Goal: Task Accomplishment & Management: Use online tool/utility

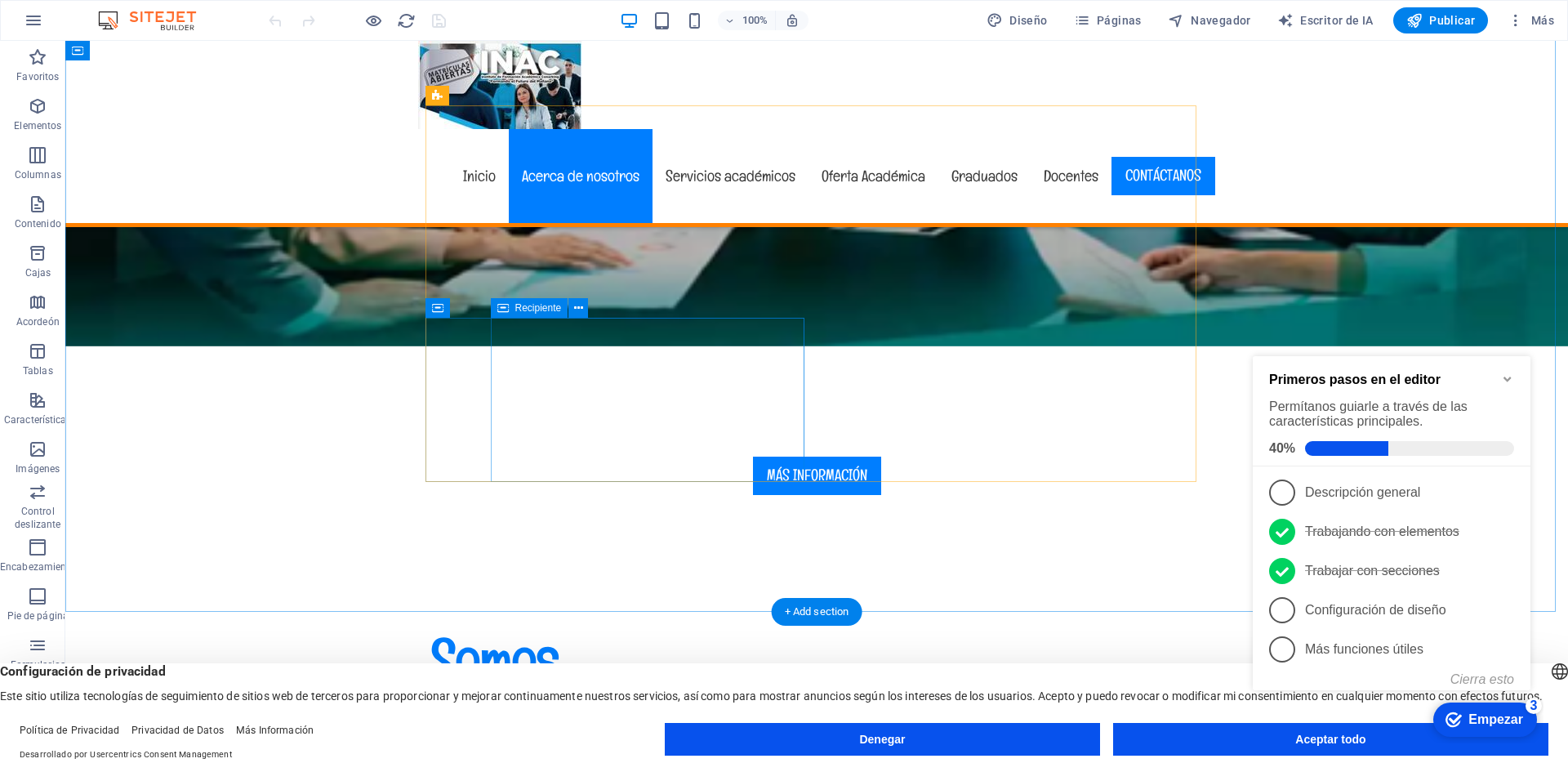
scroll to position [1634, 0]
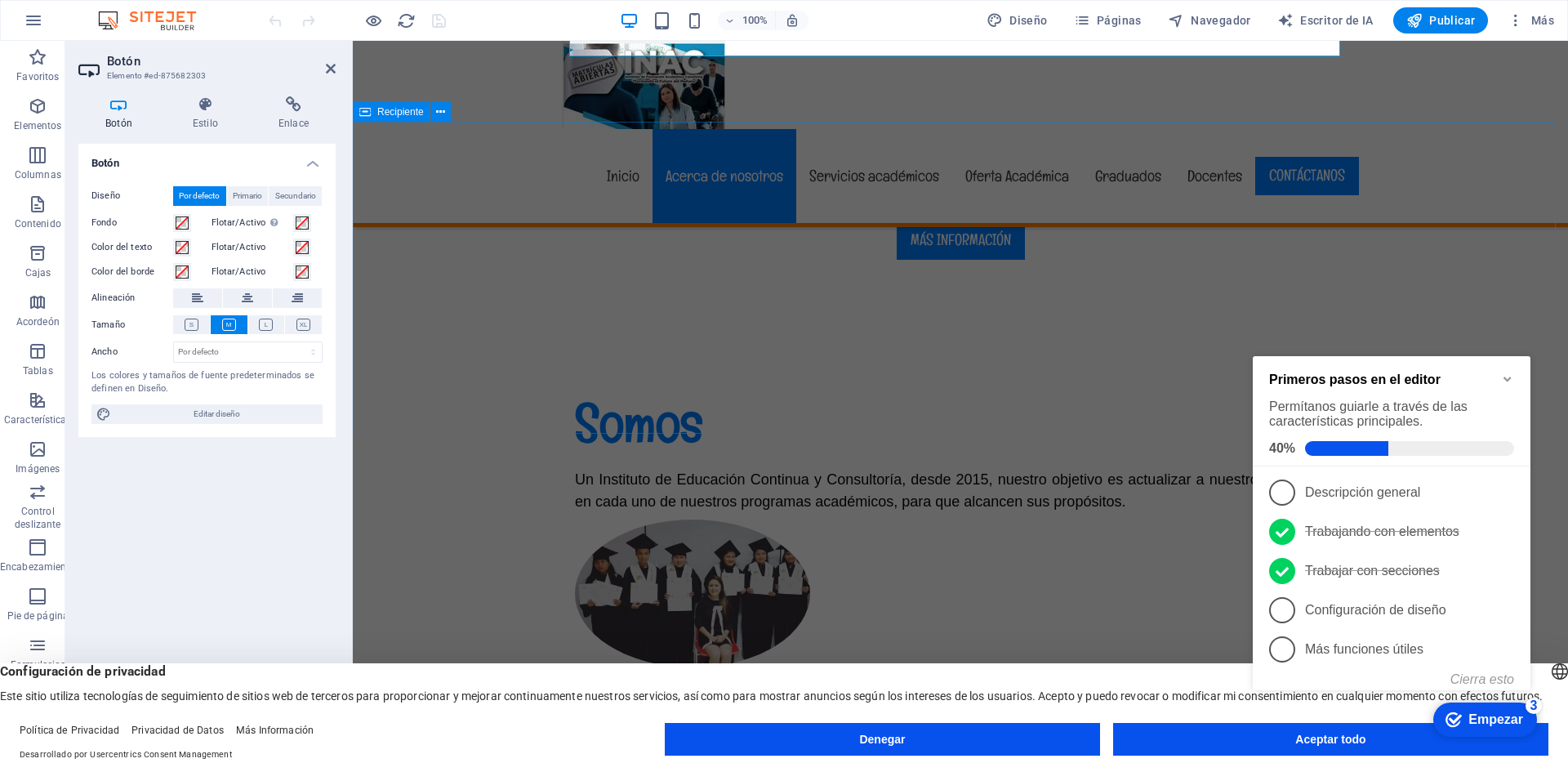
scroll to position [2124, 0]
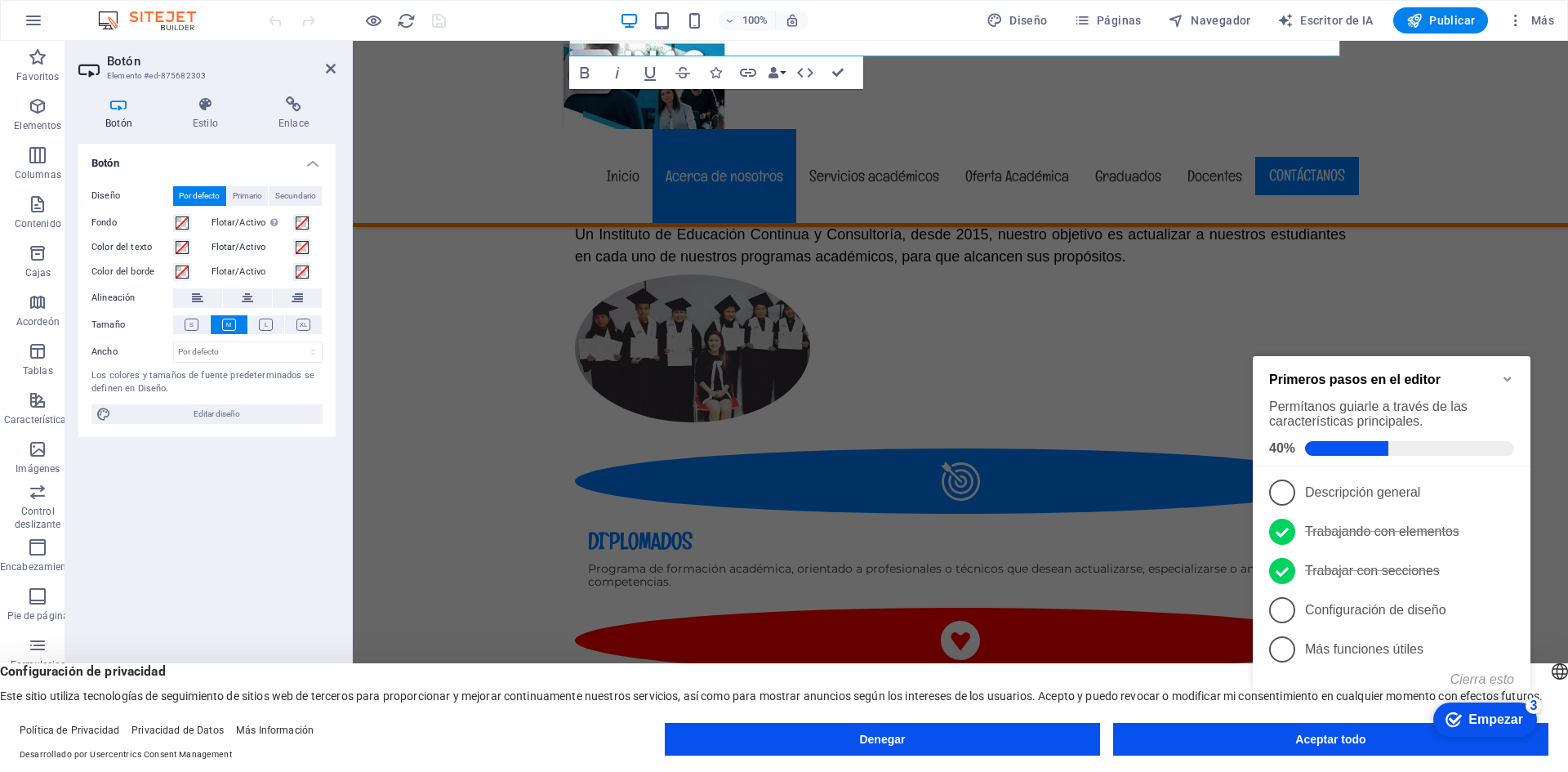
click at [335, 64] on aside "Botón Elemento #ed-875682303 Botón Estilo Enlace Botón Diseño Por defecto Prima…" at bounding box center [209, 393] width 287 height 705
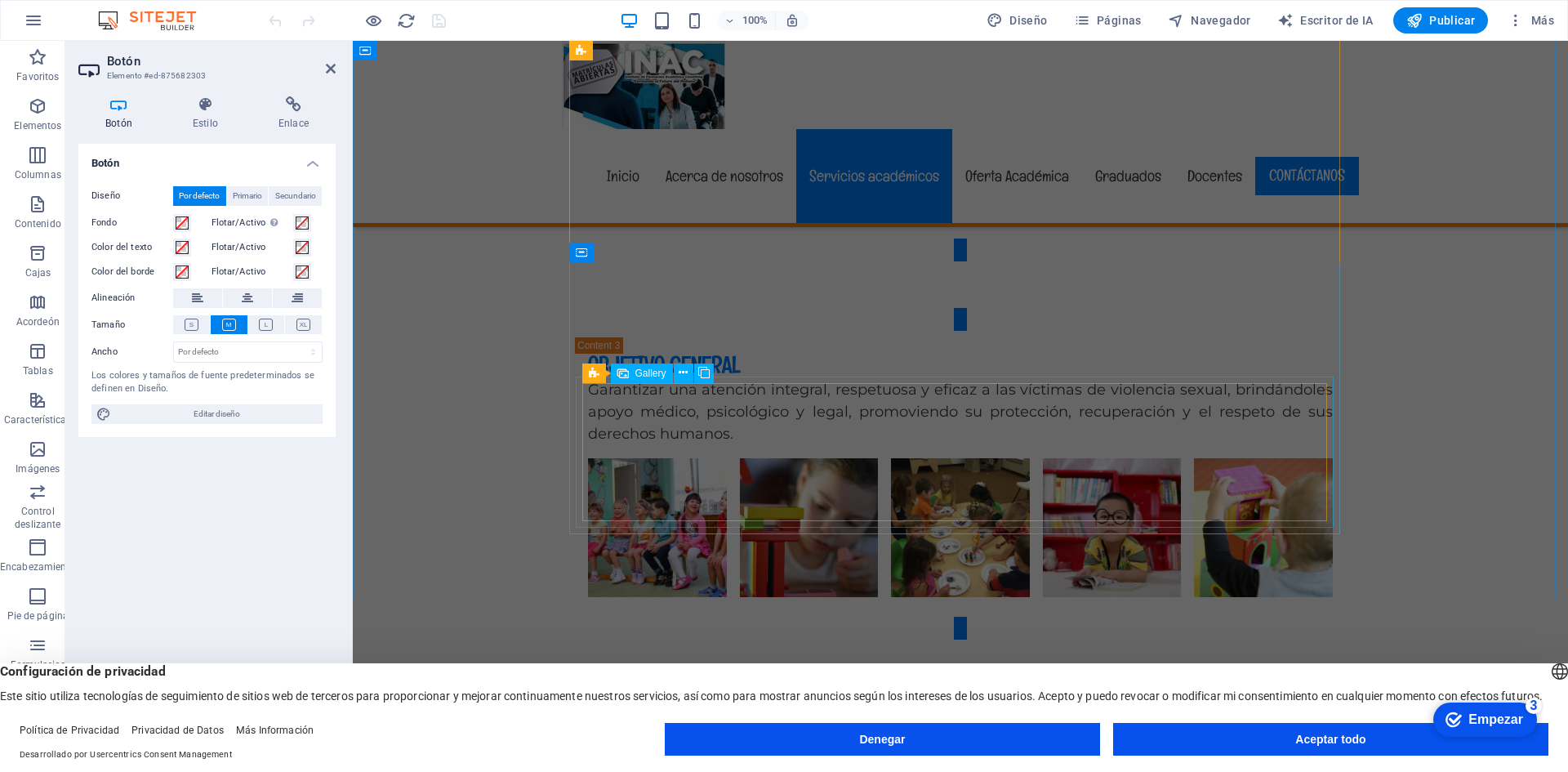
scroll to position [5800, 0]
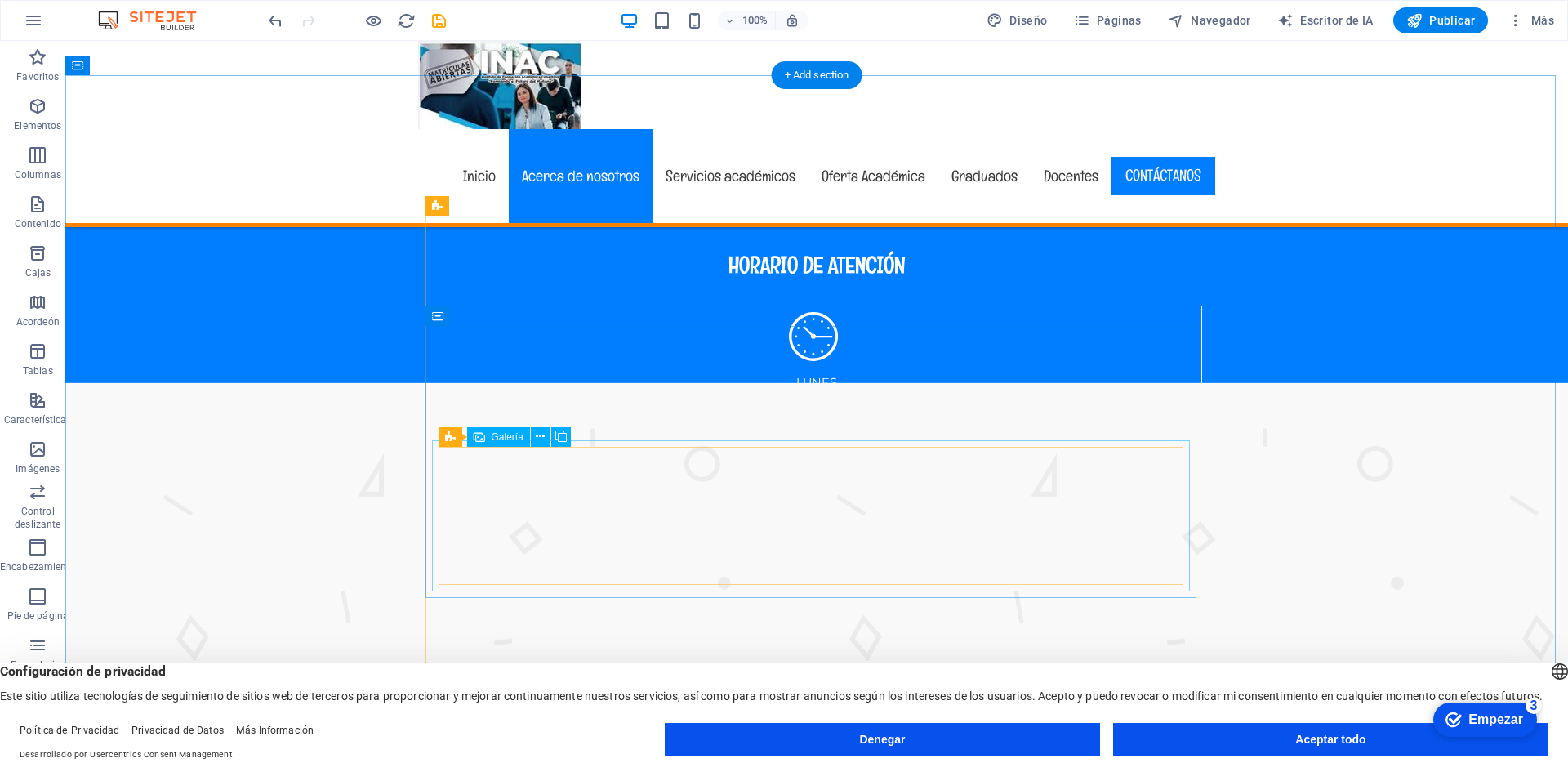
scroll to position [5859, 0]
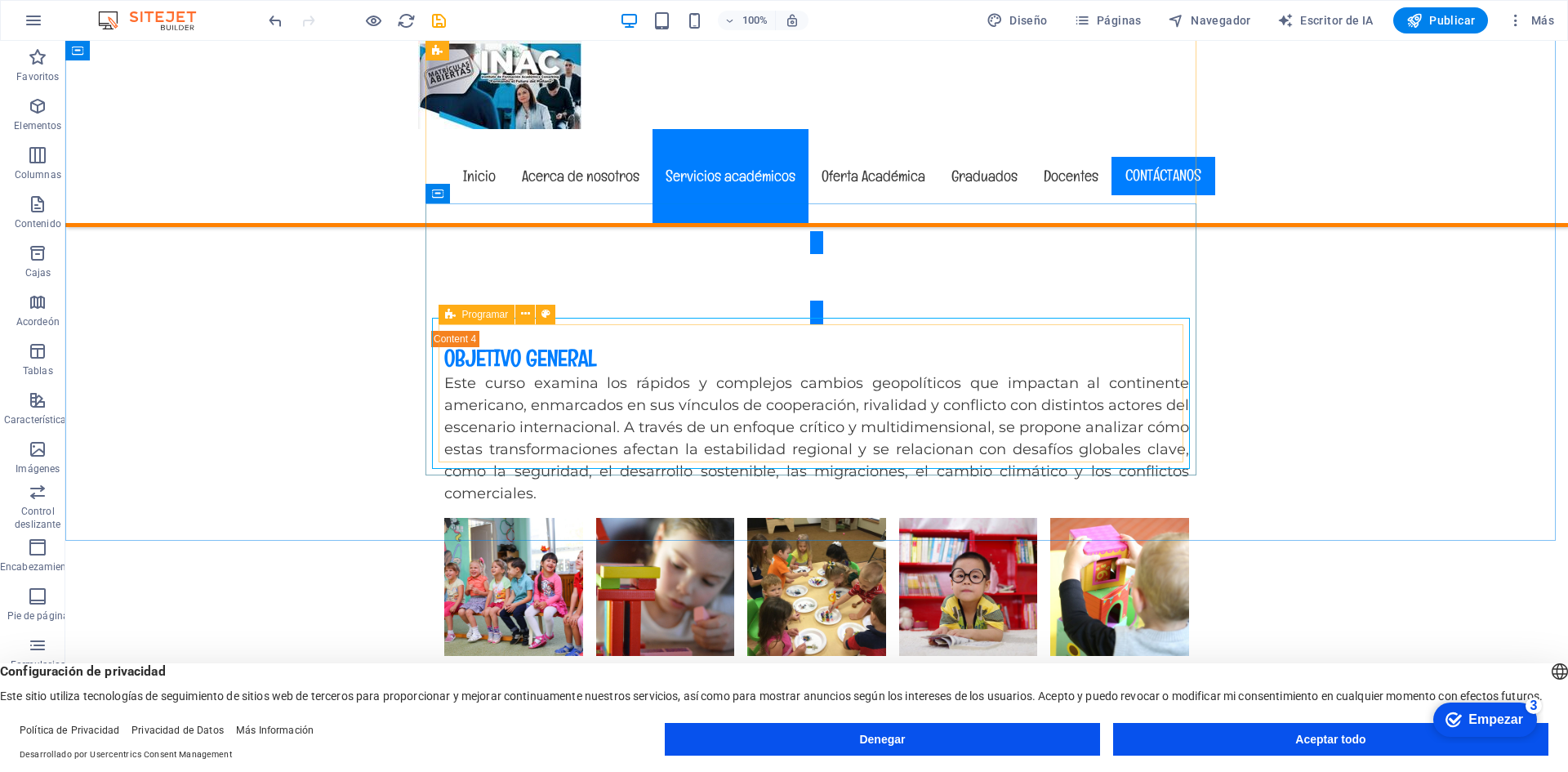
click at [450, 316] on icon at bounding box center [449, 314] width 10 height 19
click at [527, 313] on icon at bounding box center [525, 314] width 9 height 18
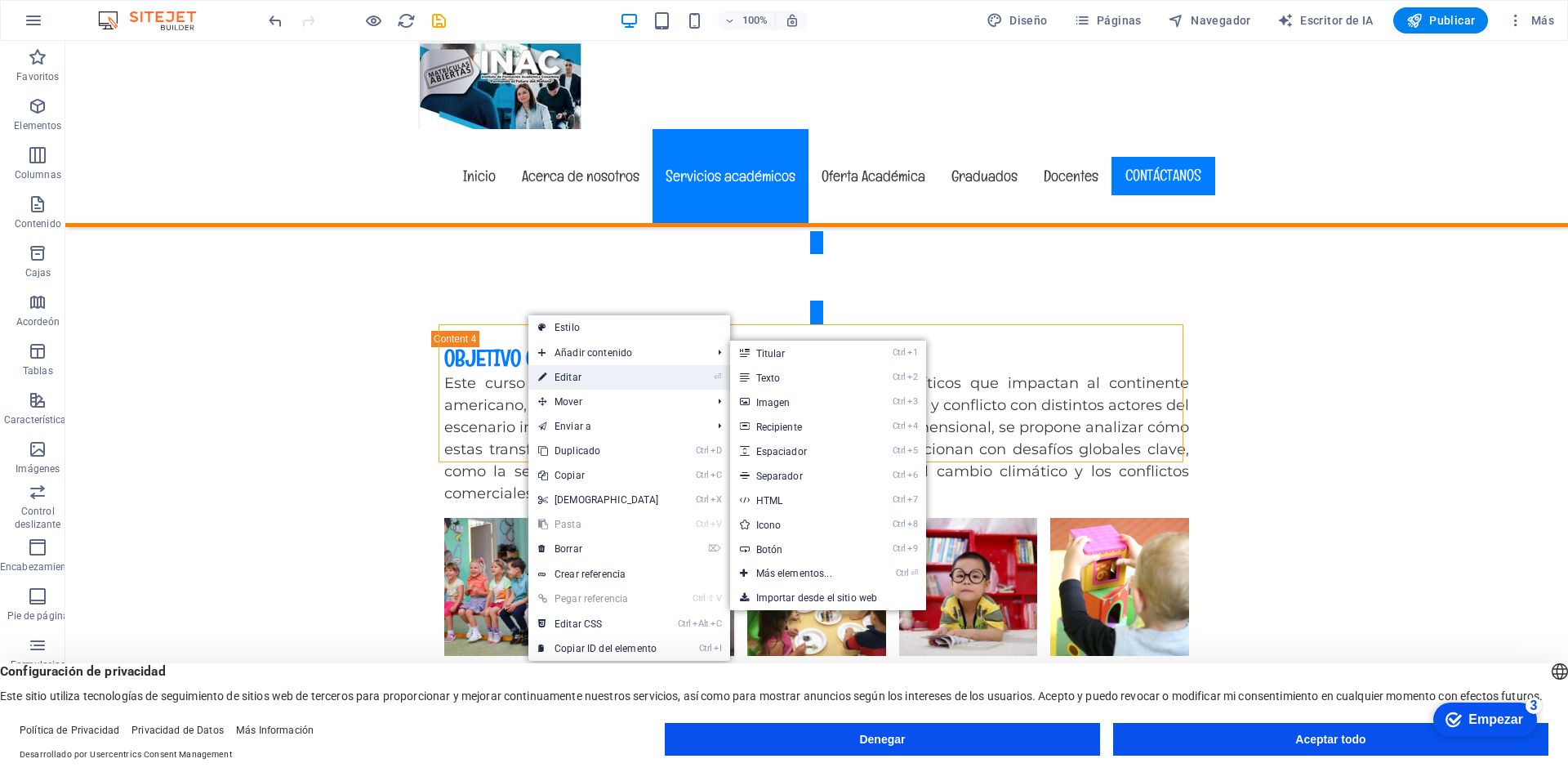
click at [561, 375] on font "Editar" at bounding box center [567, 377] width 27 height 11
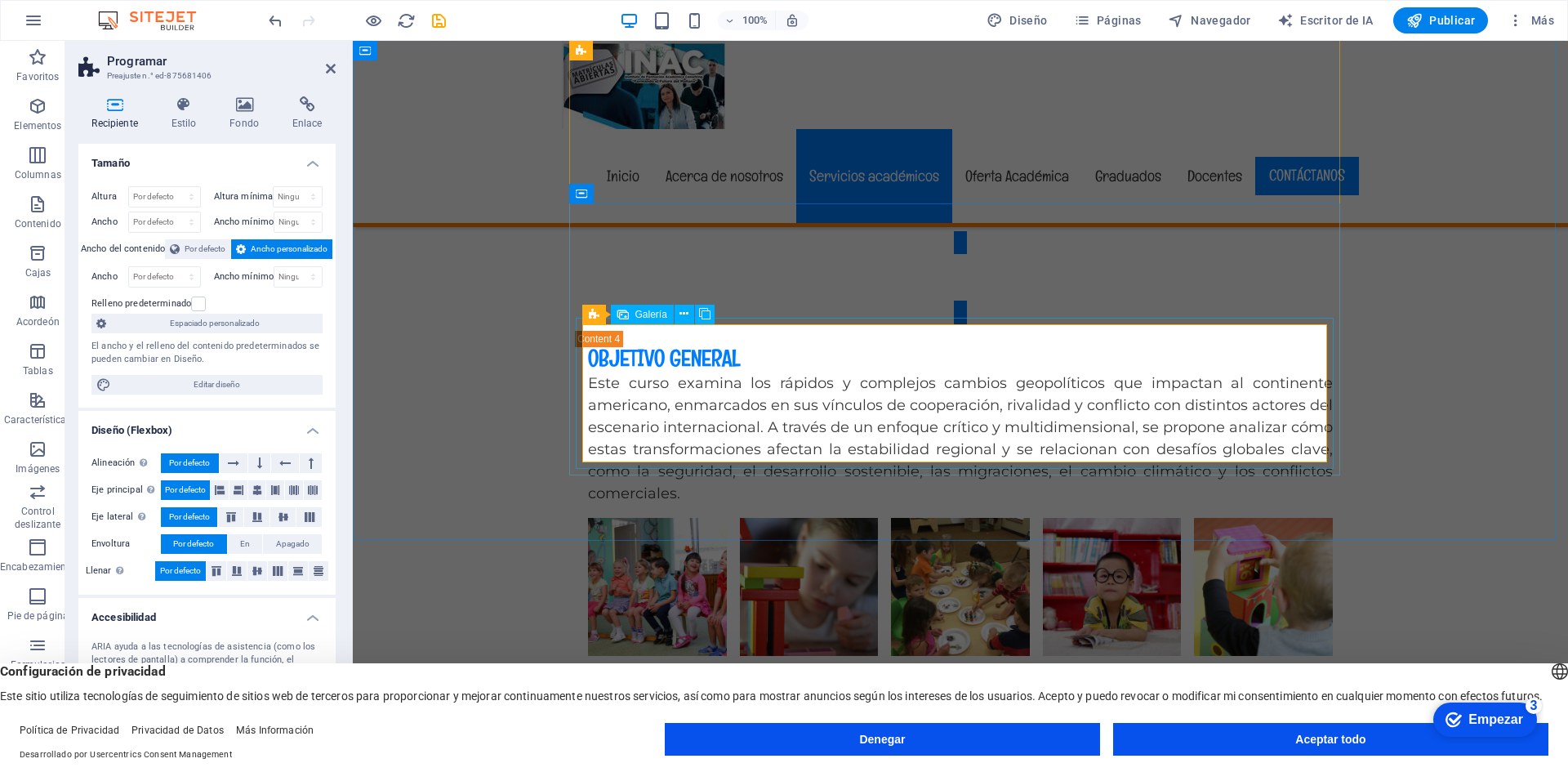
click at [657, 310] on font "Galería" at bounding box center [651, 314] width 32 height 11
click at [670, 319] on icon at bounding box center [669, 314] width 9 height 18
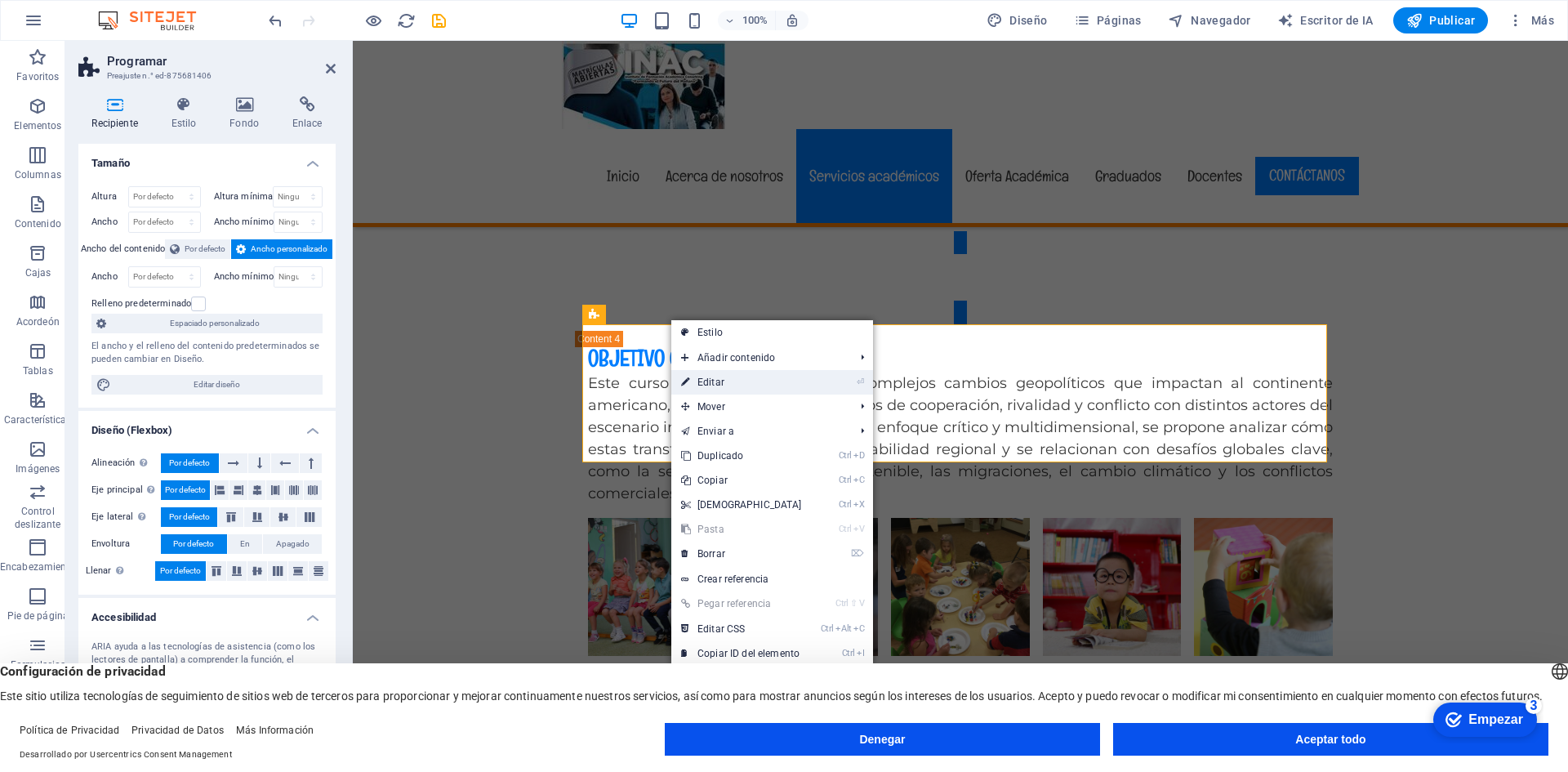
click at [689, 383] on icon at bounding box center [685, 382] width 8 height 24
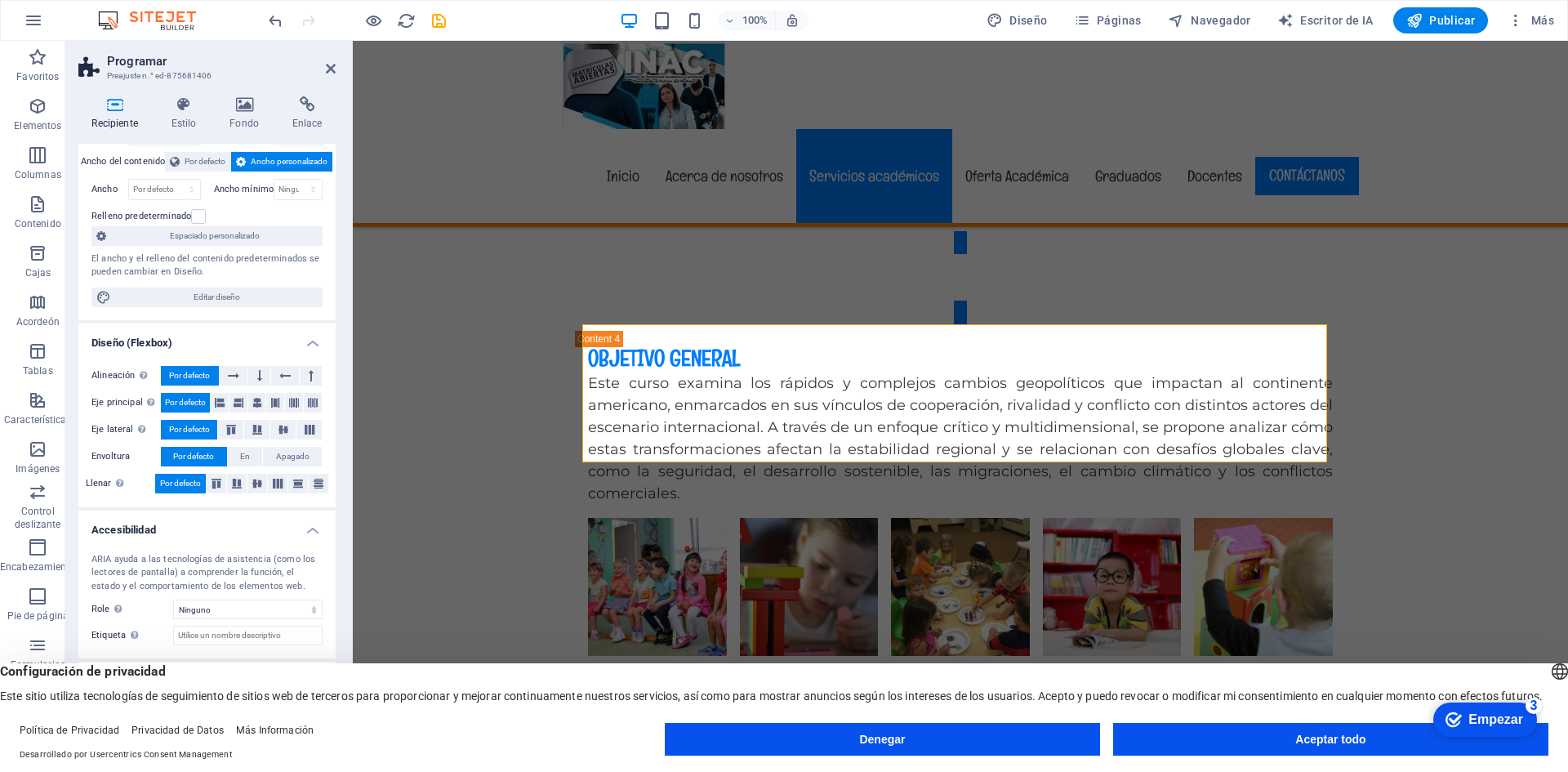
scroll to position [92, 0]
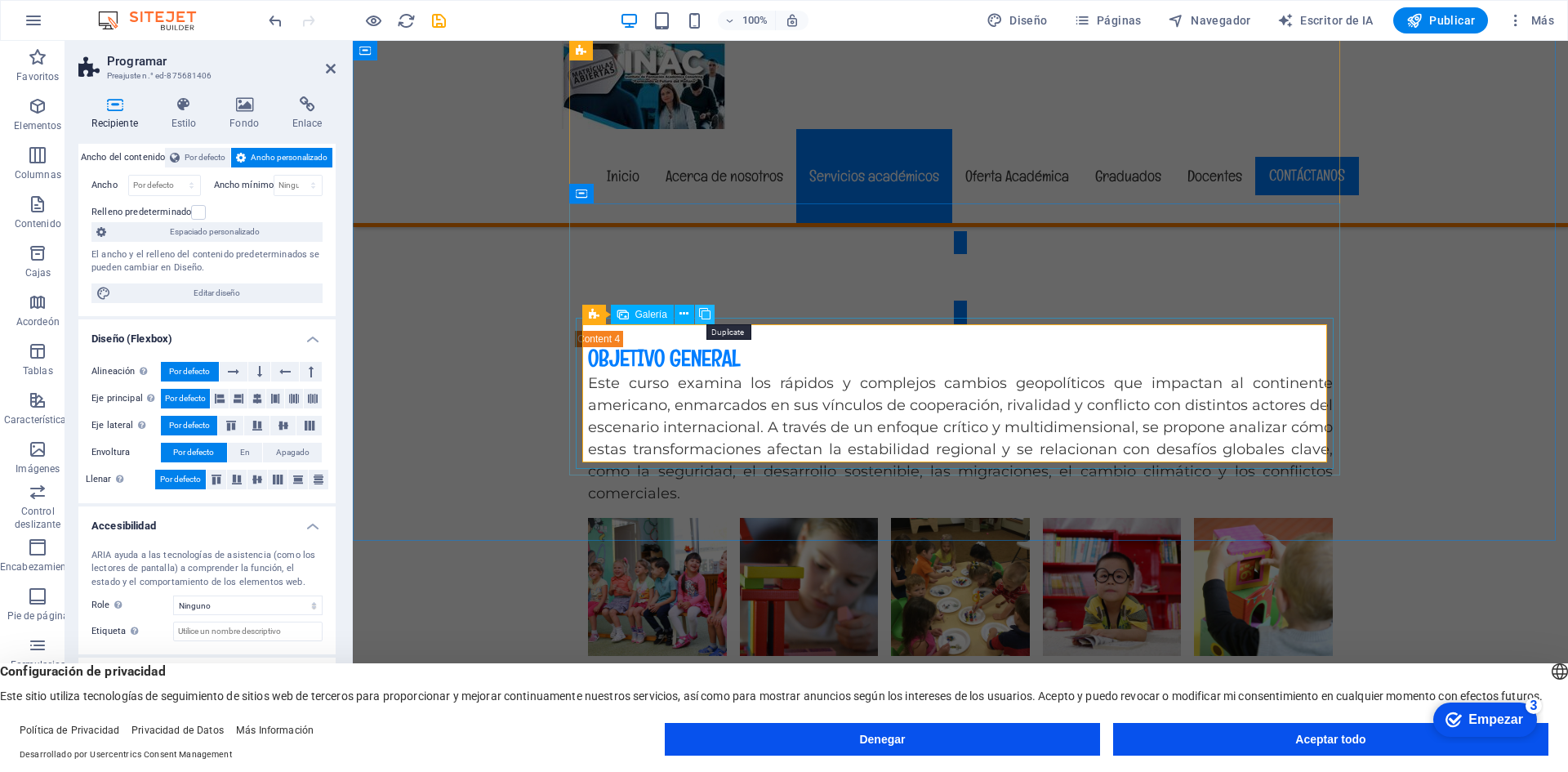
click at [703, 313] on icon at bounding box center [705, 314] width 11 height 18
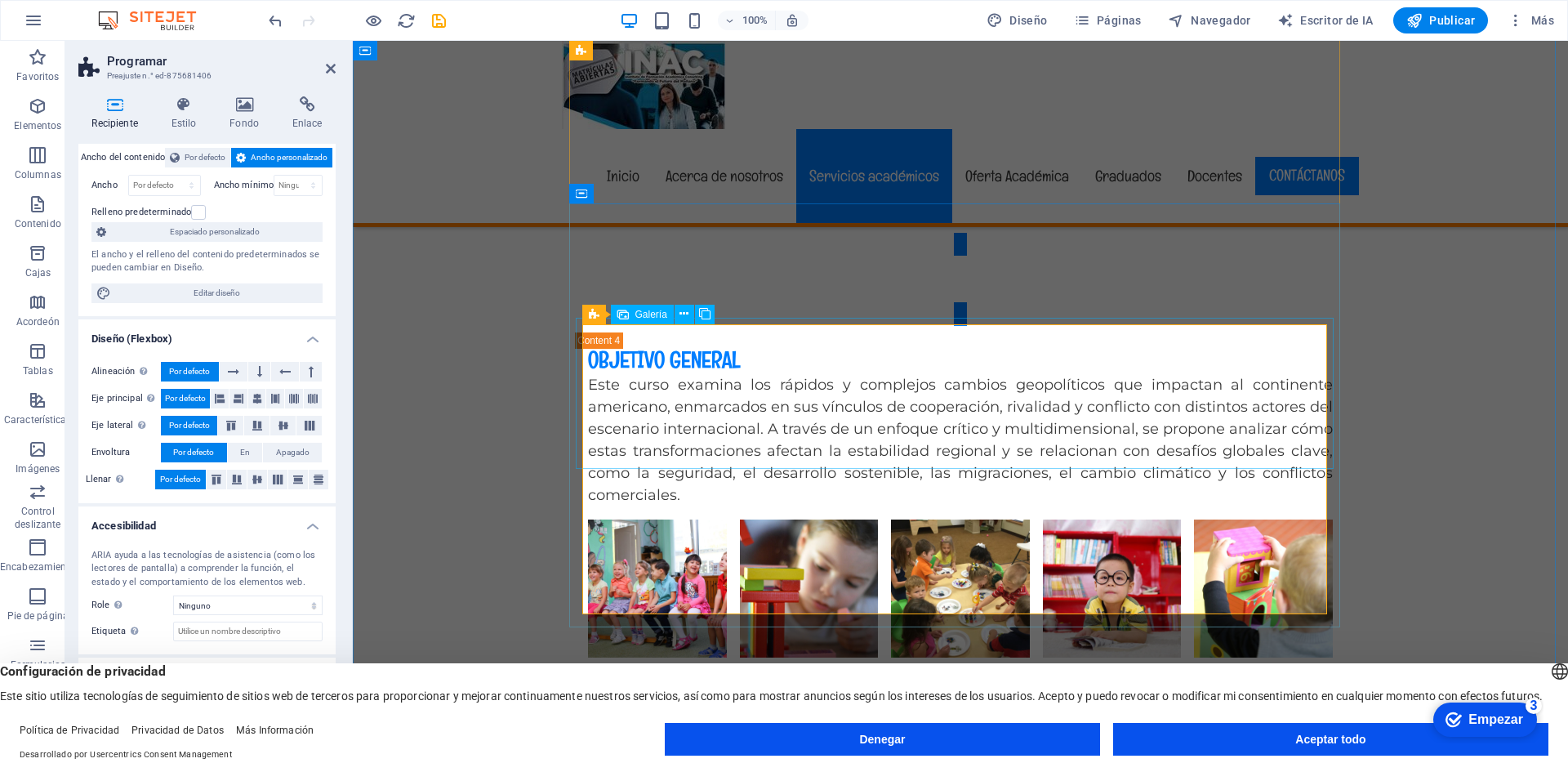
select select "4"
select select "px"
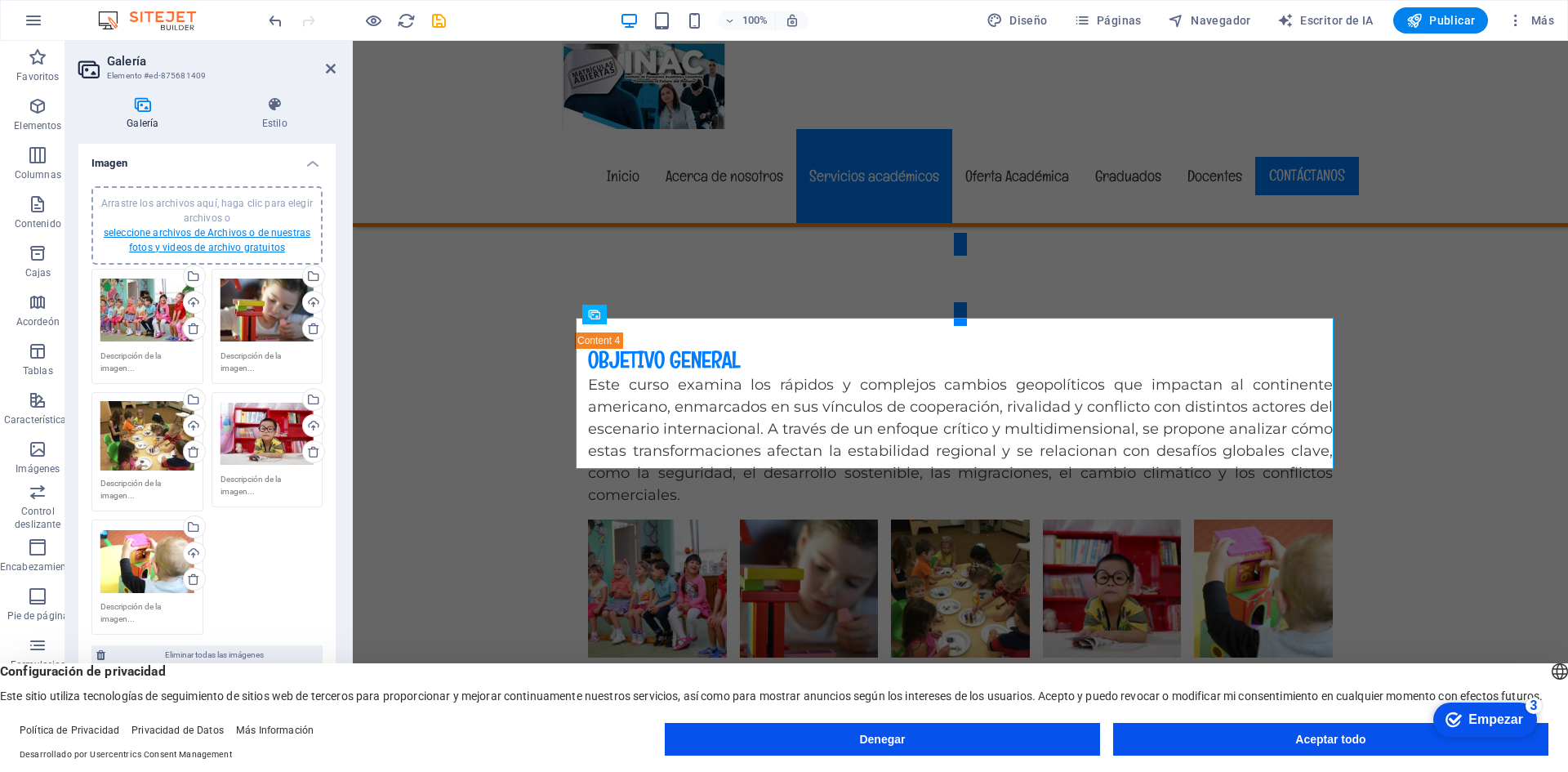
click at [158, 228] on font "seleccione archivos de Archivos o de nuestras fotos y videos de archivo gratuit…" at bounding box center [207, 240] width 207 height 26
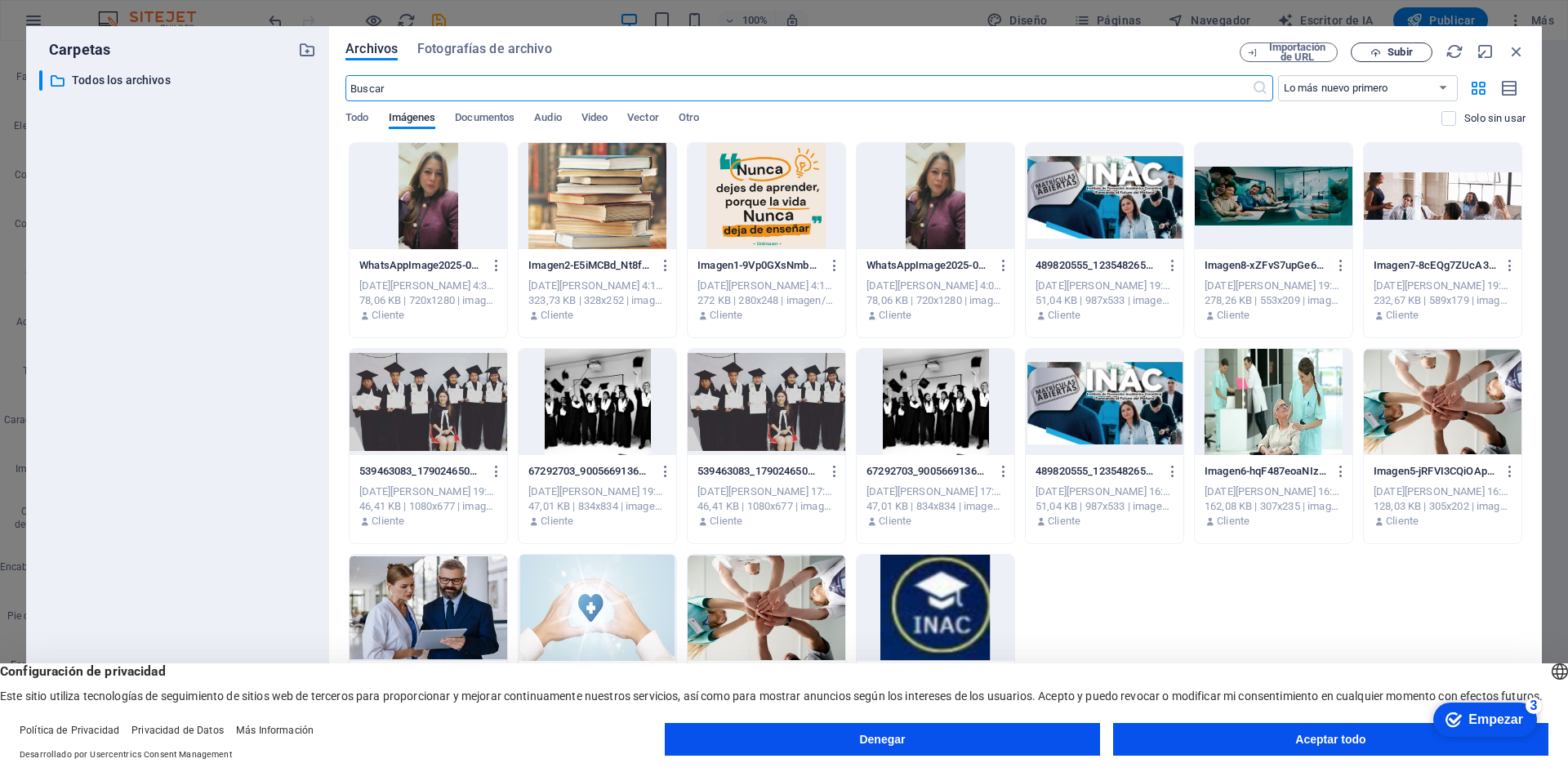
click at [1390, 55] on font "Subir" at bounding box center [1400, 51] width 24 height 12
click at [1403, 57] on font "Subir" at bounding box center [1400, 51] width 24 height 12
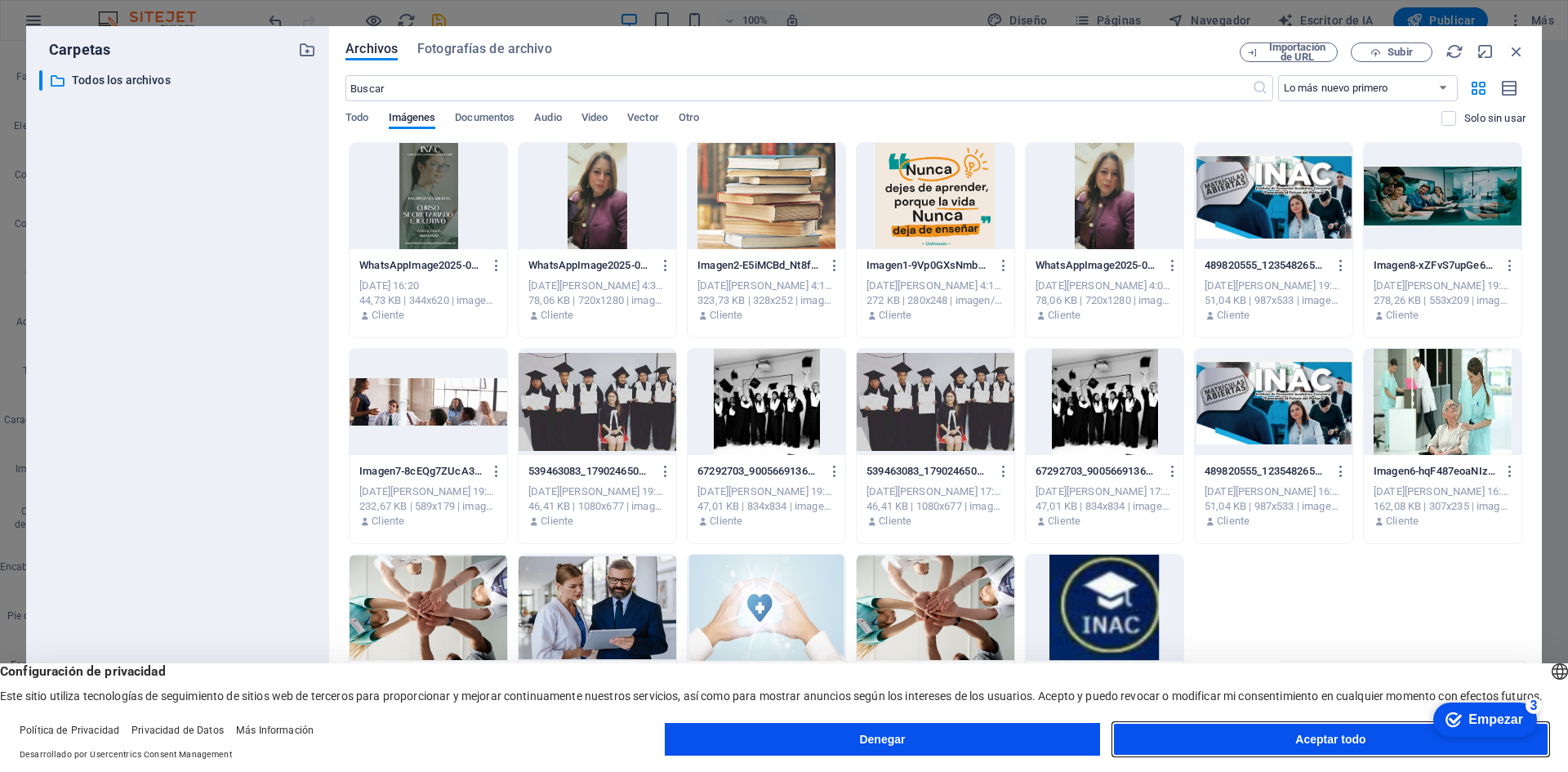
click at [1298, 743] on font "Aceptar todo" at bounding box center [1331, 740] width 70 height 13
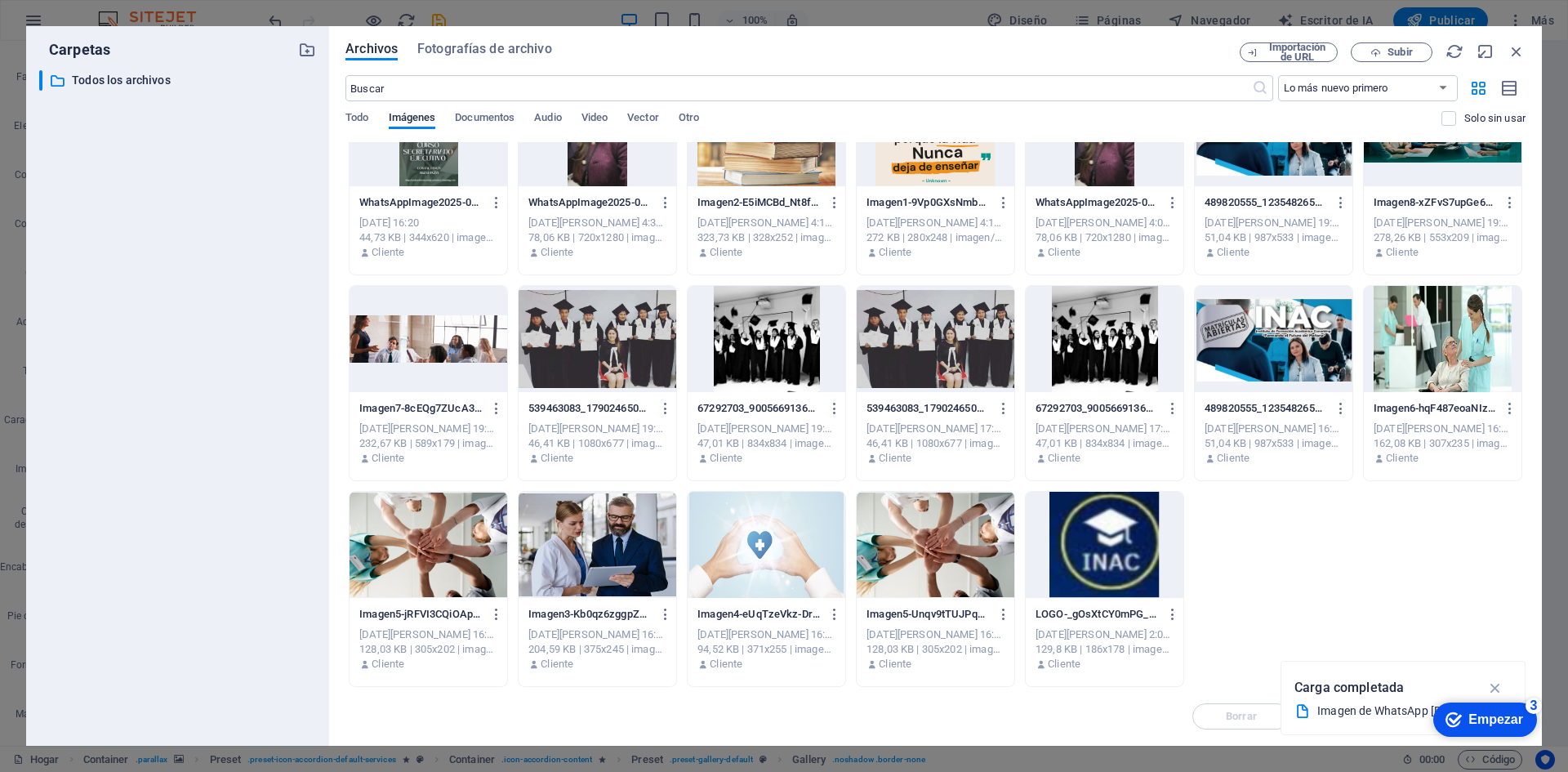
scroll to position [0, 0]
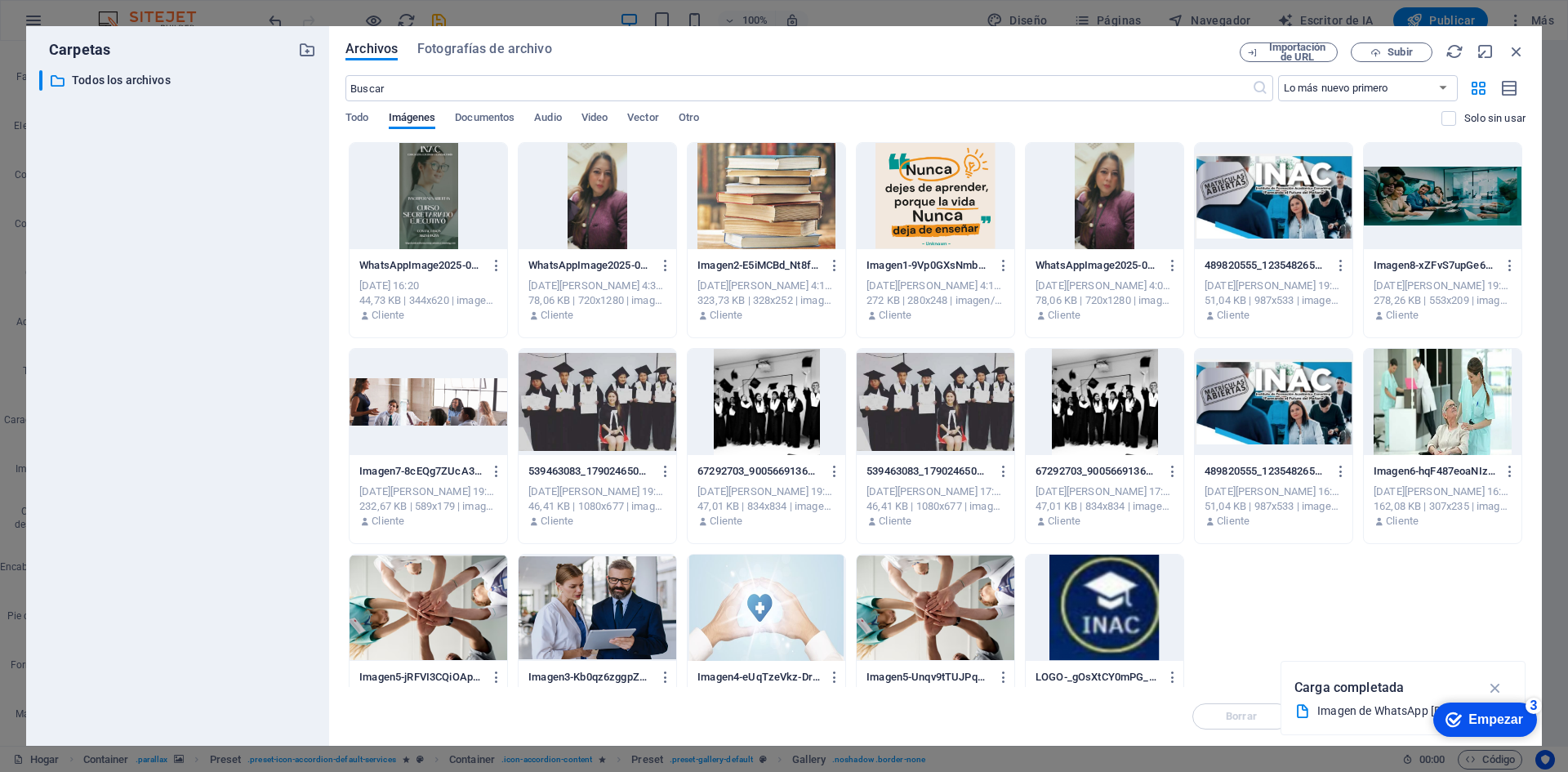
click at [423, 203] on div at bounding box center [428, 196] width 158 height 107
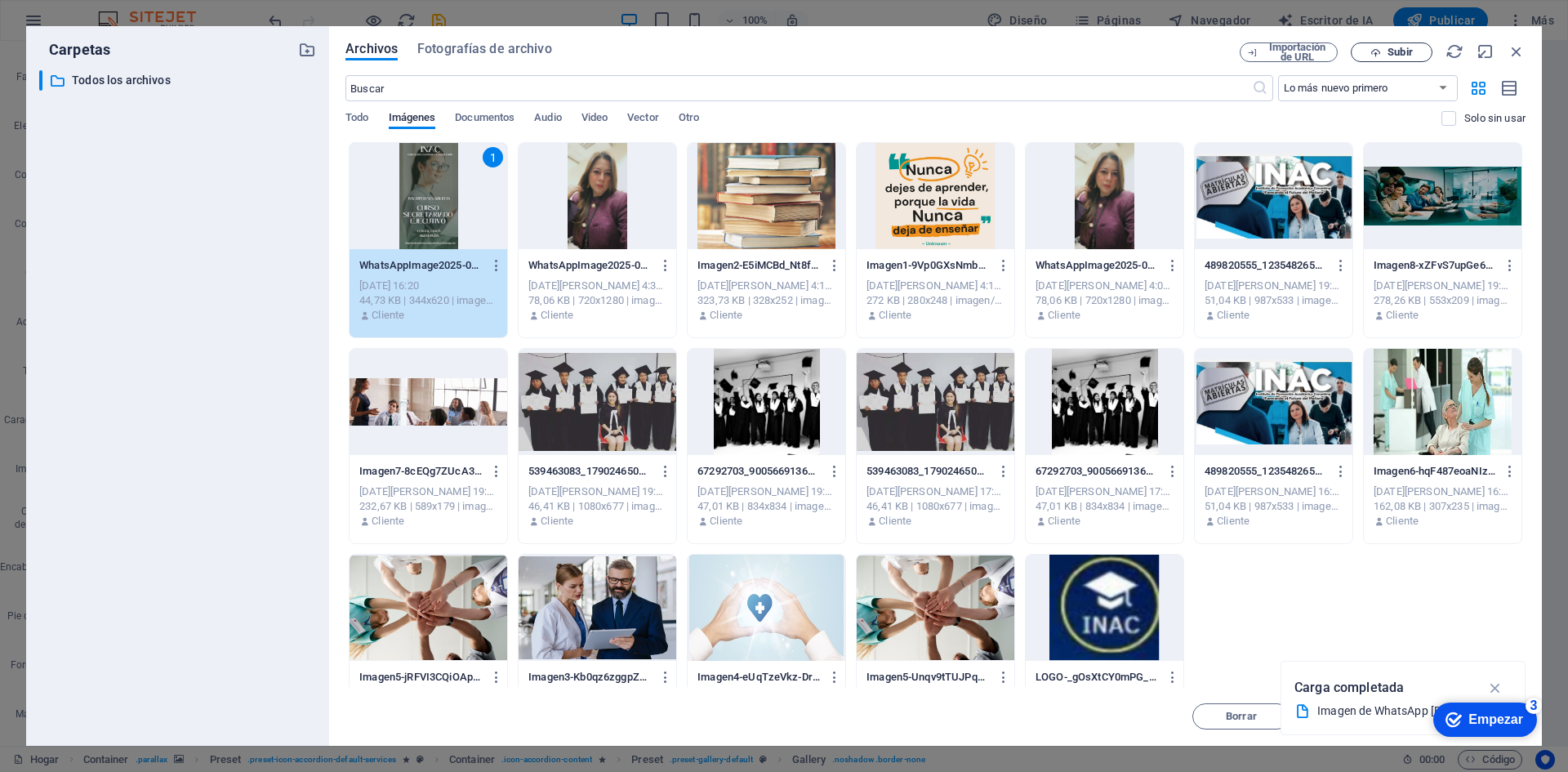
click at [1377, 52] on icon "button" at bounding box center [1375, 52] width 10 height 10
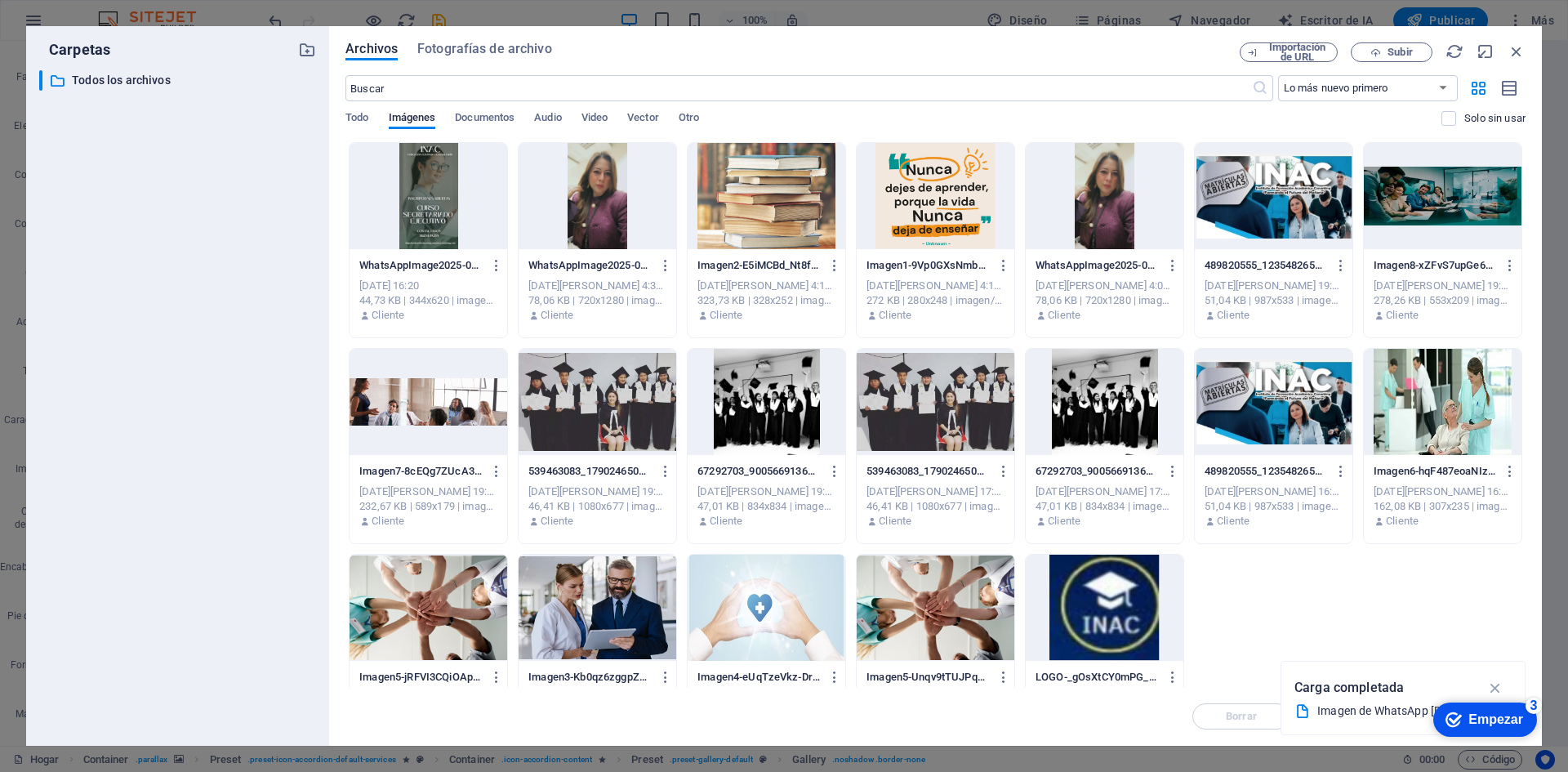
click at [419, 197] on div at bounding box center [428, 196] width 158 height 107
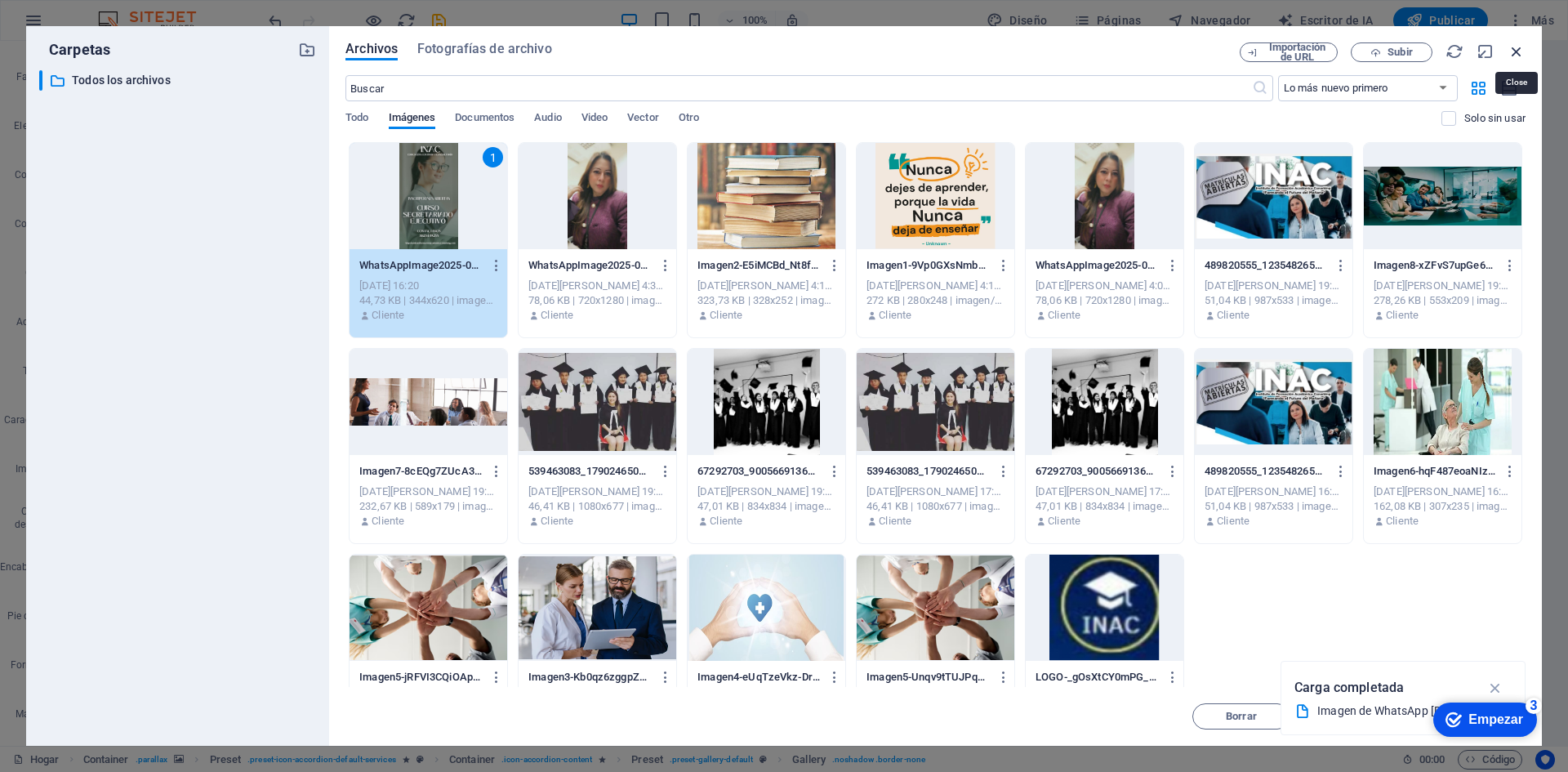
click at [1519, 51] on icon "button" at bounding box center [1516, 51] width 18 height 18
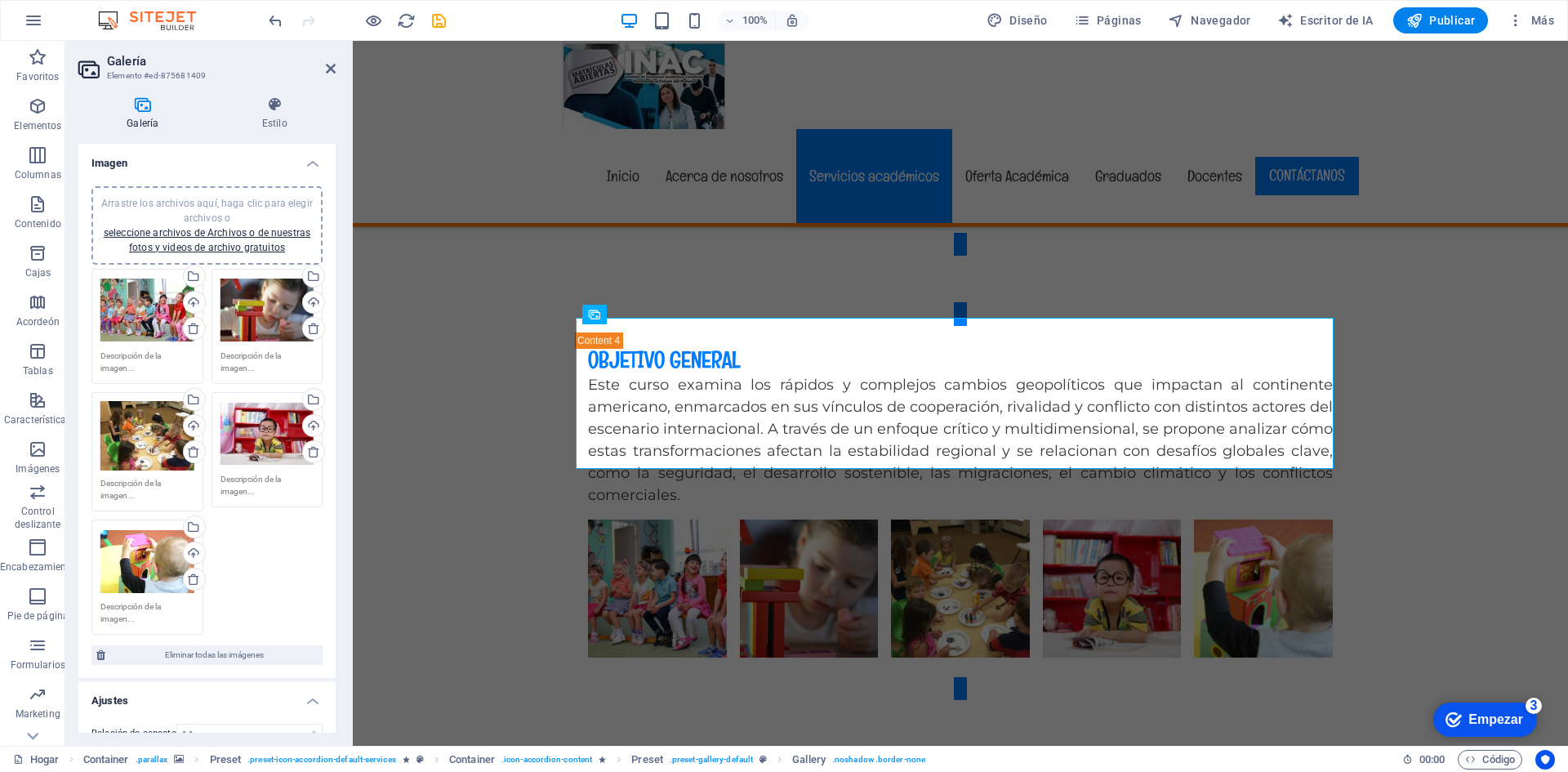
click at [128, 303] on div "Arrastre los archivos aquí, haga clic para elegir archivos o seleccione archivo…" at bounding box center [146, 310] width 94 height 66
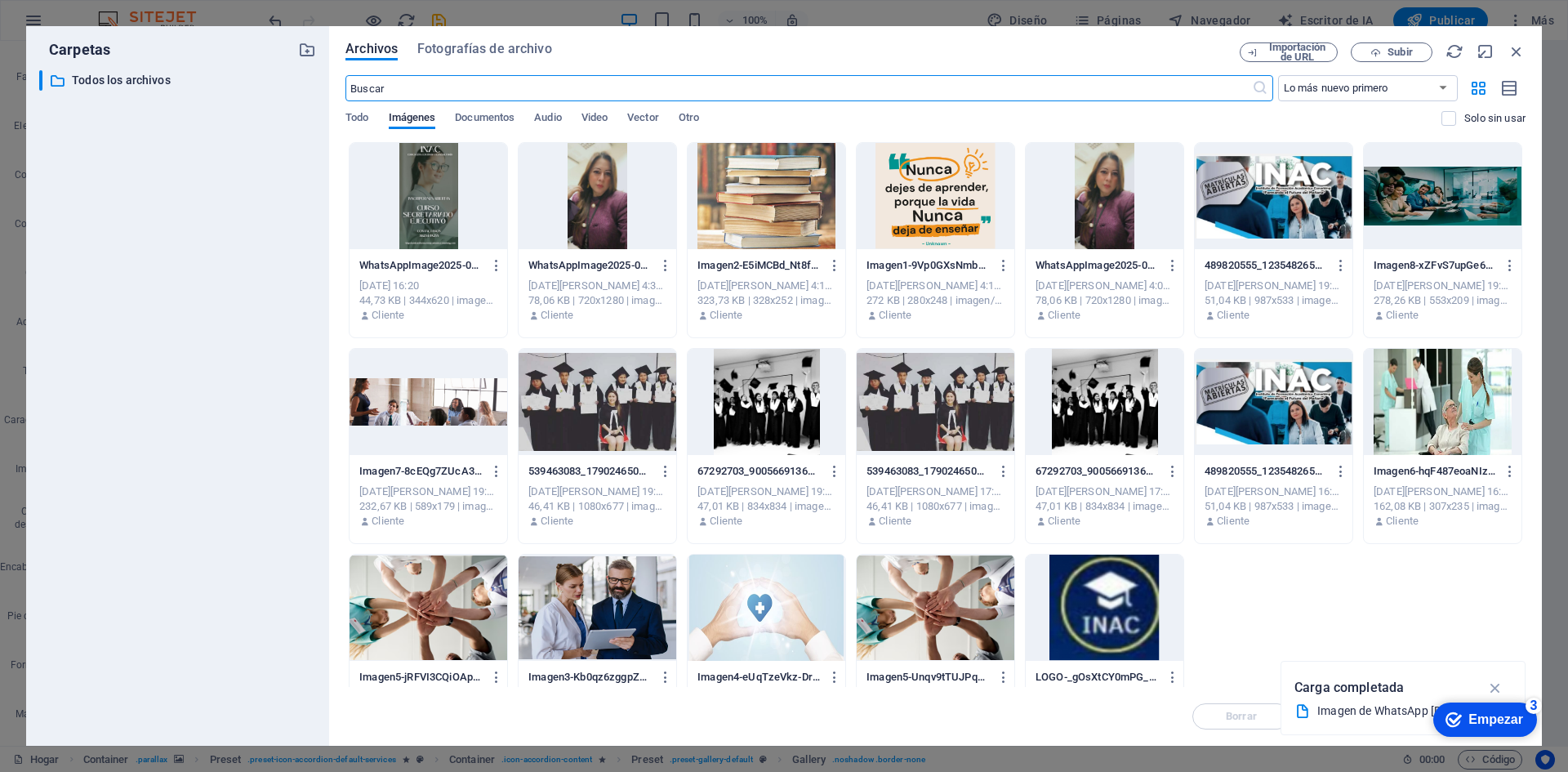
click at [436, 187] on div at bounding box center [428, 196] width 158 height 107
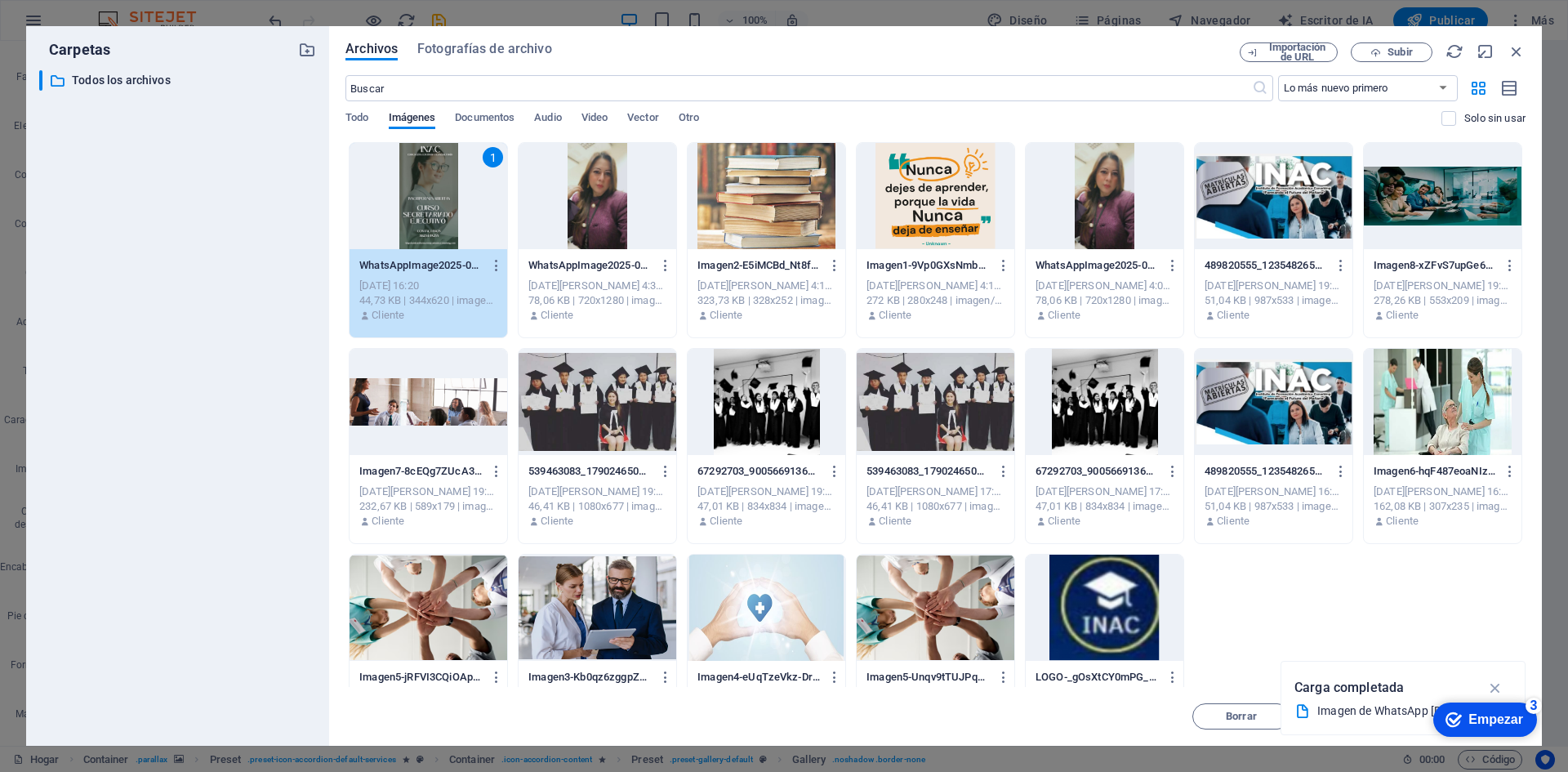
drag, startPoint x: 1110, startPoint y: 64, endPoint x: 908, endPoint y: 44, distance: 203.0
click at [908, 44] on div "Archivos Fotografías de archivo Importación de URL Subir ​ Lo más nuevo primero…" at bounding box center [936, 386] width 1181 height 687
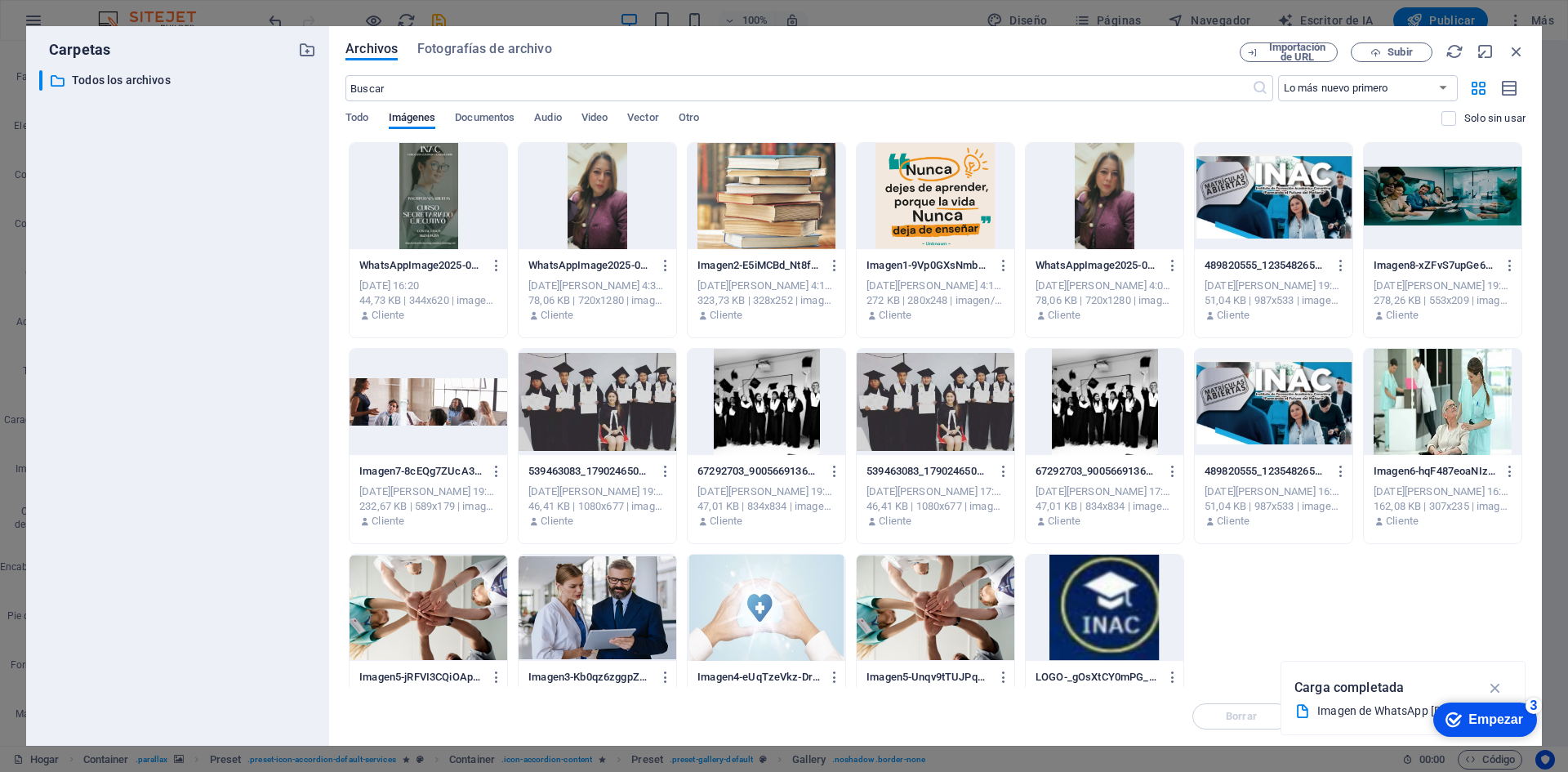
drag, startPoint x: 1001, startPoint y: 44, endPoint x: 778, endPoint y: 38, distance: 223.1
click at [818, 18] on div "Carpetas ​ All files Todos los archivos Archivos Fotografías de archivo Importa…" at bounding box center [784, 386] width 1568 height 772
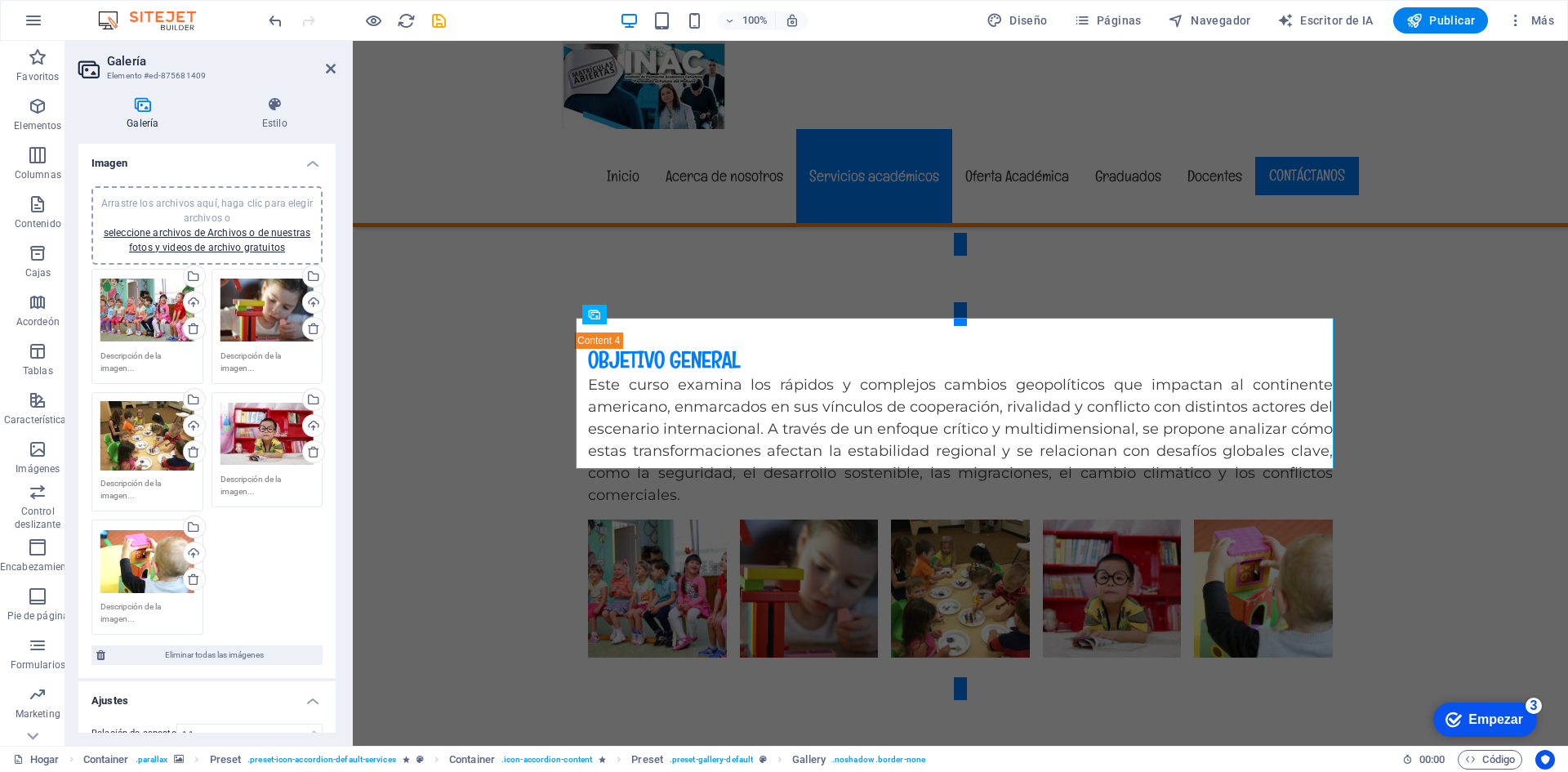
click at [120, 309] on div "Arrastre los archivos aquí, haga clic para elegir archivos o seleccione archivo…" at bounding box center [146, 310] width 94 height 66
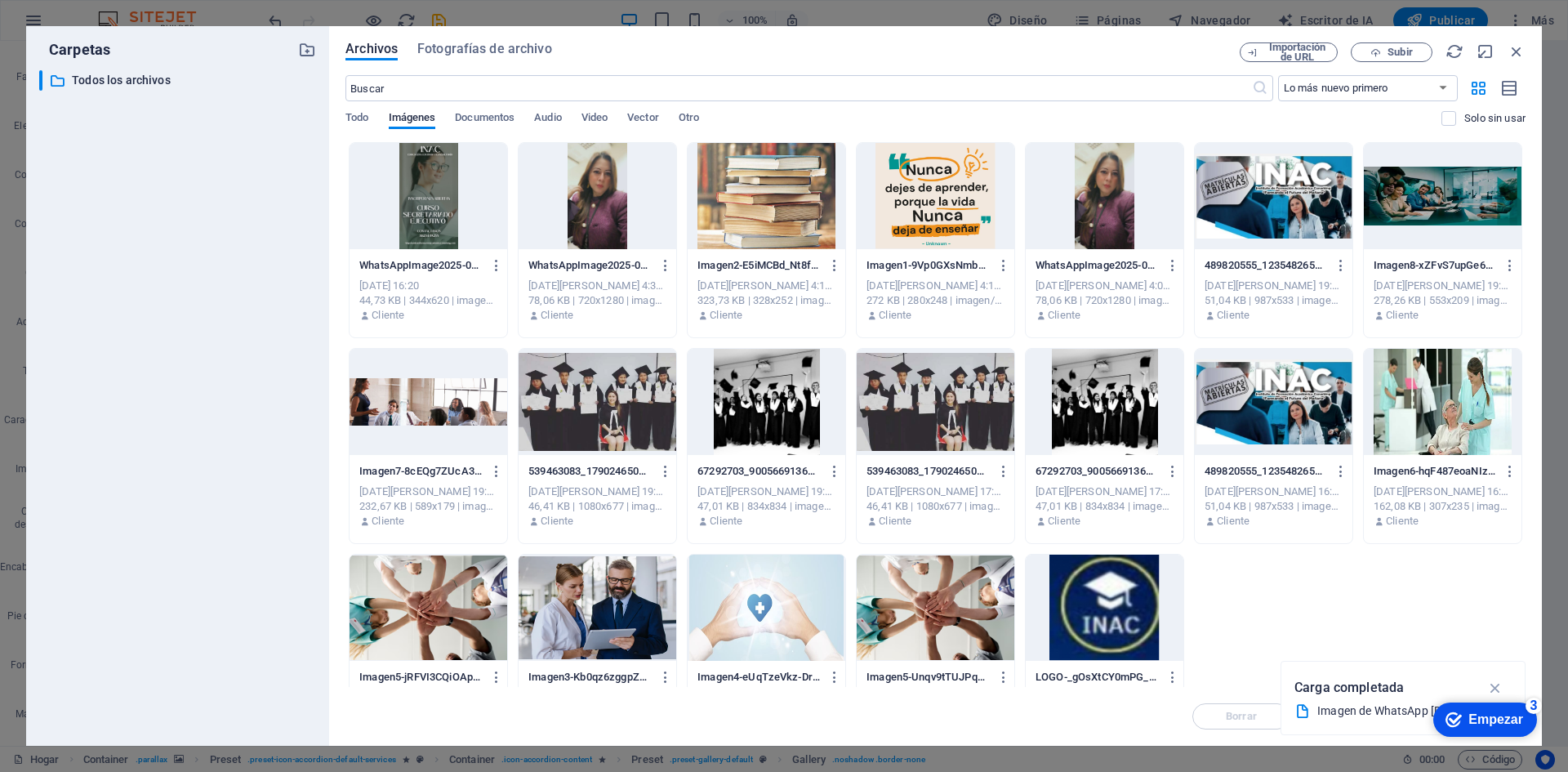
click at [424, 197] on div at bounding box center [428, 196] width 158 height 107
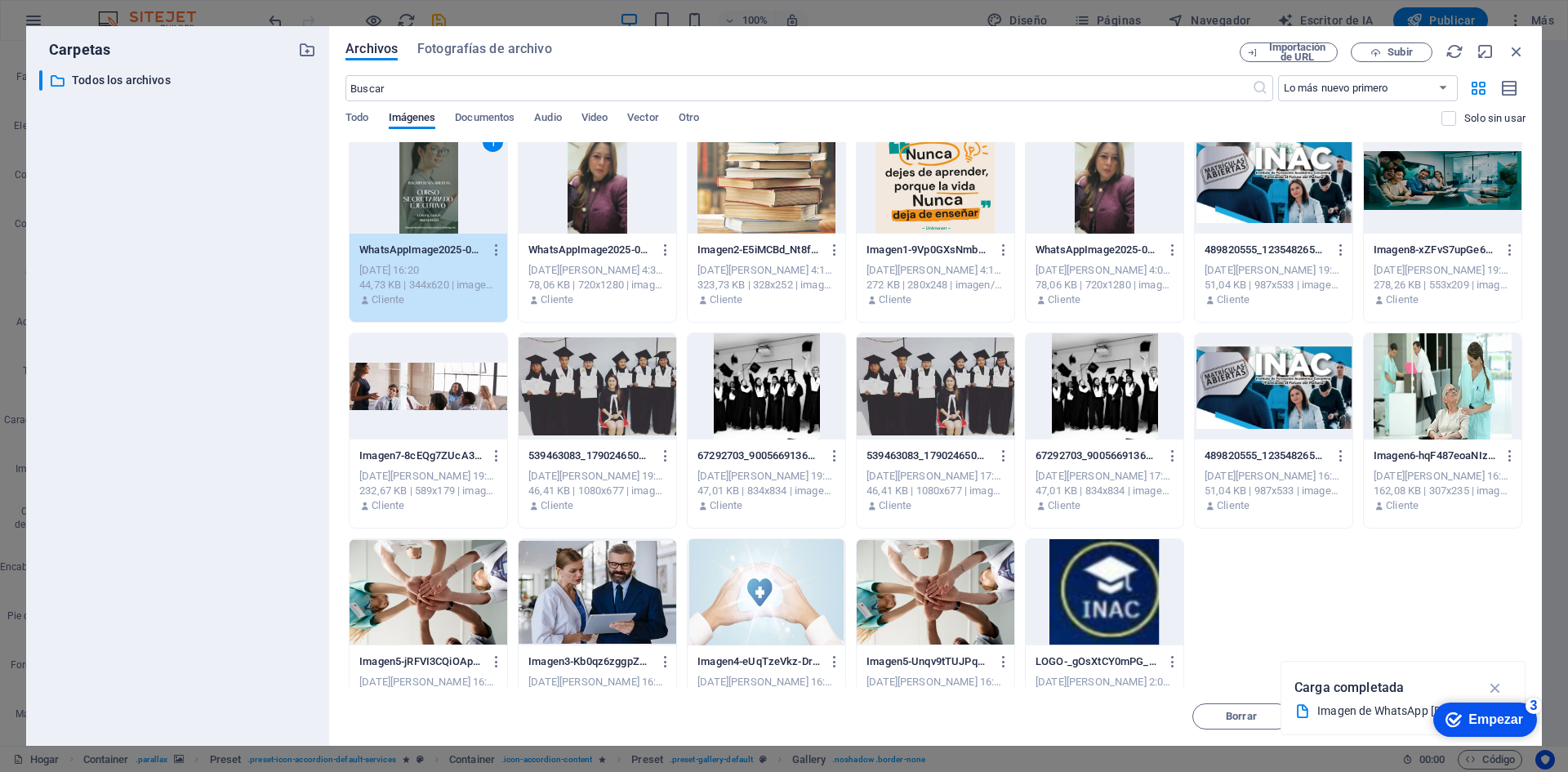
scroll to position [63, 0]
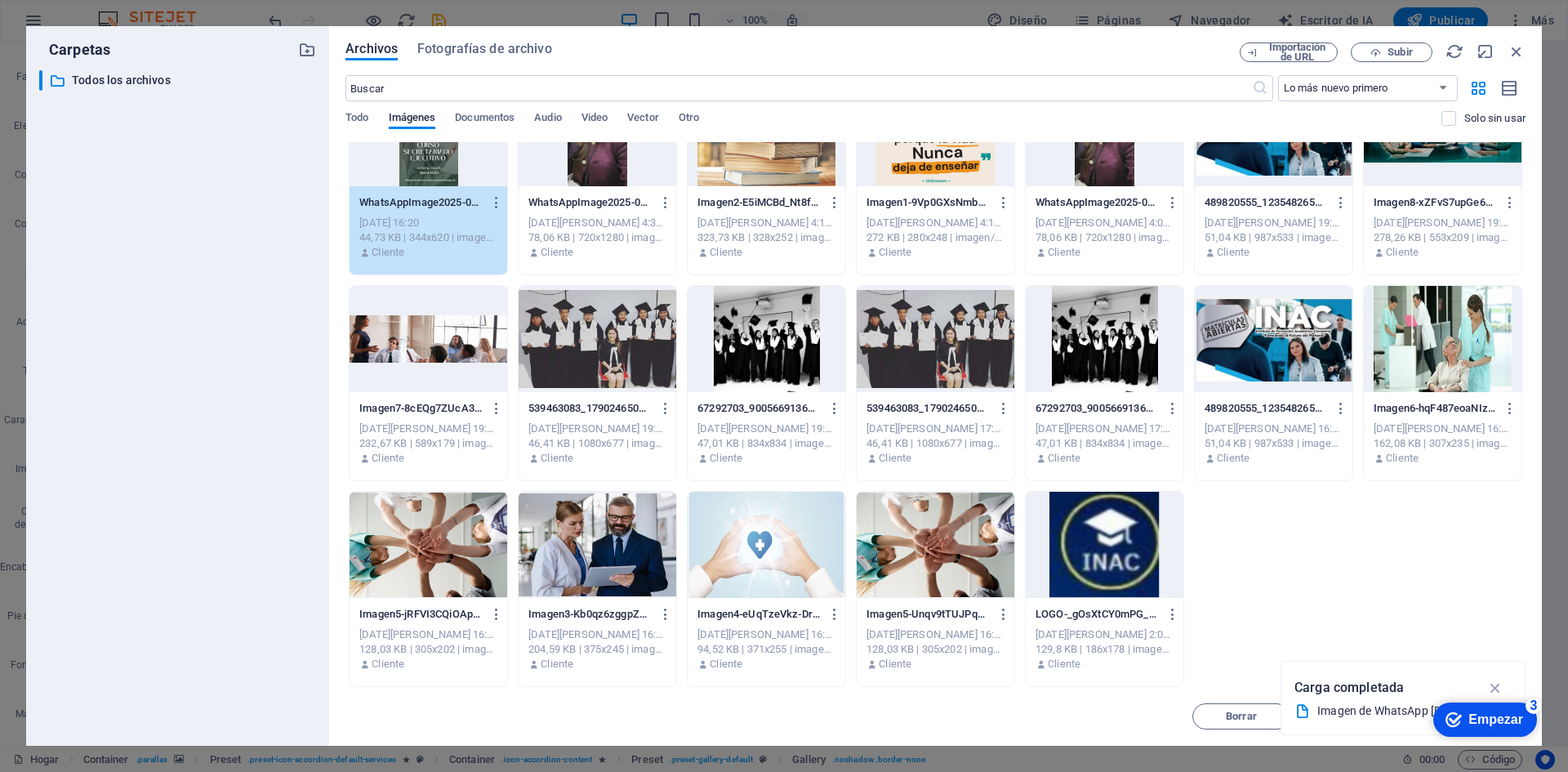
click at [1492, 721] on font "Empezar" at bounding box center [1496, 719] width 55 height 14
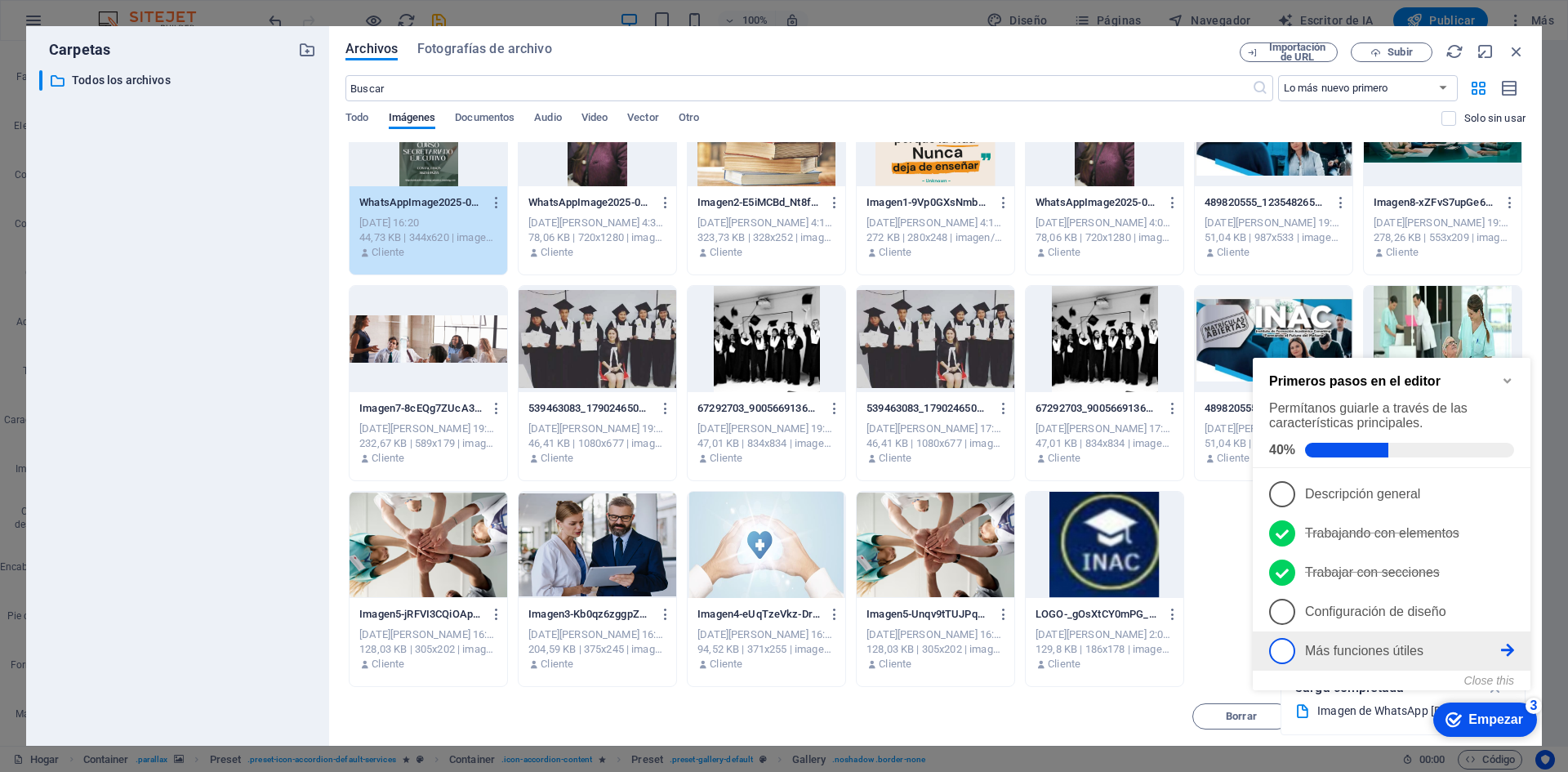
click at [1381, 658] on link "5 Más funciones útiles - incompleto" at bounding box center [1392, 651] width 245 height 26
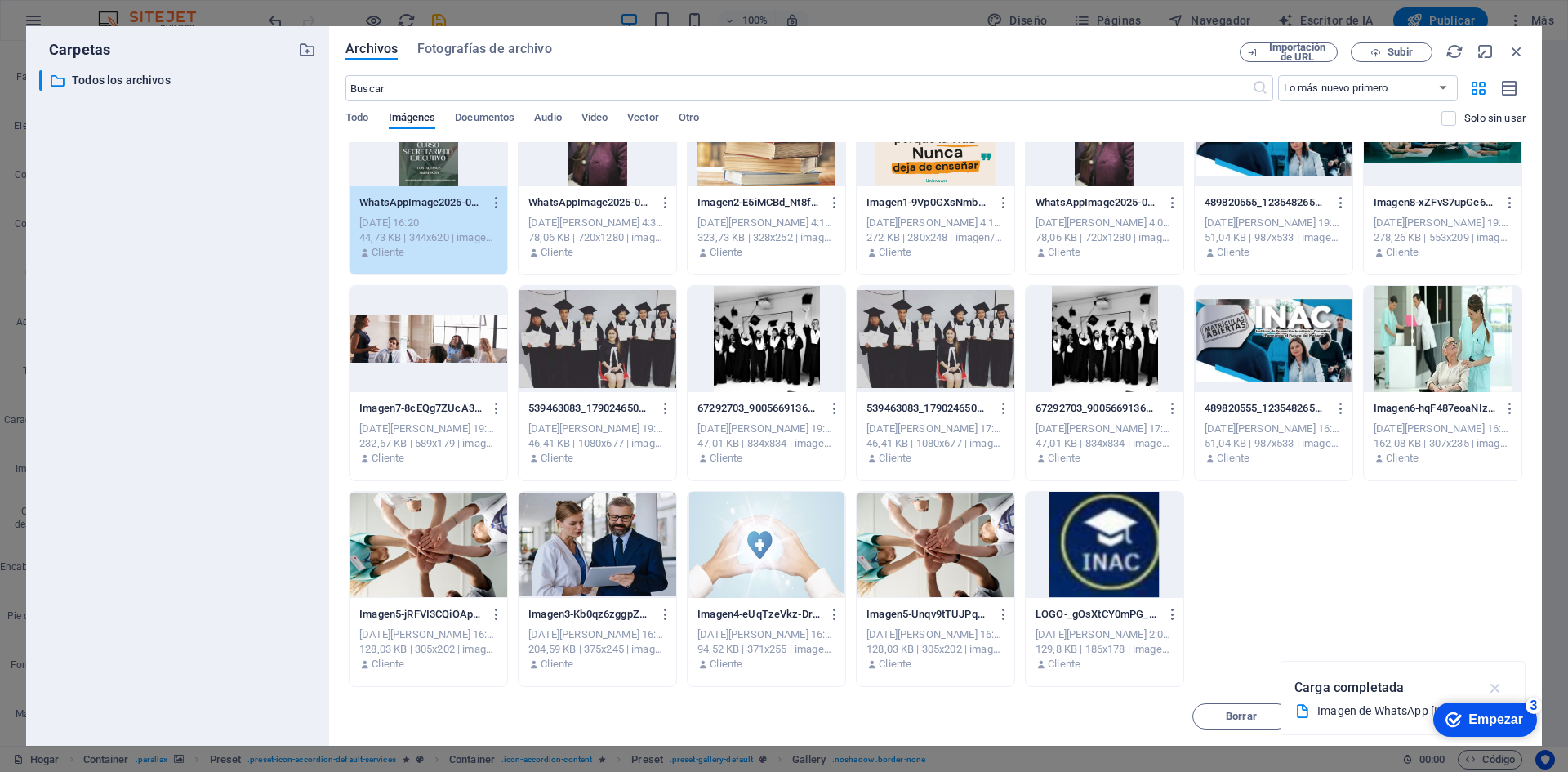
click at [1497, 690] on icon "button" at bounding box center [1496, 687] width 19 height 18
click at [1517, 48] on icon "button" at bounding box center [1516, 51] width 18 height 18
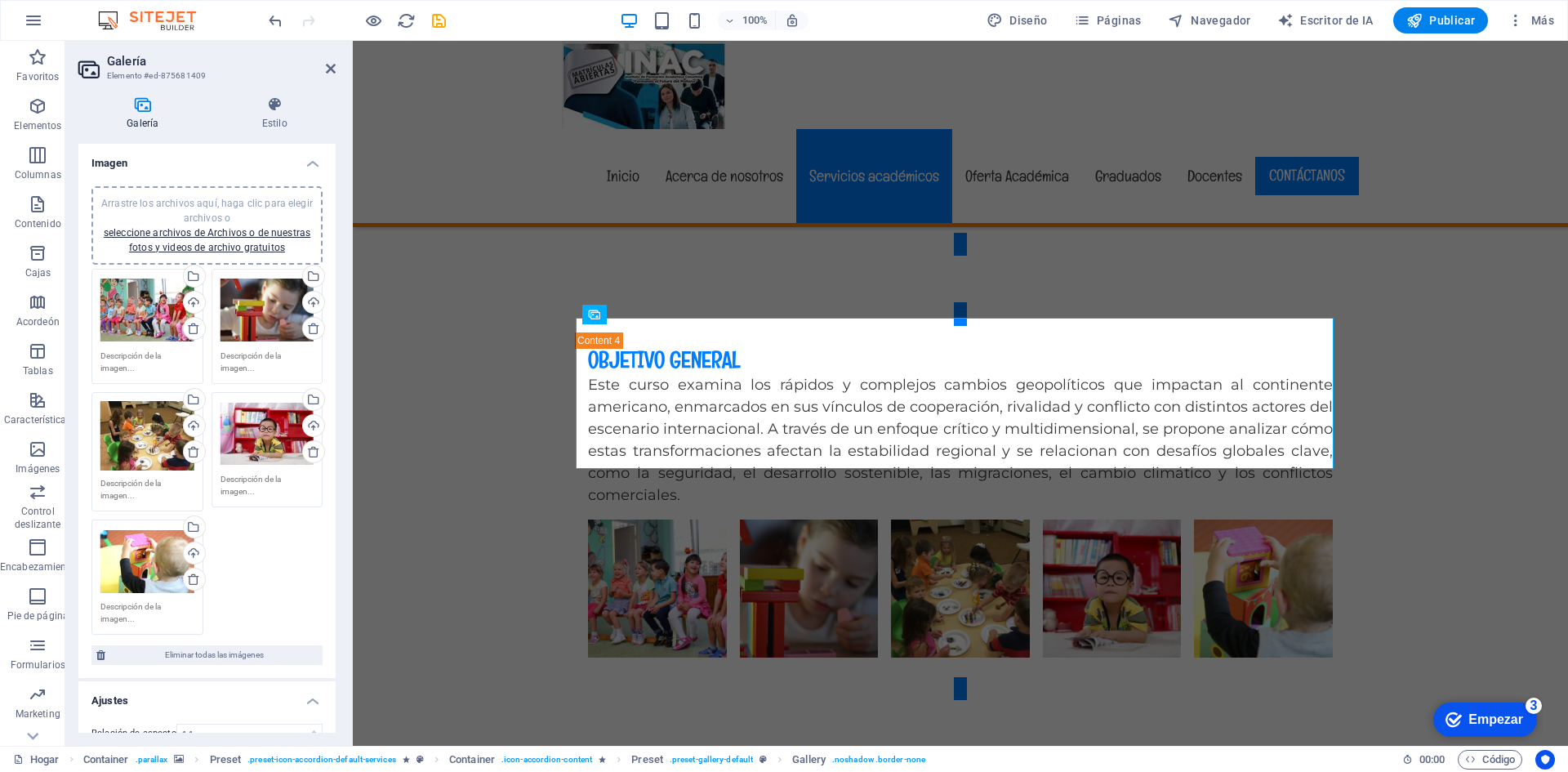
click at [132, 317] on div "Arrastre los archivos aquí, haga clic para elegir archivos o seleccione archivo…" at bounding box center [146, 310] width 94 height 66
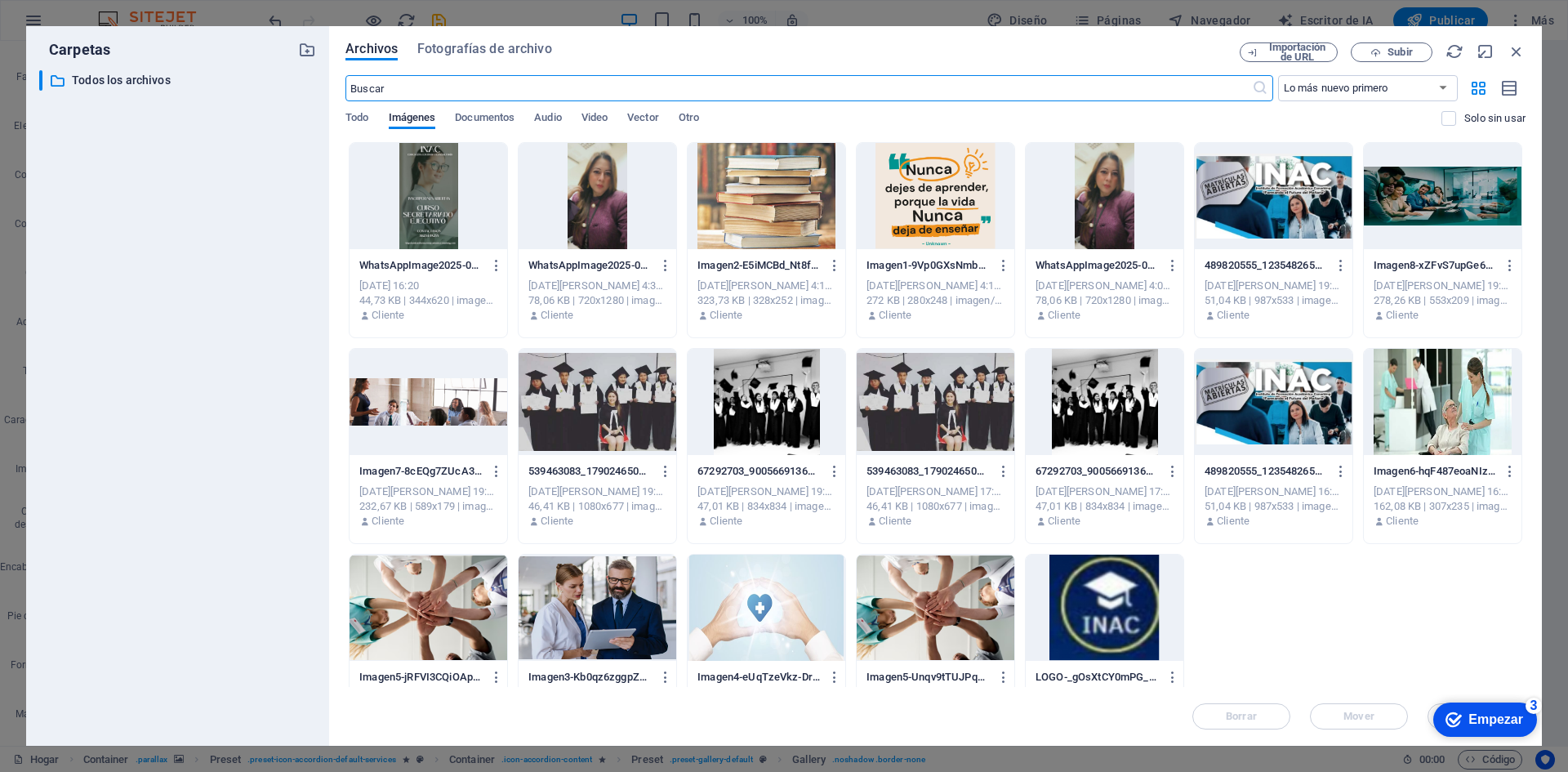
click at [408, 202] on div at bounding box center [428, 196] width 158 height 107
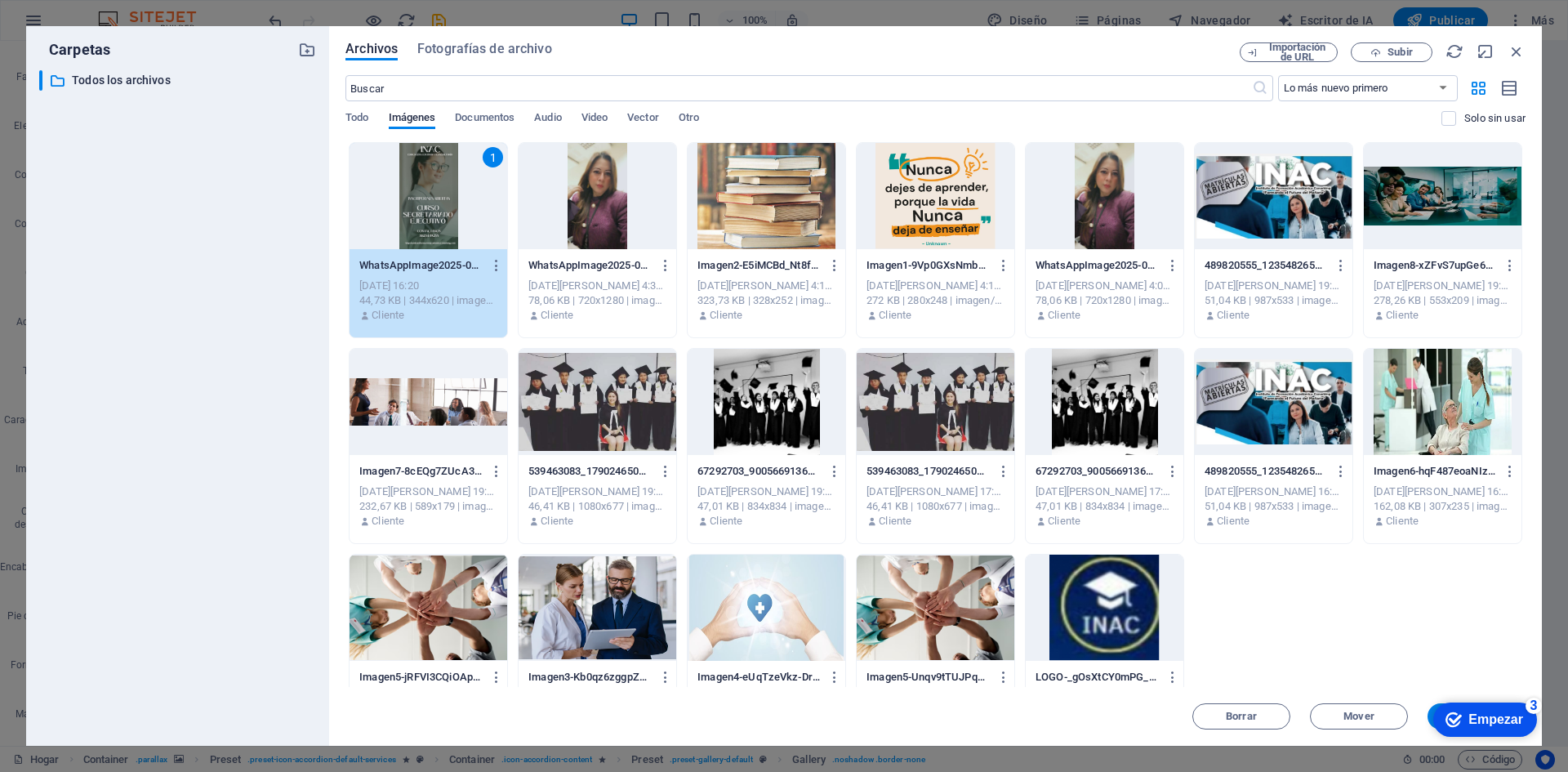
click div "checkmark Empezar 3 Primeros pasos en el editor Permítanos guiarle a través de …"
drag, startPoint x: 1005, startPoint y: 32, endPoint x: 913, endPoint y: 31, distance: 92.0
click at [913, 31] on div "Archivos Fotografías de archivo Importación de URL Subir ​ Lo más nuevo primero…" at bounding box center [935, 386] width 1213 height 720
click at [1499, 710] on div "checkmark Empezar 3" at bounding box center [1486, 719] width 104 height 34
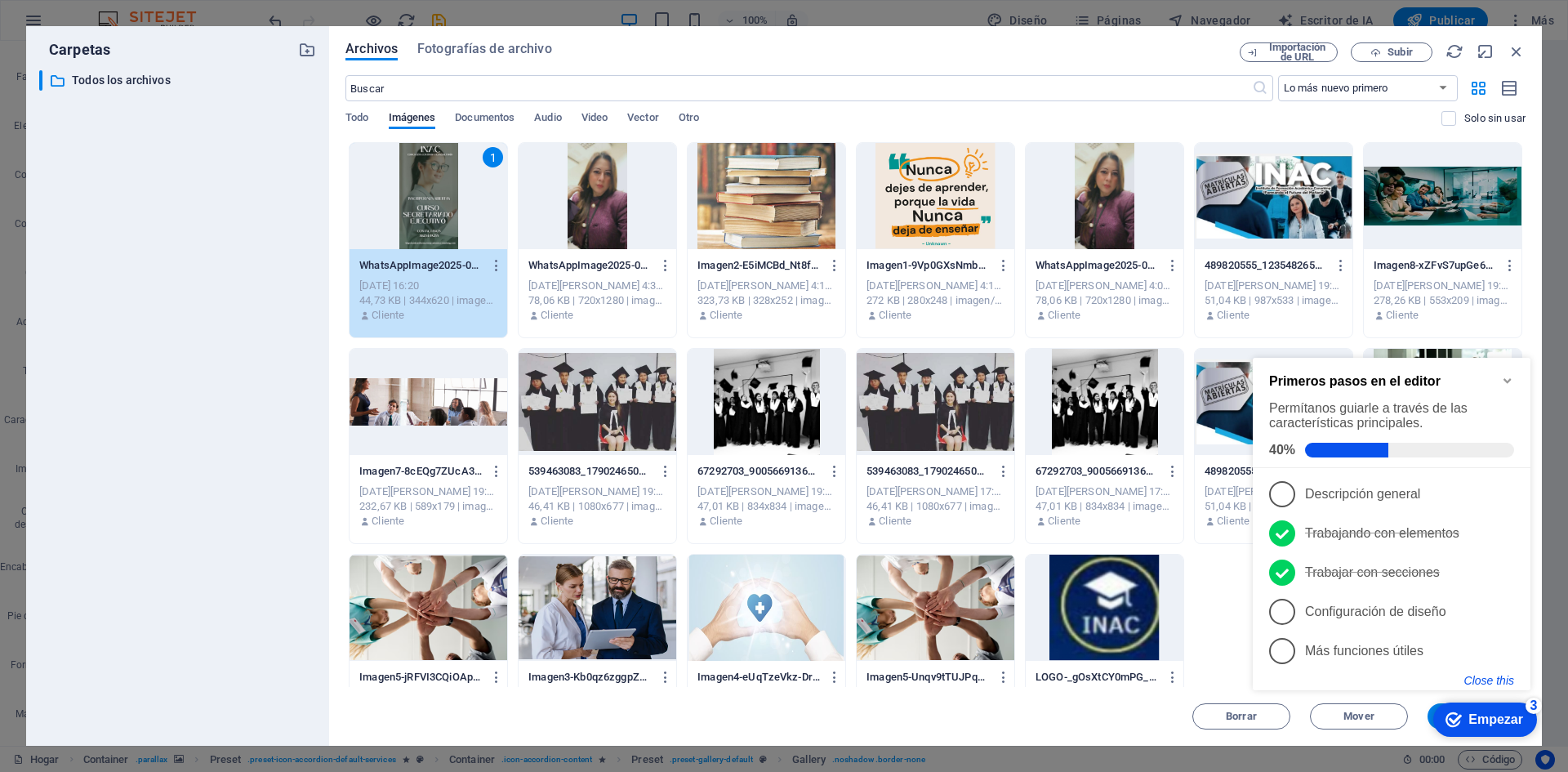
click at [1509, 680] on button "Close this" at bounding box center [1489, 680] width 50 height 13
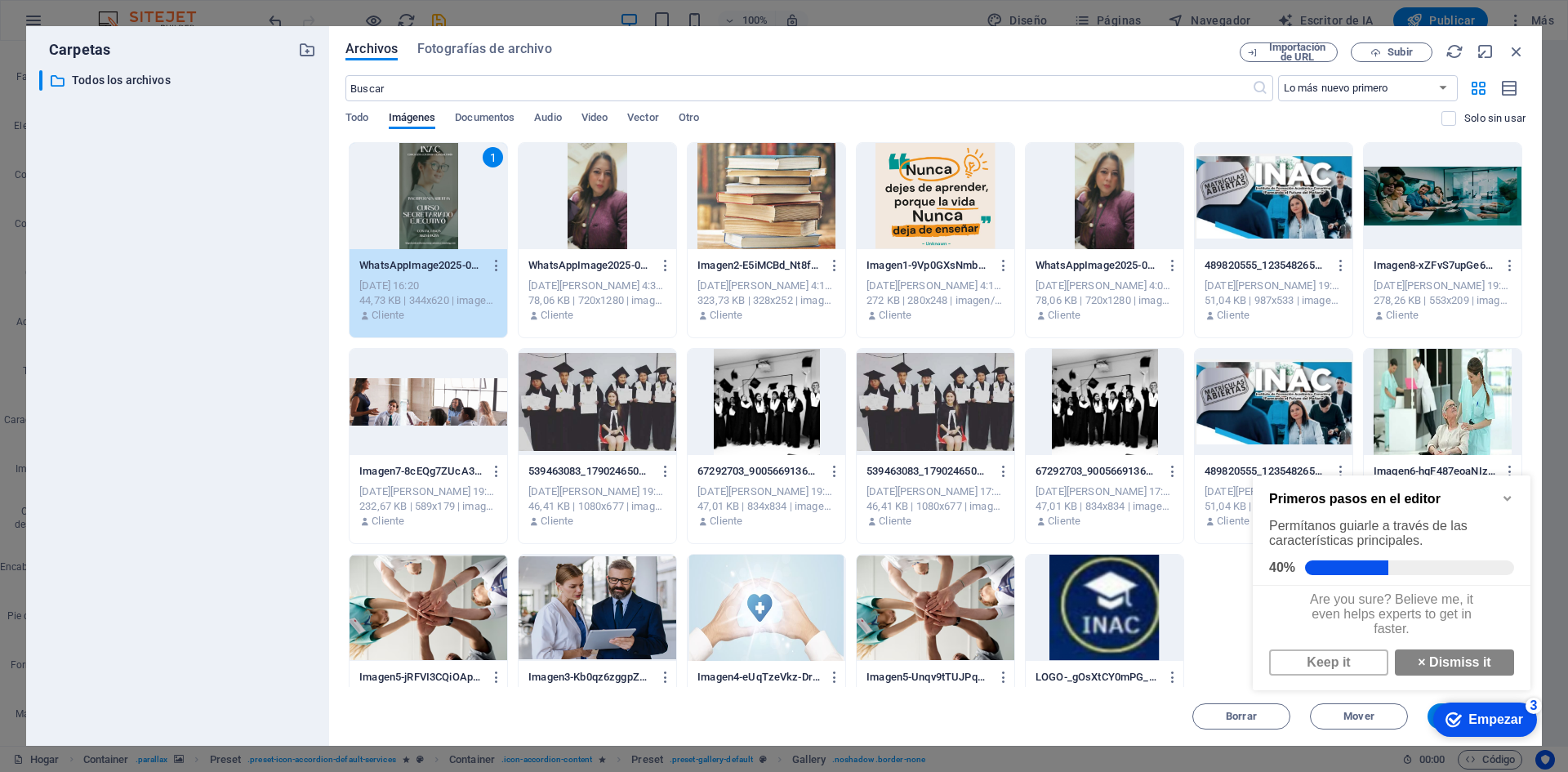
click at [1510, 497] on icon "Minimize checklist" at bounding box center [1508, 499] width 13 height 13
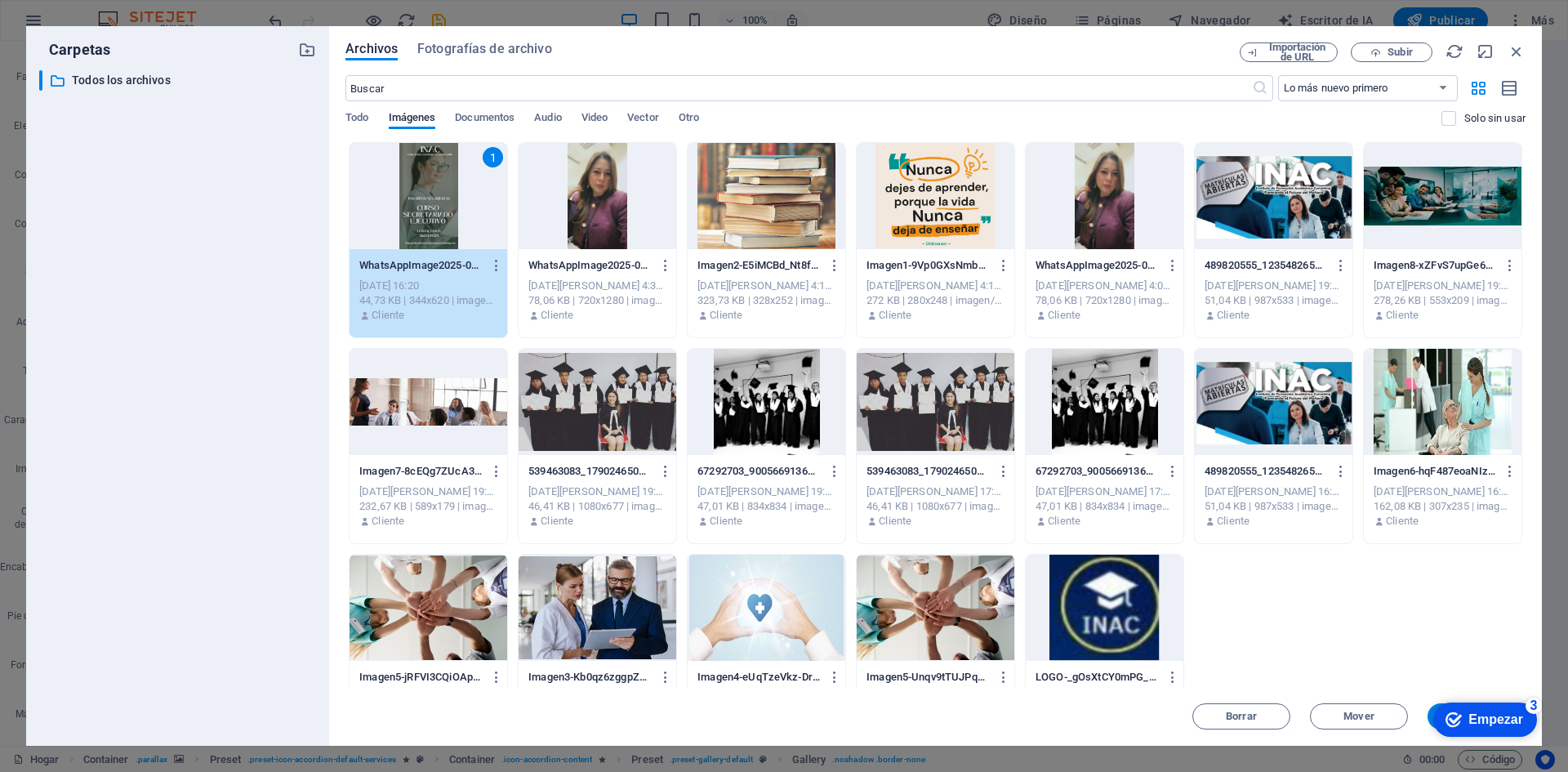
click div "checkmark Empezar 3 Primeros pasos en el editor Permítanos guiarle a través de …"
click at [1516, 52] on icon "button" at bounding box center [1516, 51] width 18 height 18
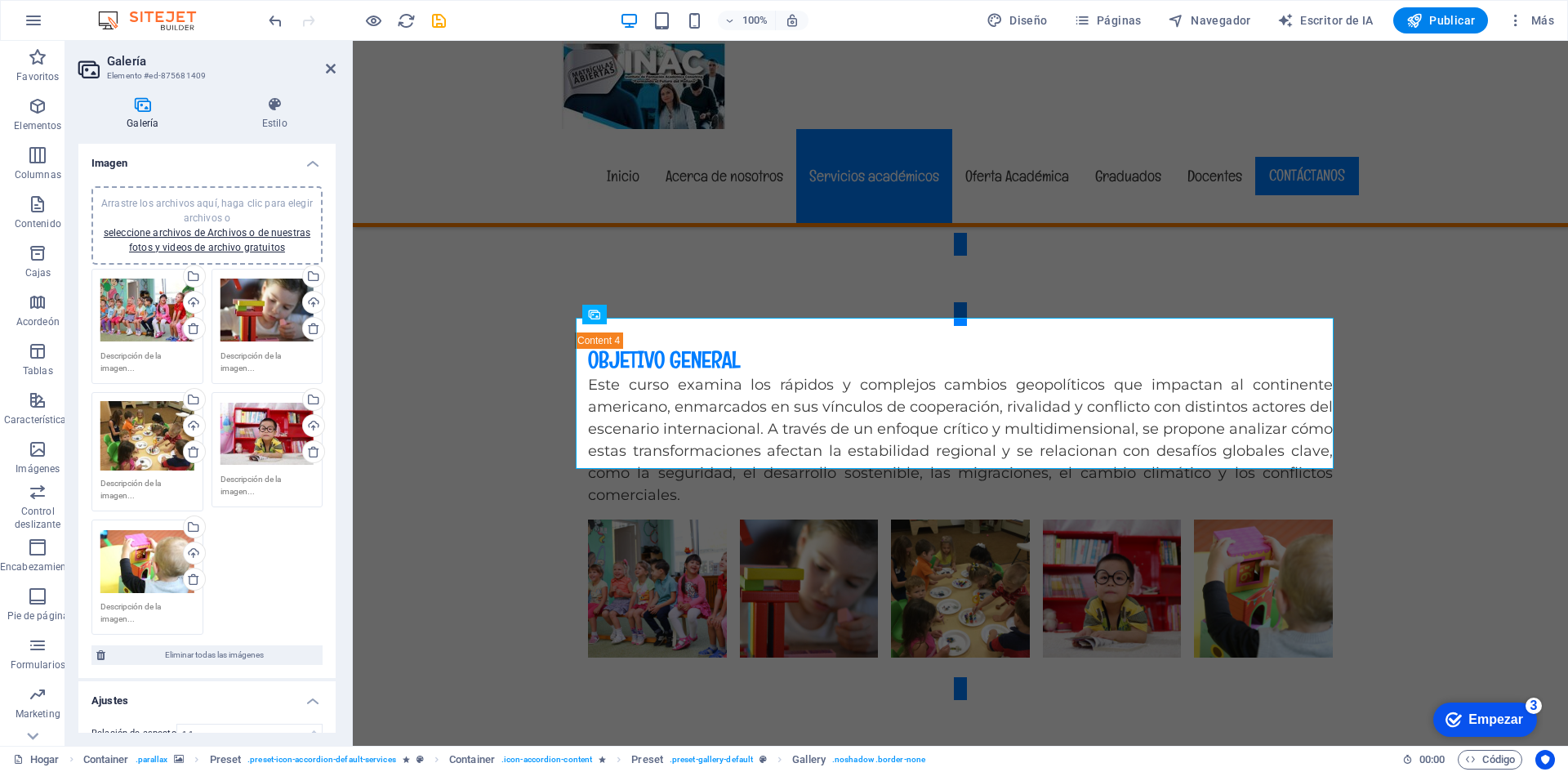
click at [137, 308] on div "Arrastre los archivos aquí, haga clic para elegir archivos o seleccione archivo…" at bounding box center [146, 310] width 94 height 66
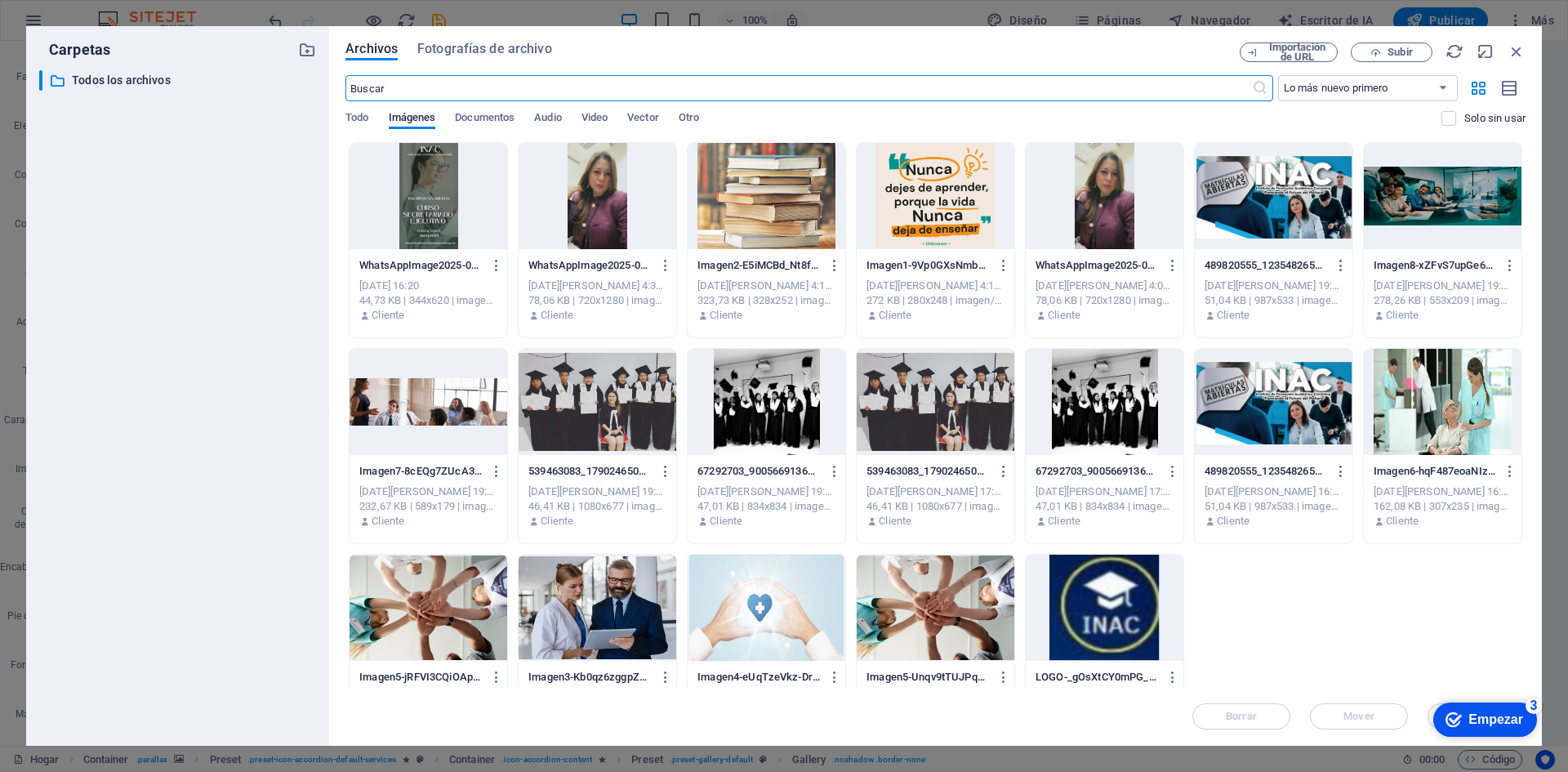
click at [435, 210] on div at bounding box center [428, 196] width 158 height 107
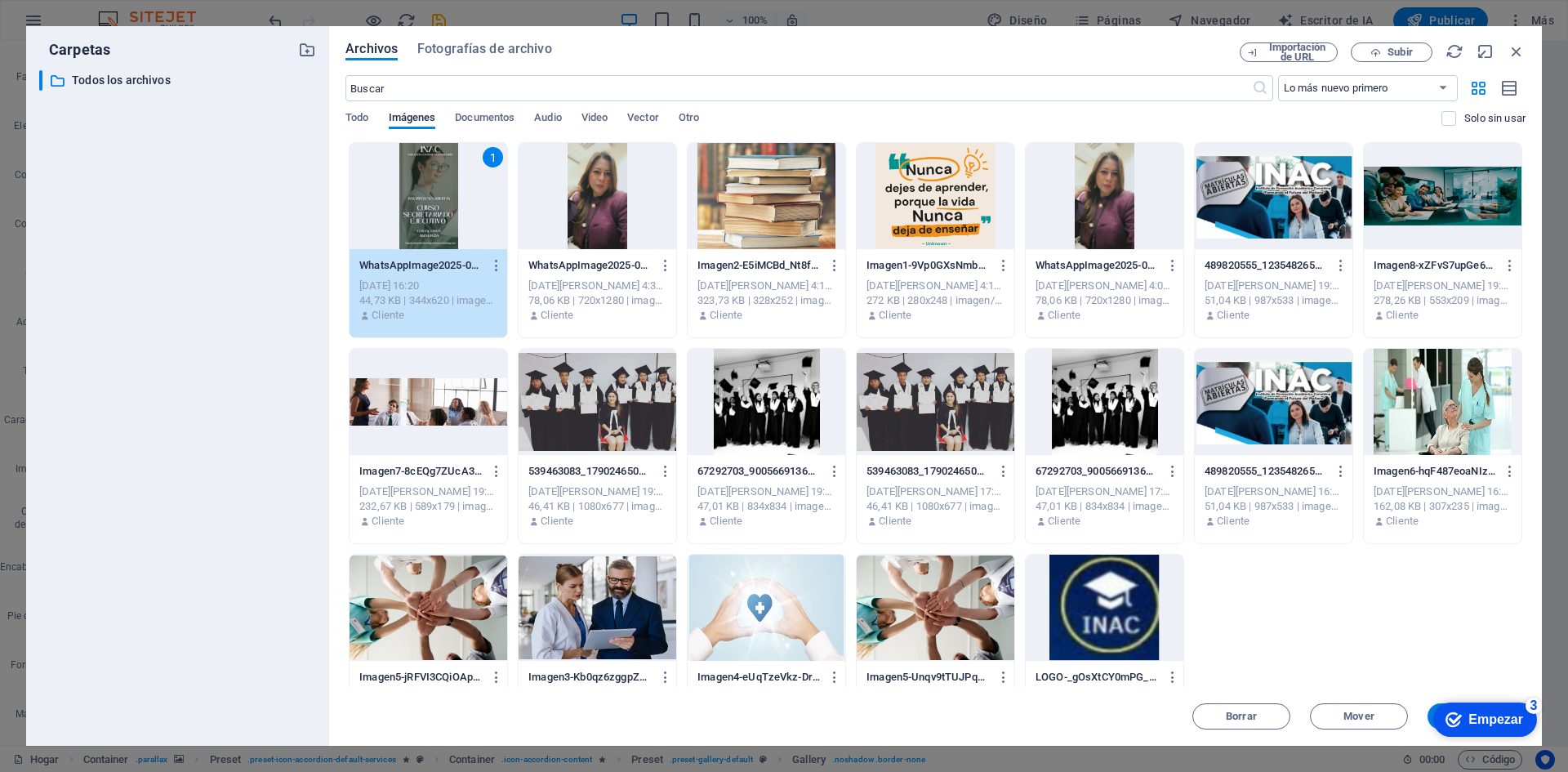
drag, startPoint x: 620, startPoint y: 40, endPoint x: 509, endPoint y: 37, distance: 111.0
click at [509, 37] on div "Archivos Fotografías de archivo Importación de URL Subir ​ Lo más nuevo primero…" at bounding box center [935, 386] width 1213 height 720
click at [1477, 86] on icon "button" at bounding box center [1479, 87] width 19 height 18
click at [1480, 717] on font "Empezar" at bounding box center [1496, 719] width 55 height 14
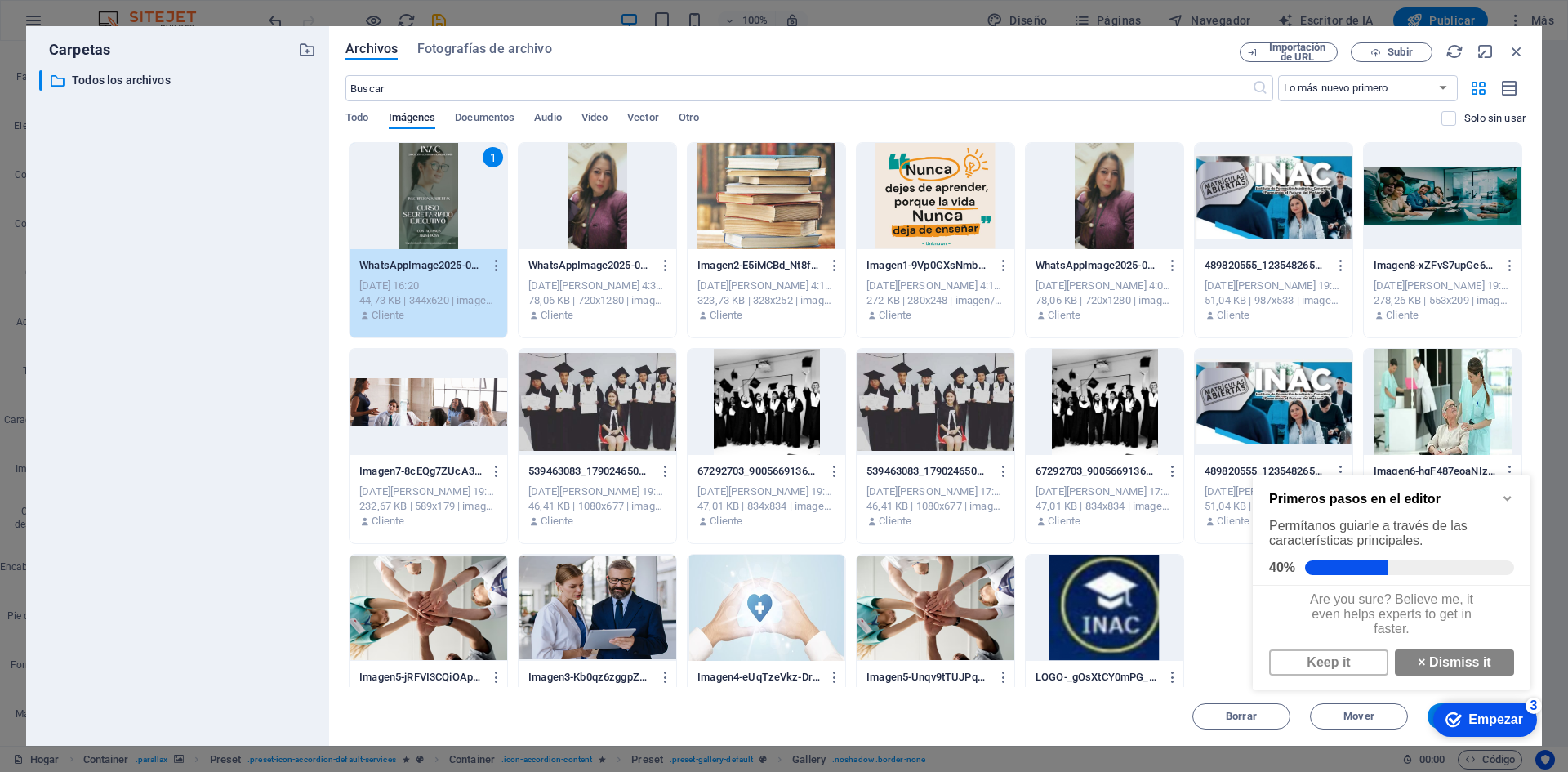
click div "checkmark Empezar 3 Primeros pasos en el editor Permítanos guiarle a través de …"
drag, startPoint x: 1230, startPoint y: 592, endPoint x: 120, endPoint y: 229, distance: 1167.8
click at [1230, 592] on div "1 WhatsAppImage2025-09-01at9.03.09AM-mqJr7spi3ajxevTjiT-4xQ.jpeg WhatsAppImage2…" at bounding box center [936, 446] width 1181 height 608
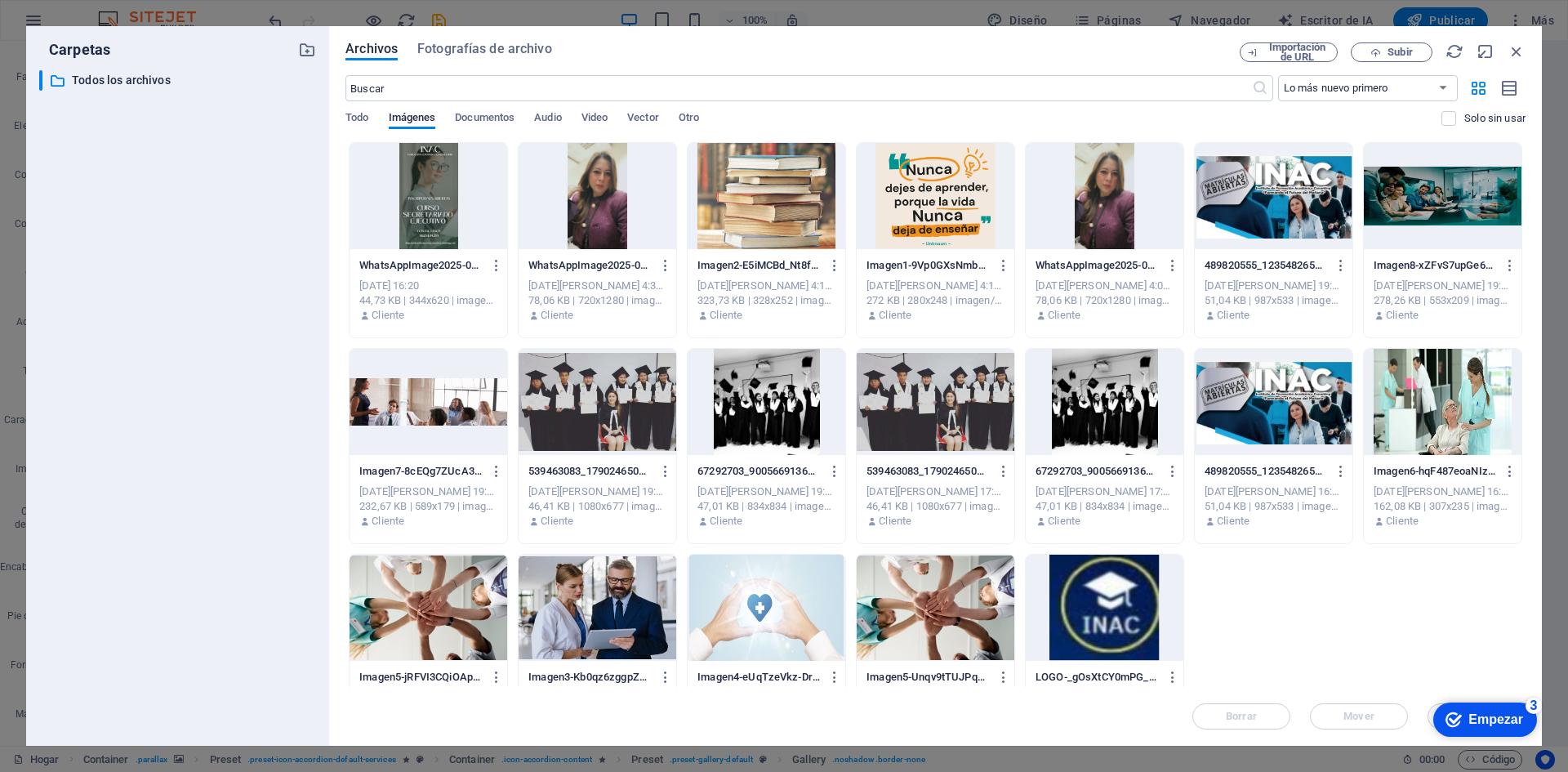
click at [428, 217] on div at bounding box center [428, 196] width 158 height 107
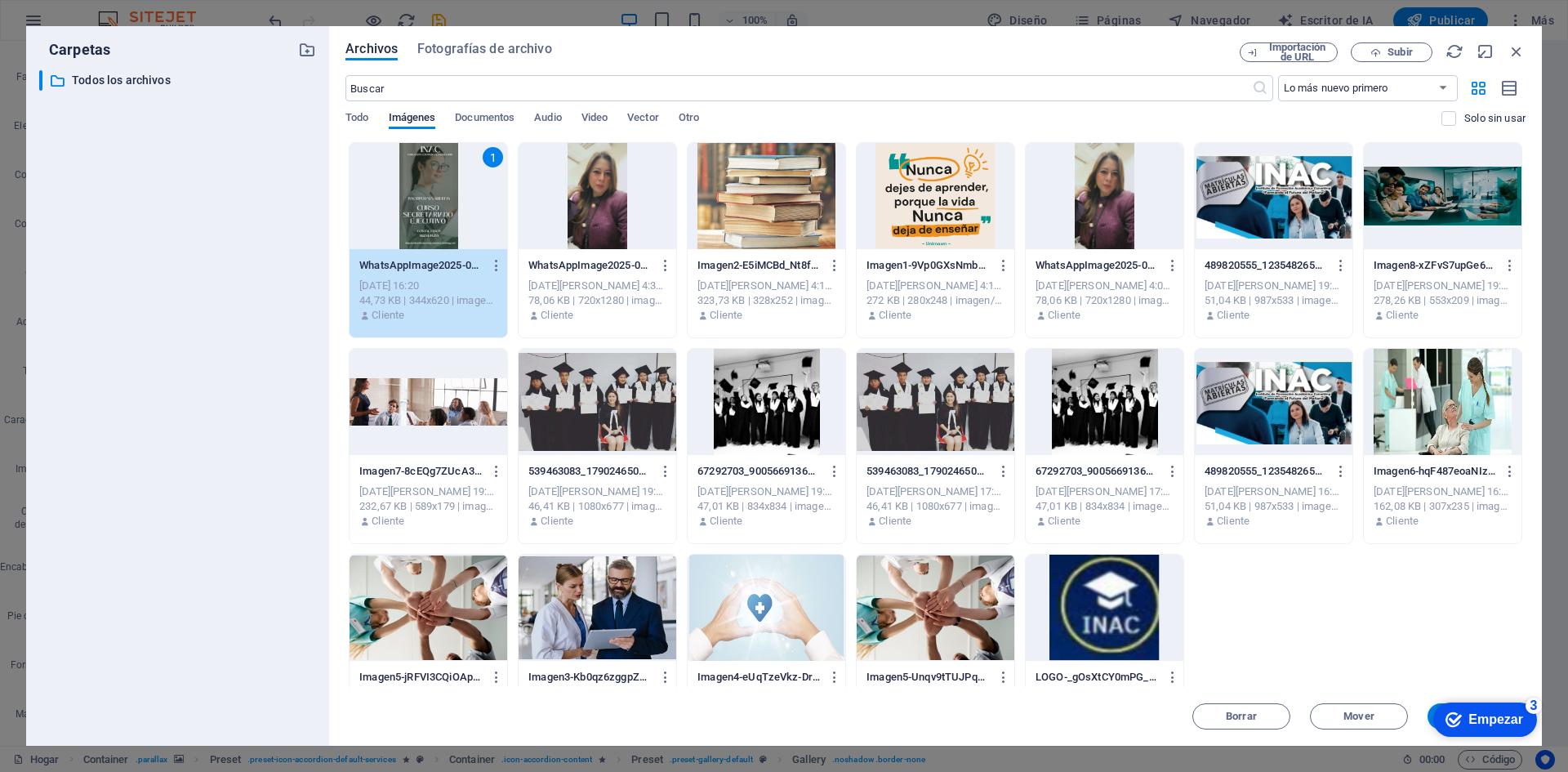
click div "checkmark Empezar 3 Primeros pasos en el editor Permítanos guiarle a través de …"
click at [1532, 707] on font "3" at bounding box center [1535, 705] width 7 height 14
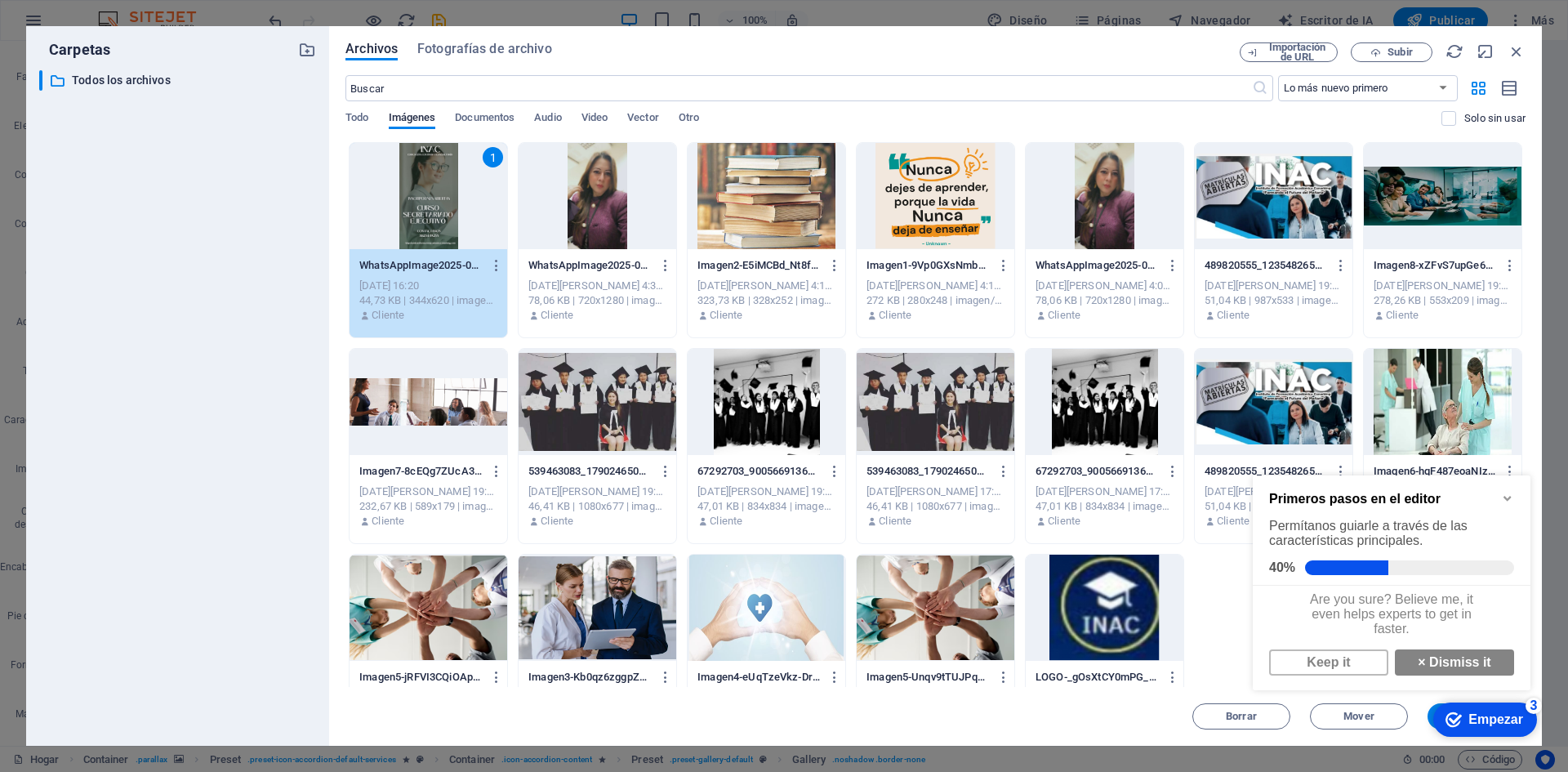
scroll to position [11, 0]
click at [1512, 493] on icon "Minimize checklist" at bounding box center [1508, 499] width 13 height 13
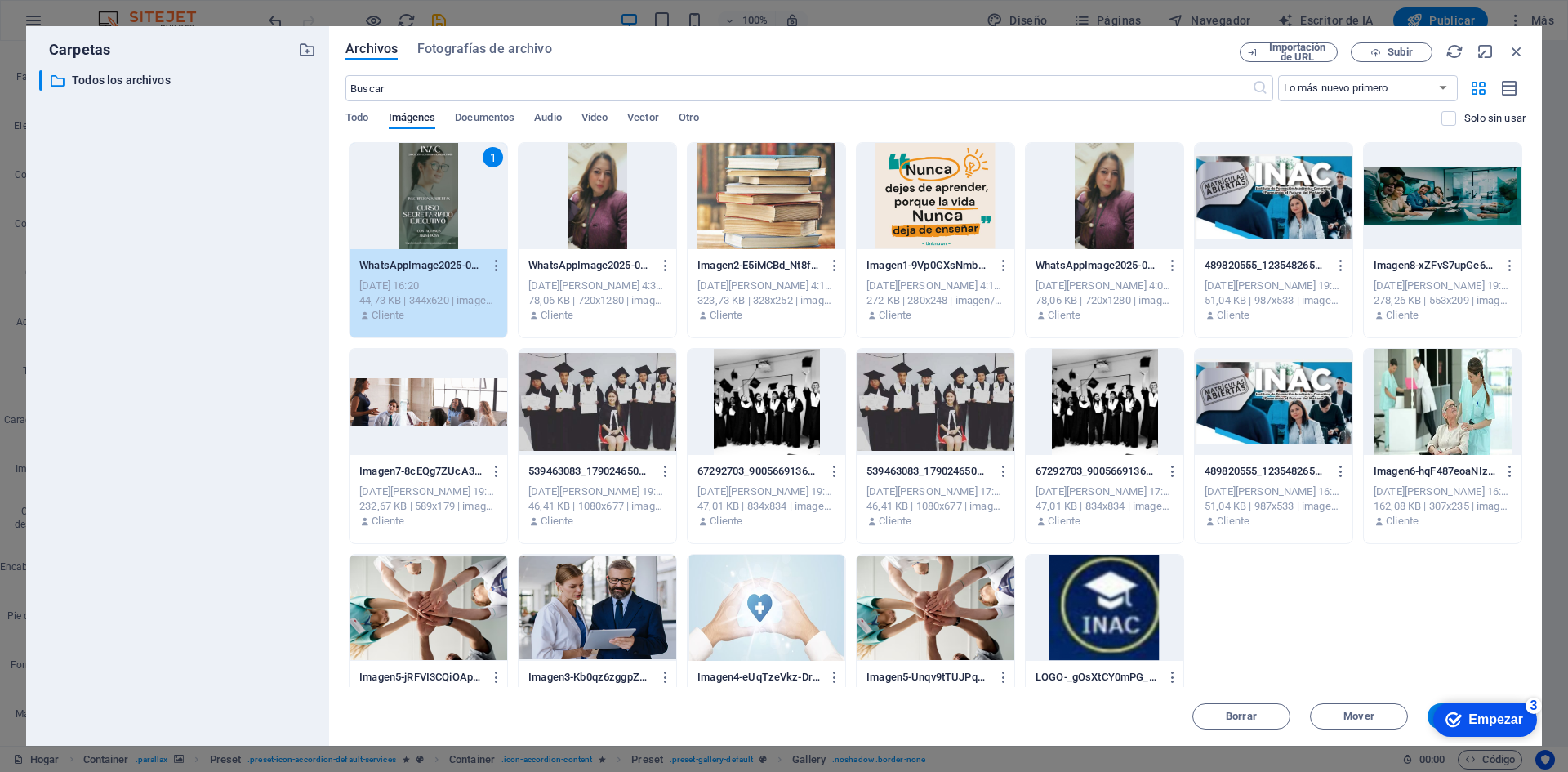
click div "checkmark Empezar 3 Primeros pasos en el editor Permítanos guiarle a través de …"
drag, startPoint x: 1609, startPoint y: 959, endPoint x: 2804, endPoint y: 1335, distance: 1252.8
click div "checkmark Empezar 3 Primeros pasos en el editor Permítanos guiarle a través de …"
drag, startPoint x: 1442, startPoint y: 36, endPoint x: 1416, endPoint y: 36, distance: 26.0
click at [1416, 36] on div "Archivos Fotografías de archivo Importación de URL Subir ​ Lo más nuevo primero…" at bounding box center [935, 386] width 1213 height 720
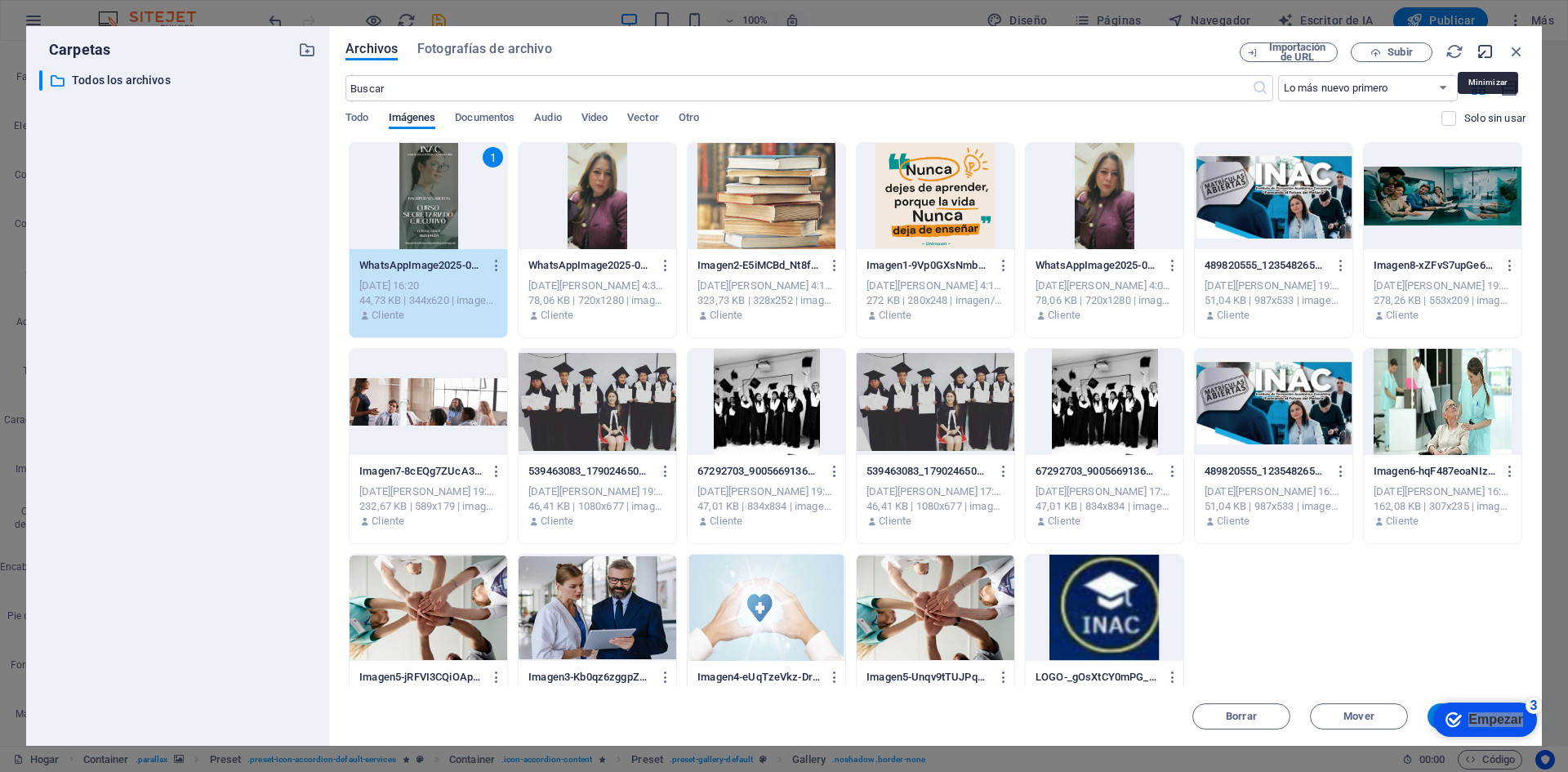
click at [1485, 52] on icon "button" at bounding box center [1486, 51] width 18 height 18
select select "image"
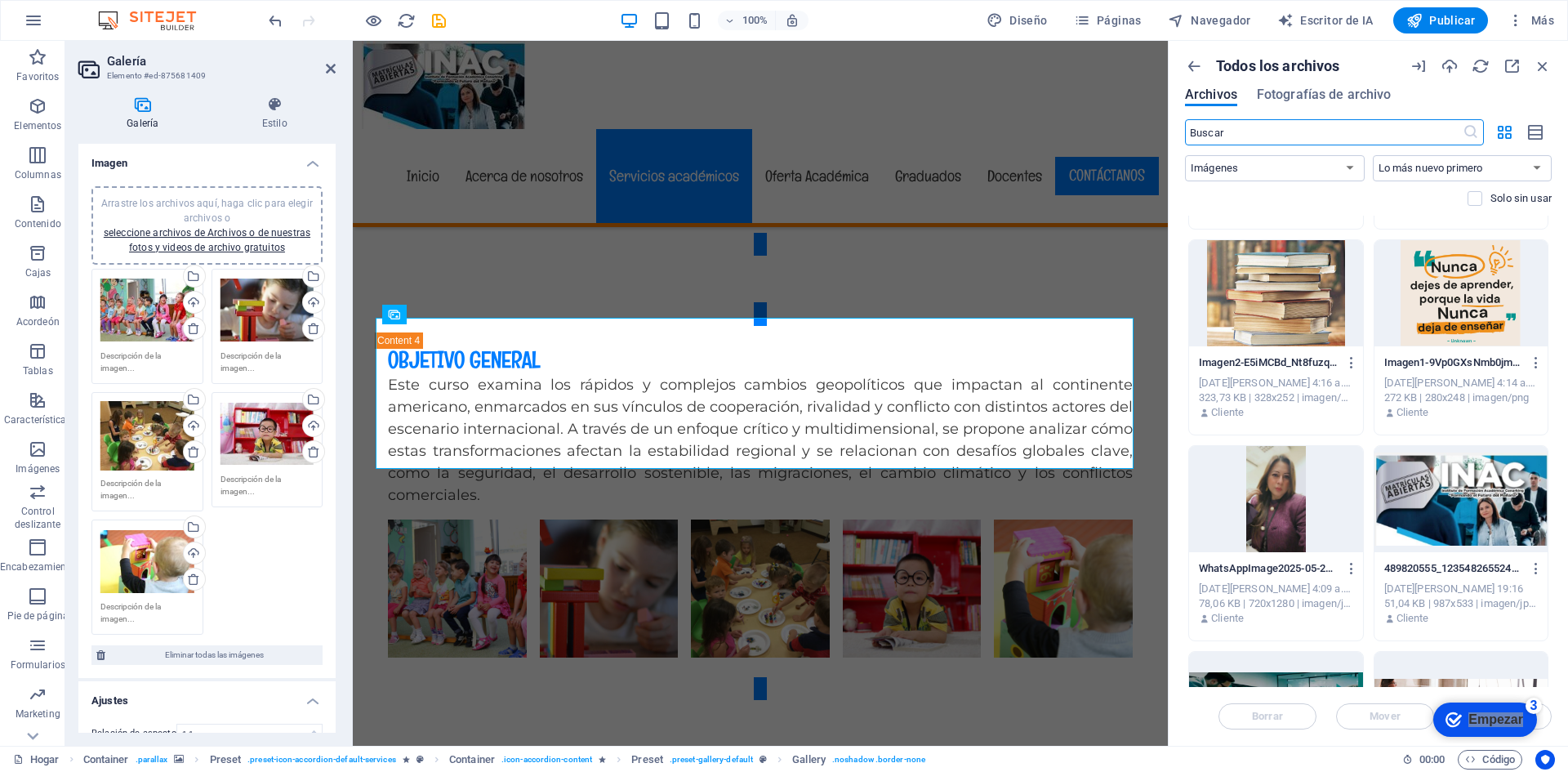
scroll to position [25, 0]
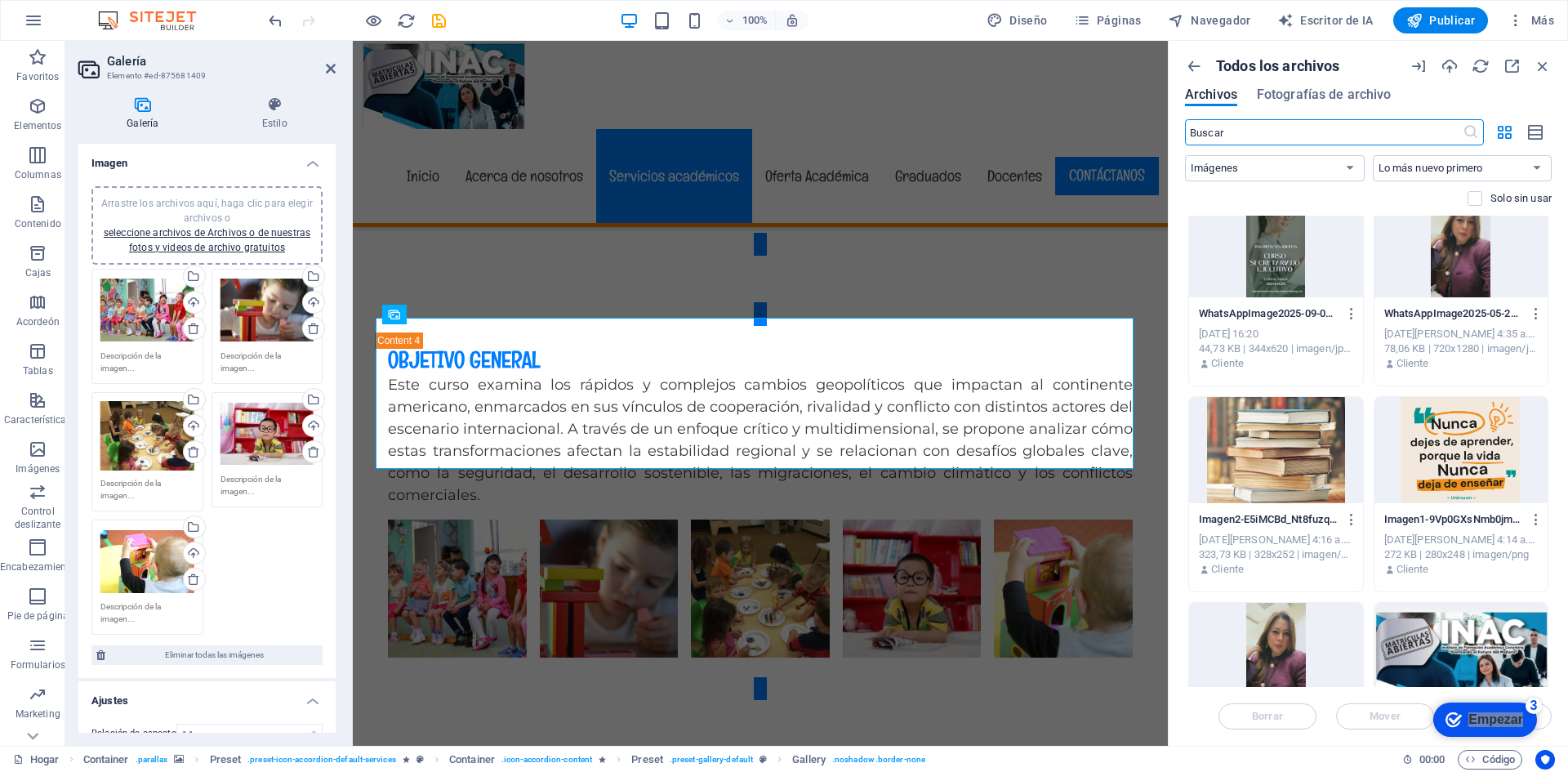
click at [1262, 272] on div at bounding box center [1276, 244] width 174 height 107
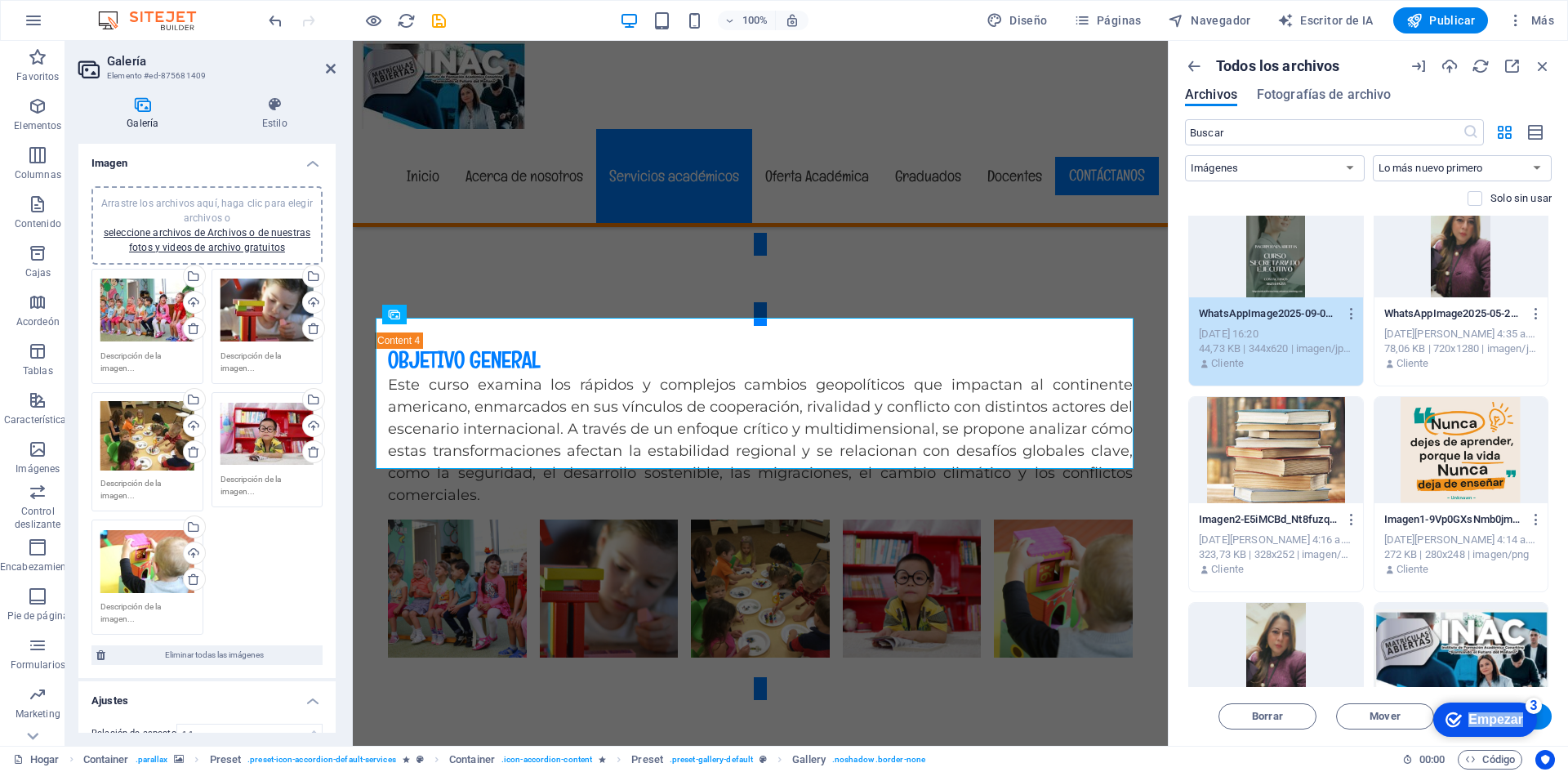
click at [1485, 717] on font "Empezar" at bounding box center [1496, 719] width 55 height 14
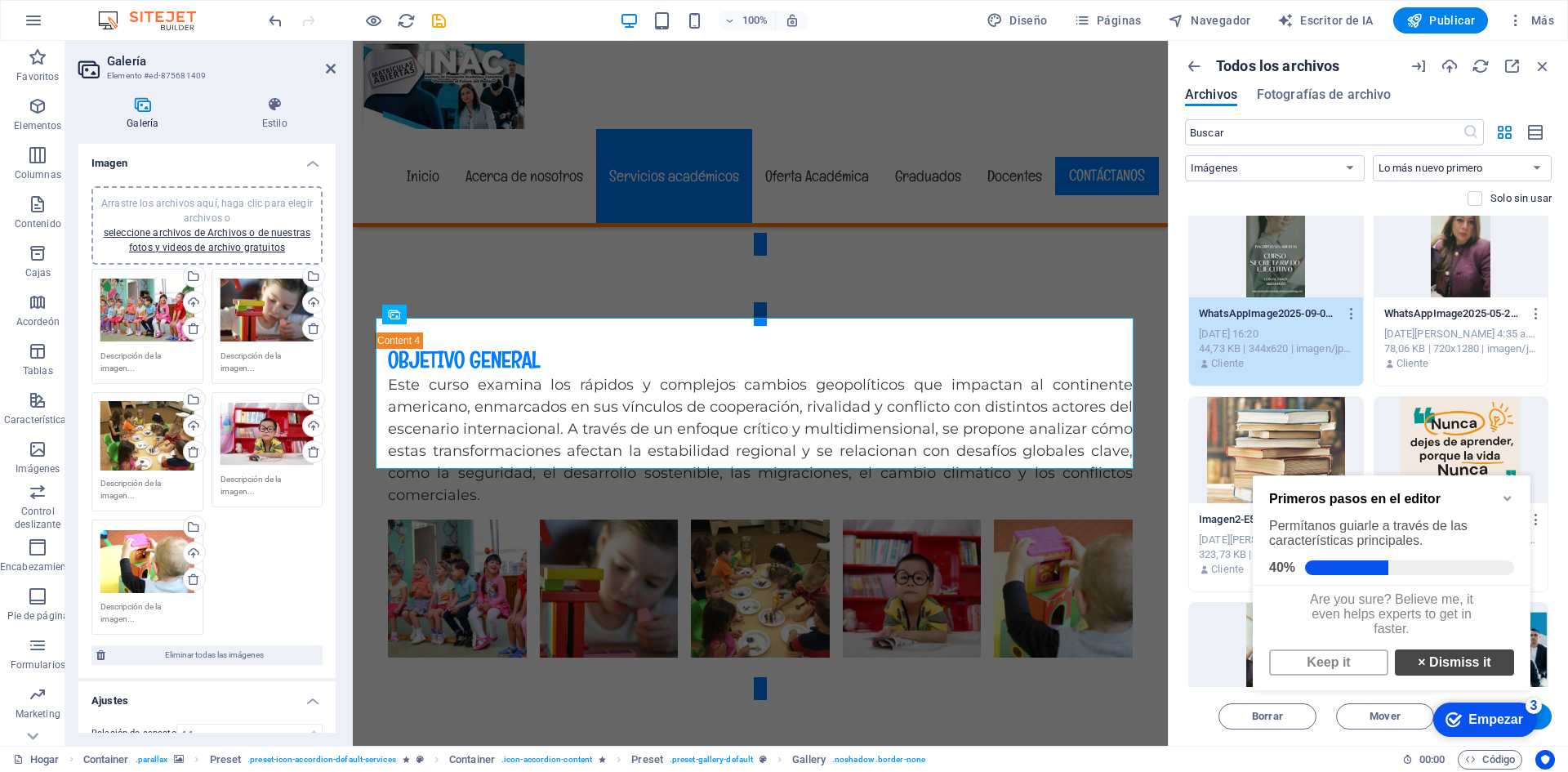
click at [1444, 658] on link "× Dismiss it" at bounding box center [1455, 663] width 120 height 26
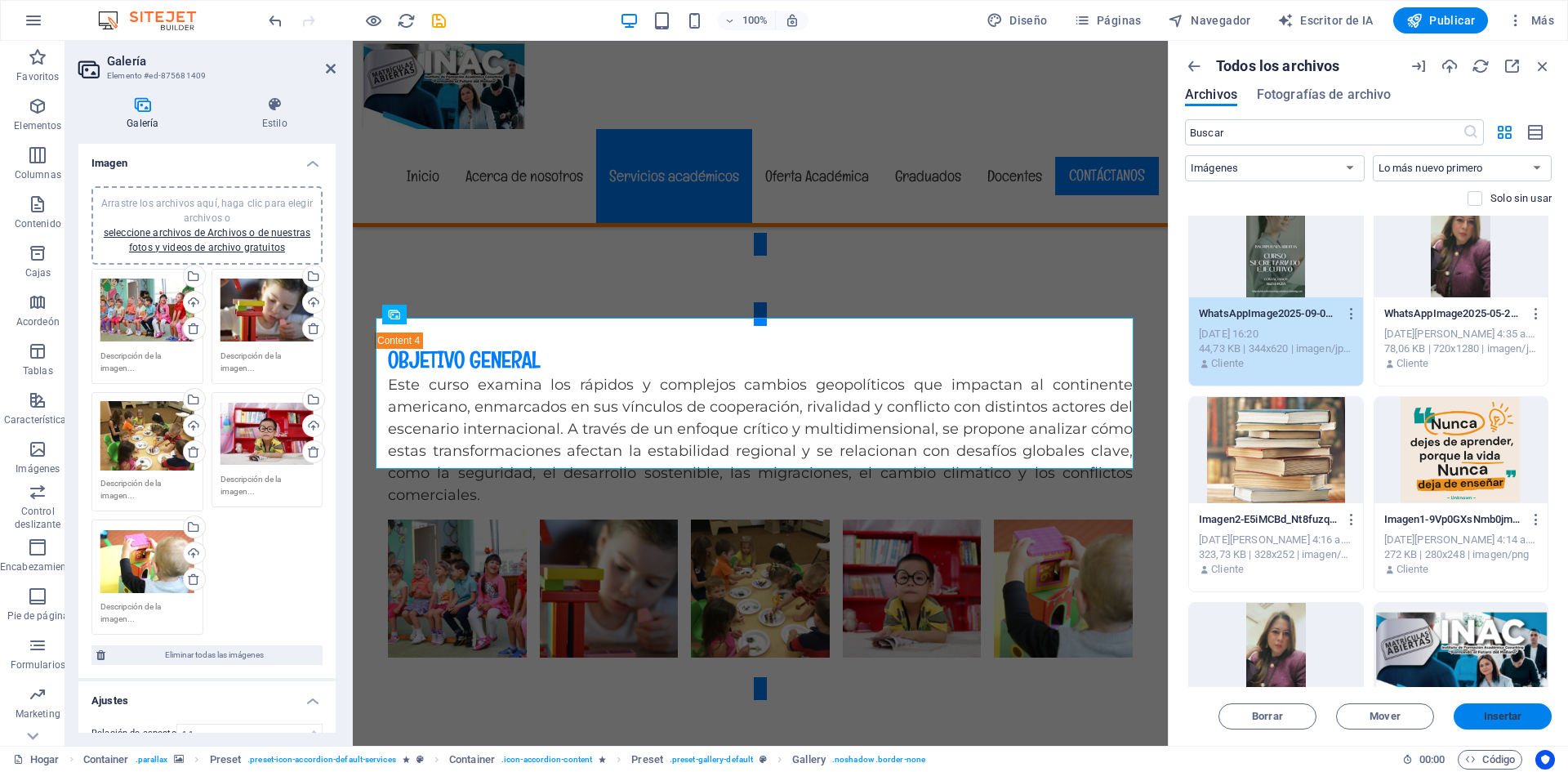
click at [1482, 719] on span "Insertar" at bounding box center [1503, 716] width 85 height 10
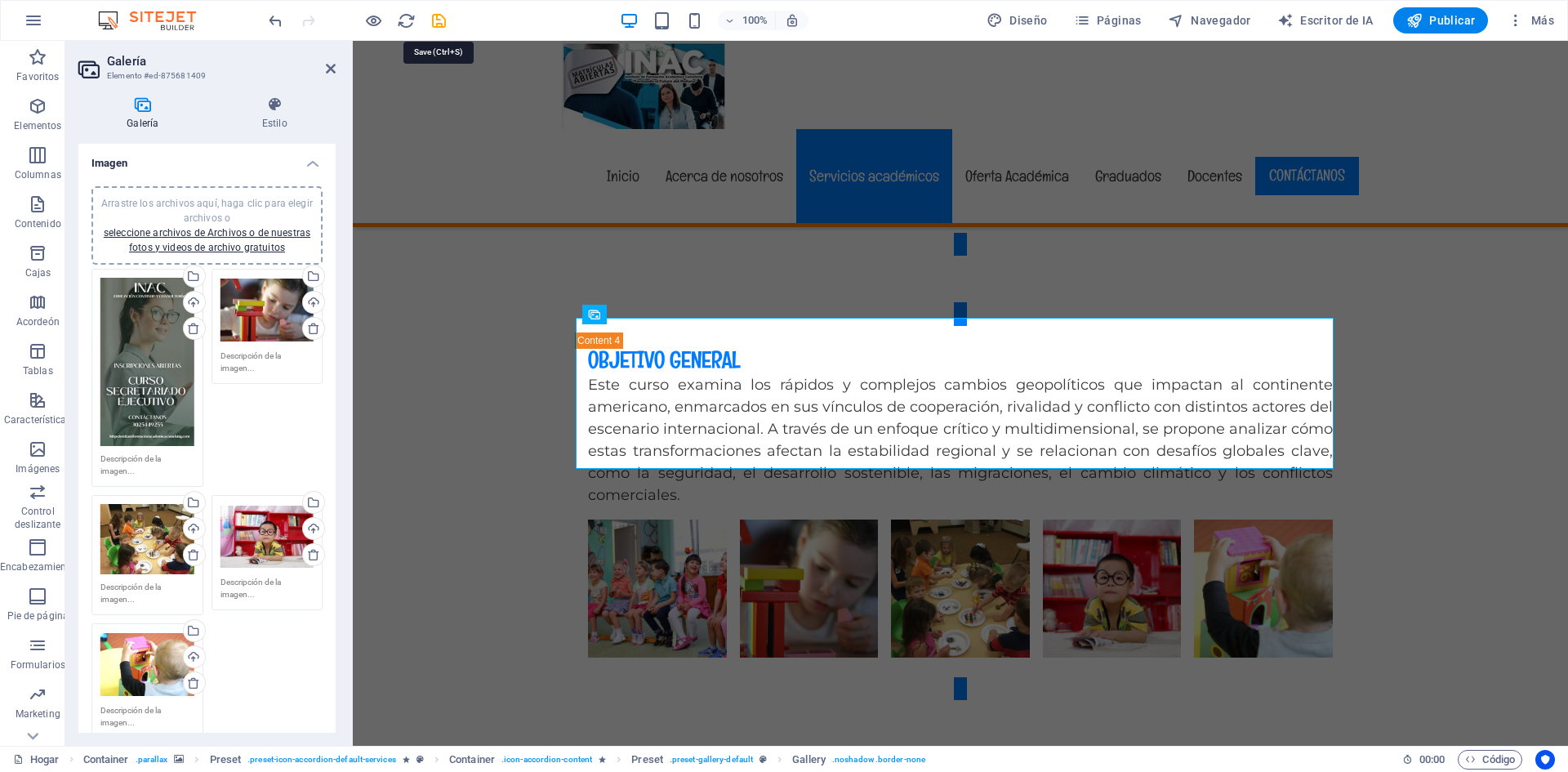
click at [436, 18] on icon "ahorrar" at bounding box center [439, 20] width 19 height 19
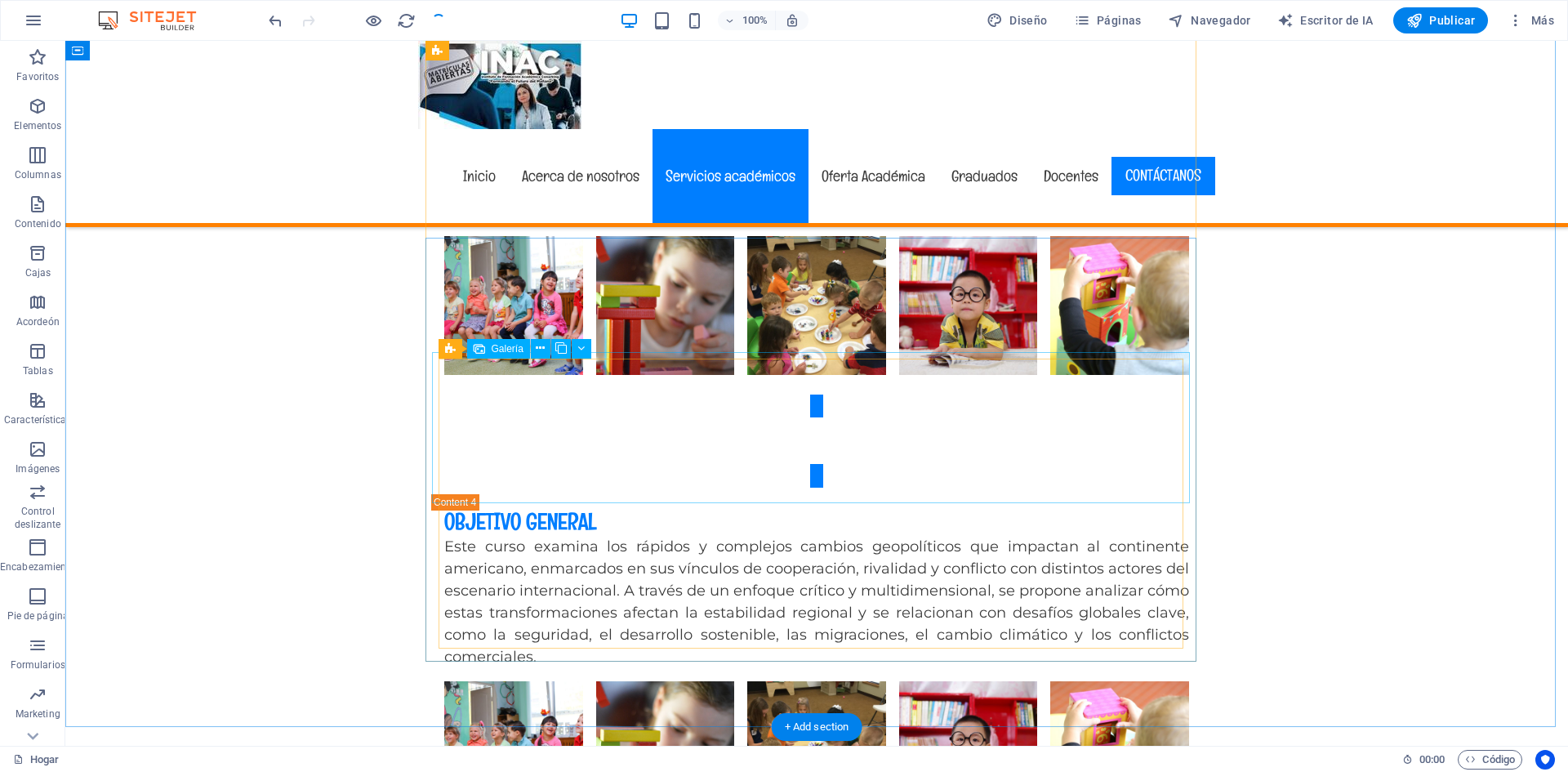
scroll to position [5859, 0]
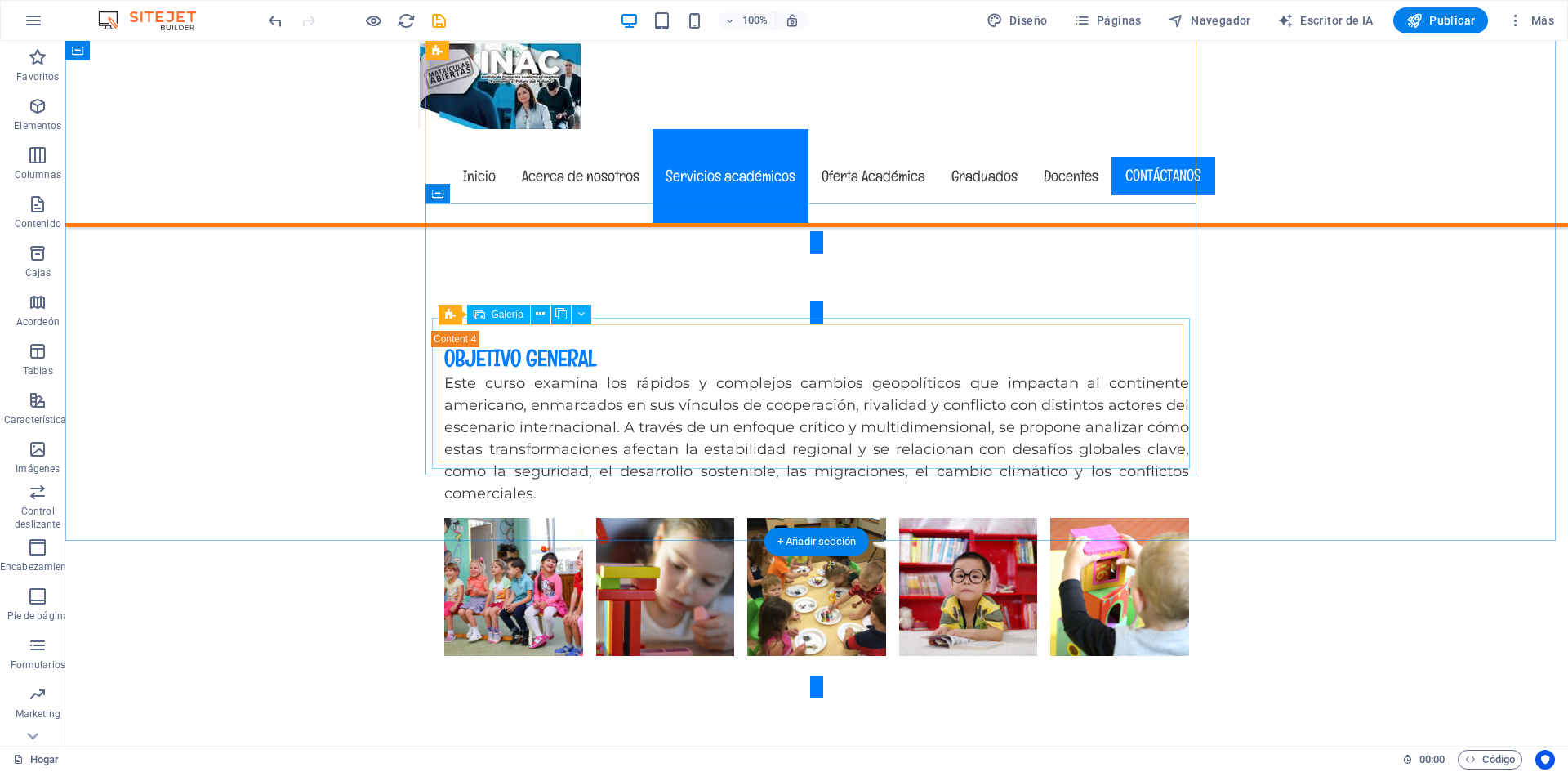
select select "4"
select select "px"
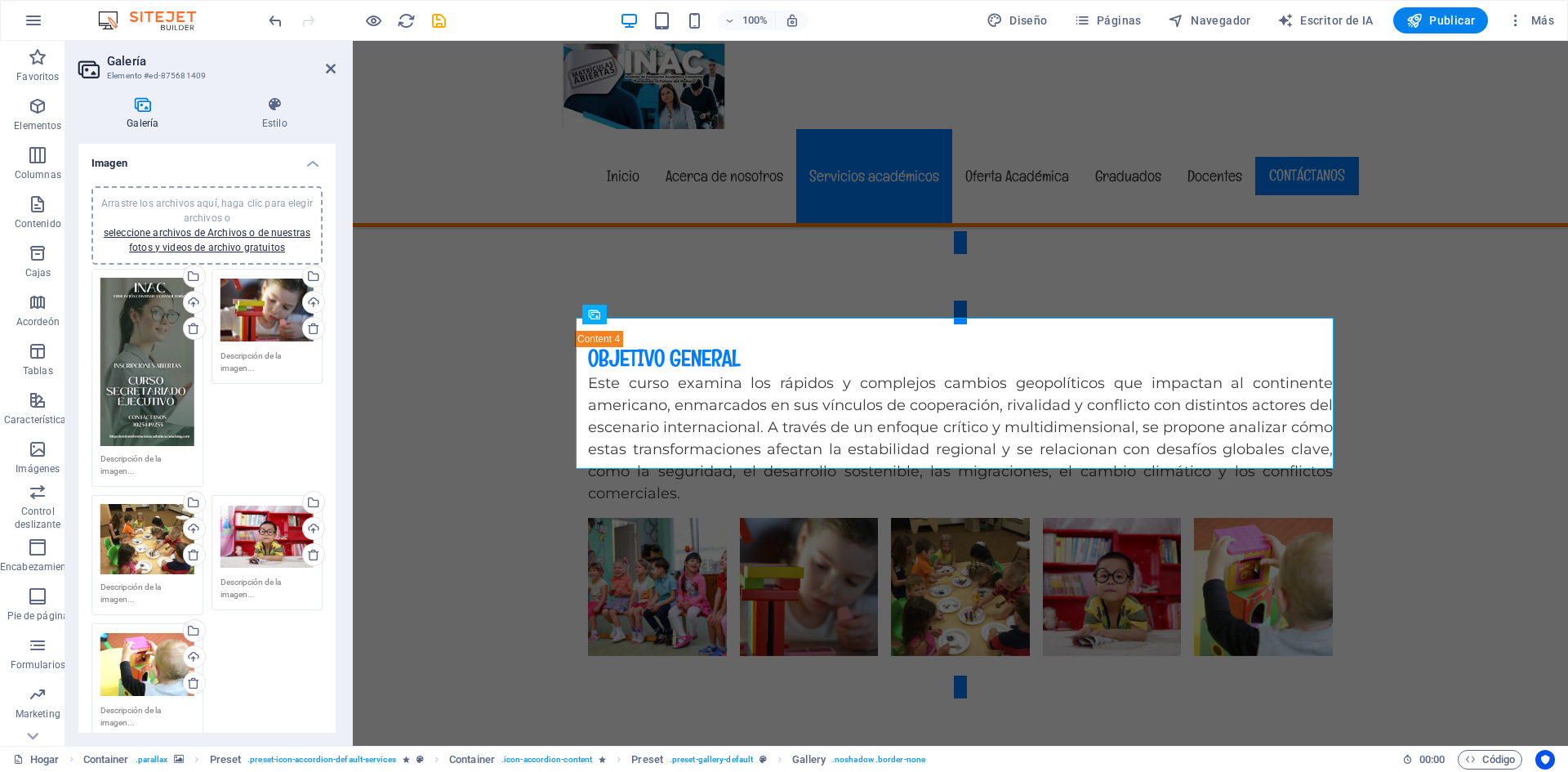
click at [266, 307] on div "Arrastre los archivos aquí, haga clic para elegir archivos o seleccione archivo…" at bounding box center [267, 310] width 94 height 66
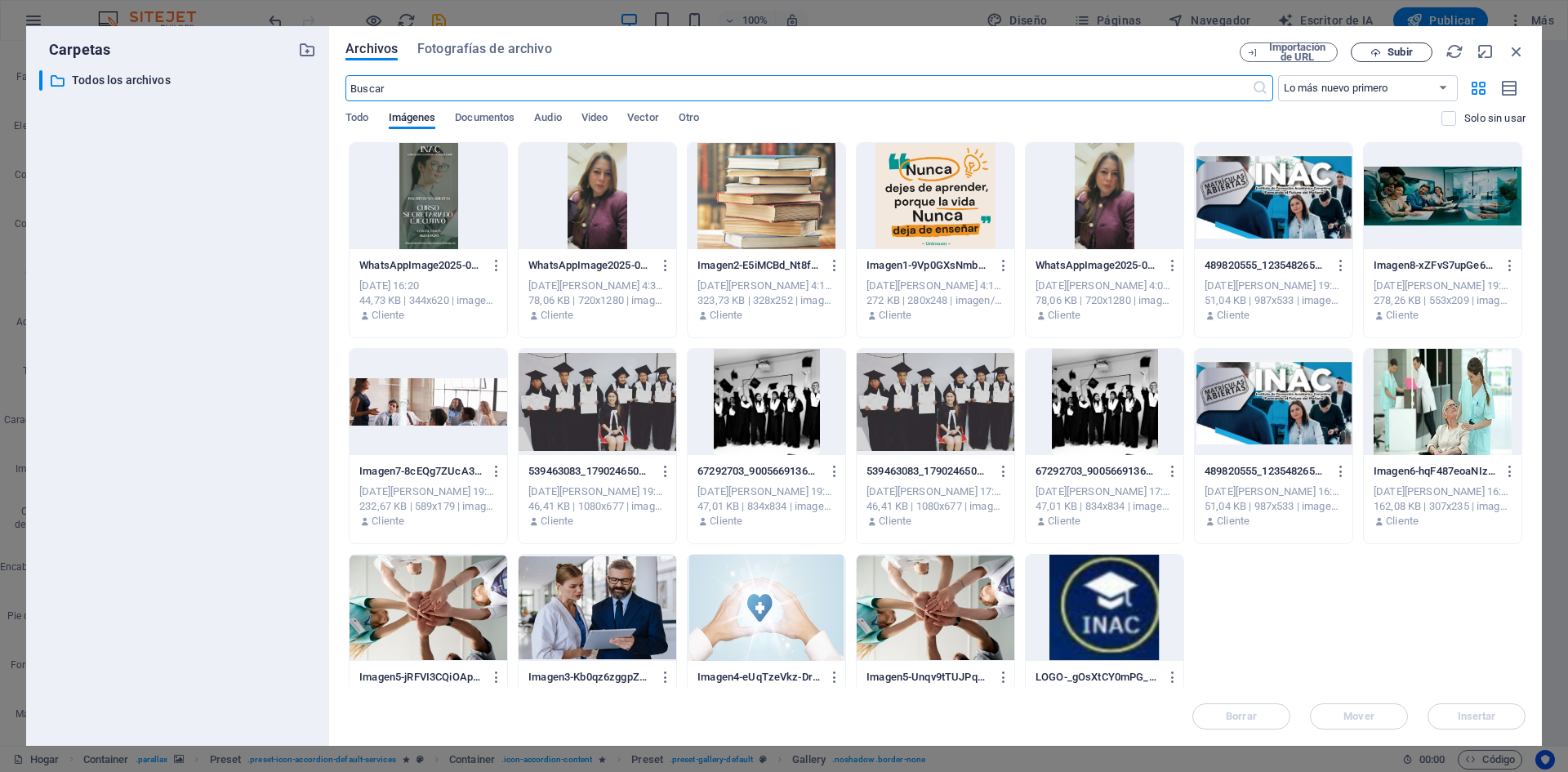
click at [1400, 57] on font "Subir" at bounding box center [1400, 51] width 24 height 12
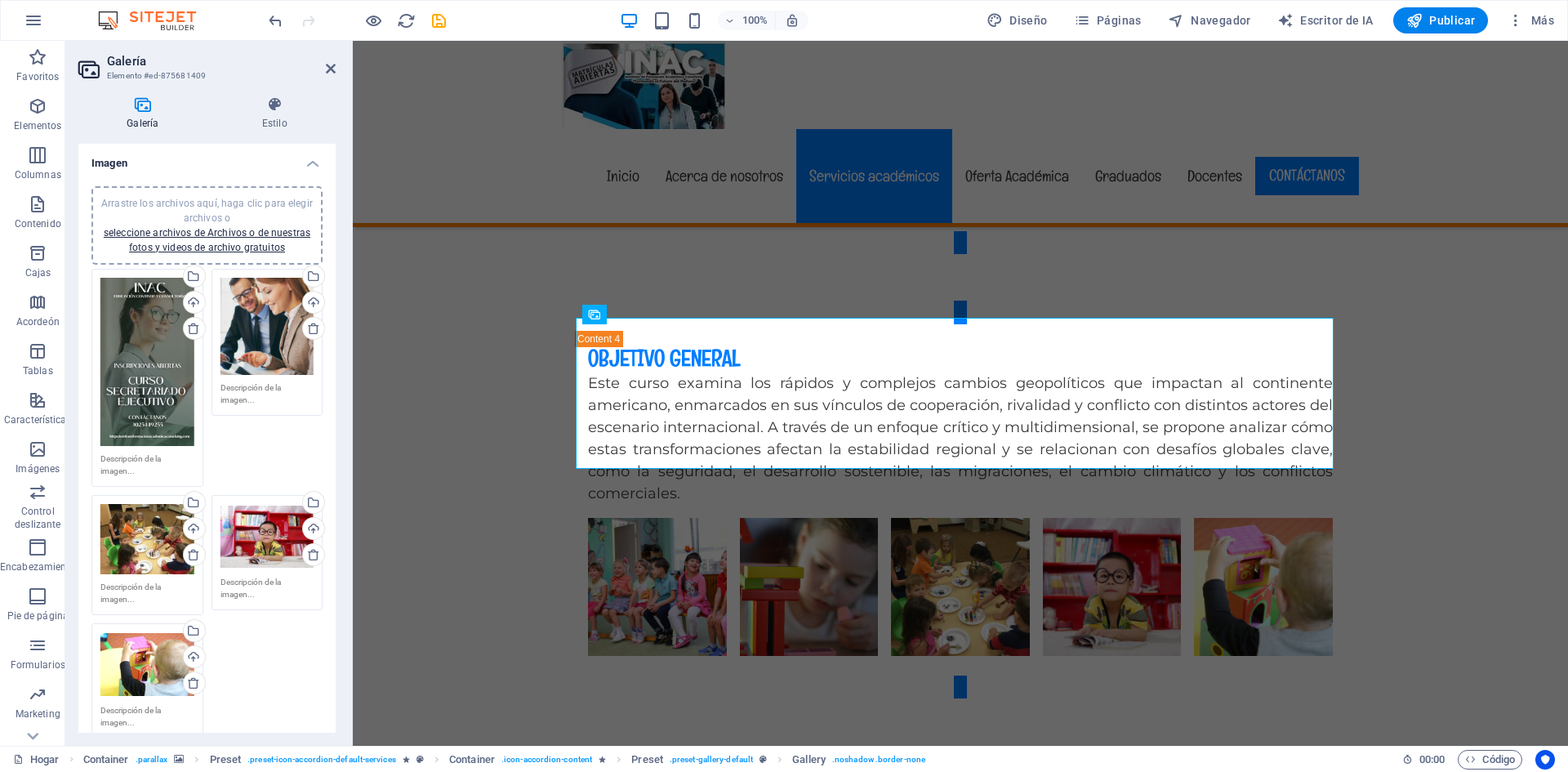
click at [147, 527] on div "Arrastre los archivos aquí, haga clic para elegir archivos o seleccione archivo…" at bounding box center [146, 539] width 94 height 70
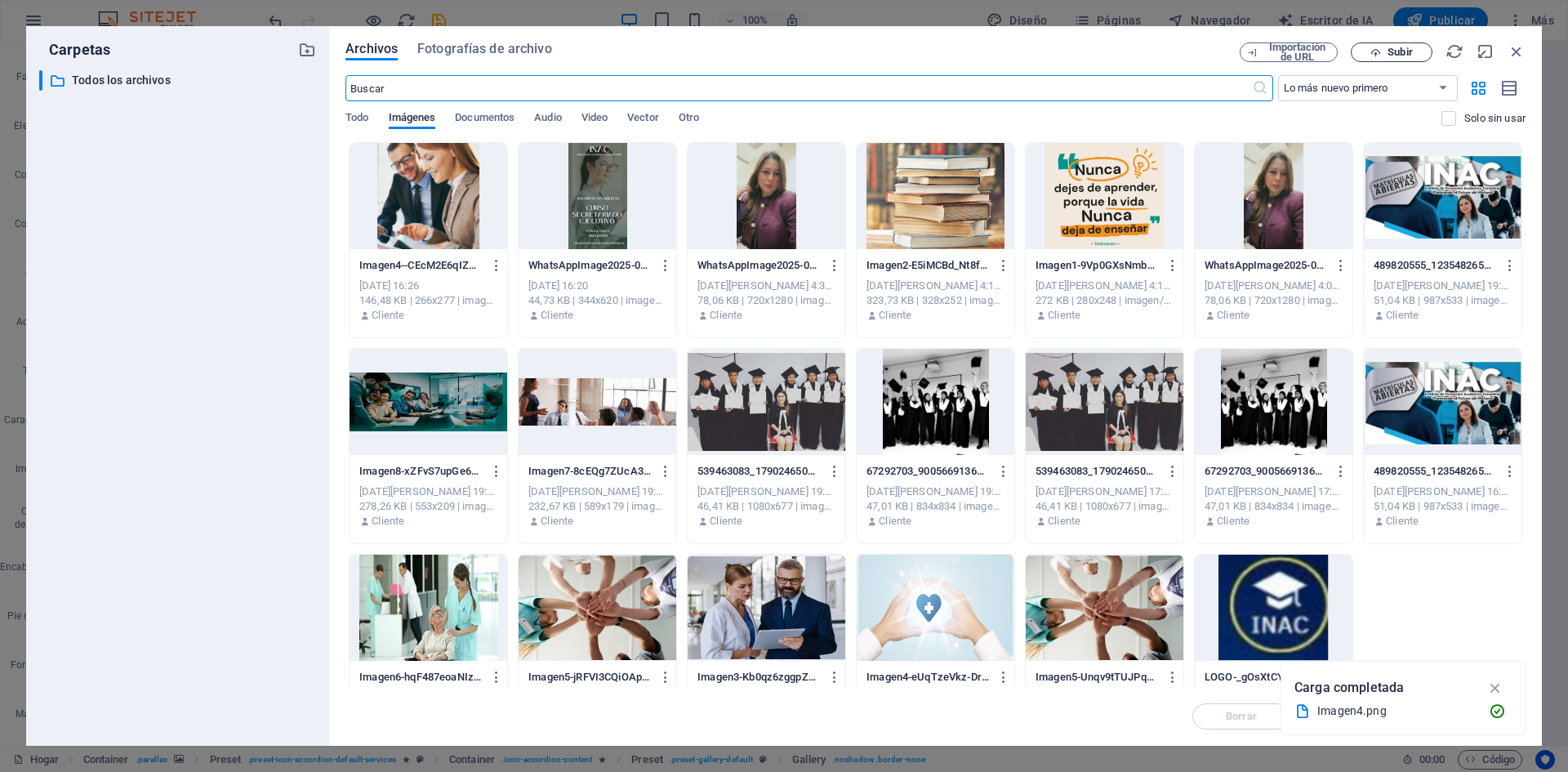
click at [1390, 52] on font "Subir" at bounding box center [1400, 51] width 24 height 12
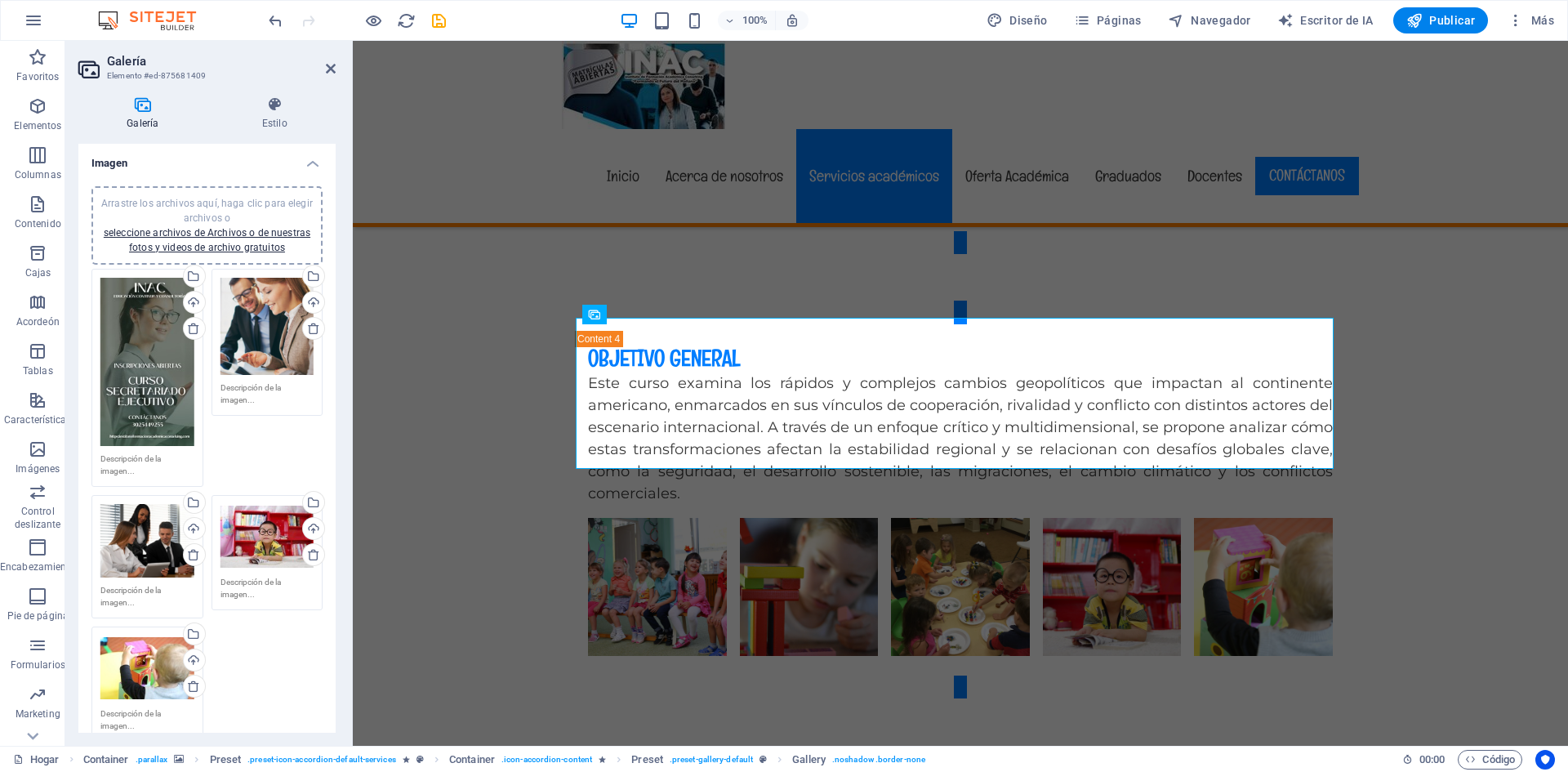
click at [247, 536] on div "Arrastre los archivos aquí, haga clic para elegir archivos o seleccione archivo…" at bounding box center [267, 537] width 94 height 66
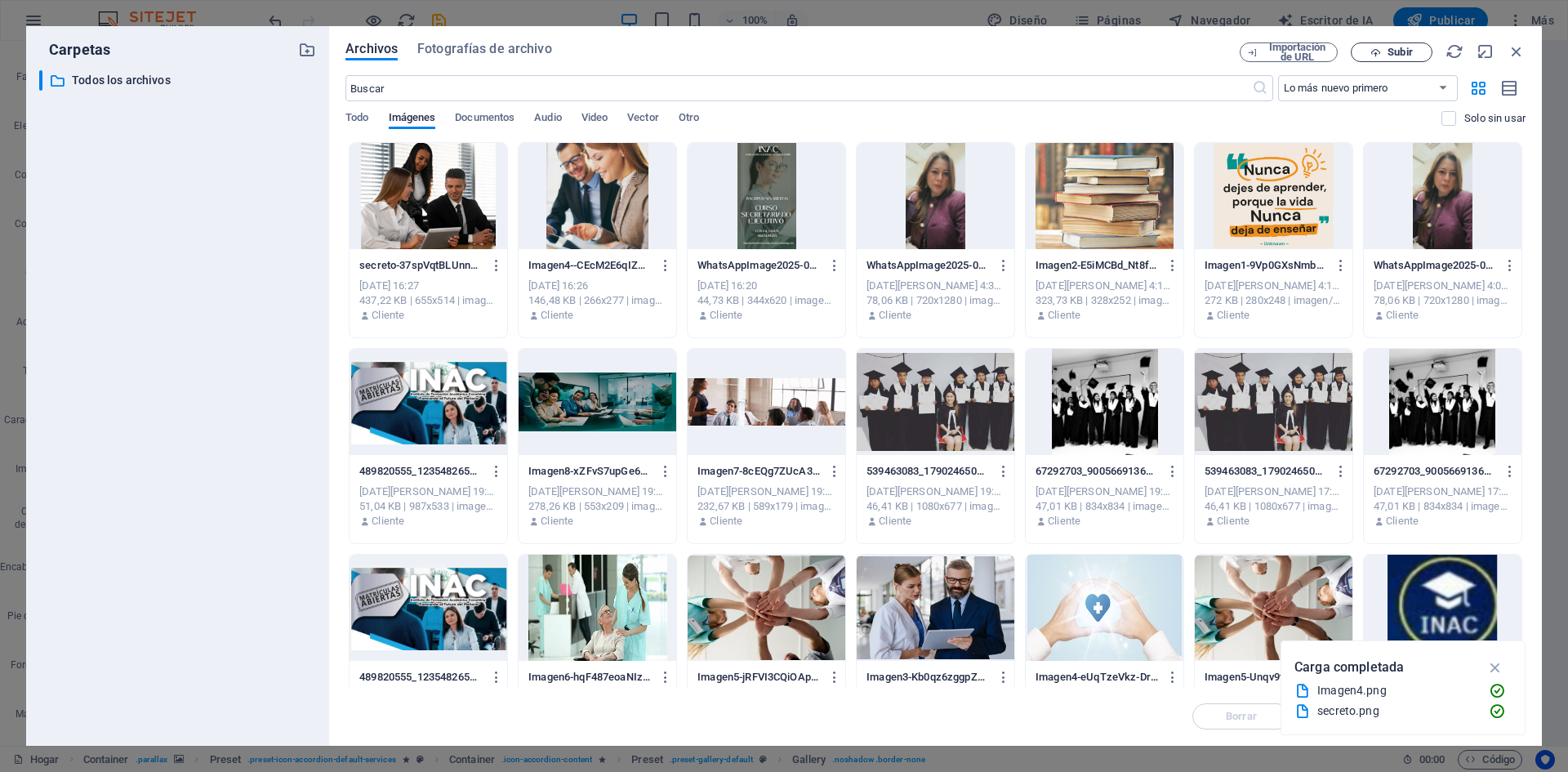
click at [1395, 53] on font "Subir" at bounding box center [1400, 51] width 24 height 12
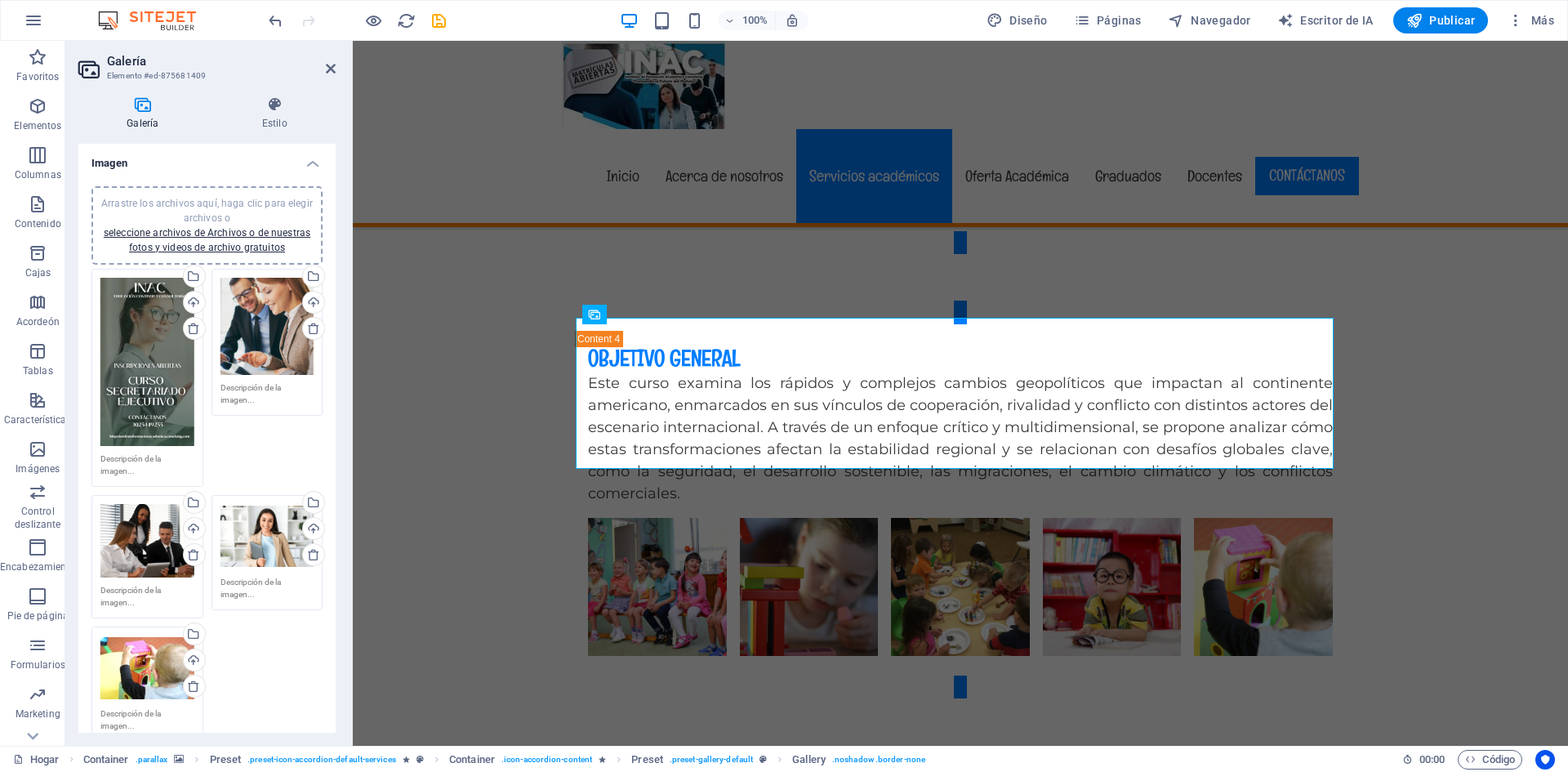
click at [139, 656] on div "Arrastre los archivos aquí, haga clic para elegir archivos o seleccione archivo…" at bounding box center [146, 668] width 94 height 66
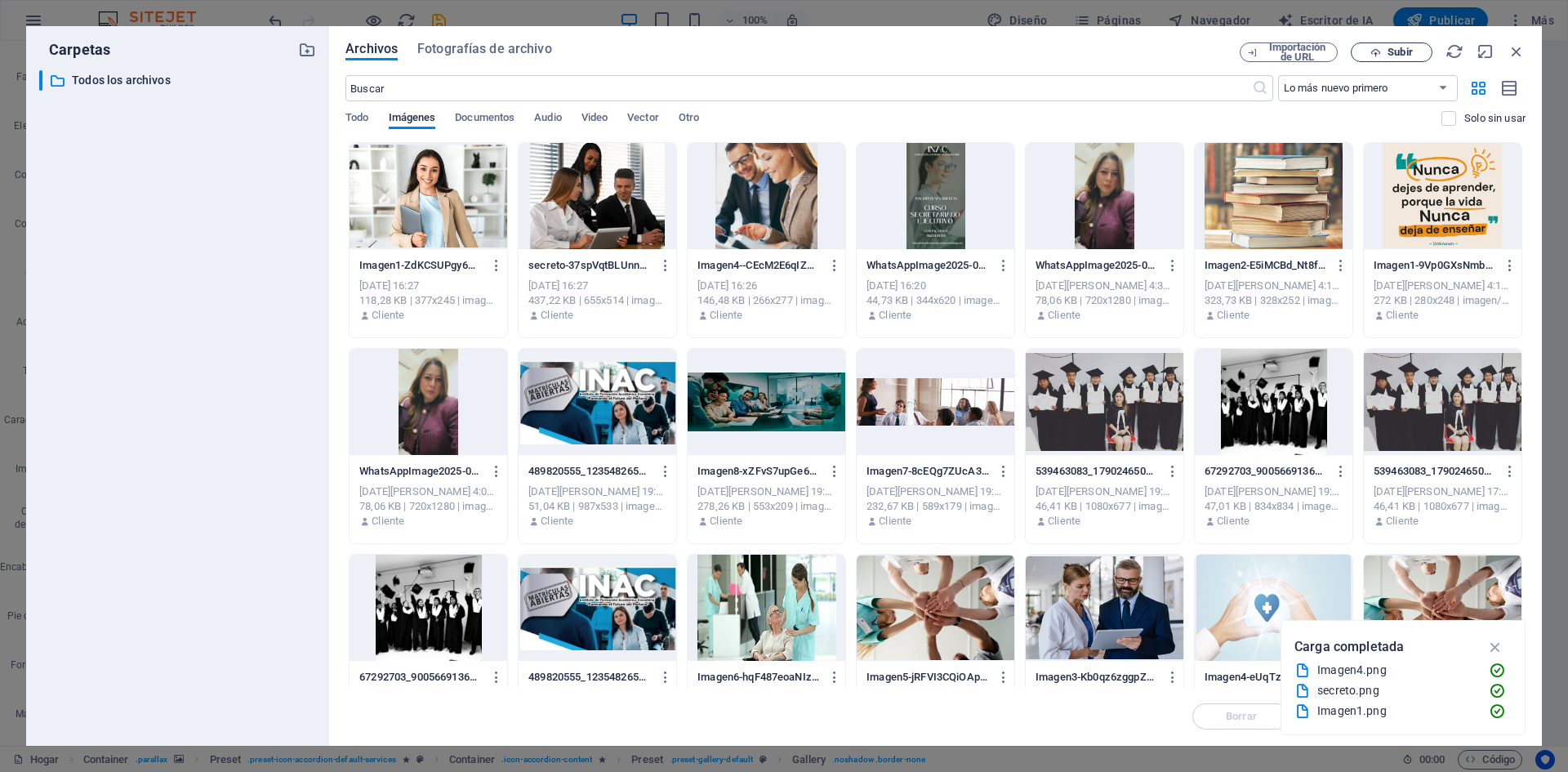
click at [1397, 51] on font "Subir" at bounding box center [1400, 51] width 24 height 12
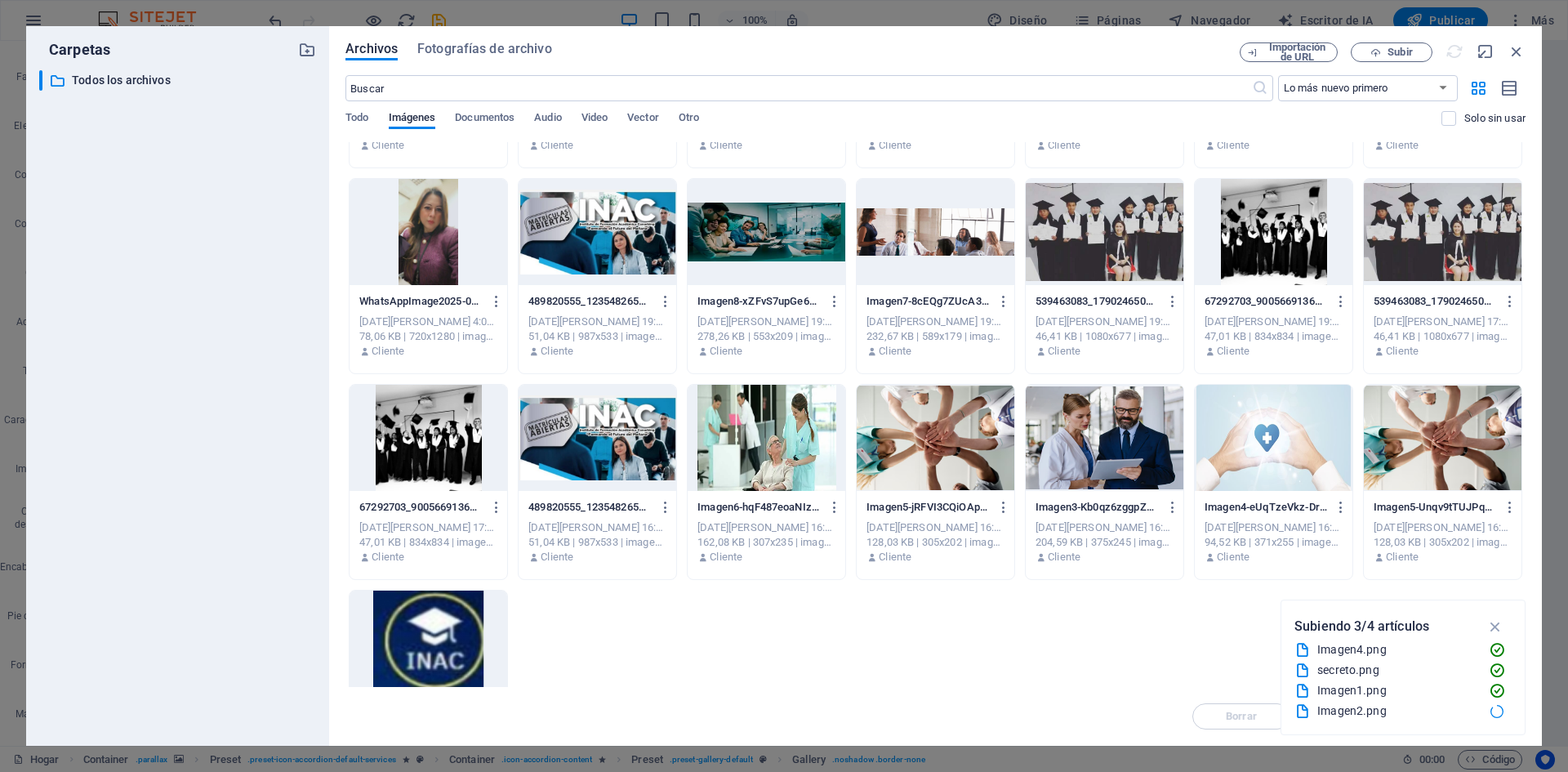
scroll to position [269, 0]
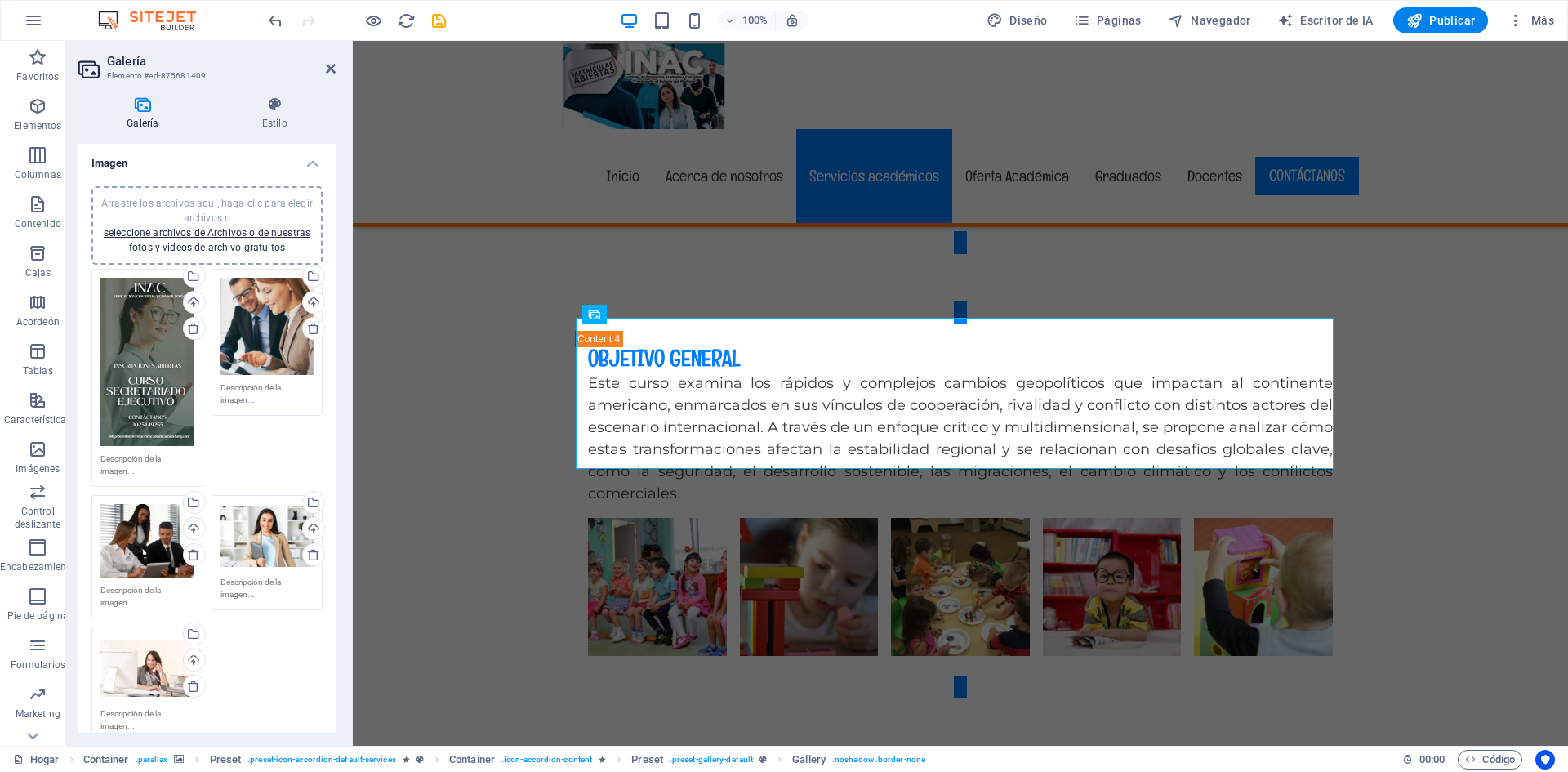
click at [158, 335] on div "Arrastre los archivos aquí, haga clic para elegir archivos o seleccione archivo…" at bounding box center [146, 362] width 94 height 169
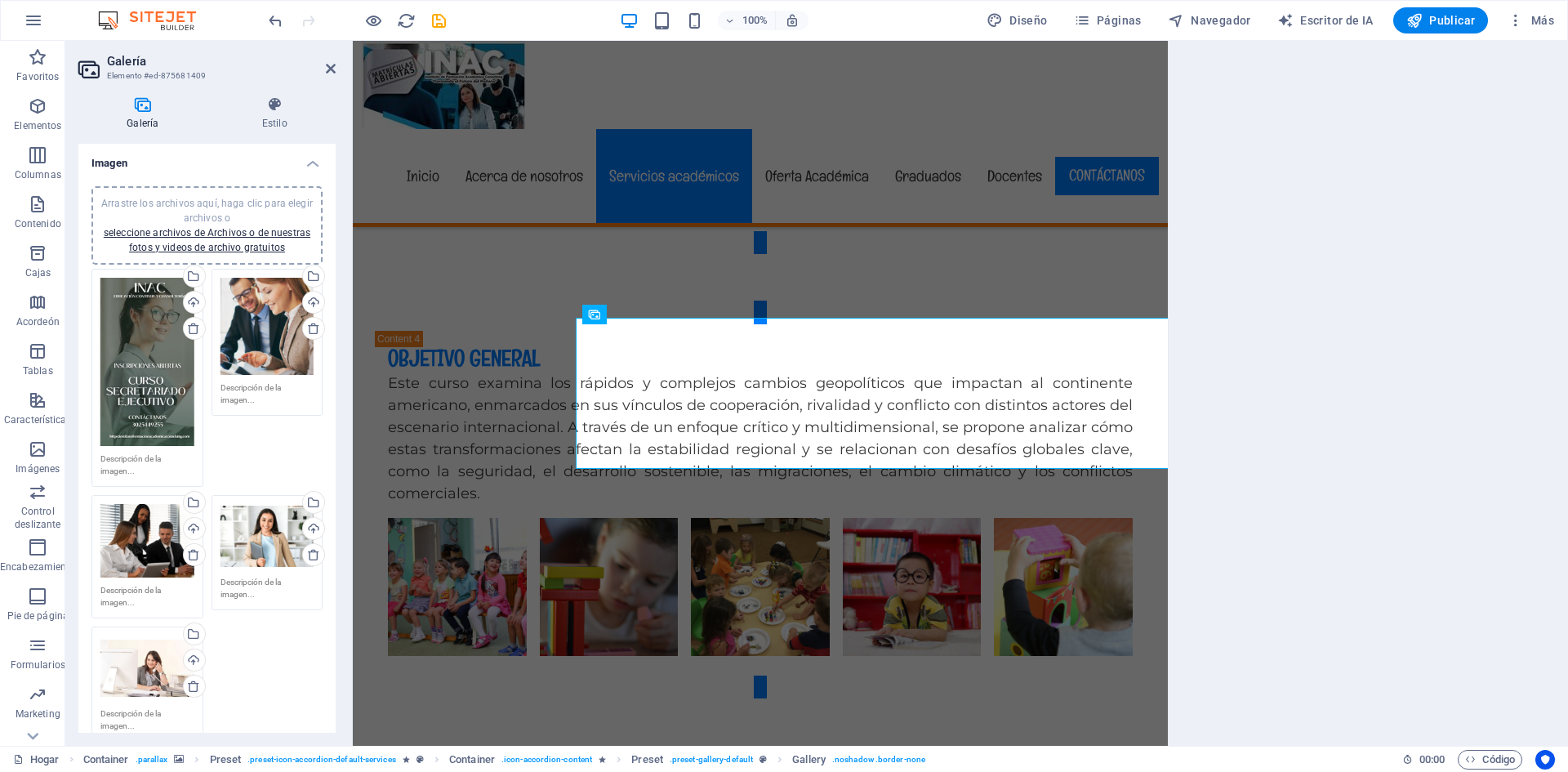
click at [158, 335] on body "institutoformacionacademicaconarking.com Hogar Favoritos Elementos Columnas Con…" at bounding box center [784, 386] width 1568 height 772
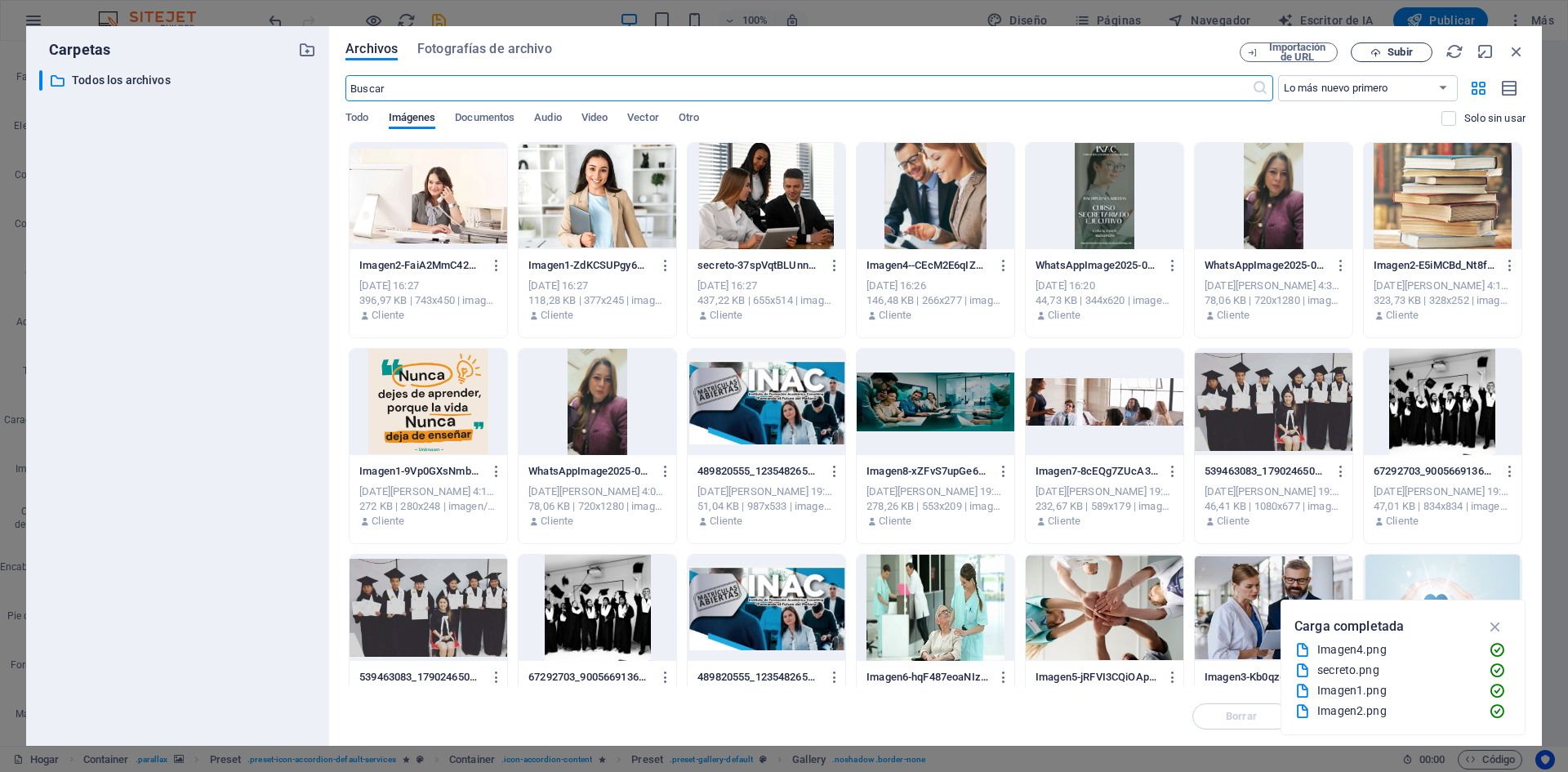
click at [1382, 54] on span "Subir" at bounding box center [1392, 52] width 67 height 10
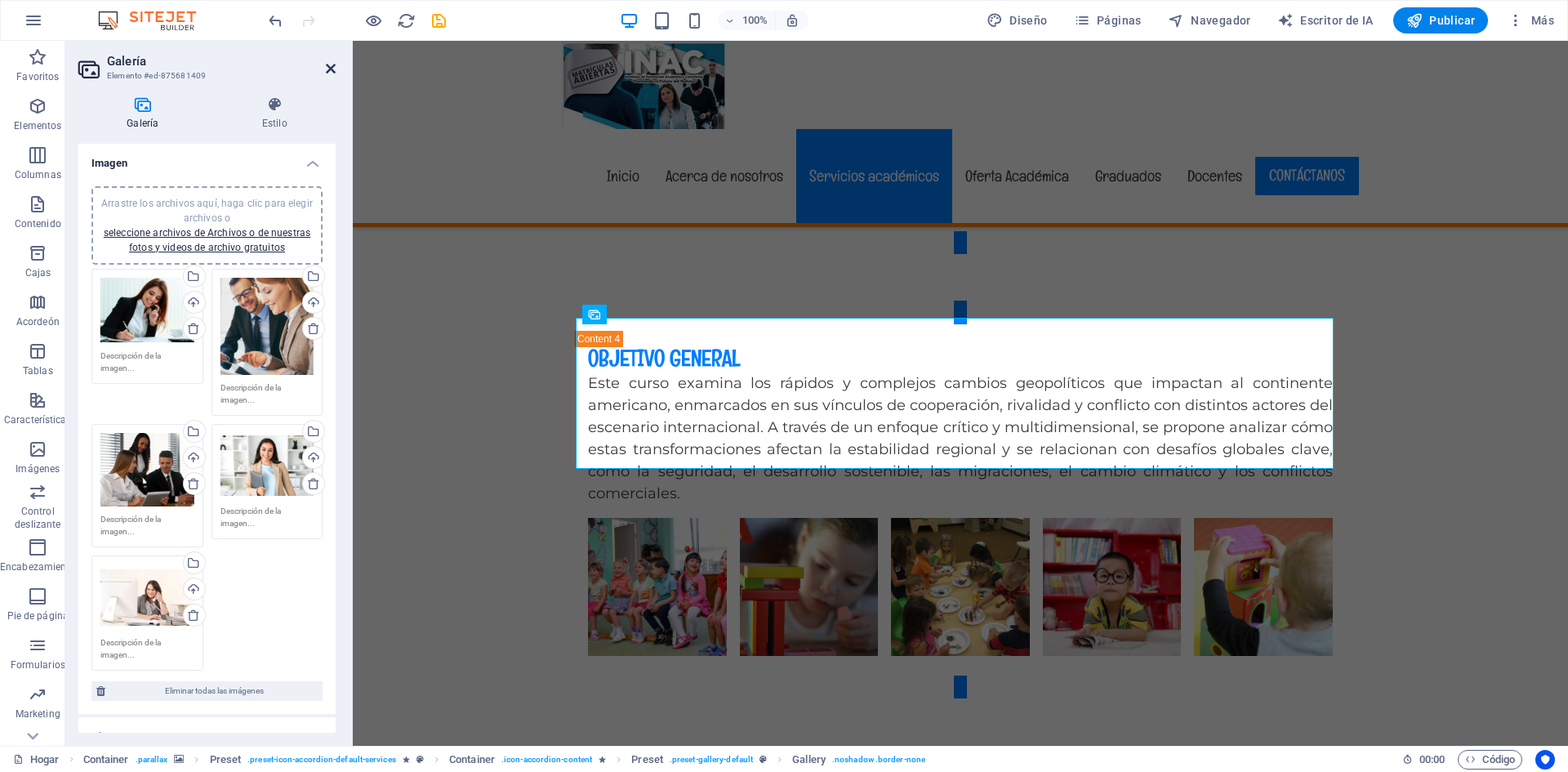
click at [332, 67] on icon at bounding box center [331, 69] width 10 height 13
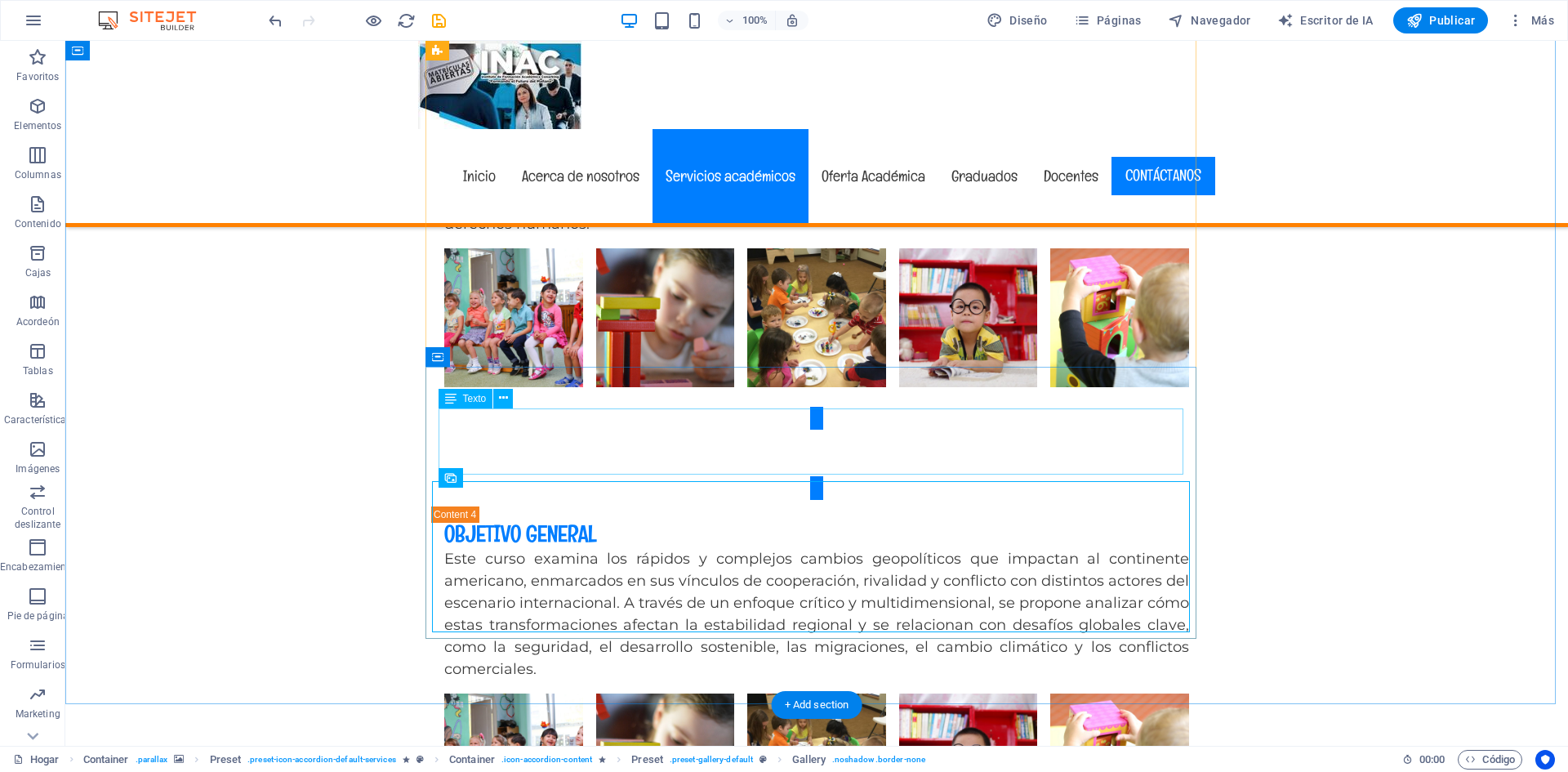
scroll to position [5695, 0]
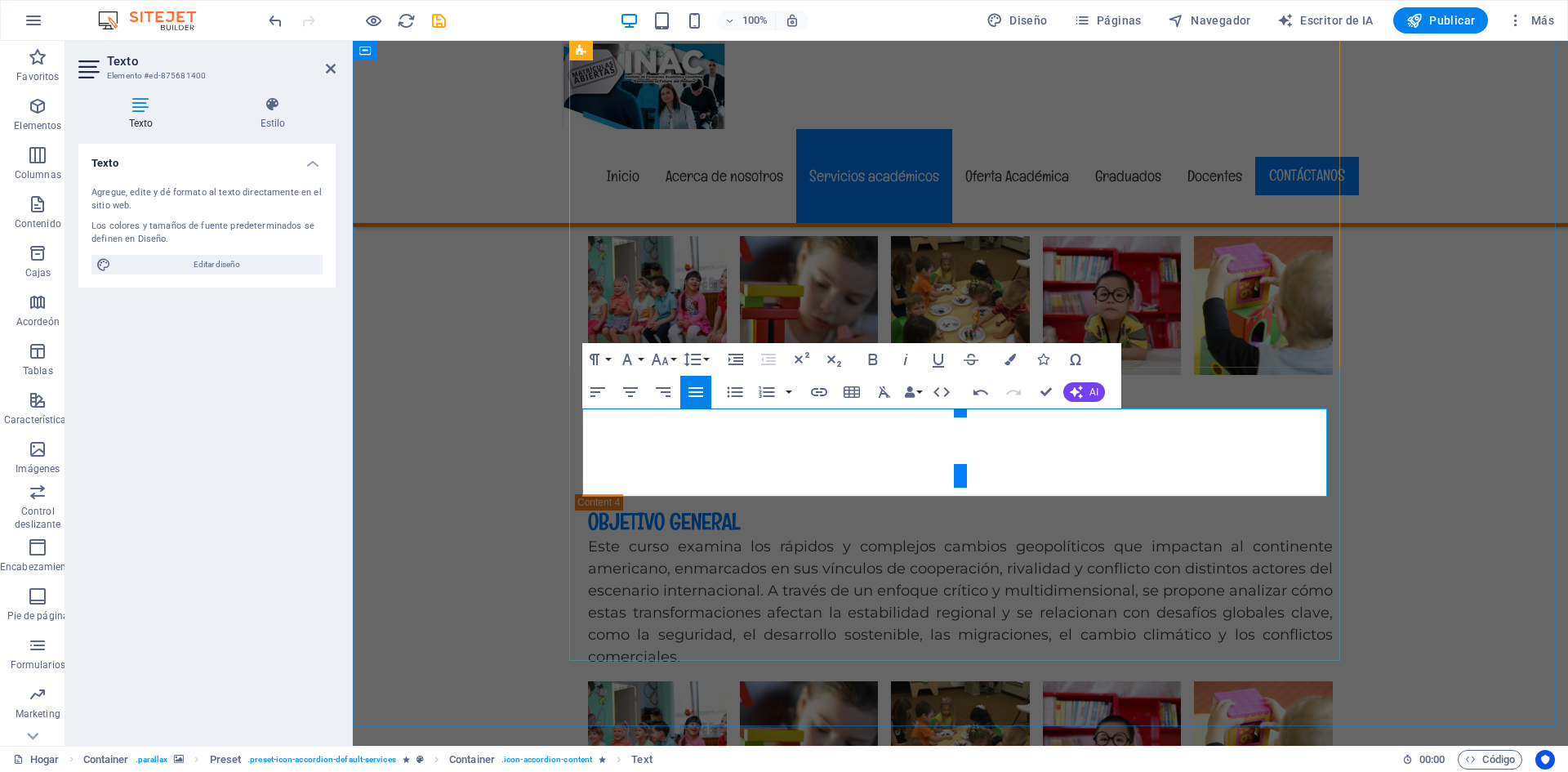
click at [659, 361] on icon "button" at bounding box center [660, 360] width 18 height 11
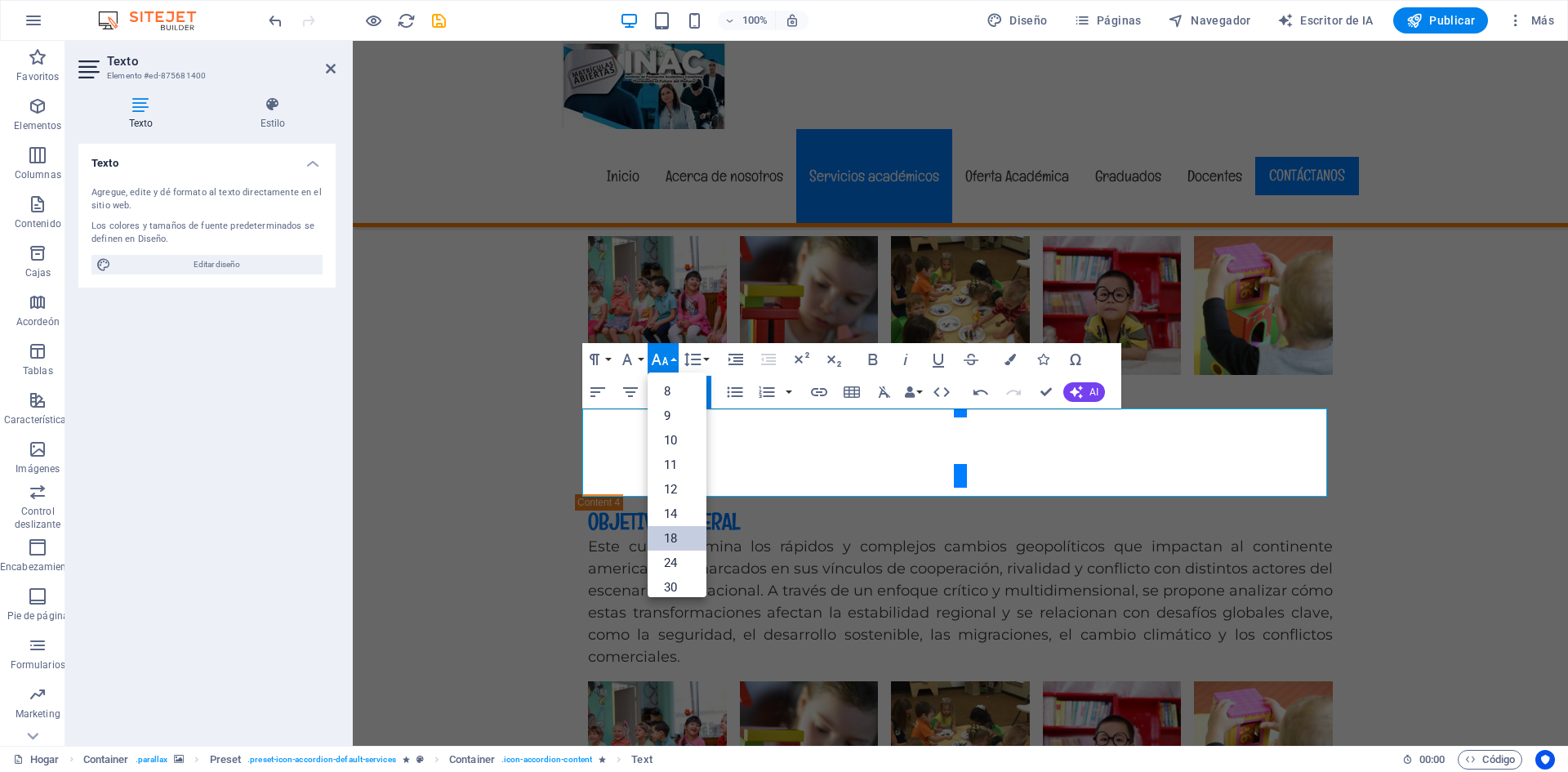
scroll to position [132, 0]
drag, startPoint x: 585, startPoint y: 486, endPoint x: 1038, endPoint y: 419, distance: 457.9
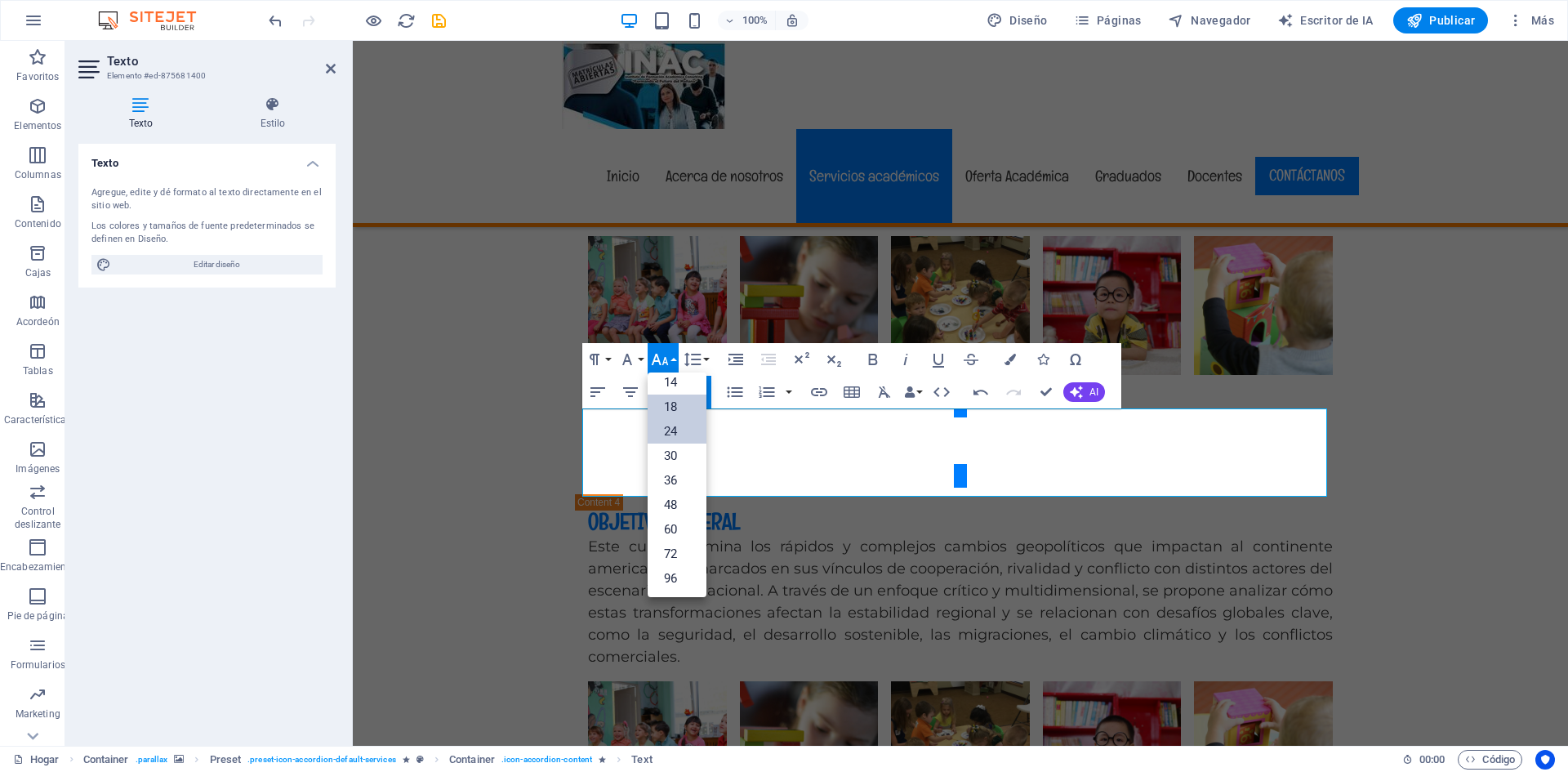
click at [673, 423] on font "24" at bounding box center [671, 431] width 13 height 24
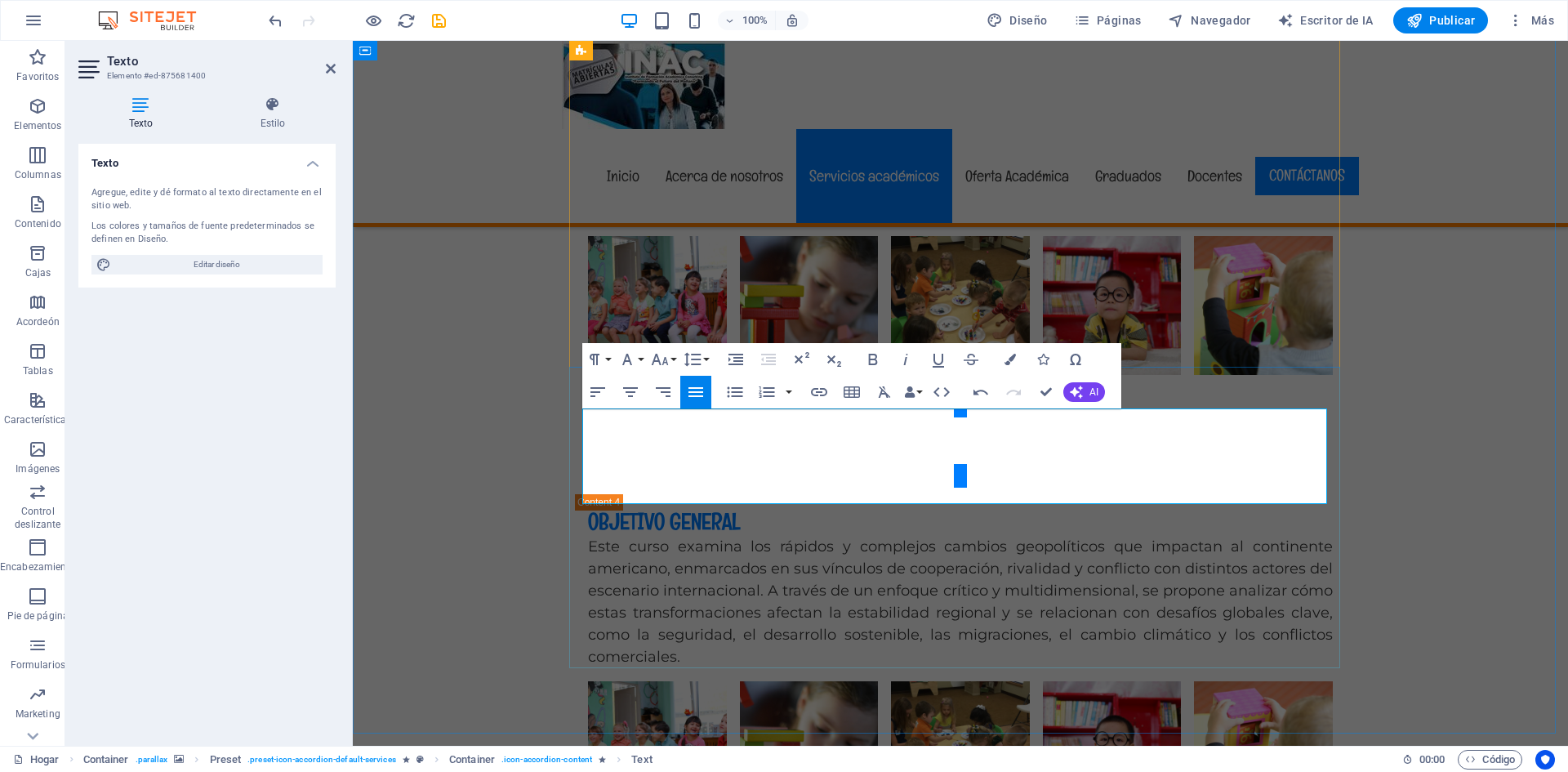
click at [665, 355] on icon "button" at bounding box center [660, 359] width 19 height 19
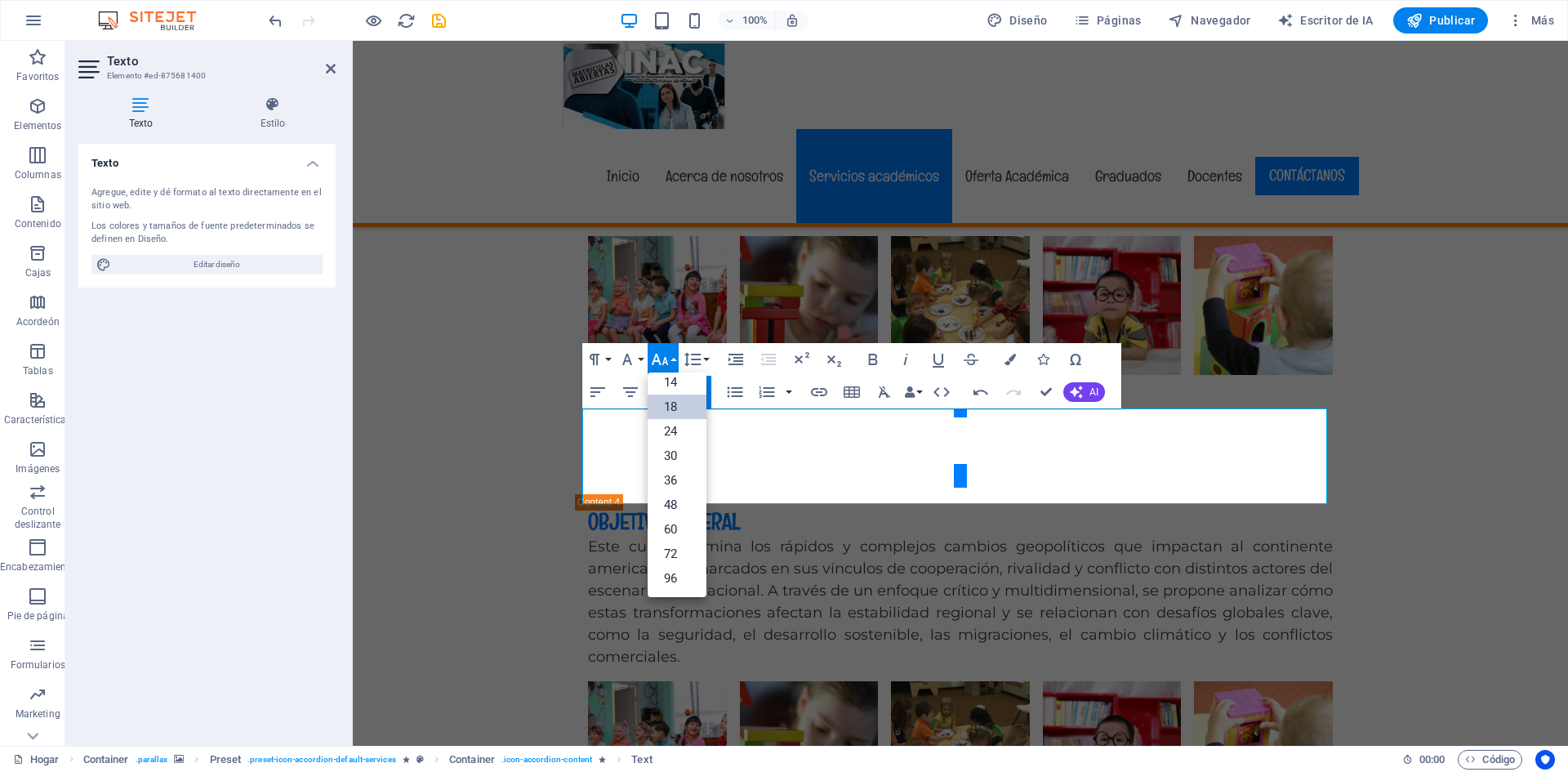
drag, startPoint x: 815, startPoint y: 493, endPoint x: 548, endPoint y: 484, distance: 267.2
click at [548, 484] on div "Portafolio académico Curso - Humanización en Salud OBJETIVO GENERAL Promover un…" at bounding box center [961, 613] width 1216 height 4461
click at [665, 413] on font "18" at bounding box center [671, 407] width 13 height 15
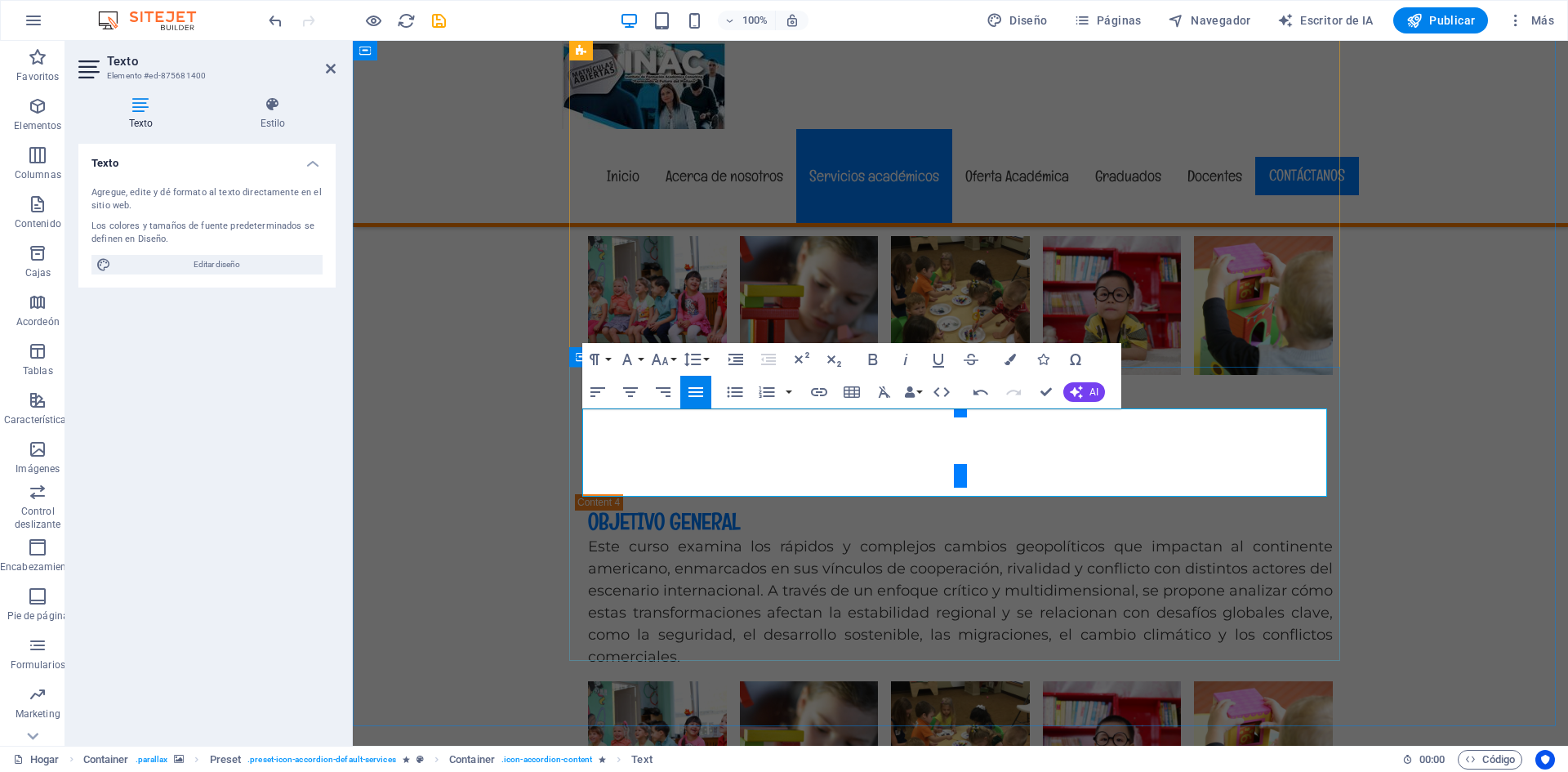
drag, startPoint x: 752, startPoint y: 487, endPoint x: 578, endPoint y: 482, distance: 174.1
click at [631, 357] on icon "button" at bounding box center [626, 359] width 19 height 19
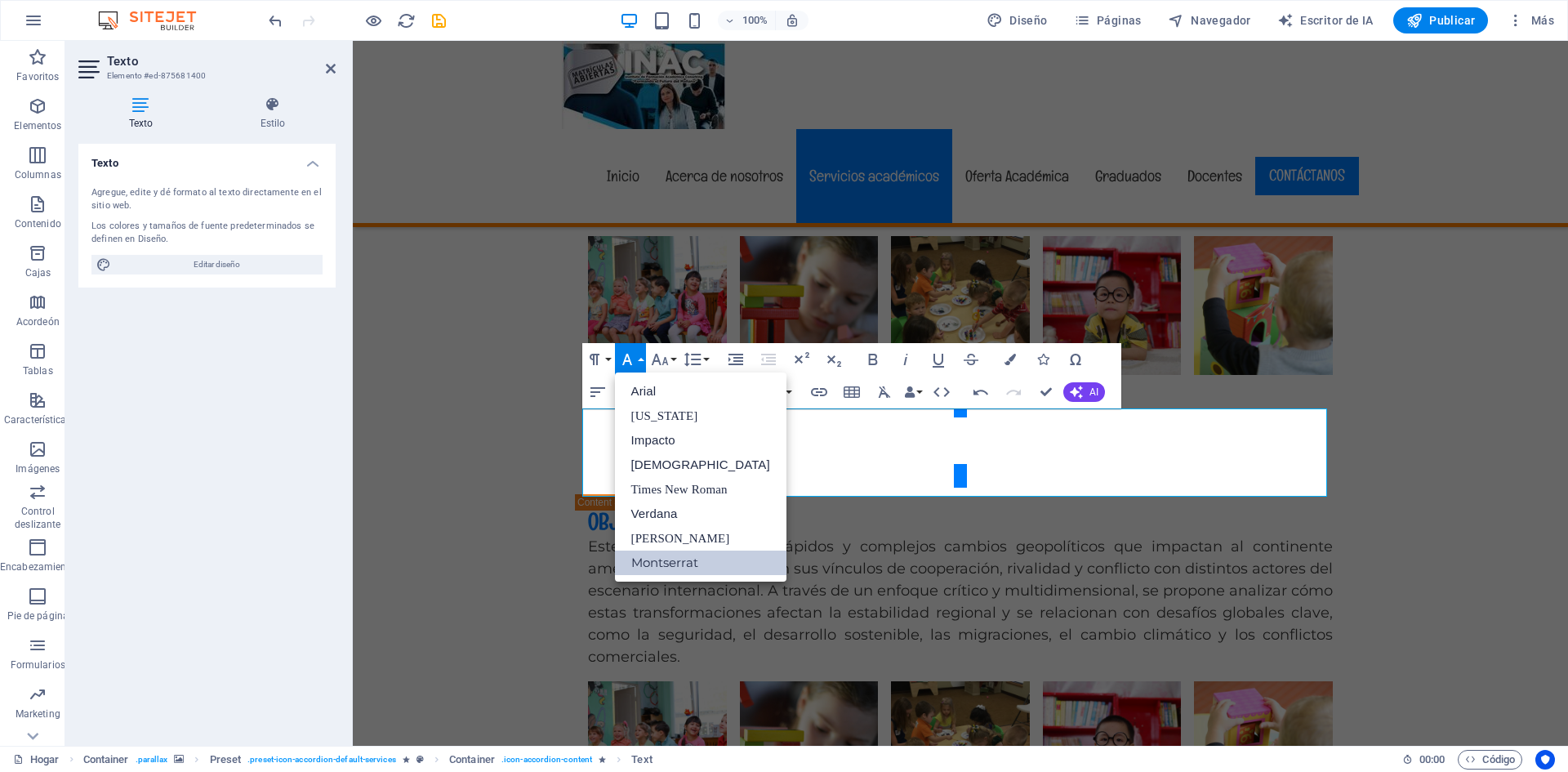
scroll to position [0, 0]
click at [651, 435] on font "Impacto" at bounding box center [653, 439] width 44 height 14
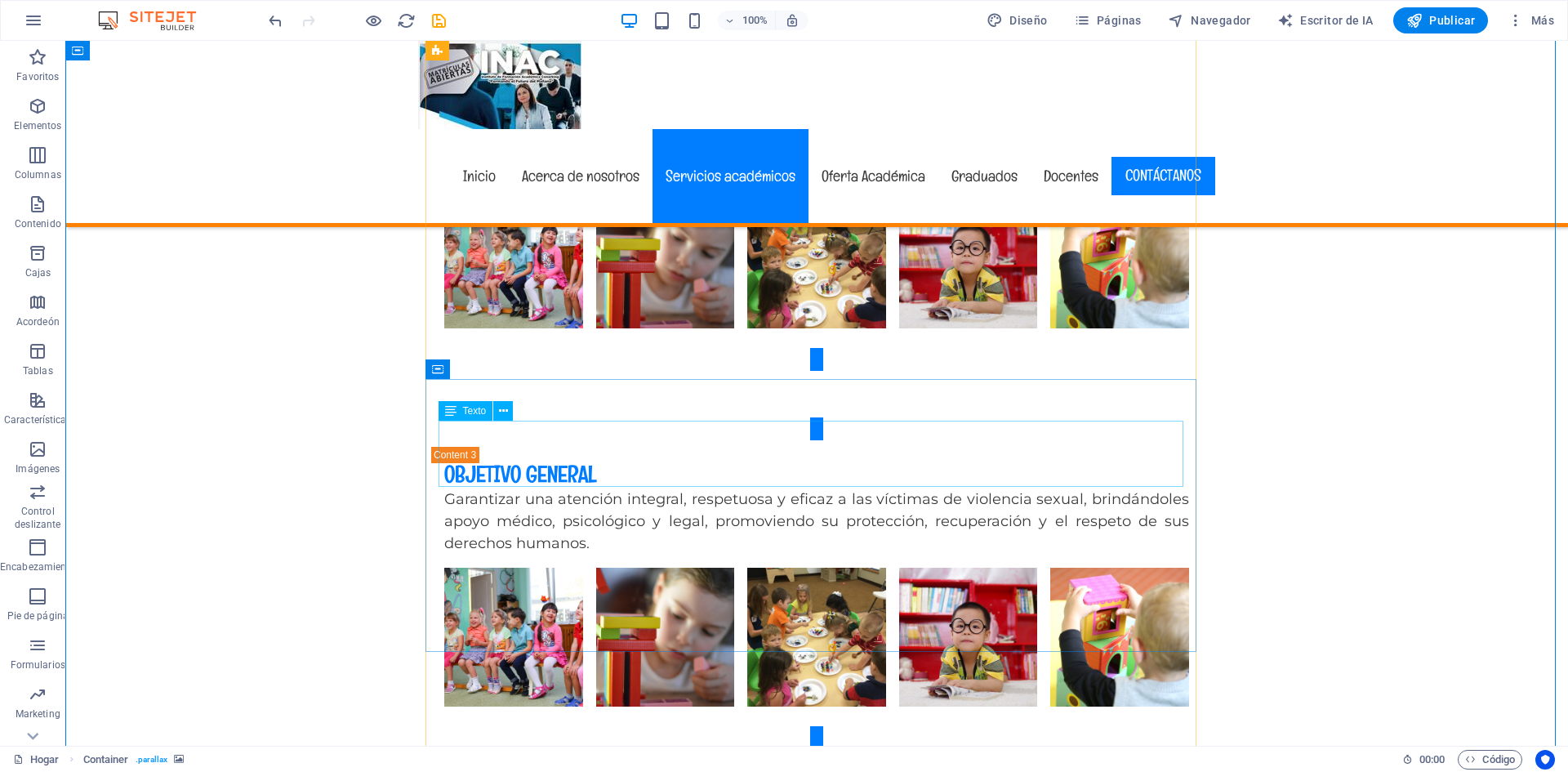
scroll to position [5287, 0]
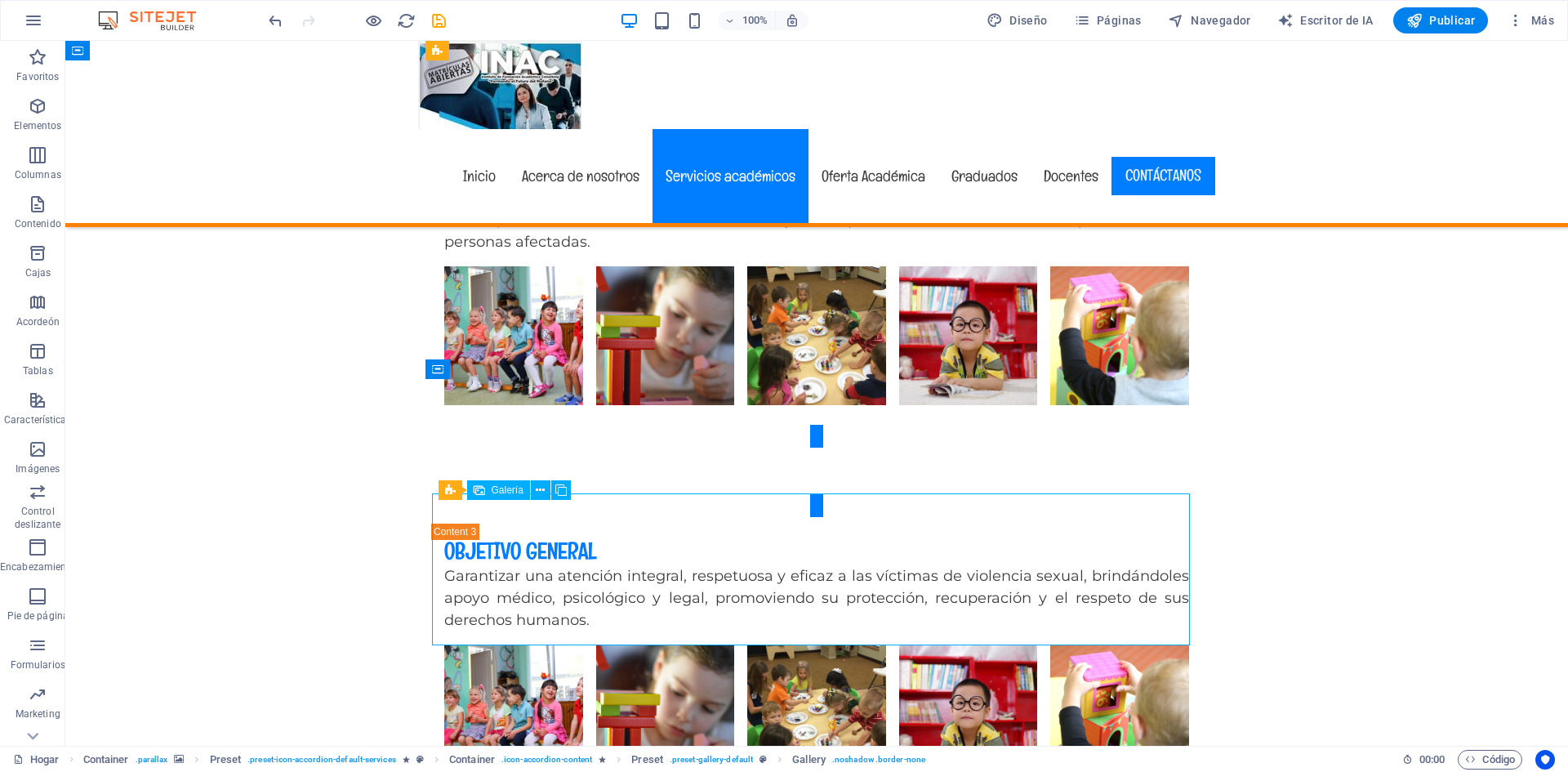
select select "4"
select select "px"
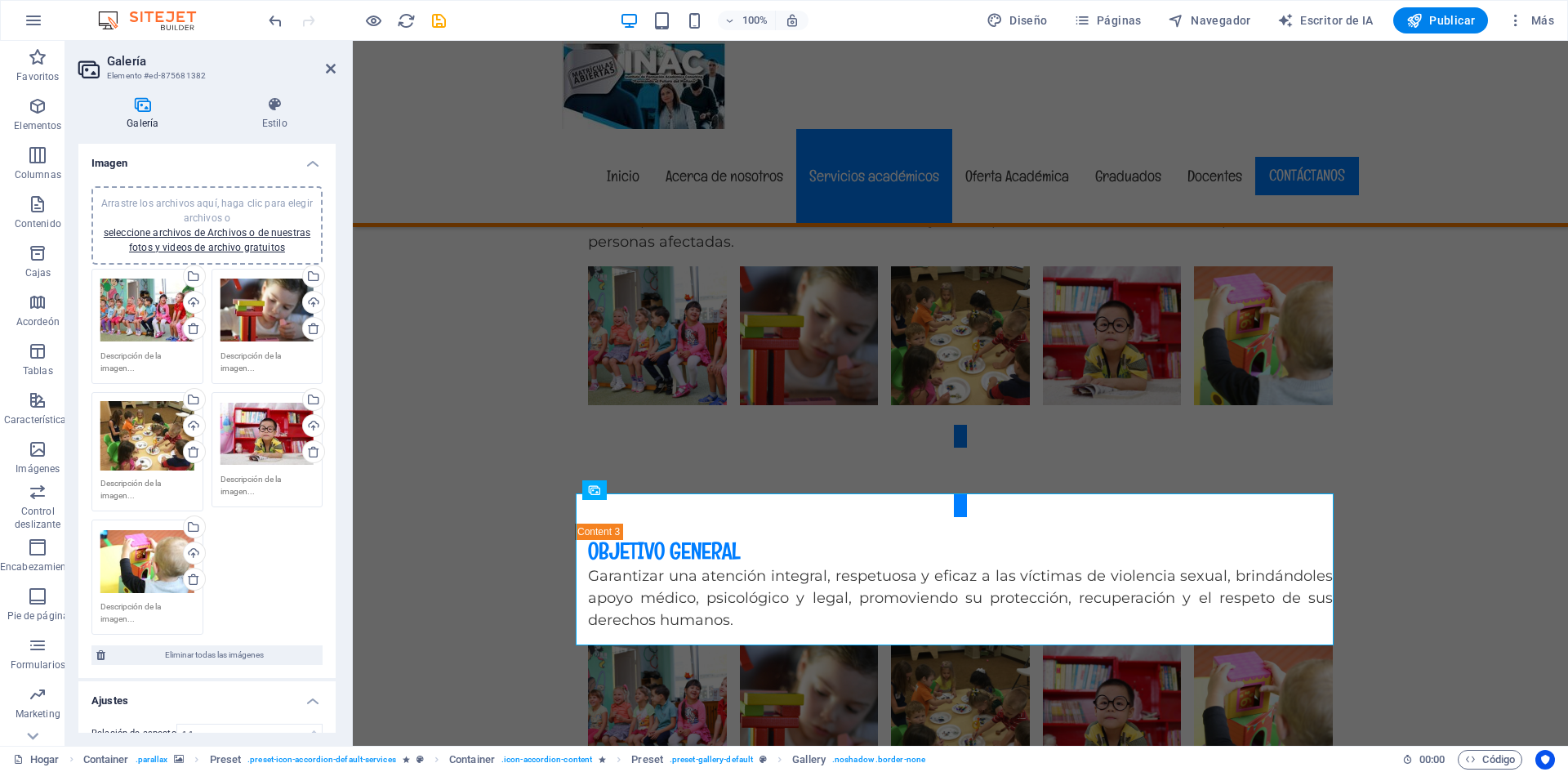
click at [134, 286] on div "Arrastre los archivos aquí, haga clic para elegir archivos o seleccione archivo…" at bounding box center [146, 310] width 94 height 66
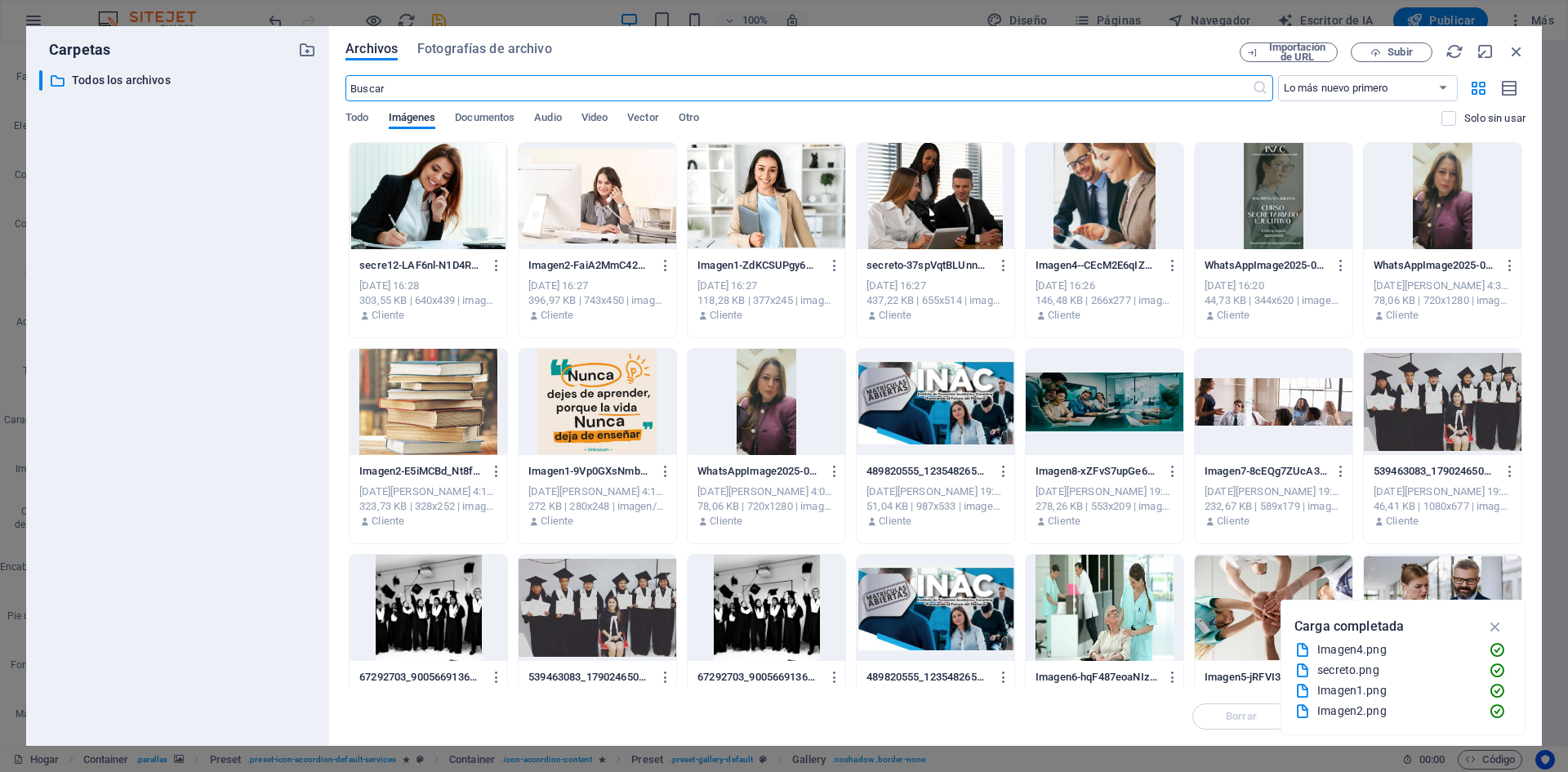
click at [1389, 50] on font "Subir" at bounding box center [1400, 51] width 24 height 12
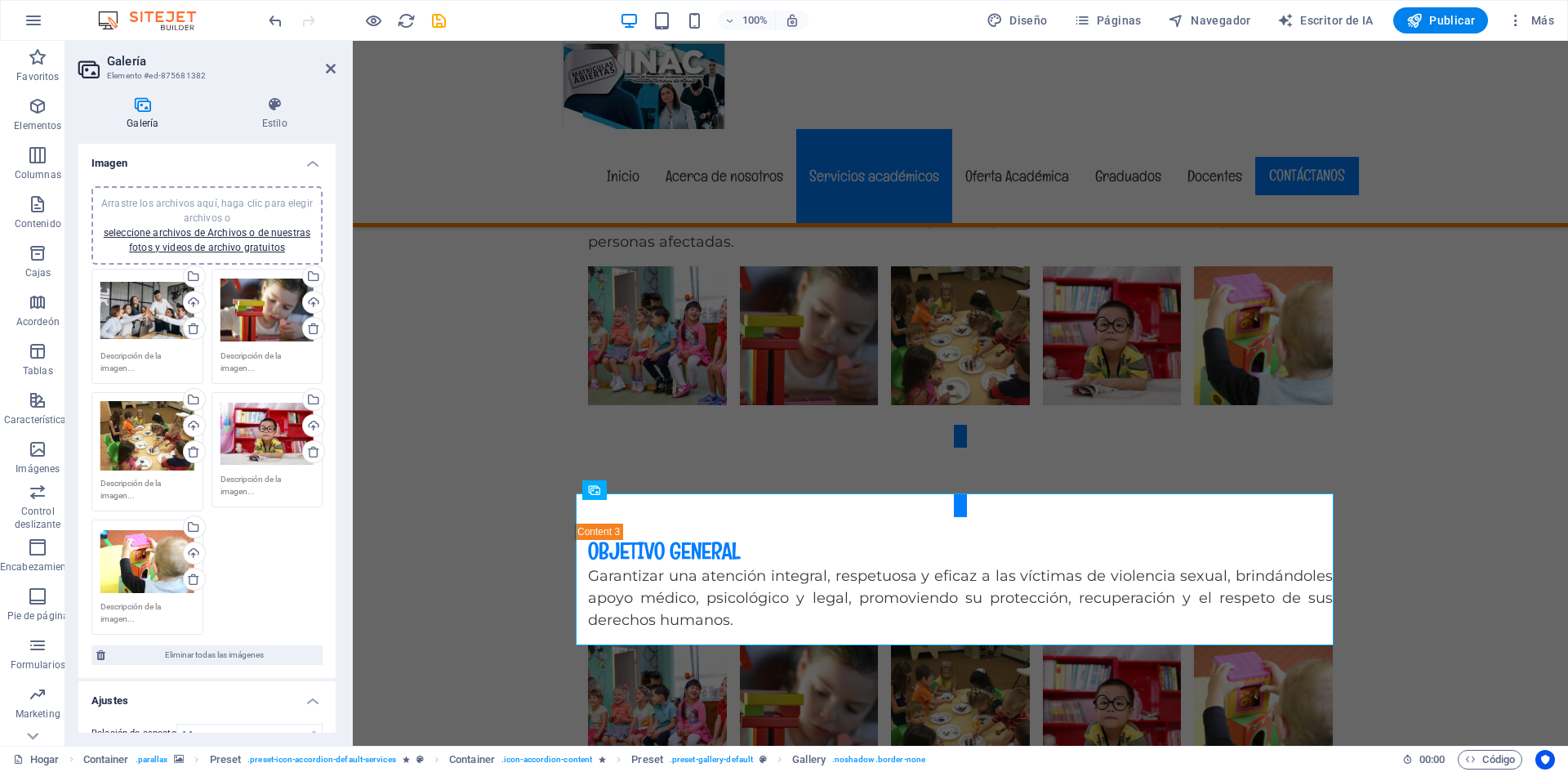
click at [242, 300] on div "Arrastre los archivos aquí, haga clic para elegir archivos o seleccione archivo…" at bounding box center [267, 310] width 94 height 66
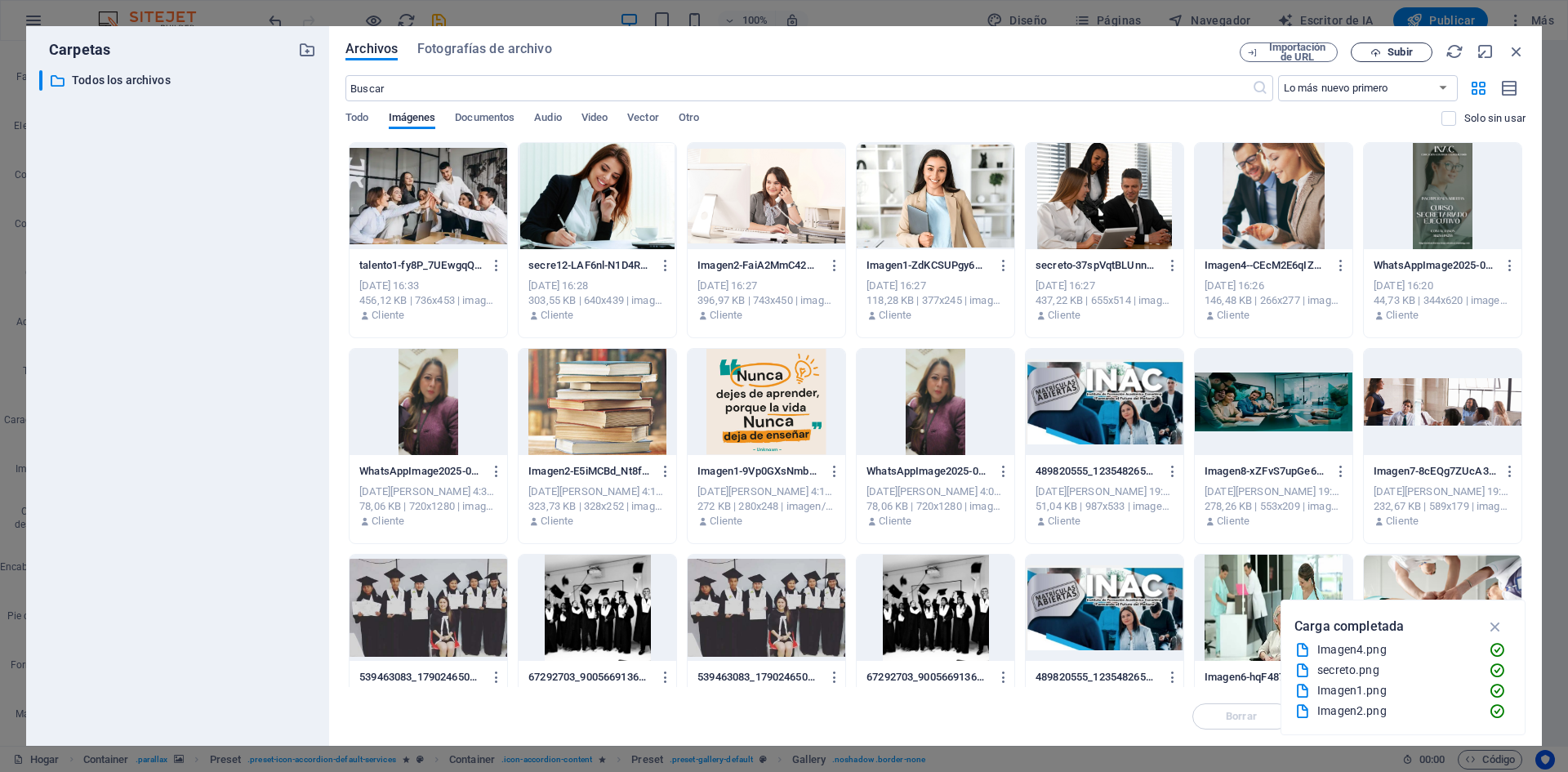
click at [1386, 53] on span "Subir" at bounding box center [1392, 52] width 67 height 10
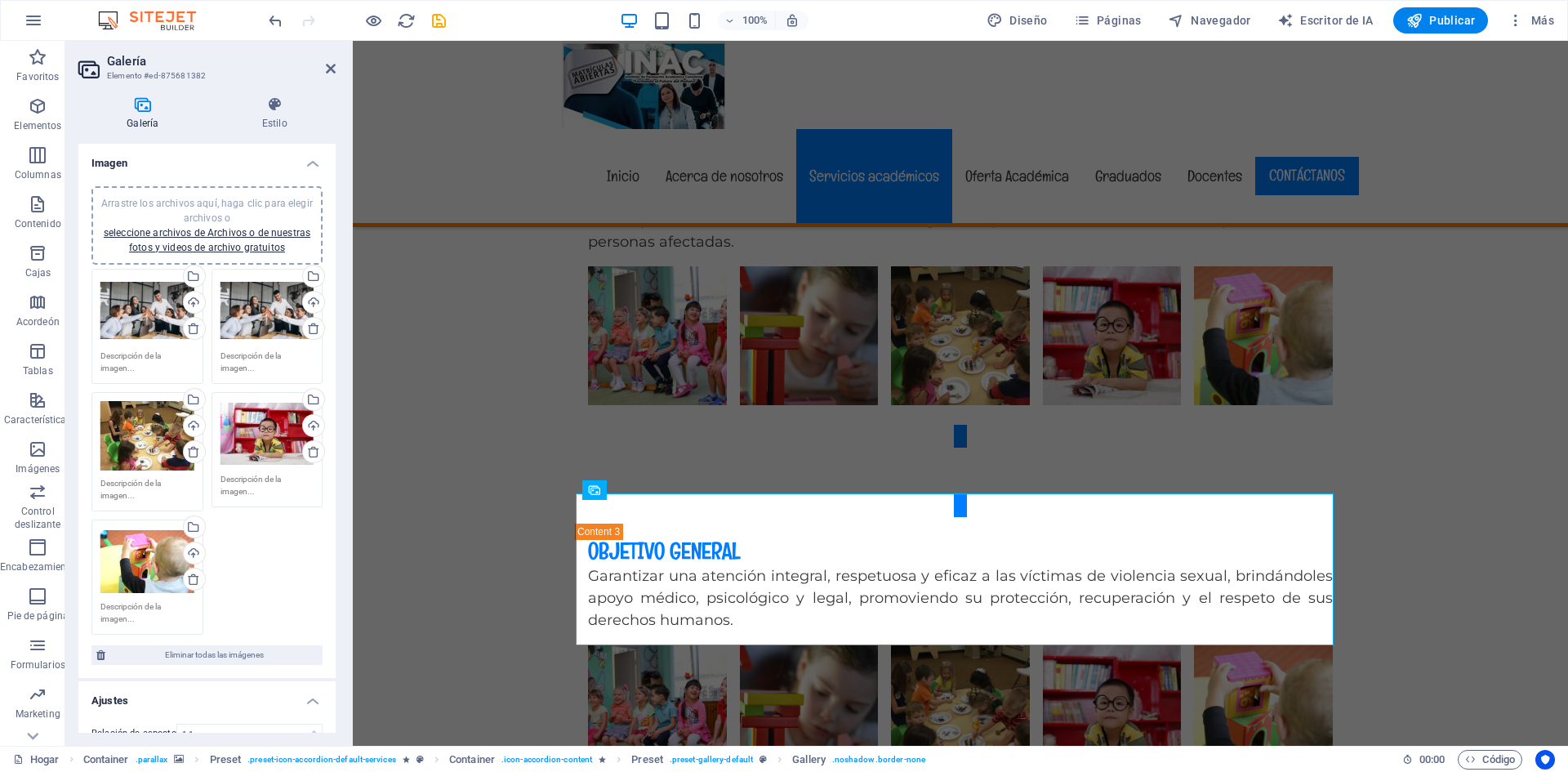
click at [250, 293] on div "Arrastre los archivos aquí, haga clic para elegir archivos o seleccione archivo…" at bounding box center [267, 310] width 94 height 66
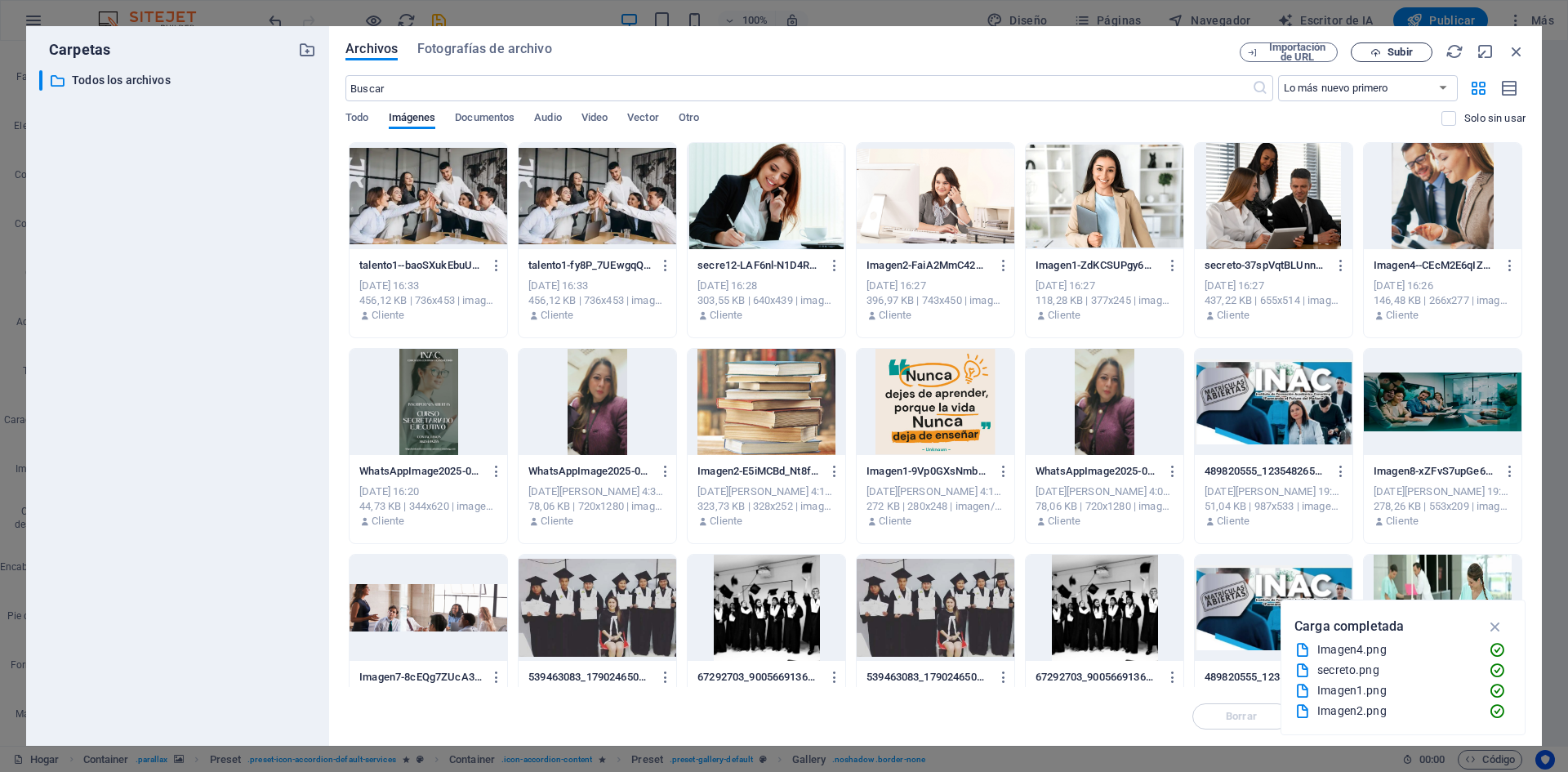
click at [1371, 55] on icon "button" at bounding box center [1375, 52] width 10 height 10
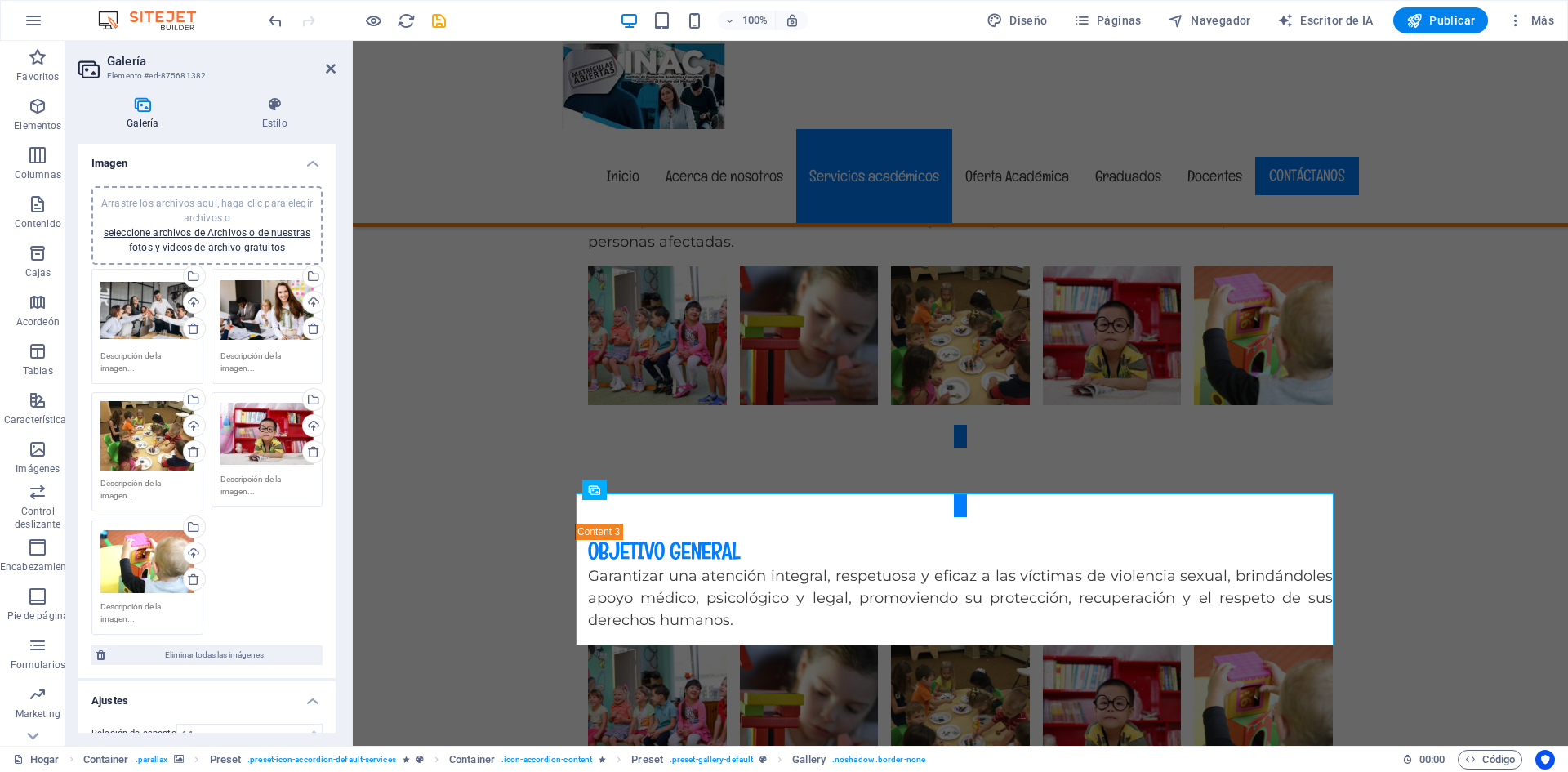
click at [139, 433] on div "Arrastre los archivos aquí, haga clic para elegir archivos o seleccione archivo…" at bounding box center [146, 437] width 94 height 70
click at [139, 433] on body "institutoformacionacademicaconarking.com Hogar Favoritos Elementos Columnas Con…" at bounding box center [784, 386] width 1568 height 772
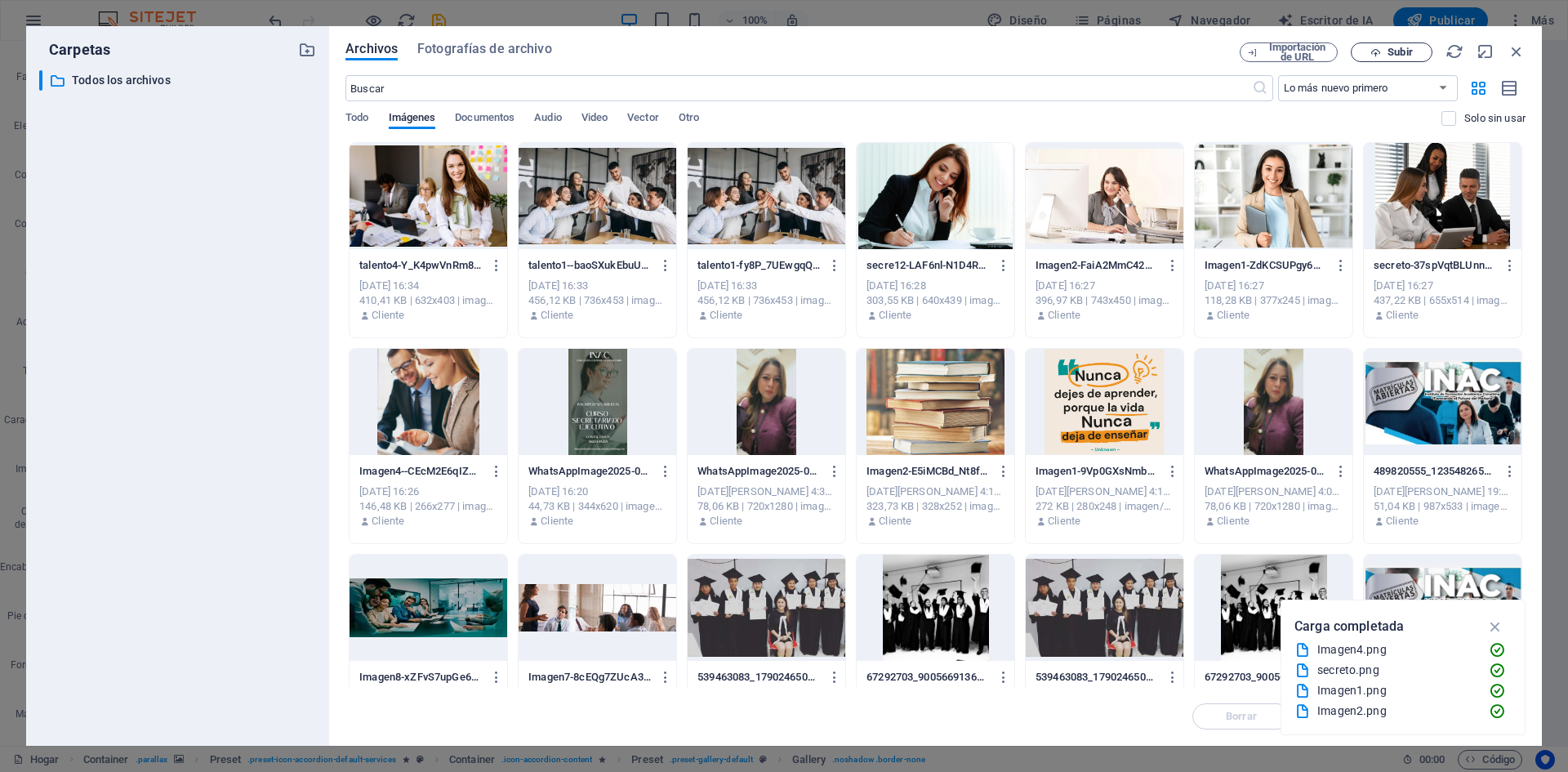
click at [1403, 50] on font "Subir" at bounding box center [1400, 51] width 24 height 12
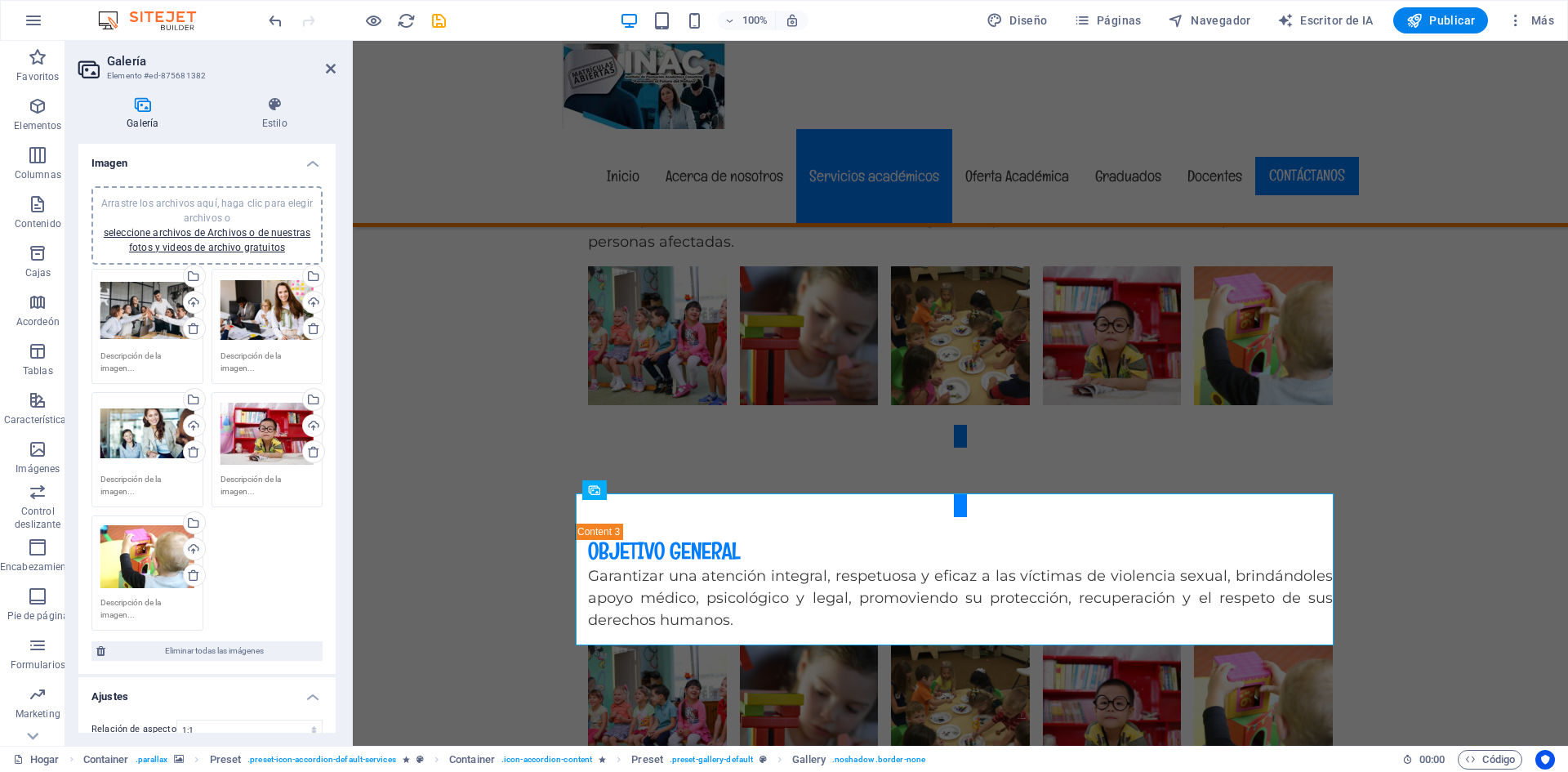
click at [252, 437] on div "Arrastre los archivos aquí, haga clic para elegir archivos o seleccione archivo…" at bounding box center [267, 434] width 94 height 66
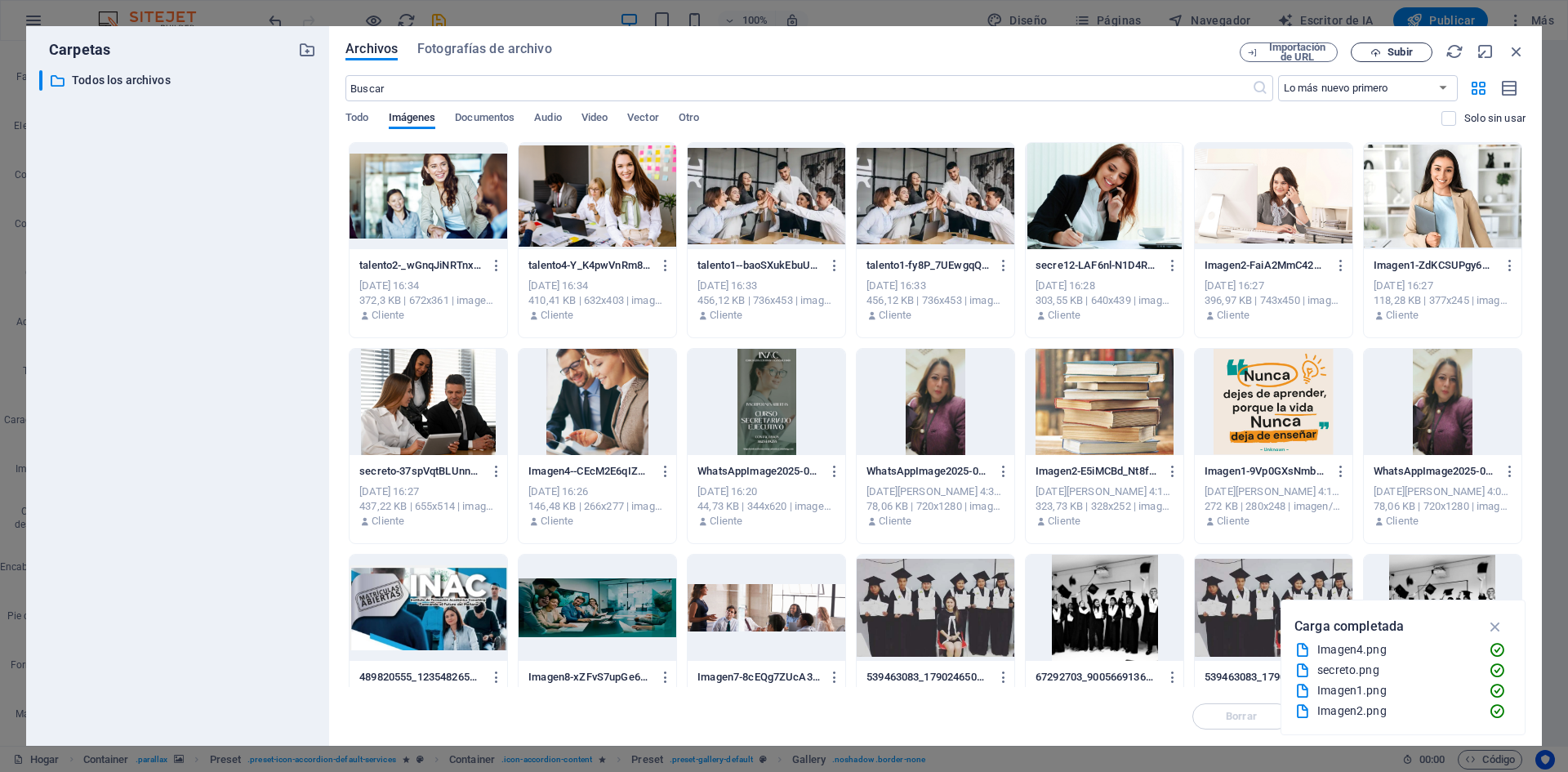
click at [1412, 51] on font "Subir" at bounding box center [1400, 51] width 24 height 12
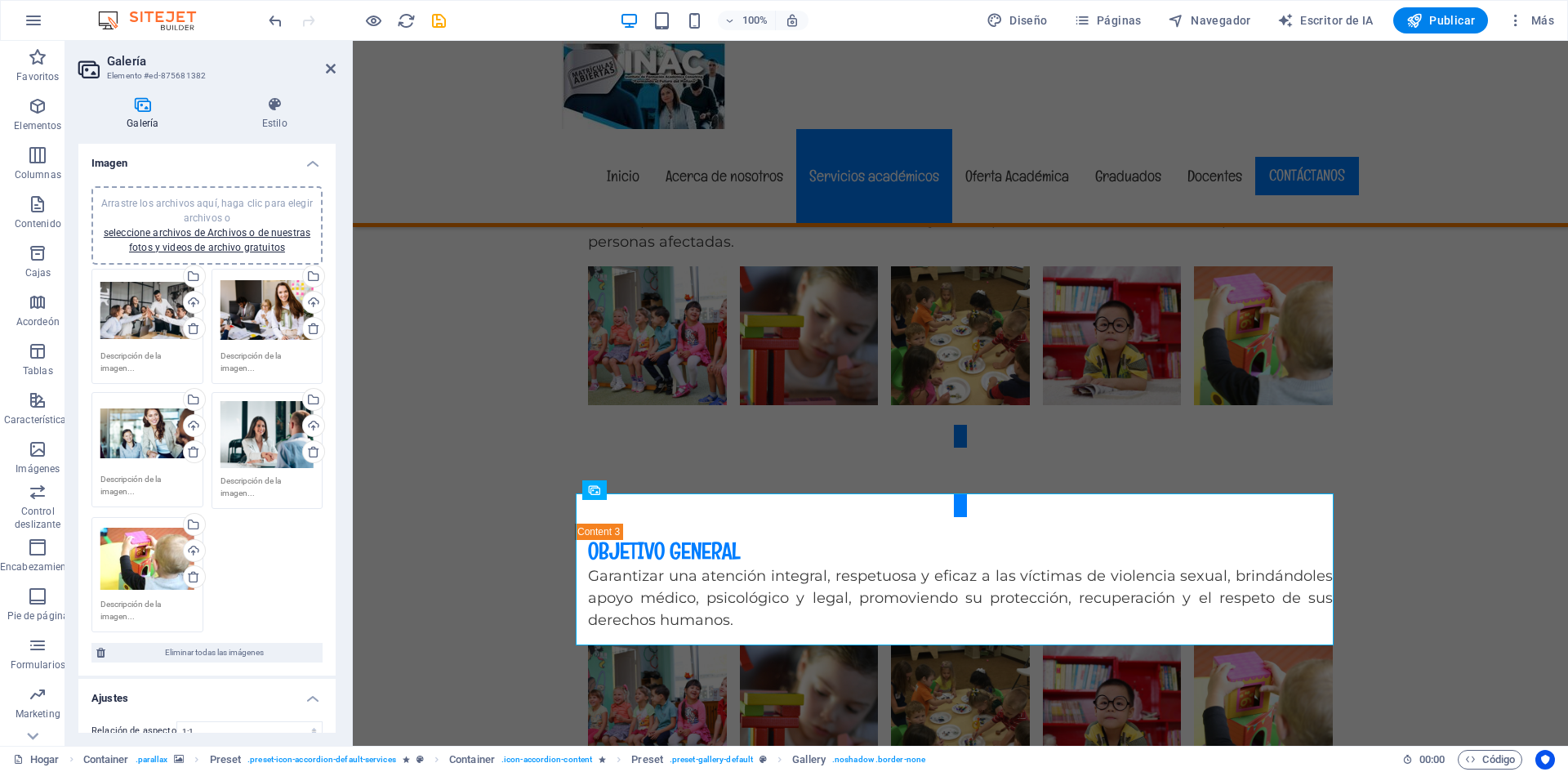
click at [145, 568] on div "Arrastre los archivos aquí, haga clic para elegir archivos o seleccione archivo…" at bounding box center [146, 559] width 94 height 66
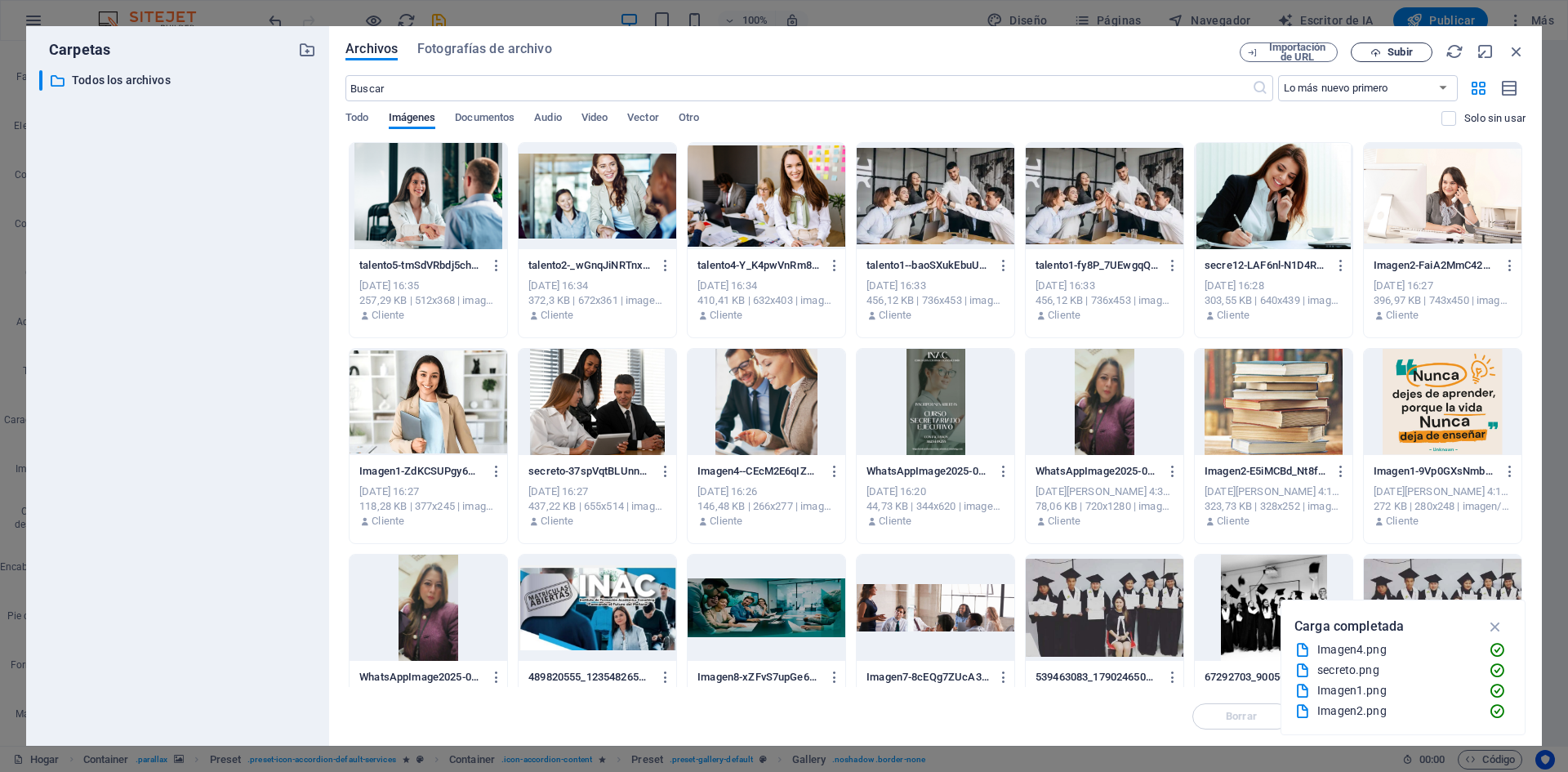
click at [1397, 52] on font "Subir" at bounding box center [1400, 51] width 24 height 12
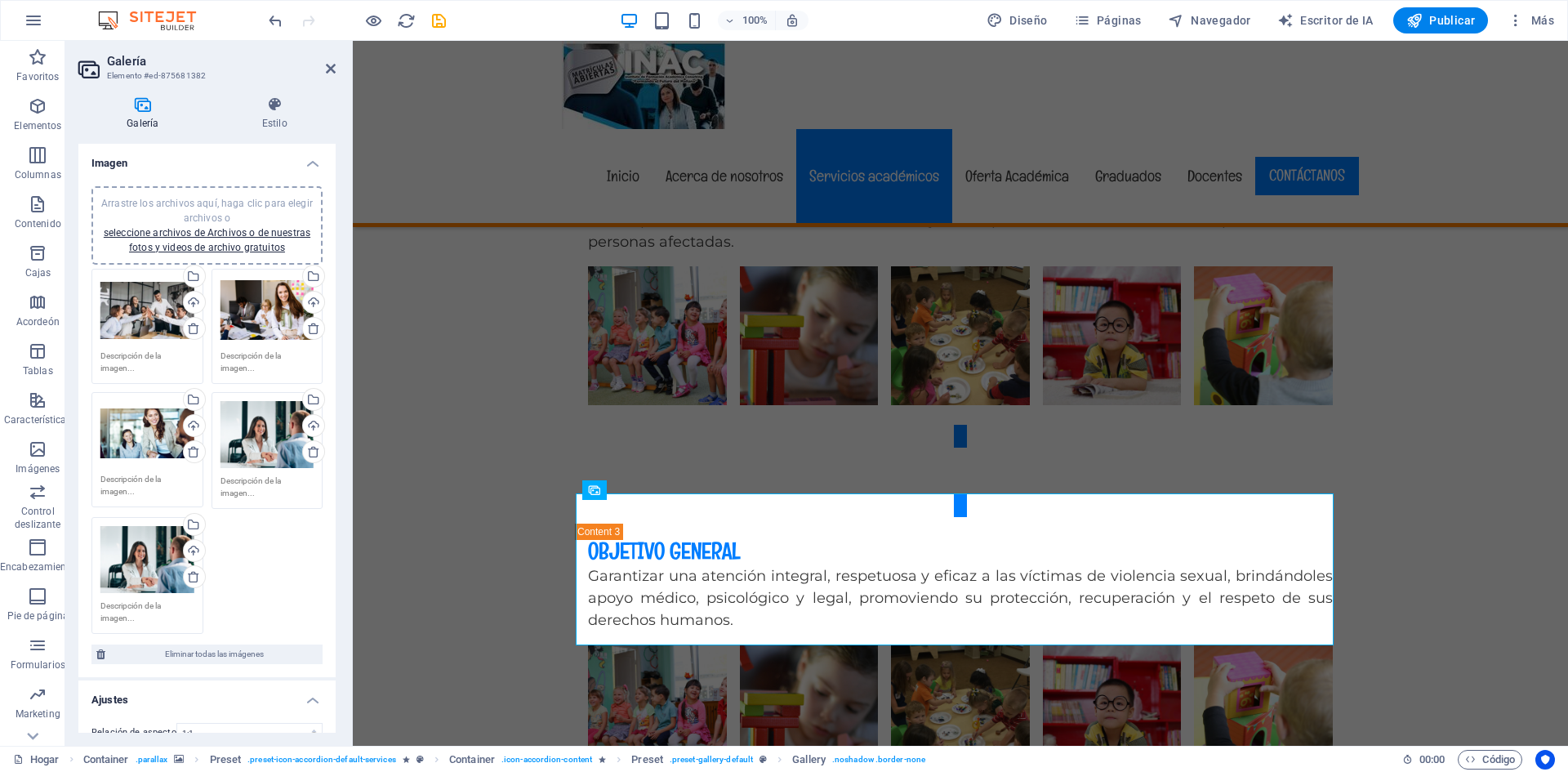
click at [131, 562] on div "Arrastre los archivos aquí, haga clic para elegir archivos o seleccione archivo…" at bounding box center [146, 560] width 94 height 67
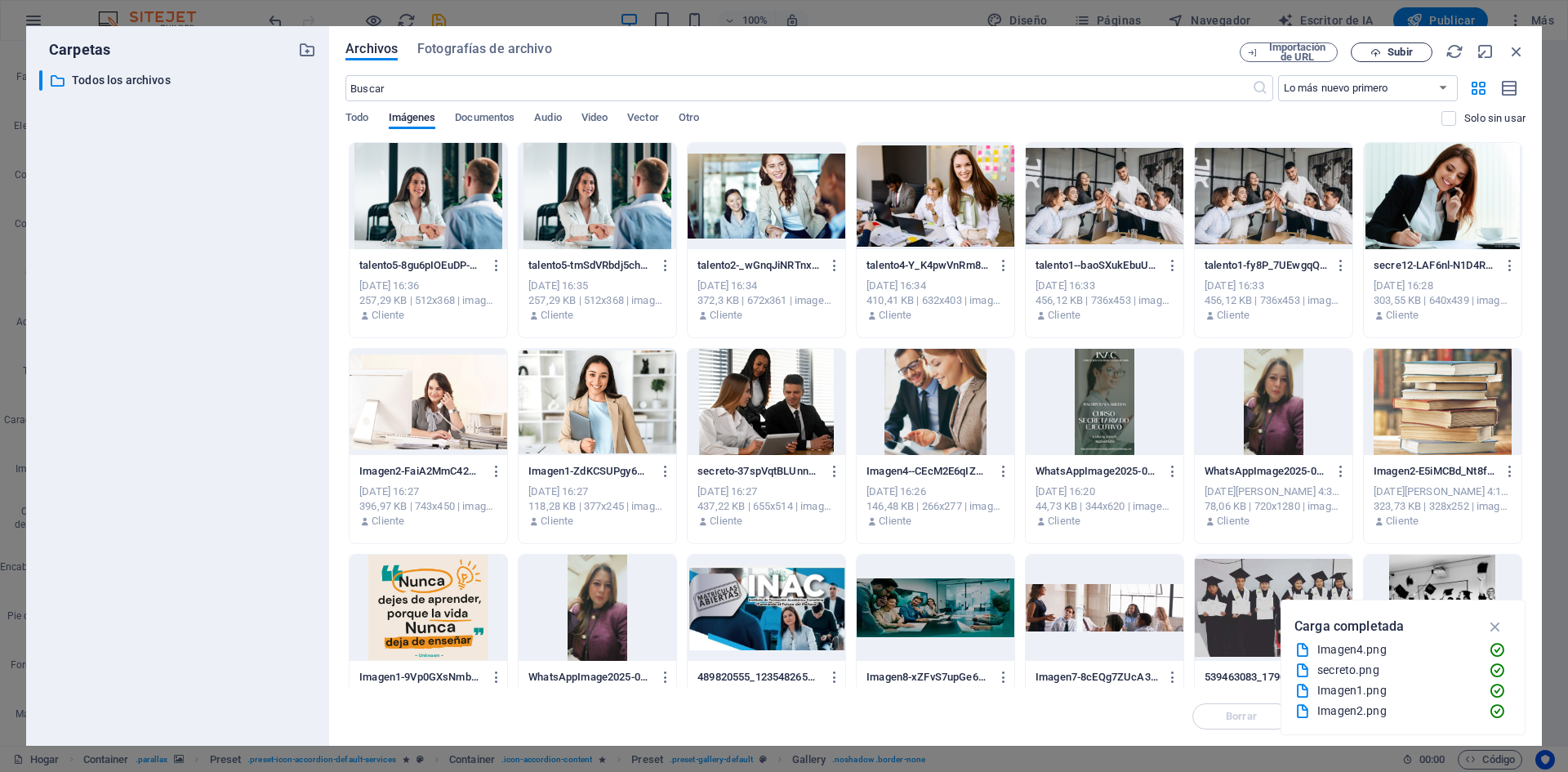
click at [1389, 53] on font "Subir" at bounding box center [1400, 51] width 24 height 12
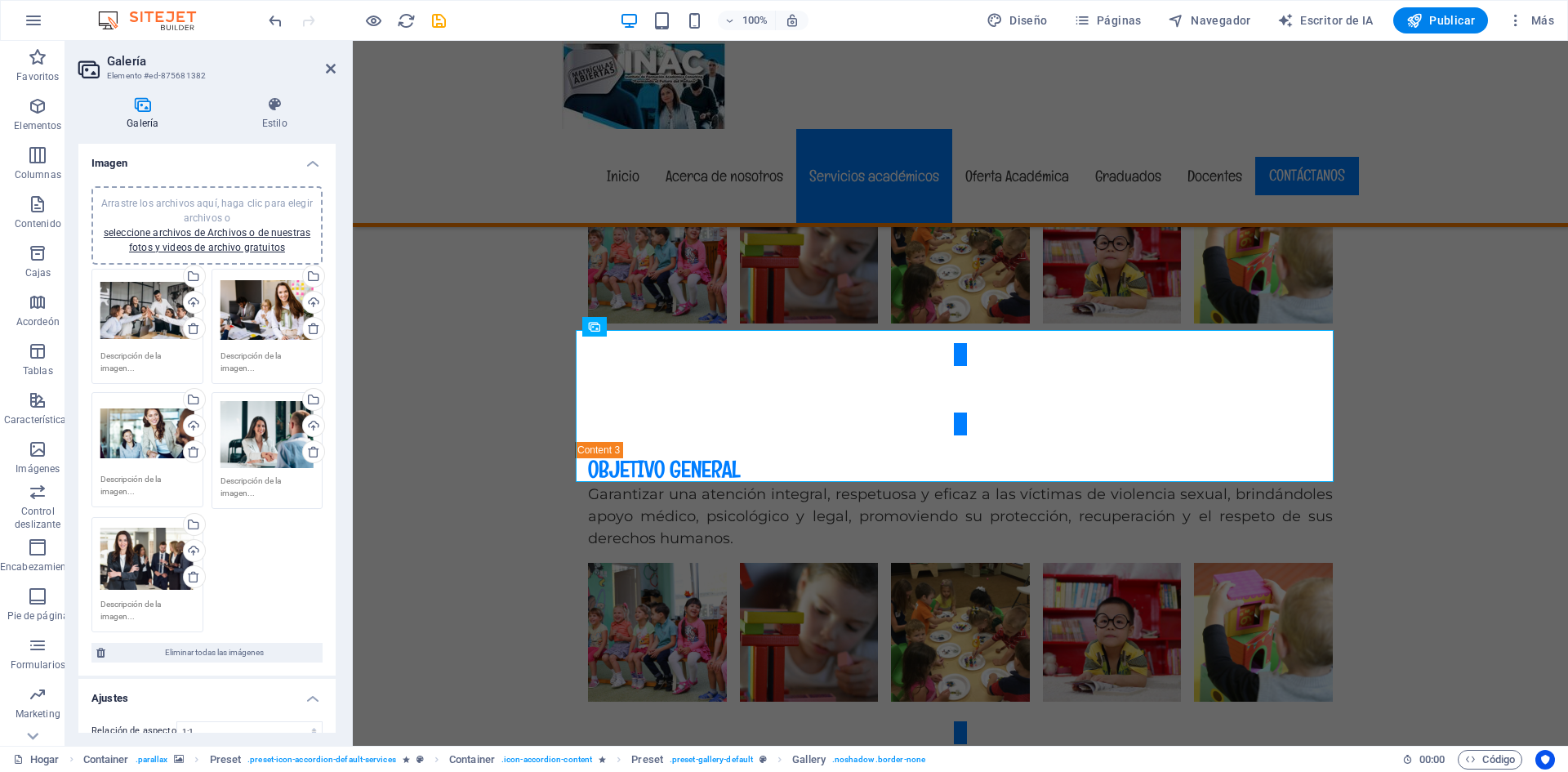
scroll to position [5450, 0]
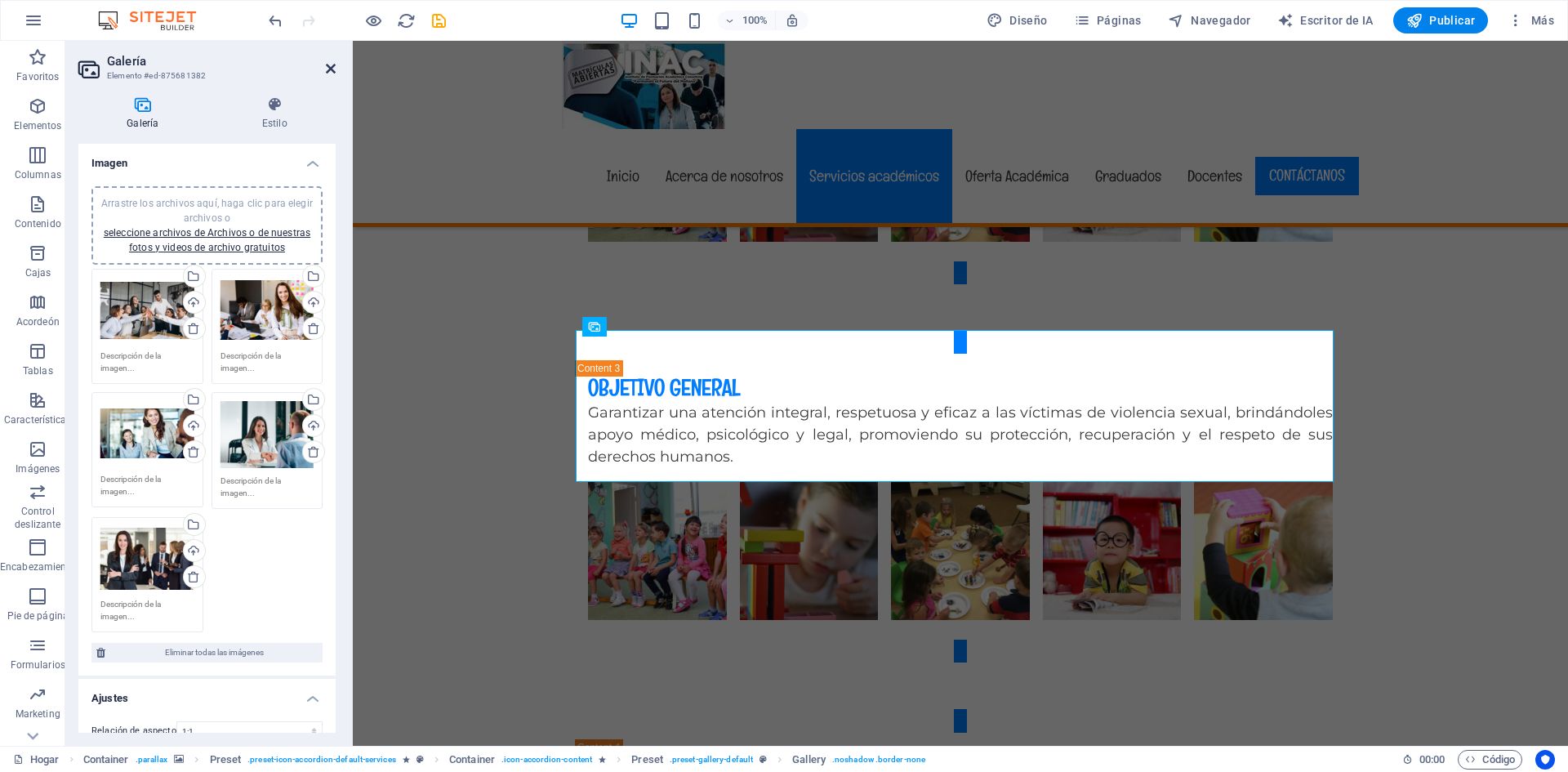
click at [327, 67] on icon at bounding box center [331, 69] width 10 height 13
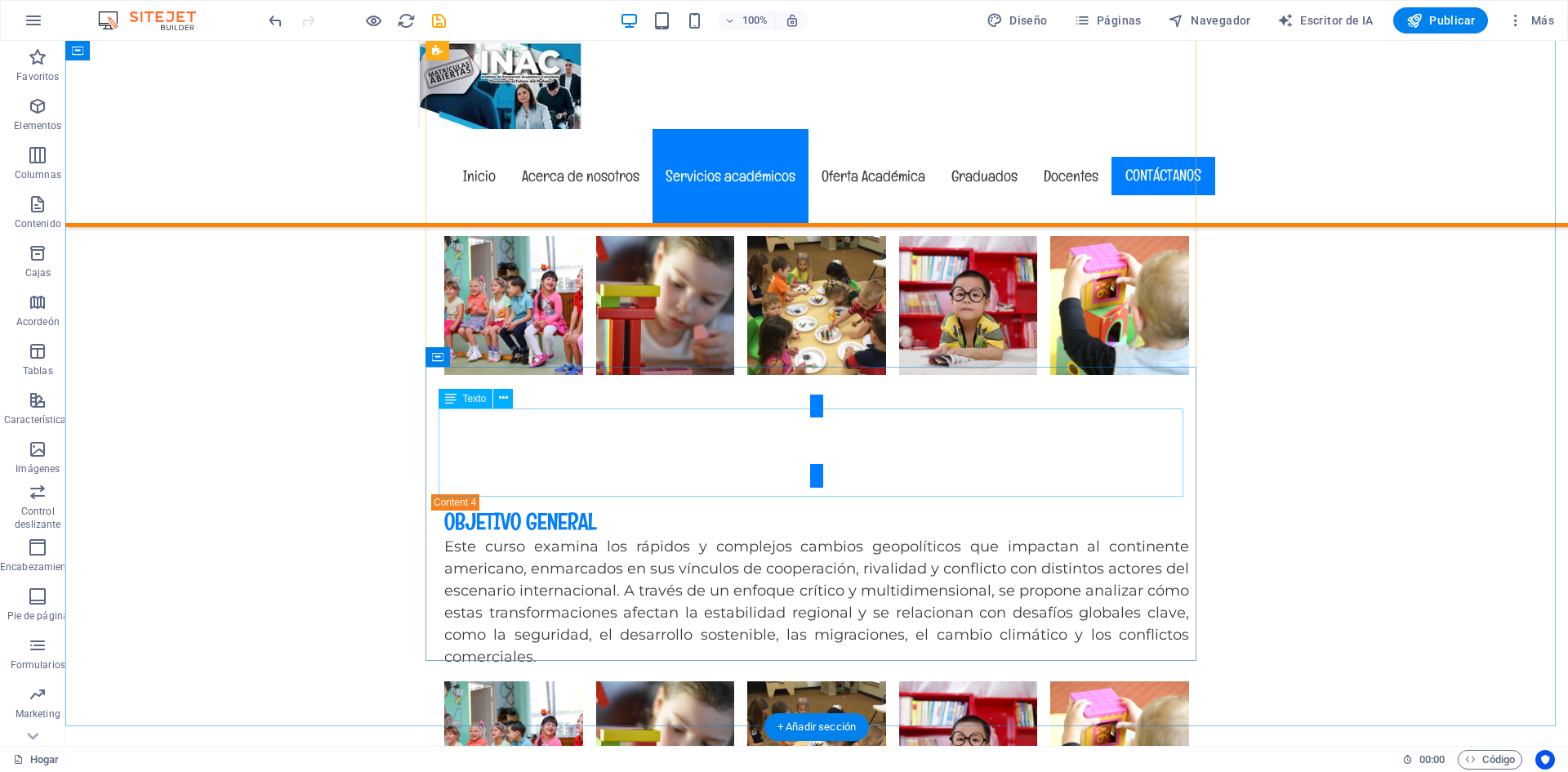
scroll to position [5613, 0]
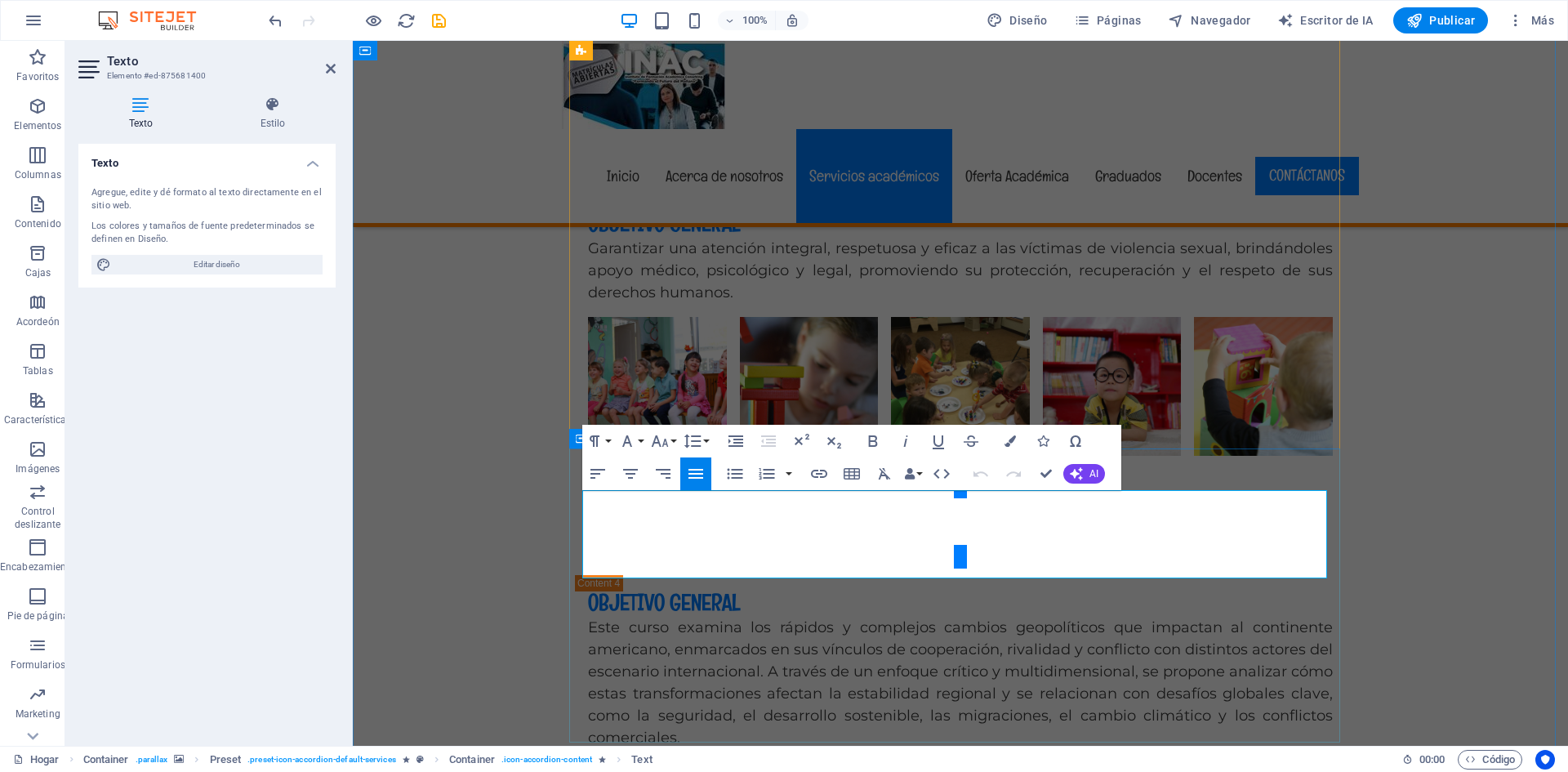
drag, startPoint x: 712, startPoint y: 571, endPoint x: 578, endPoint y: 579, distance: 134.2
copy font "Inscripciones abiertas:"
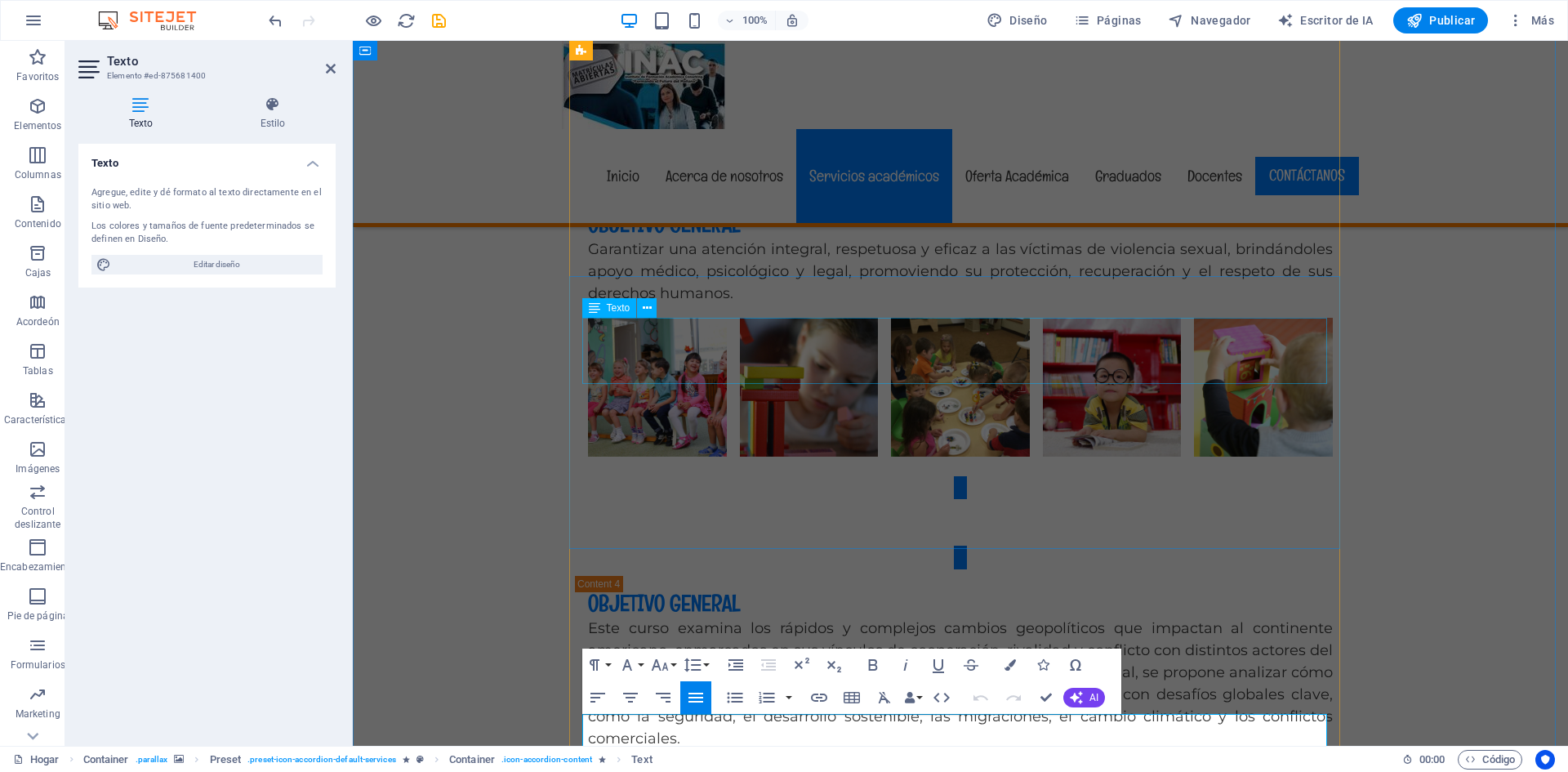
scroll to position [5369, 0]
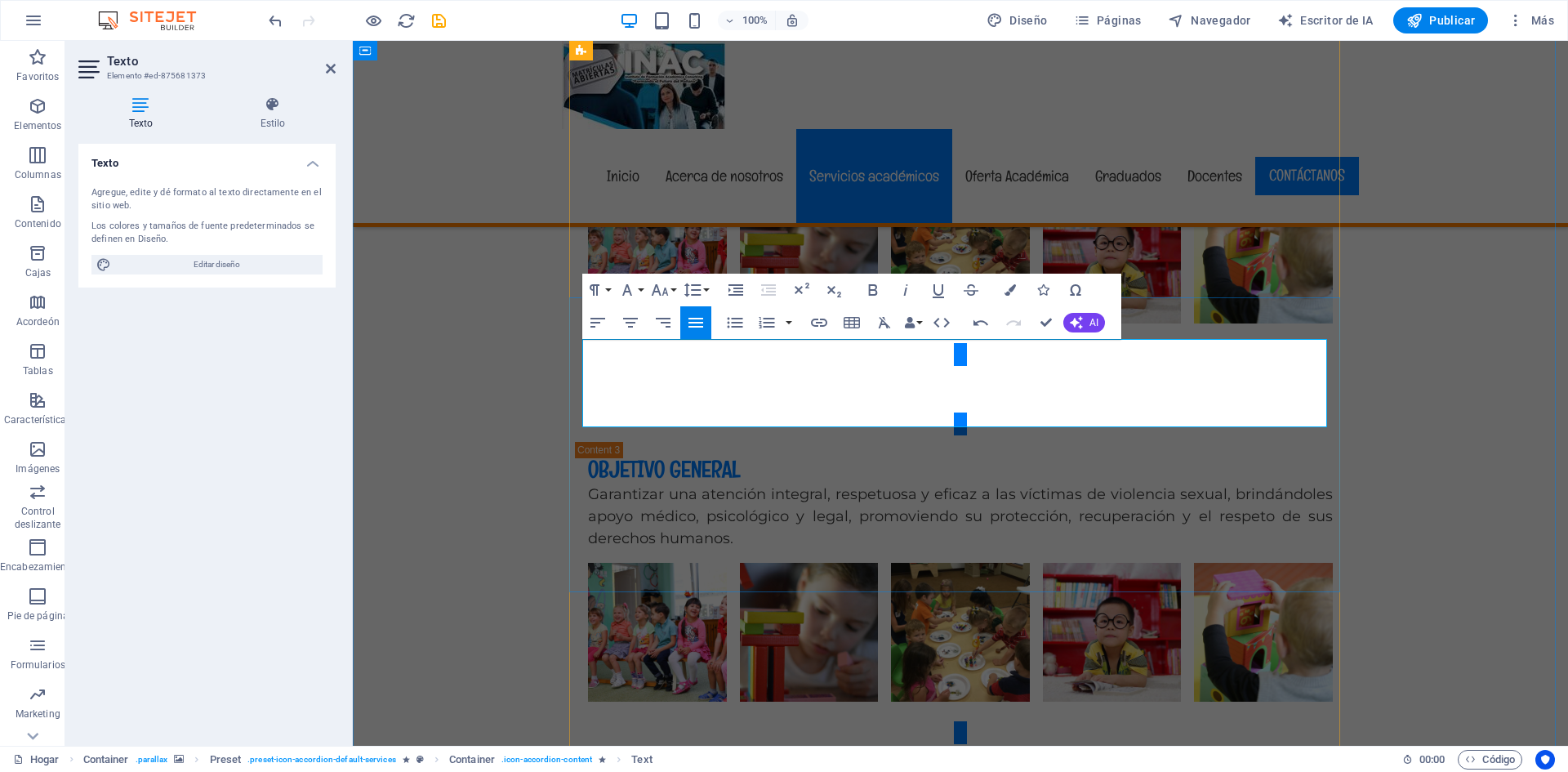
drag, startPoint x: 805, startPoint y: 411, endPoint x: 583, endPoint y: 418, distance: 222.1
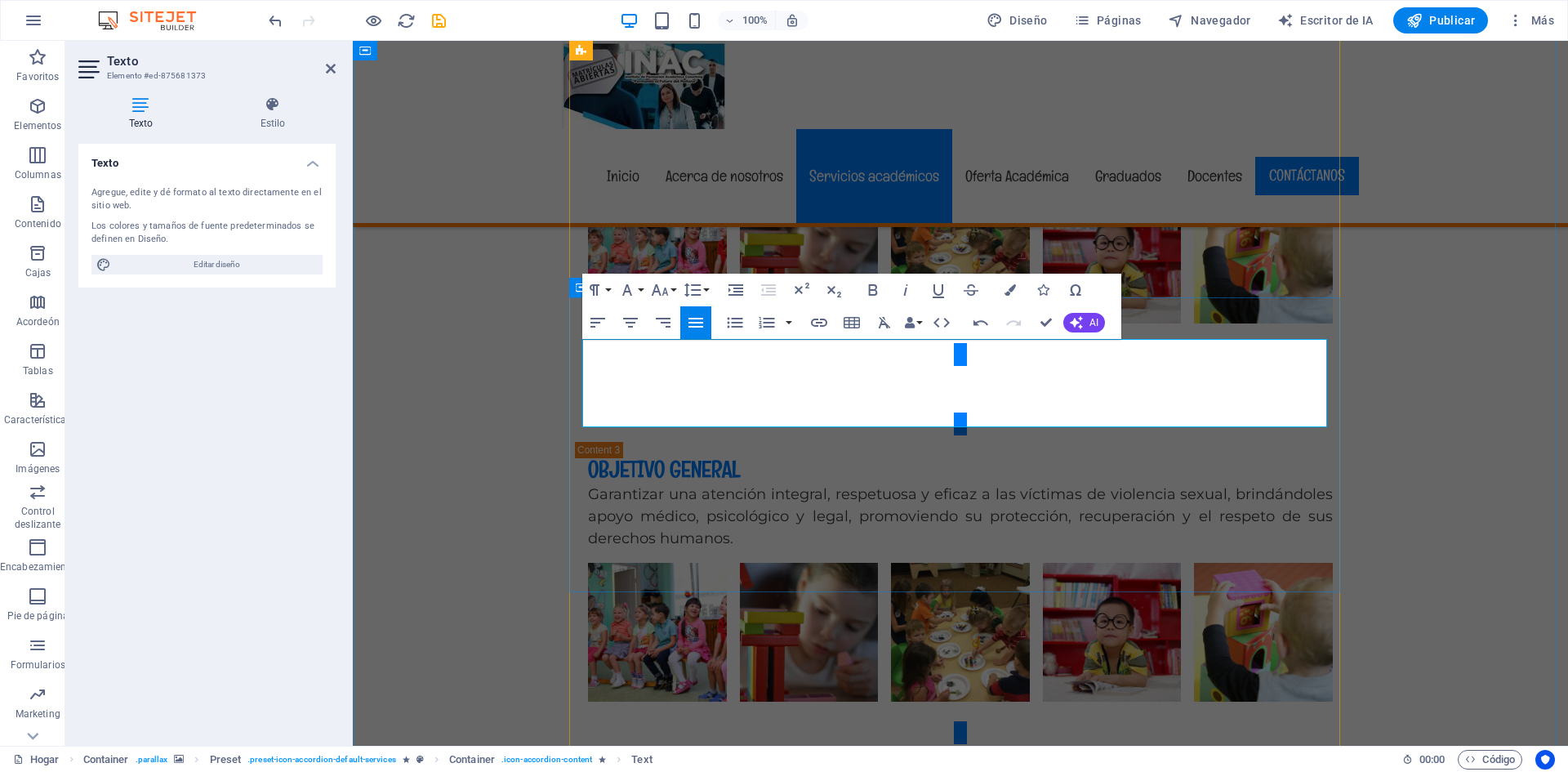
drag, startPoint x: 960, startPoint y: 417, endPoint x: 575, endPoint y: 419, distance: 385.0
click at [702, 287] on button "Altura de línea" at bounding box center [695, 289] width 31 height 32
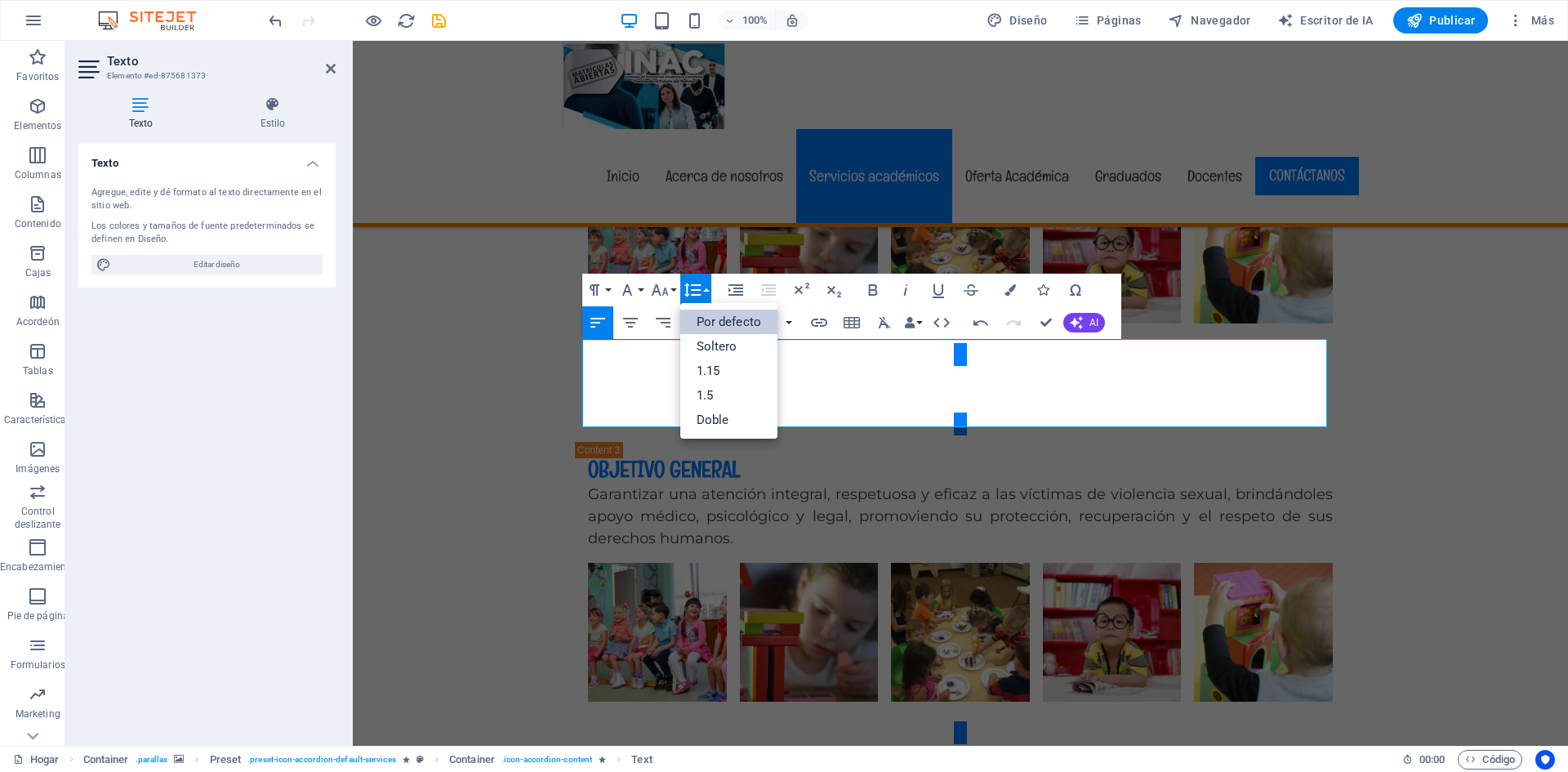
scroll to position [0, 0]
click at [663, 288] on icon "button" at bounding box center [660, 289] width 19 height 19
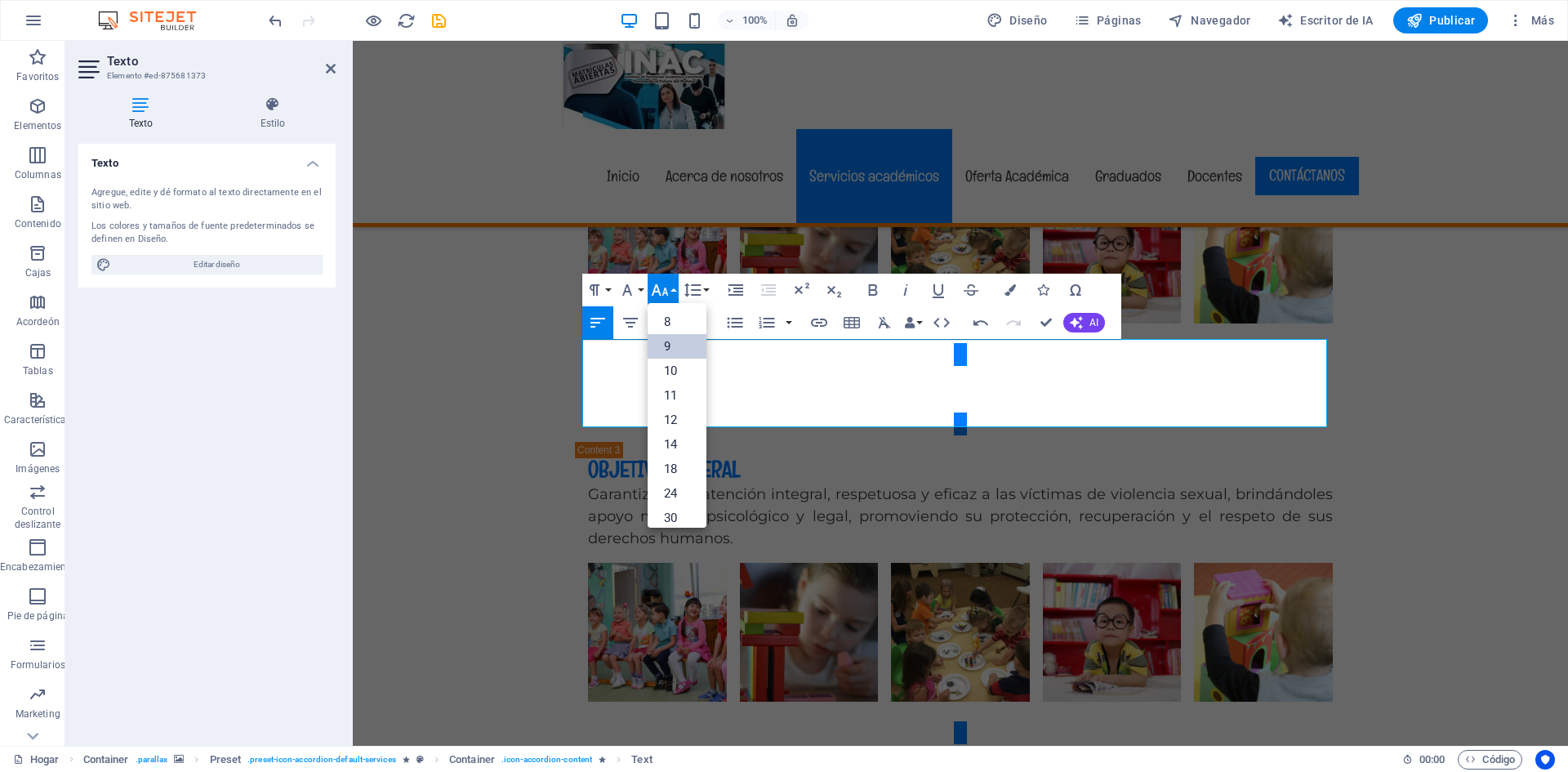
scroll to position [44, 0]
click at [673, 419] on font "18" at bounding box center [671, 425] width 13 height 15
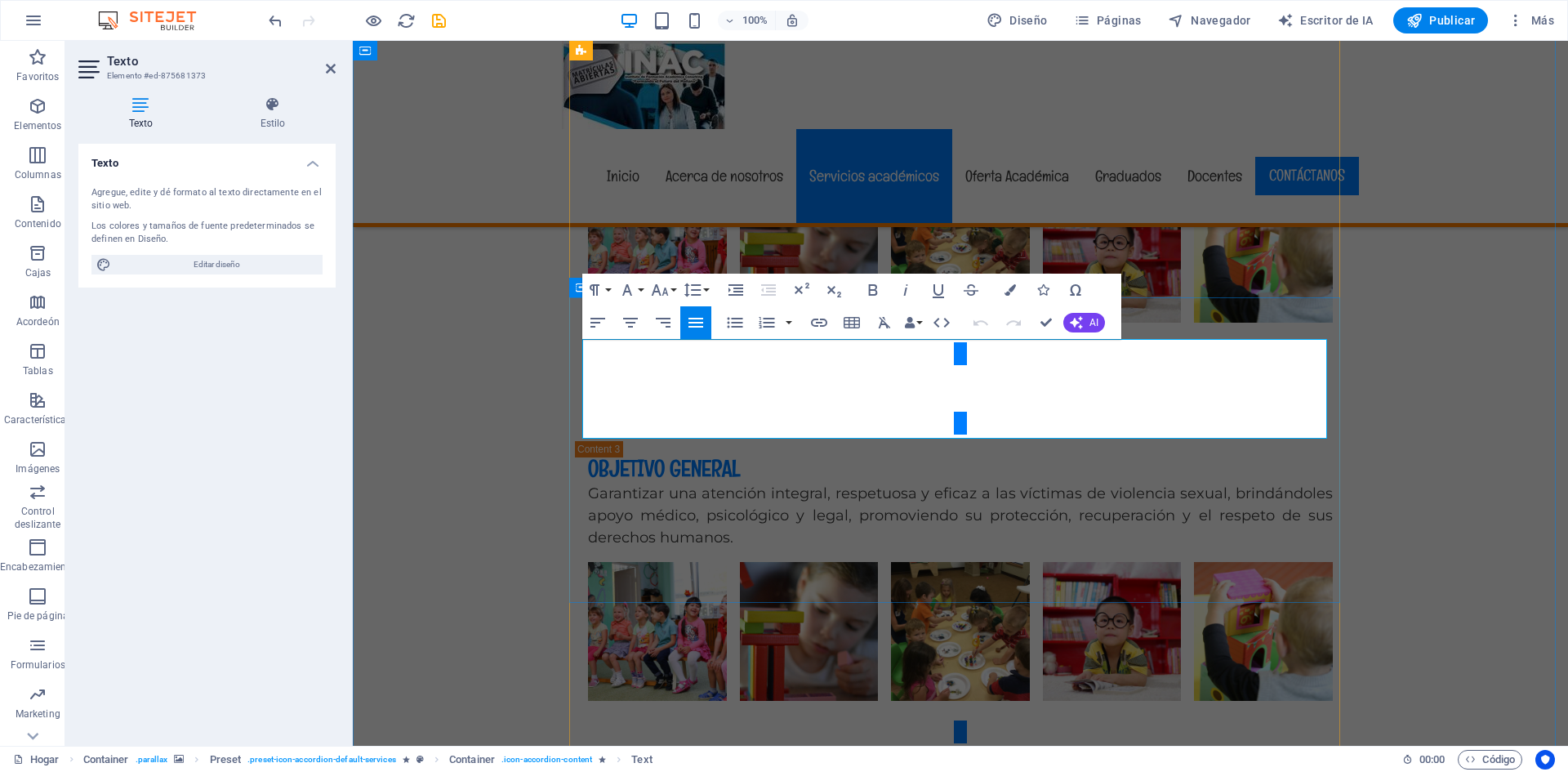
drag, startPoint x: 986, startPoint y: 424, endPoint x: 579, endPoint y: 429, distance: 407.0
drag, startPoint x: 748, startPoint y: 425, endPoint x: 584, endPoint y: 427, distance: 164.0
click at [870, 290] on icon "button" at bounding box center [873, 290] width 9 height 11
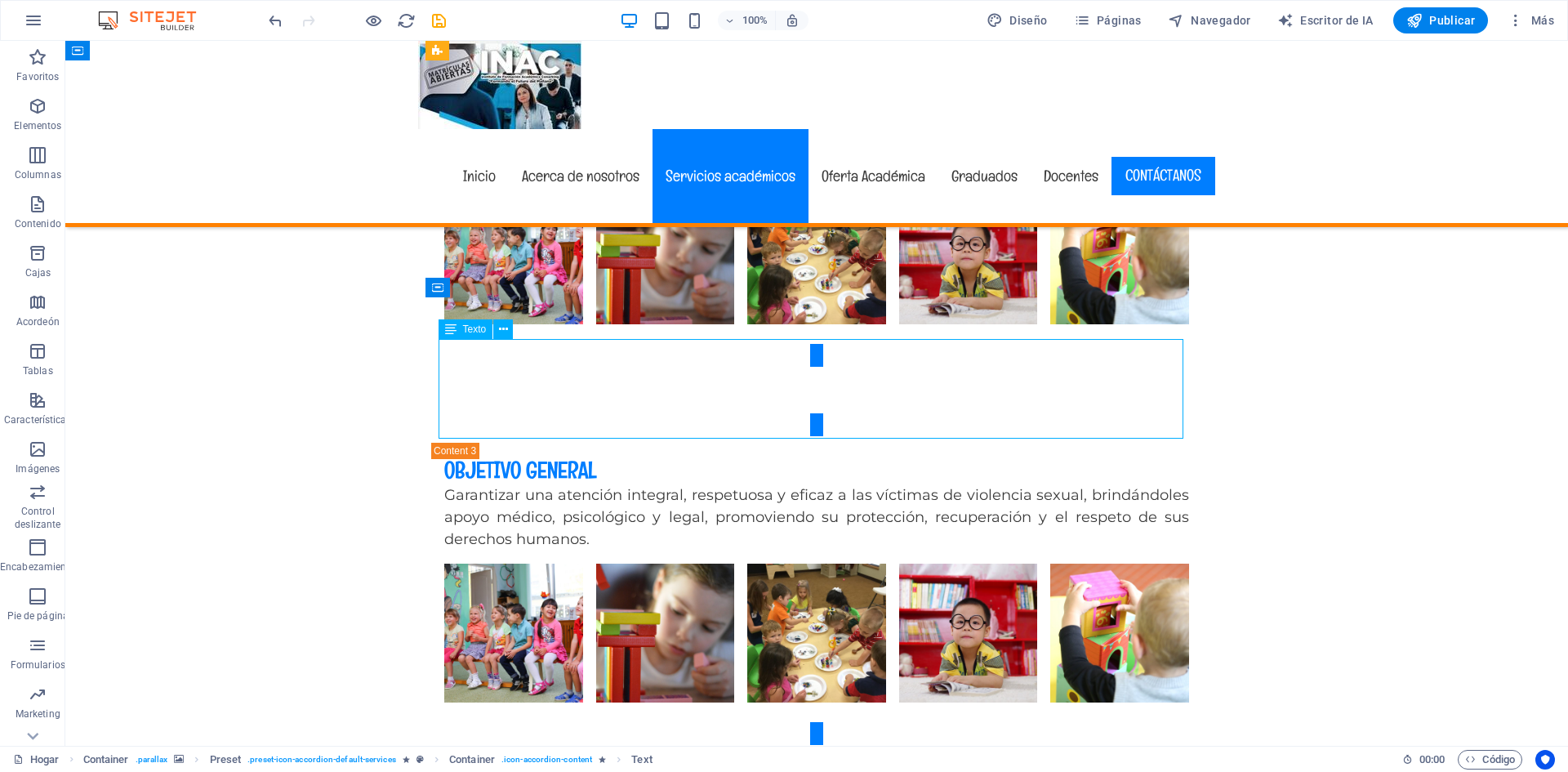
drag, startPoint x: 935, startPoint y: 425, endPoint x: 738, endPoint y: 414, distance: 197.3
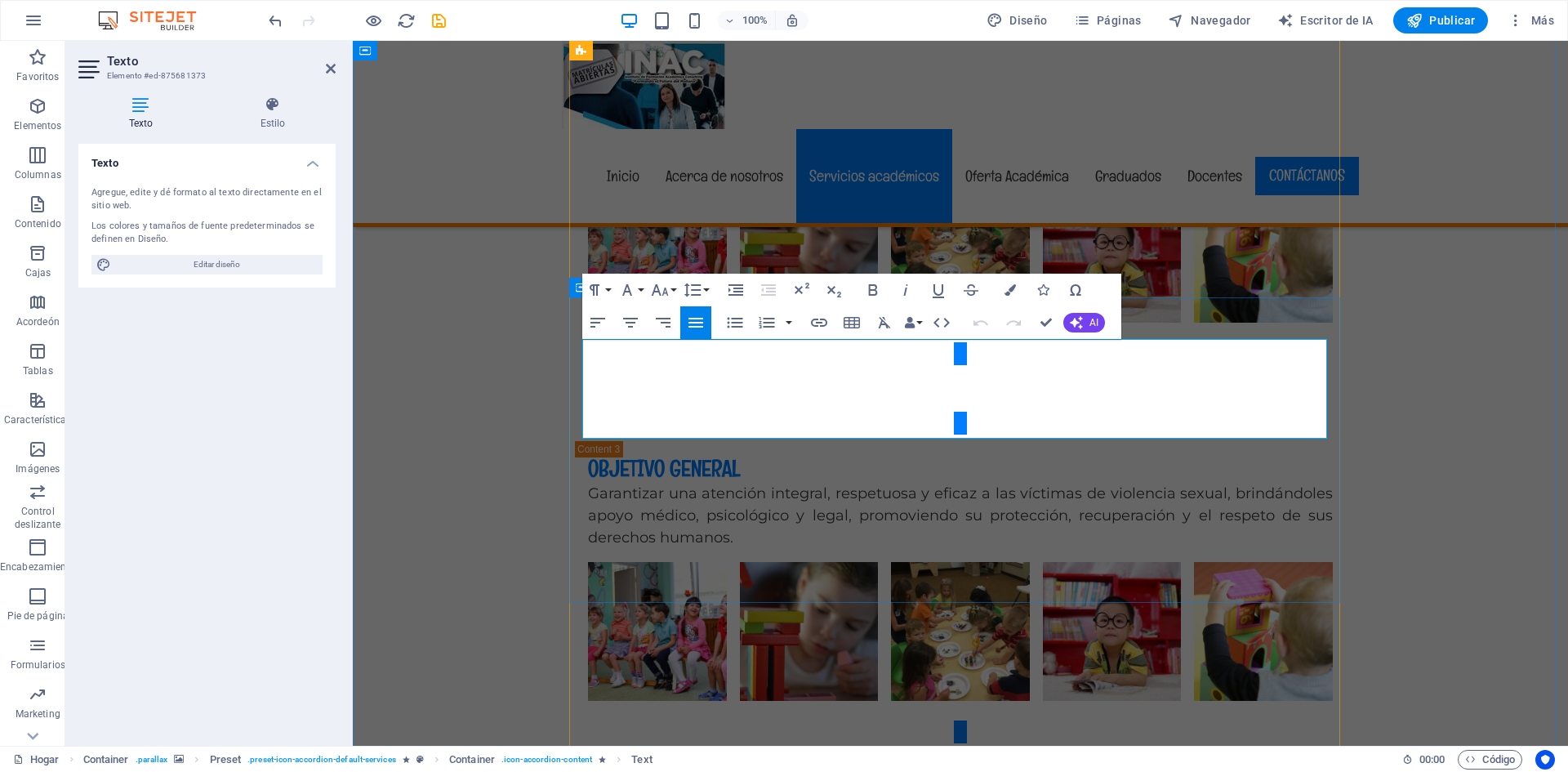
drag, startPoint x: 1069, startPoint y: 422, endPoint x: 573, endPoint y: 421, distance: 496.0
copy span "Inscripciones abiertas: 📲Mayor información: wa.me/573025449255"
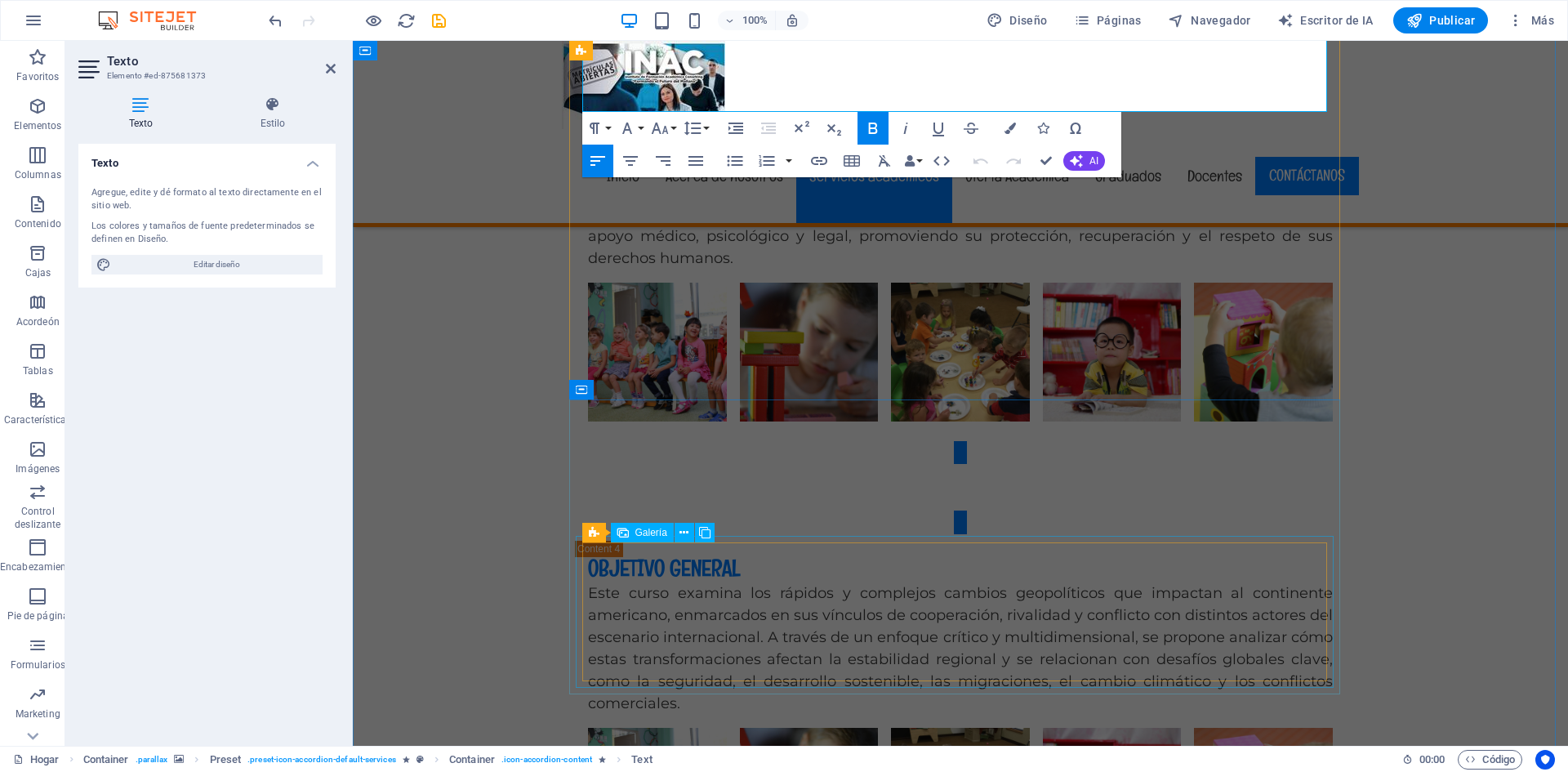
scroll to position [5695, 0]
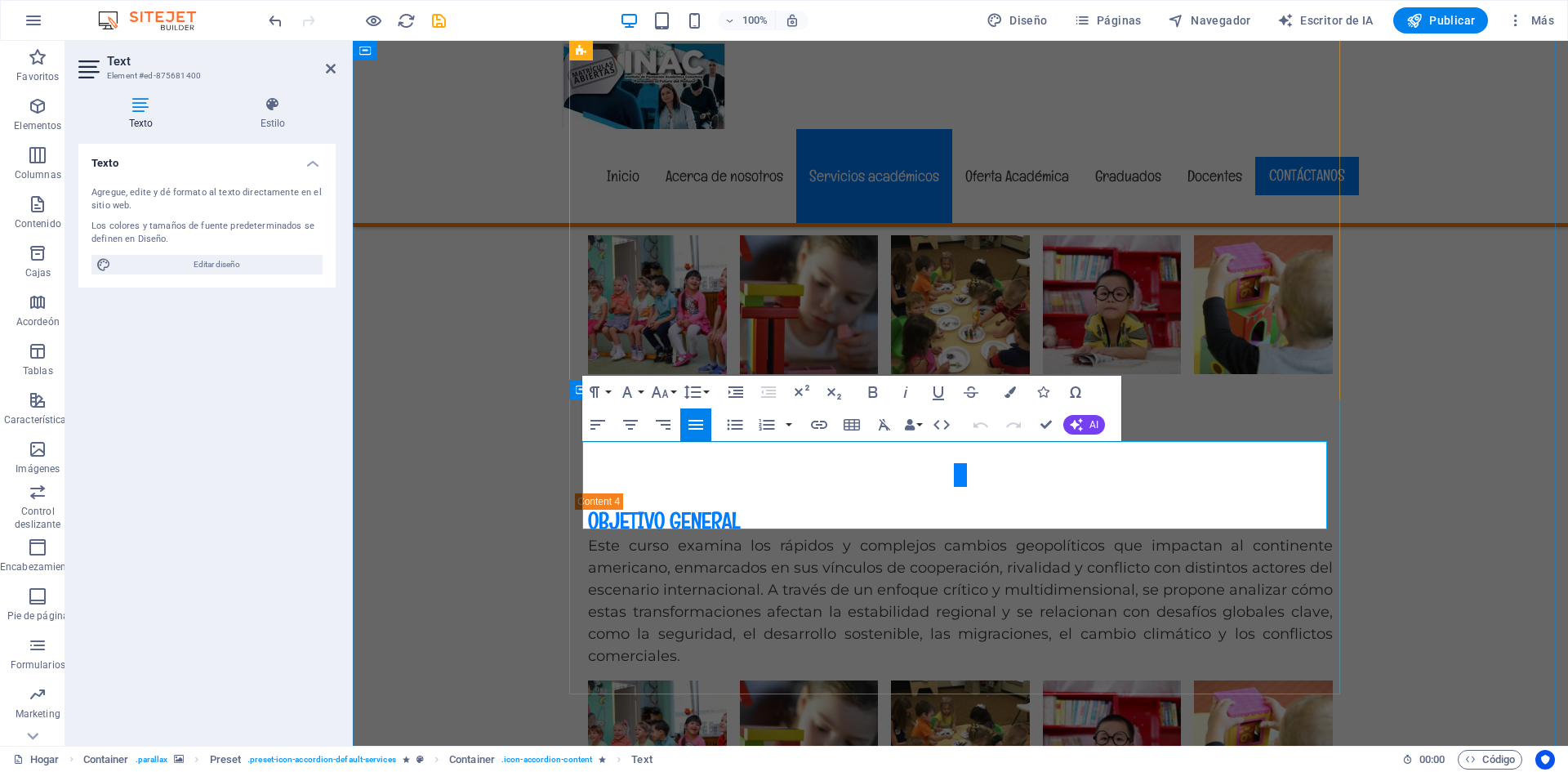
drag, startPoint x: 724, startPoint y: 517, endPoint x: 861, endPoint y: 519, distance: 137.0
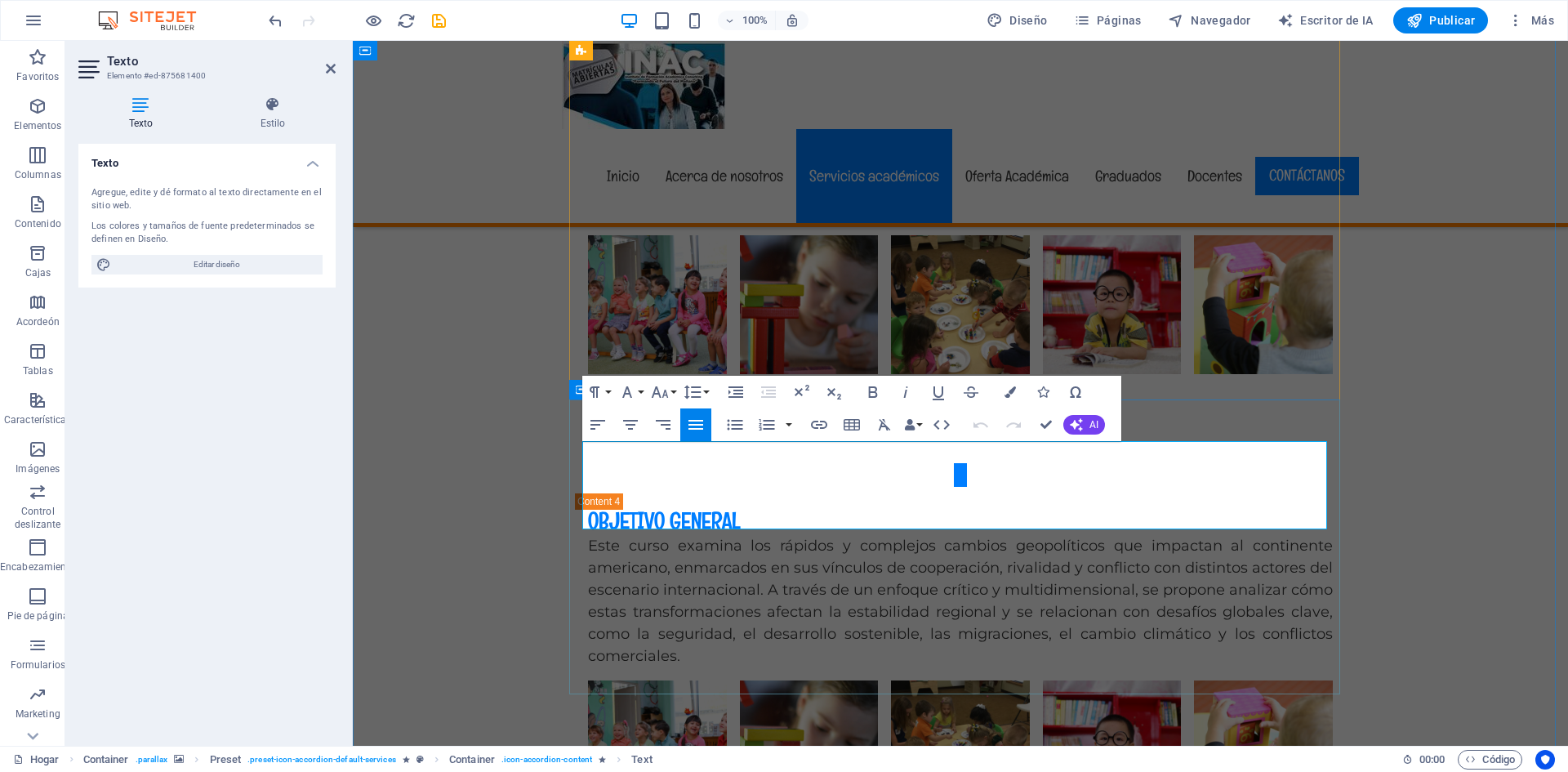
drag, startPoint x: 862, startPoint y: 519, endPoint x: 728, endPoint y: 511, distance: 134.2
drag, startPoint x: 748, startPoint y: 518, endPoint x: 860, endPoint y: 519, distance: 112.0
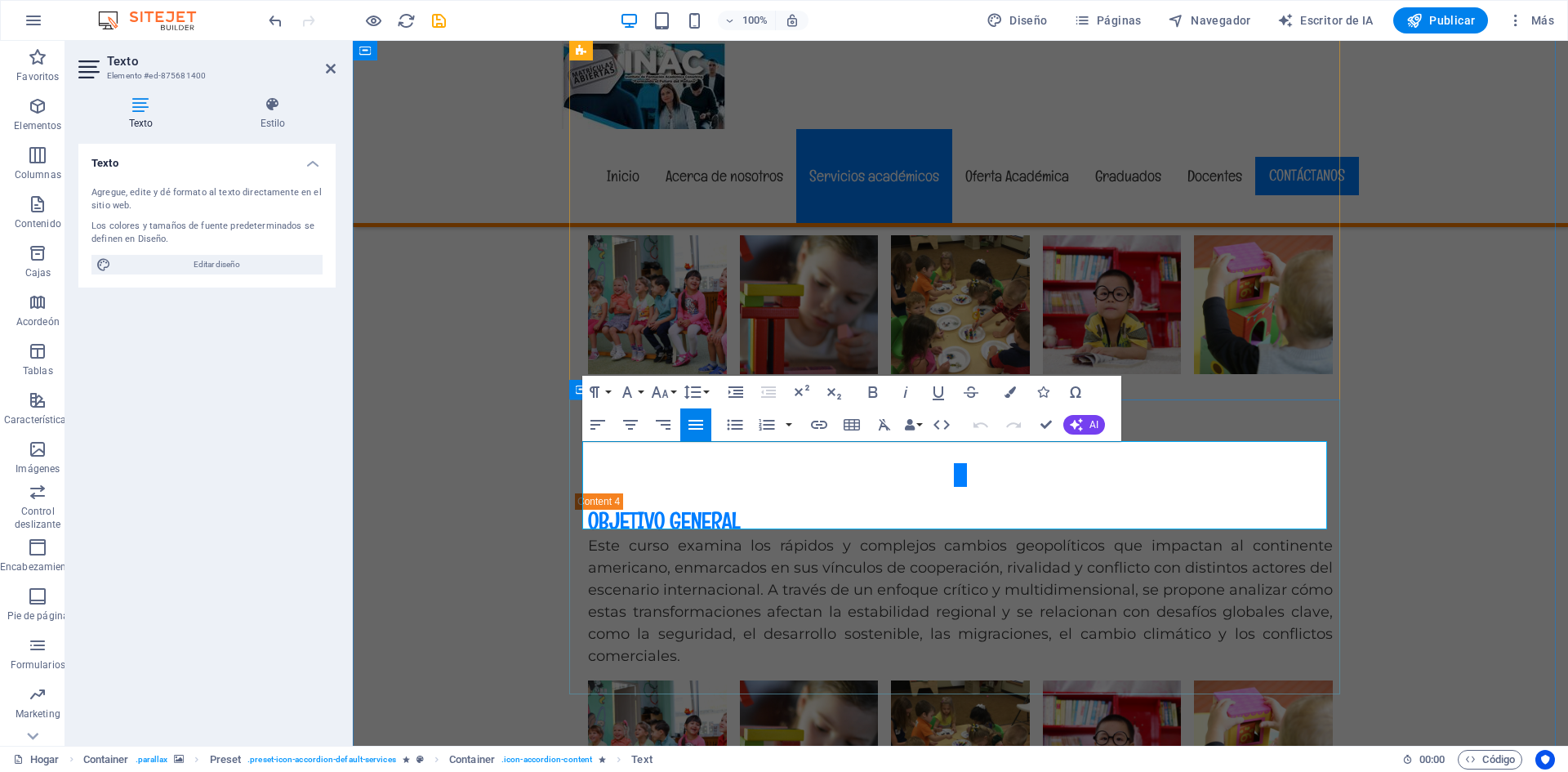
drag, startPoint x: 890, startPoint y: 516, endPoint x: 575, endPoint y: 525, distance: 315.1
copy span "Inscripciones abiertas : 📲: wa.me/573025449255"
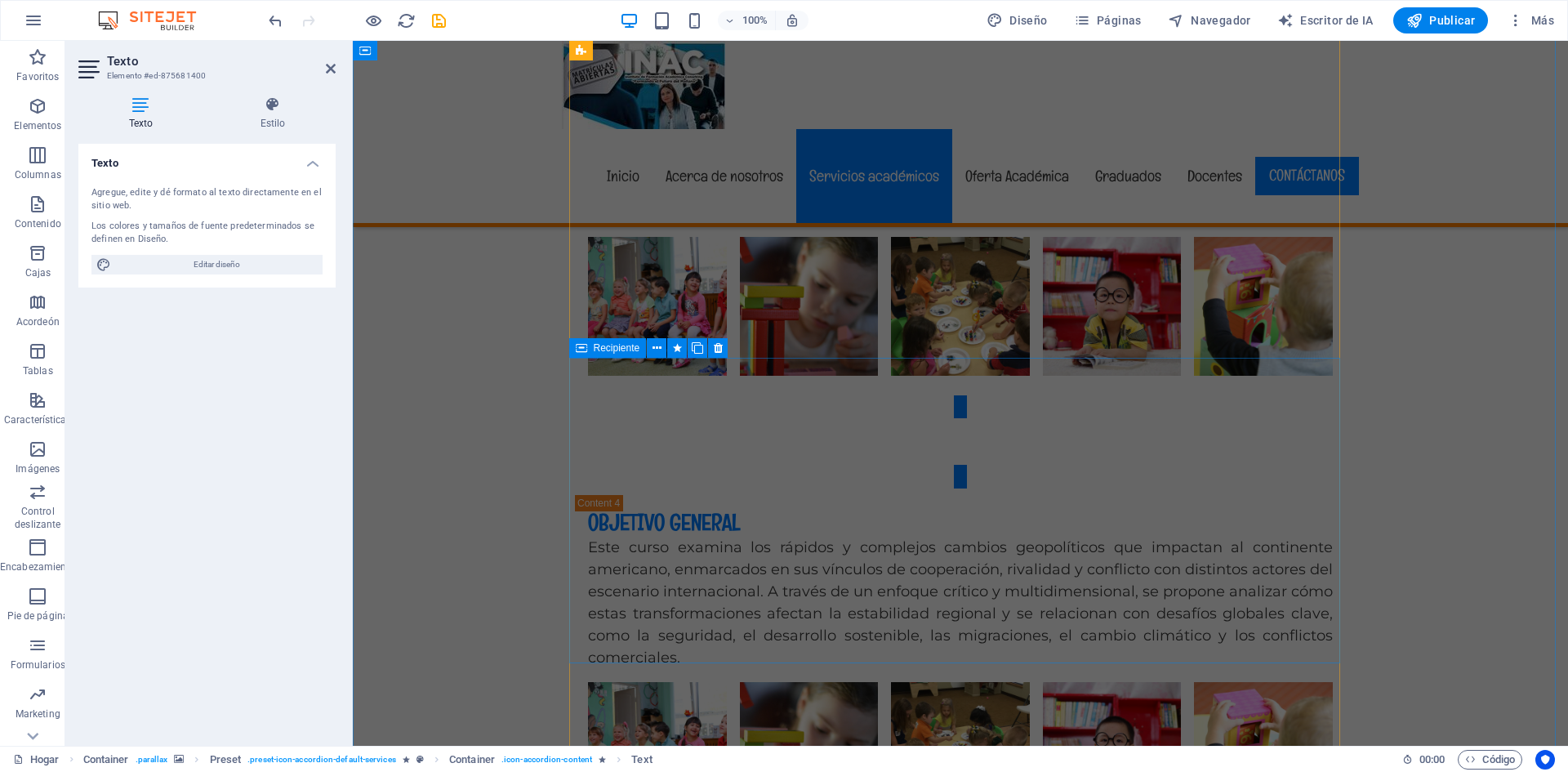
scroll to position [5287, 0]
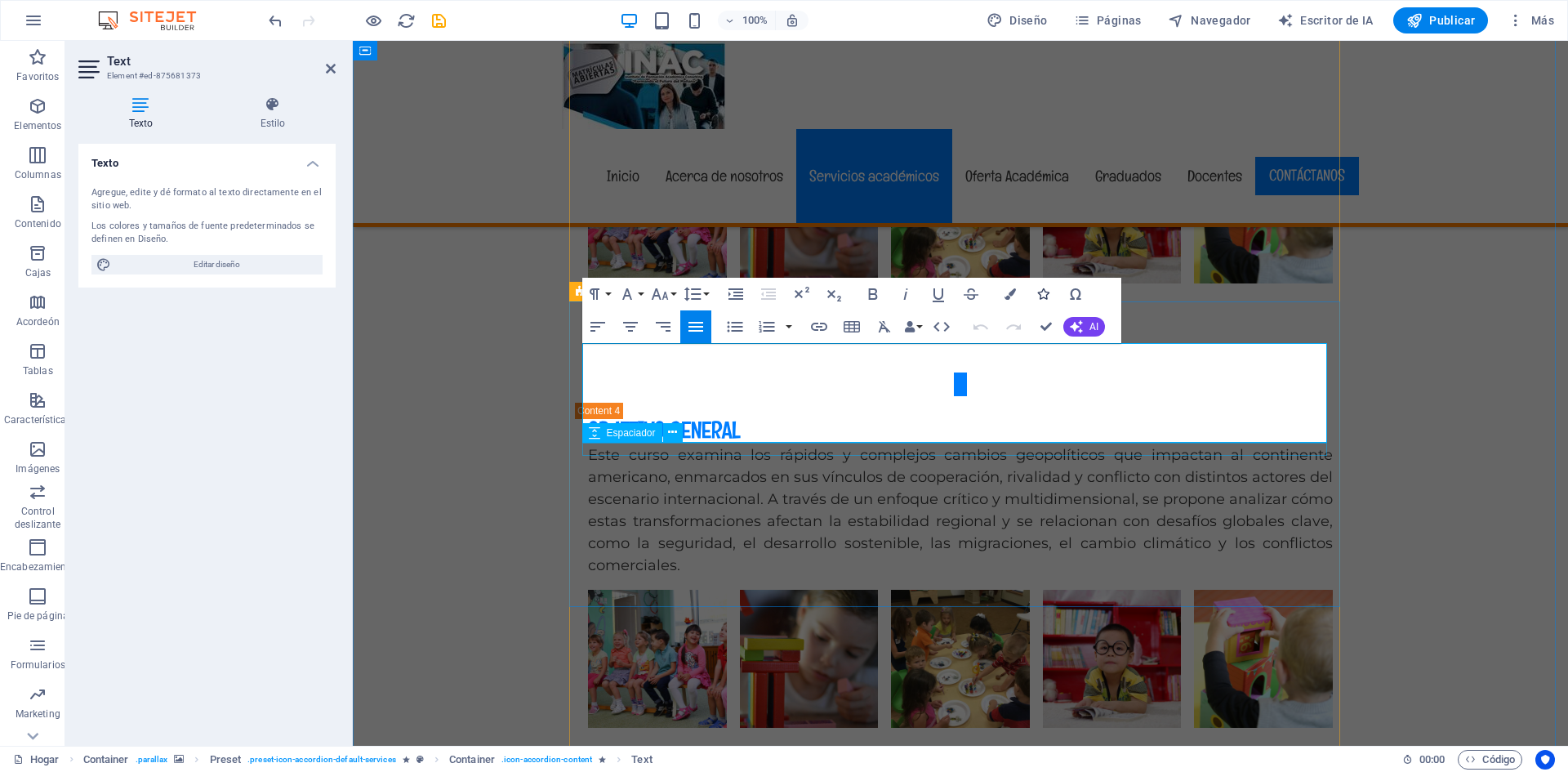
scroll to position [5364, 0]
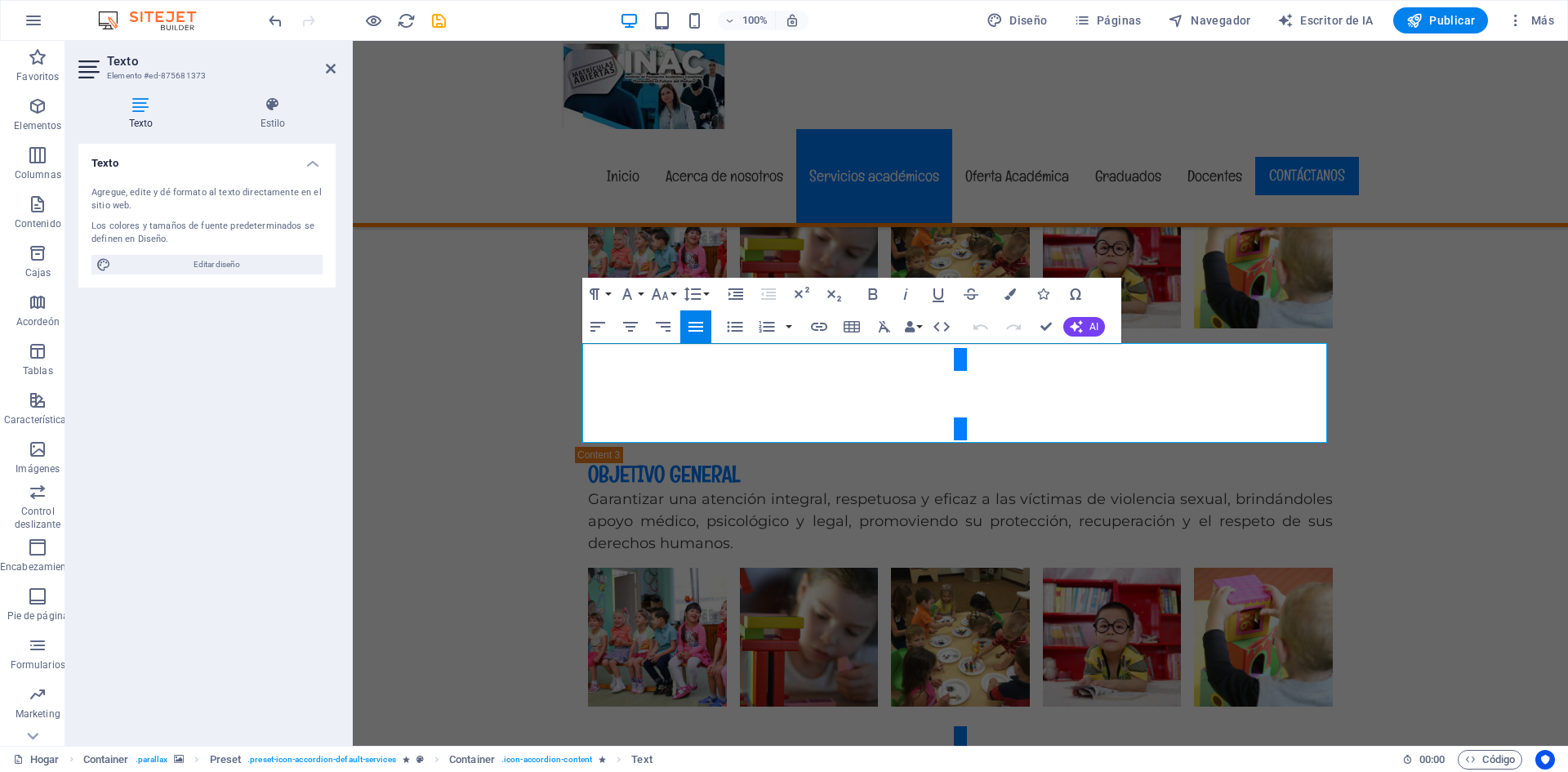
drag, startPoint x: 833, startPoint y: 433, endPoint x: 553, endPoint y: 433, distance: 280.0
drag, startPoint x: 584, startPoint y: 430, endPoint x: 1095, endPoint y: 433, distance: 511.0
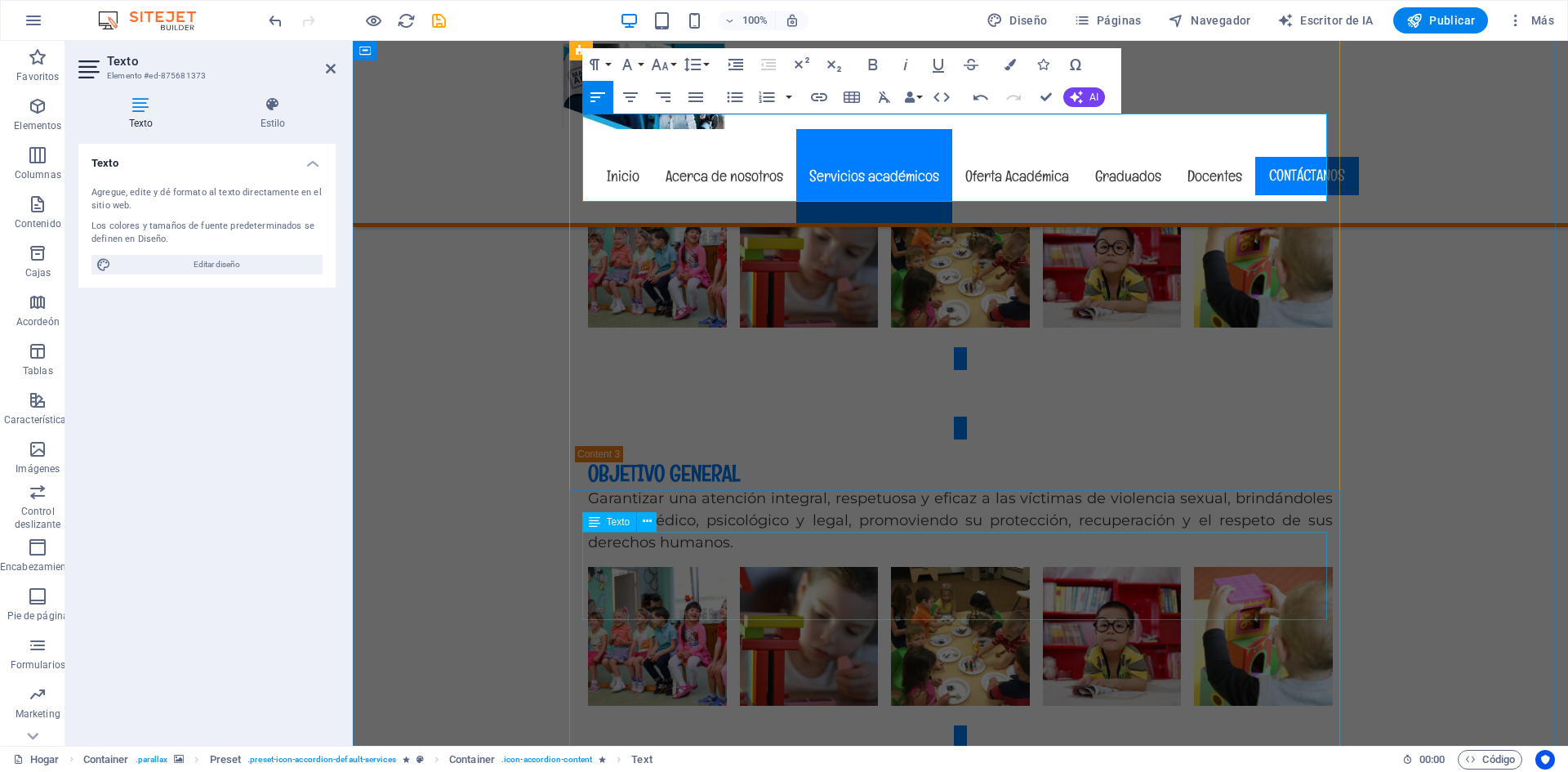
scroll to position [5610, 0]
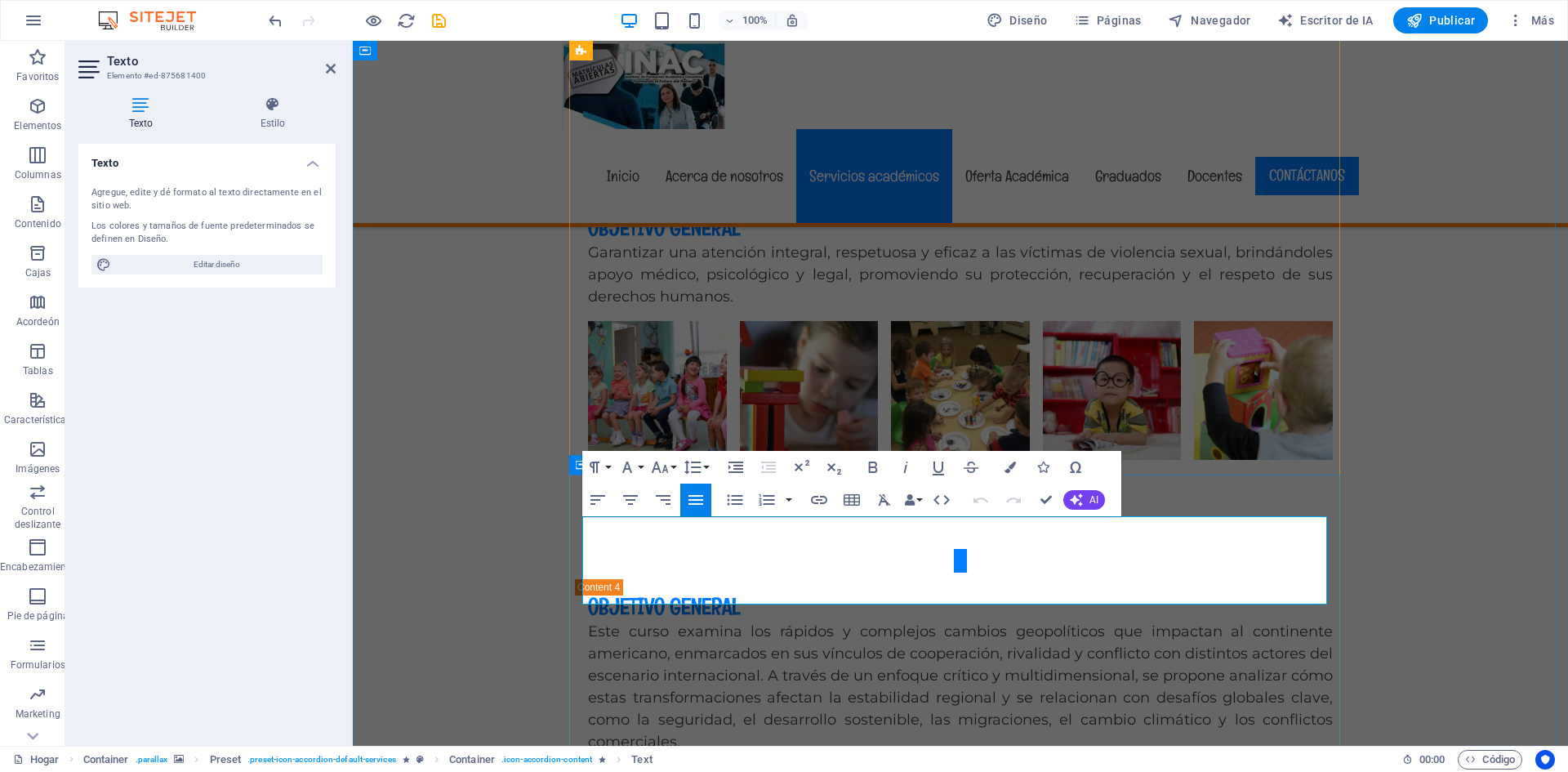
drag, startPoint x: 892, startPoint y: 594, endPoint x: 572, endPoint y: 589, distance: 320.0
copy span "Inscripciones abiertas : 📲: wa.me/573025449255"
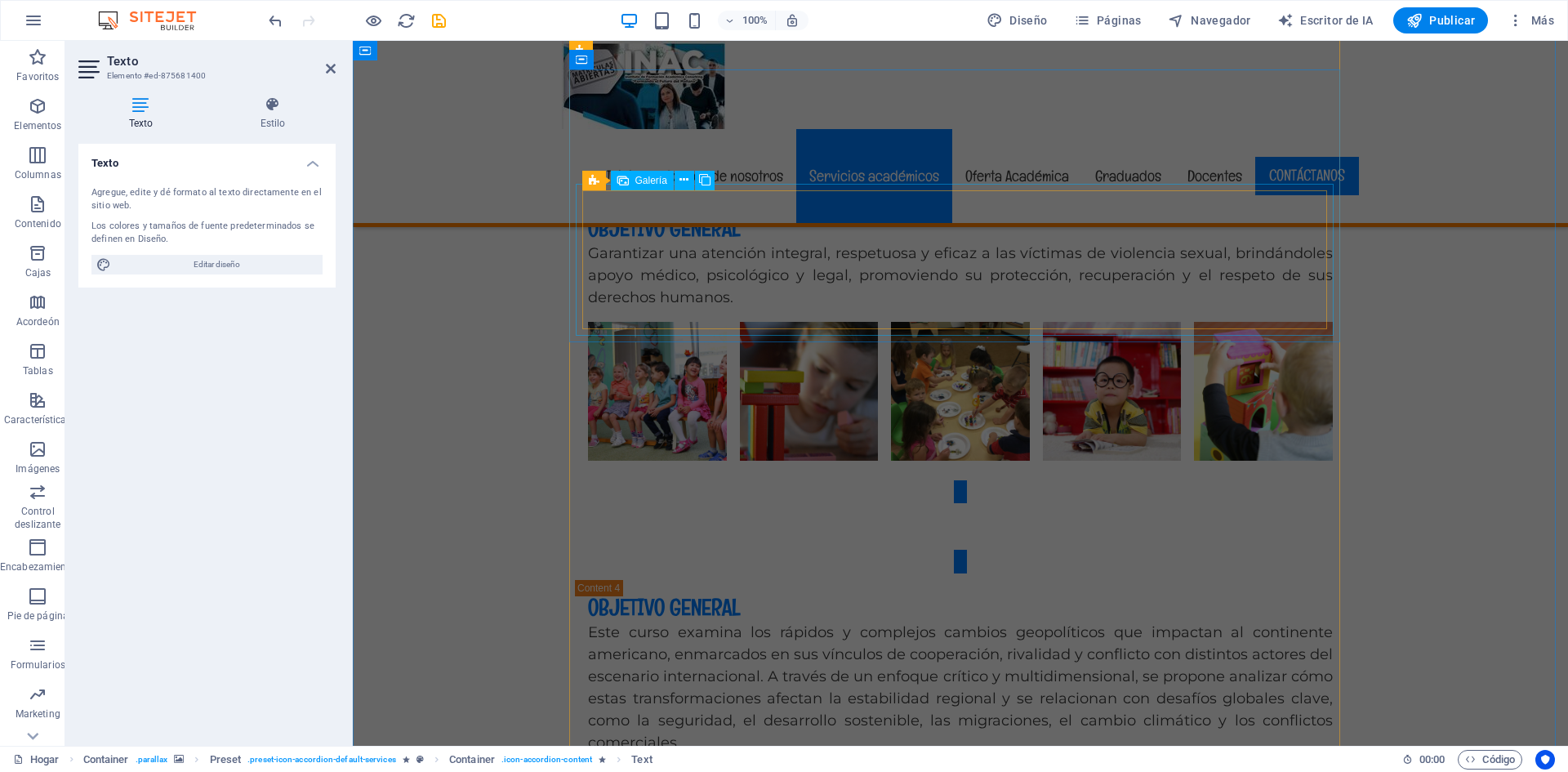
scroll to position [5201, 0]
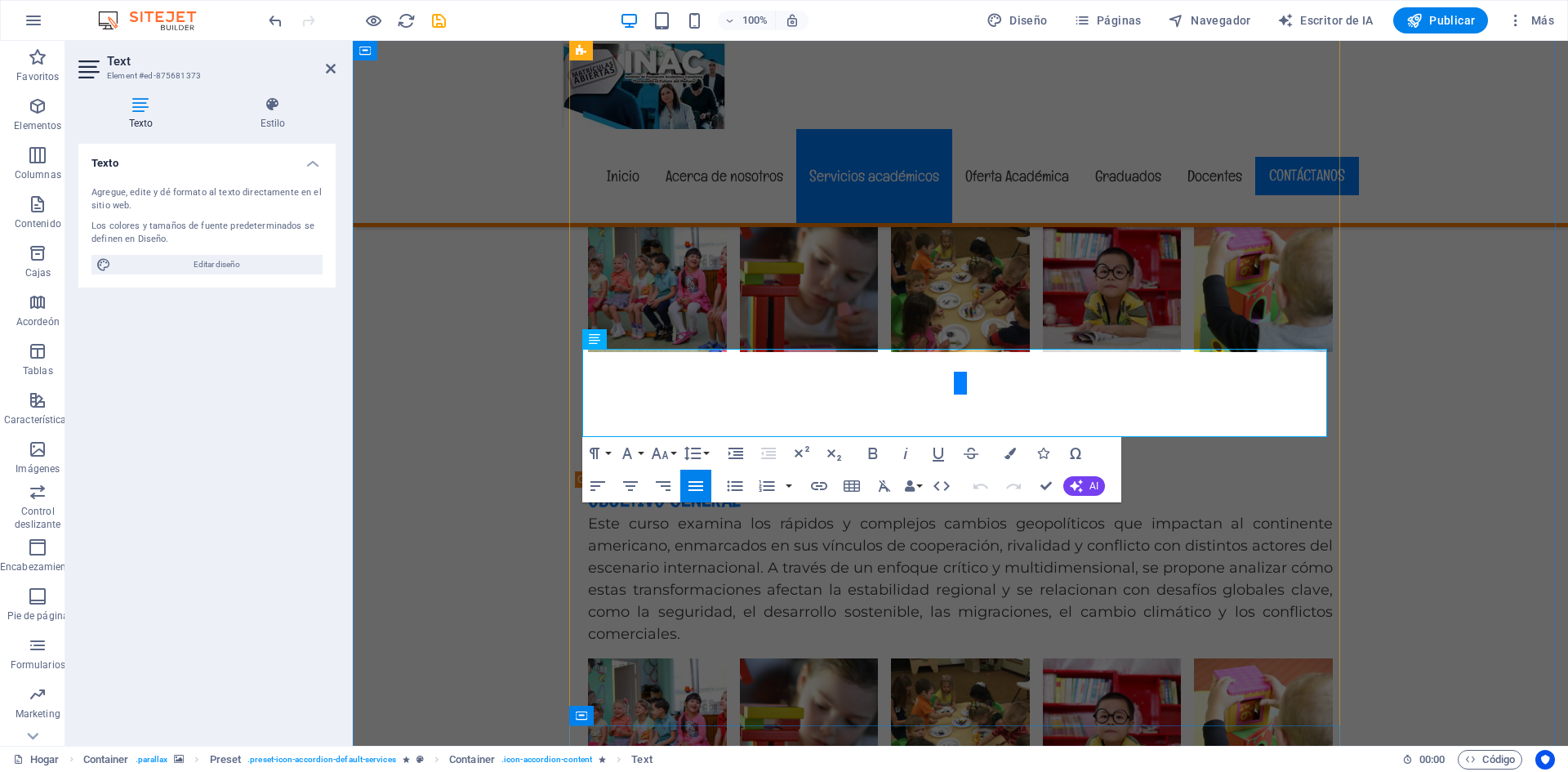
scroll to position [5359, 0]
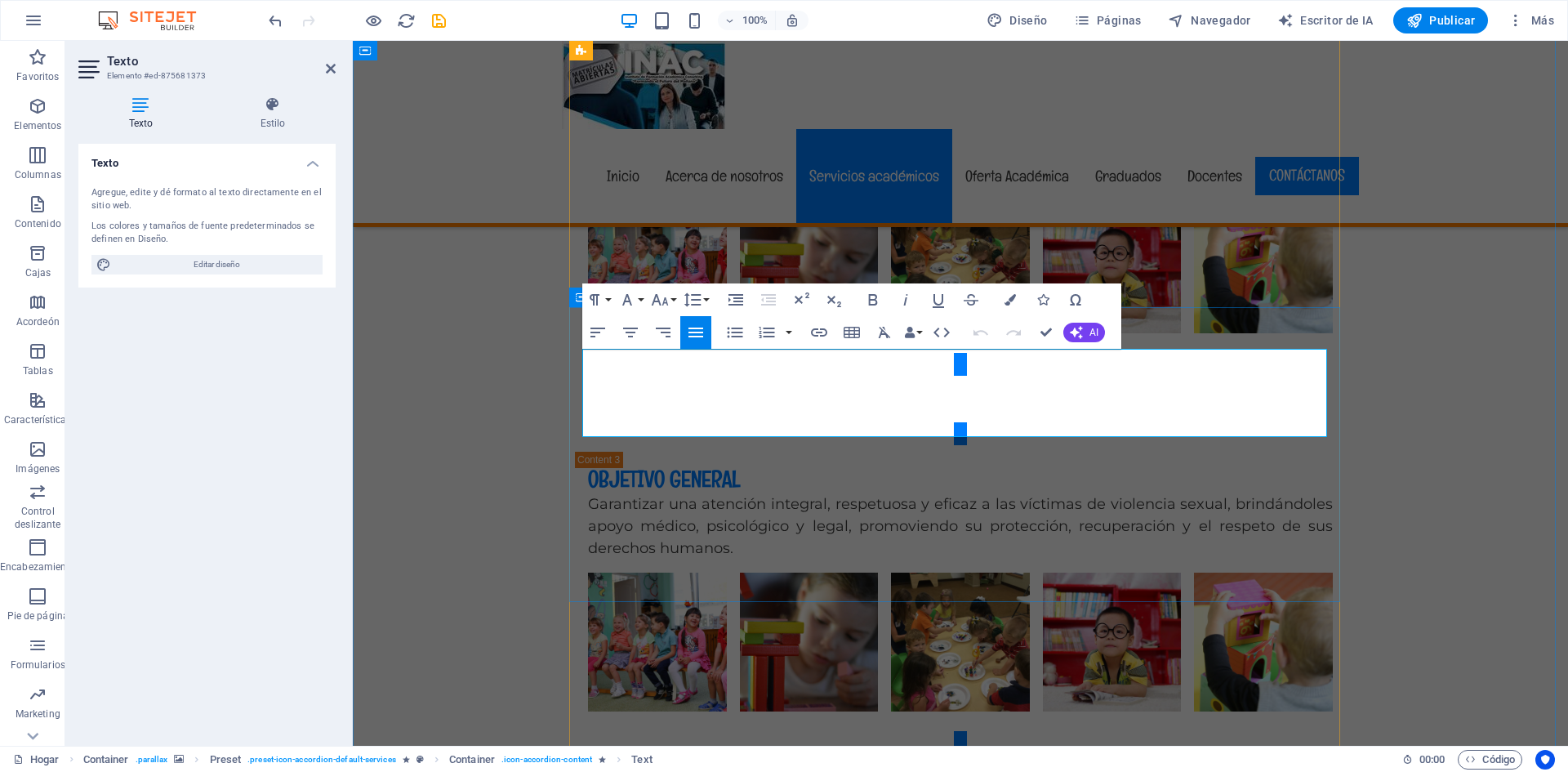
drag, startPoint x: 779, startPoint y: 431, endPoint x: 586, endPoint y: 424, distance: 193.1
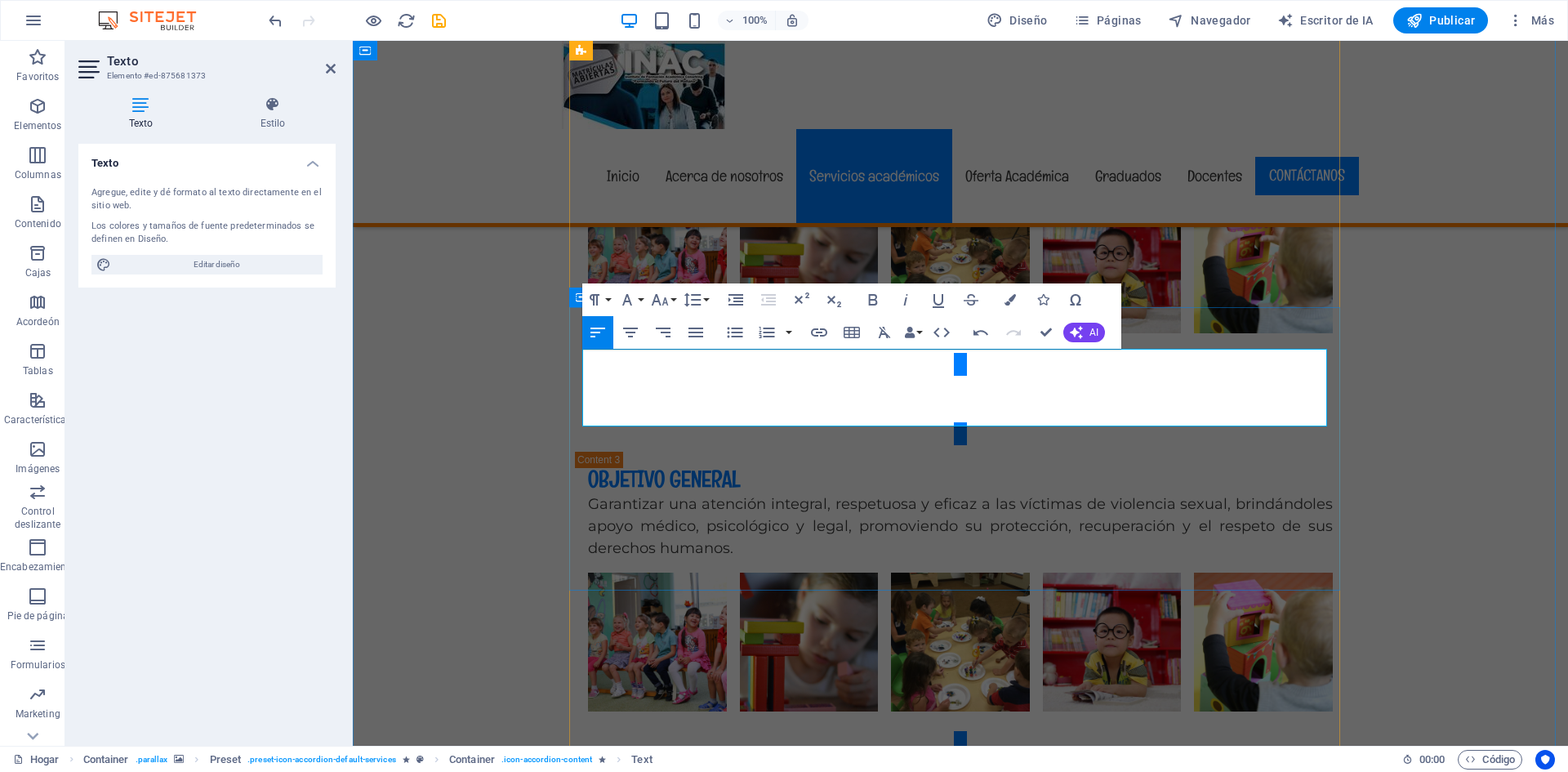
drag, startPoint x: 769, startPoint y: 417, endPoint x: 571, endPoint y: 417, distance: 198.0
click at [669, 295] on icon "button" at bounding box center [660, 299] width 19 height 19
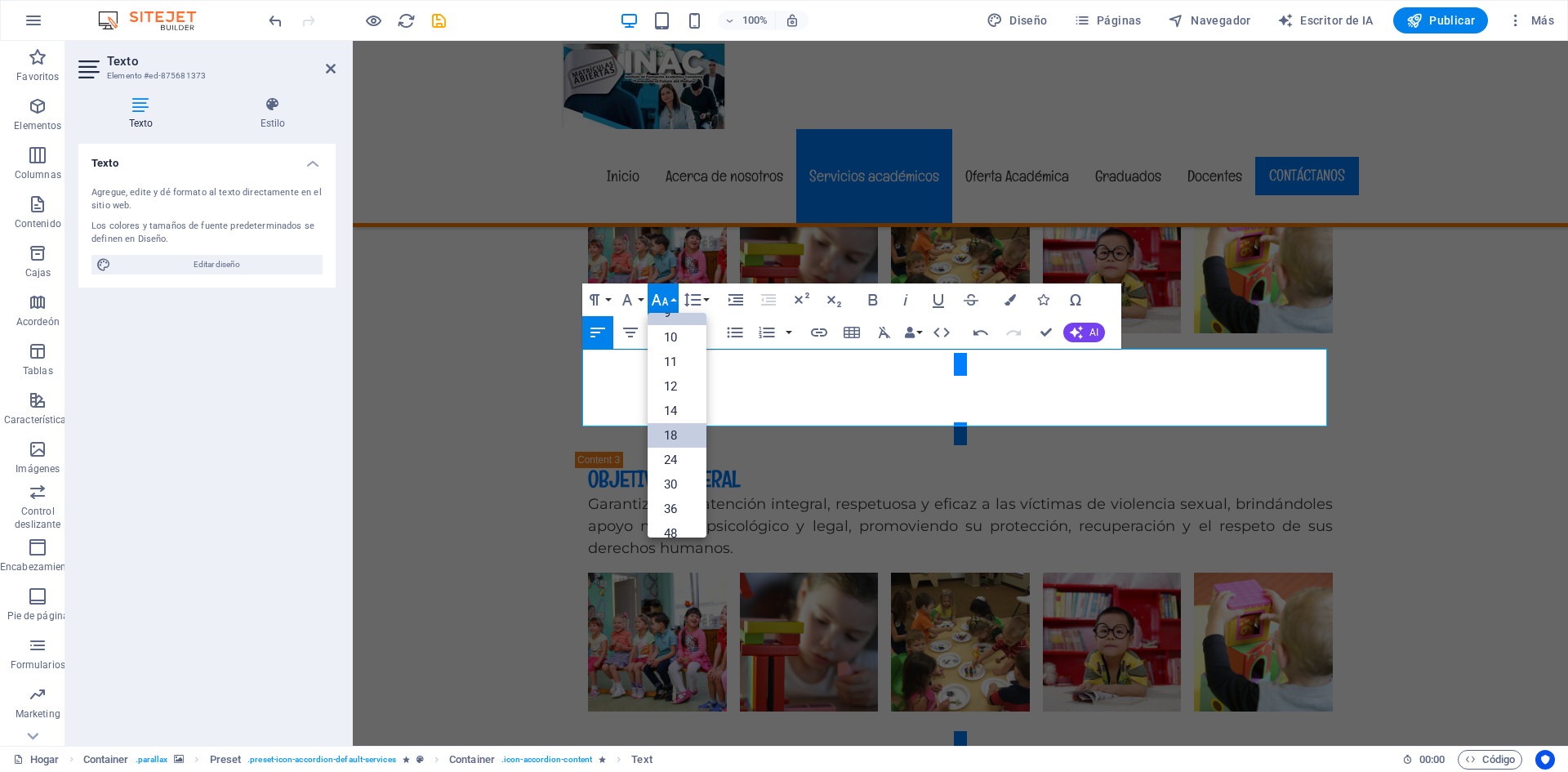
click at [675, 424] on font "18" at bounding box center [671, 436] width 13 height 24
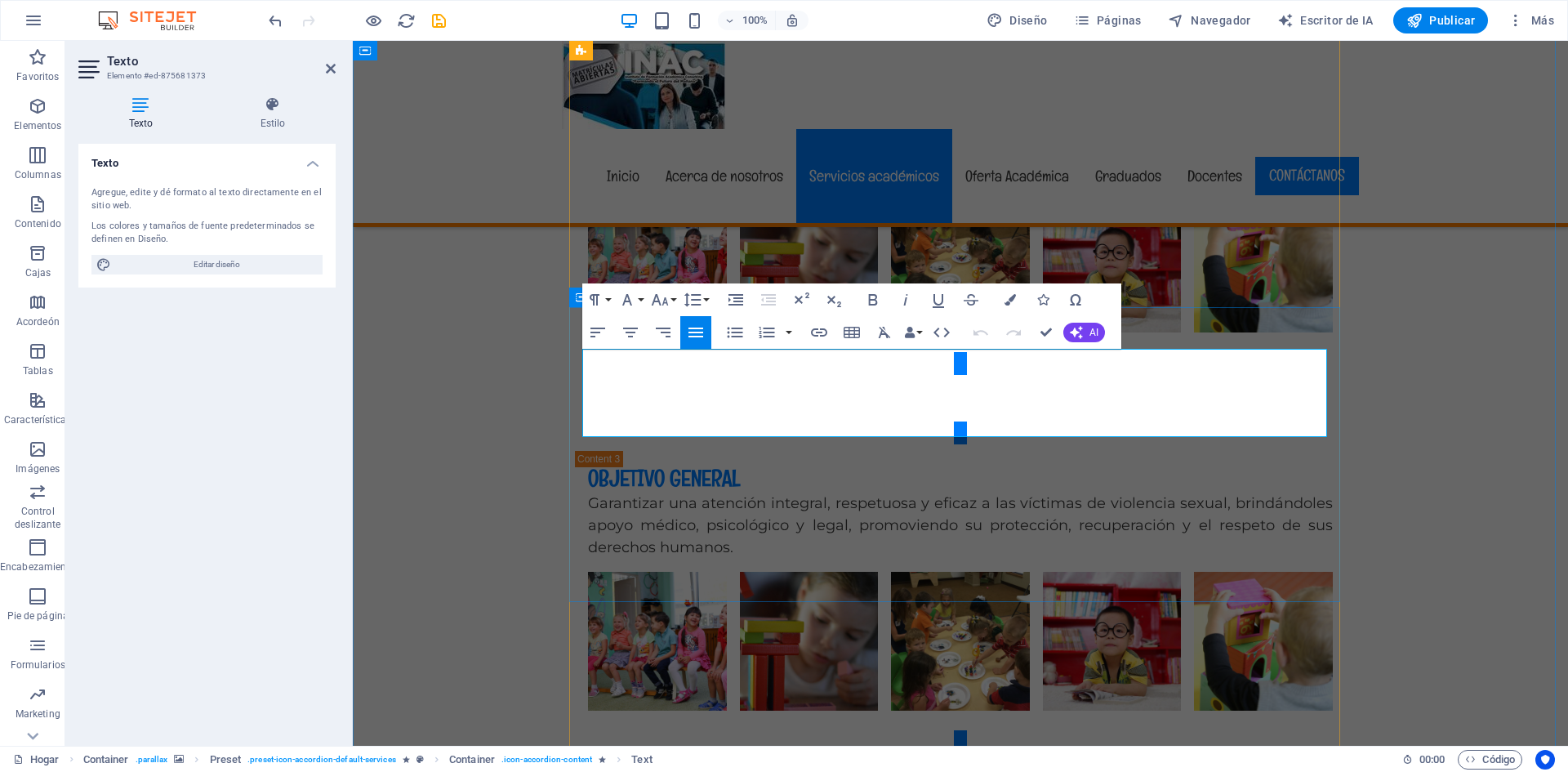
drag, startPoint x: 941, startPoint y: 425, endPoint x: 581, endPoint y: 426, distance: 360.0
click at [879, 302] on icon "button" at bounding box center [873, 299] width 19 height 19
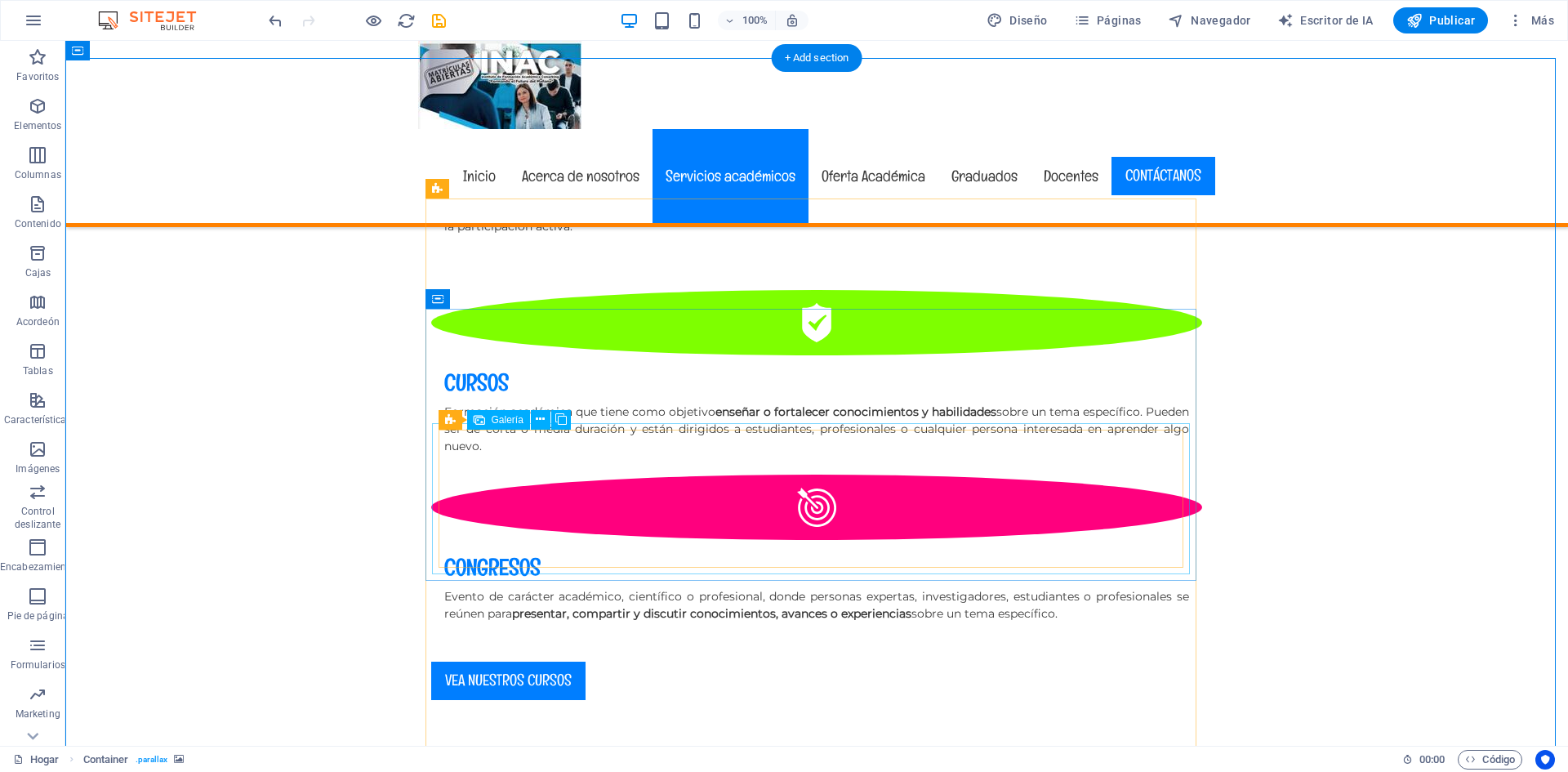
scroll to position [2500, 0]
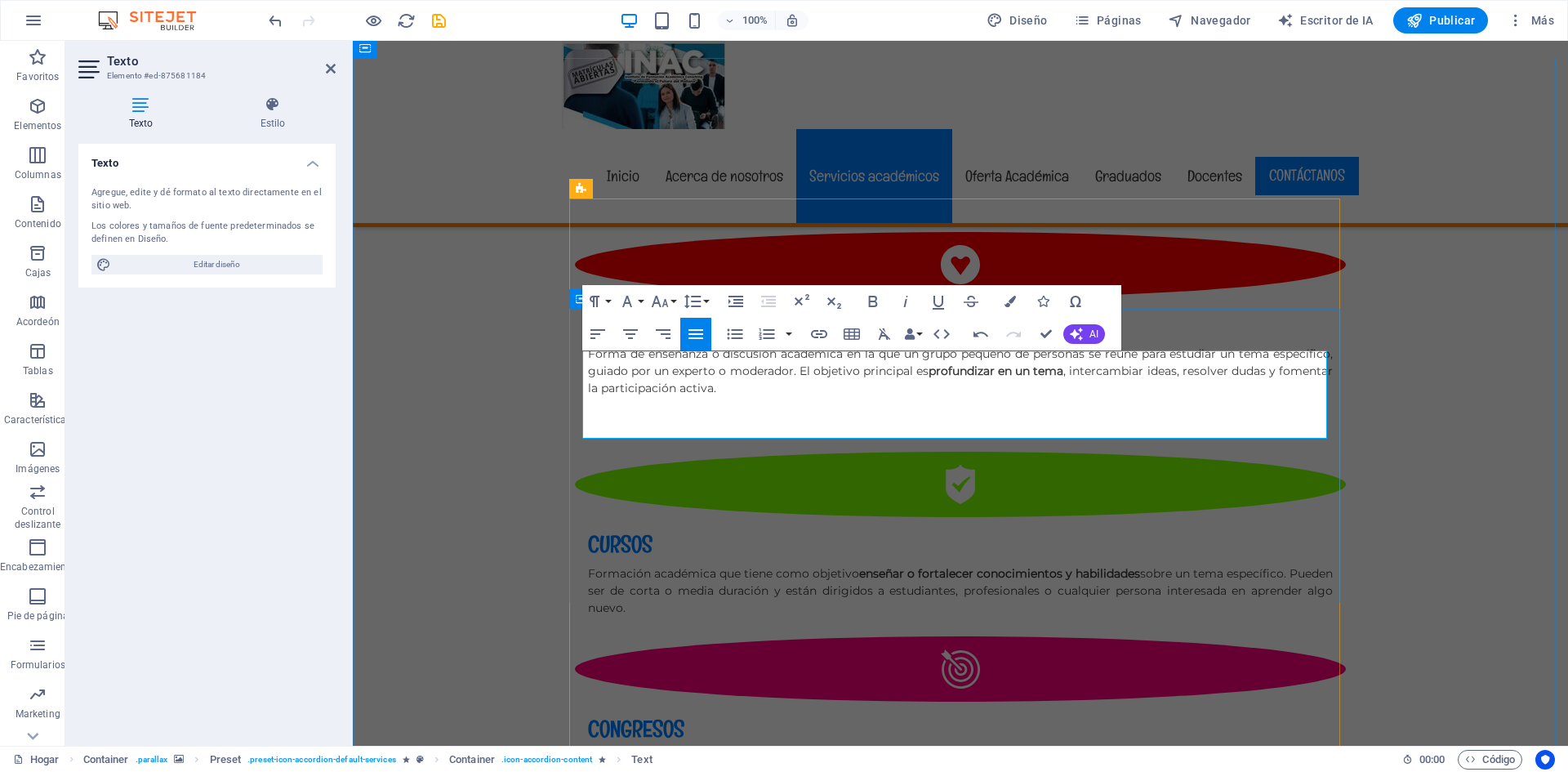
drag, startPoint x: 941, startPoint y: 426, endPoint x: 585, endPoint y: 415, distance: 356.2
drag, startPoint x: 582, startPoint y: 426, endPoint x: 962, endPoint y: 431, distance: 380.0
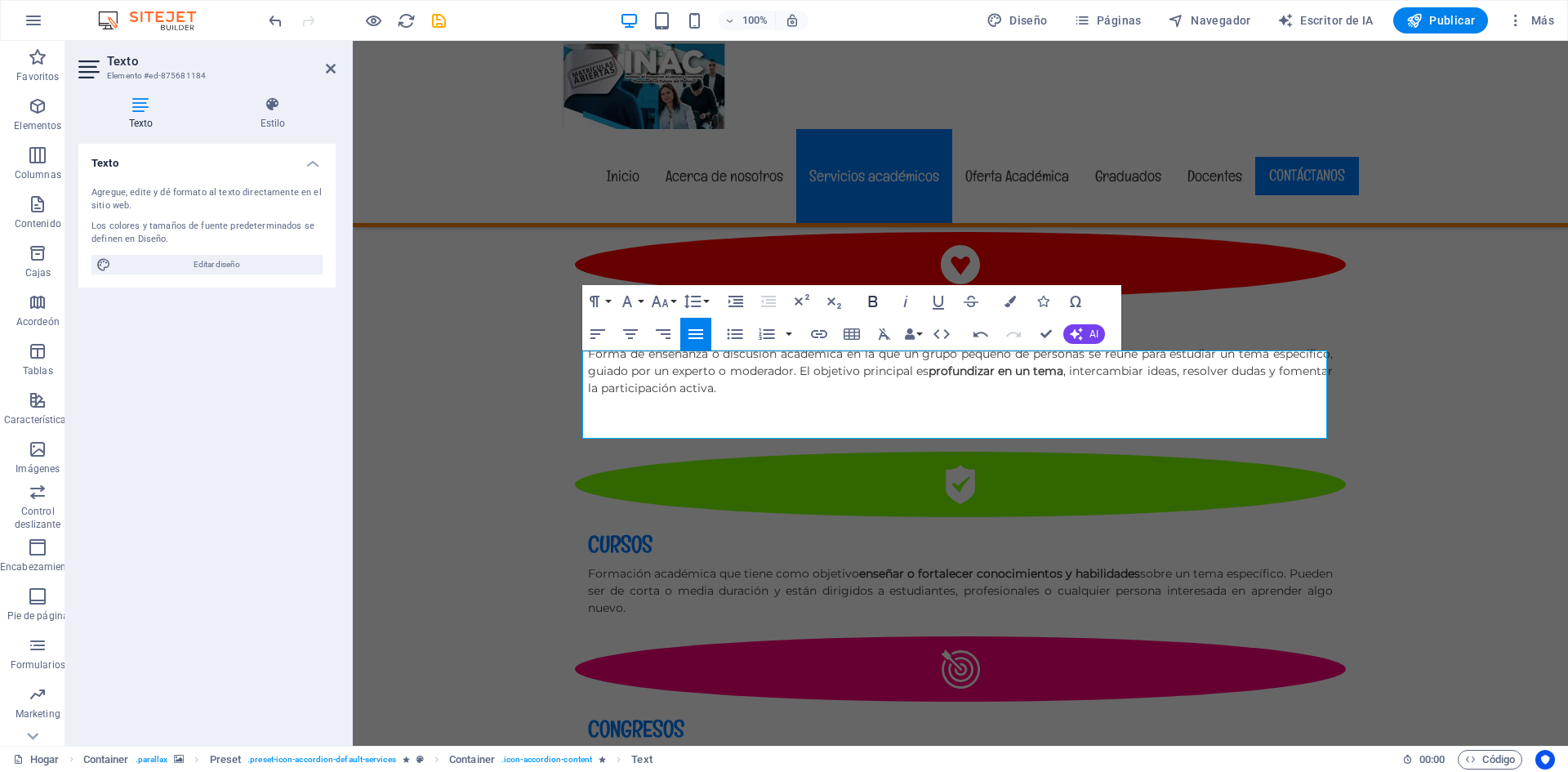
click at [879, 297] on icon "button" at bounding box center [873, 301] width 19 height 19
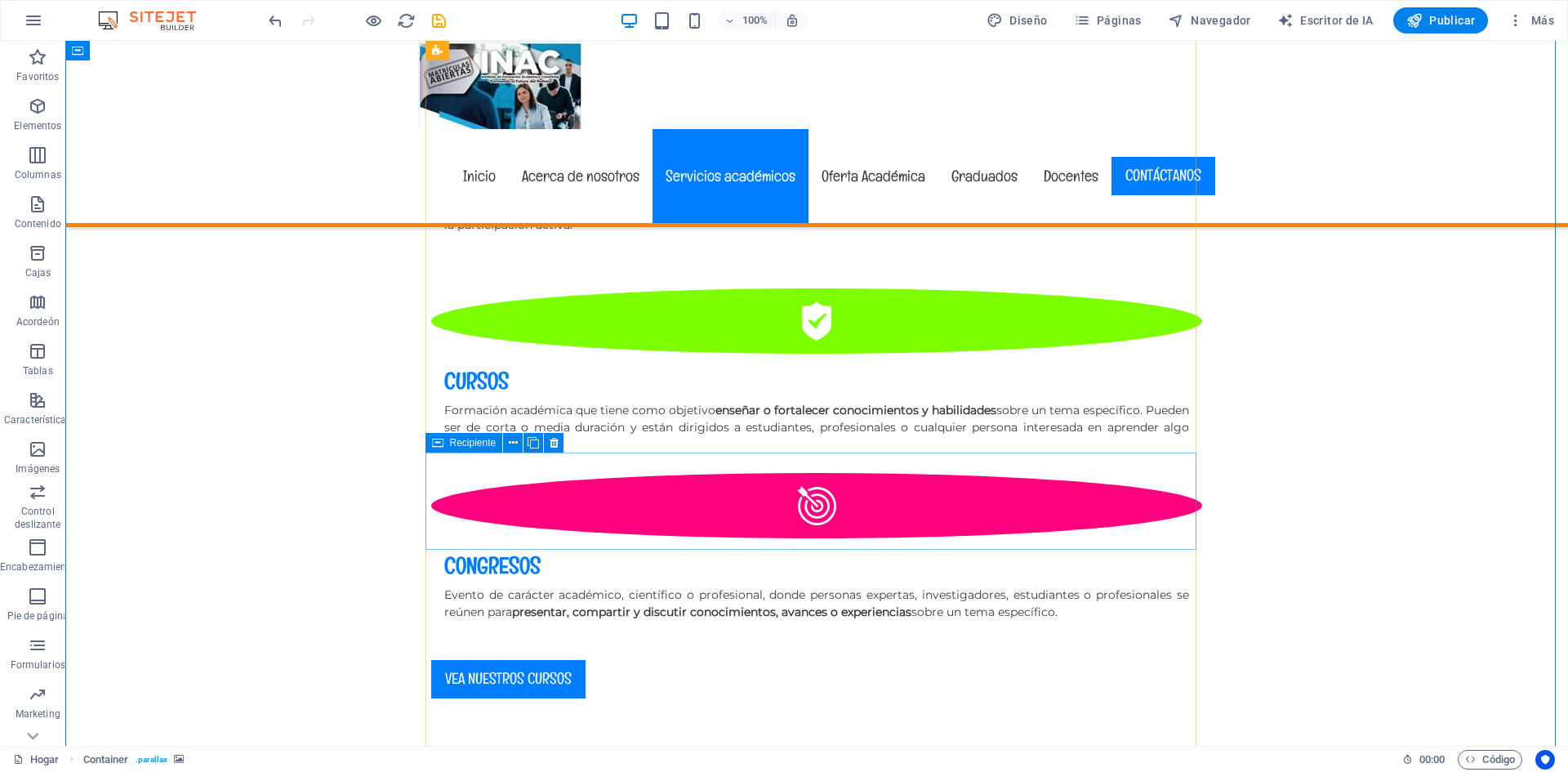
scroll to position [2908, 0]
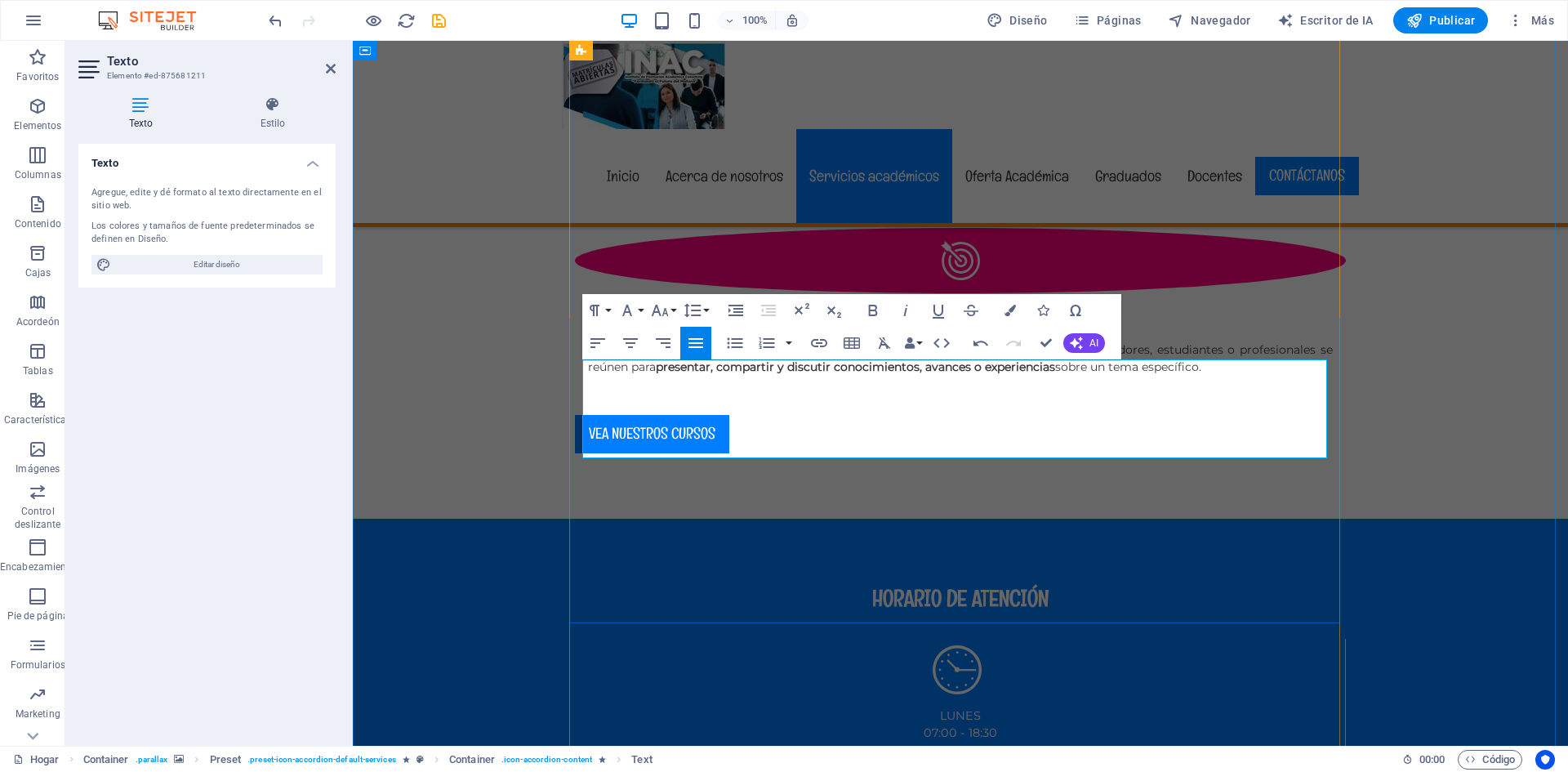
drag, startPoint x: 928, startPoint y: 446, endPoint x: 570, endPoint y: 448, distance: 358.0
click at [865, 307] on icon "button" at bounding box center [873, 310] width 19 height 19
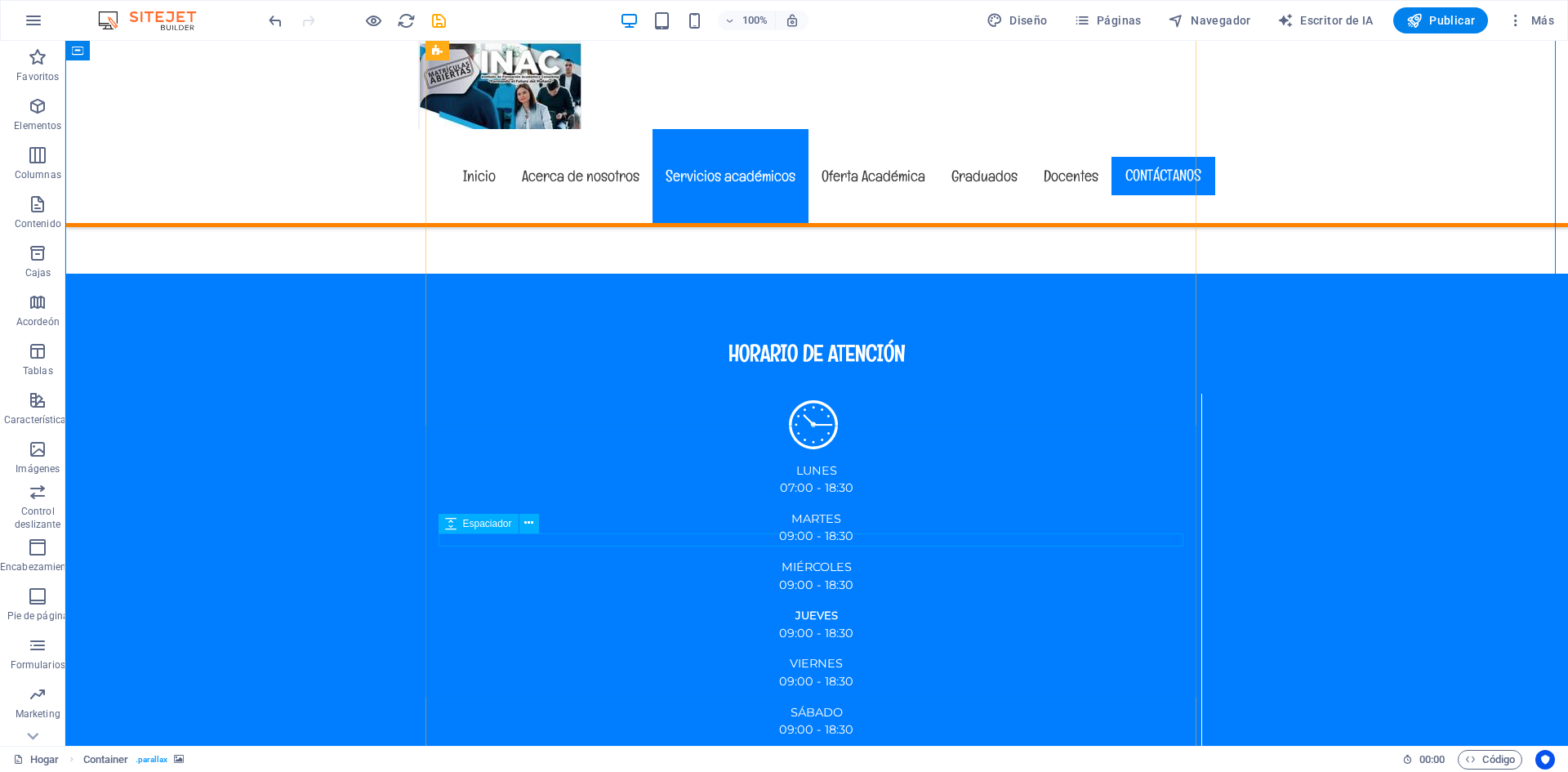
scroll to position [3235, 0]
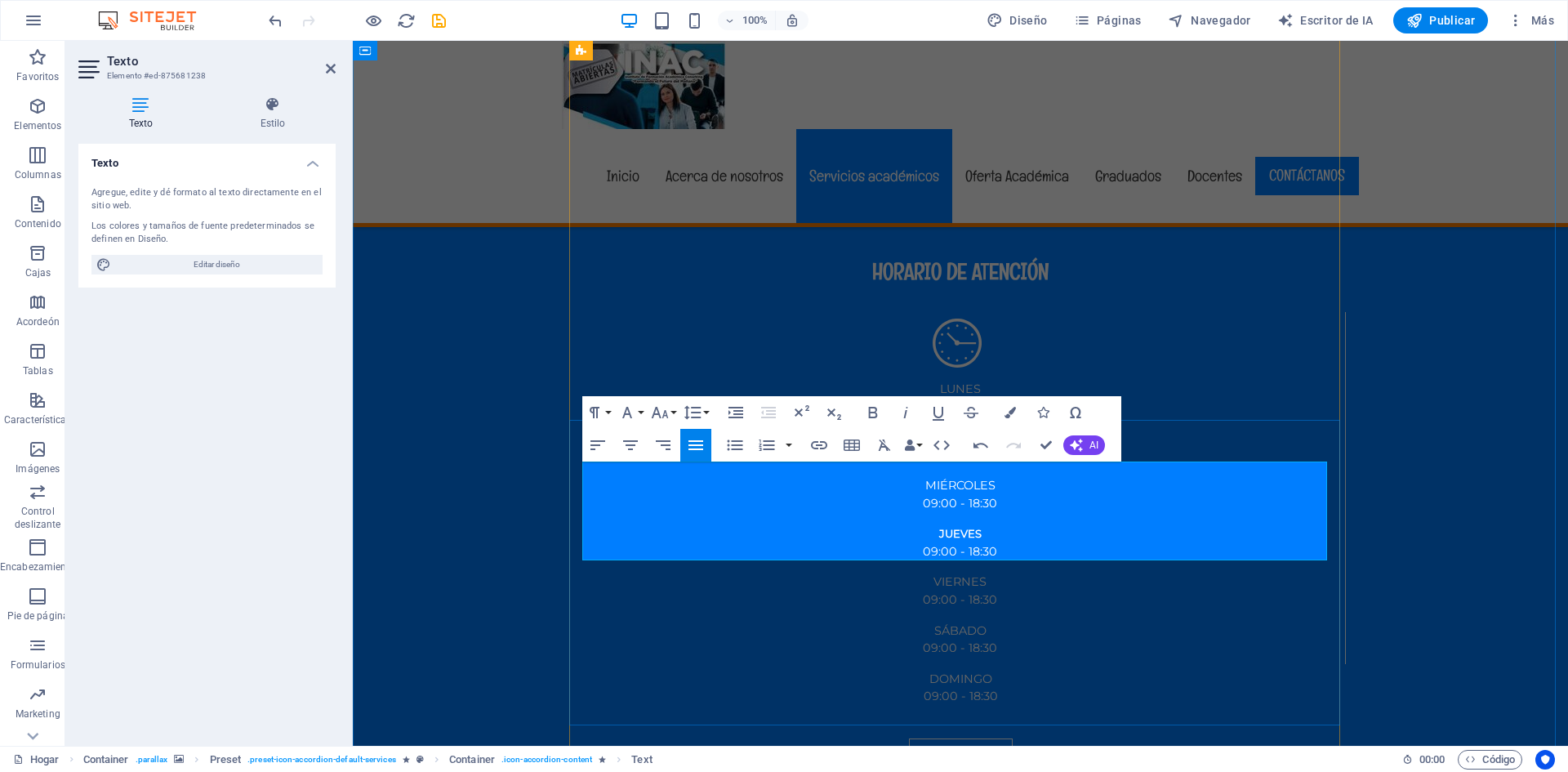
drag, startPoint x: 936, startPoint y: 548, endPoint x: 576, endPoint y: 548, distance: 360.0
click at [874, 405] on icon "button" at bounding box center [873, 412] width 19 height 19
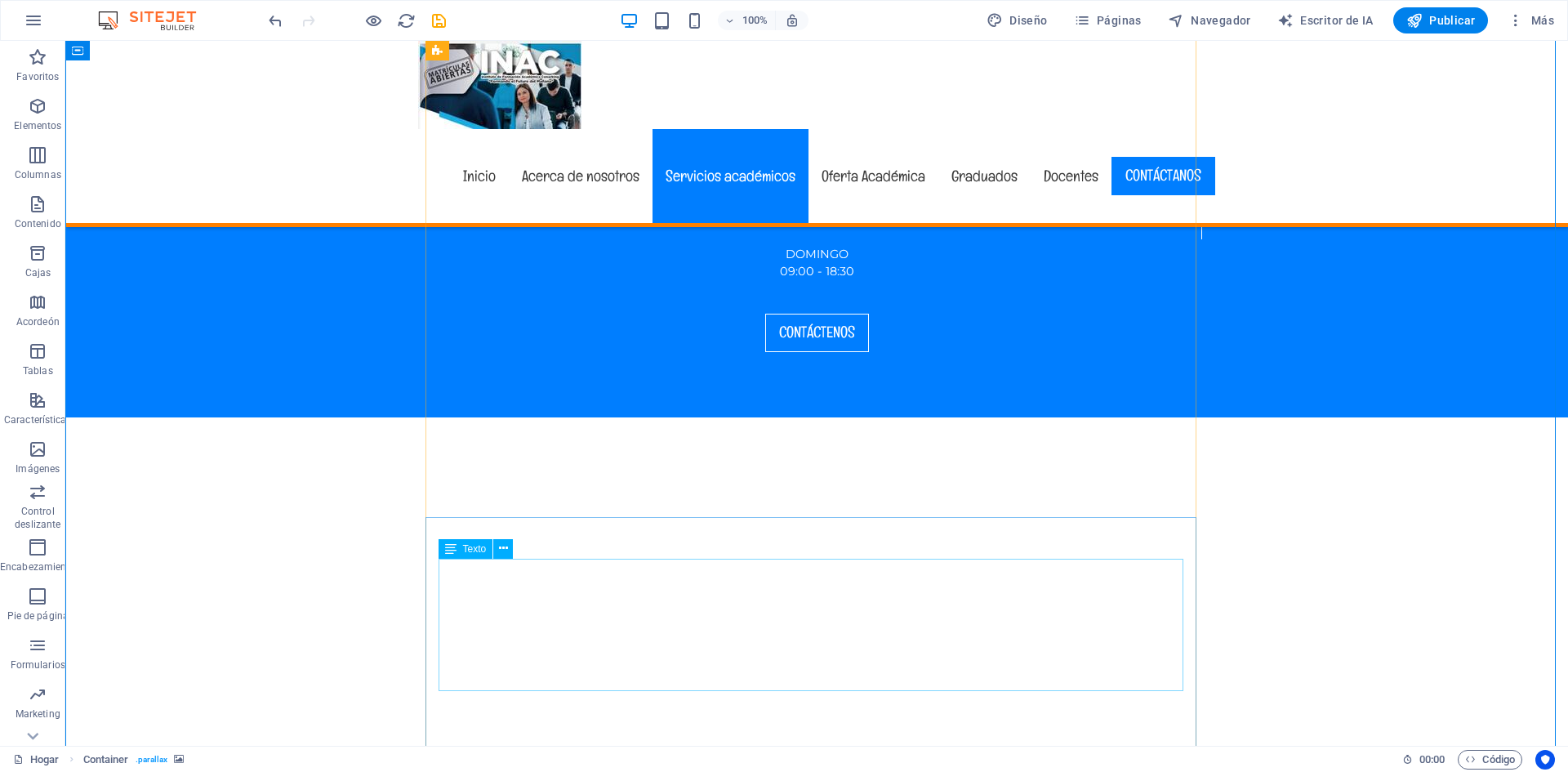
scroll to position [3725, 0]
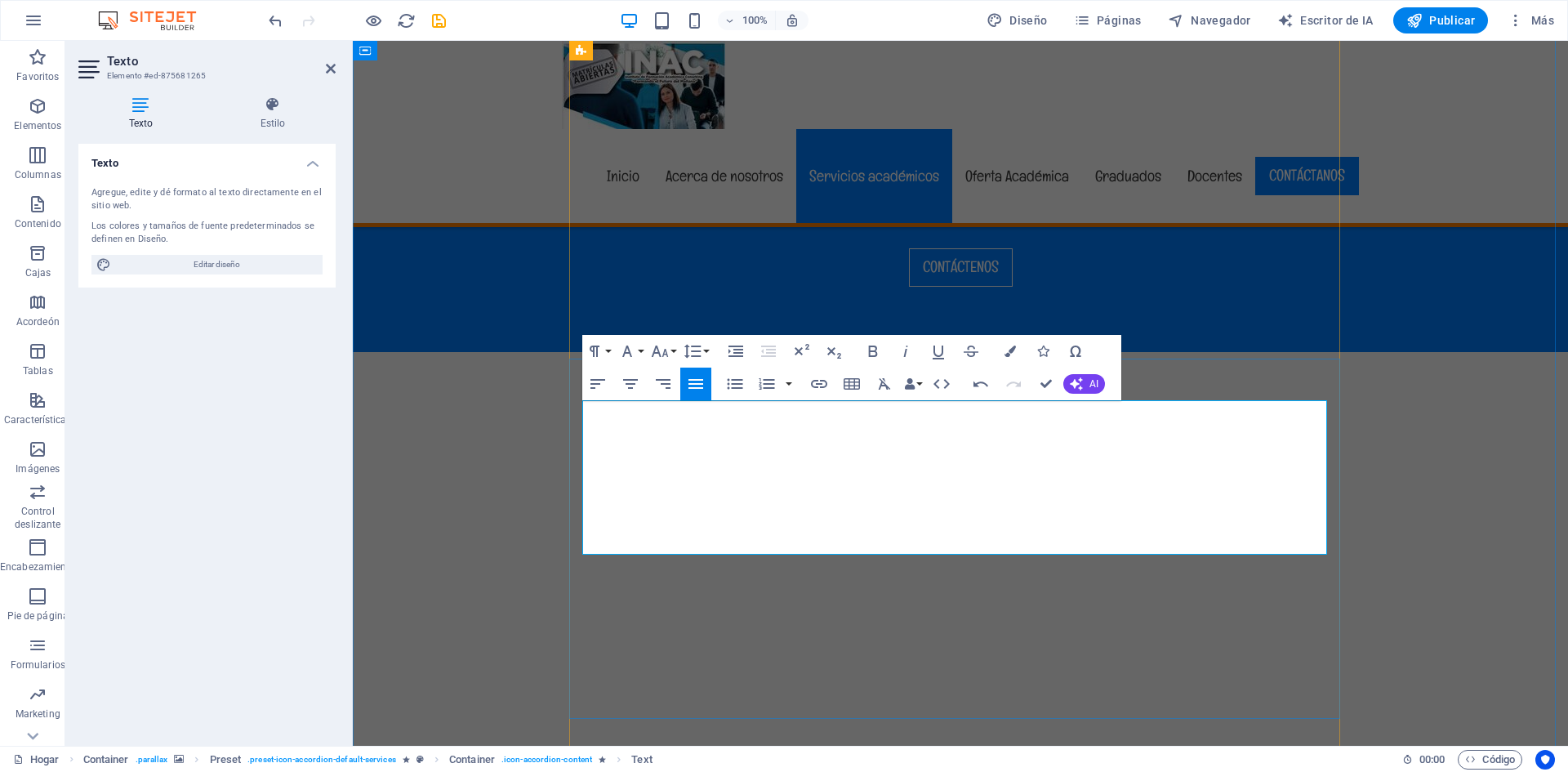
drag, startPoint x: 944, startPoint y: 540, endPoint x: 578, endPoint y: 551, distance: 366.2
click at [871, 348] on icon "button" at bounding box center [873, 350] width 19 height 19
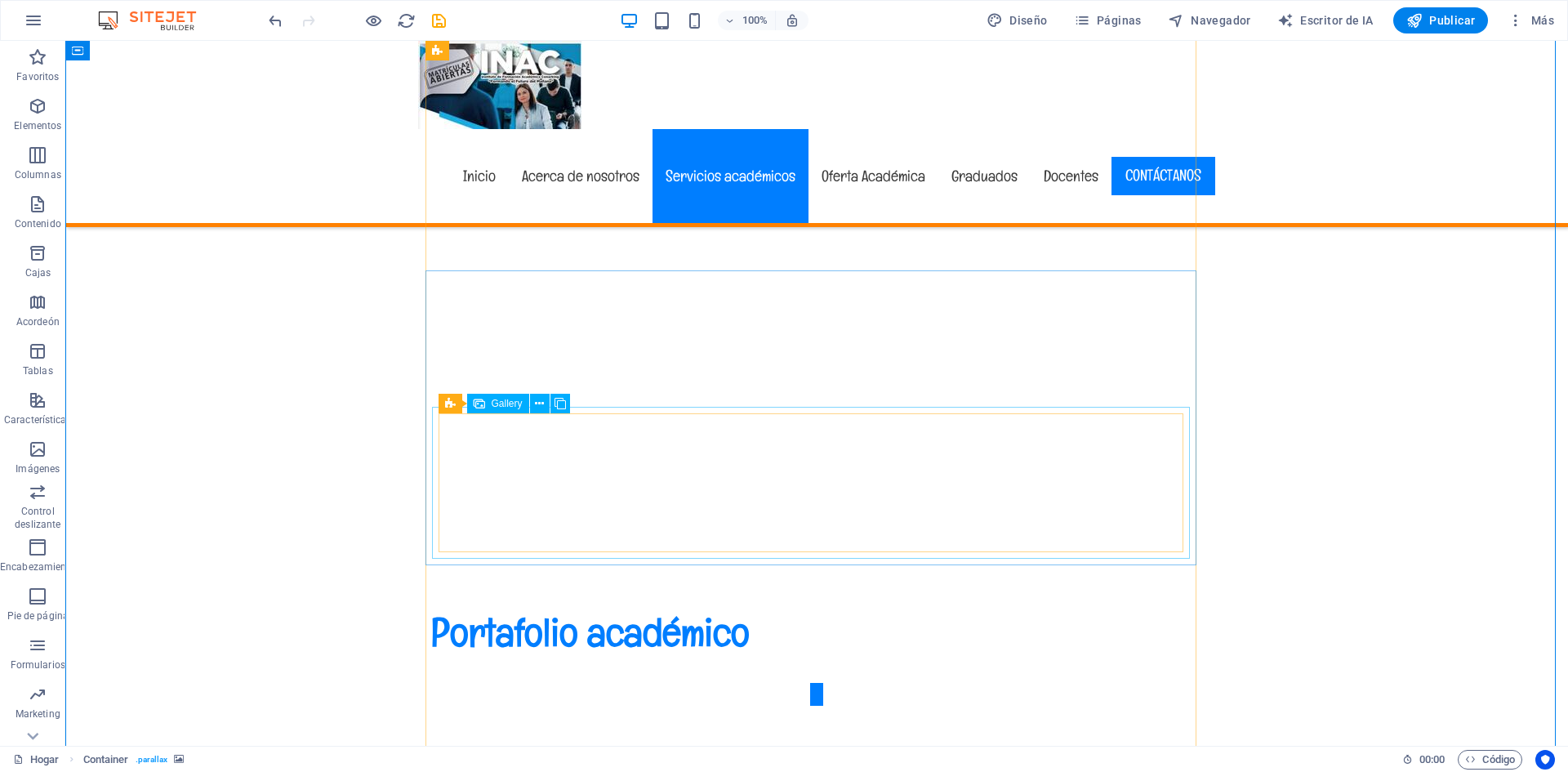
scroll to position [4297, 0]
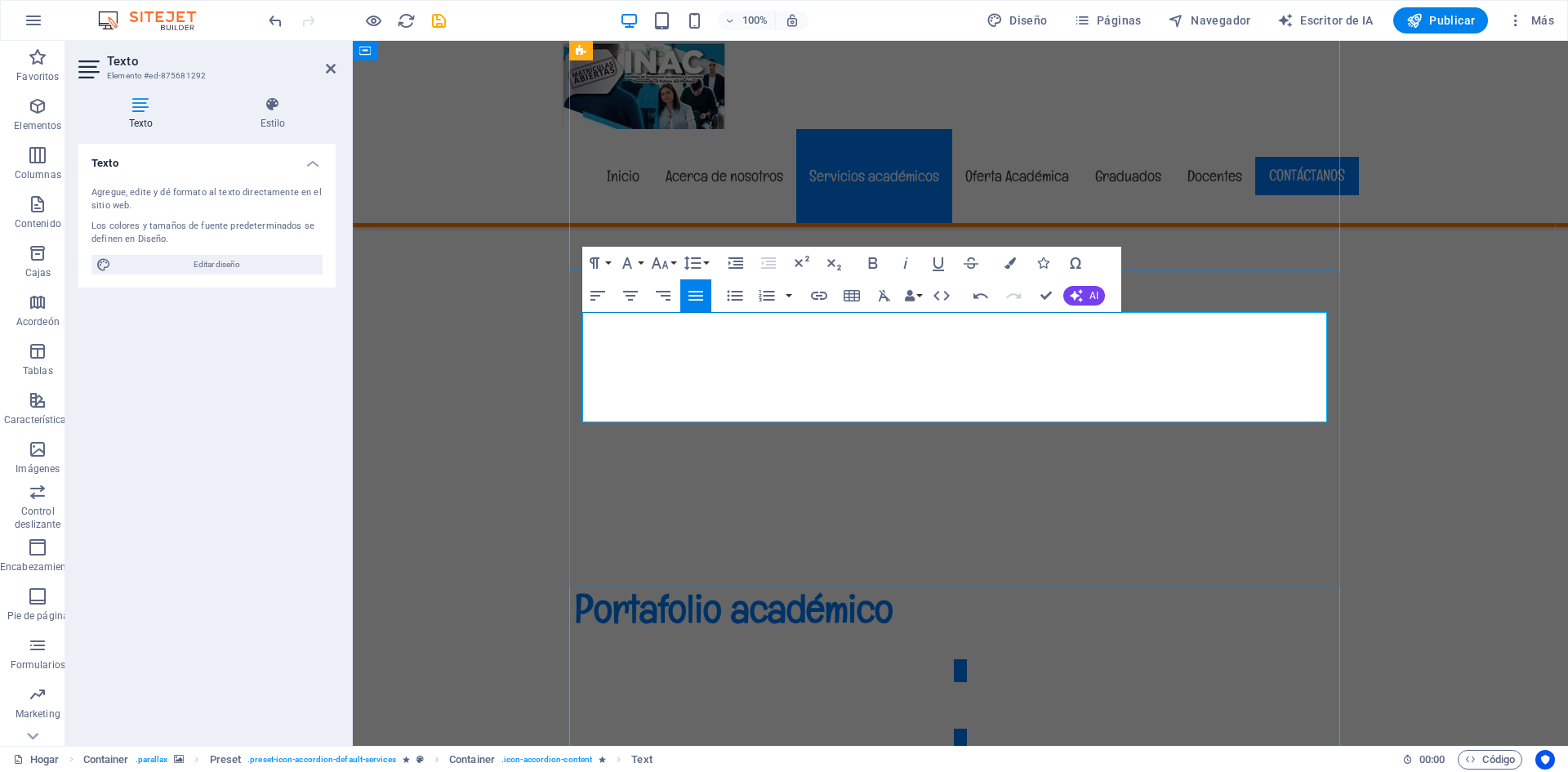
drag, startPoint x: 944, startPoint y: 408, endPoint x: 583, endPoint y: 413, distance: 361.0
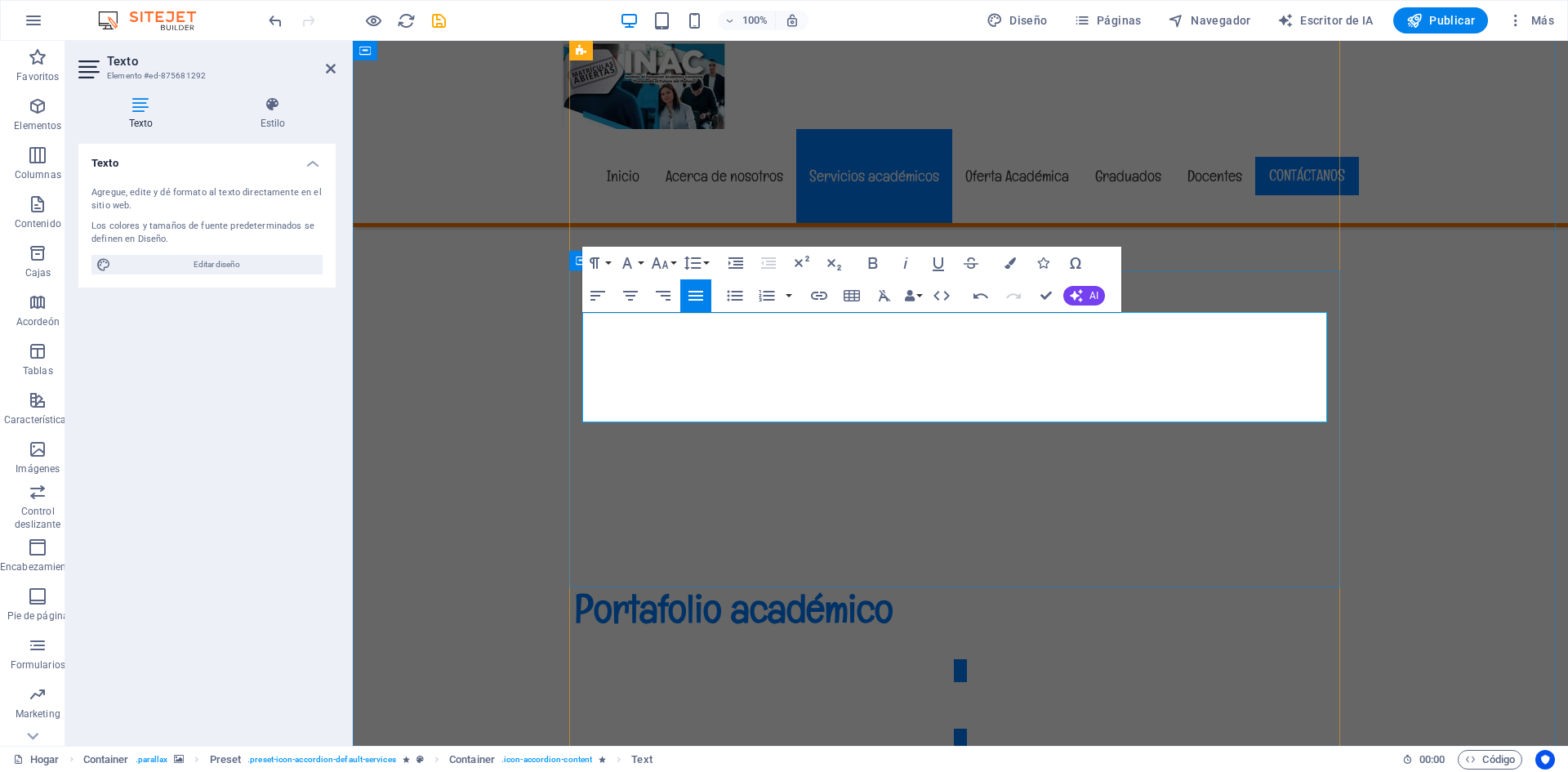
click at [868, 260] on icon "button" at bounding box center [873, 262] width 19 height 19
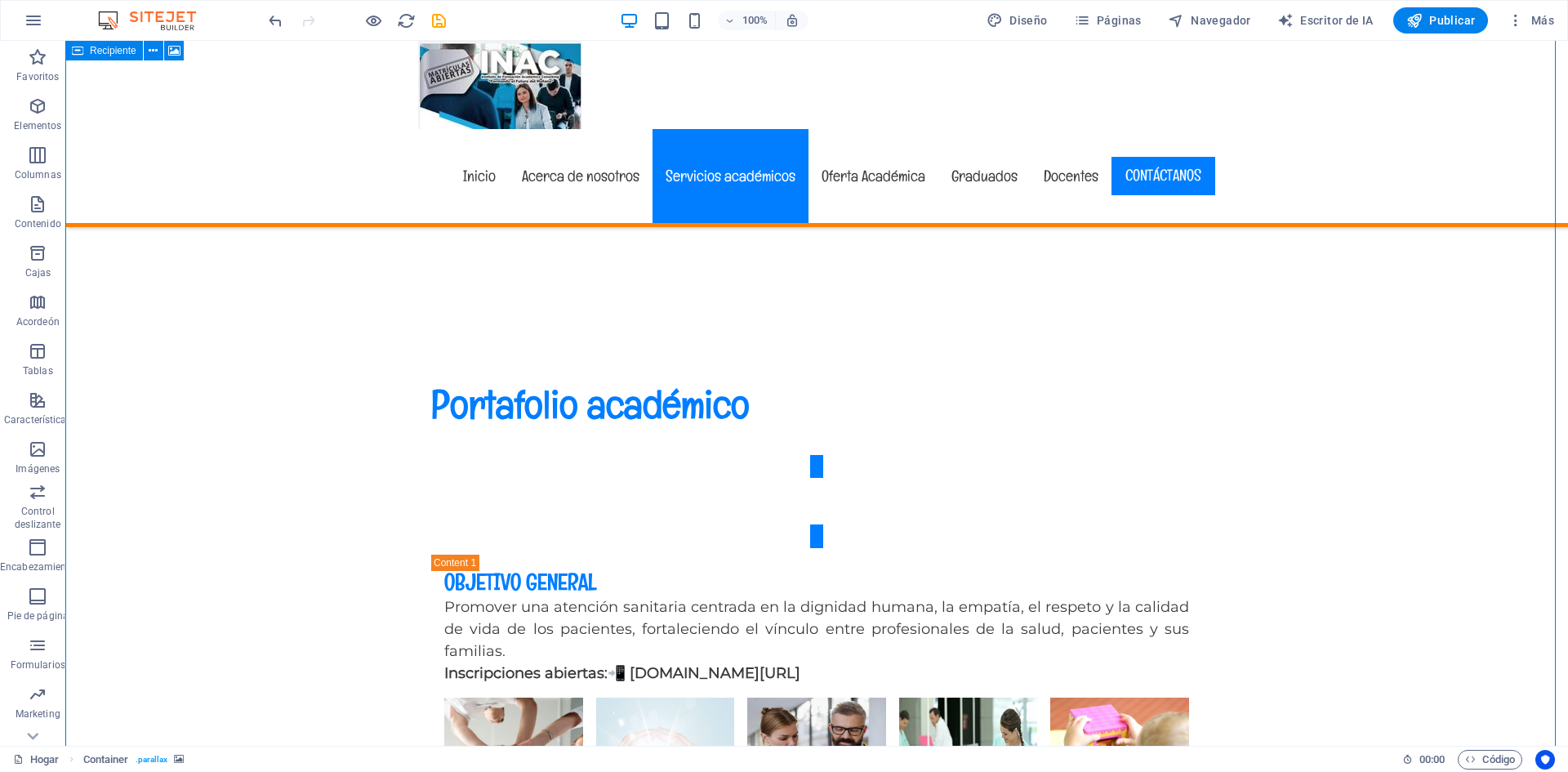
scroll to position [4705, 0]
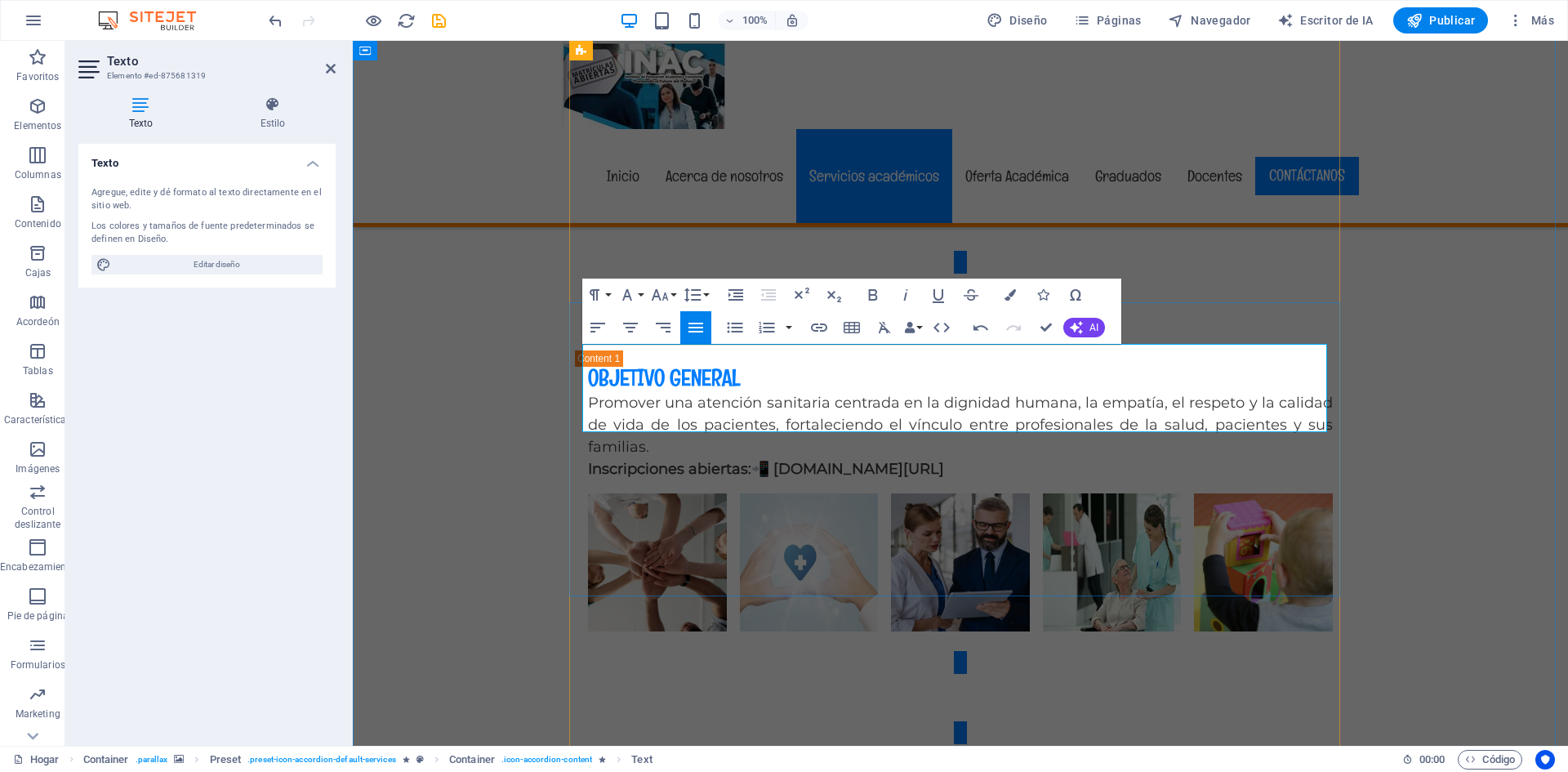
drag, startPoint x: 933, startPoint y: 421, endPoint x: 574, endPoint y: 429, distance: 359.1
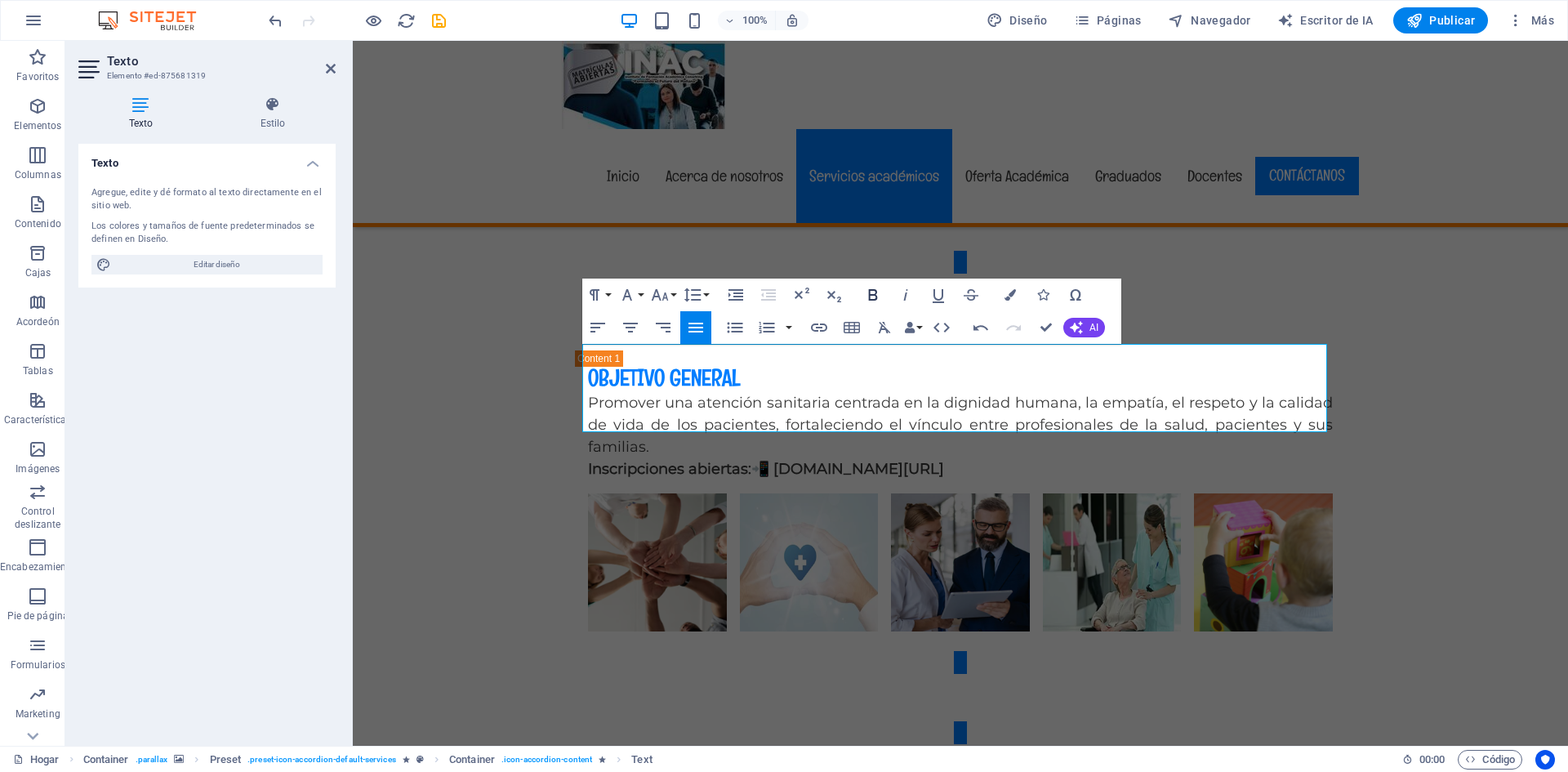
click at [868, 296] on icon "button" at bounding box center [873, 295] width 19 height 19
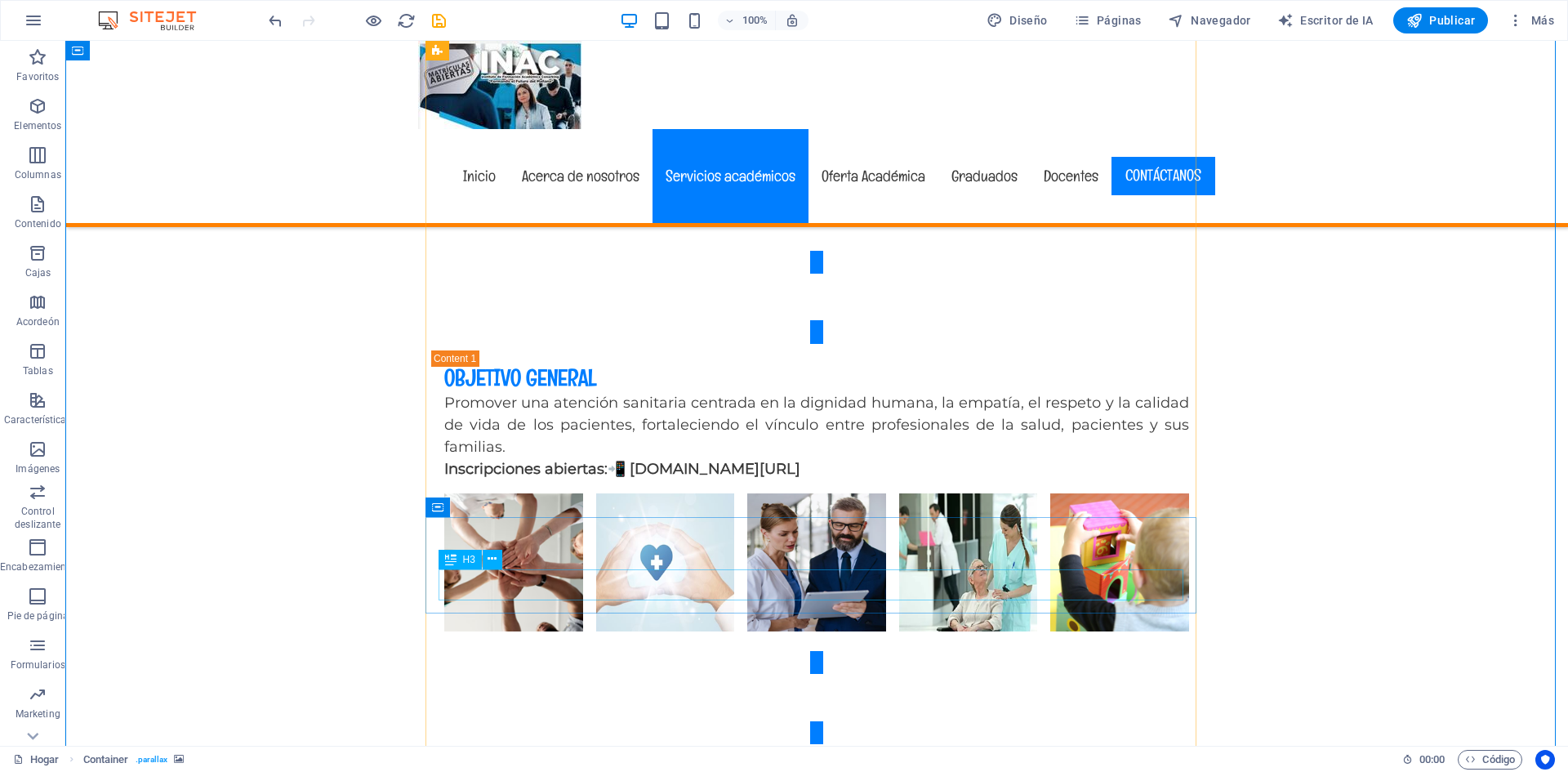
scroll to position [5195, 0]
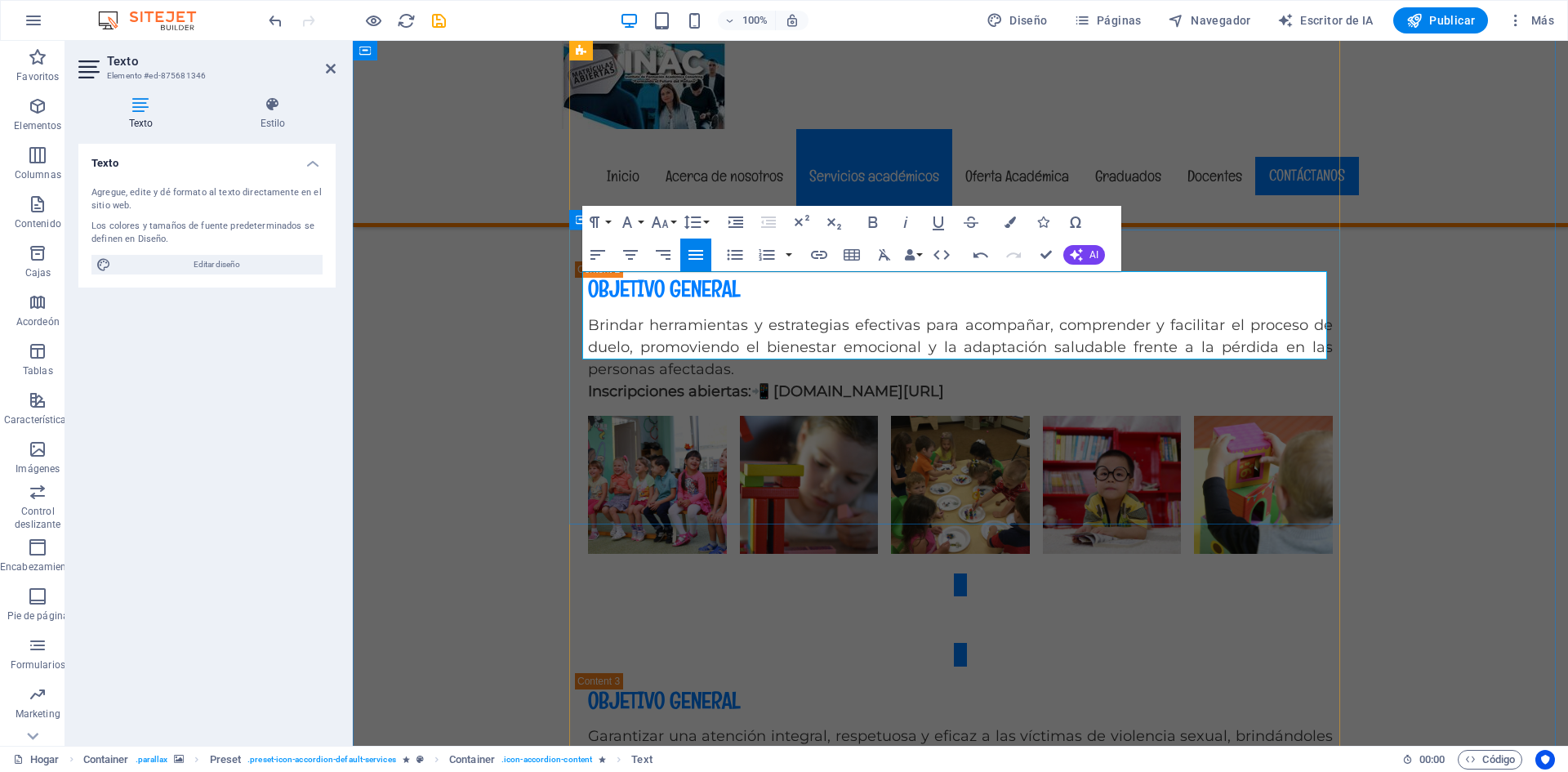
drag, startPoint x: 955, startPoint y: 344, endPoint x: 569, endPoint y: 348, distance: 386.0
click at [868, 220] on icon "button" at bounding box center [873, 221] width 19 height 19
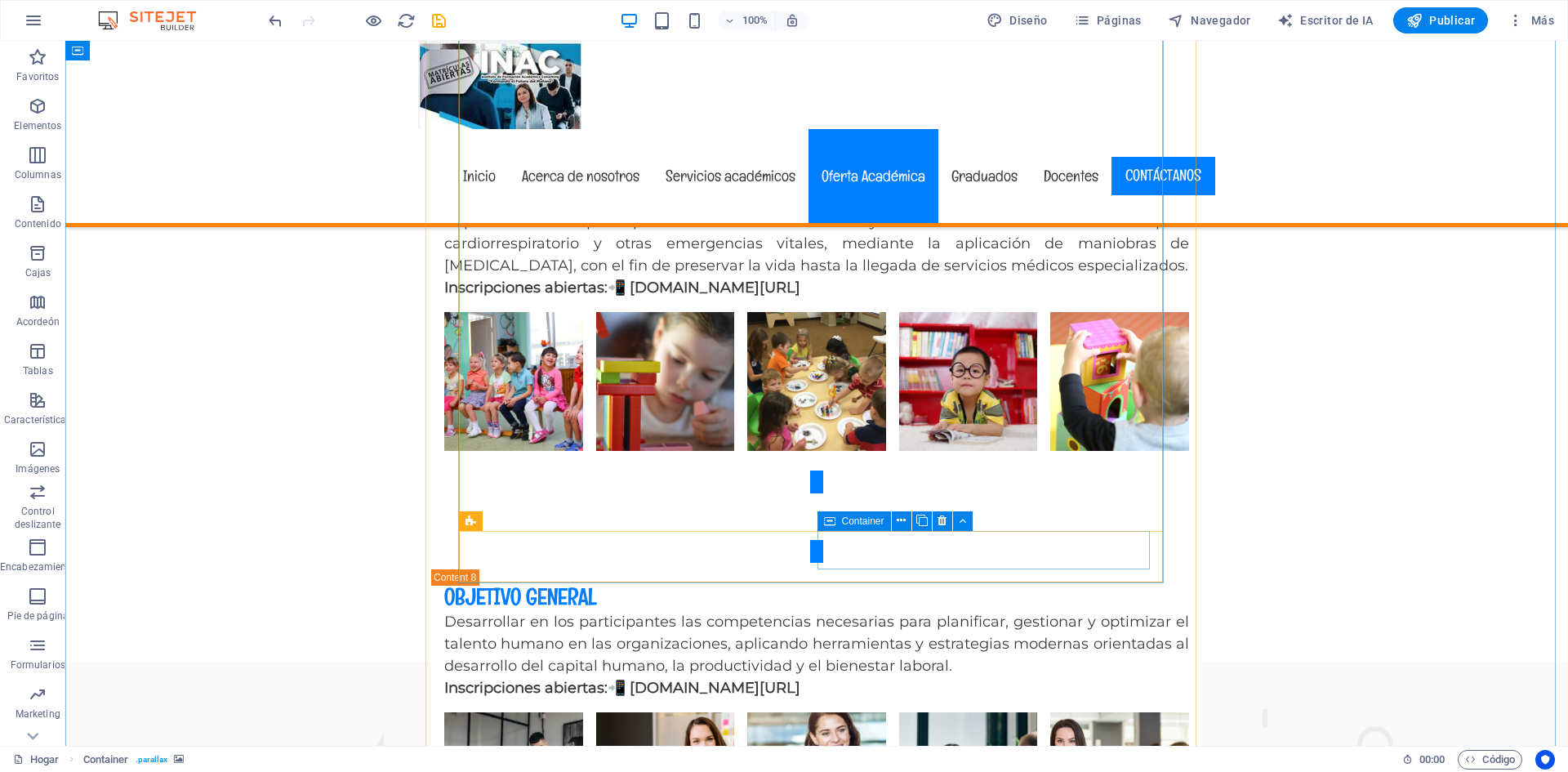
scroll to position [7483, 0]
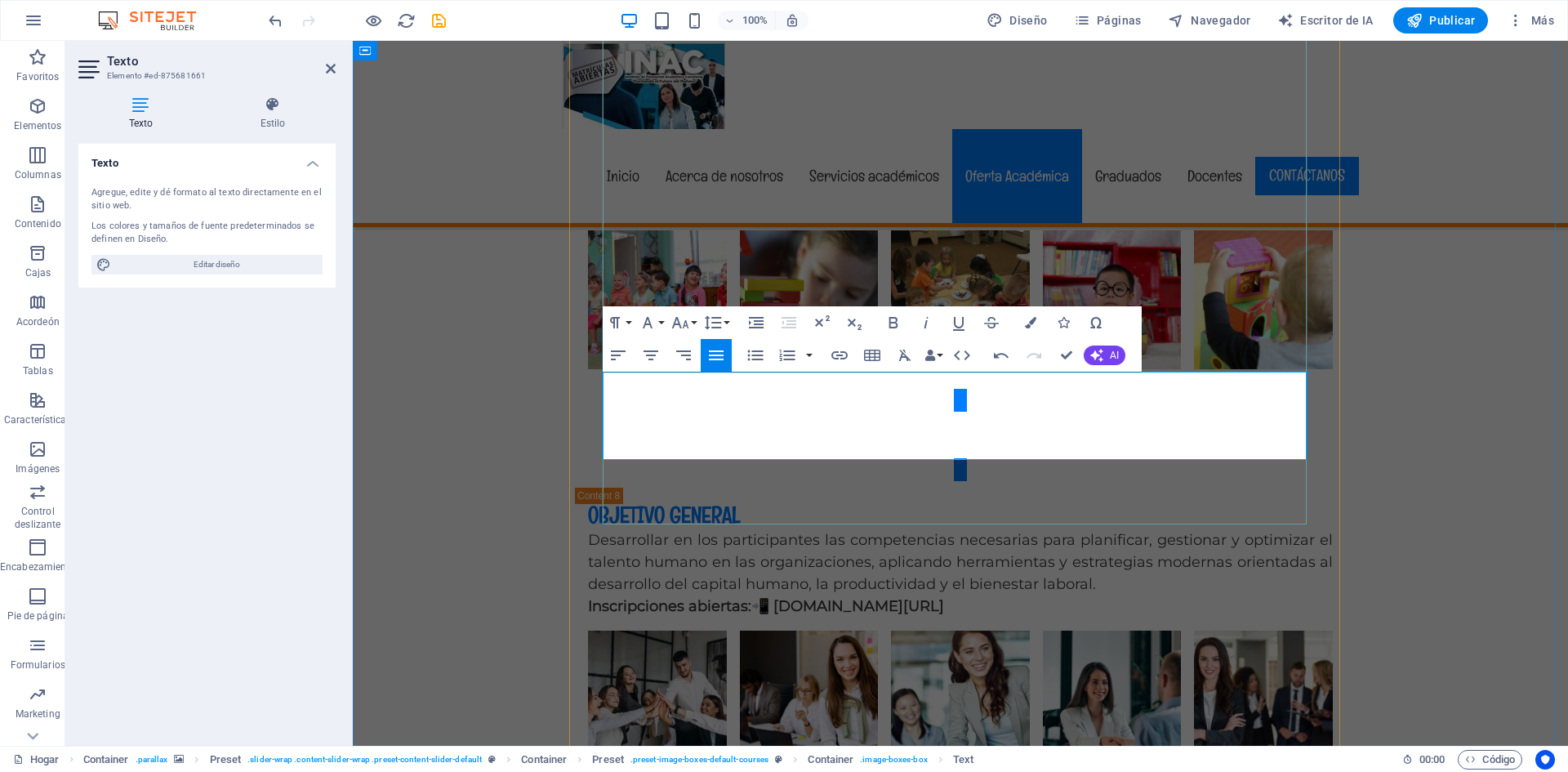
drag, startPoint x: 970, startPoint y: 447, endPoint x: 613, endPoint y: 454, distance: 357.1
click at [891, 323] on icon "button" at bounding box center [893, 323] width 9 height 11
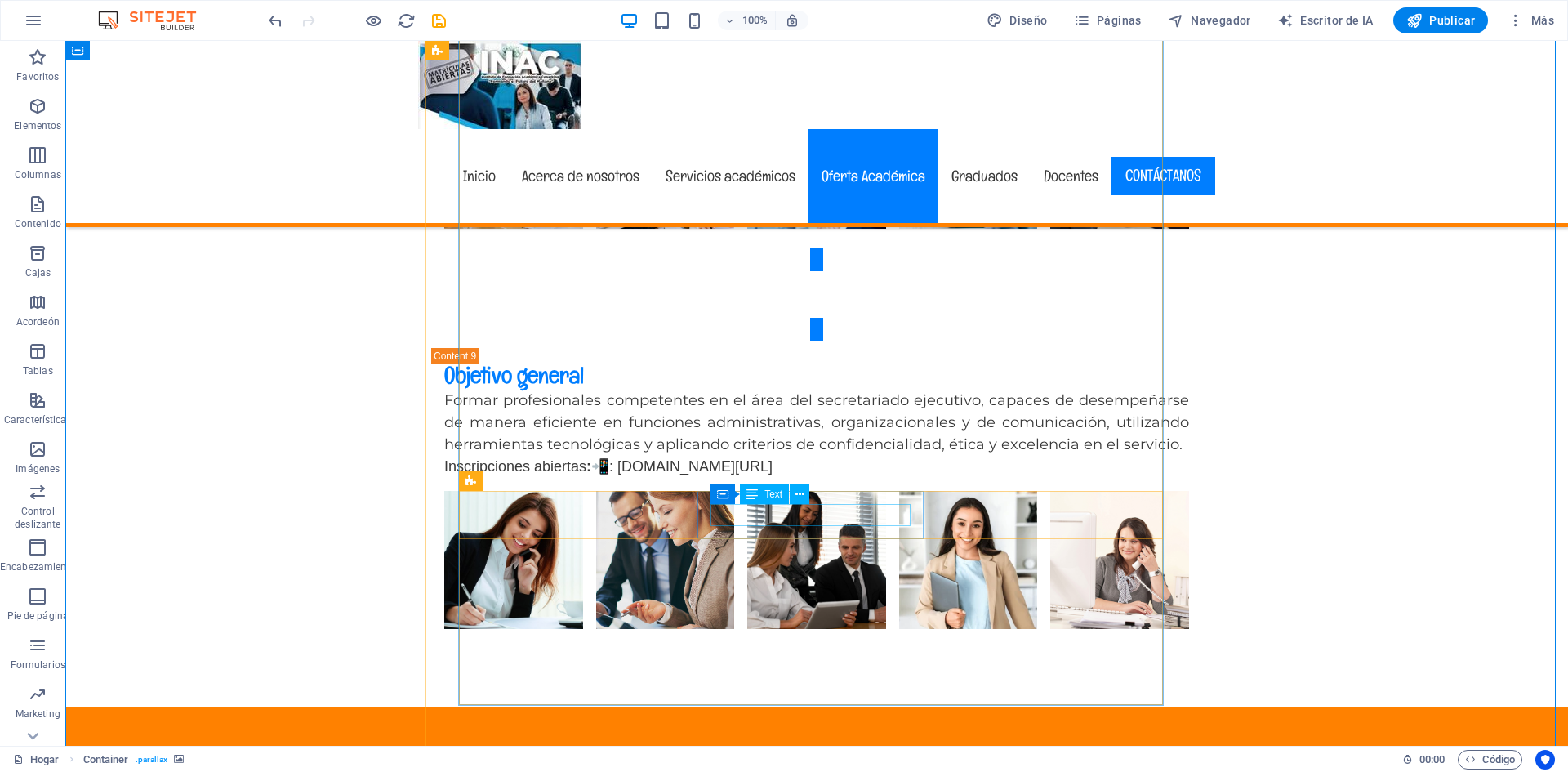
scroll to position [8055, 0]
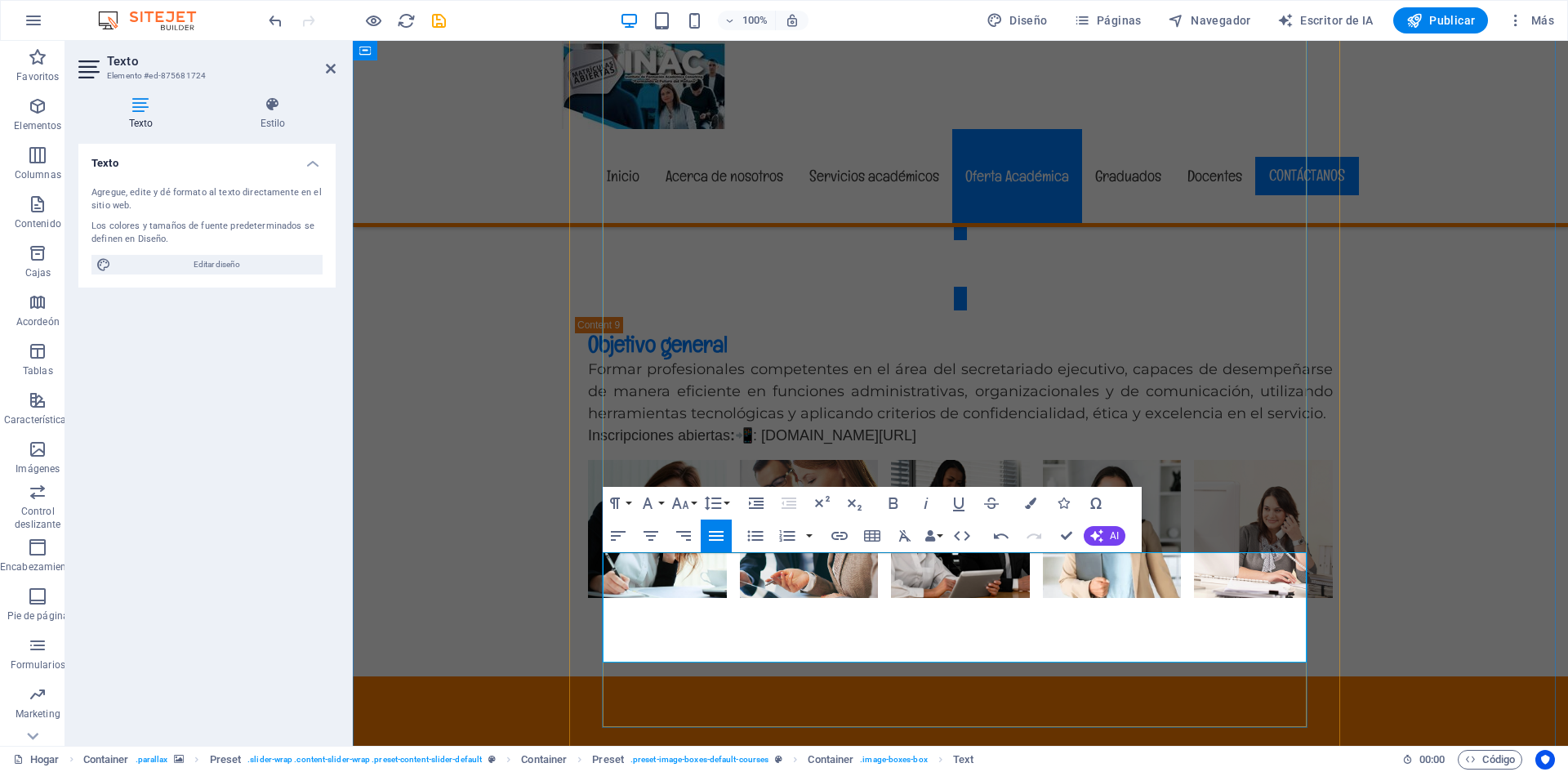
drag, startPoint x: 865, startPoint y: 652, endPoint x: 561, endPoint y: 647, distance: 304.0
drag, startPoint x: 615, startPoint y: 647, endPoint x: 1001, endPoint y: 656, distance: 386.1
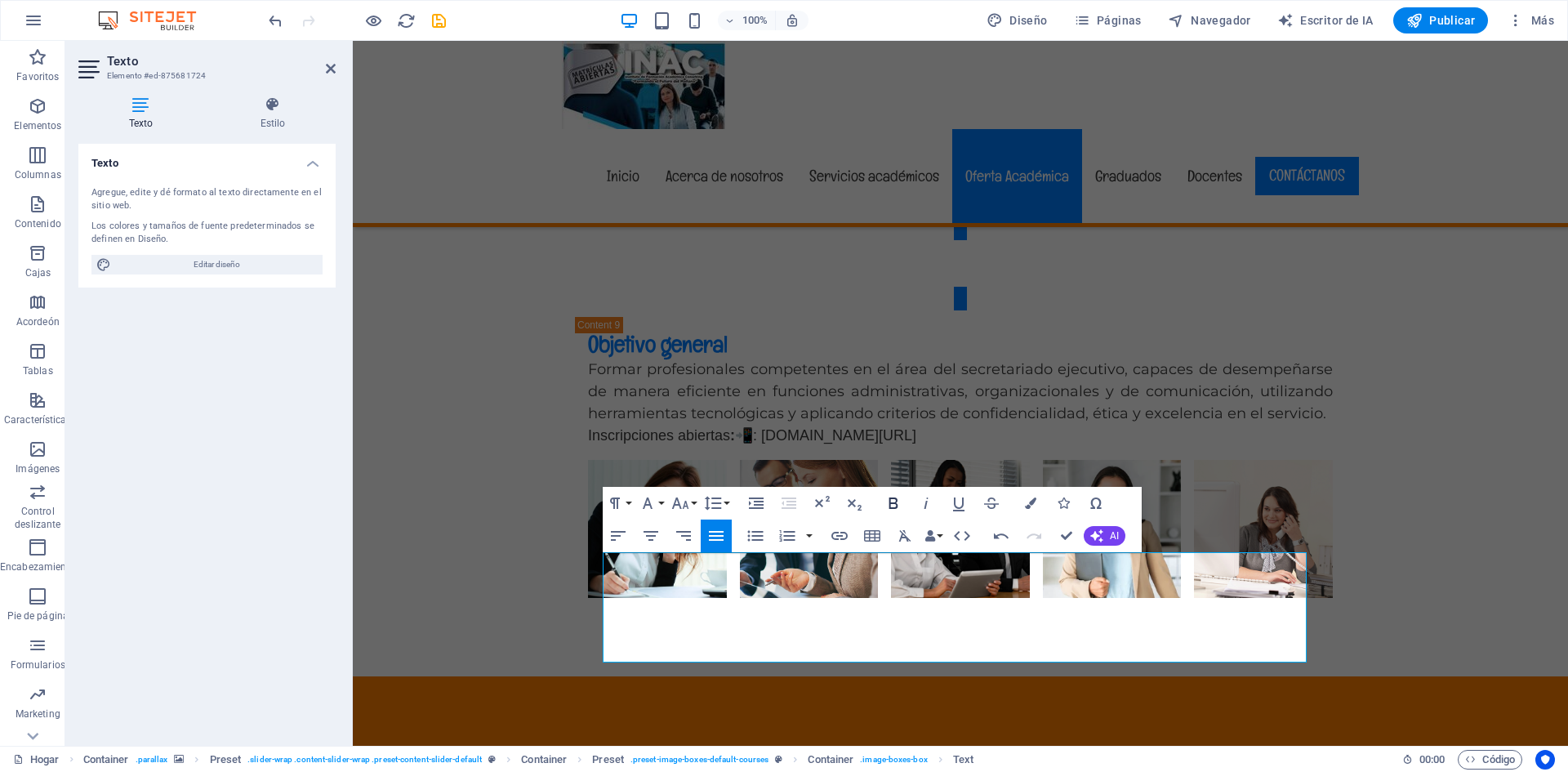
click at [899, 502] on icon "button" at bounding box center [893, 502] width 19 height 19
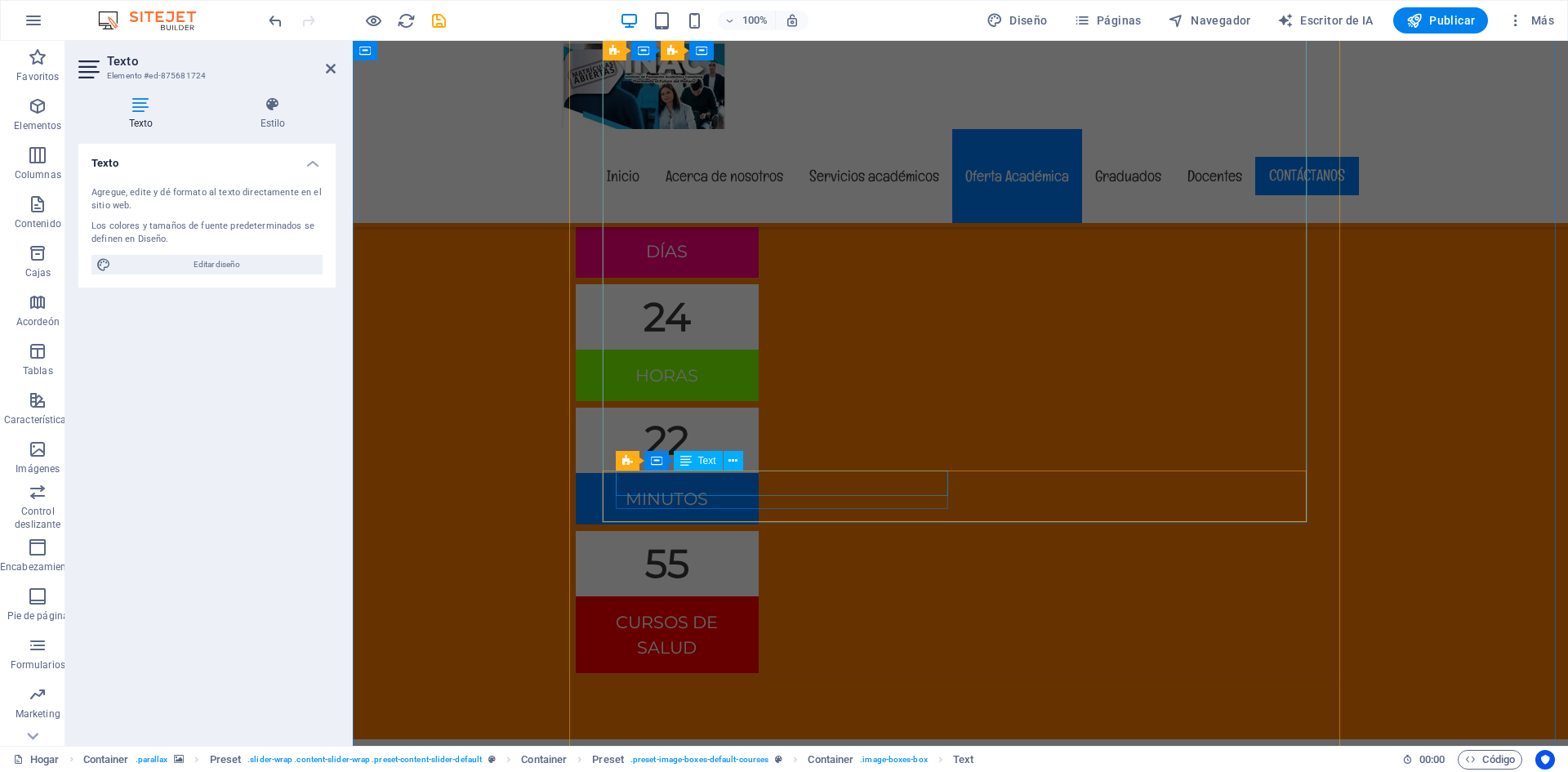
scroll to position [9035, 0]
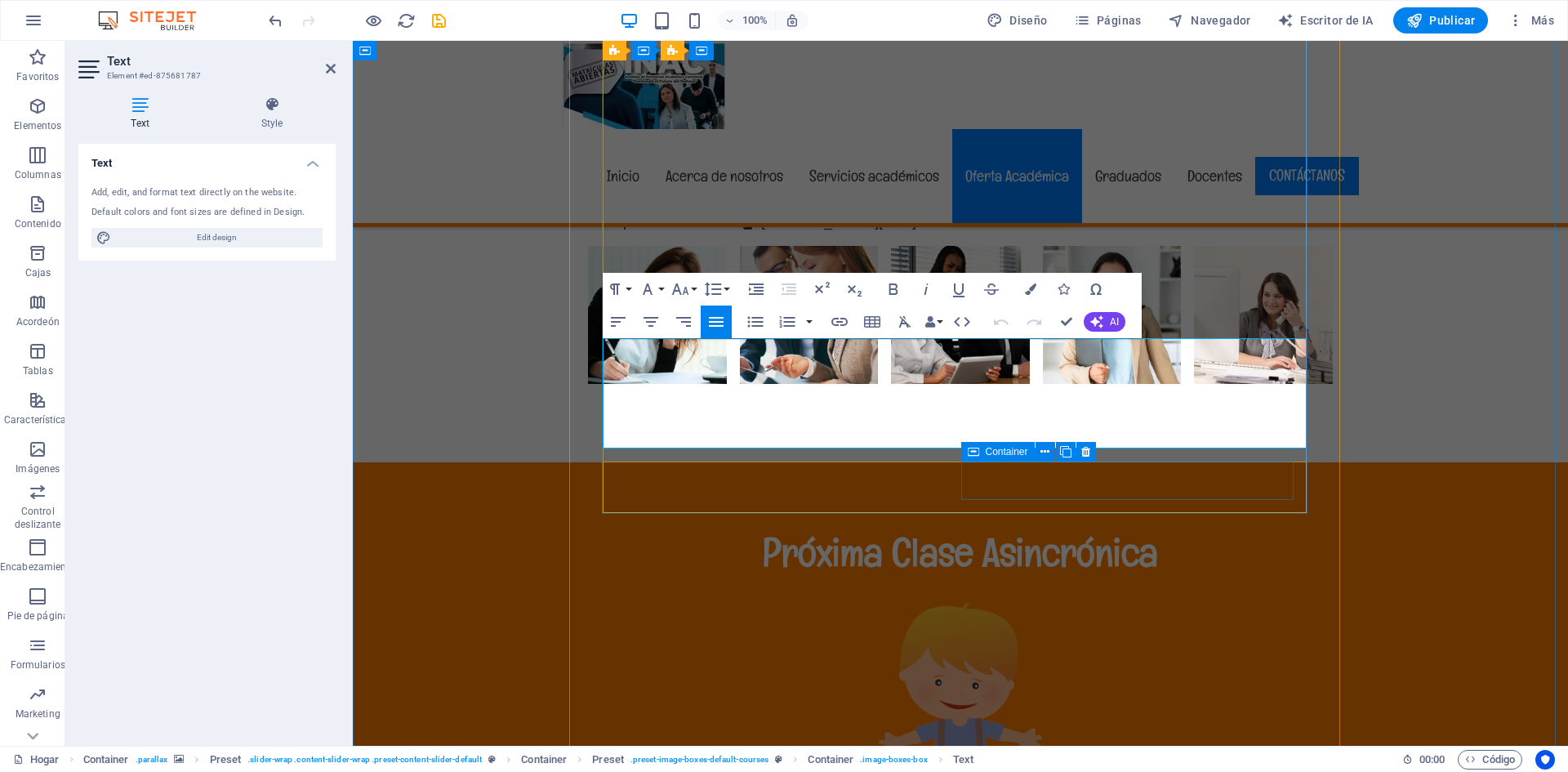
scroll to position [9043, 0]
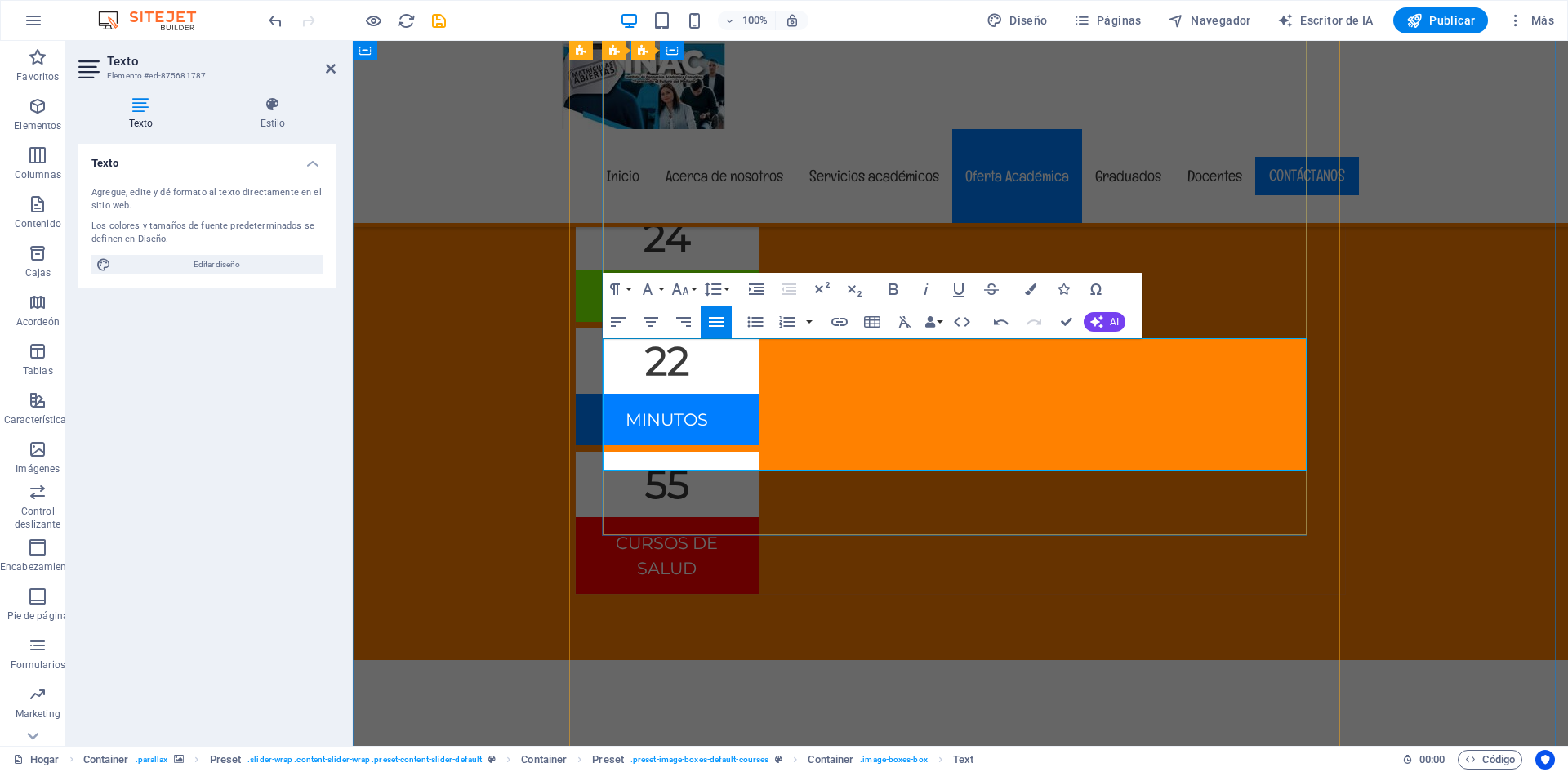
drag, startPoint x: 864, startPoint y: 462, endPoint x: 608, endPoint y: 451, distance: 256.2
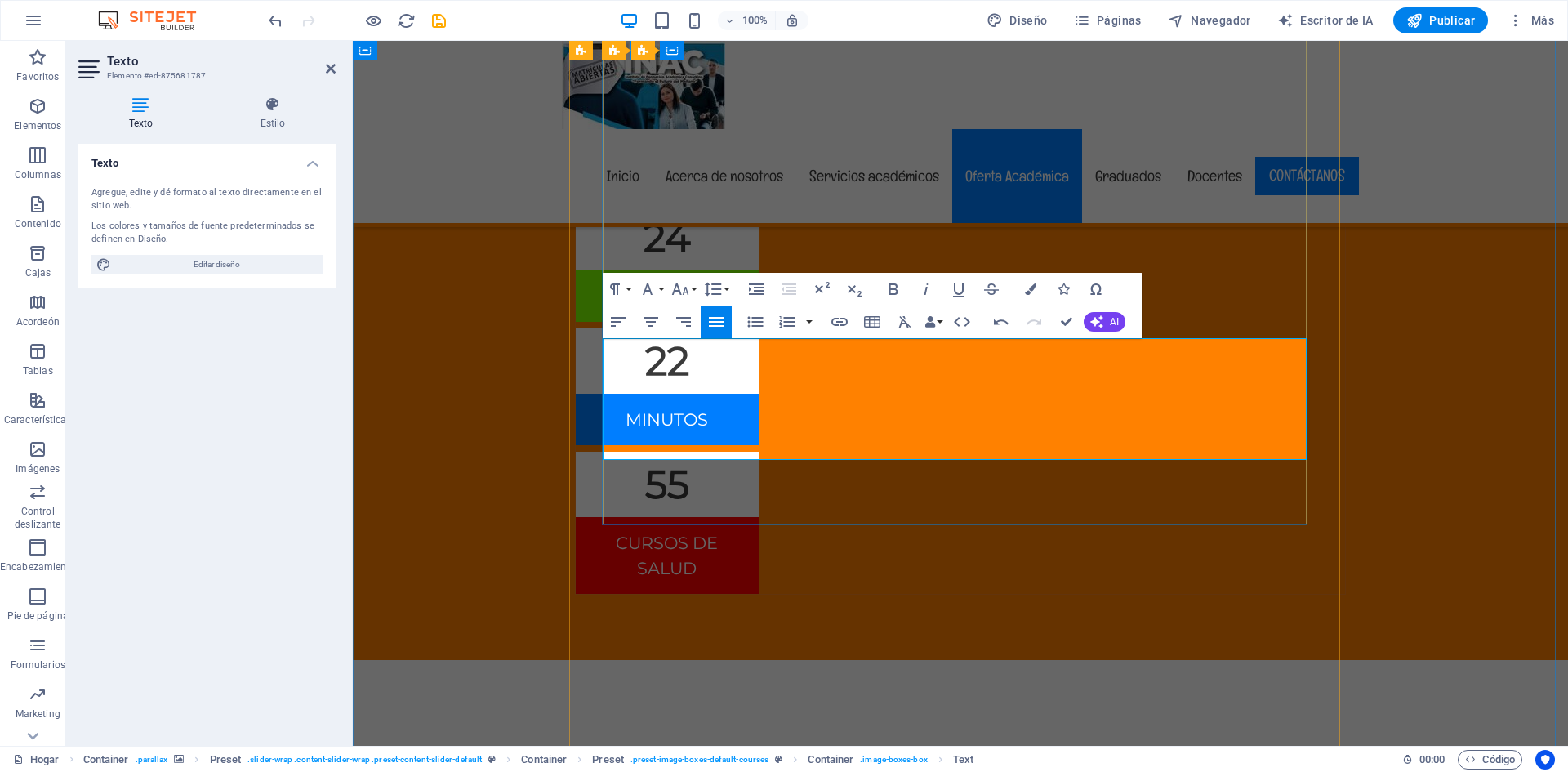
drag, startPoint x: 763, startPoint y: 454, endPoint x: 605, endPoint y: 452, distance: 158.0
click at [697, 285] on button "Tamaño de fuente" at bounding box center [683, 288] width 31 height 32
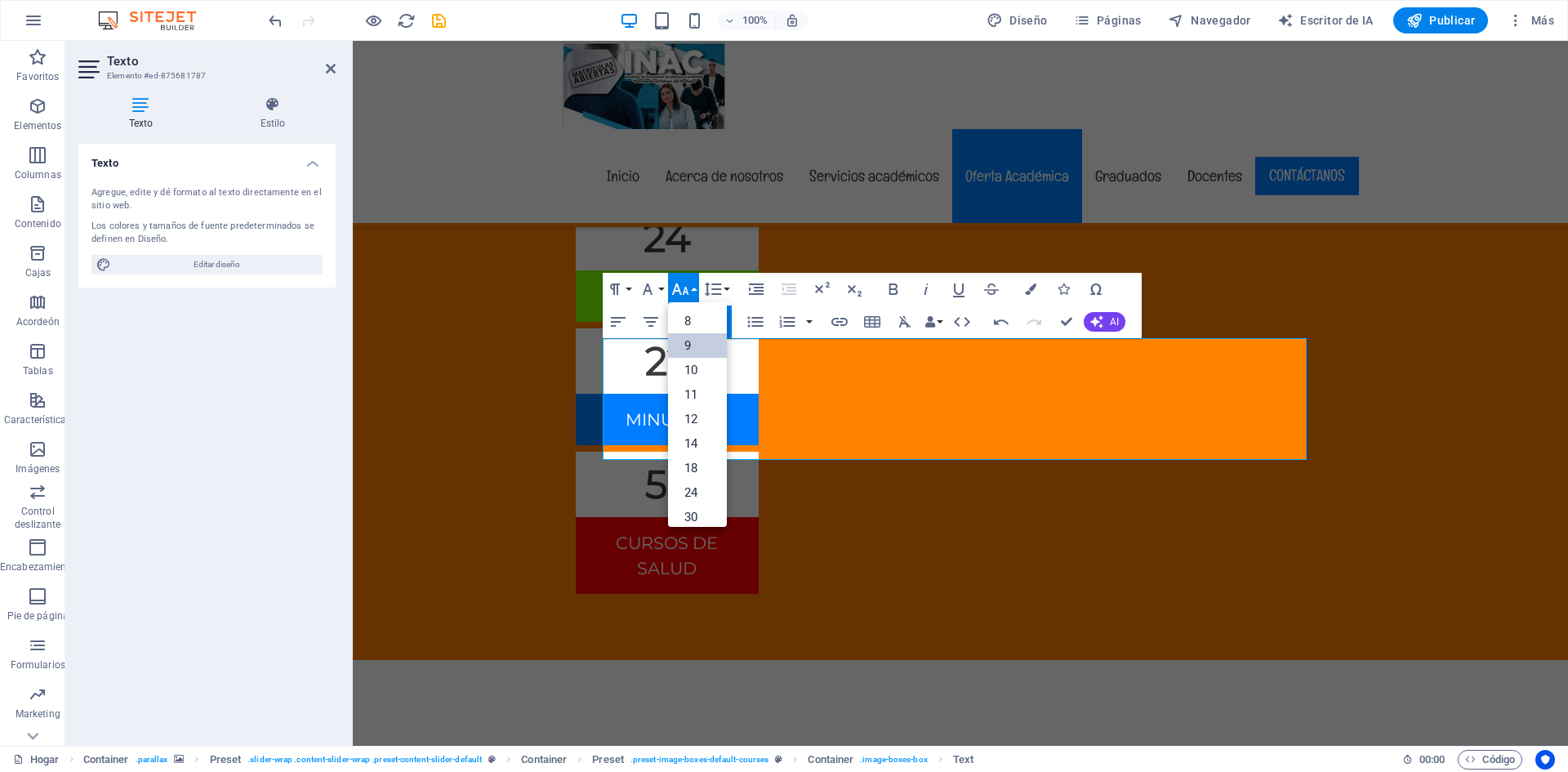
scroll to position [44, 0]
click at [697, 424] on font "18" at bounding box center [691, 424] width 13 height 15
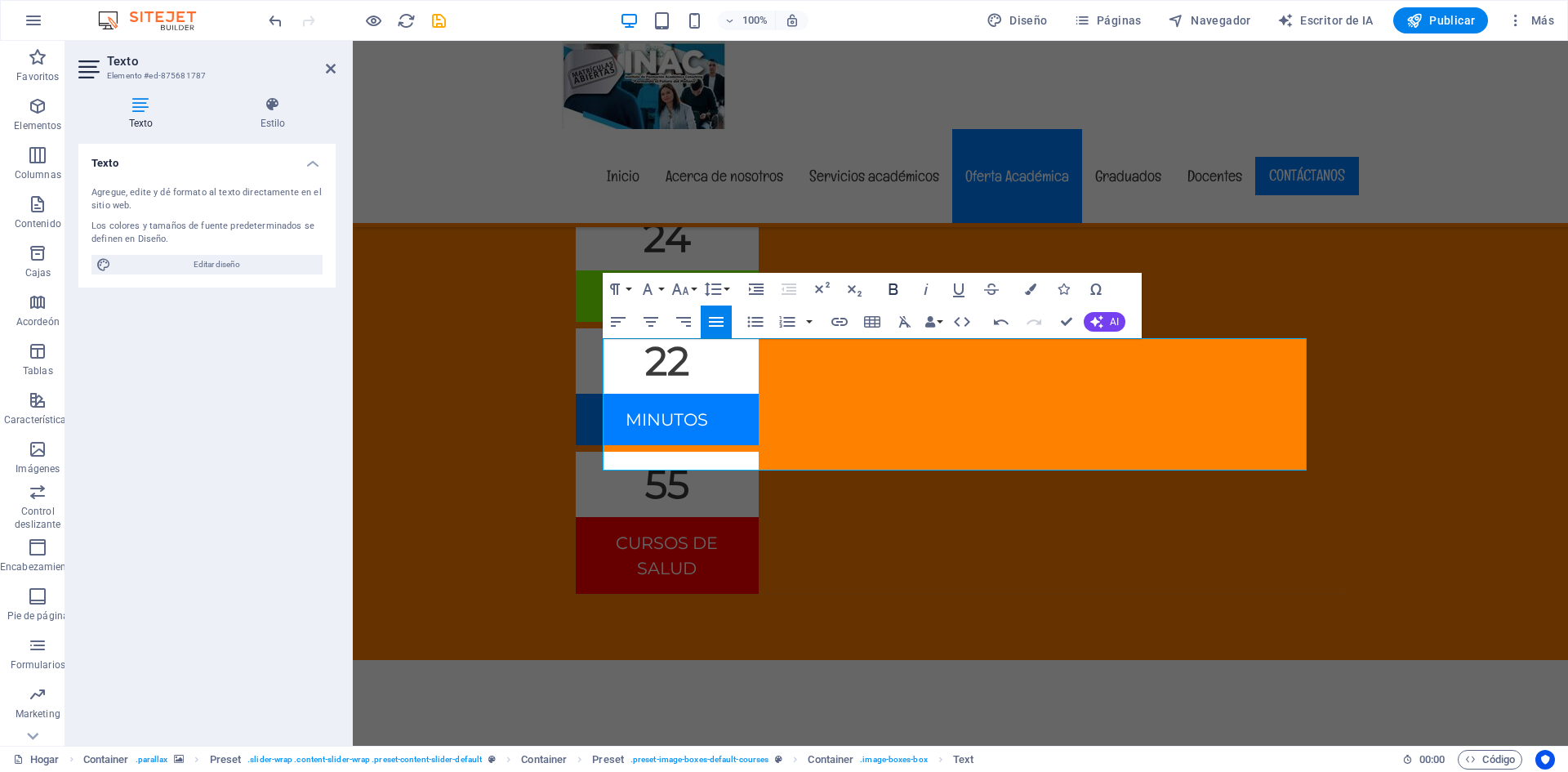
click at [899, 286] on icon "button" at bounding box center [893, 288] width 19 height 19
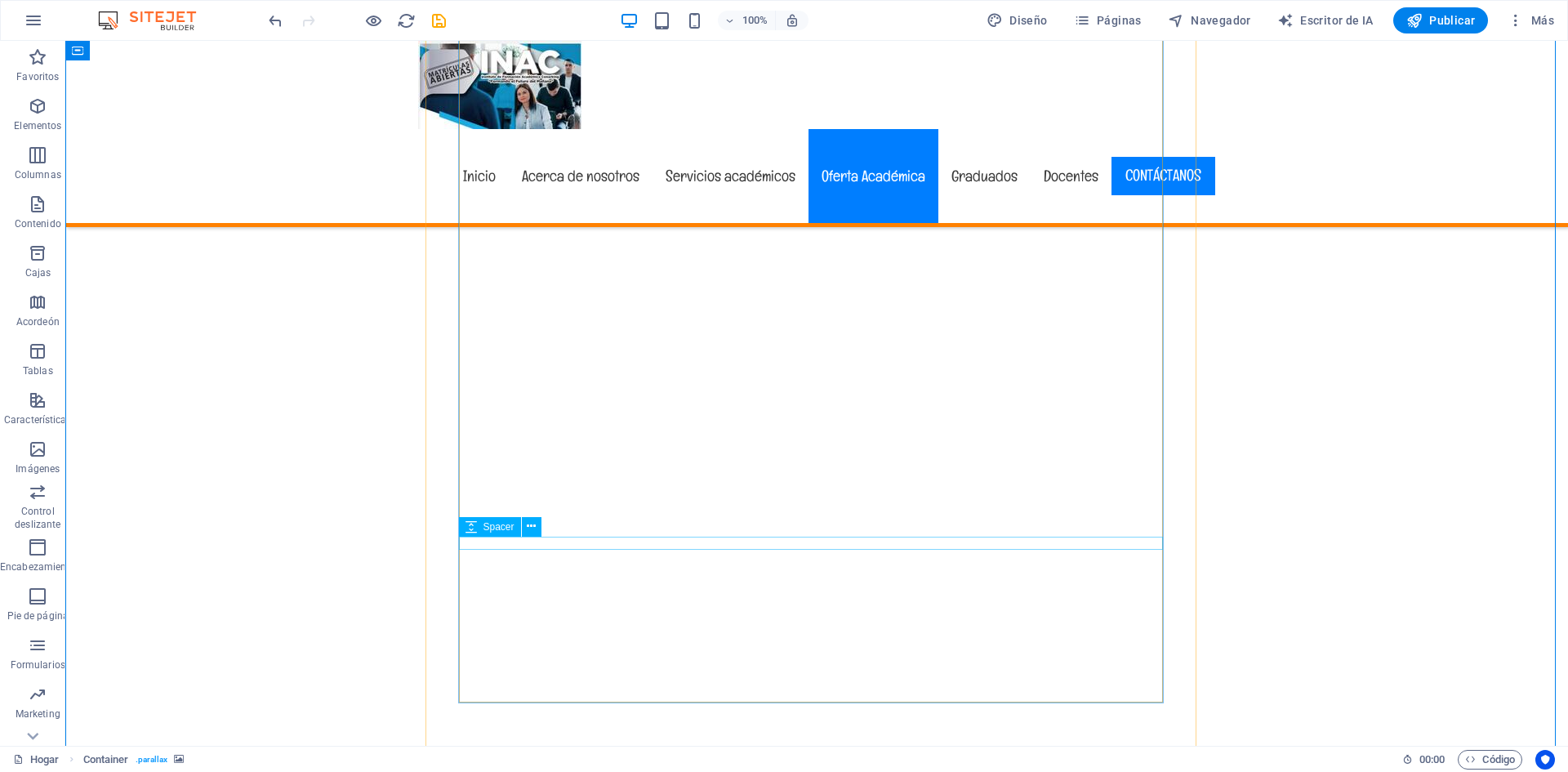
scroll to position [9698, 0]
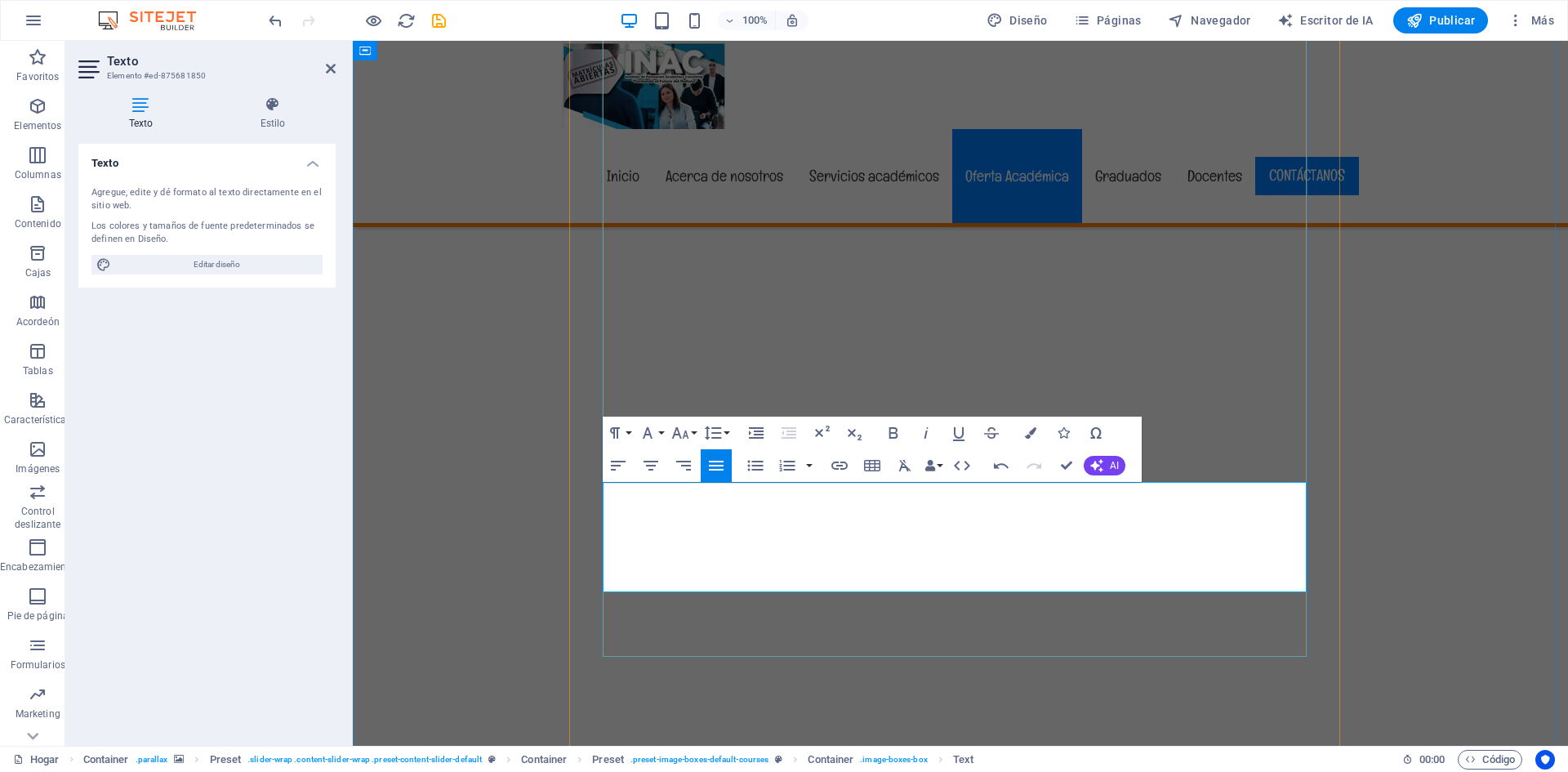
drag, startPoint x: 860, startPoint y: 577, endPoint x: 596, endPoint y: 583, distance: 264.1
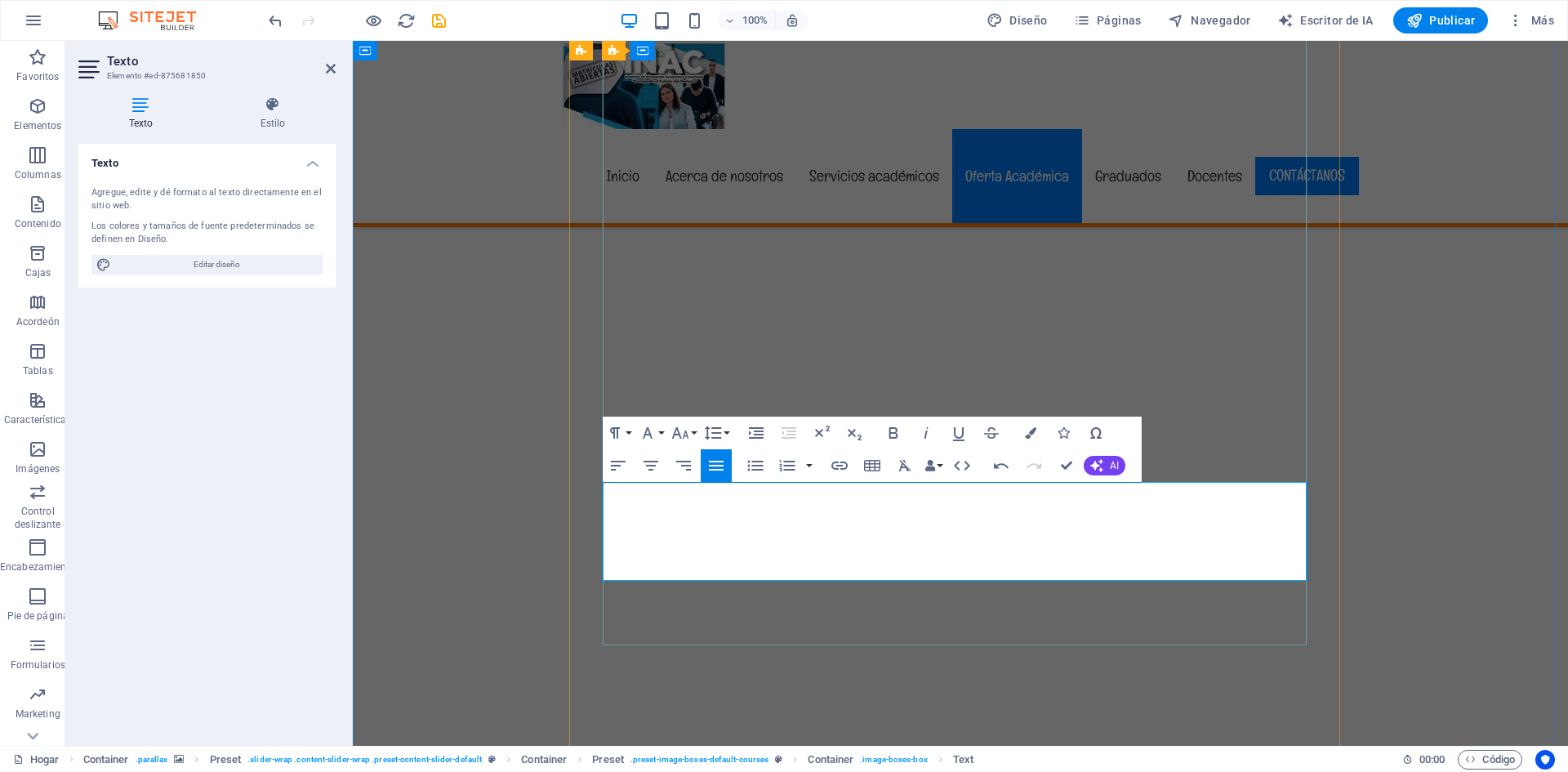
drag, startPoint x: 809, startPoint y: 573, endPoint x: 606, endPoint y: 574, distance: 203.0
click at [694, 430] on button "Tamaño de fuente" at bounding box center [683, 433] width 31 height 32
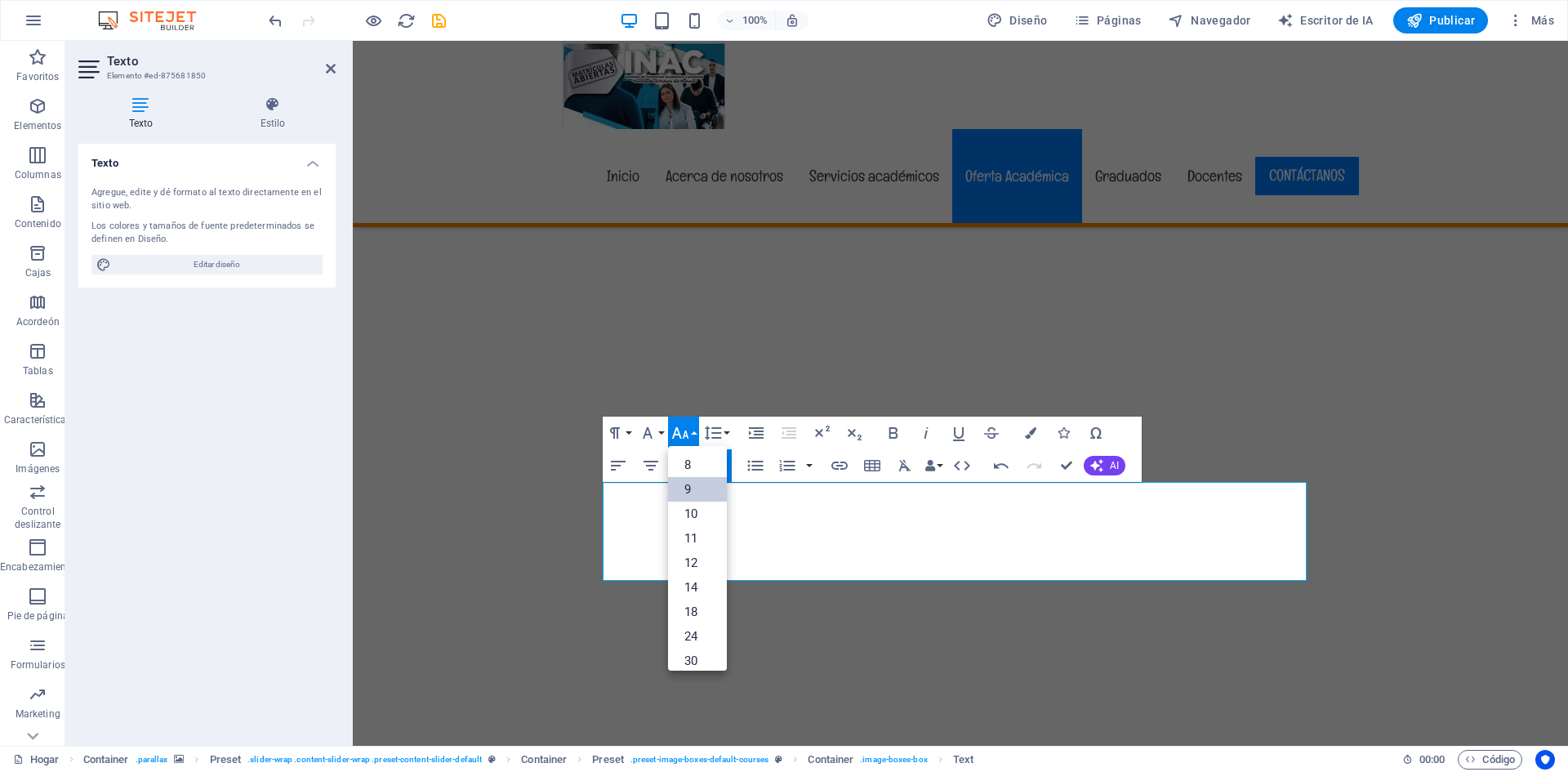
scroll to position [44, 0]
click at [696, 569] on font "18" at bounding box center [691, 569] width 13 height 15
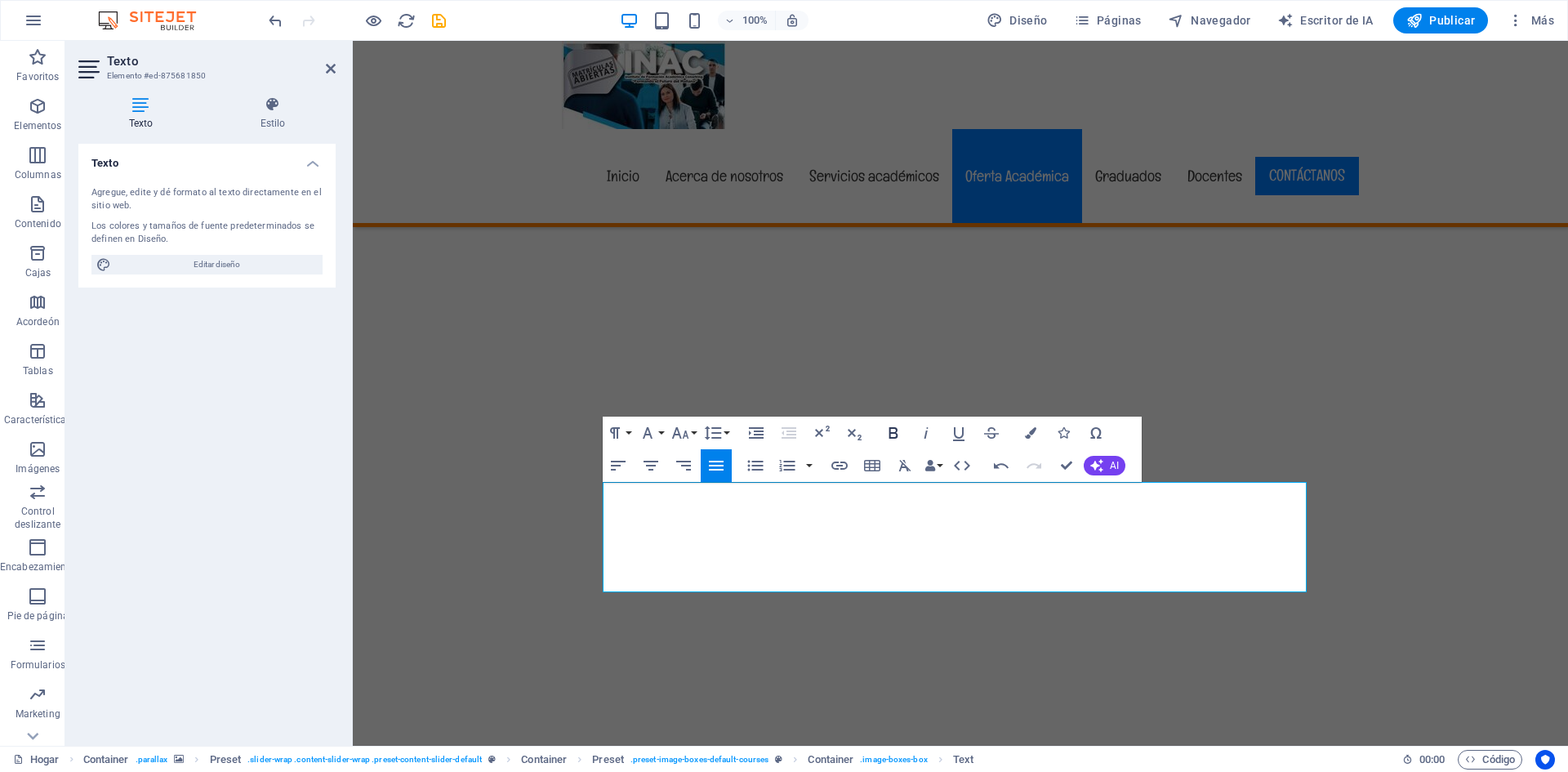
click at [887, 430] on icon "button" at bounding box center [893, 433] width 19 height 19
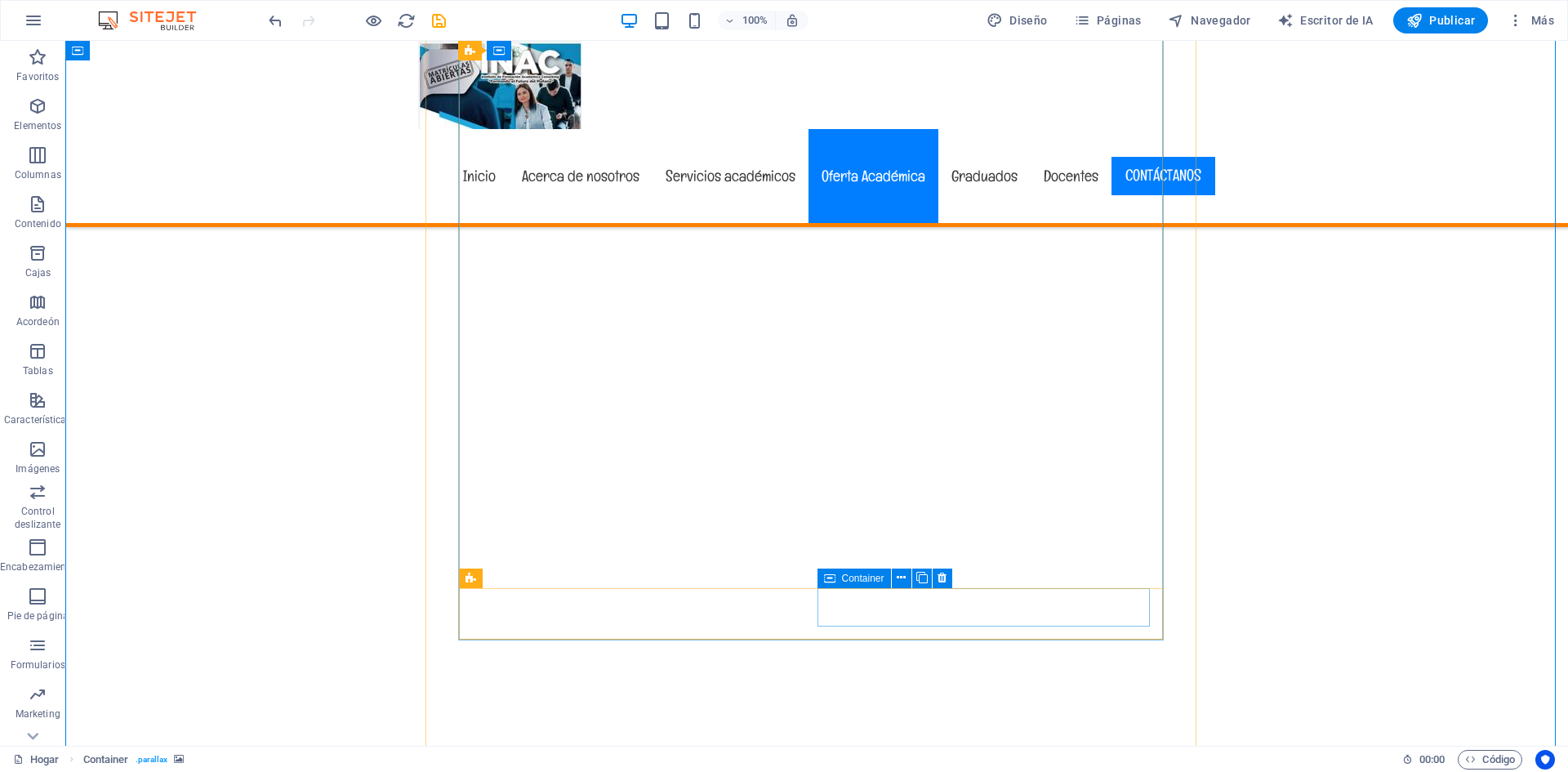
scroll to position [10024, 0]
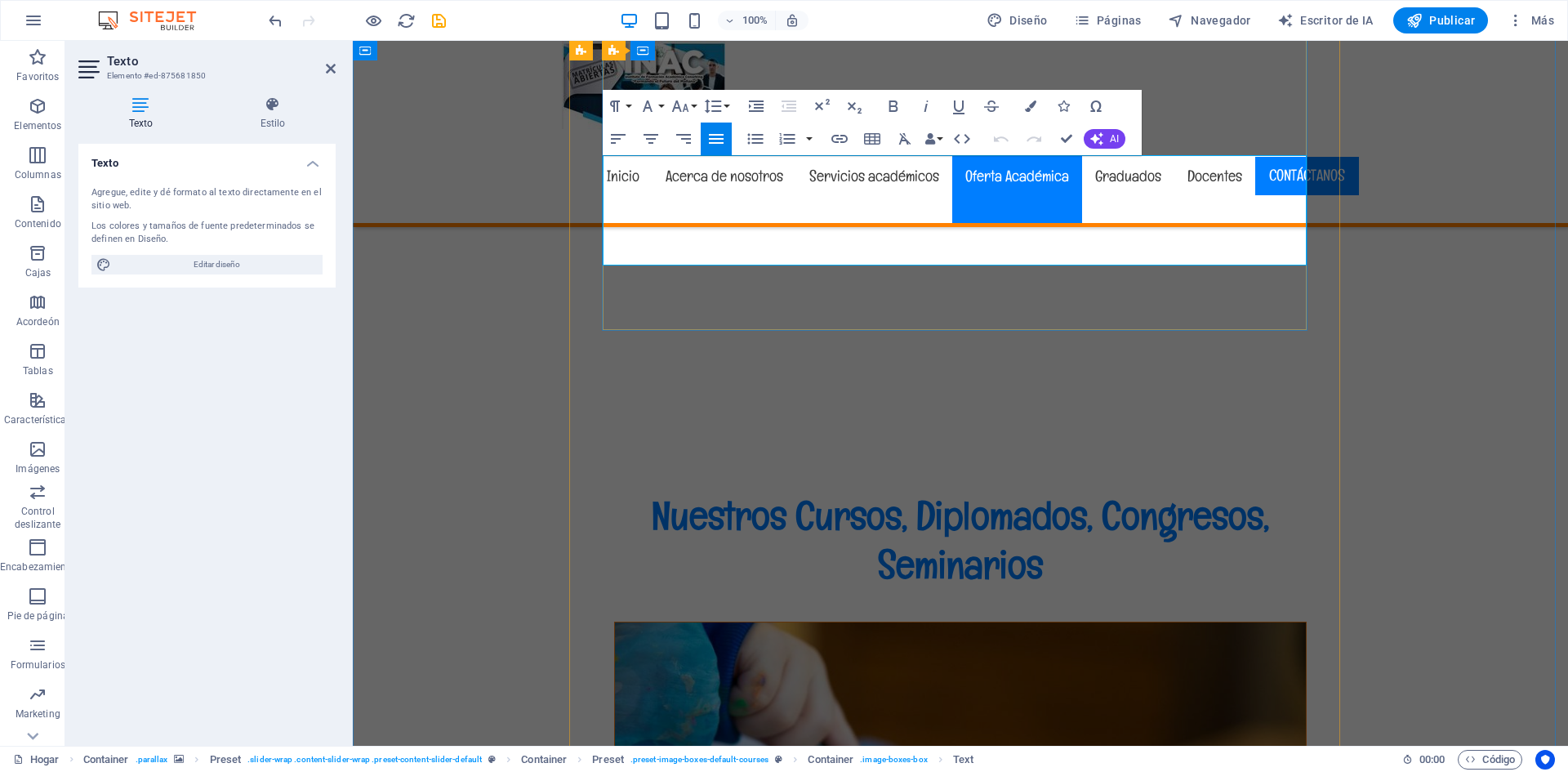
drag, startPoint x: 969, startPoint y: 250, endPoint x: 608, endPoint y: 251, distance: 361.0
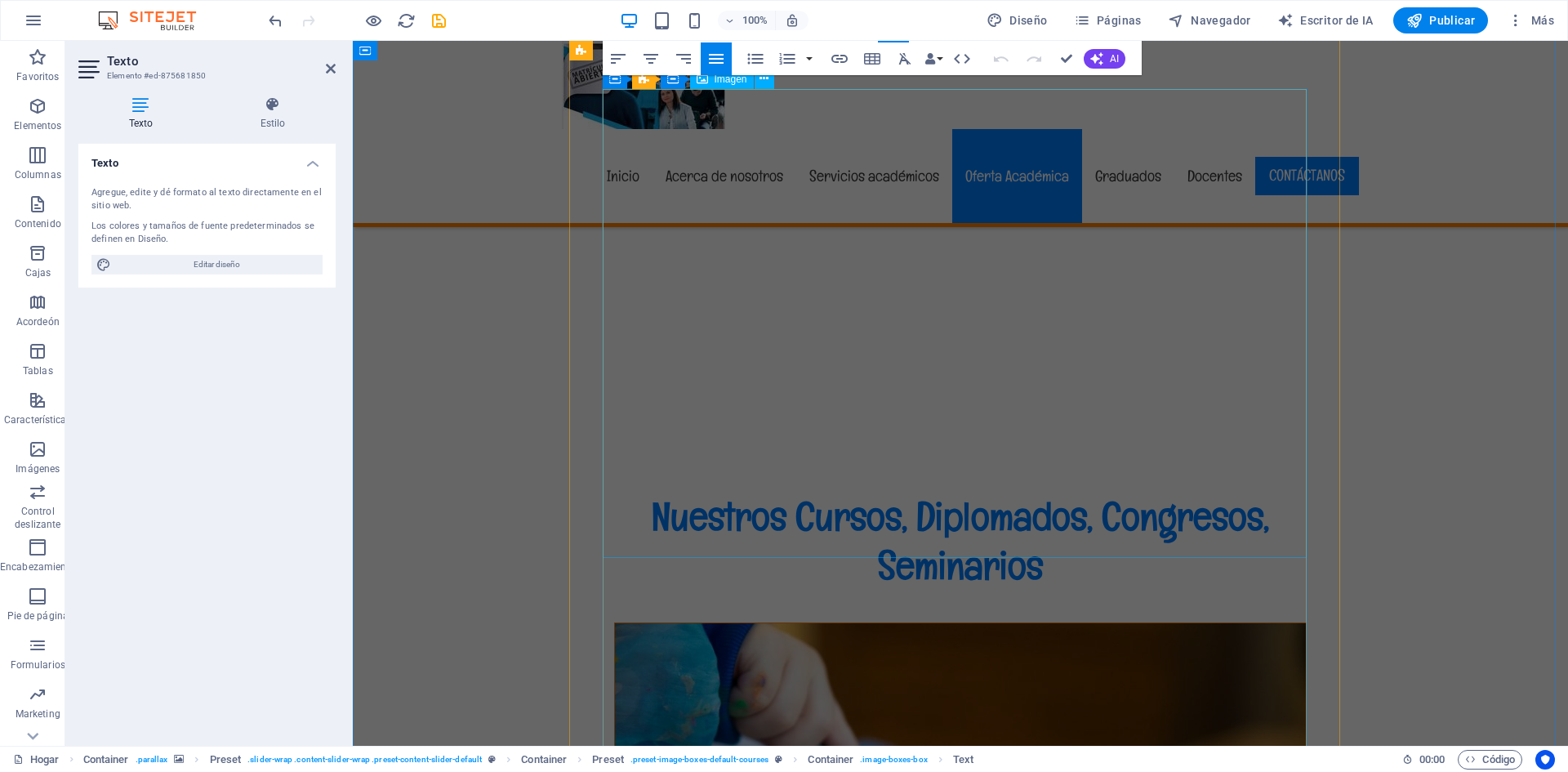
scroll to position [10514, 0]
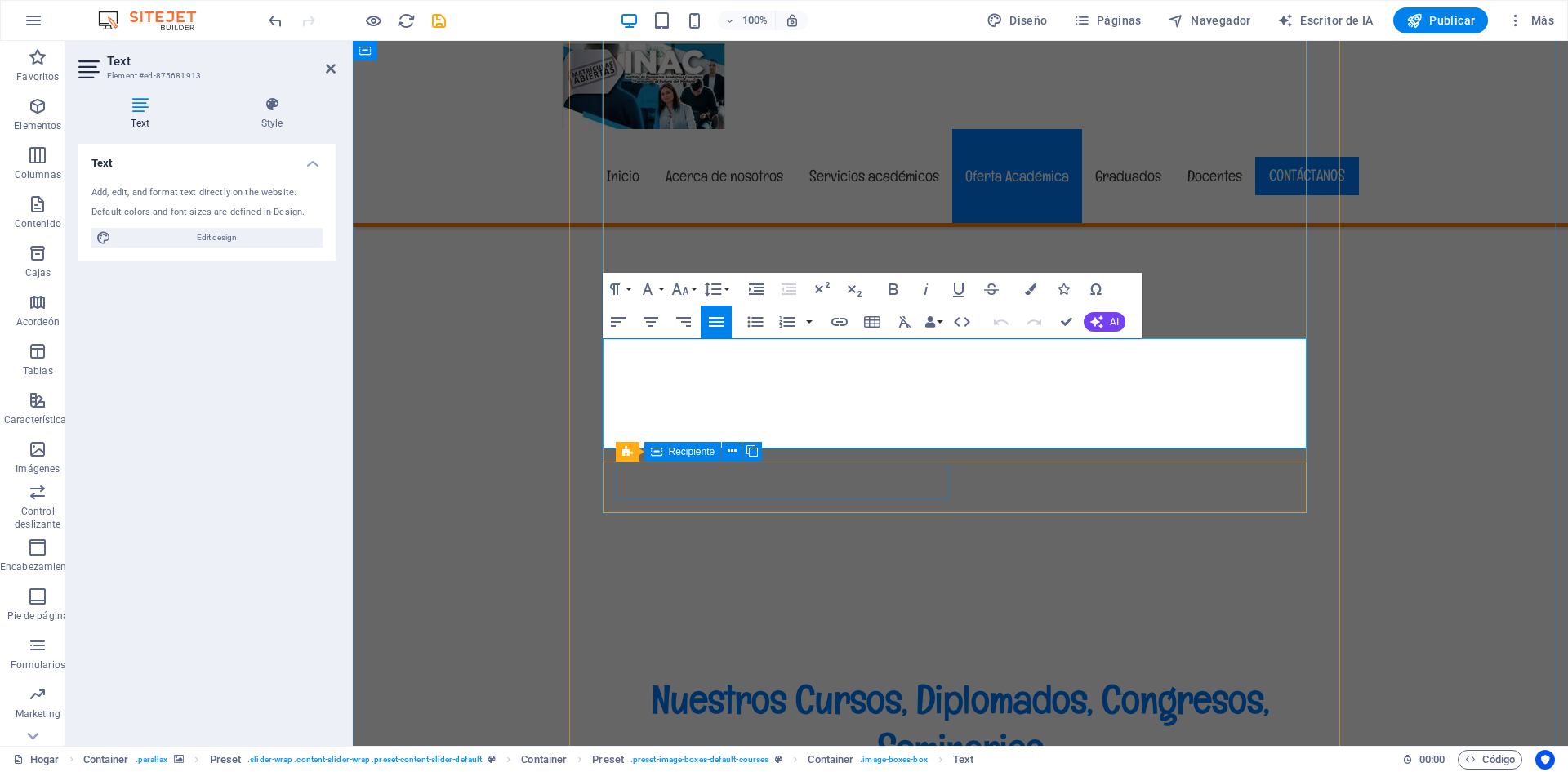
scroll to position [10615, 0]
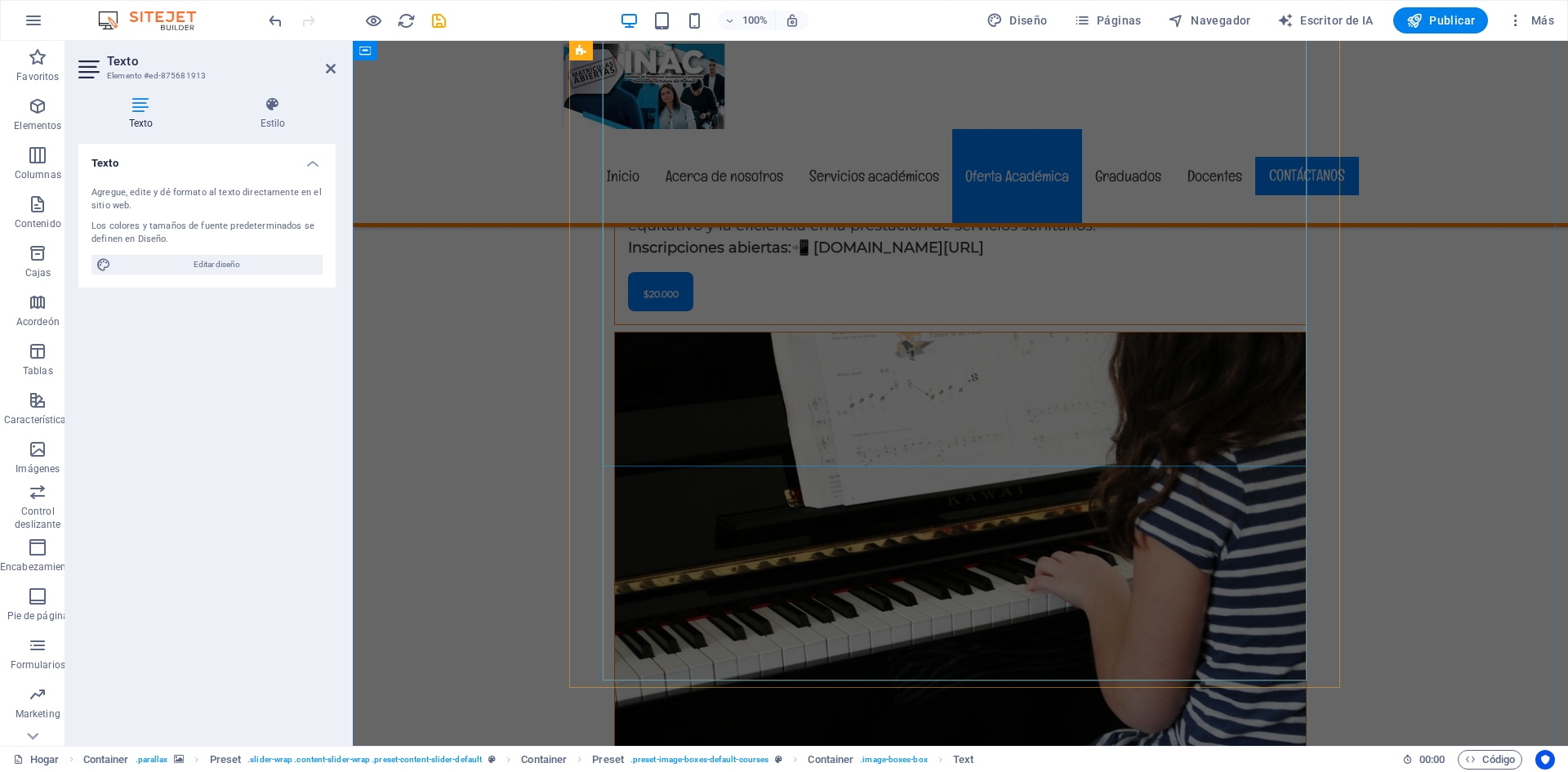
scroll to position [11187, 0]
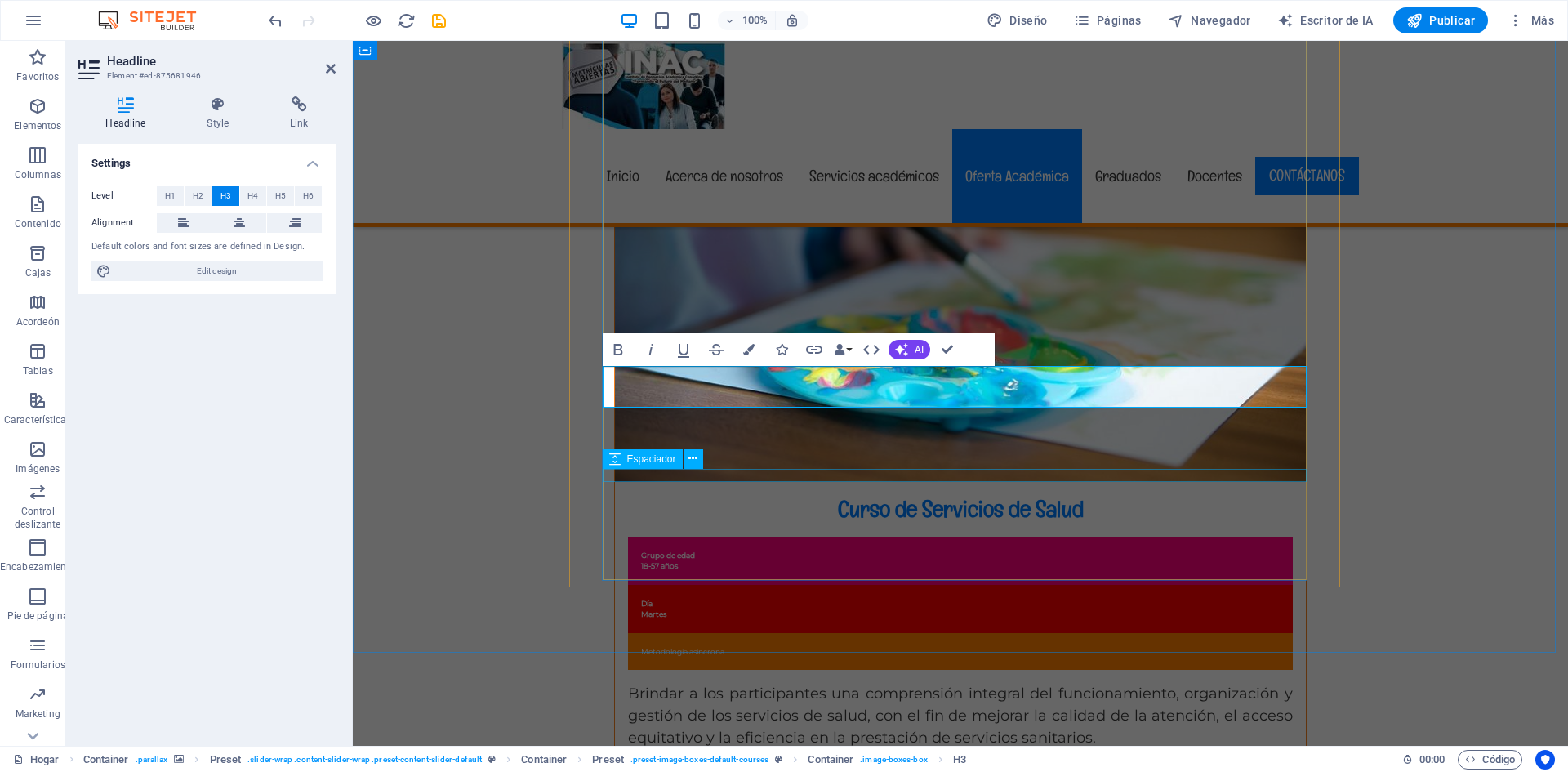
scroll to position [11269, 0]
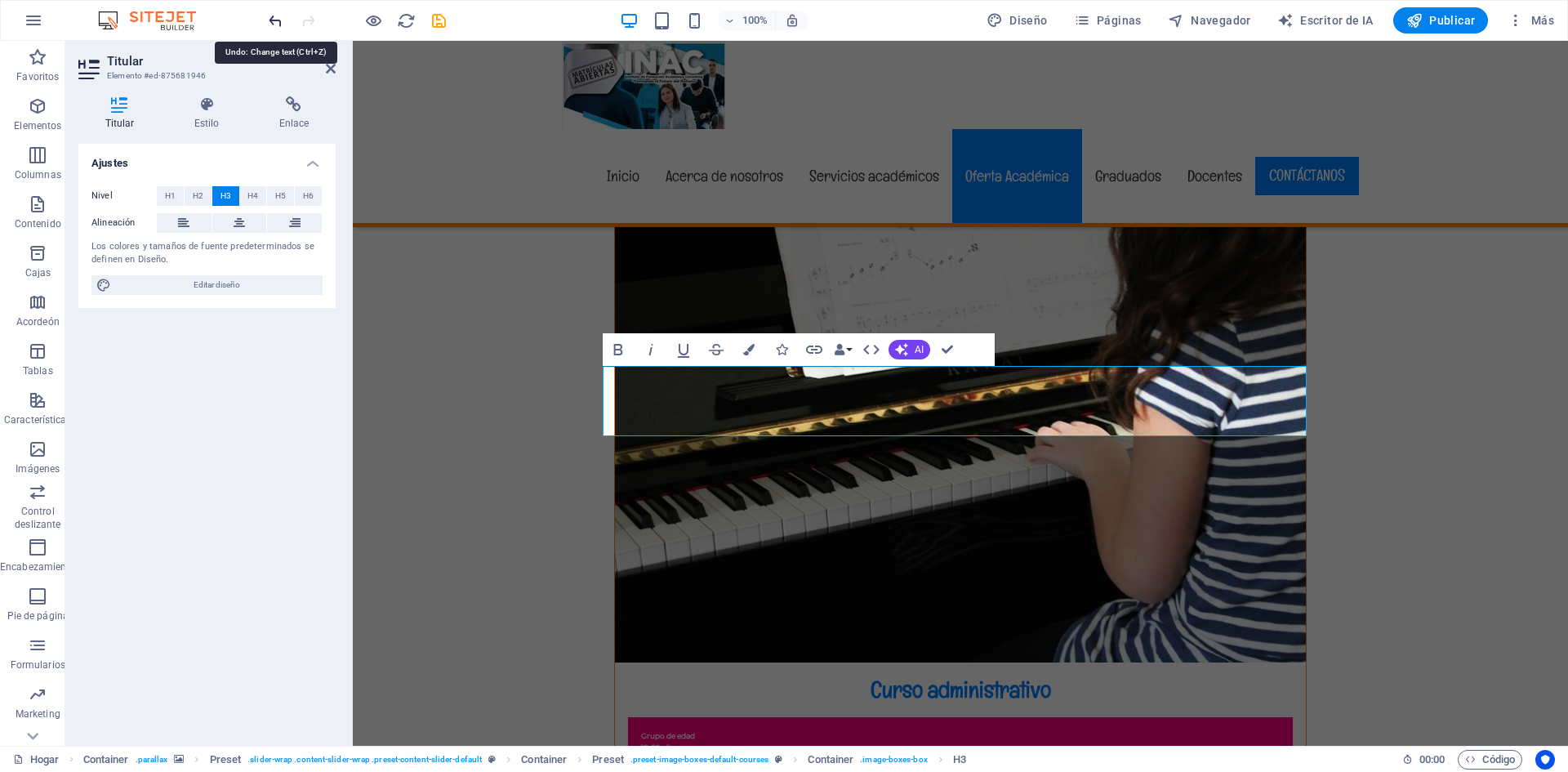
click at [273, 15] on icon "deshacer" at bounding box center [275, 20] width 19 height 19
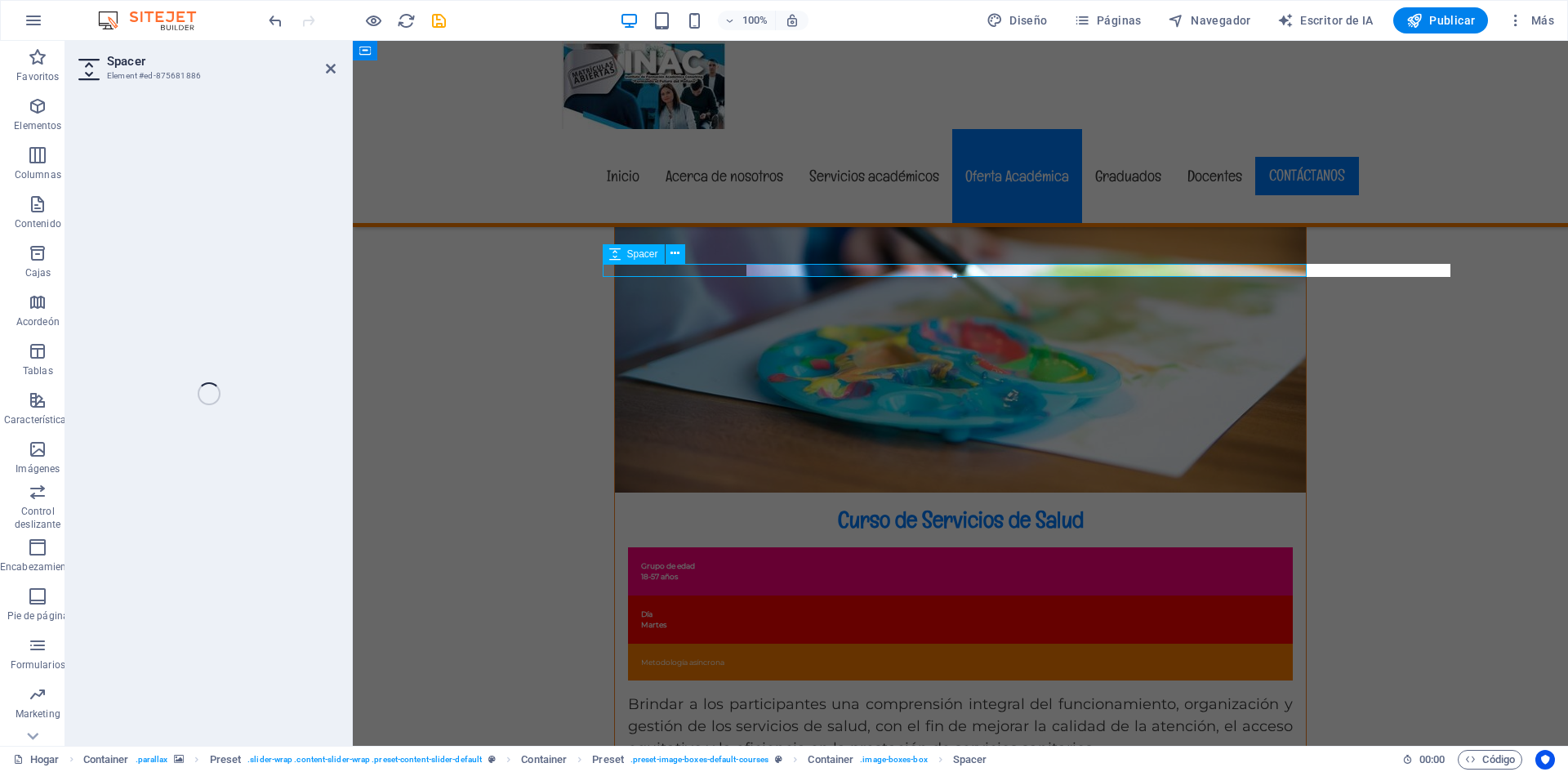
scroll to position [10492, 0]
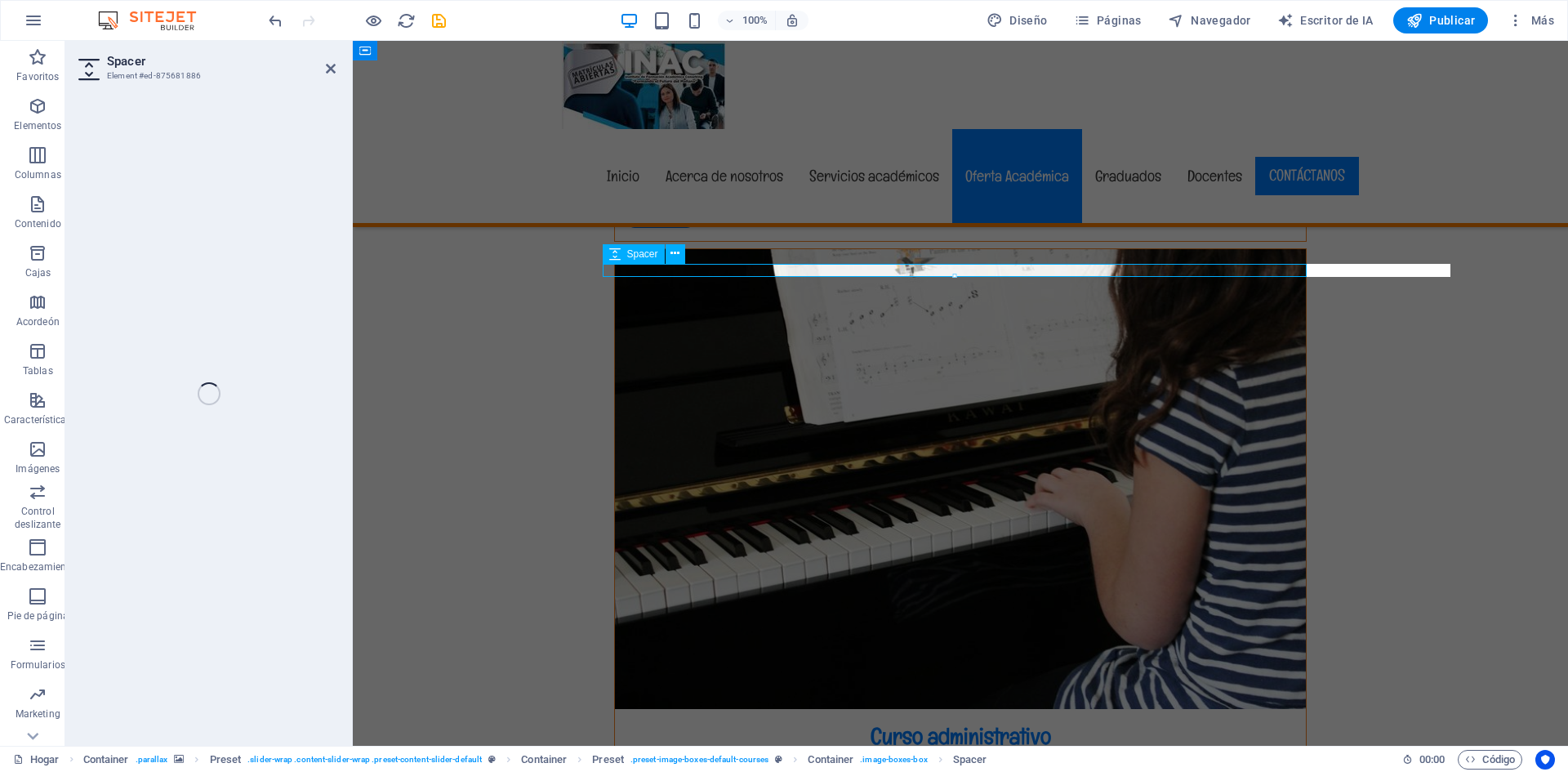
select select "px"
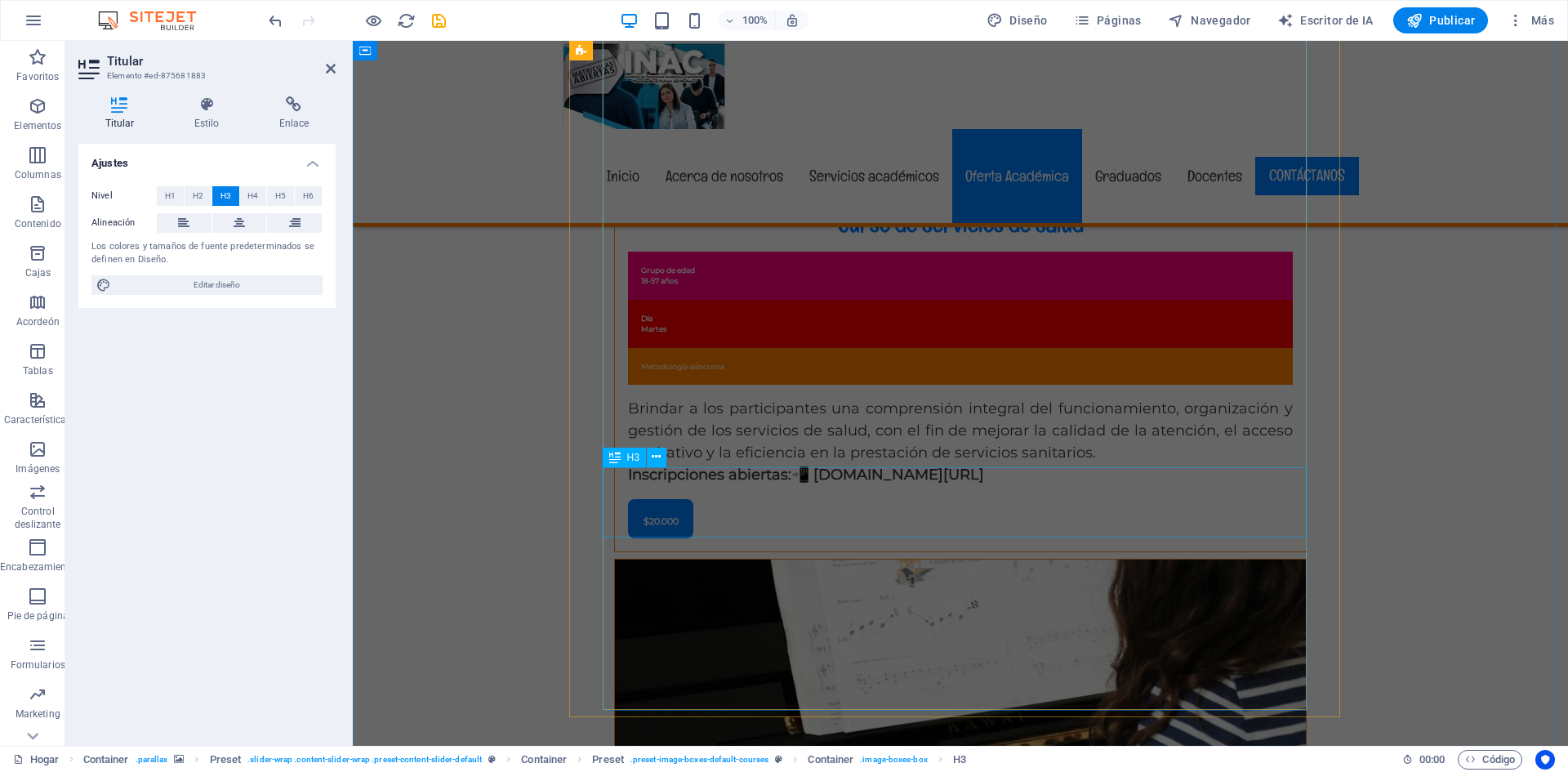
scroll to position [11145, 0]
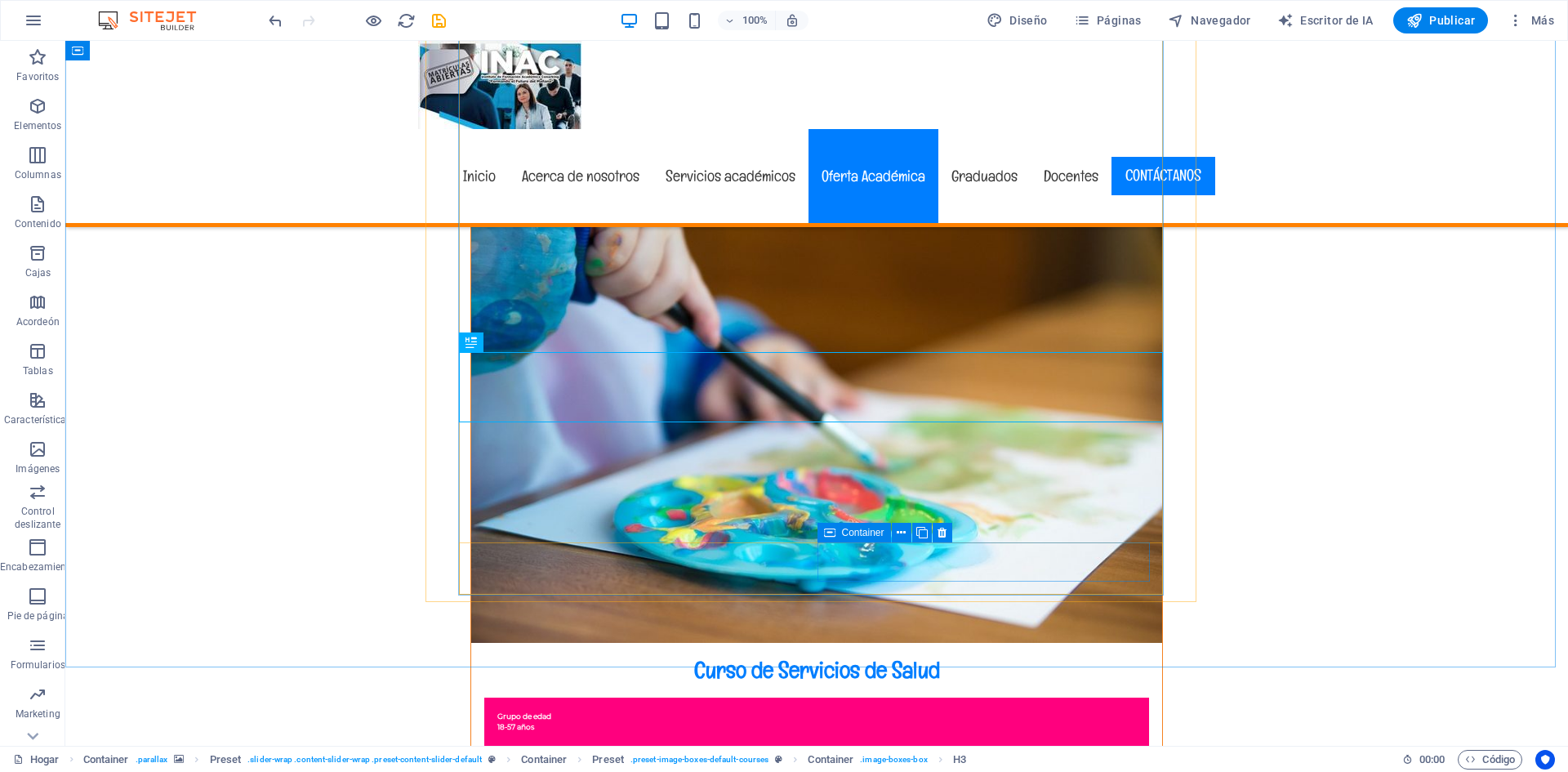
scroll to position [11261, 0]
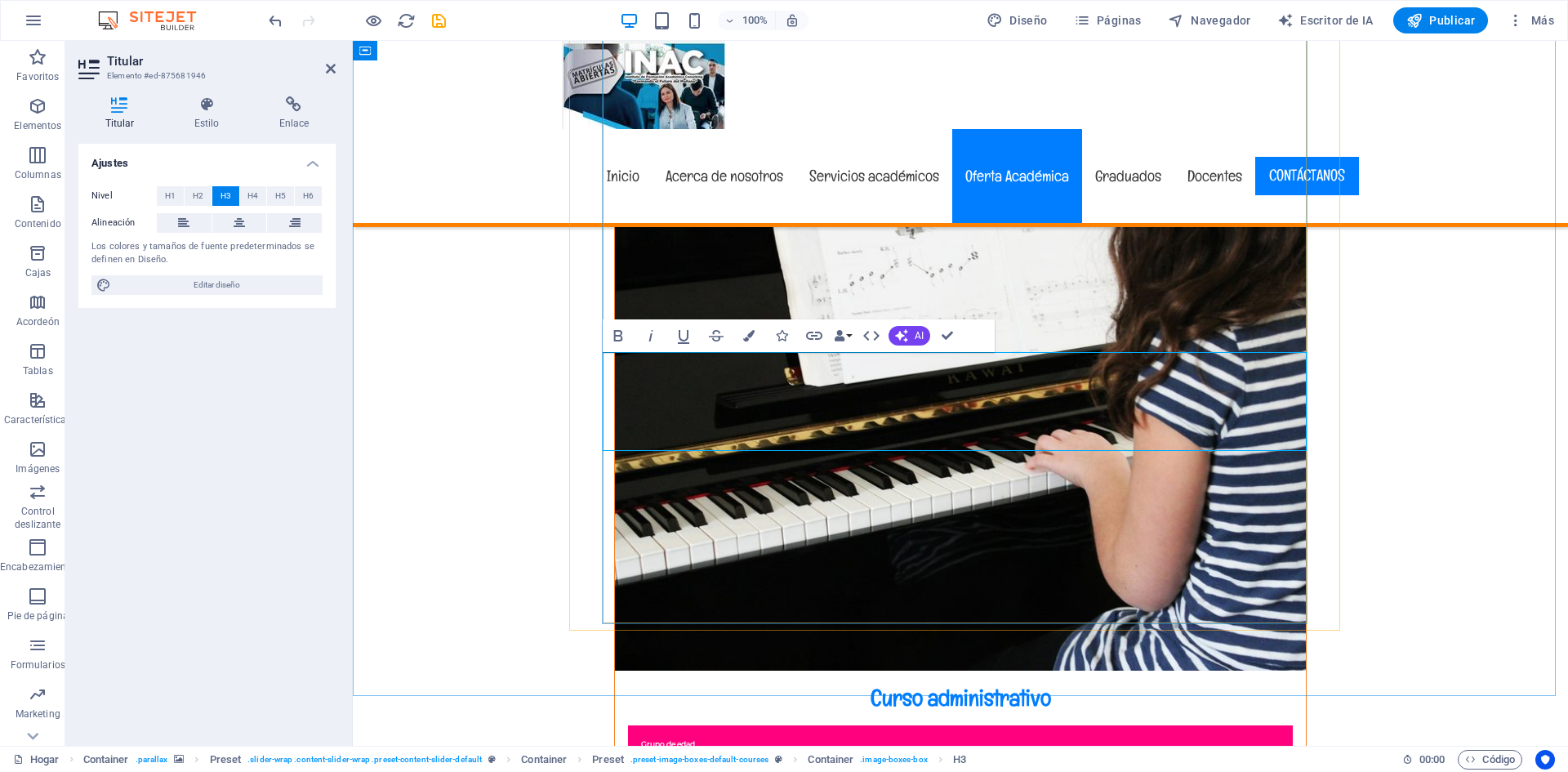
drag, startPoint x: 1128, startPoint y: 437, endPoint x: 658, endPoint y: 418, distance: 470.4
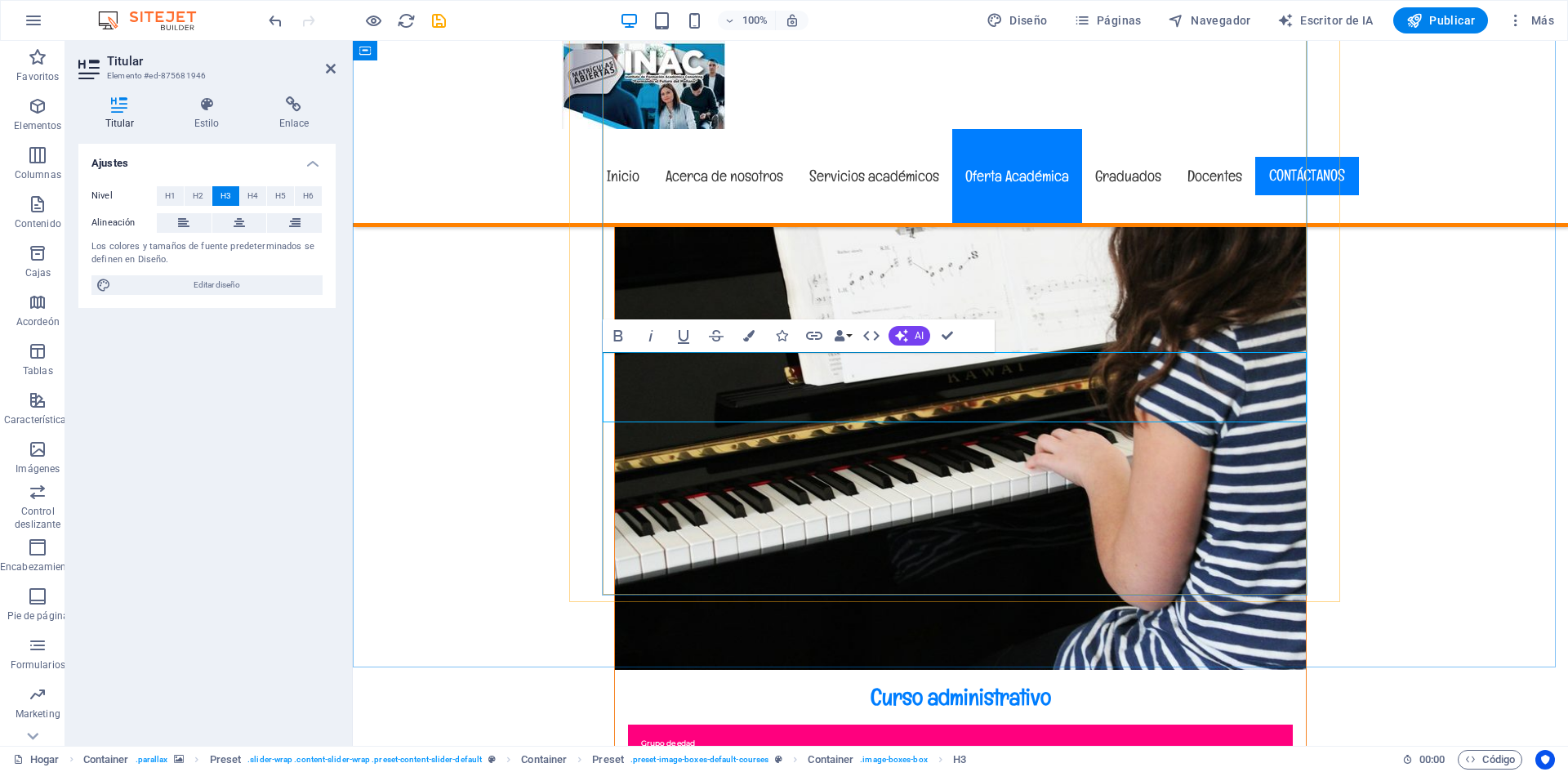
drag, startPoint x: 744, startPoint y: 375, endPoint x: 1175, endPoint y: 389, distance: 431.2
copy font "Diplomado en Ofimática y Gestión Administrativa"
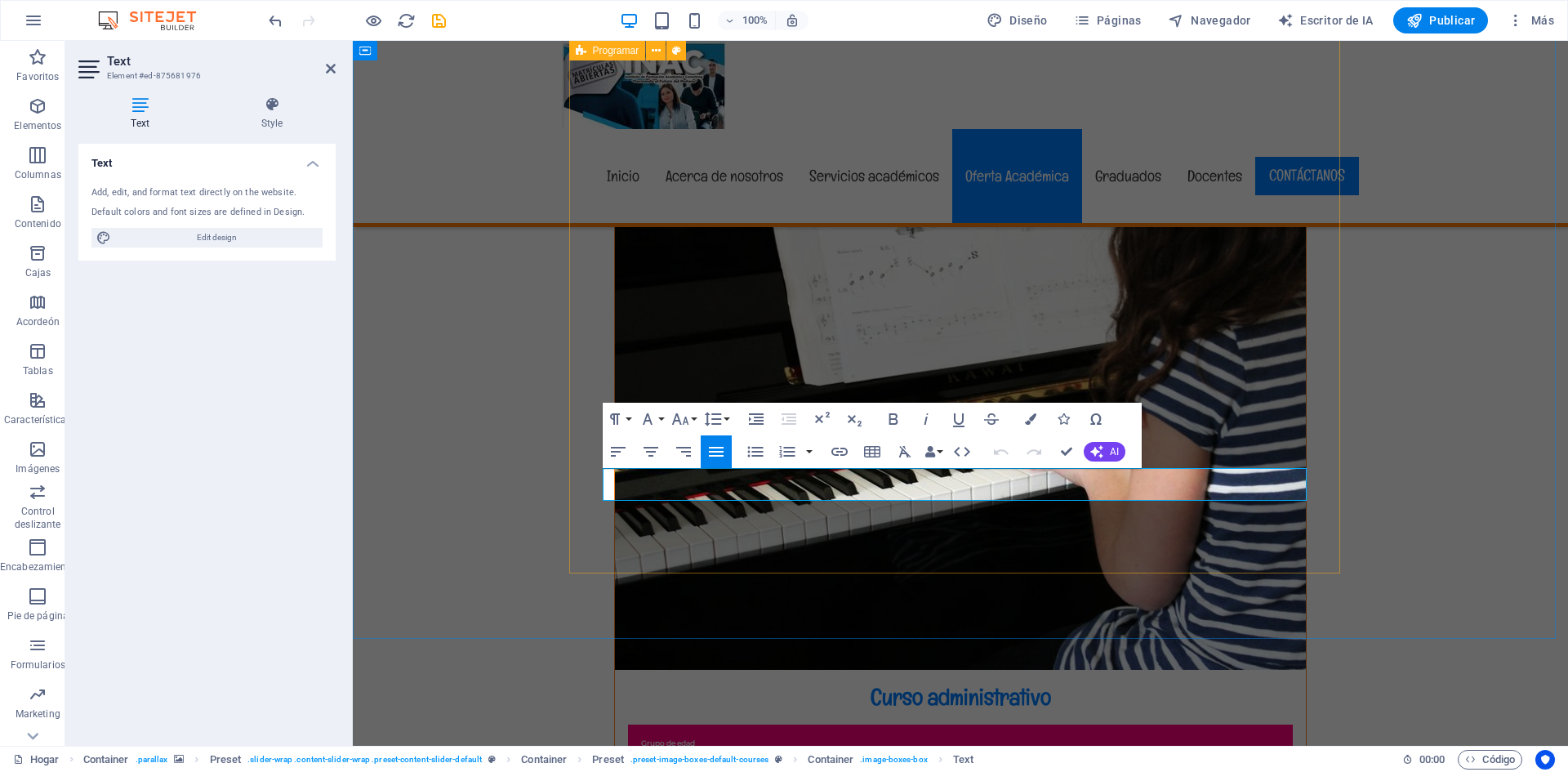
drag, startPoint x: 674, startPoint y: 488, endPoint x: 590, endPoint y: 472, distance: 85.5
drag, startPoint x: 663, startPoint y: 496, endPoint x: 963, endPoint y: 506, distance: 300.2
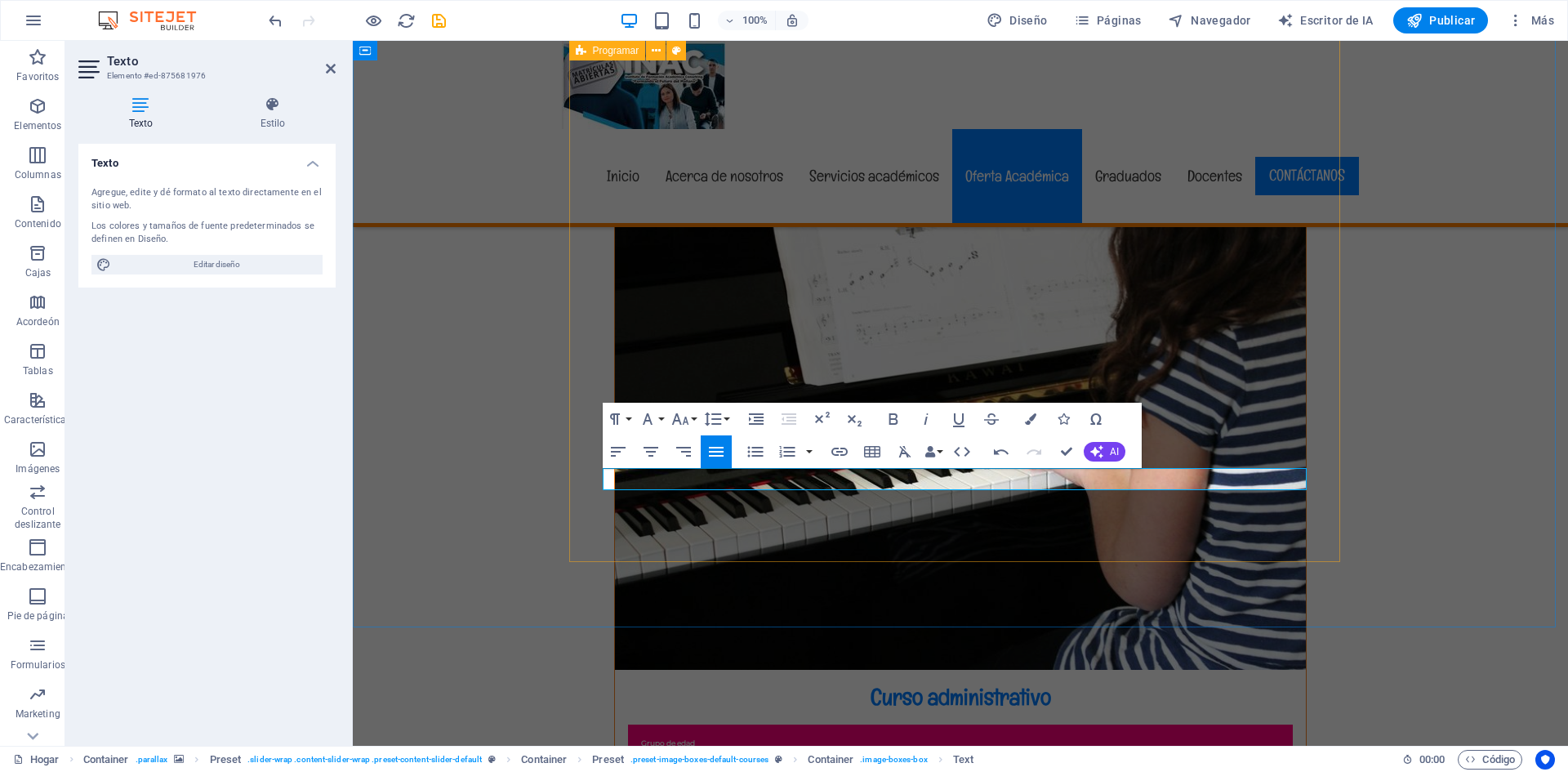
drag, startPoint x: 1147, startPoint y: 482, endPoint x: 580, endPoint y: 473, distance: 567.1
click at [694, 417] on button "Tamaño de fuente" at bounding box center [683, 419] width 31 height 32
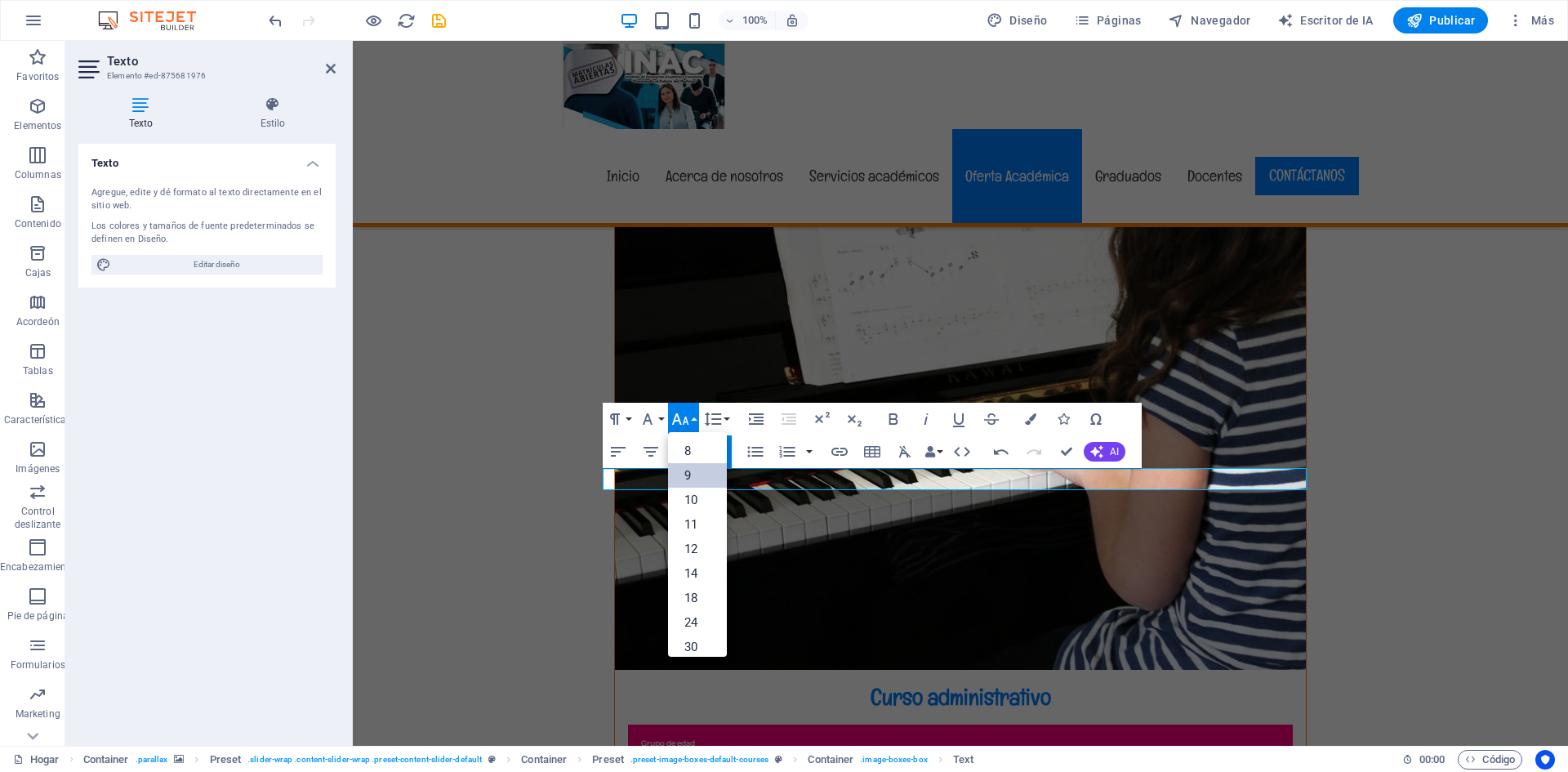
scroll to position [44, 0]
click at [692, 557] on font "18" at bounding box center [691, 555] width 13 height 15
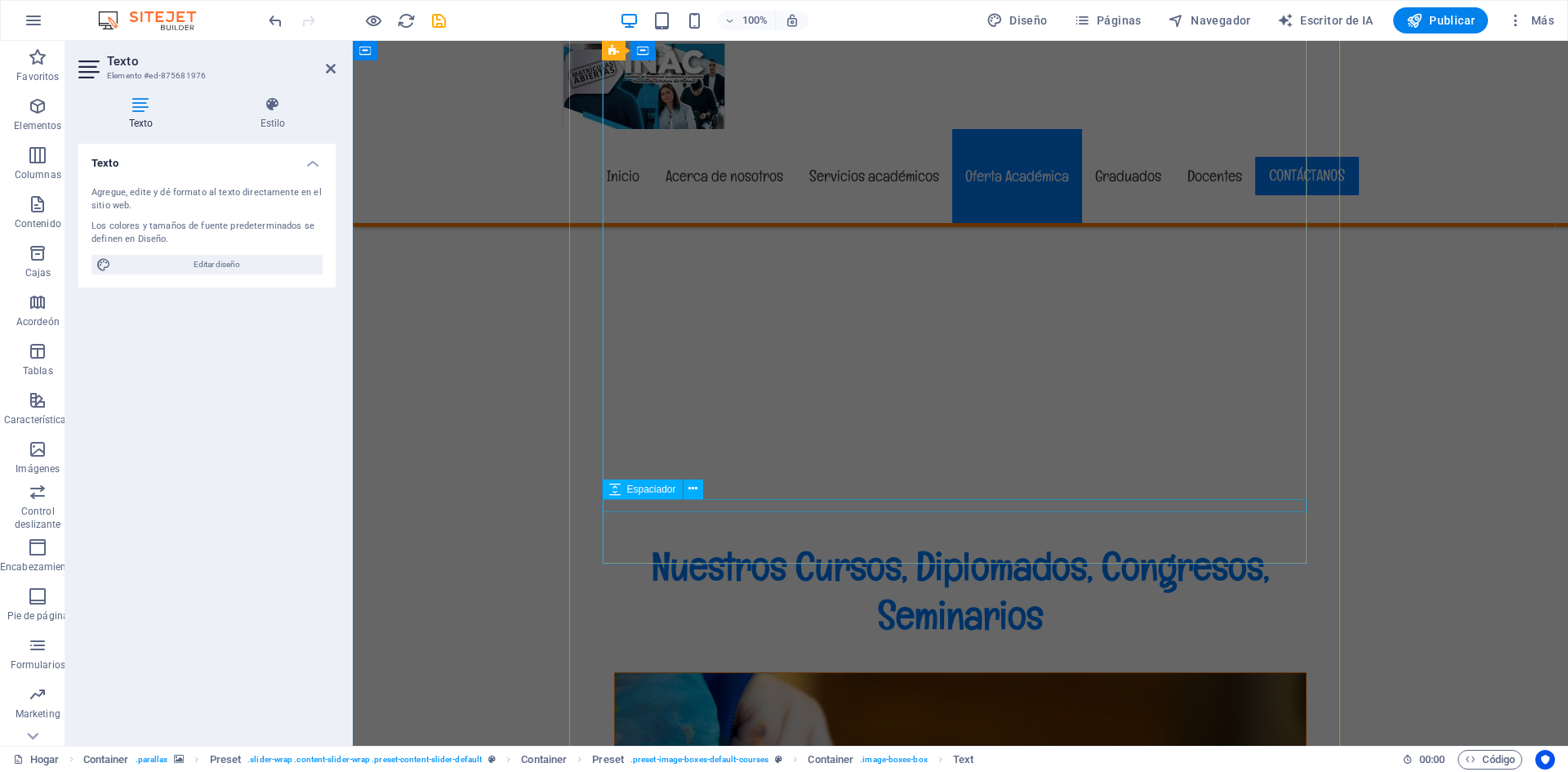
scroll to position [9790, 0]
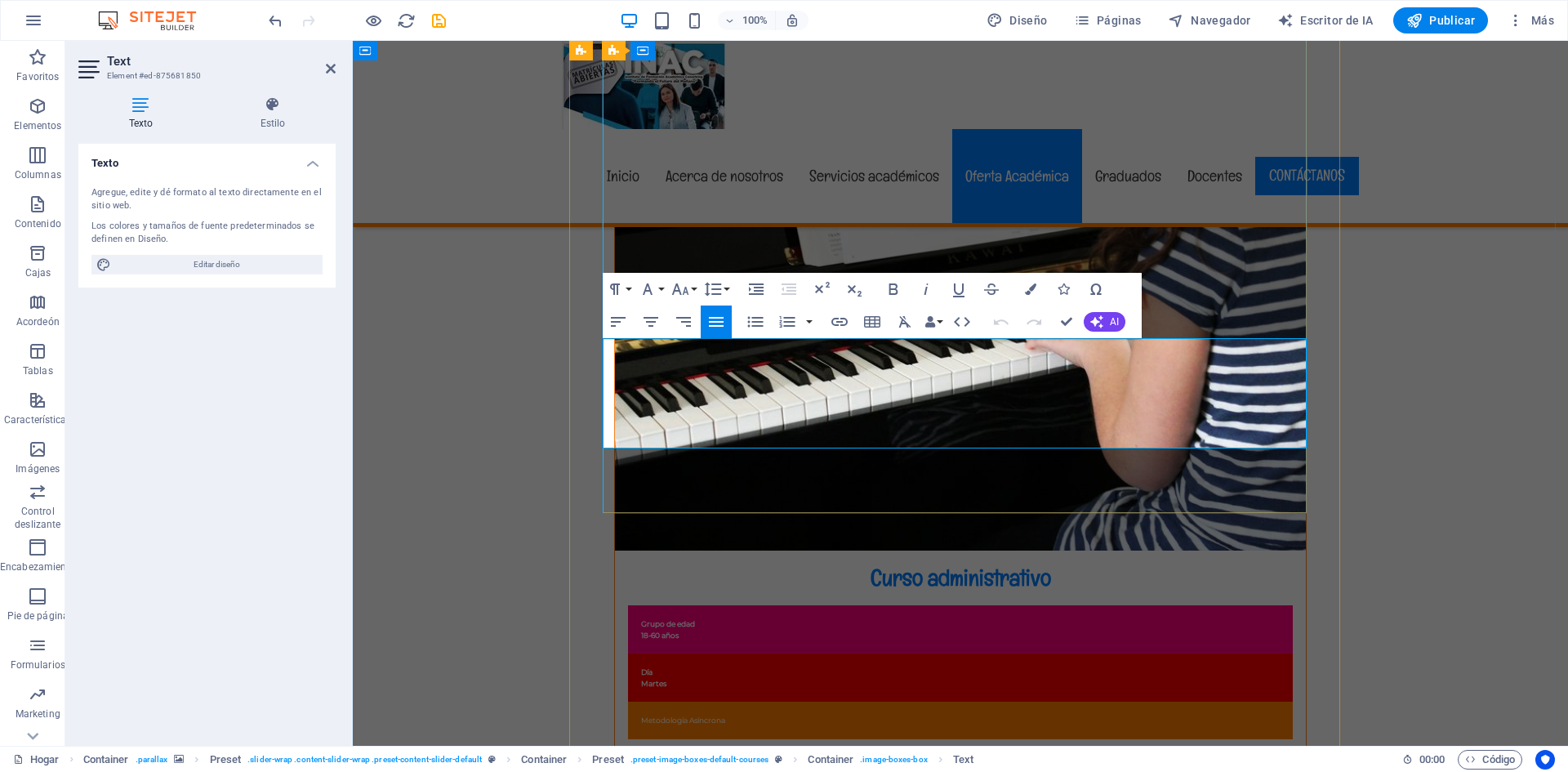
scroll to position [9841, 0]
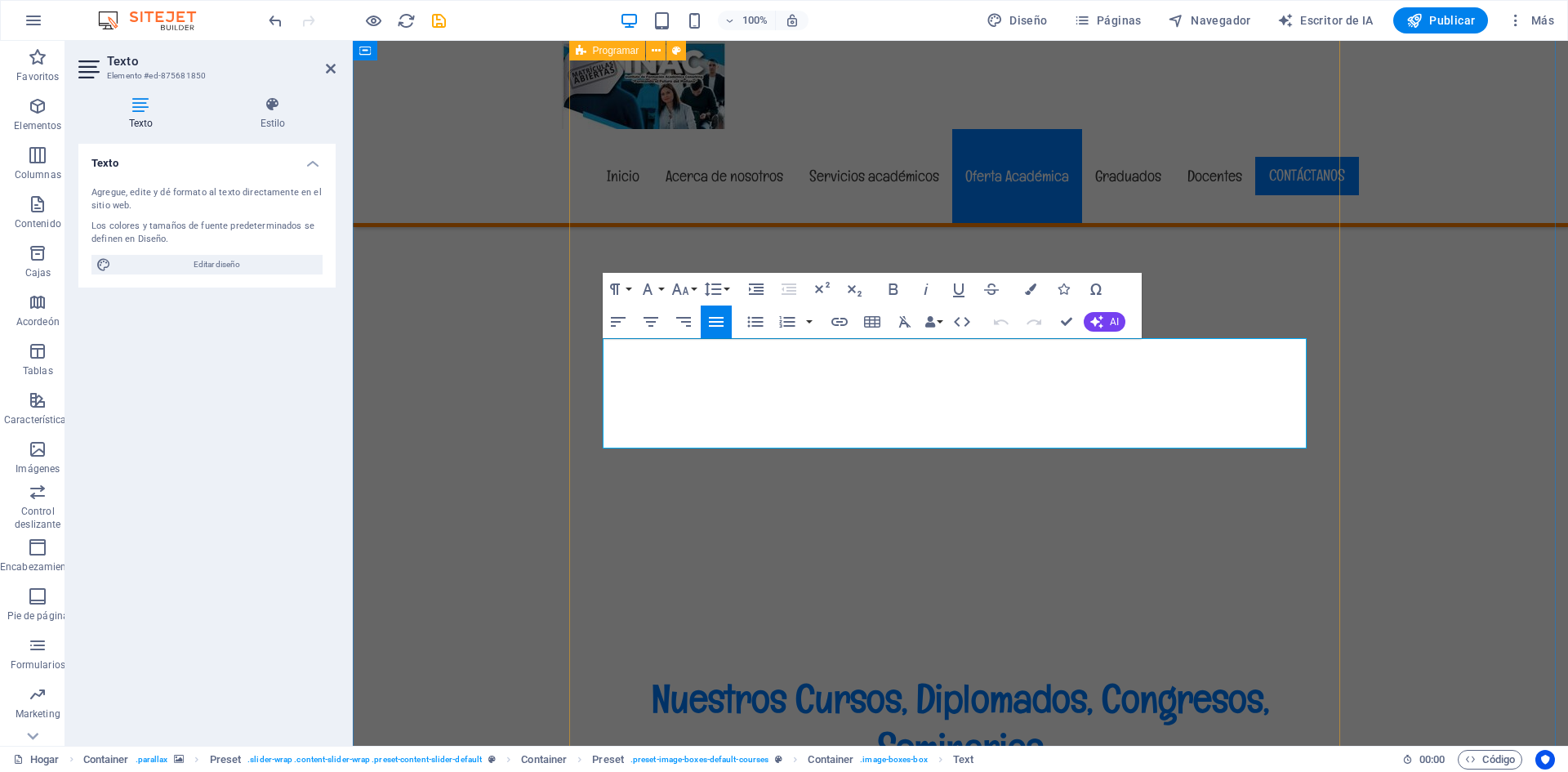
drag, startPoint x: 977, startPoint y: 436, endPoint x: 594, endPoint y: 431, distance: 383.0
copy p "Inscripciones abiertas : 📲 wa.me/573025449255"
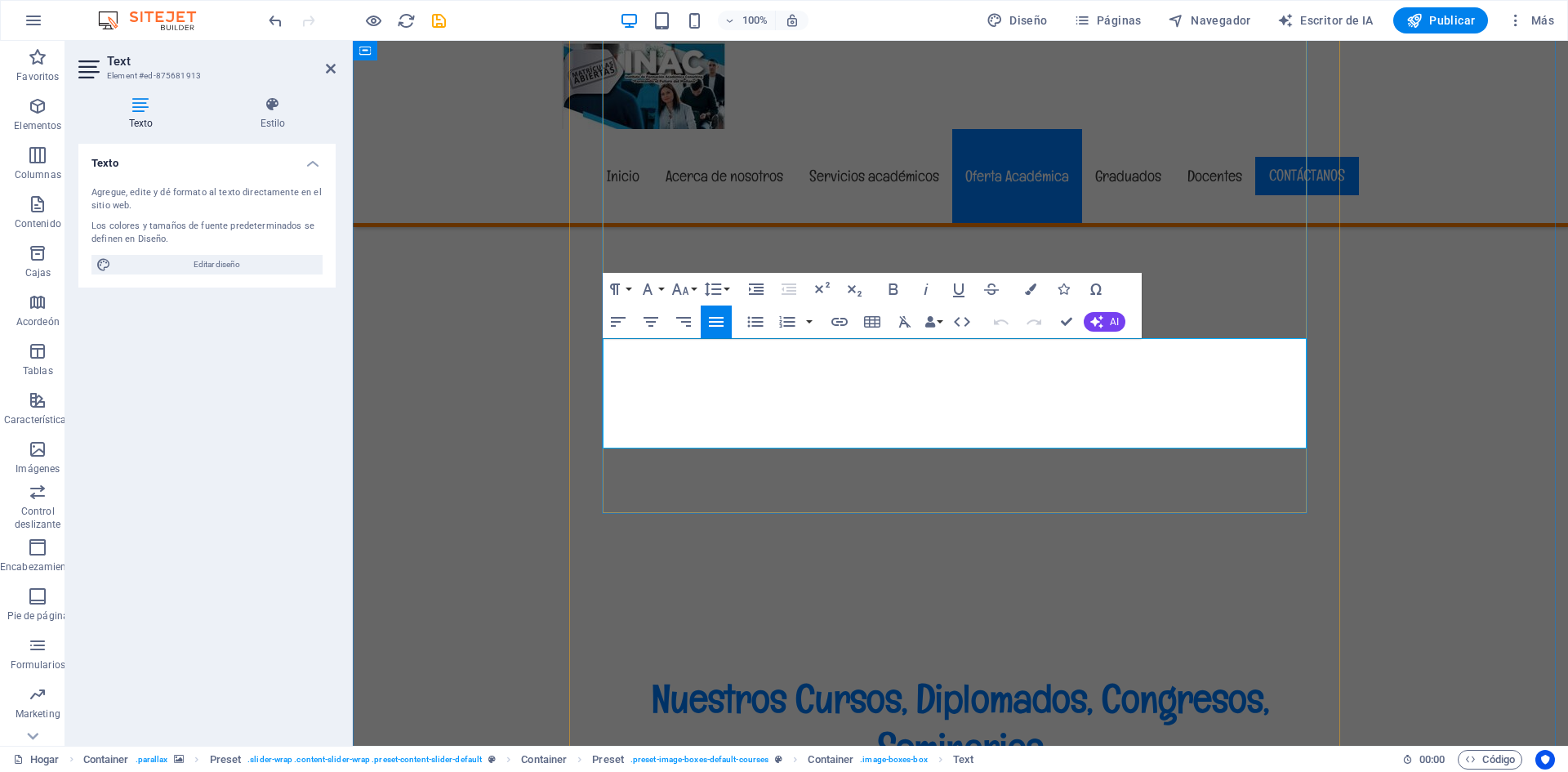
scroll to position [10615, 0]
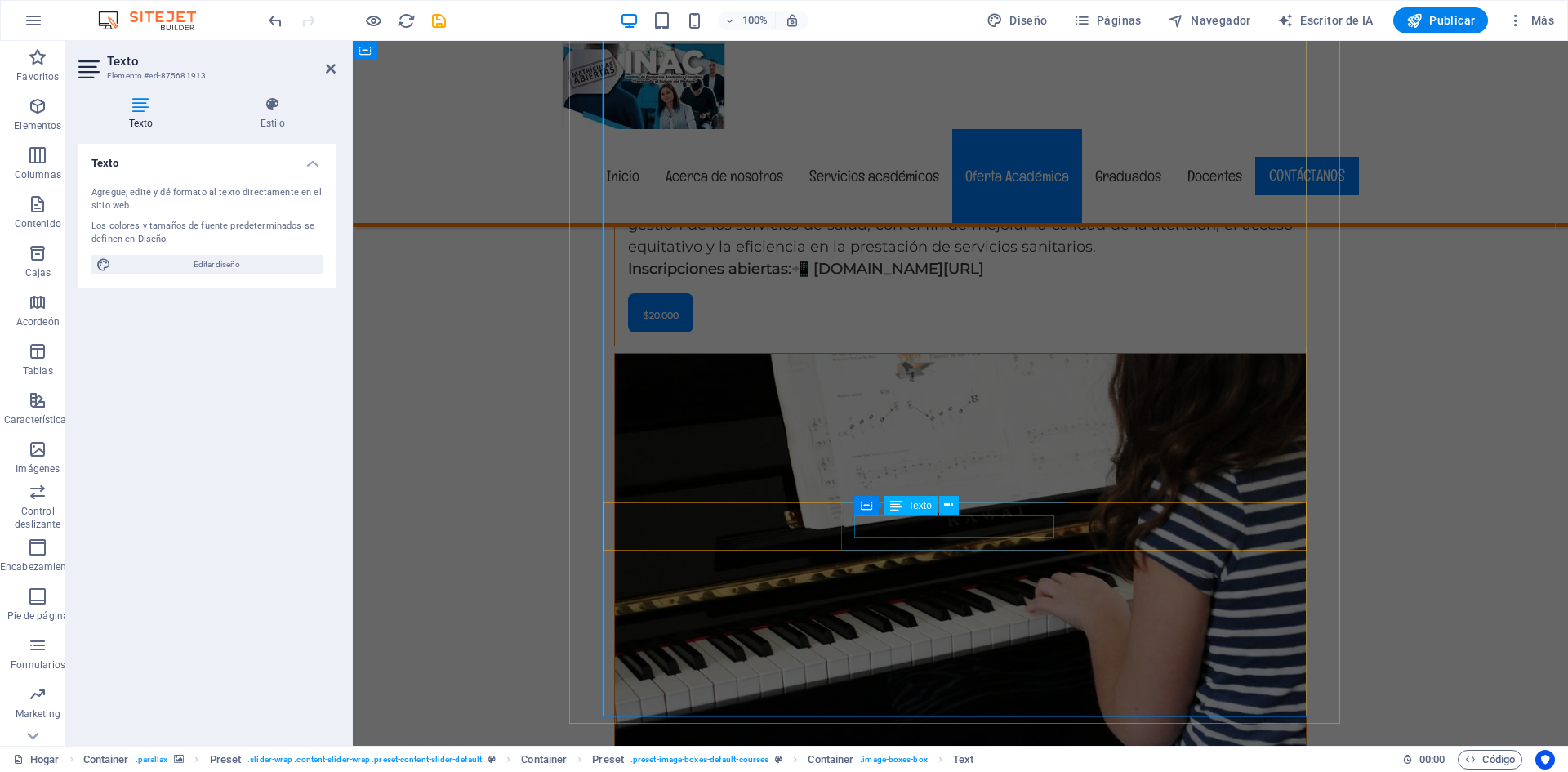
scroll to position [11187, 0]
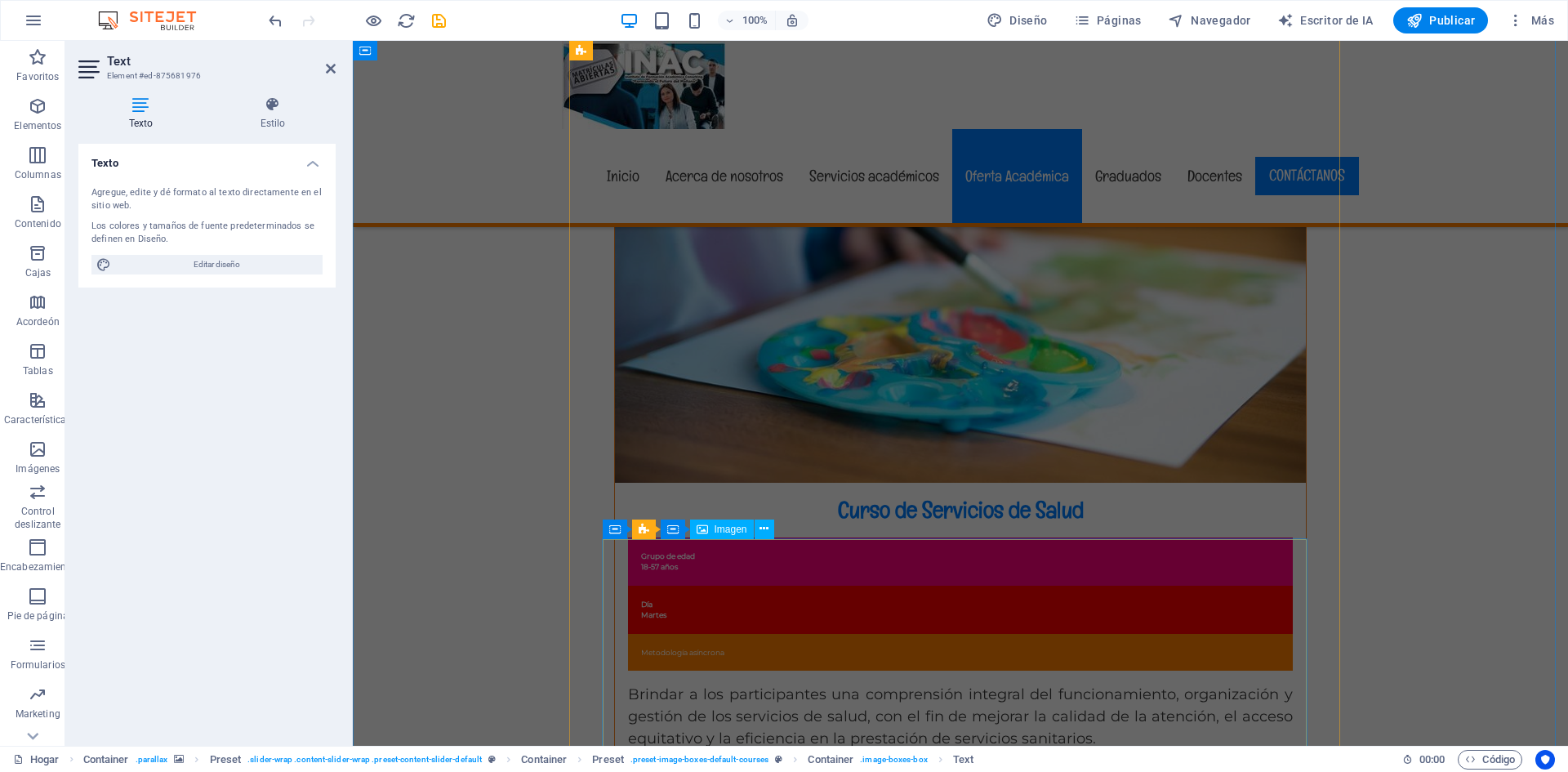
scroll to position [11401, 0]
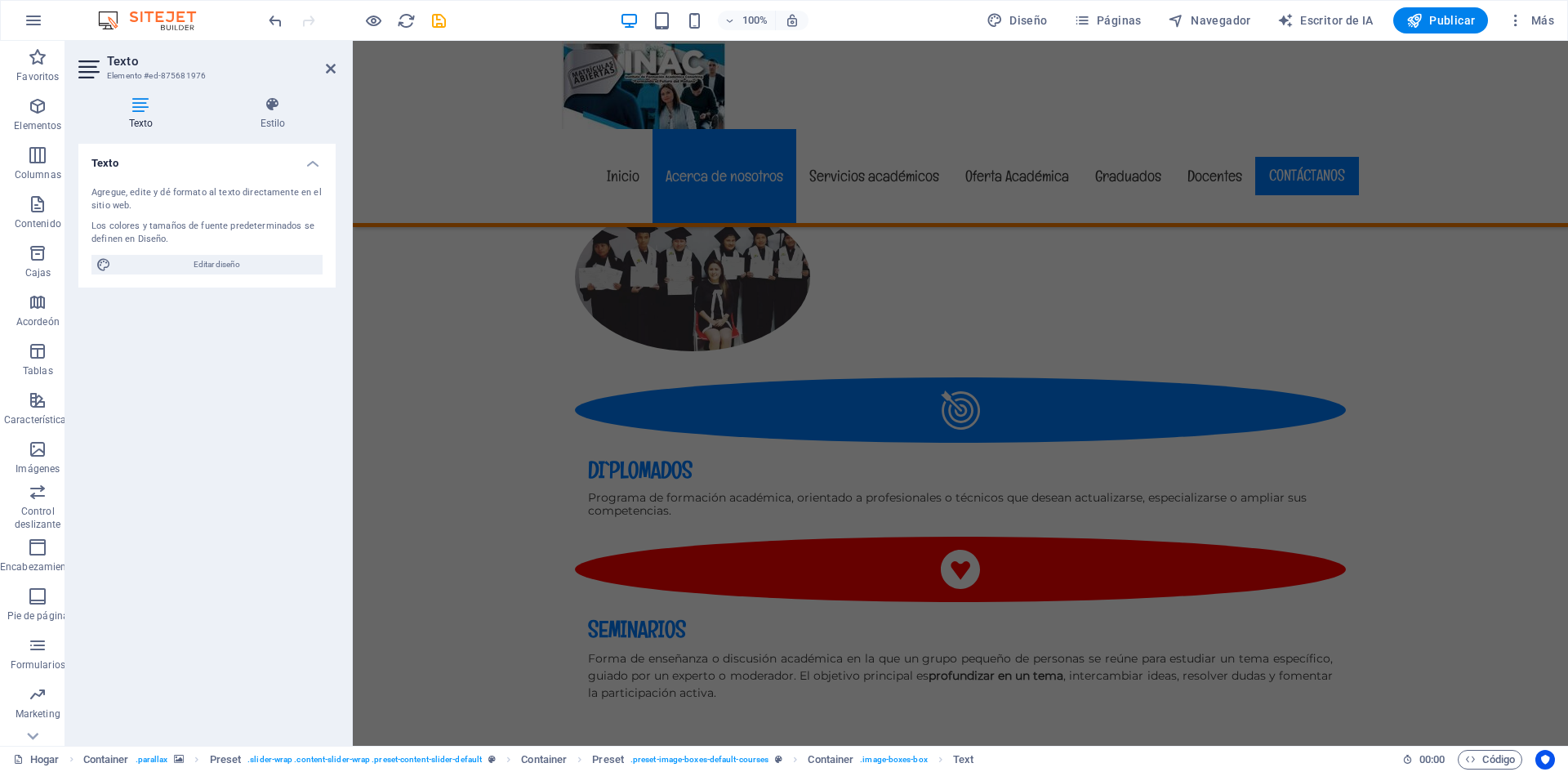
scroll to position [1554, 0]
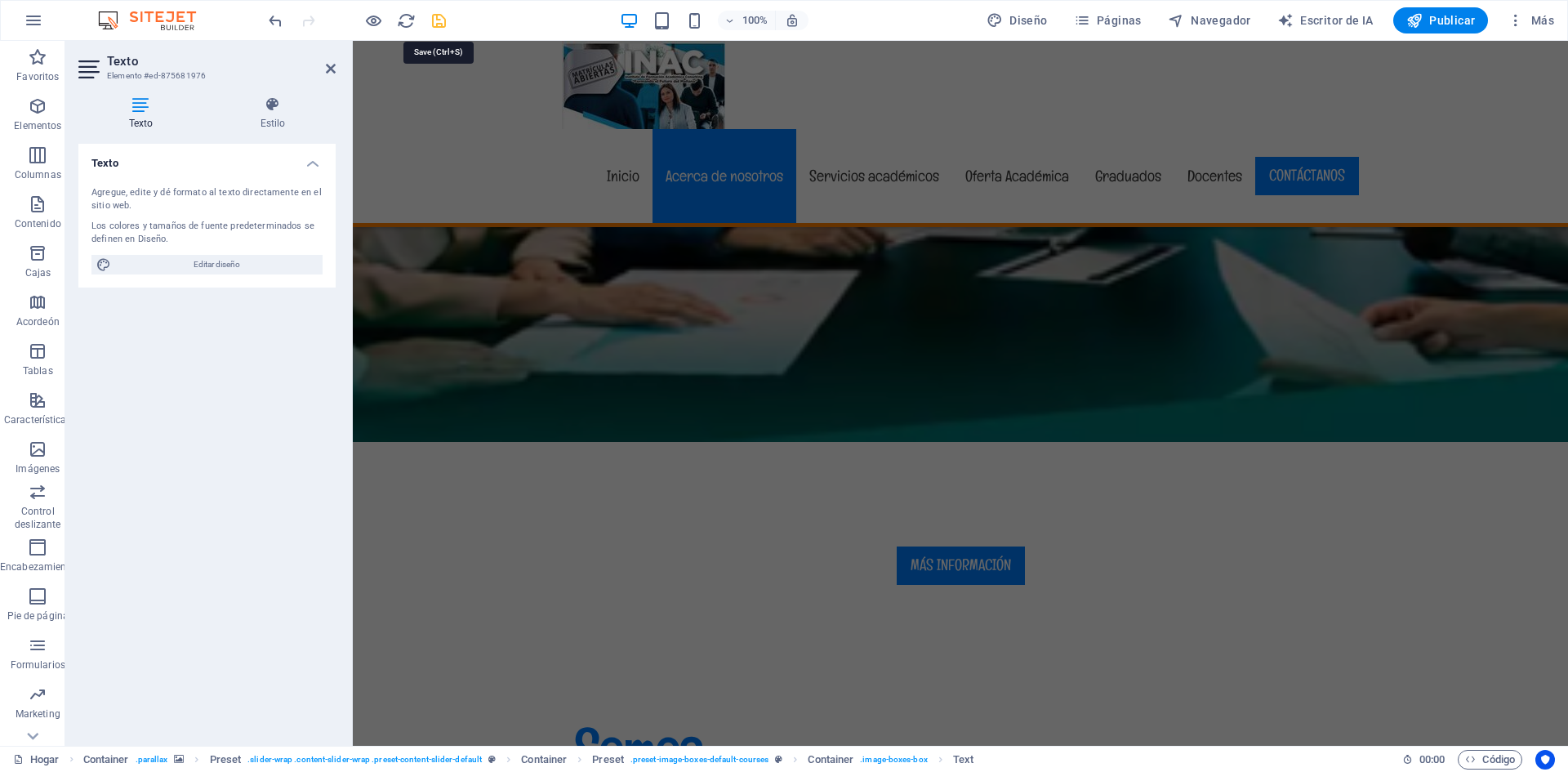
click at [440, 16] on icon "ahorrar" at bounding box center [439, 20] width 19 height 19
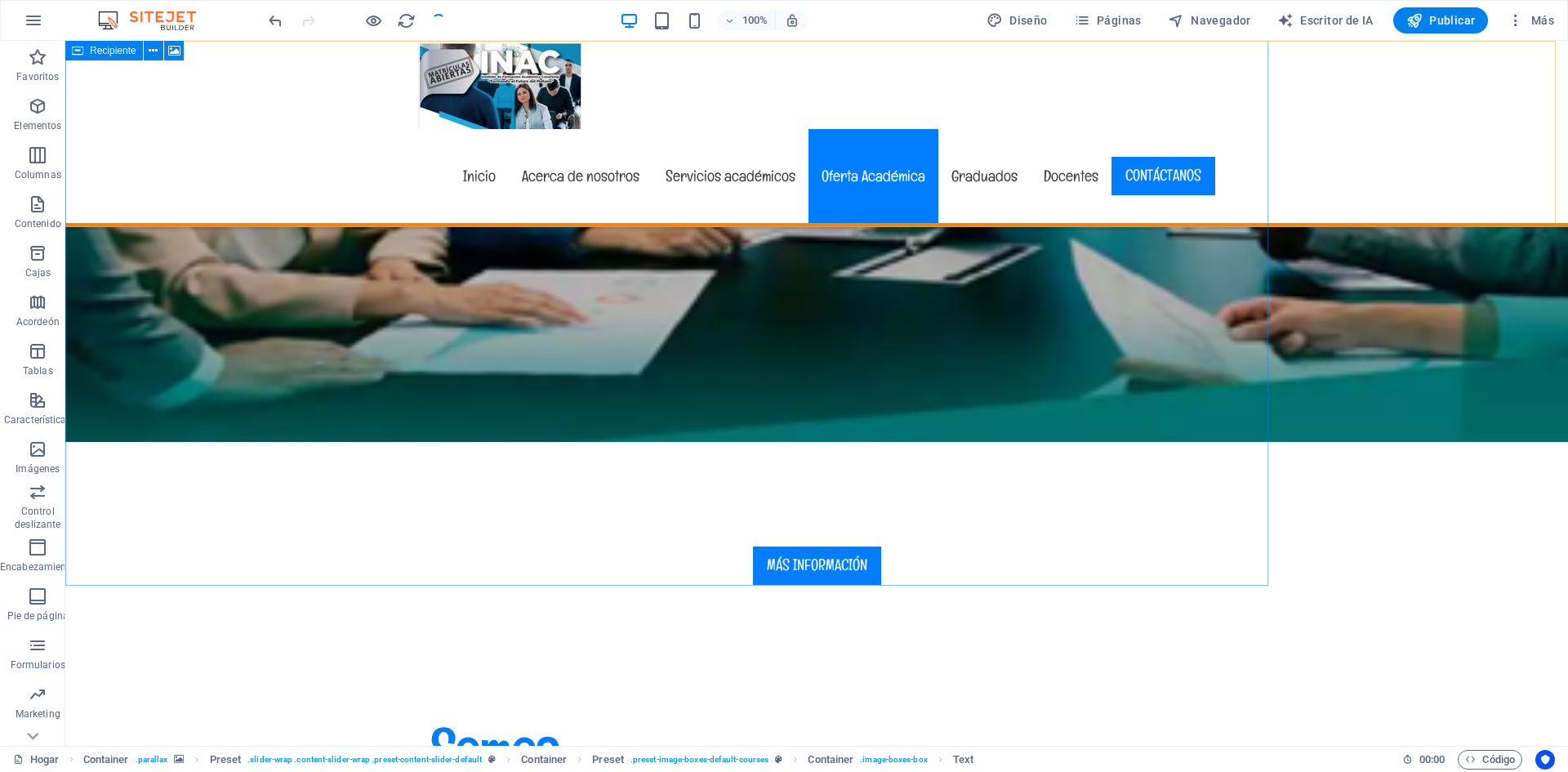
scroll to position [11413, 0]
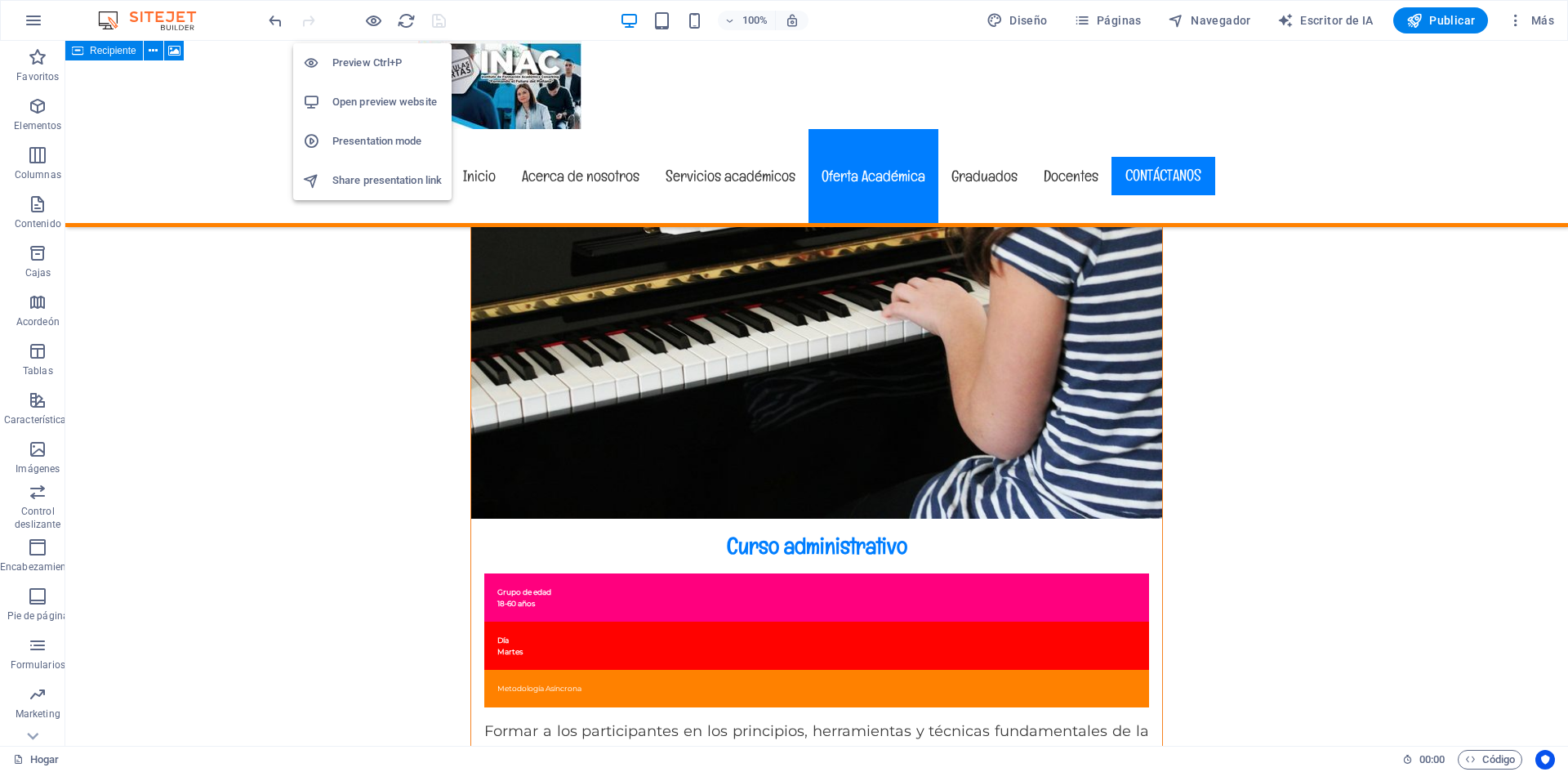
click at [372, 104] on h6 "Open preview website" at bounding box center [387, 102] width 109 height 19
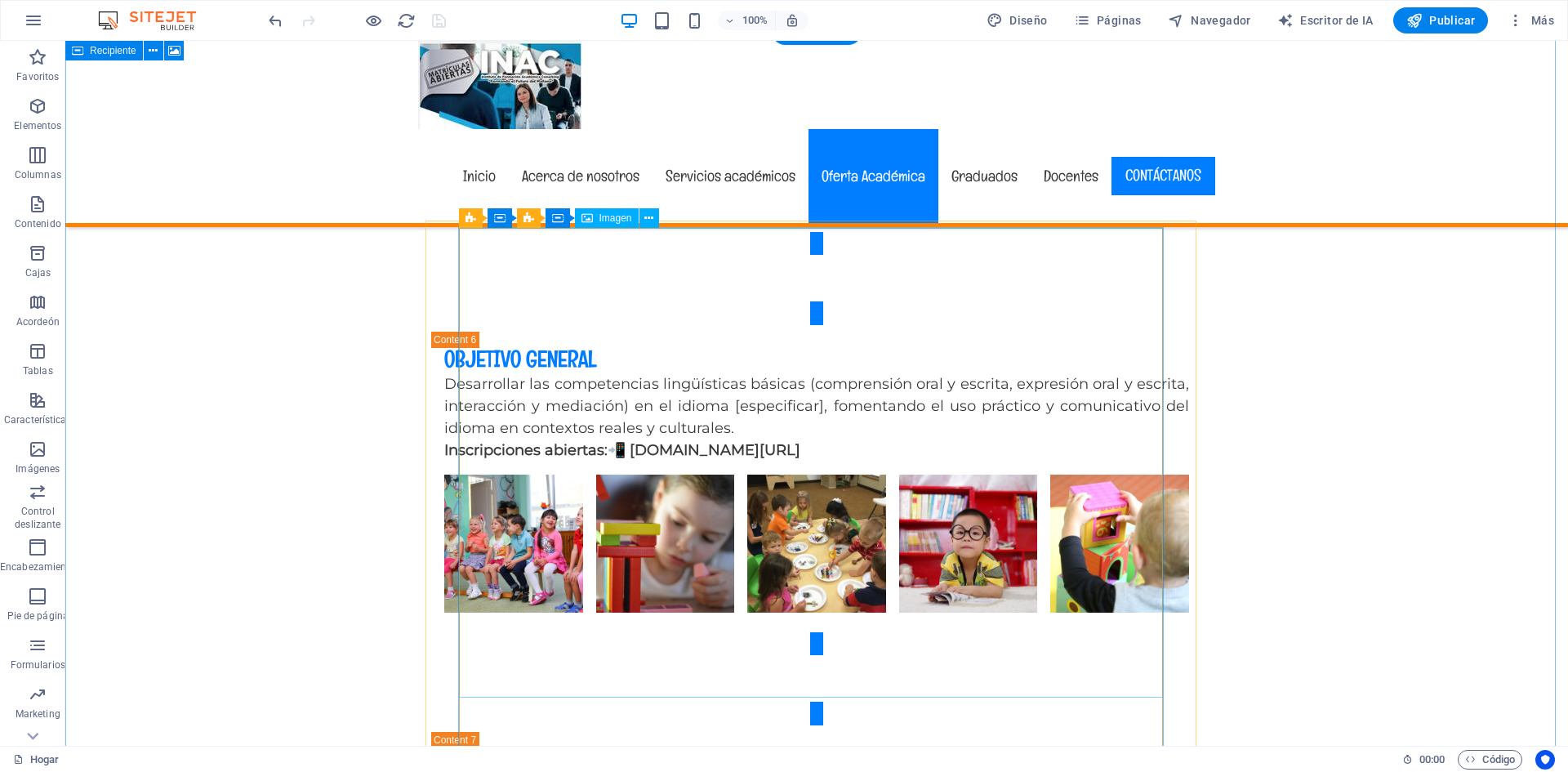
scroll to position [7165, 0]
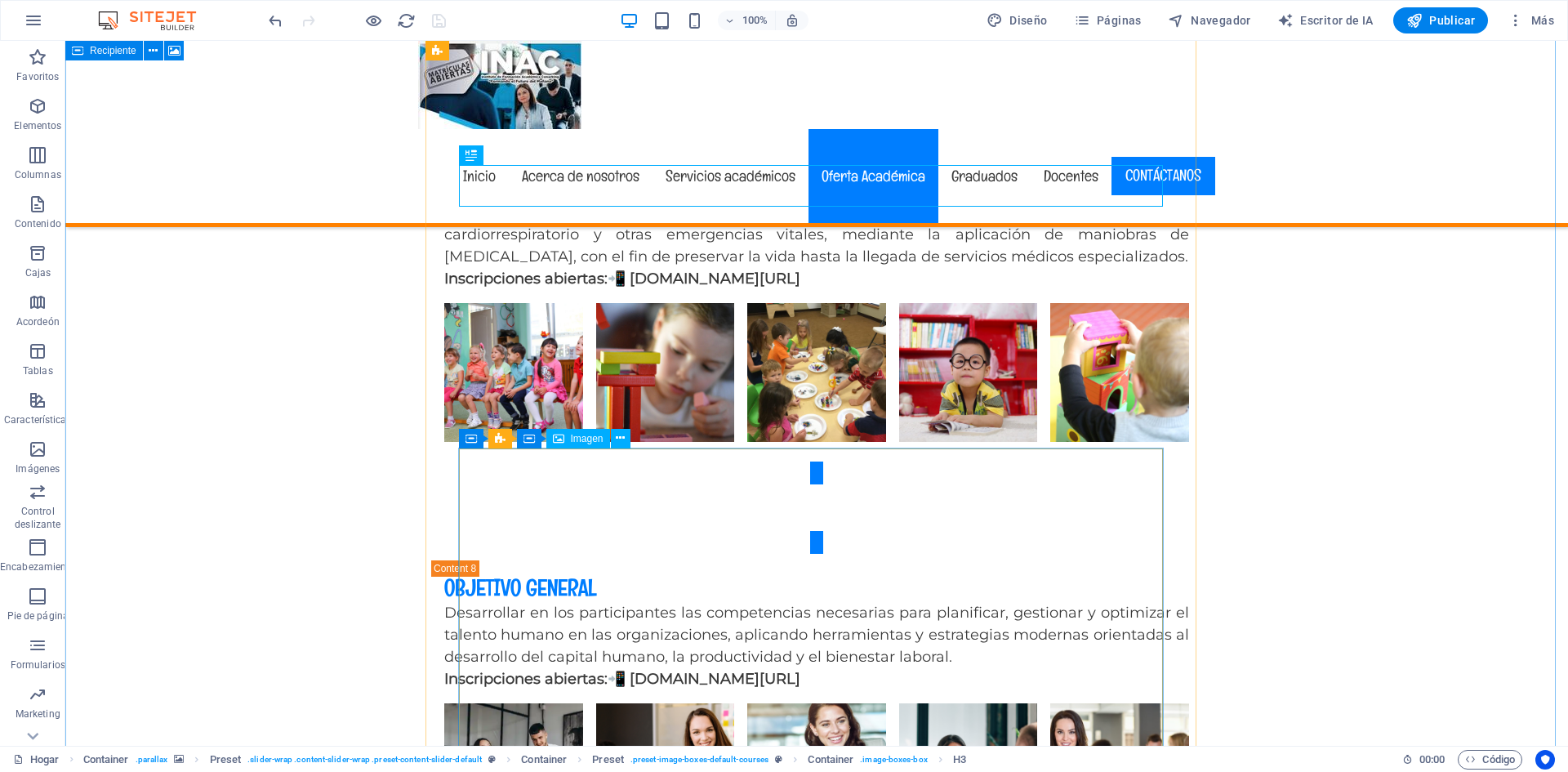
scroll to position [7574, 0]
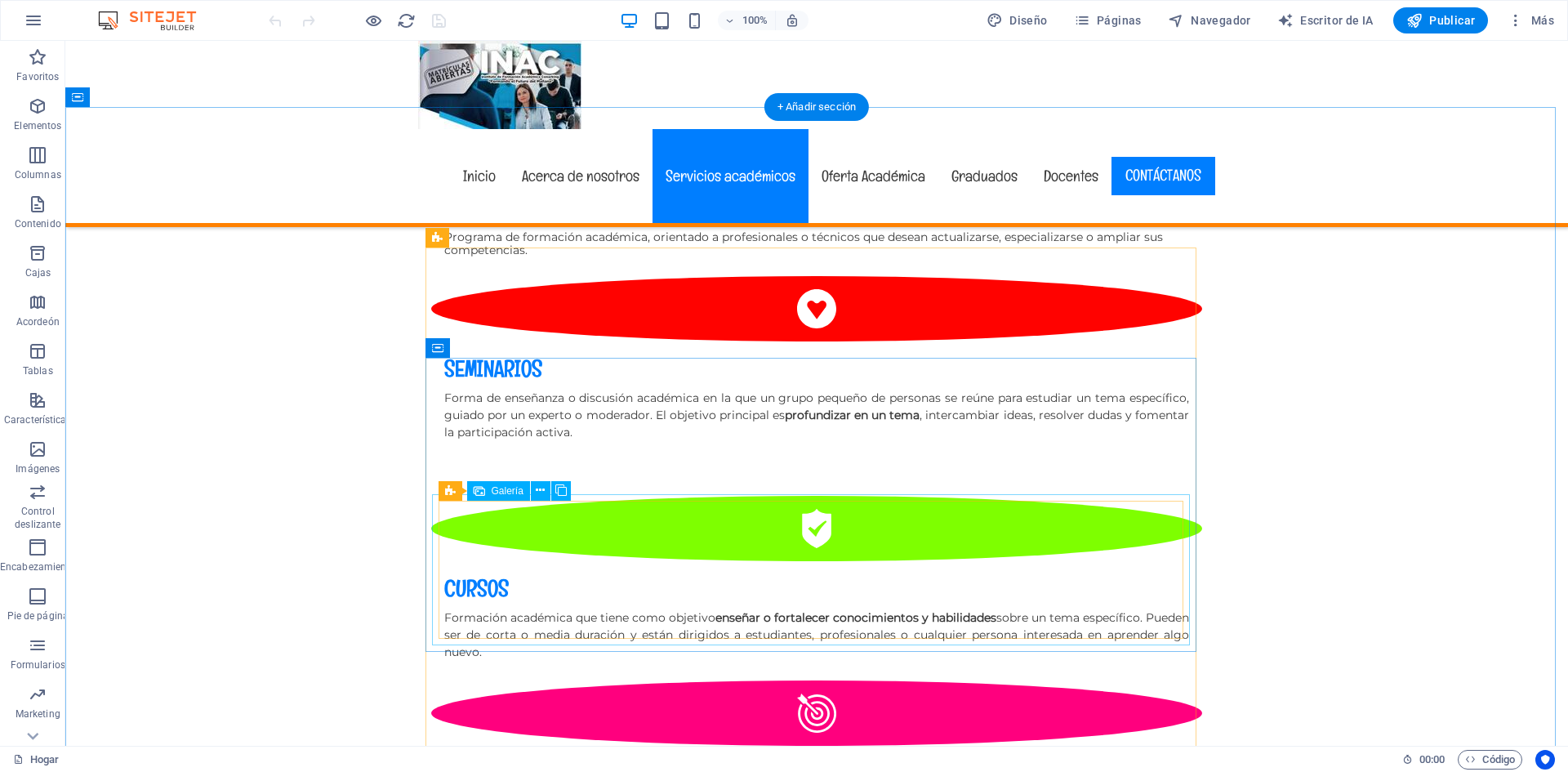
scroll to position [2450, 0]
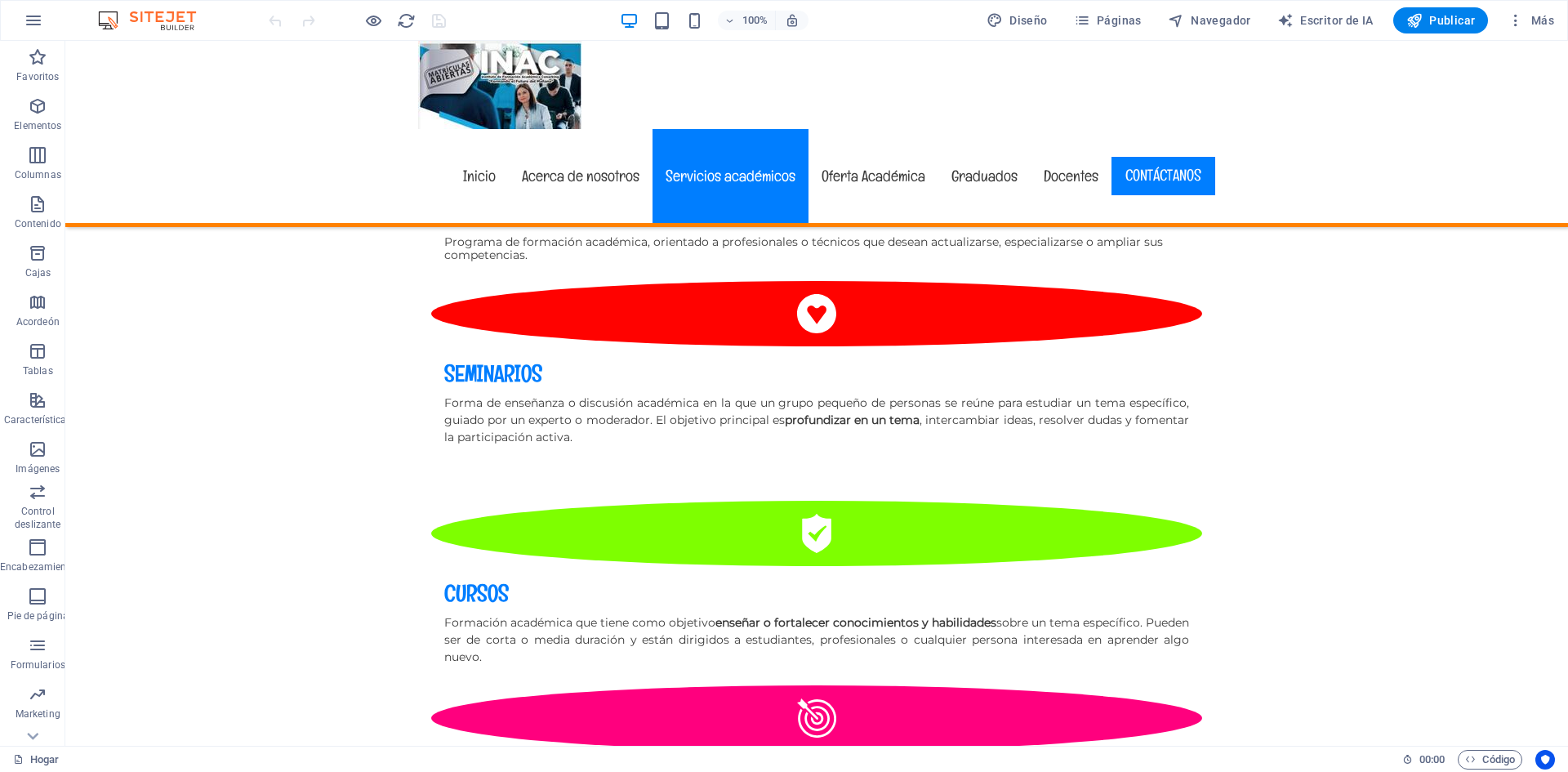
click at [434, 23] on div at bounding box center [356, 20] width 183 height 26
click at [1451, 24] on font "Publicar" at bounding box center [1452, 20] width 45 height 13
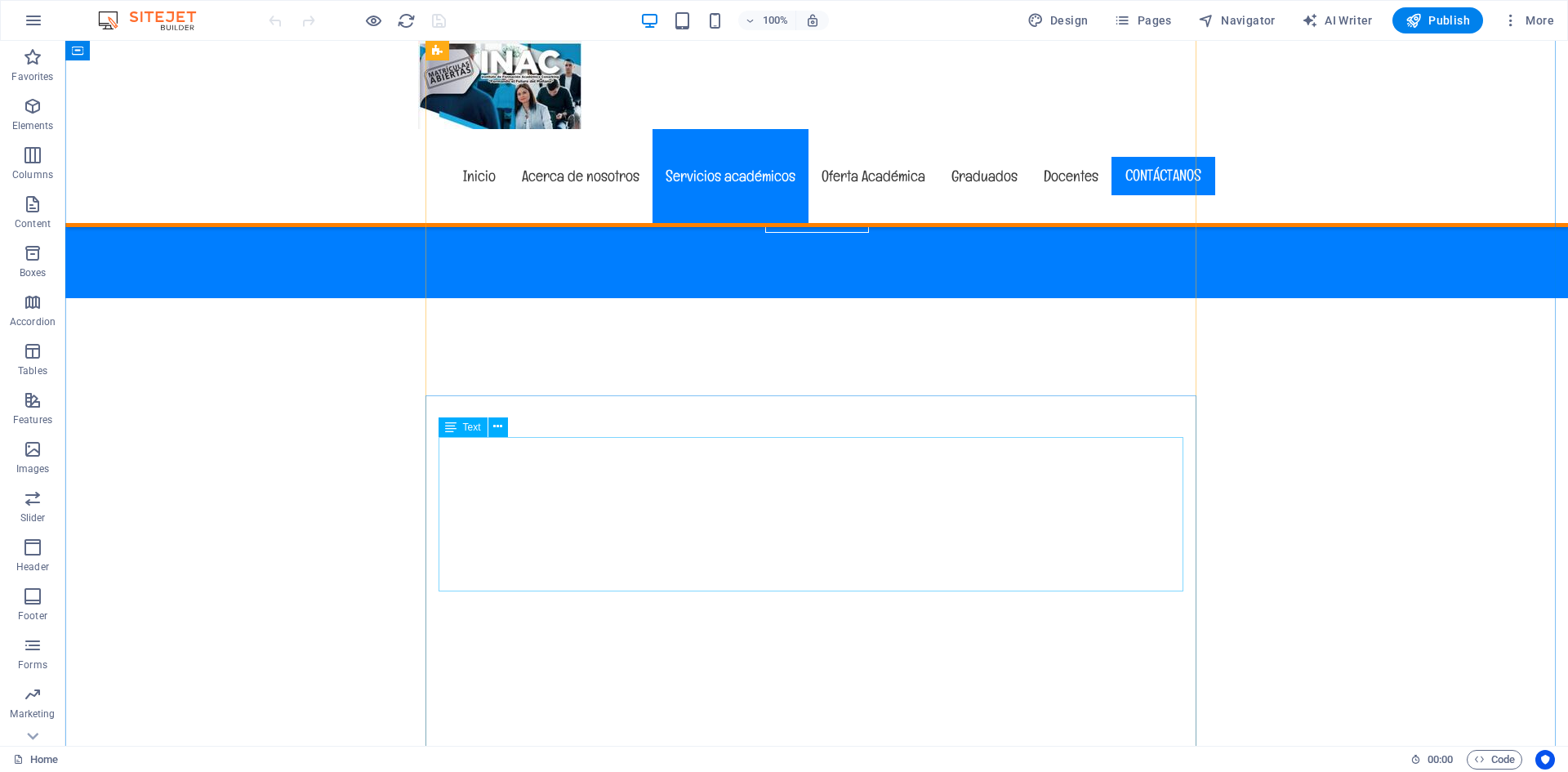
scroll to position [3840, 0]
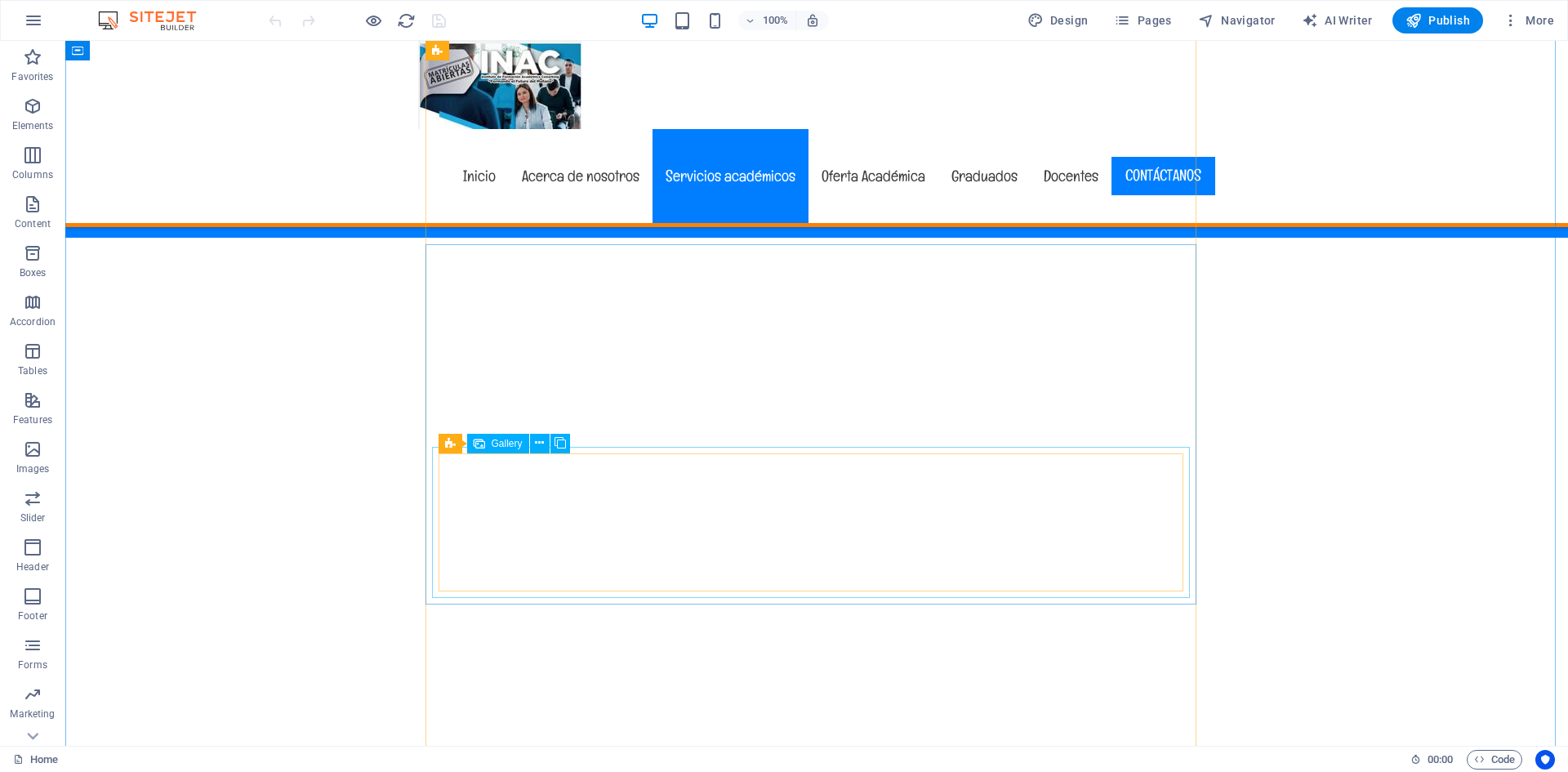
select select "4"
select select "px"
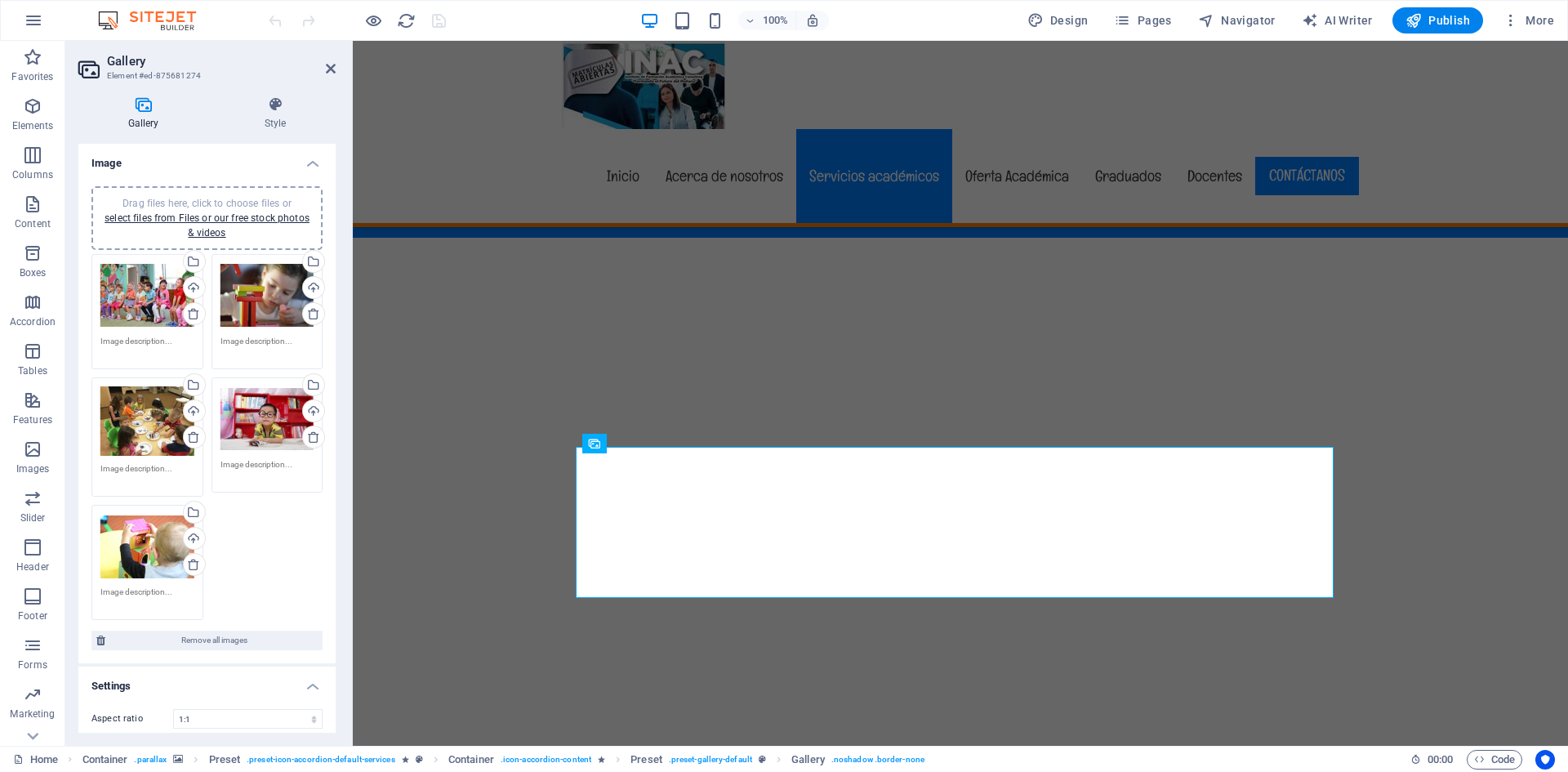
click at [151, 293] on div "Drag files here, click to choose files or select files from Files or our free s…" at bounding box center [146, 296] width 94 height 66
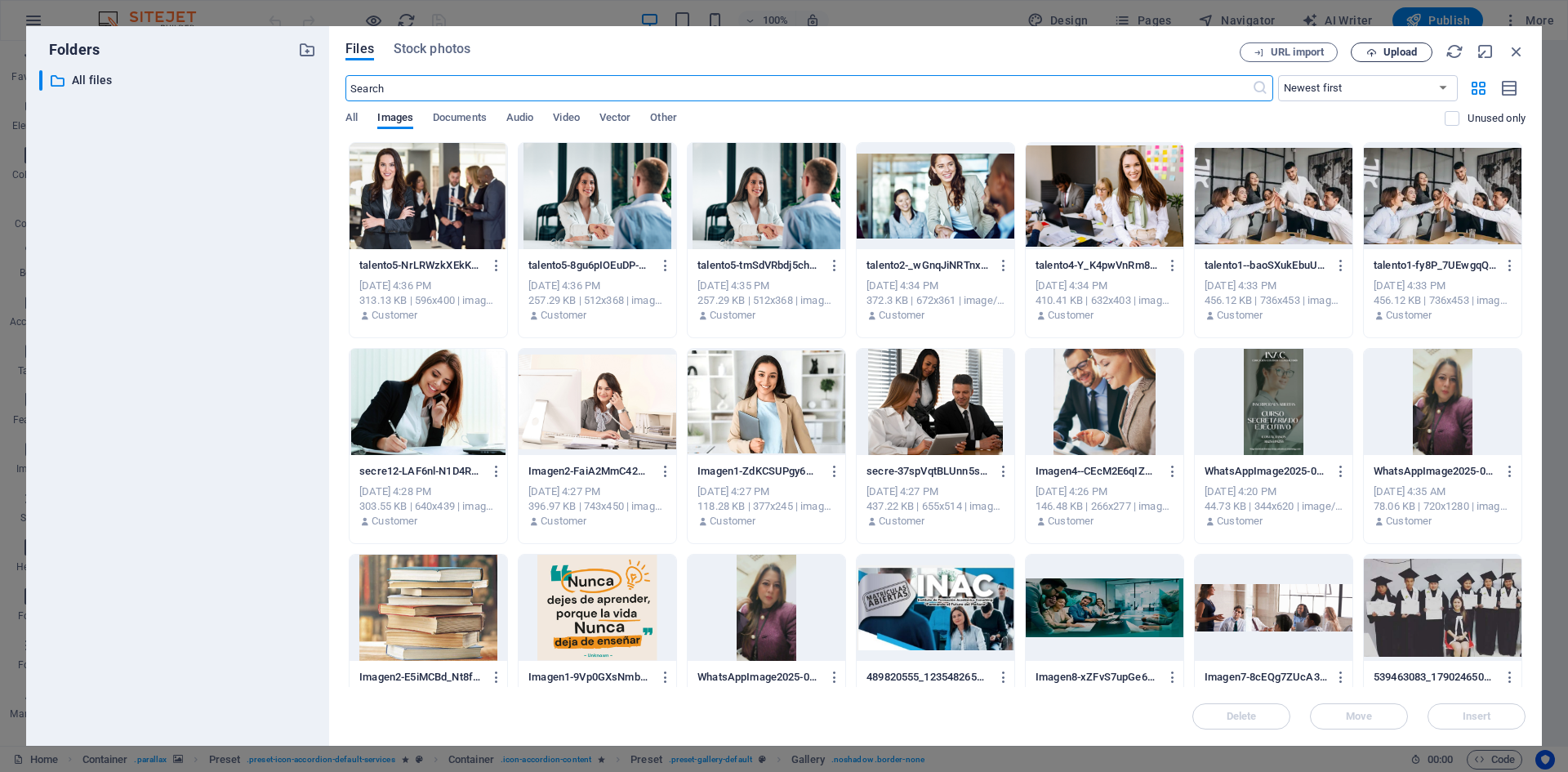
click at [1390, 53] on span "Upload" at bounding box center [1400, 52] width 33 height 10
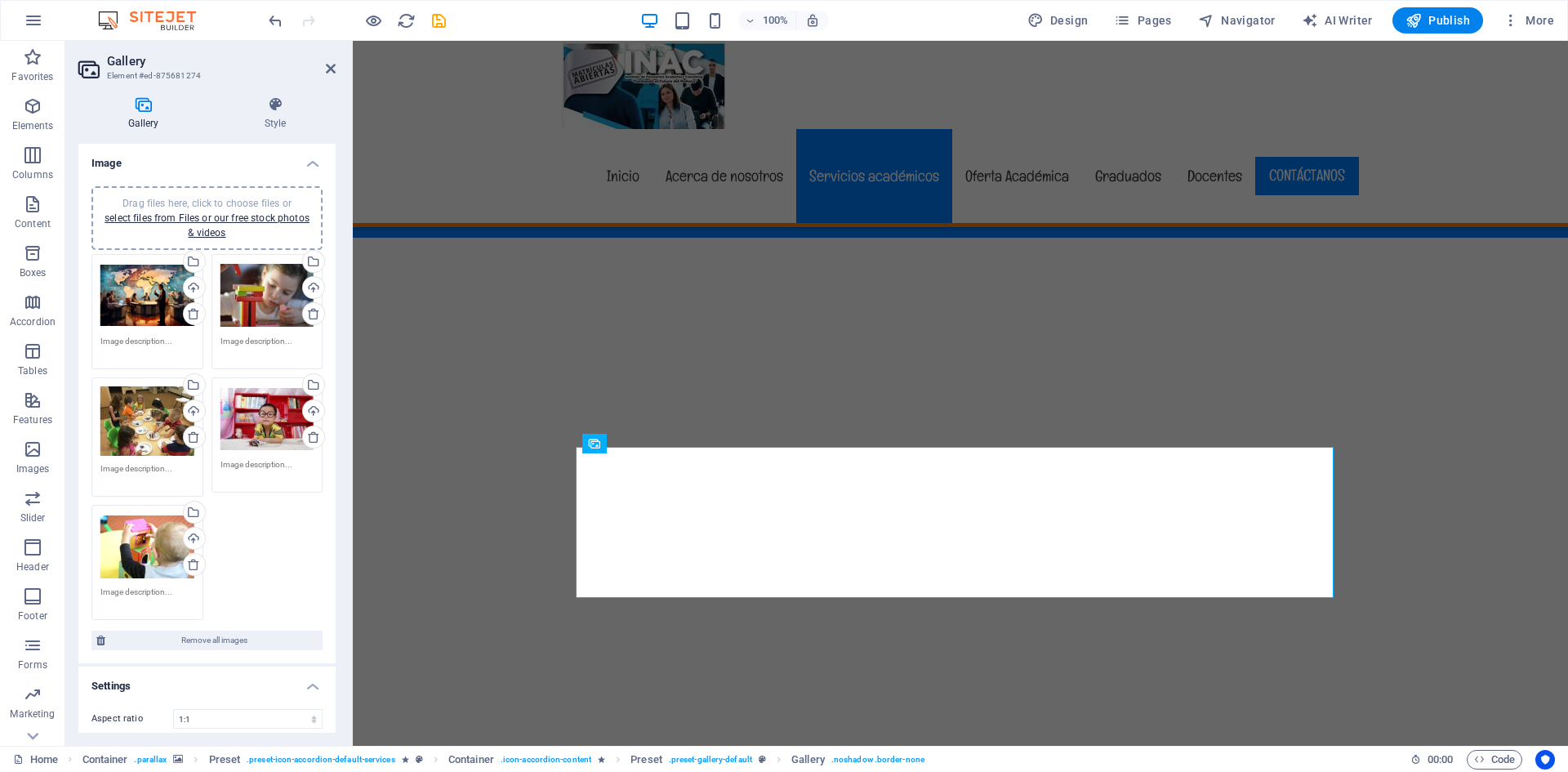
click at [242, 297] on div "Drag files here, click to choose files or select files from Files or our free s…" at bounding box center [267, 296] width 94 height 66
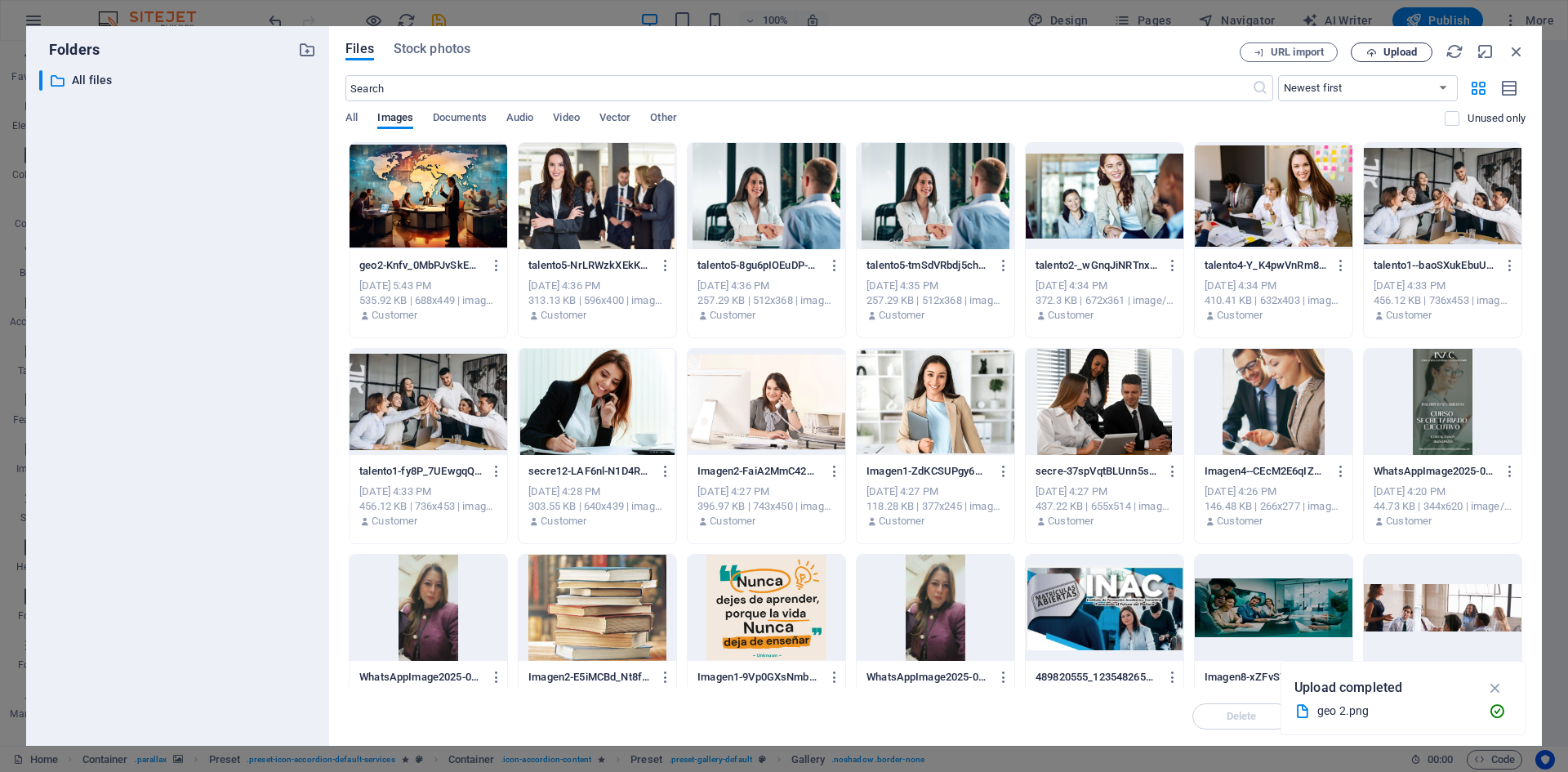
click at [1375, 55] on icon "button" at bounding box center [1372, 52] width 10 height 10
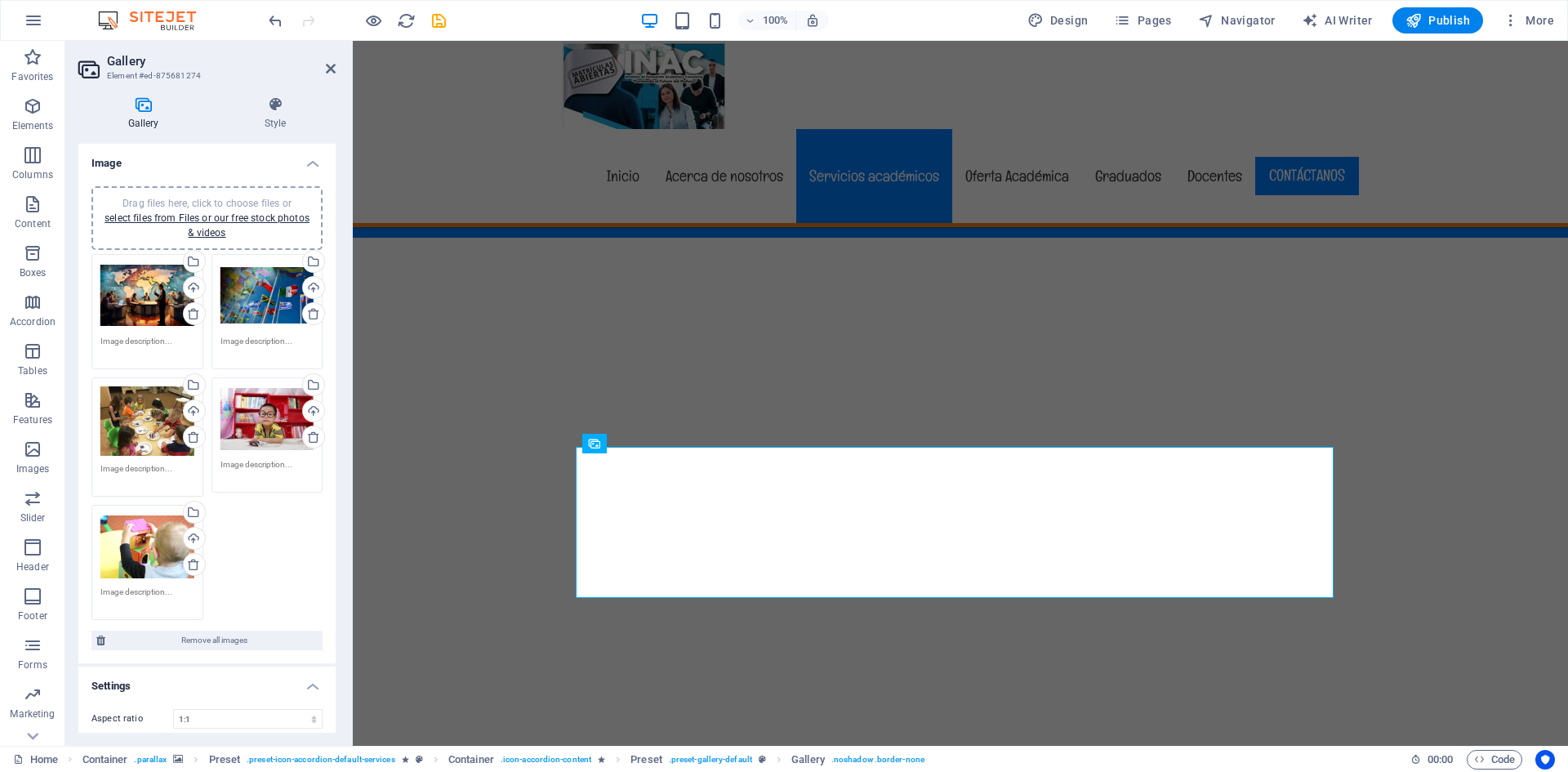
click at [140, 420] on div "Drag files here, click to choose files or select files from Files or our free s…" at bounding box center [146, 422] width 94 height 70
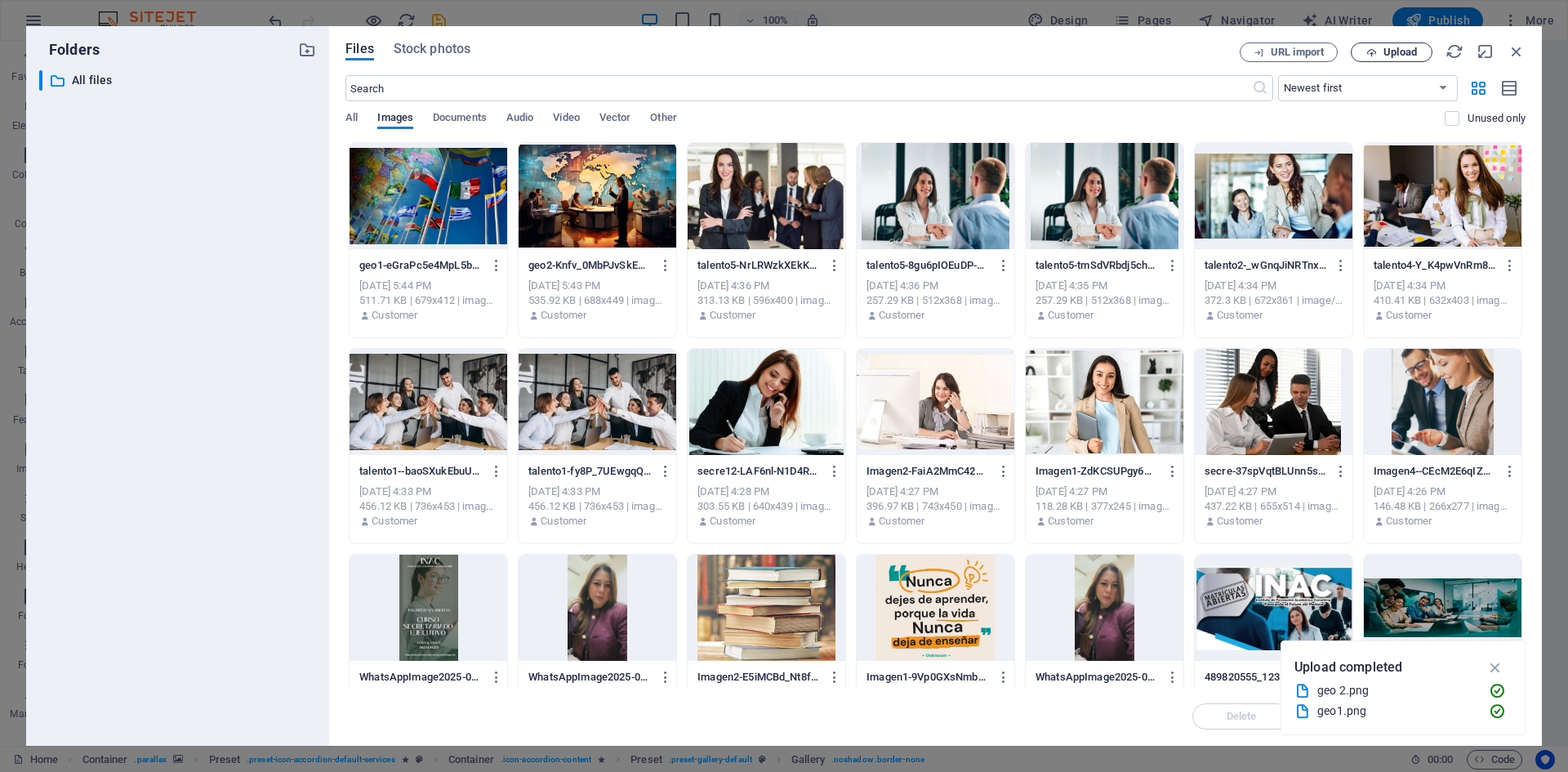
click at [1397, 50] on span "Upload" at bounding box center [1400, 52] width 33 height 10
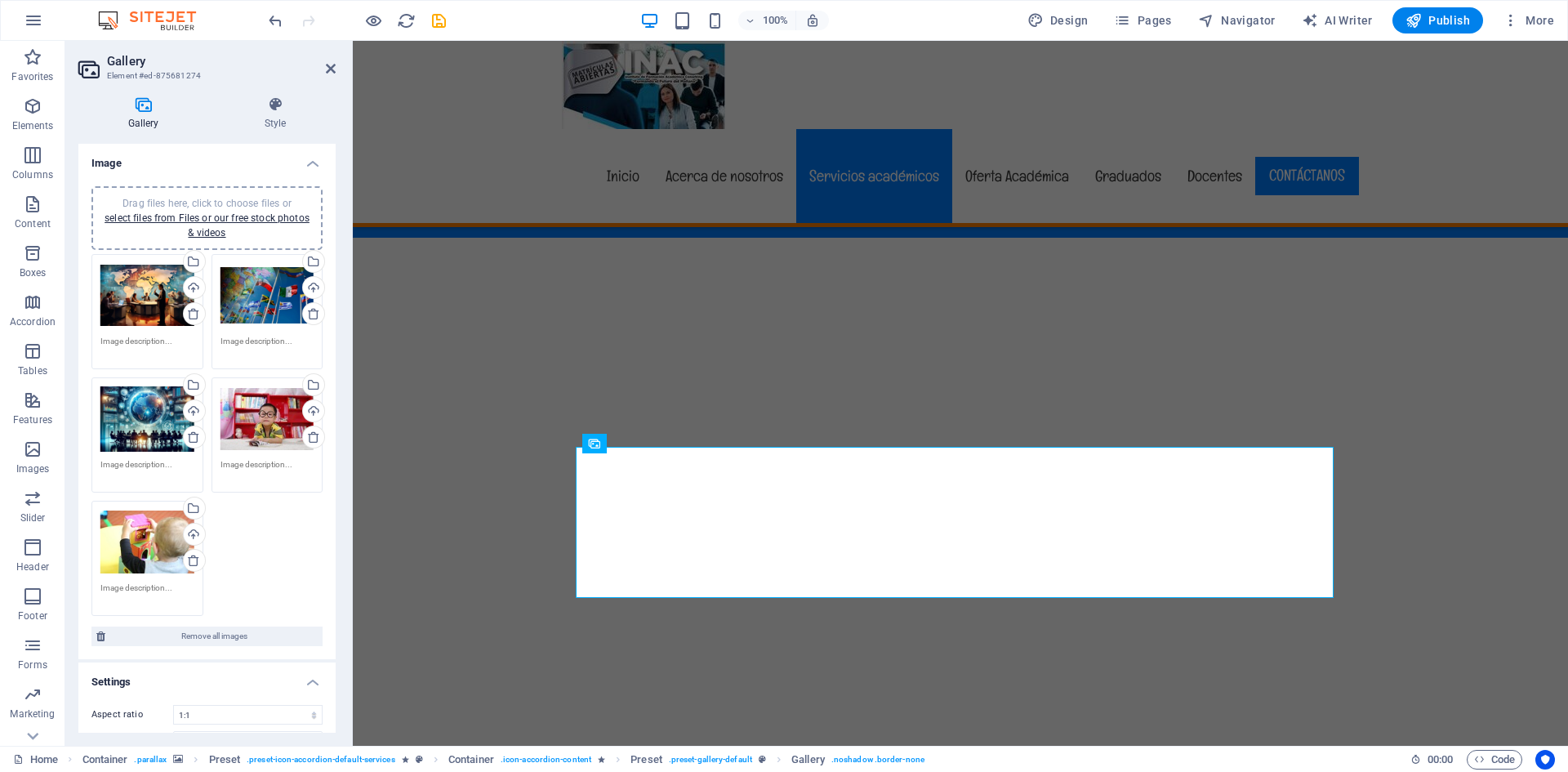
click at [272, 410] on div "Drag files here, click to choose files or select files from Files or our free s…" at bounding box center [267, 419] width 94 height 66
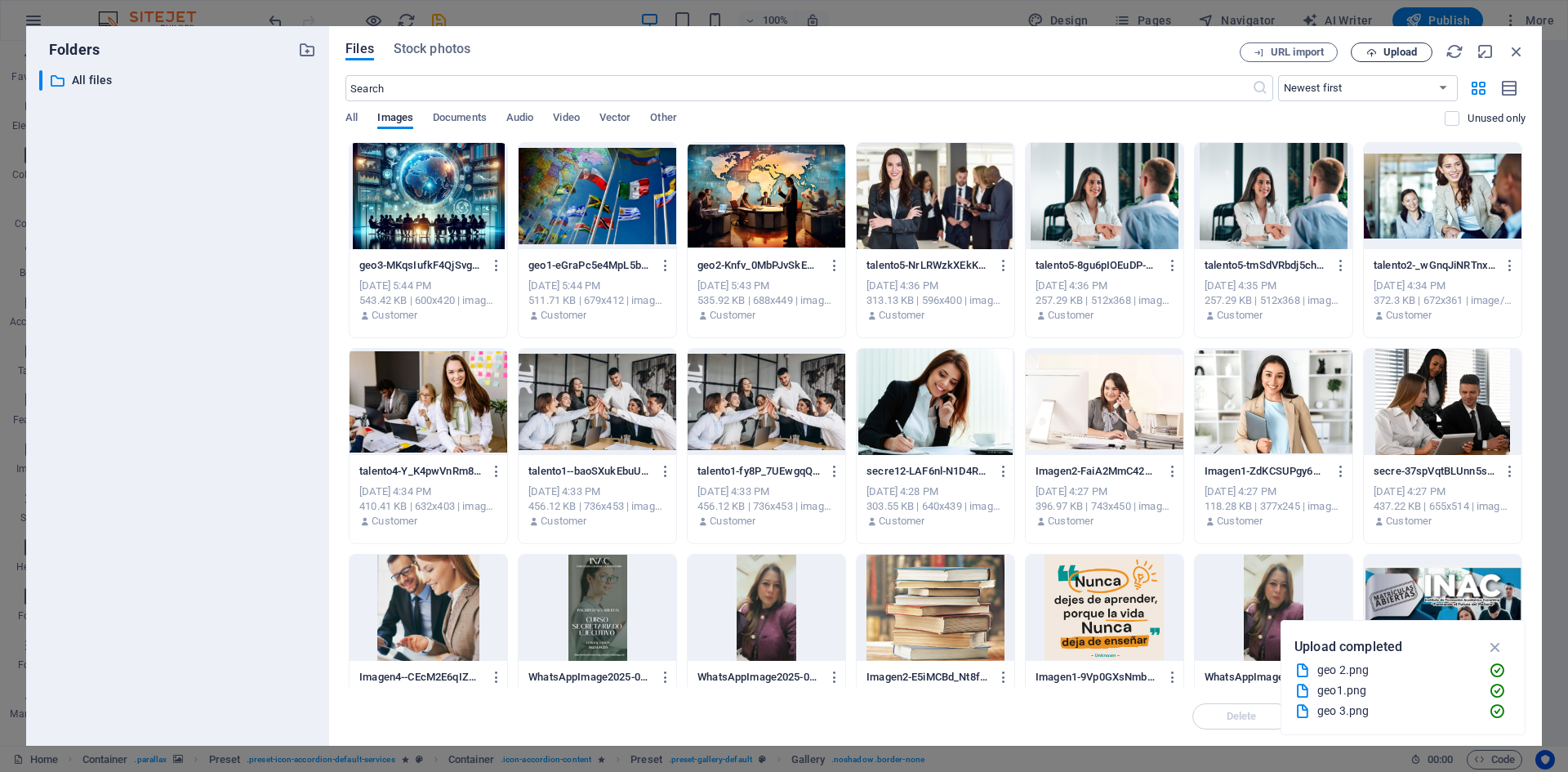
click at [1402, 51] on span "Upload" at bounding box center [1400, 52] width 33 height 10
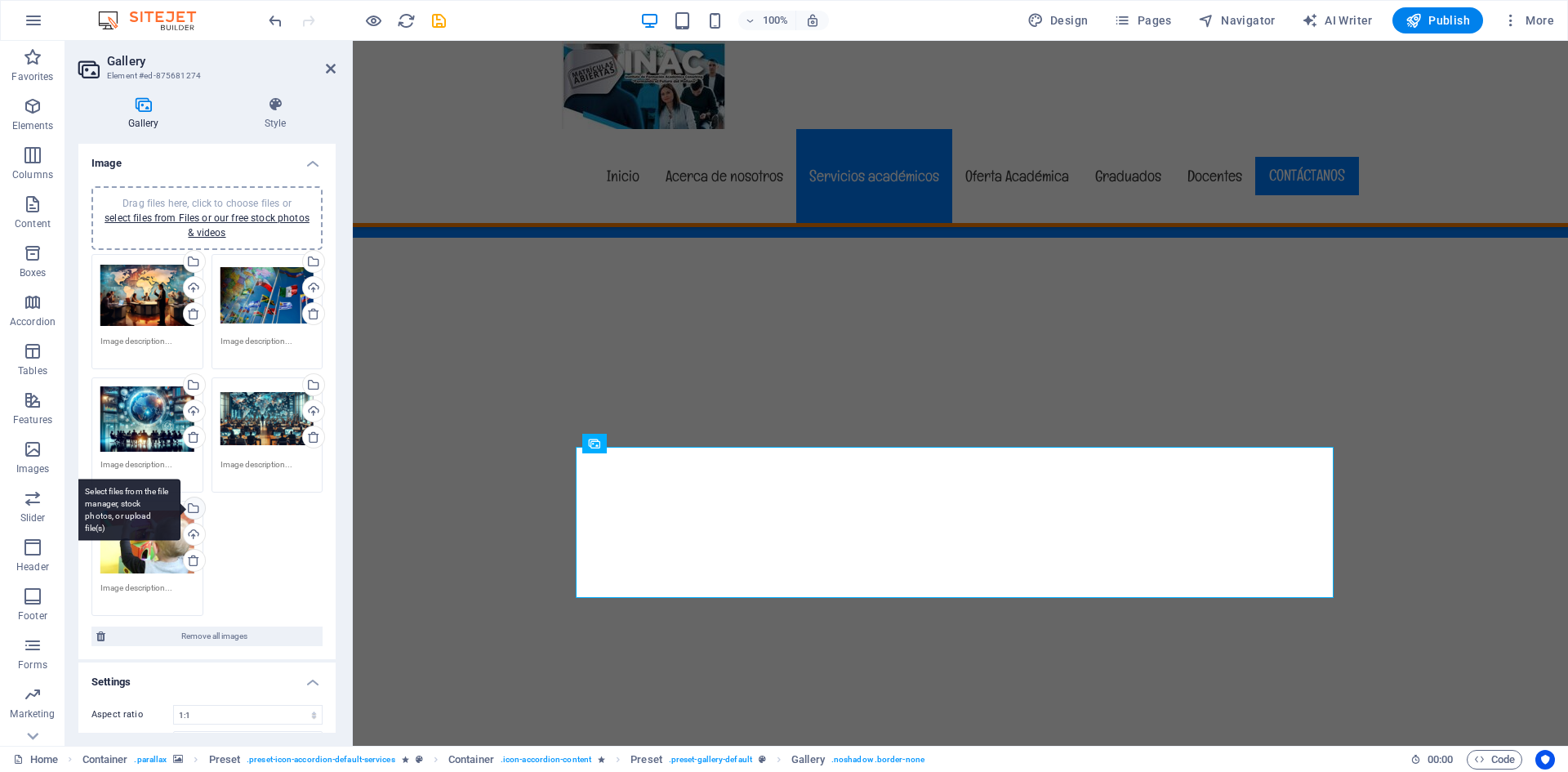
click at [165, 536] on div "Select files from the file manager, stock photos, or upload file(s)" at bounding box center [127, 510] width 107 height 61
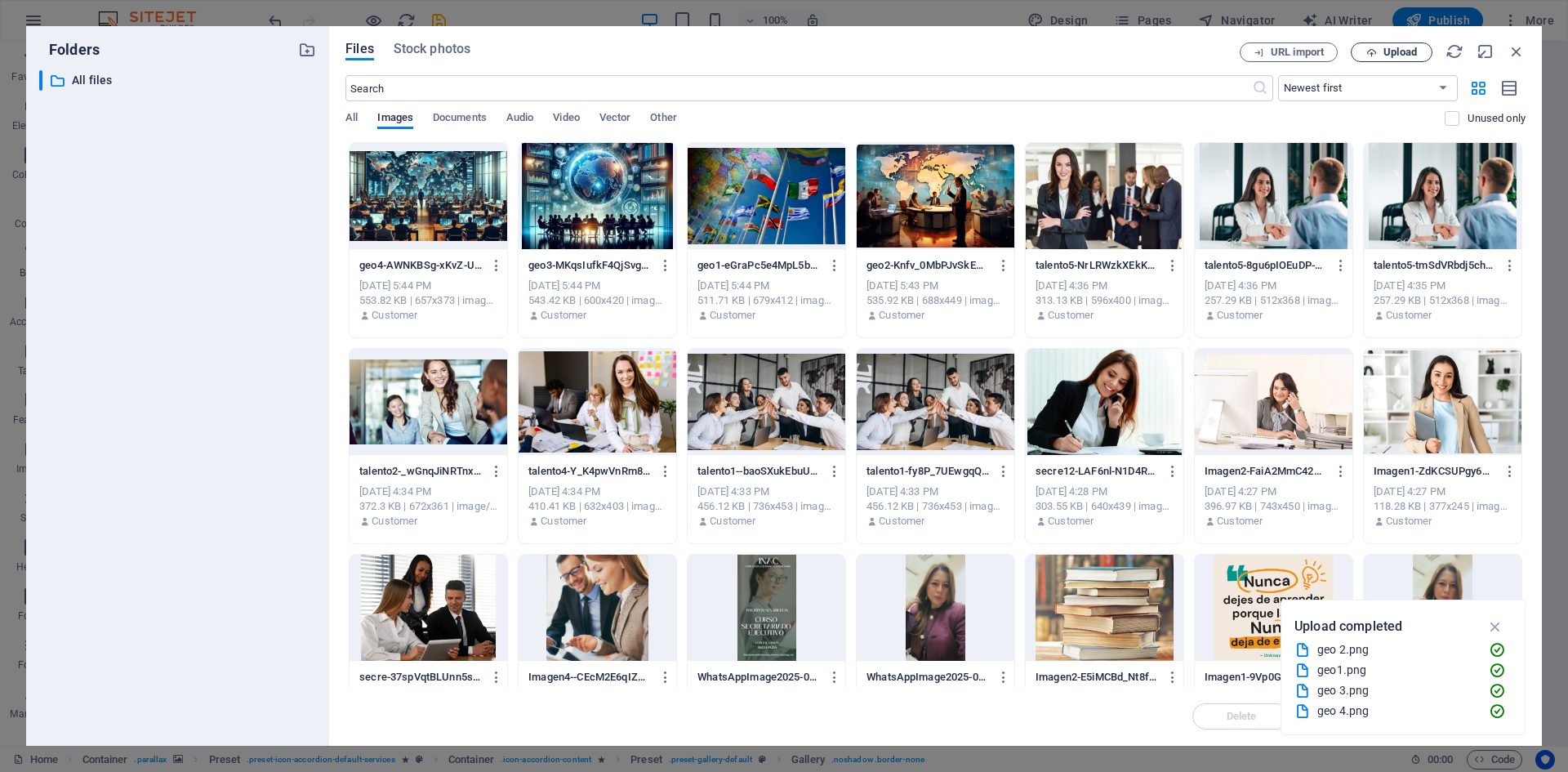
click at [1412, 56] on span "Upload" at bounding box center [1400, 52] width 33 height 10
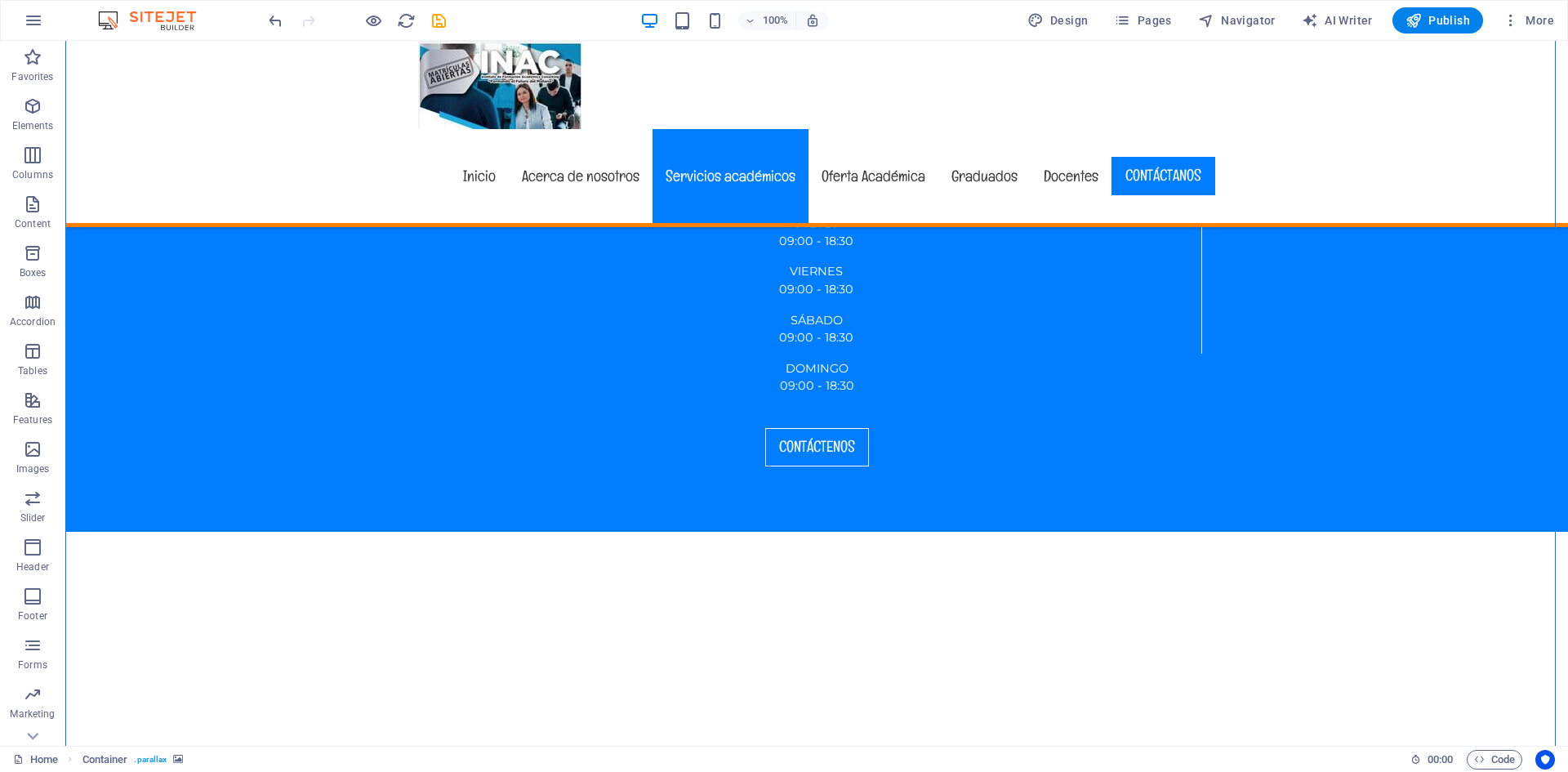
scroll to position [3512, 0]
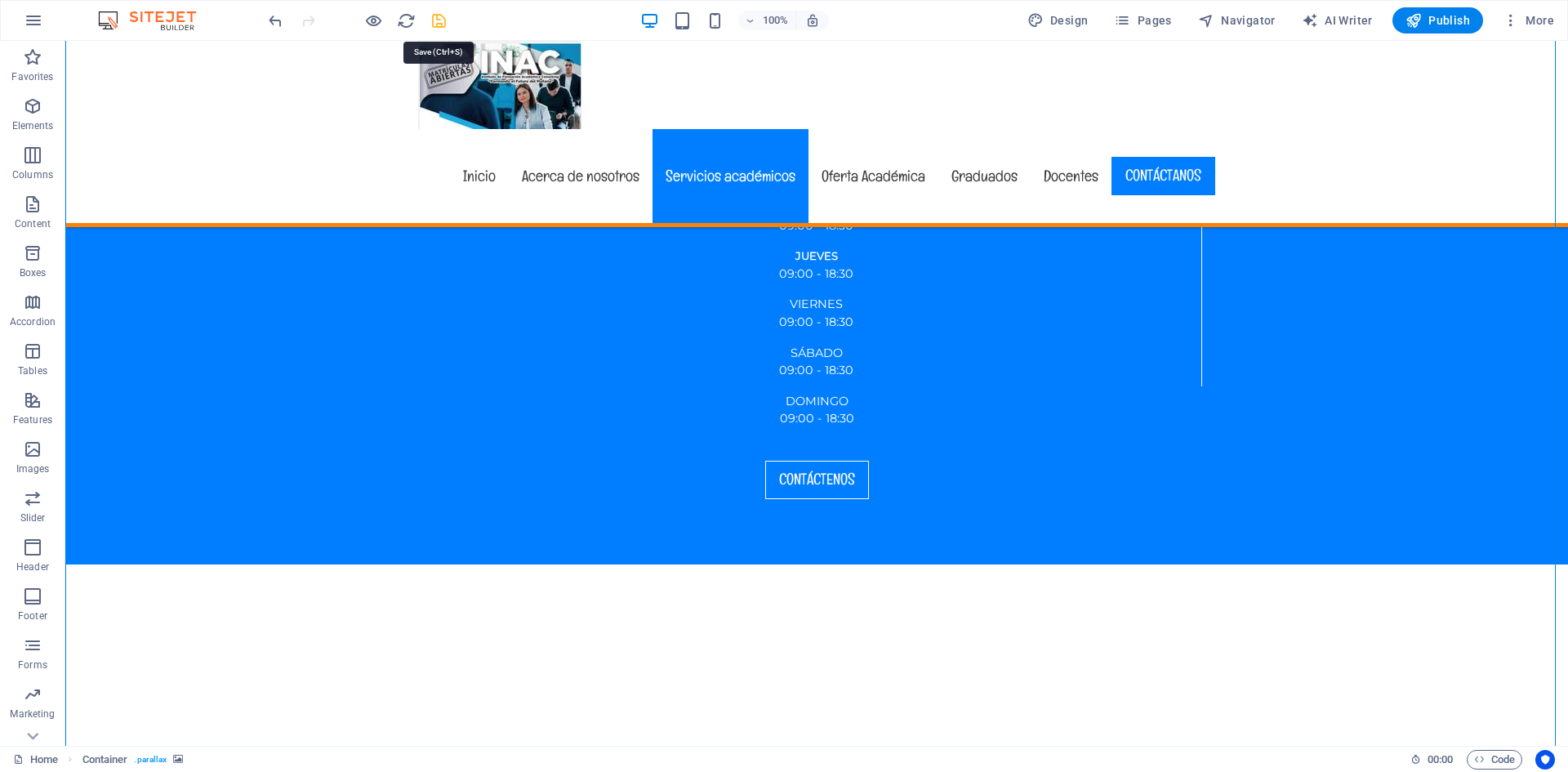
click at [443, 25] on icon "save" at bounding box center [439, 20] width 19 height 19
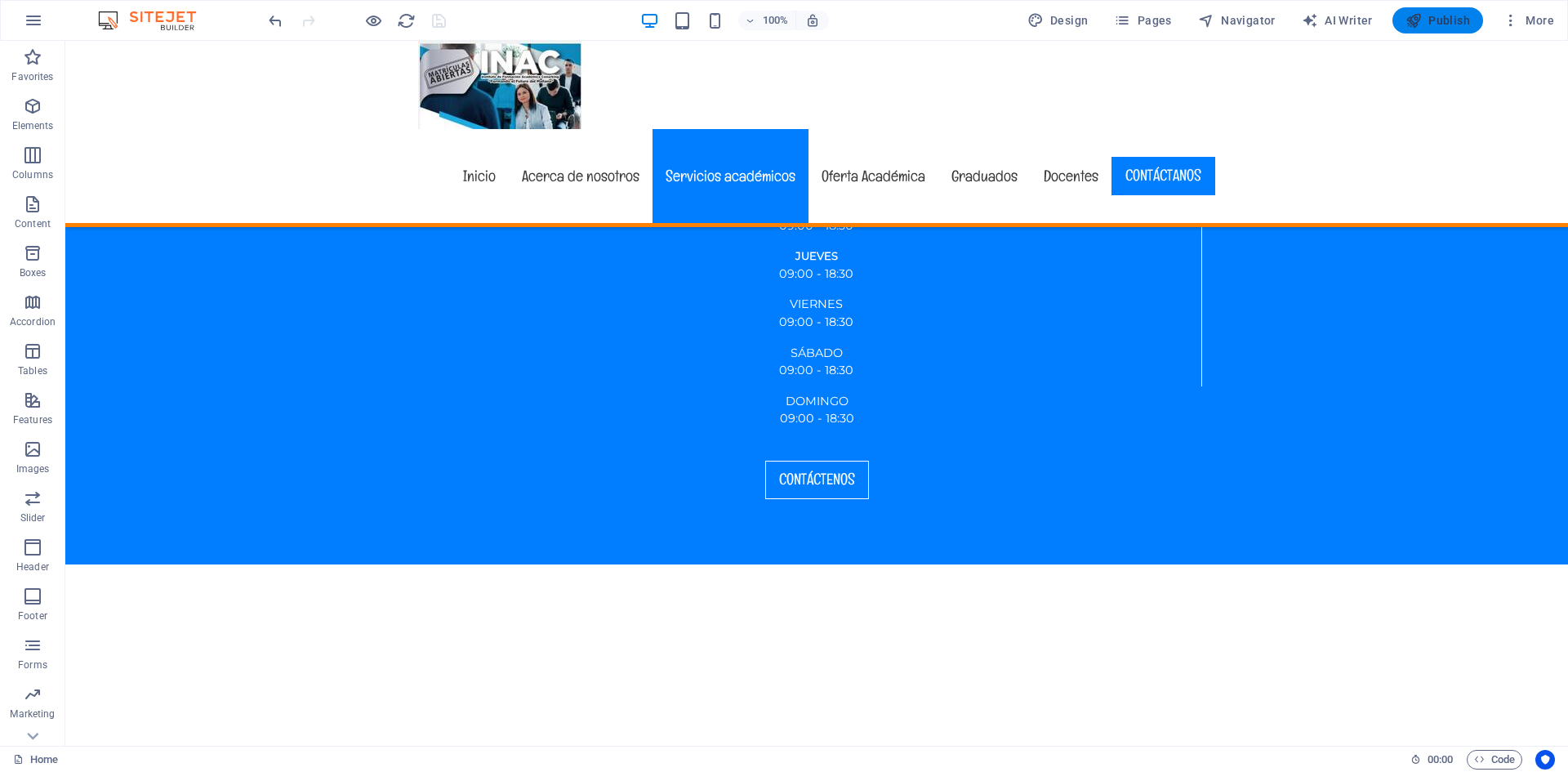
click at [1428, 15] on span "Publish" at bounding box center [1438, 20] width 65 height 17
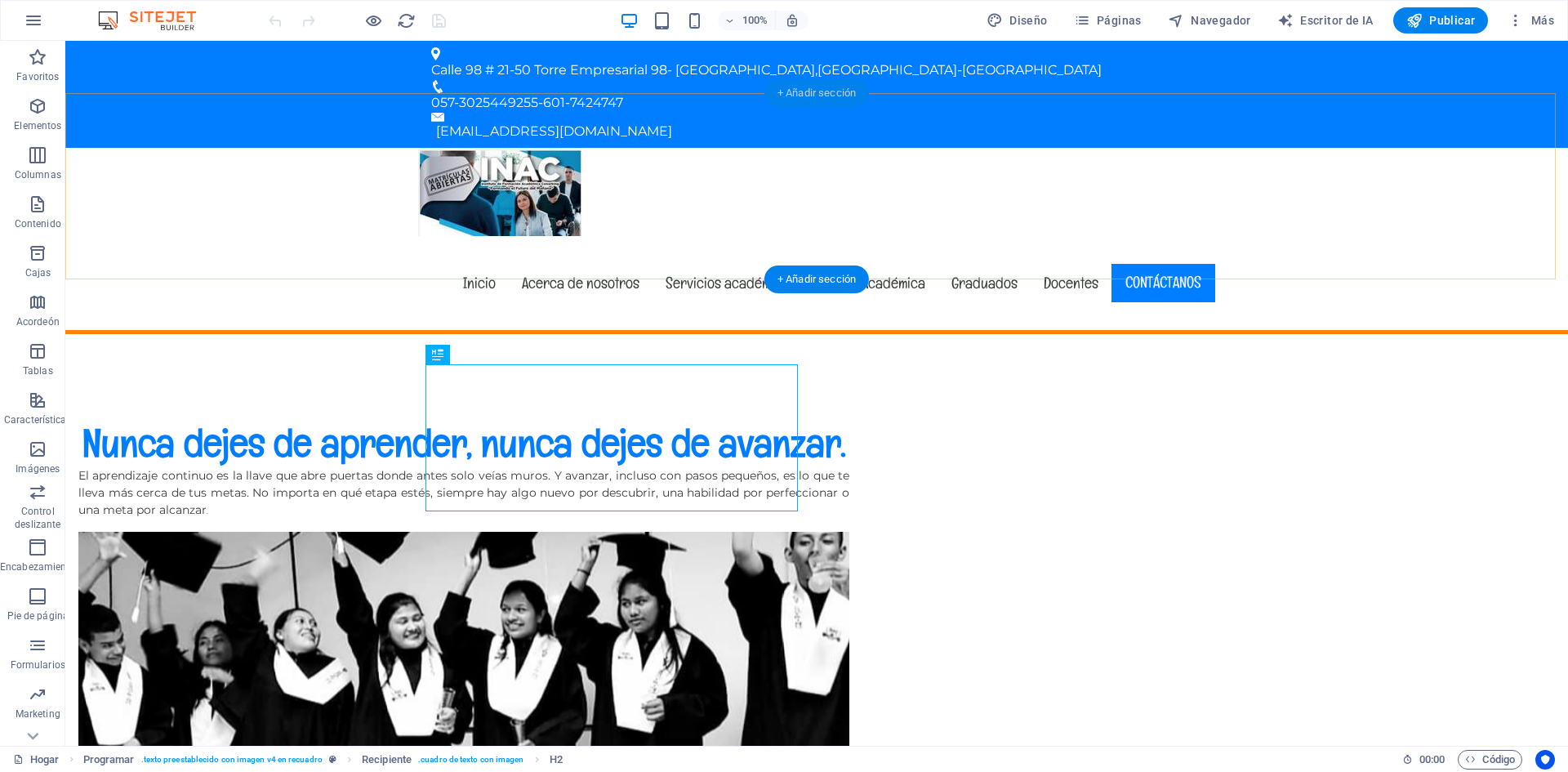
click at [841, 96] on font "+ Añadir sección" at bounding box center [816, 92] width 79 height 12
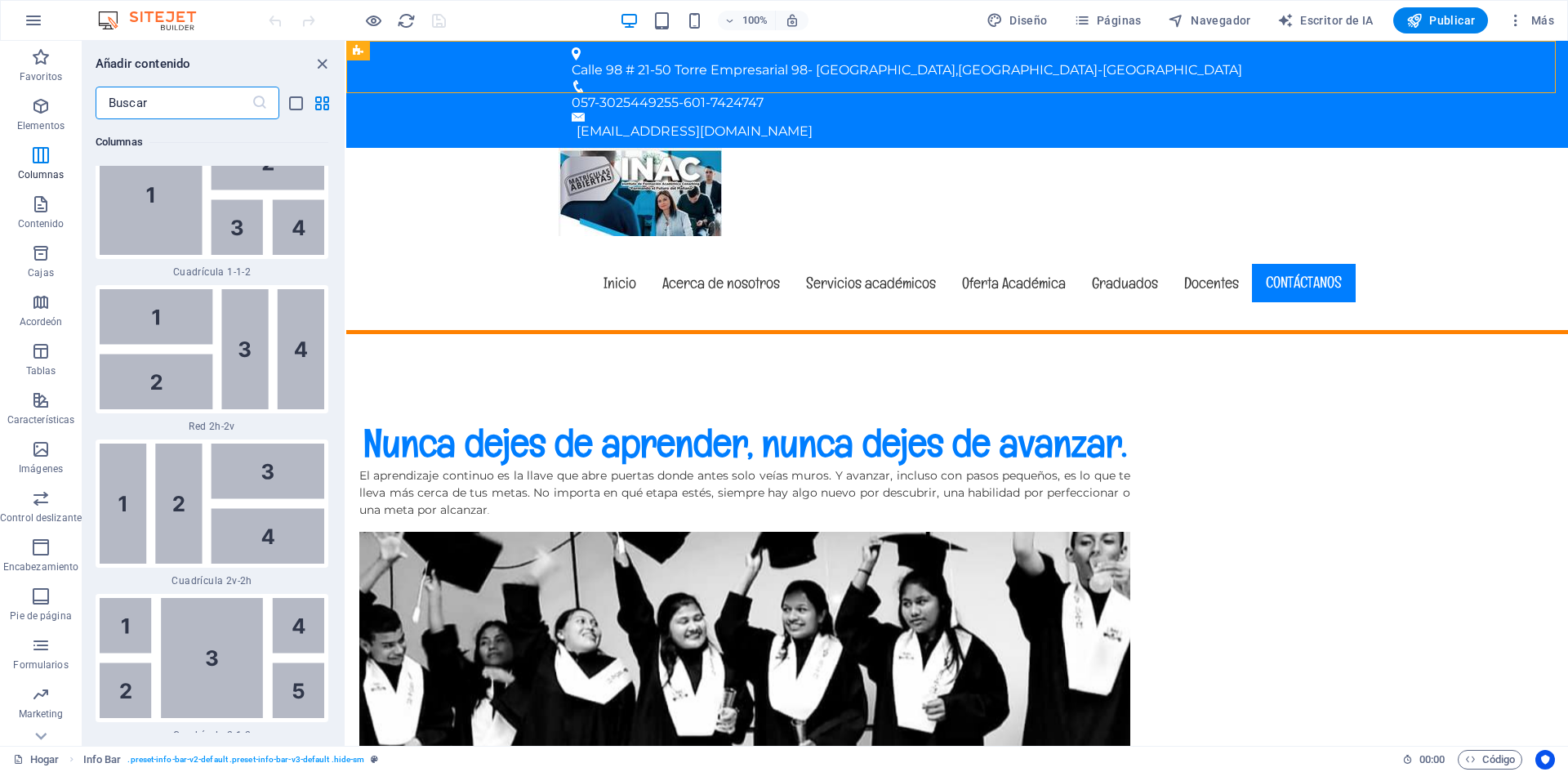
scroll to position [4575, 0]
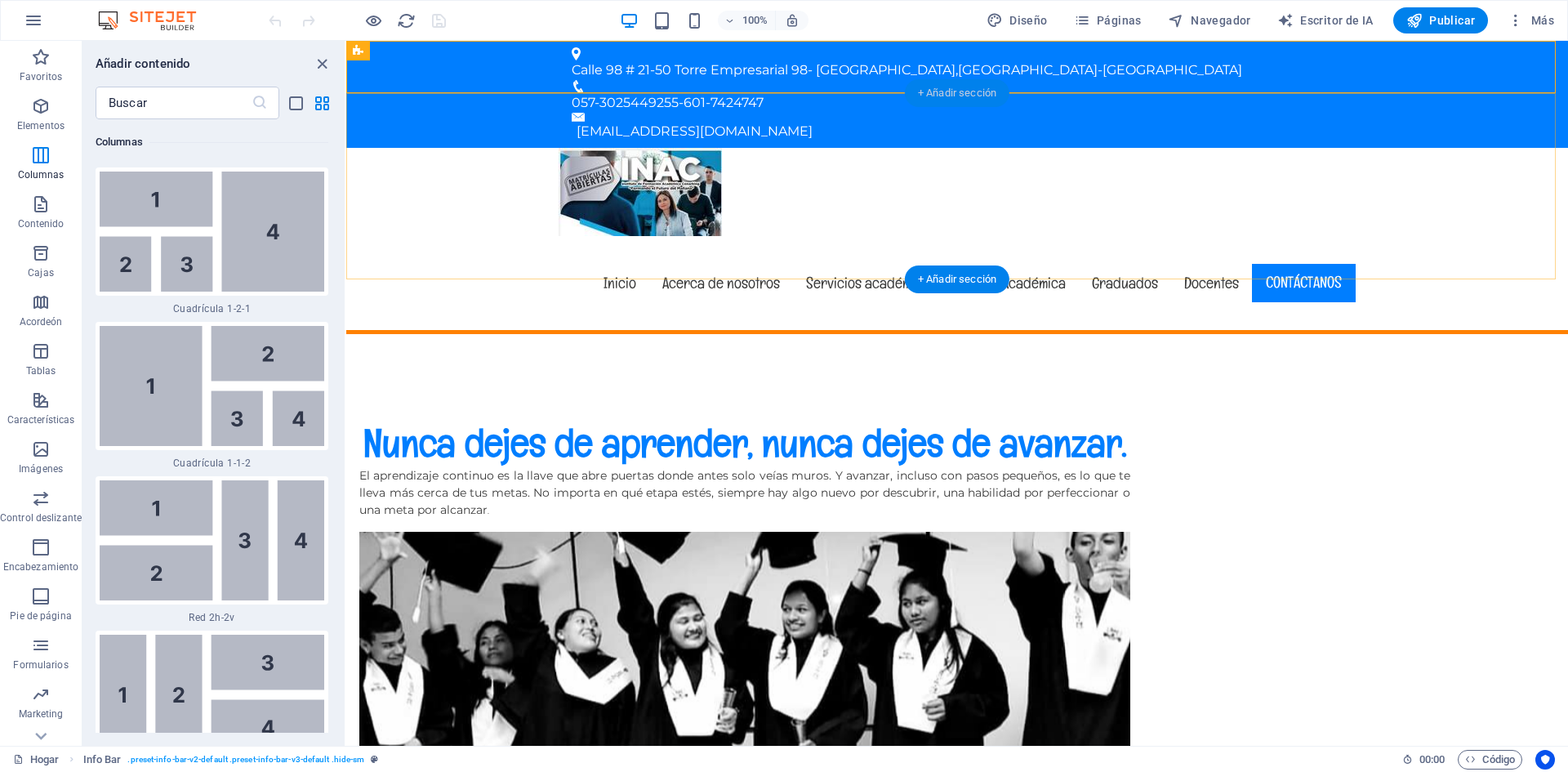
click at [954, 95] on font "+ Añadir sección" at bounding box center [957, 92] width 79 height 12
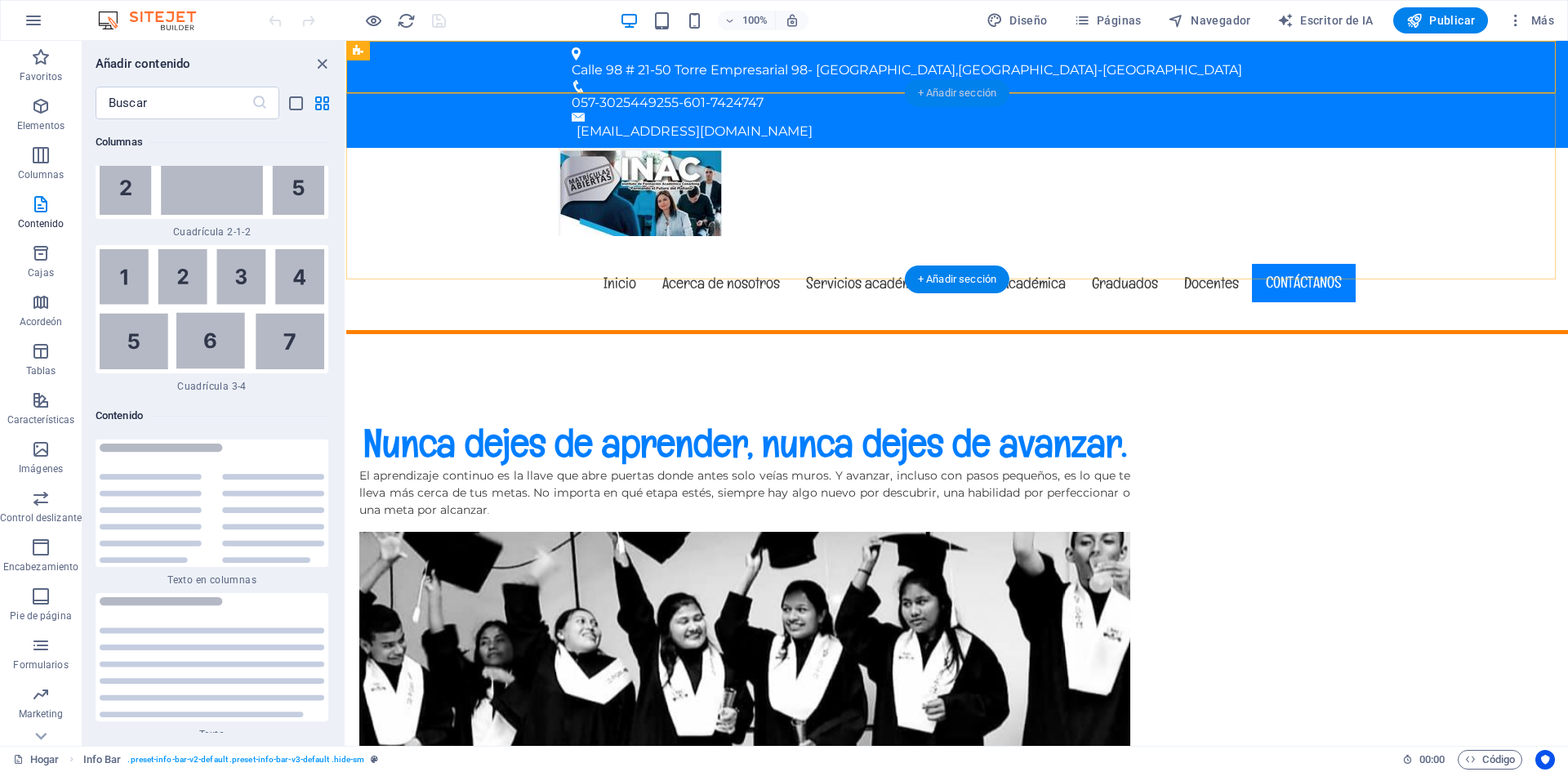
scroll to position [5541, 0]
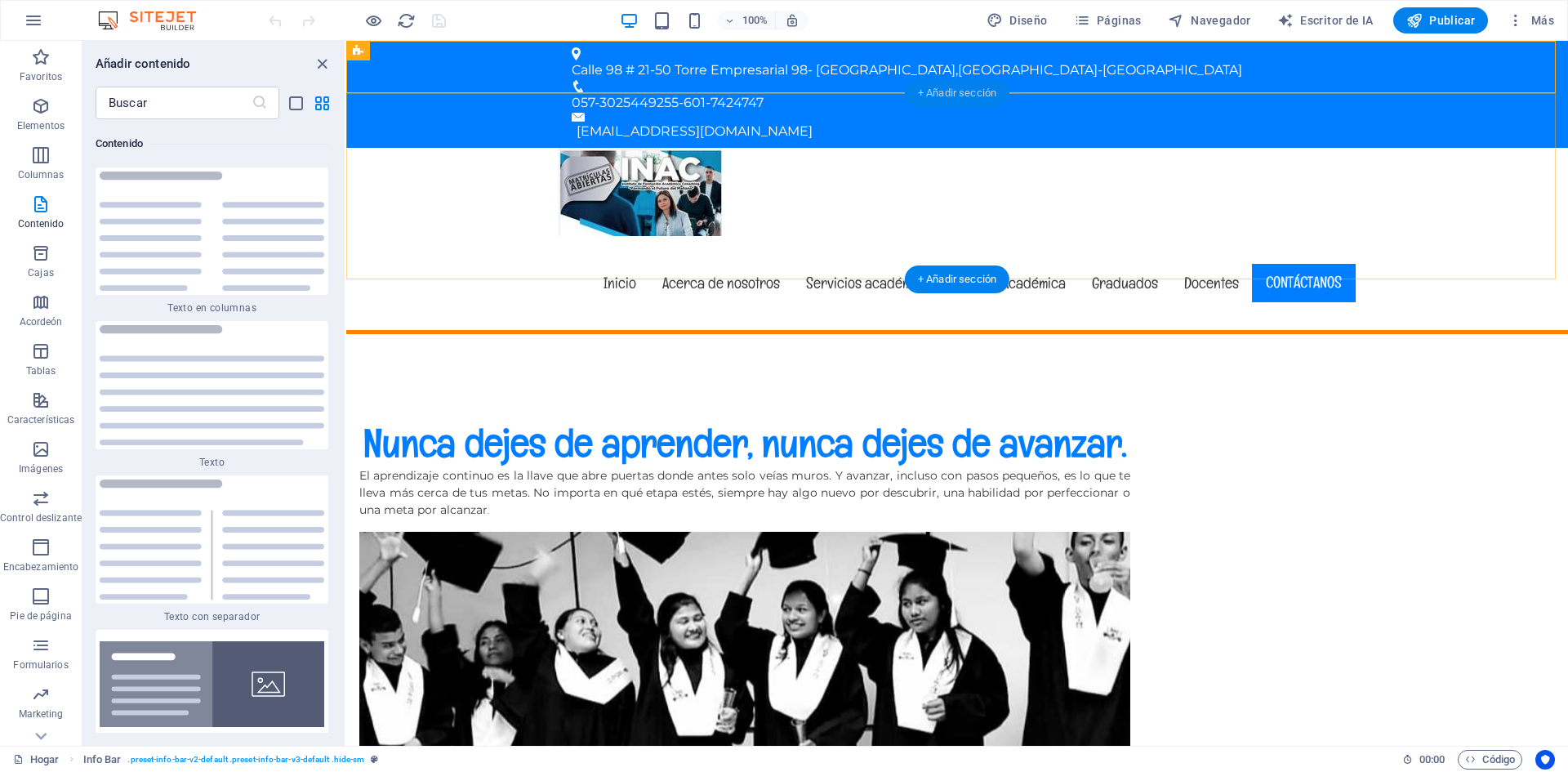
click at [979, 101] on div "+ Añadir sección" at bounding box center [957, 93] width 105 height 28
click at [260, 674] on img at bounding box center [212, 684] width 224 height 86
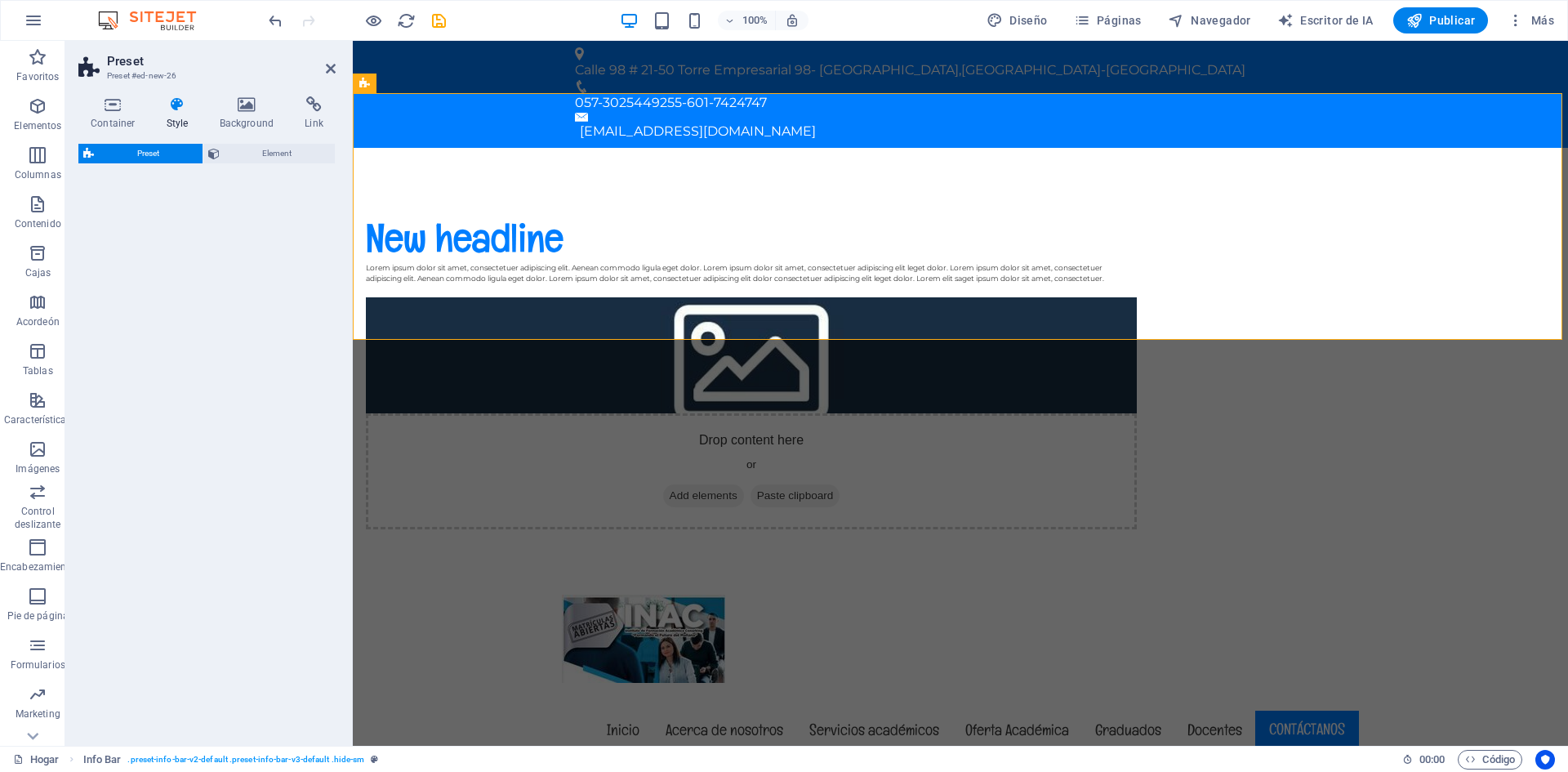
select select "rem"
select select "px"
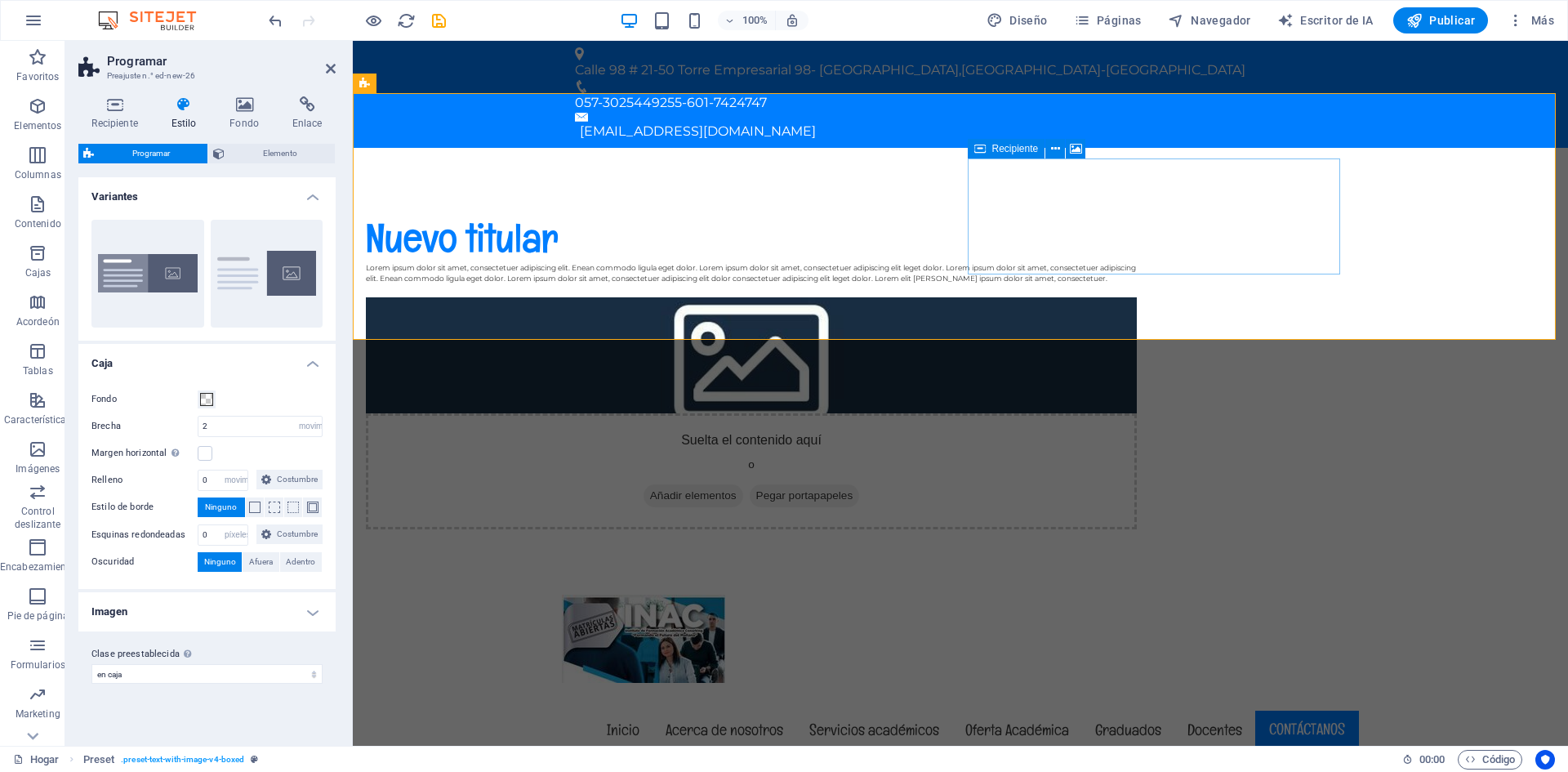
click at [1137, 413] on div "Suelta el contenido aquí o Añadir elementos Pegar portapapeles" at bounding box center [752, 471] width 771 height 116
click at [1057, 147] on icon at bounding box center [1056, 149] width 9 height 18
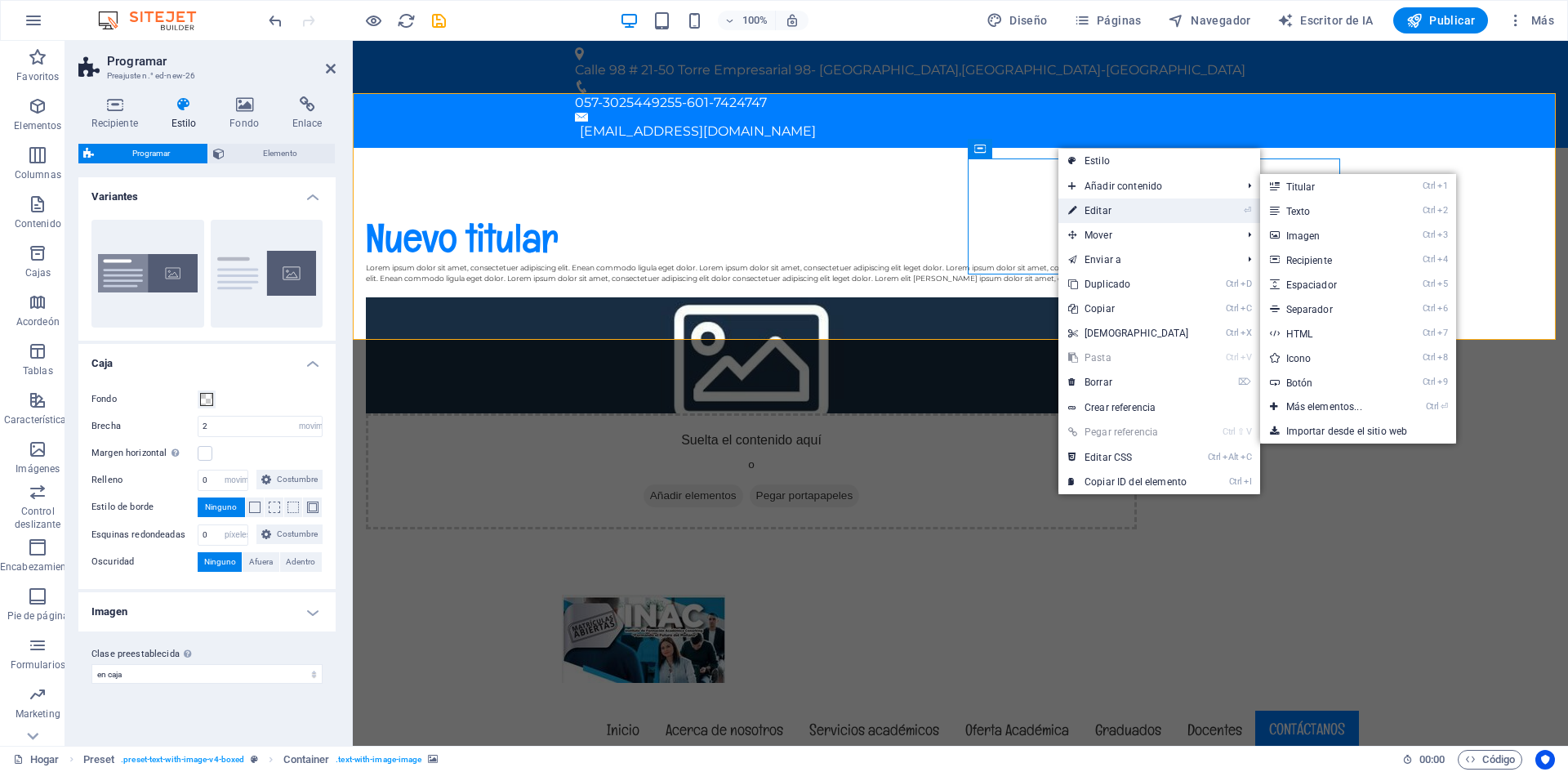
click at [1099, 210] on font "Editar" at bounding box center [1098, 210] width 27 height 11
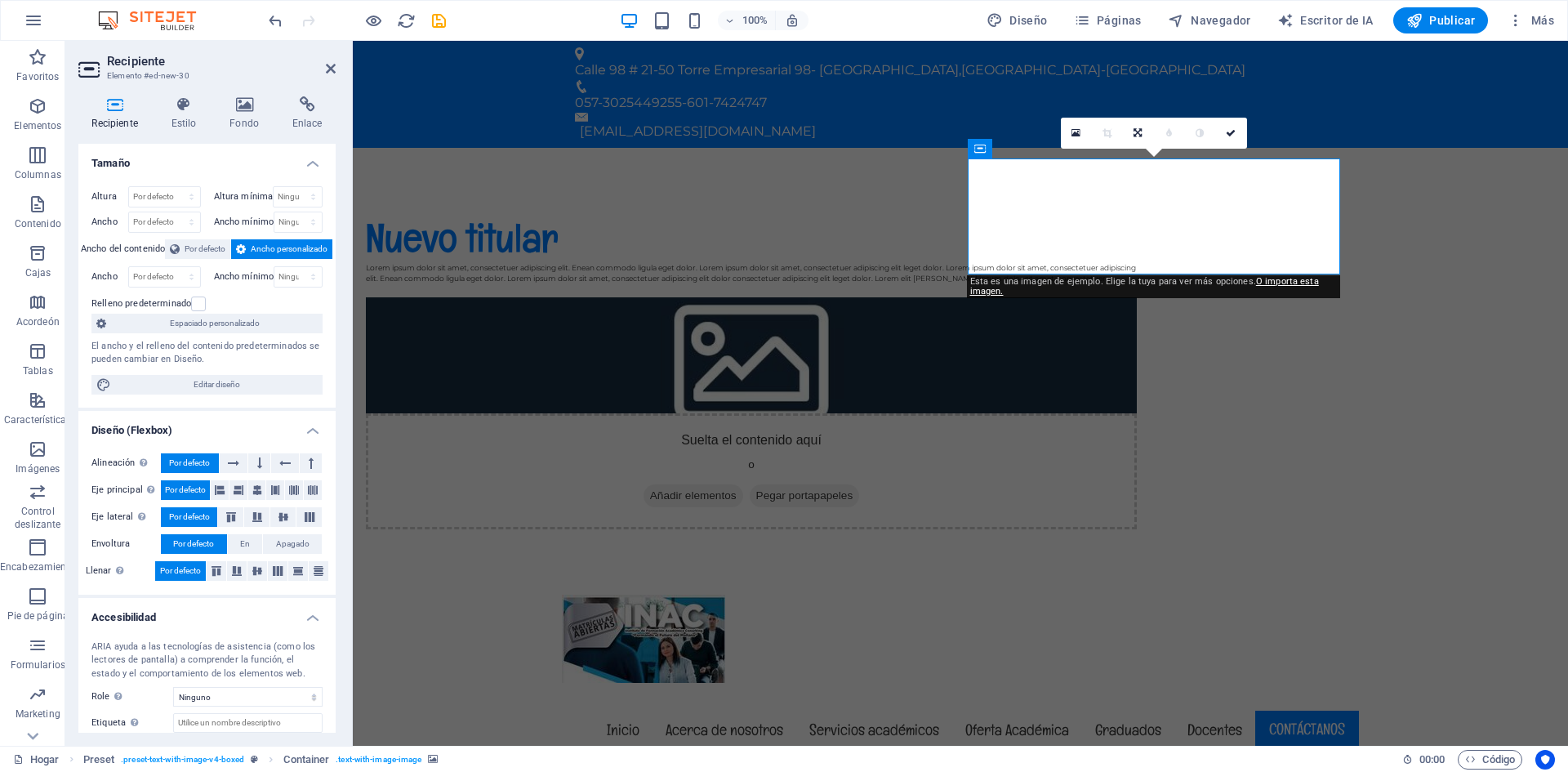
scroll to position [92, 0]
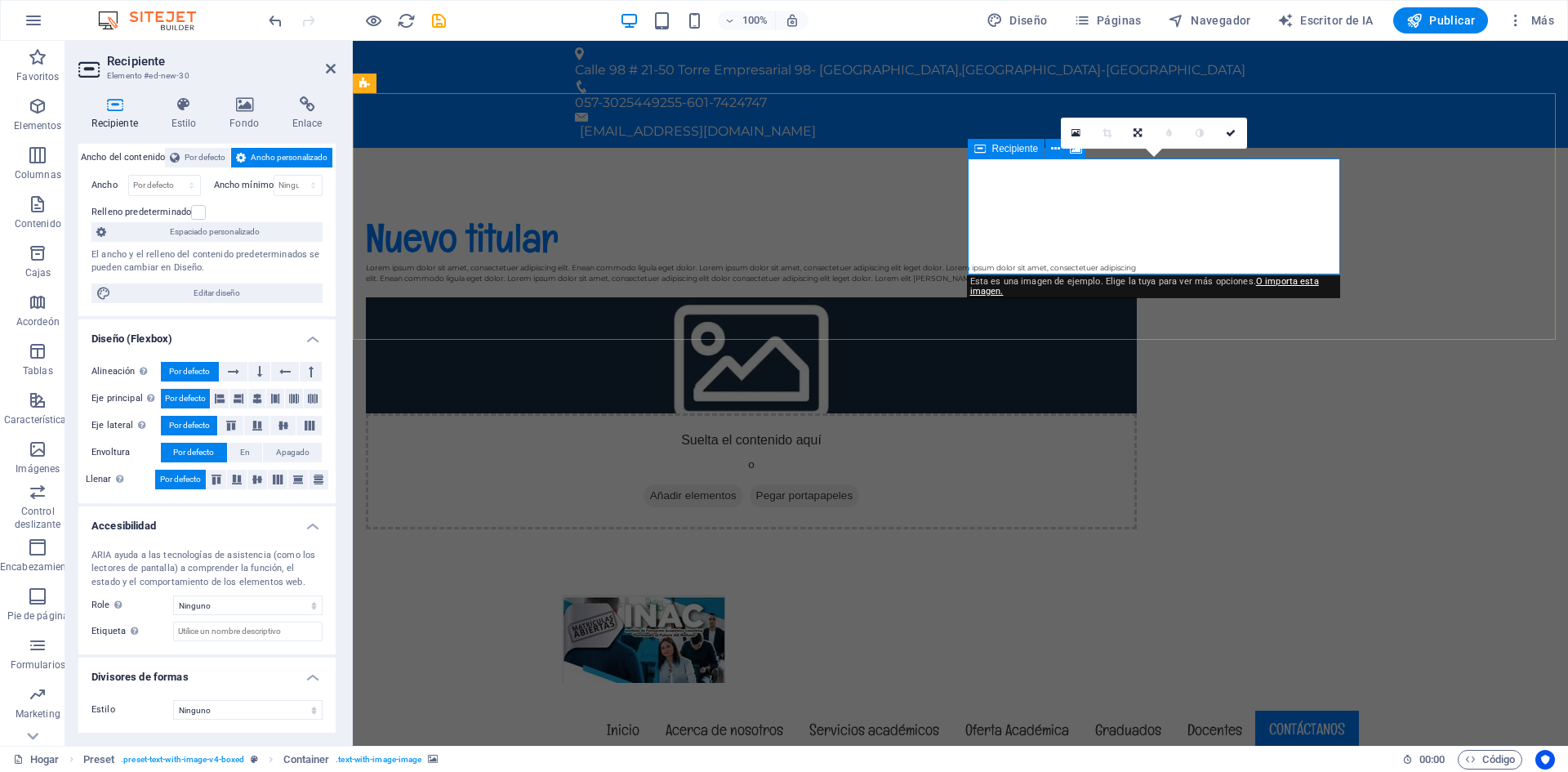
click at [1137, 413] on div "Suelta el contenido aquí o Añadir elementos Pegar portapapeles" at bounding box center [752, 471] width 771 height 116
click at [1073, 132] on icon at bounding box center [1076, 133] width 9 height 11
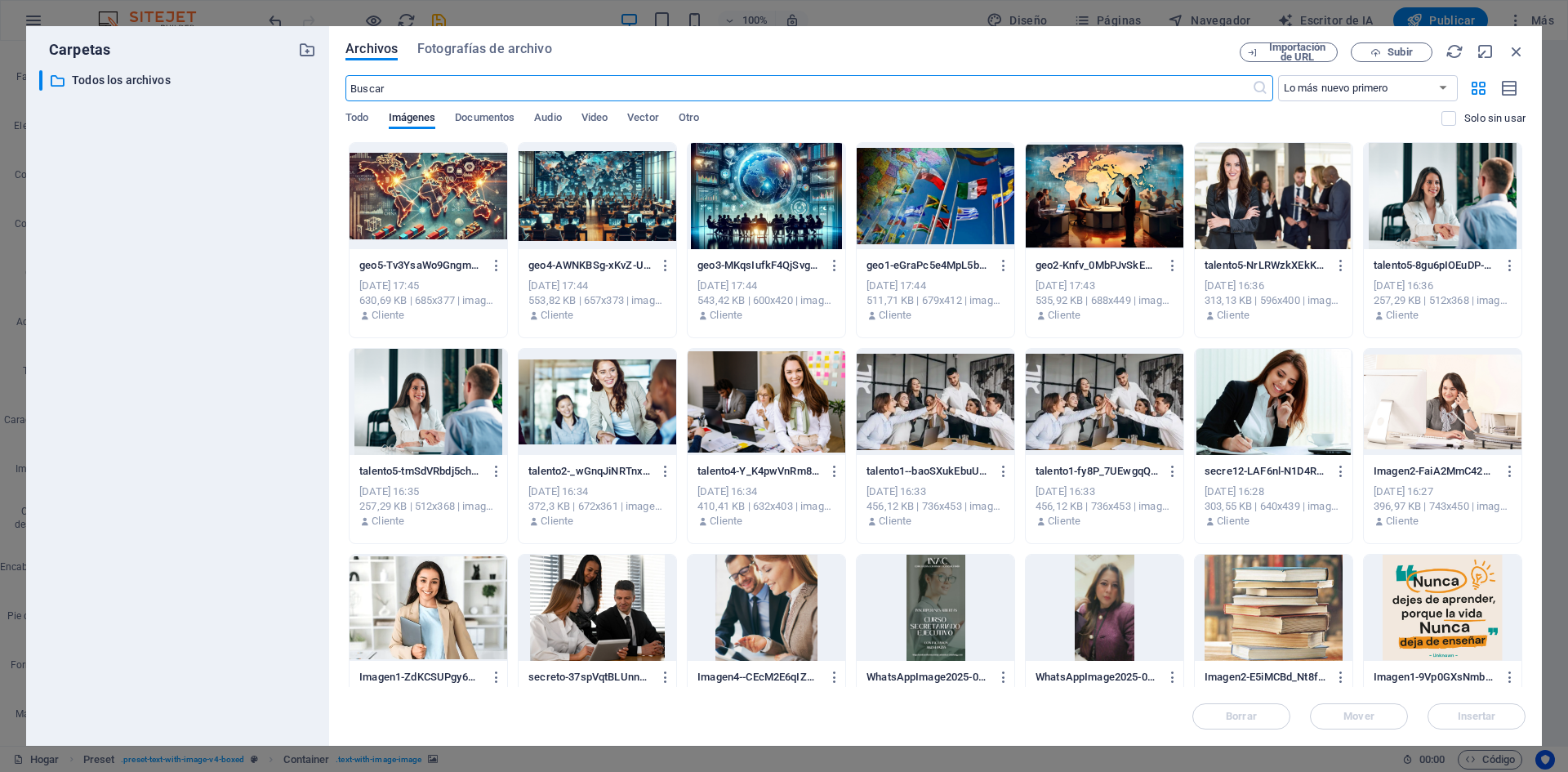
click at [952, 601] on div at bounding box center [936, 607] width 158 height 107
drag, startPoint x: 1451, startPoint y: 714, endPoint x: 1119, endPoint y: 568, distance: 362.7
click at [1451, 714] on span "Insertar" at bounding box center [1477, 716] width 85 height 10
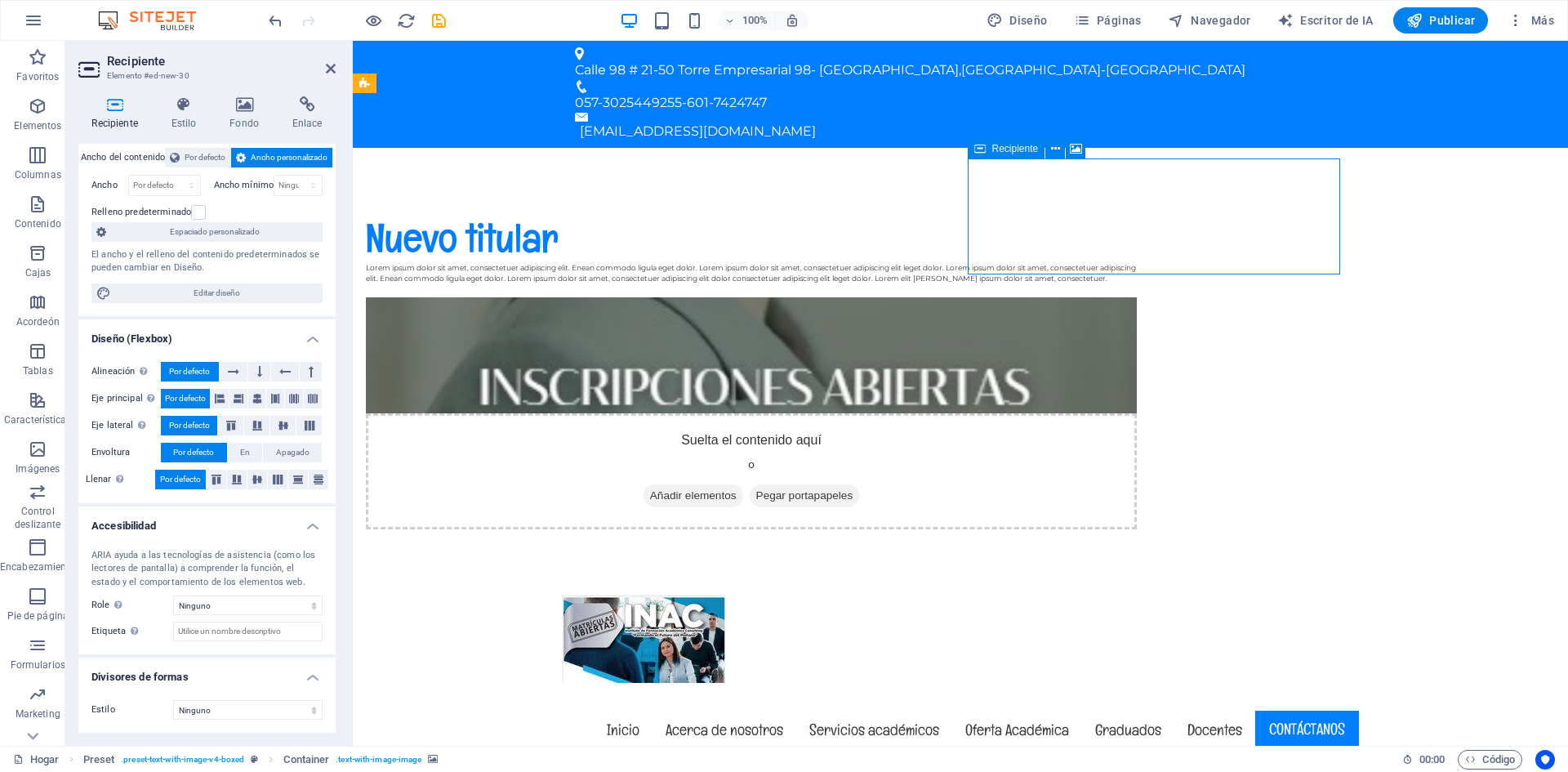
drag, startPoint x: 1071, startPoint y: 198, endPoint x: 1069, endPoint y: 181, distance: 17.1
click at [1069, 413] on div "Suelta el contenido aquí o Añadir elementos Pegar portapapeles" at bounding box center [752, 471] width 771 height 116
click at [775, 213] on div "Nuevo titular" at bounding box center [752, 237] width 771 height 49
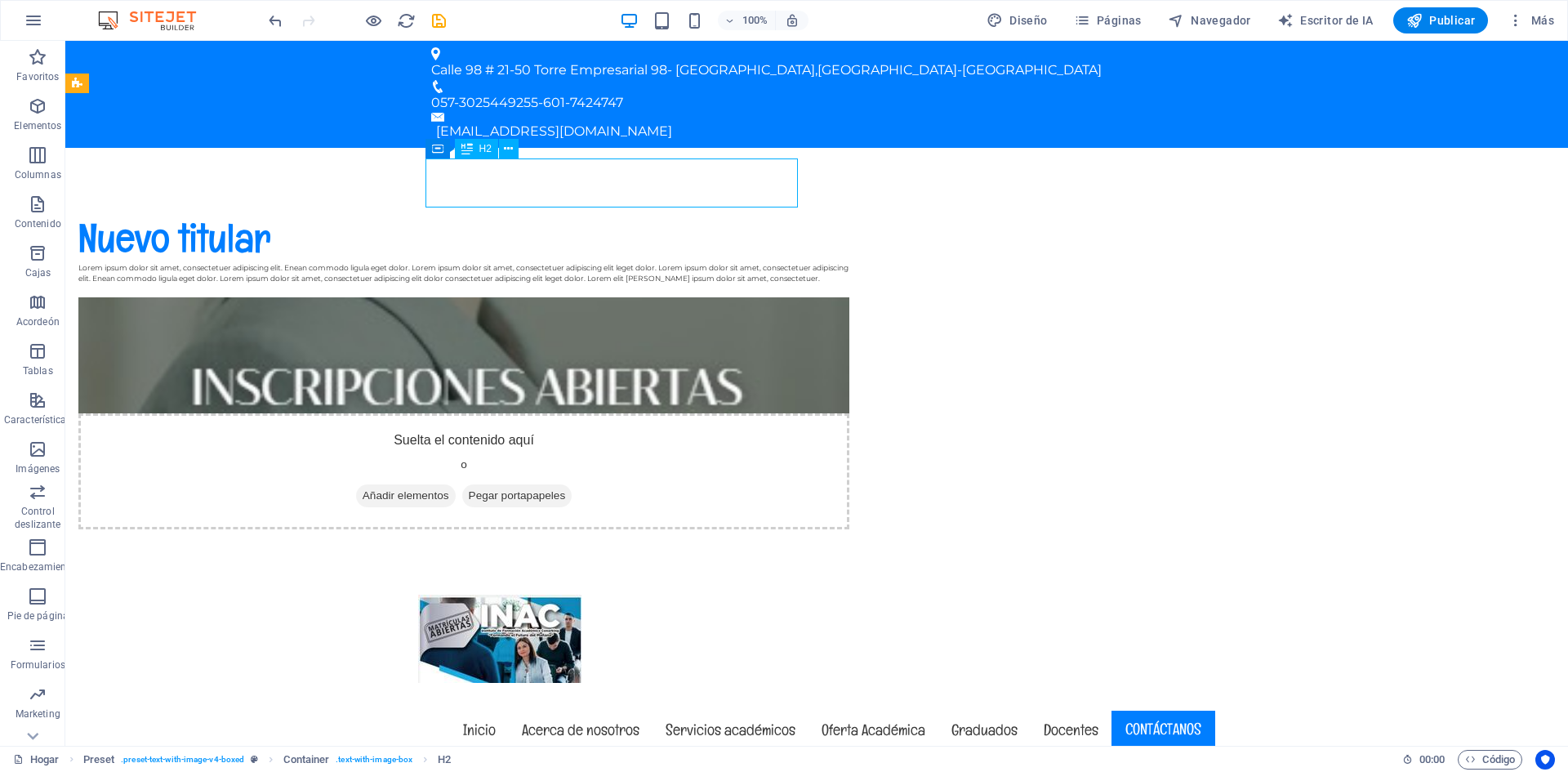
click at [627, 213] on div "Nuevo titular" at bounding box center [464, 237] width 771 height 49
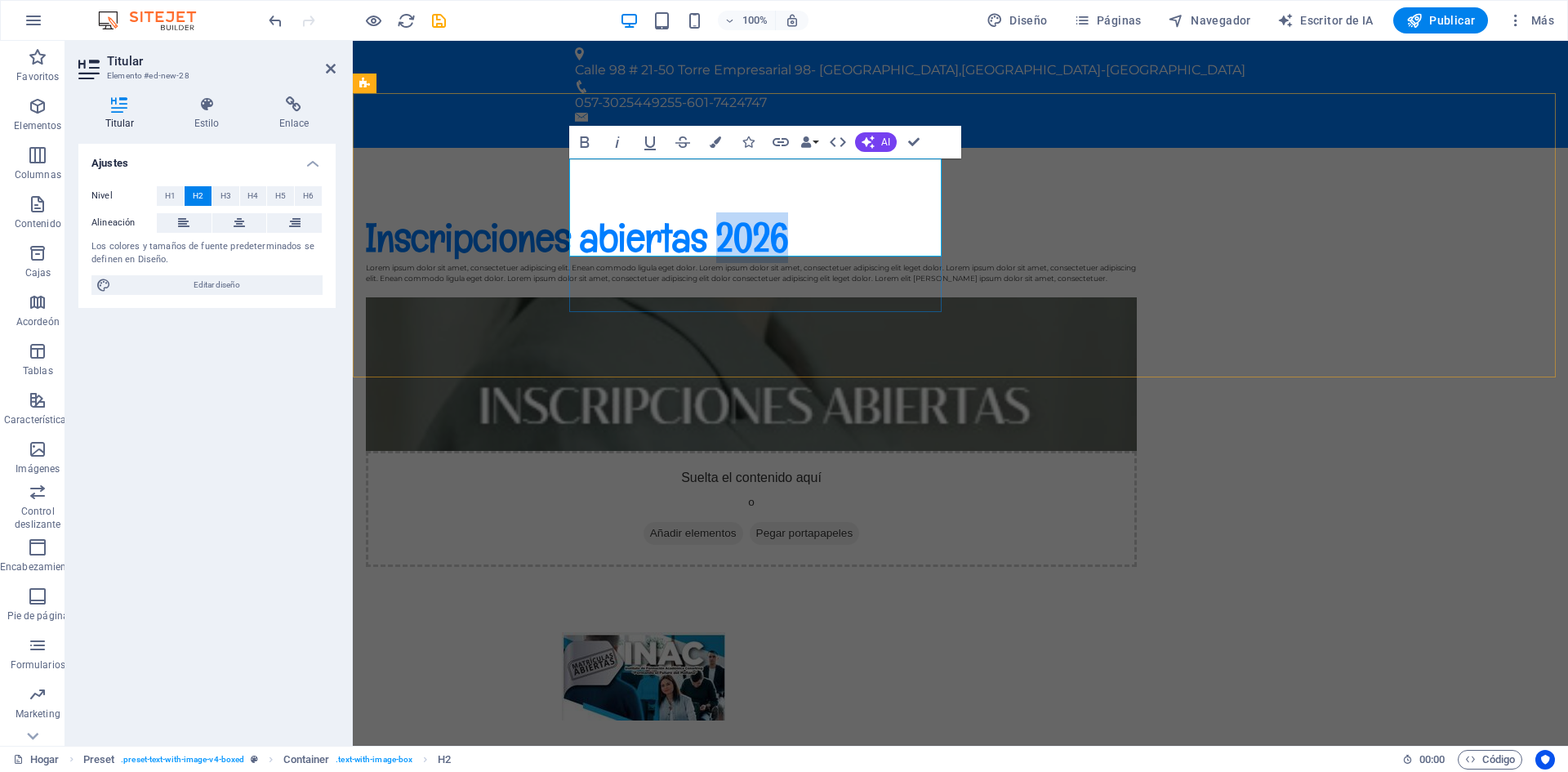
drag, startPoint x: 644, startPoint y: 228, endPoint x: 572, endPoint y: 231, distance: 72.1
click at [572, 231] on h2 "Inscripciones abiertas 2026" at bounding box center [752, 237] width 771 height 49
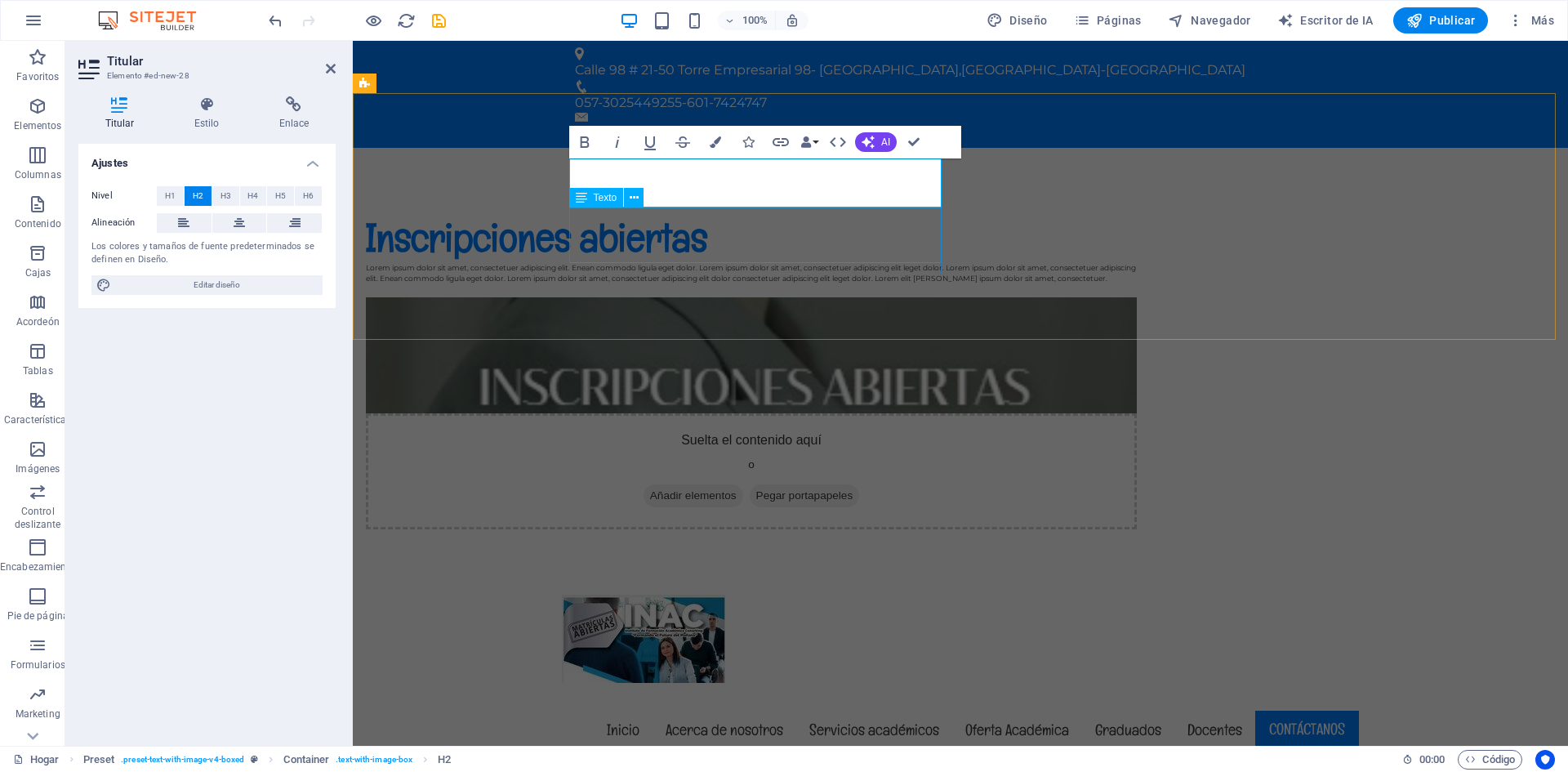
click at [703, 262] on div "Lorem ipsum dolor sit amet, consectetuer adipiscing elit. Enean commodo ligula …" at bounding box center [752, 273] width 771 height 22
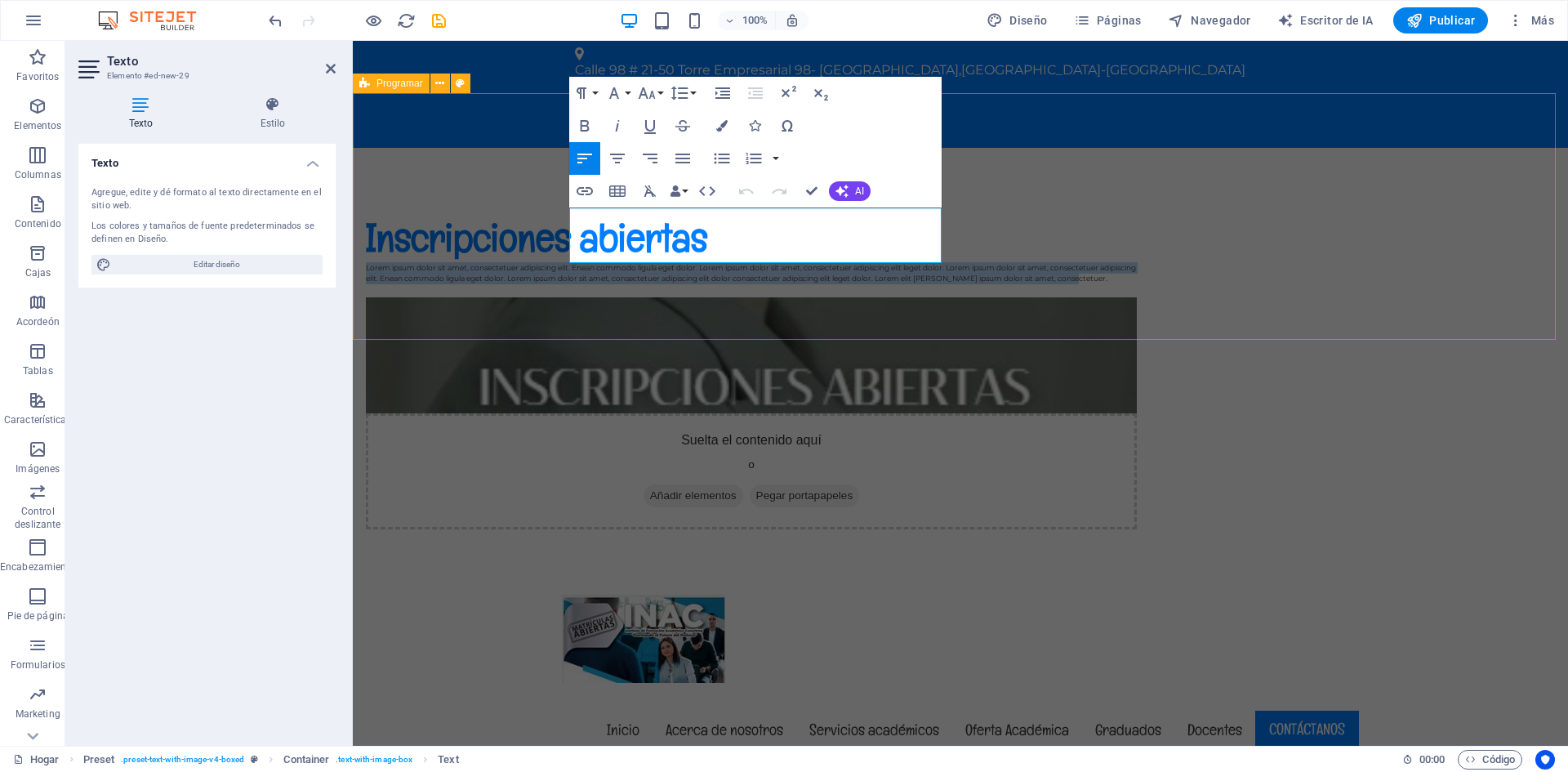
drag, startPoint x: 684, startPoint y: 255, endPoint x: 562, endPoint y: 209, distance: 130.4
click at [562, 209] on div "Inscripciones abiertas Lorem ipsum dolor sit amet, consectetuer adipiscing elit…" at bounding box center [961, 372] width 1216 height 447
click at [672, 263] on font "Lorem ipsum dolor sit amet, consectetuer adipiscing elit. Enean commodo ligula …" at bounding box center [751, 273] width 770 height 20
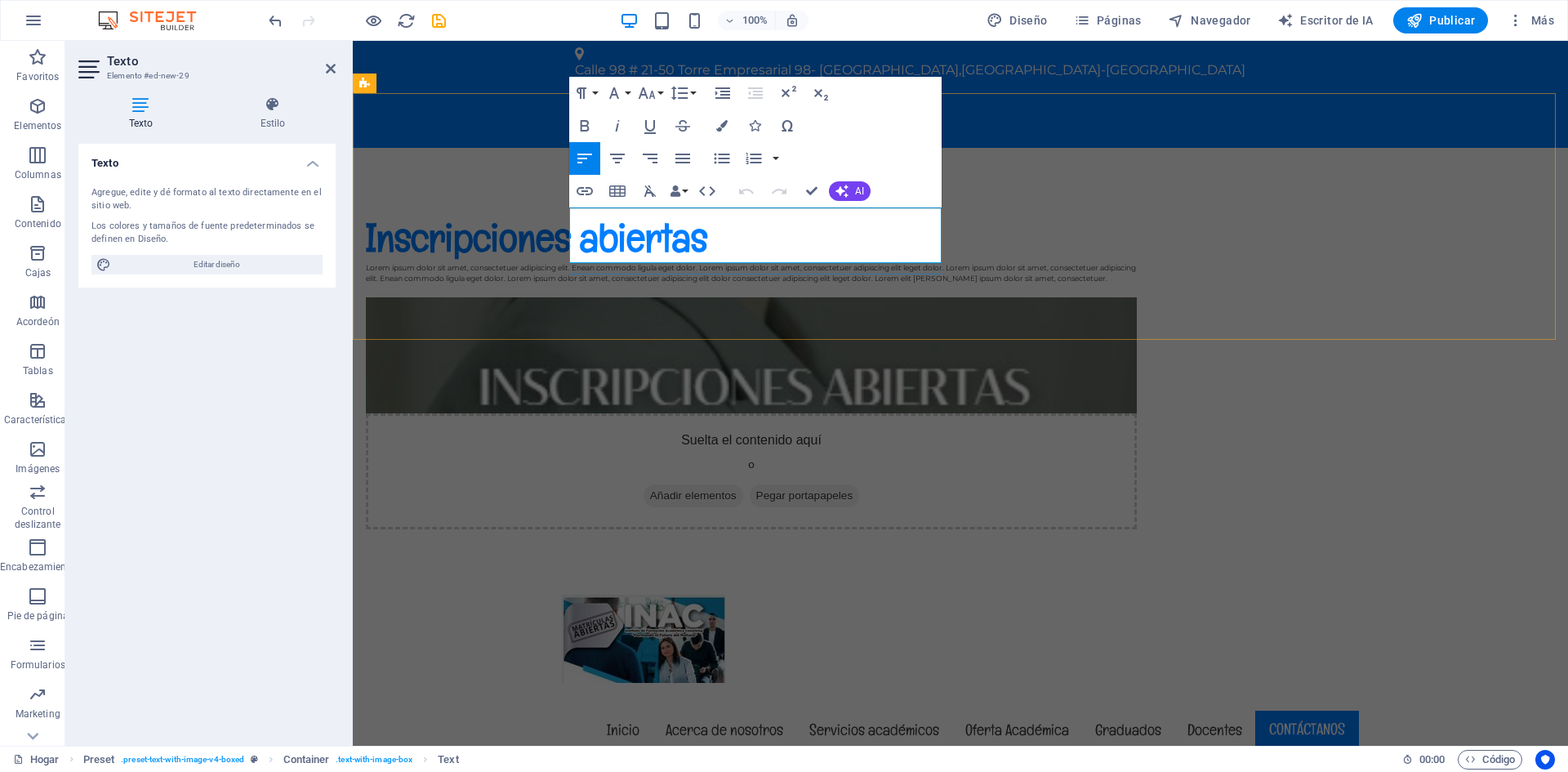
click at [673, 263] on font "Lorem ipsum dolor sit amet, consectetuer adipiscing elit. Enean commodo ligula …" at bounding box center [751, 273] width 770 height 20
drag, startPoint x: 673, startPoint y: 257, endPoint x: 610, endPoint y: 217, distance: 74.6
click at [610, 262] on p "Lorem ipsum dolor sit amet, consectetuer adipiscing elit. Enean commodo ligula …" at bounding box center [752, 273] width 771 height 22
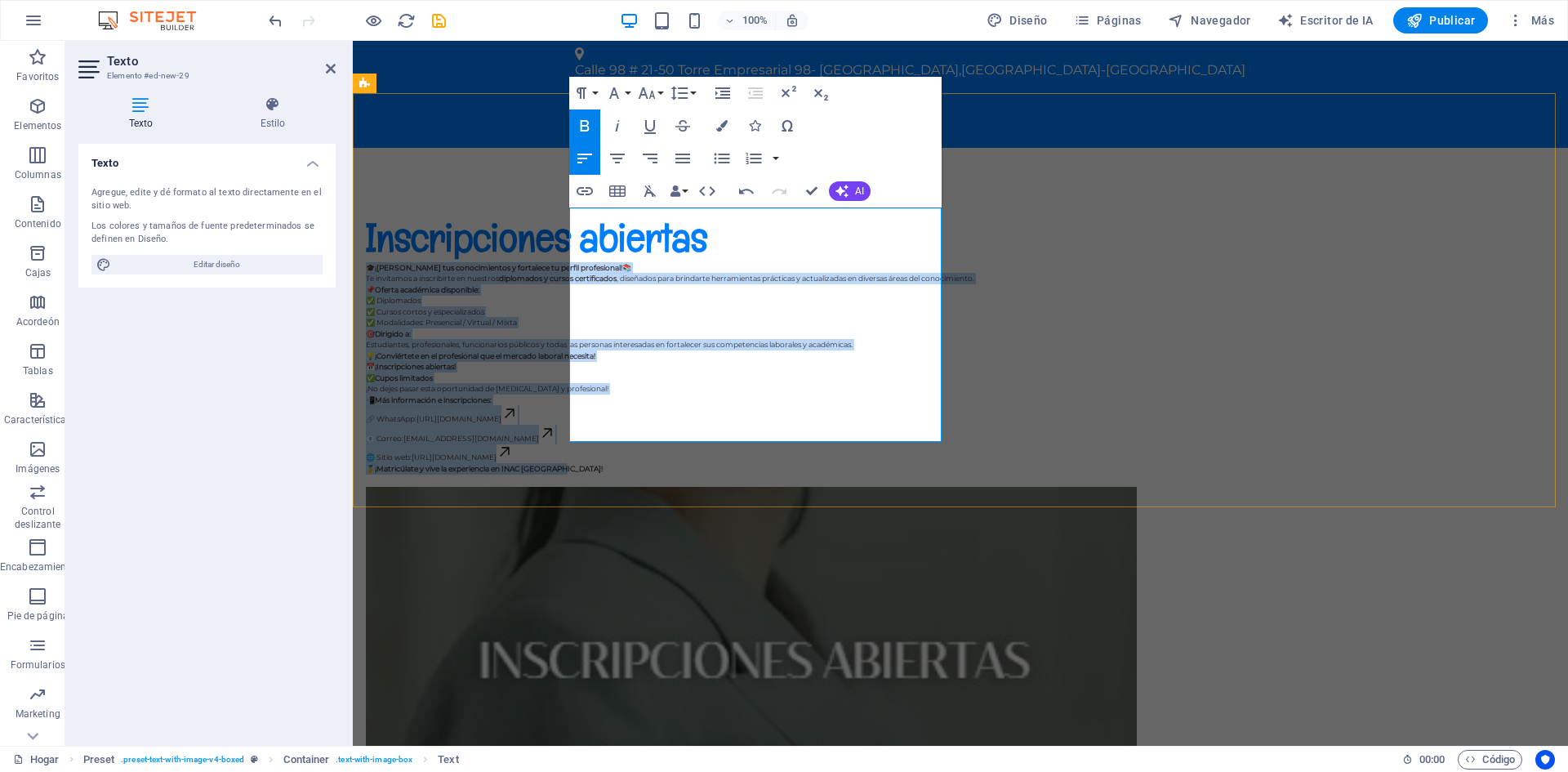
drag, startPoint x: 789, startPoint y: 431, endPoint x: 571, endPoint y: 210, distance: 310.4
click at [571, 262] on div "🎓 ¡Amplía tus conocimientos y fortalece tu perfil profesional! 📚 Te invitamos a…" at bounding box center [752, 368] width 771 height 212
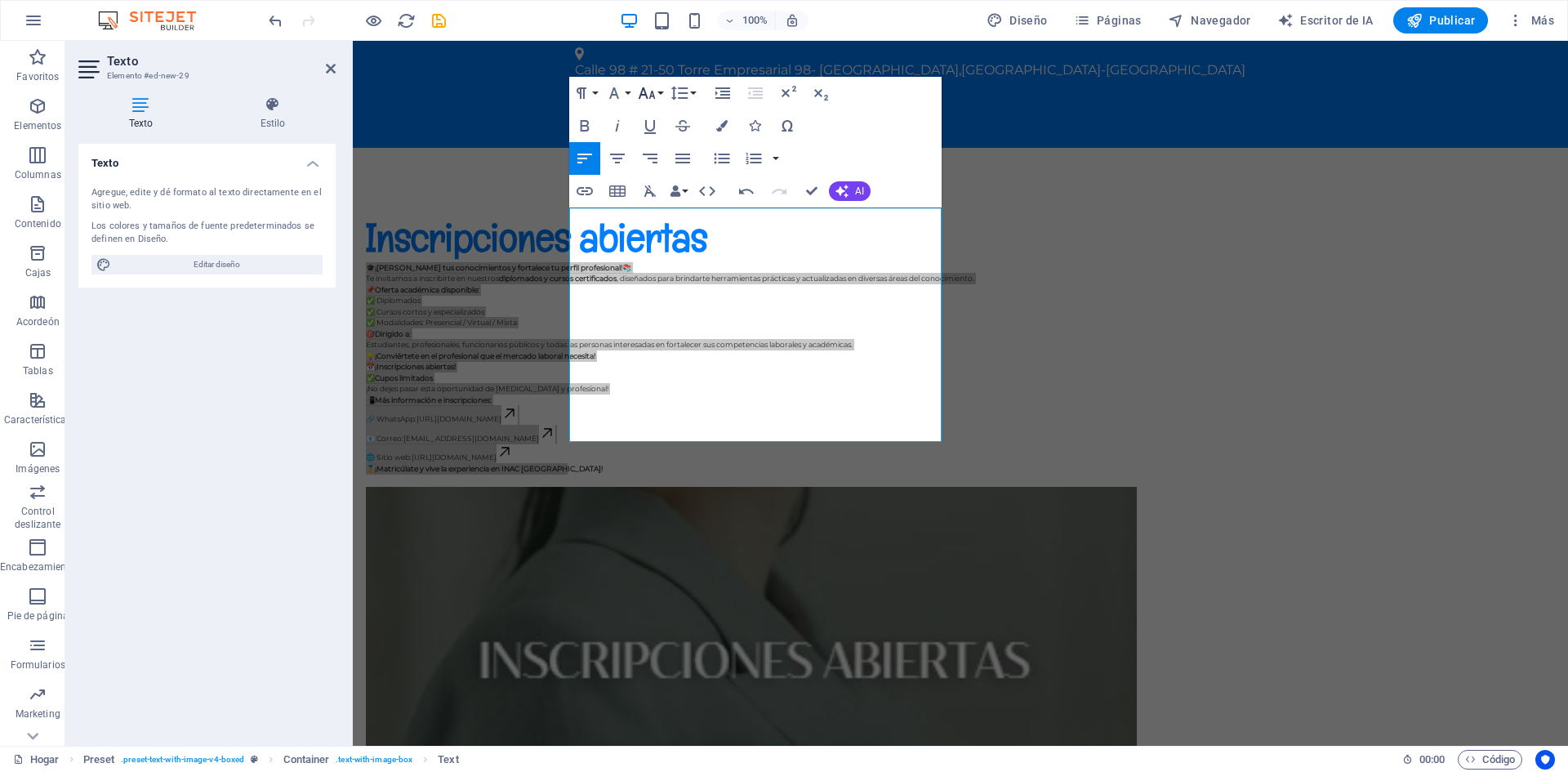
click at [659, 88] on button "Tamaño de fuente" at bounding box center [650, 93] width 31 height 32
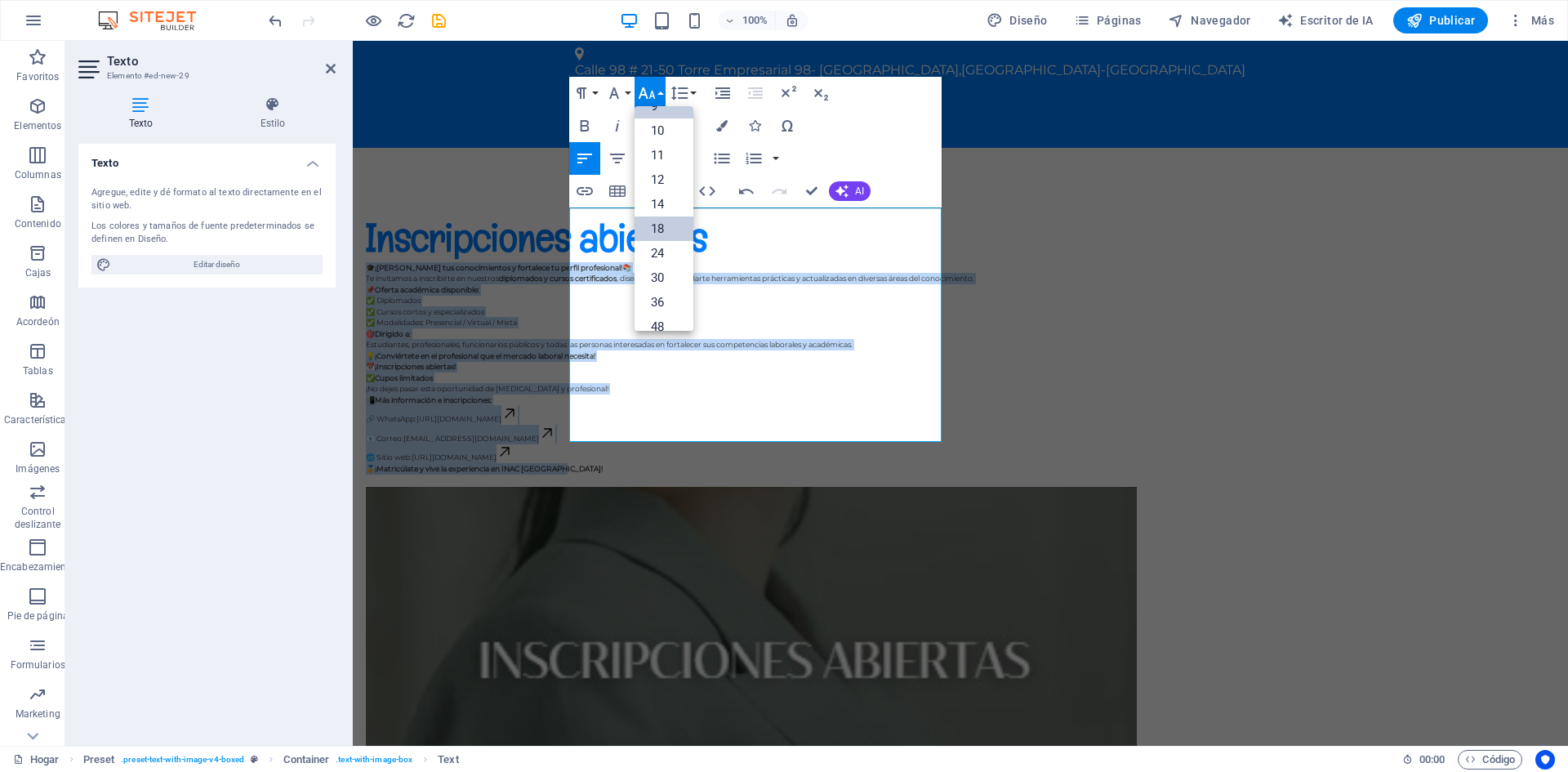
click at [661, 231] on font "18" at bounding box center [658, 229] width 13 height 15
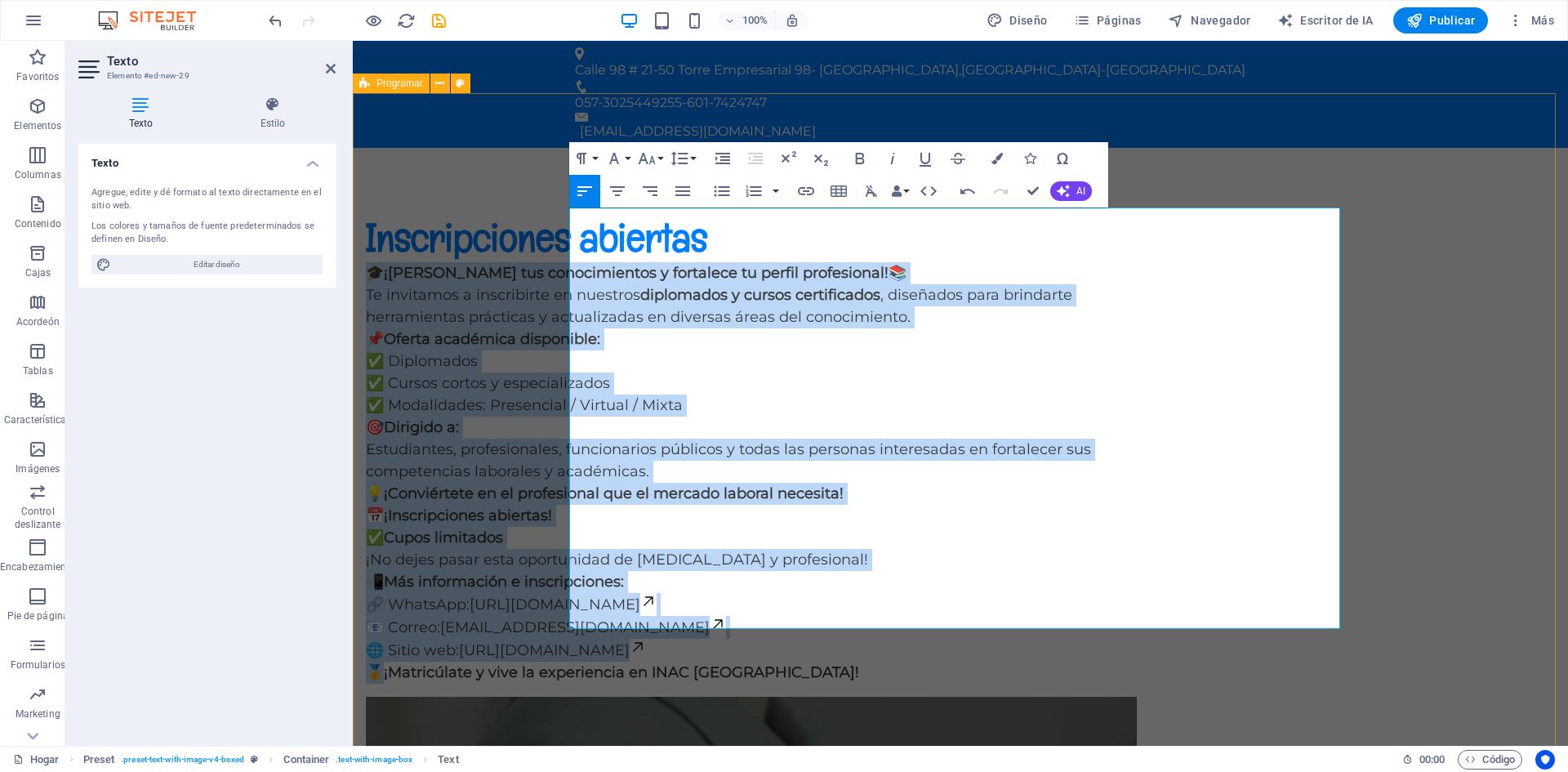
click at [1505, 323] on div "Inscripciones abiertas 🎓 ¡Amplía tus conocimientos y fortalece tu perfil profes…" at bounding box center [961, 571] width 1216 height 846
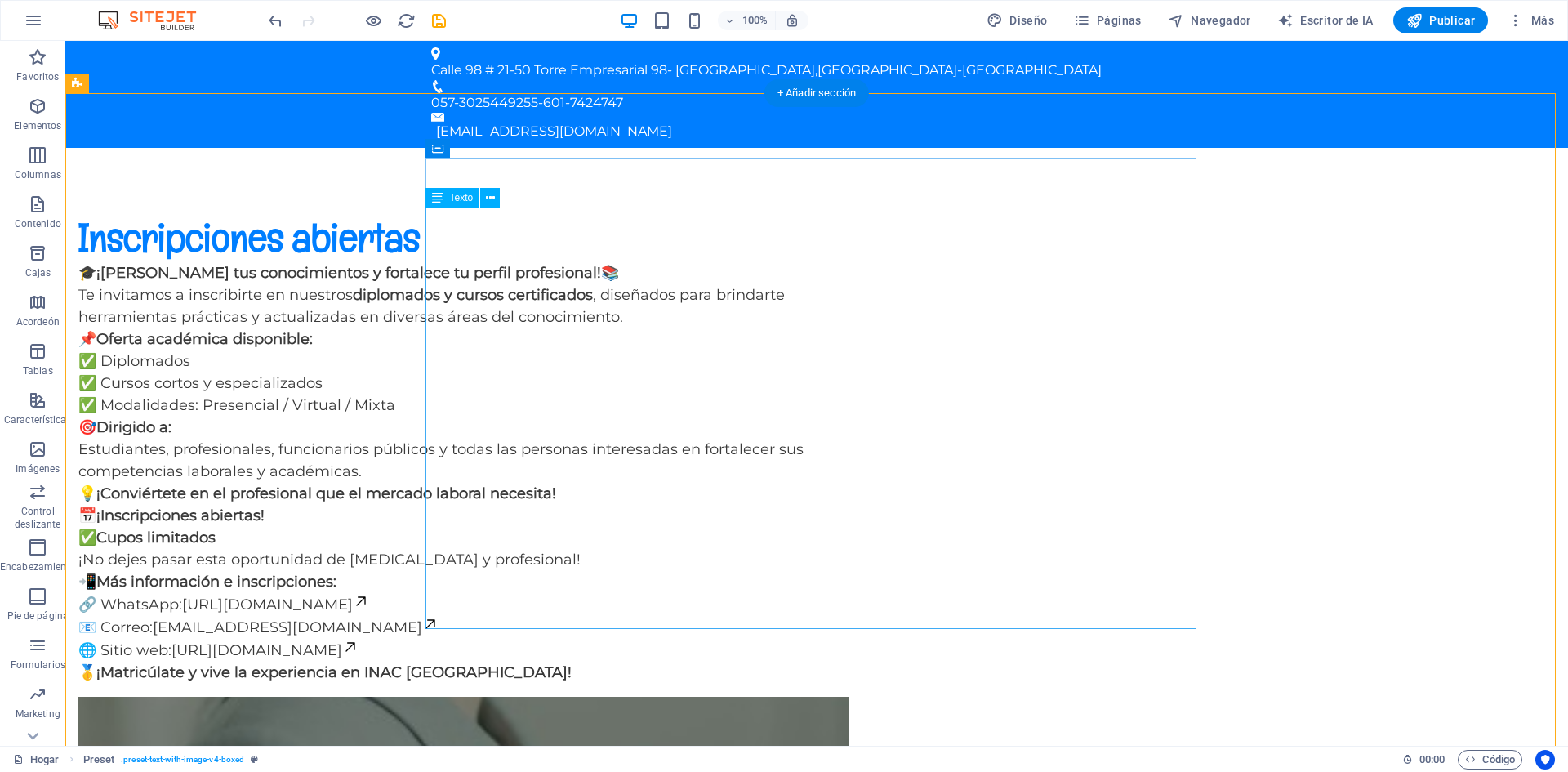
click at [829, 609] on div "🎓 ¡Amplía tus conocimientos y fortalece tu perfil profesional! 📚 Te invitamos a…" at bounding box center [464, 473] width 771 height 422
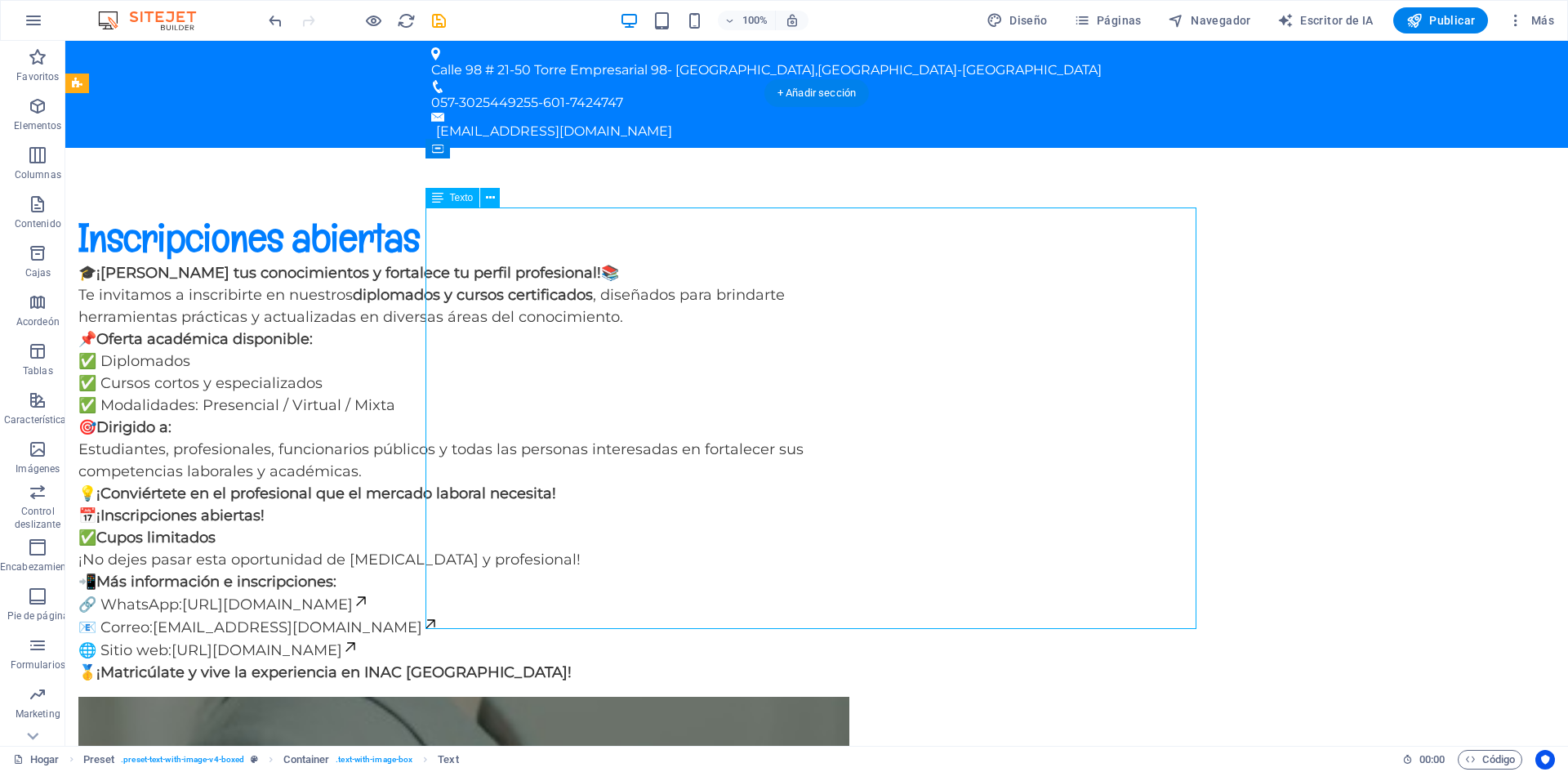
click at [832, 616] on div "🎓 ¡Amplía tus conocimientos y fortalece tu perfil profesional! 📚 Te invitamos a…" at bounding box center [464, 473] width 771 height 422
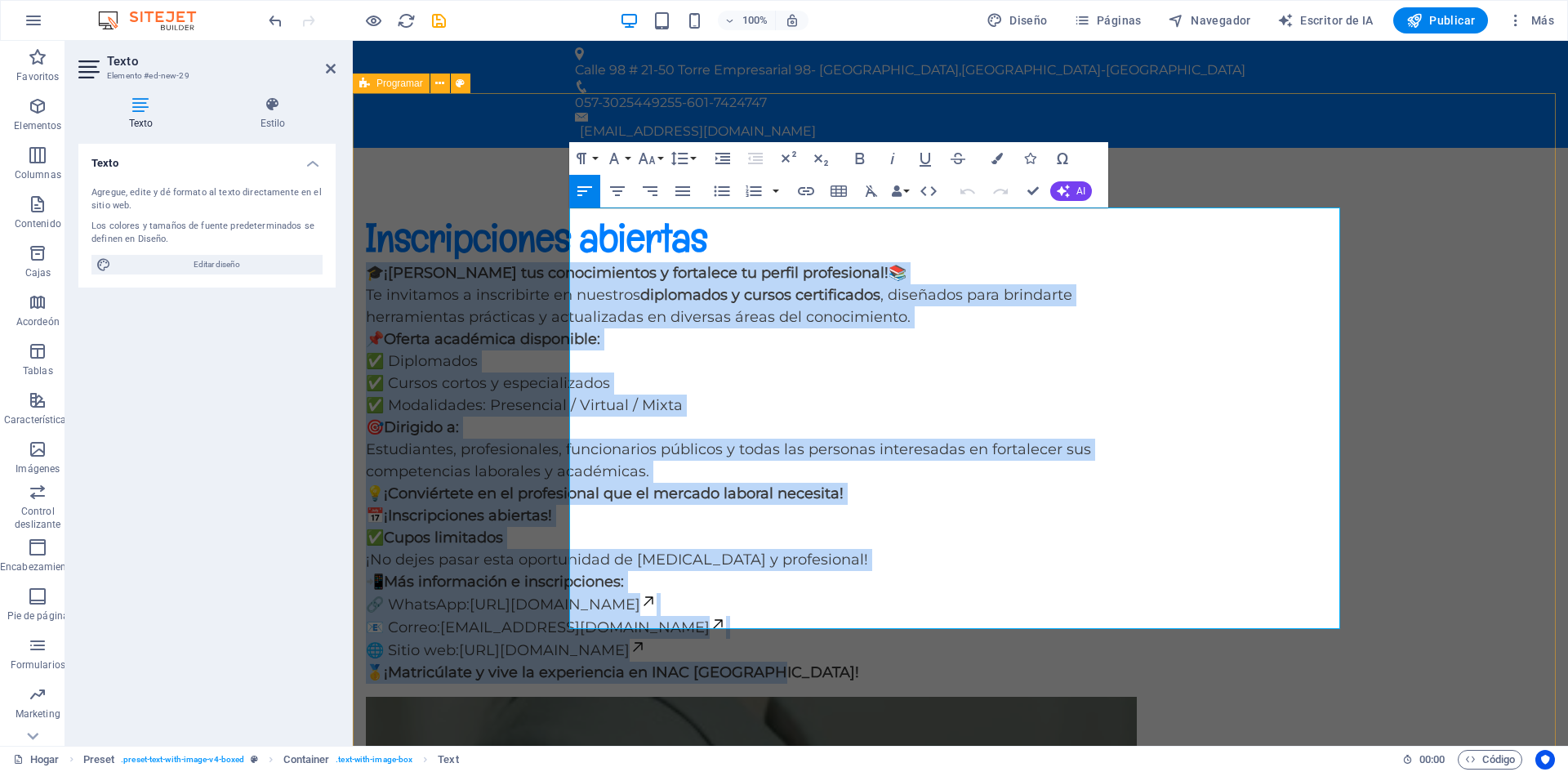
drag, startPoint x: 965, startPoint y: 626, endPoint x: 469, endPoint y: 185, distance: 663.7
click at [469, 185] on div "Inscripciones abiertas 🎓 ¡Amplía tus conocimientos y fortalece tu perfil profes…" at bounding box center [961, 571] width 1216 height 846
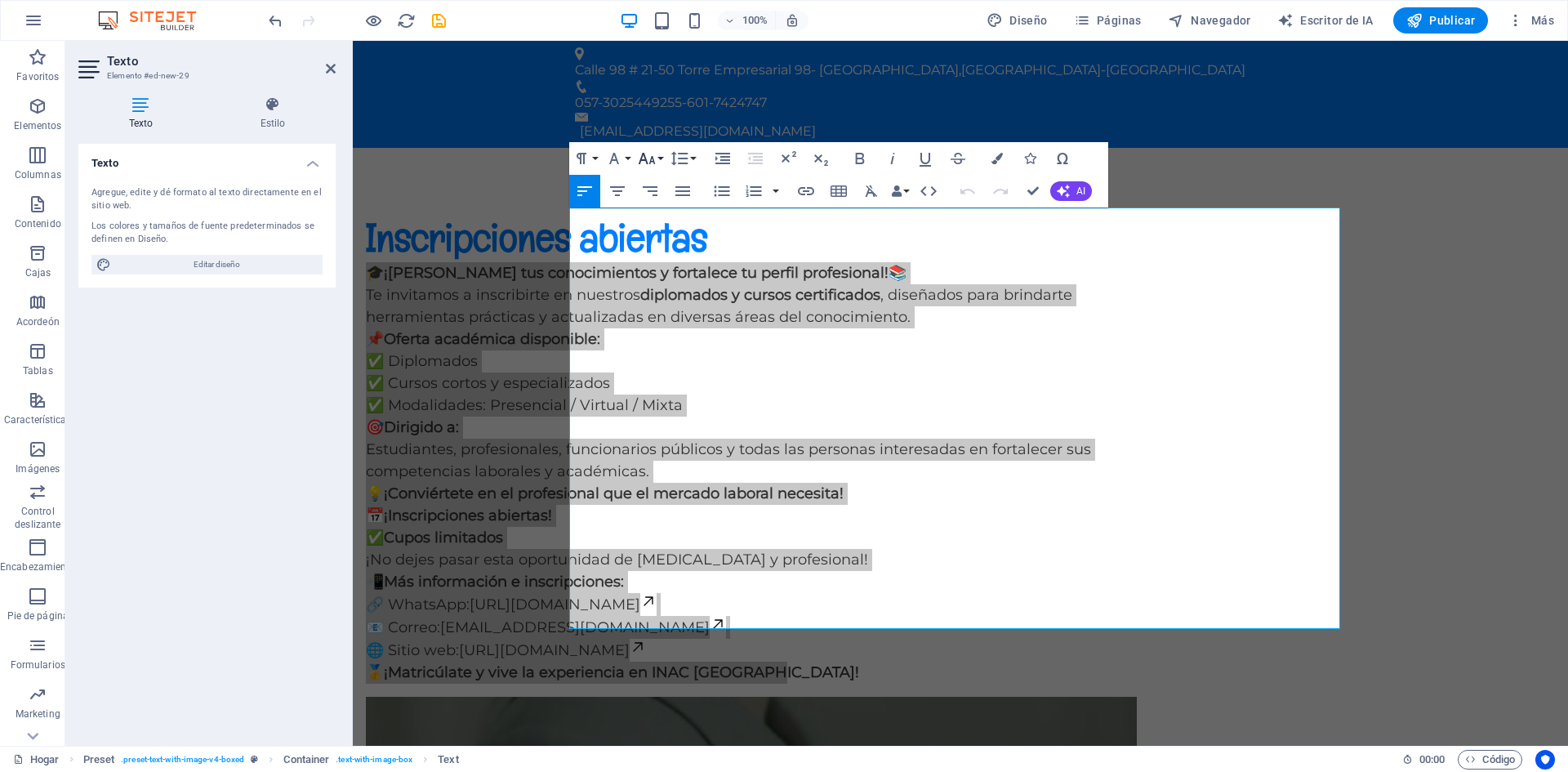
click at [655, 159] on icon "button" at bounding box center [647, 158] width 19 height 19
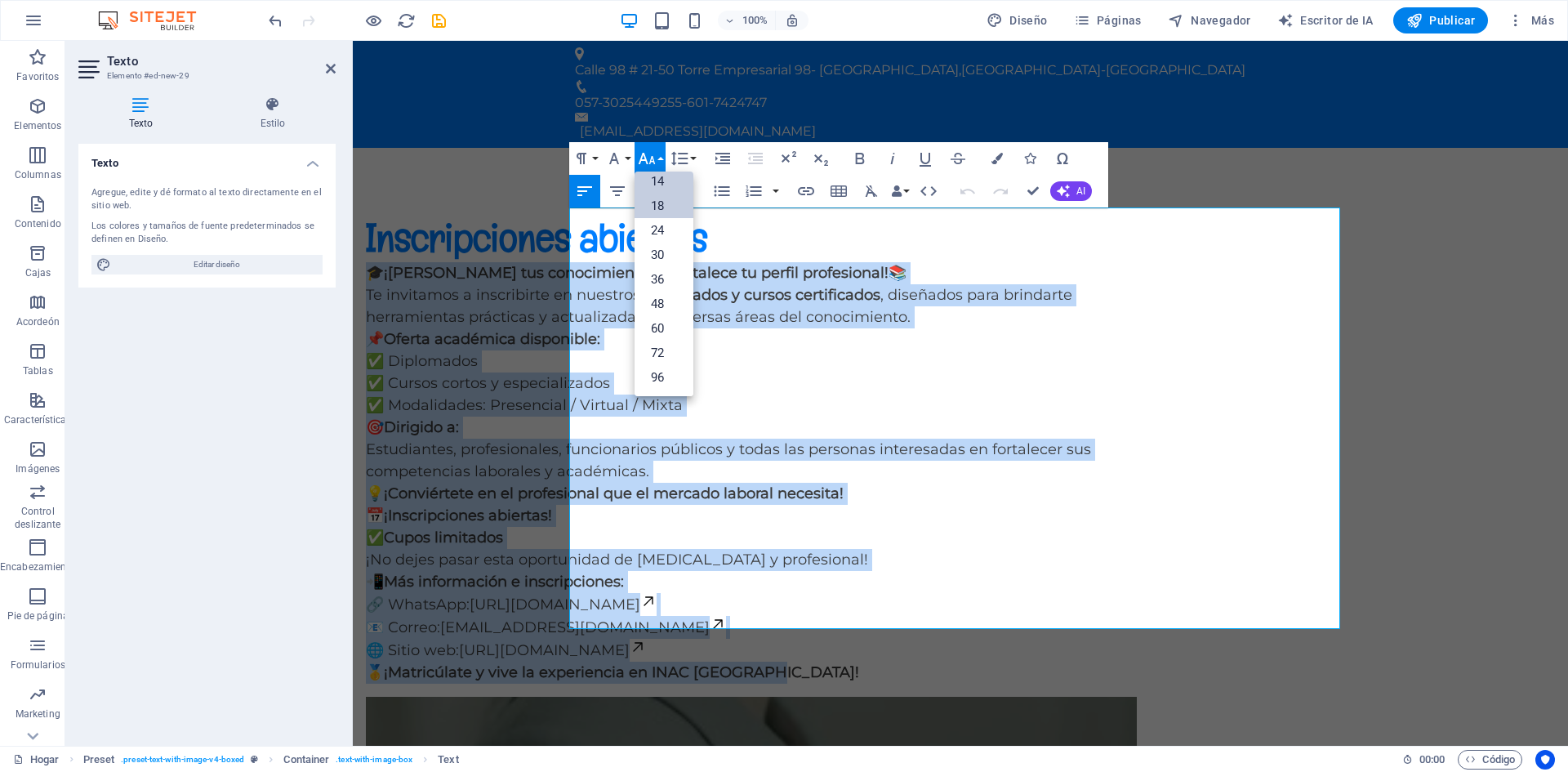
click at [663, 183] on font "14" at bounding box center [658, 182] width 13 height 15
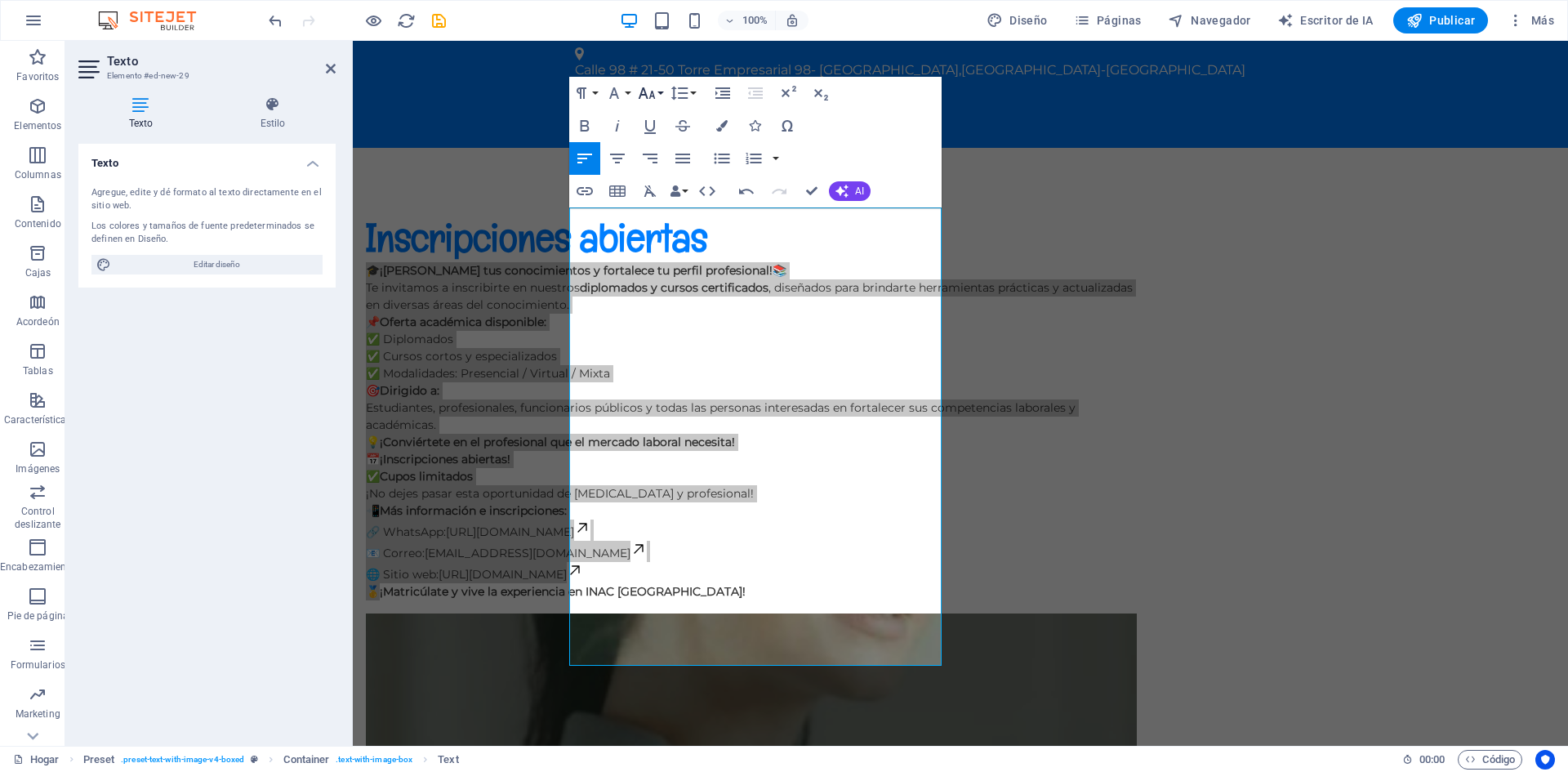
click at [651, 88] on icon "button" at bounding box center [647, 93] width 19 height 19
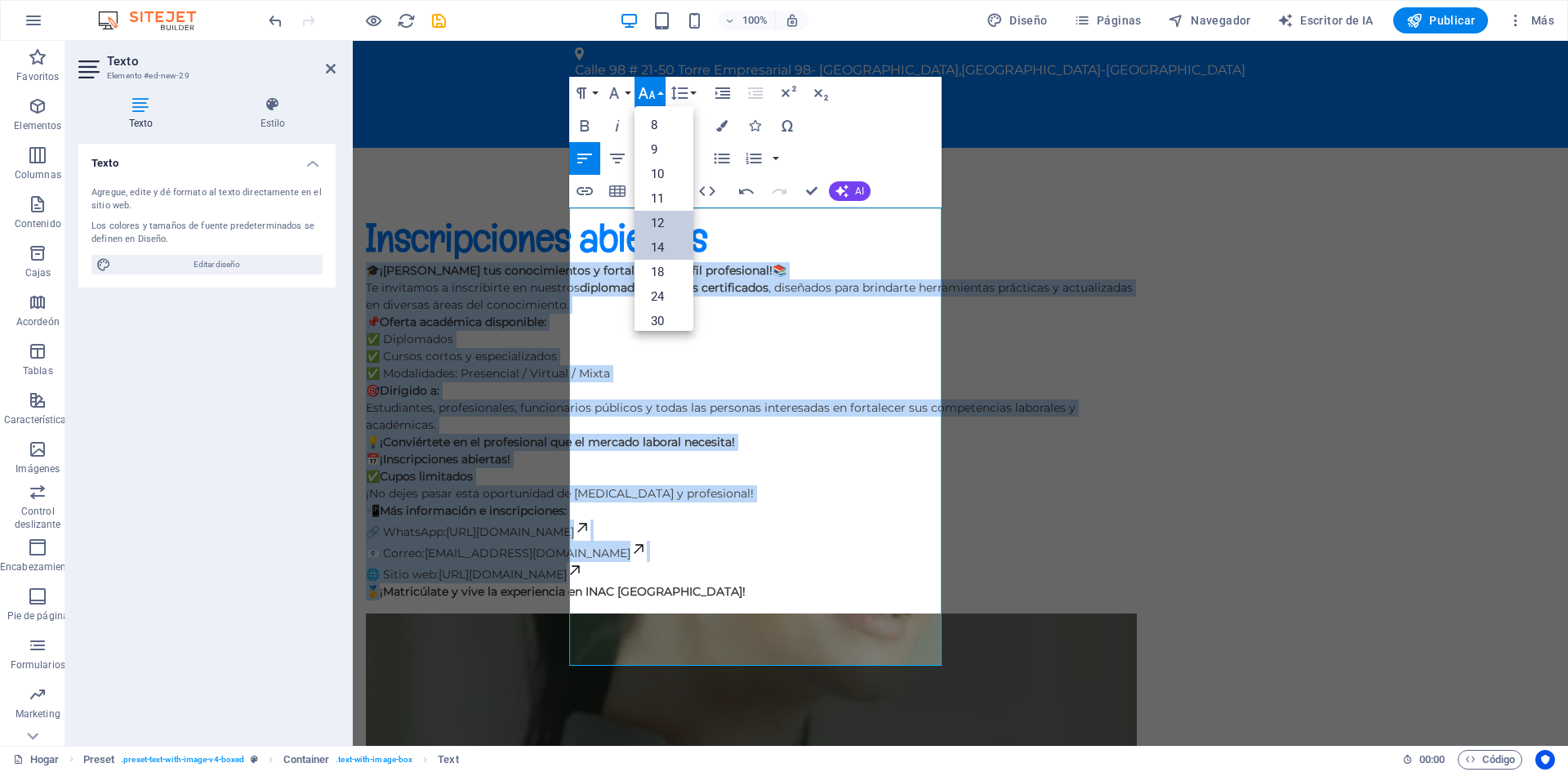
click at [664, 223] on font "12" at bounding box center [658, 223] width 13 height 15
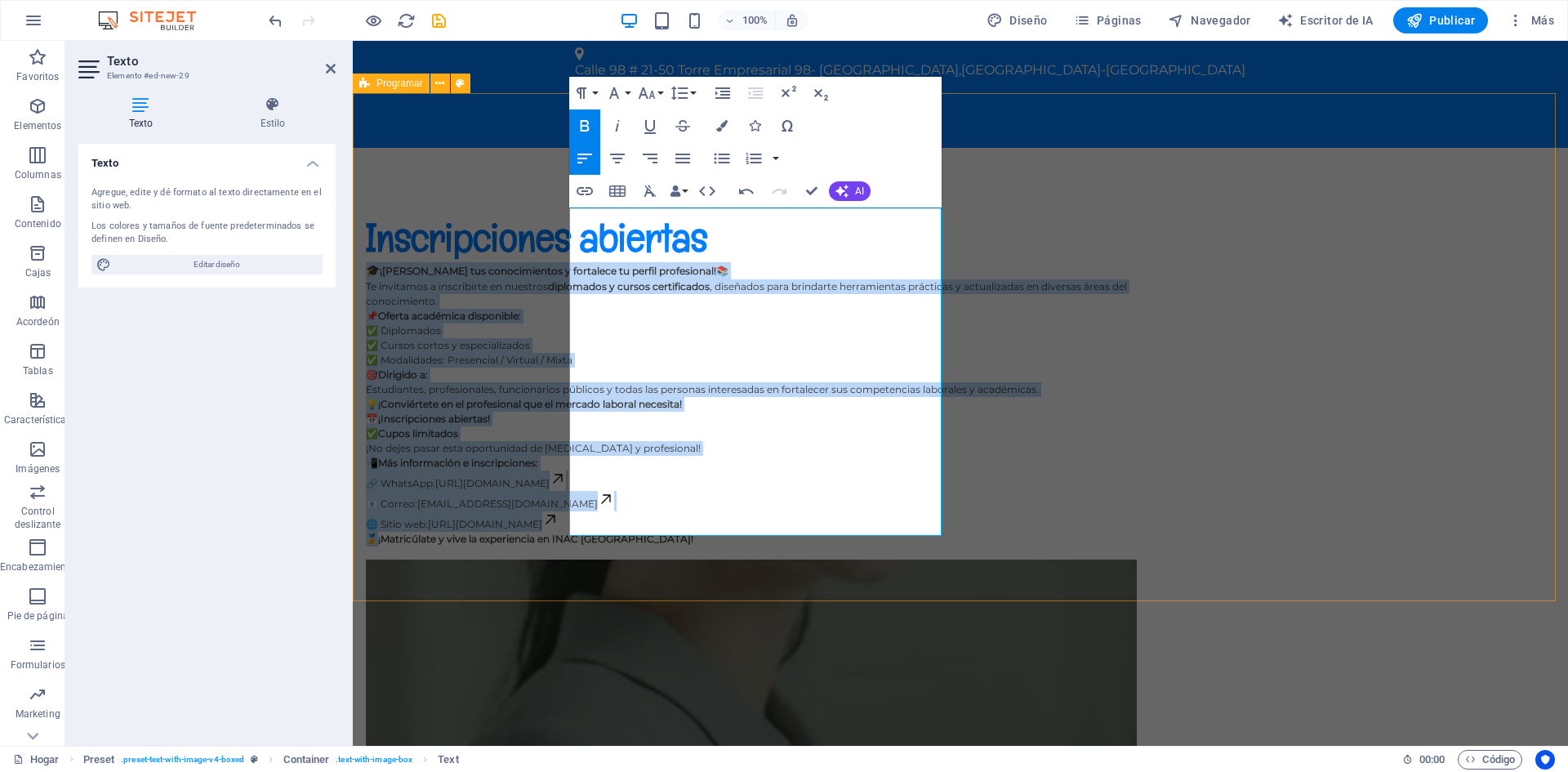
click at [1492, 279] on div "Inscripciones abiertas 🎓 ¡Amplía tus conocimientos y fortalece tu perfil profes…" at bounding box center [961, 633] width 1216 height 970
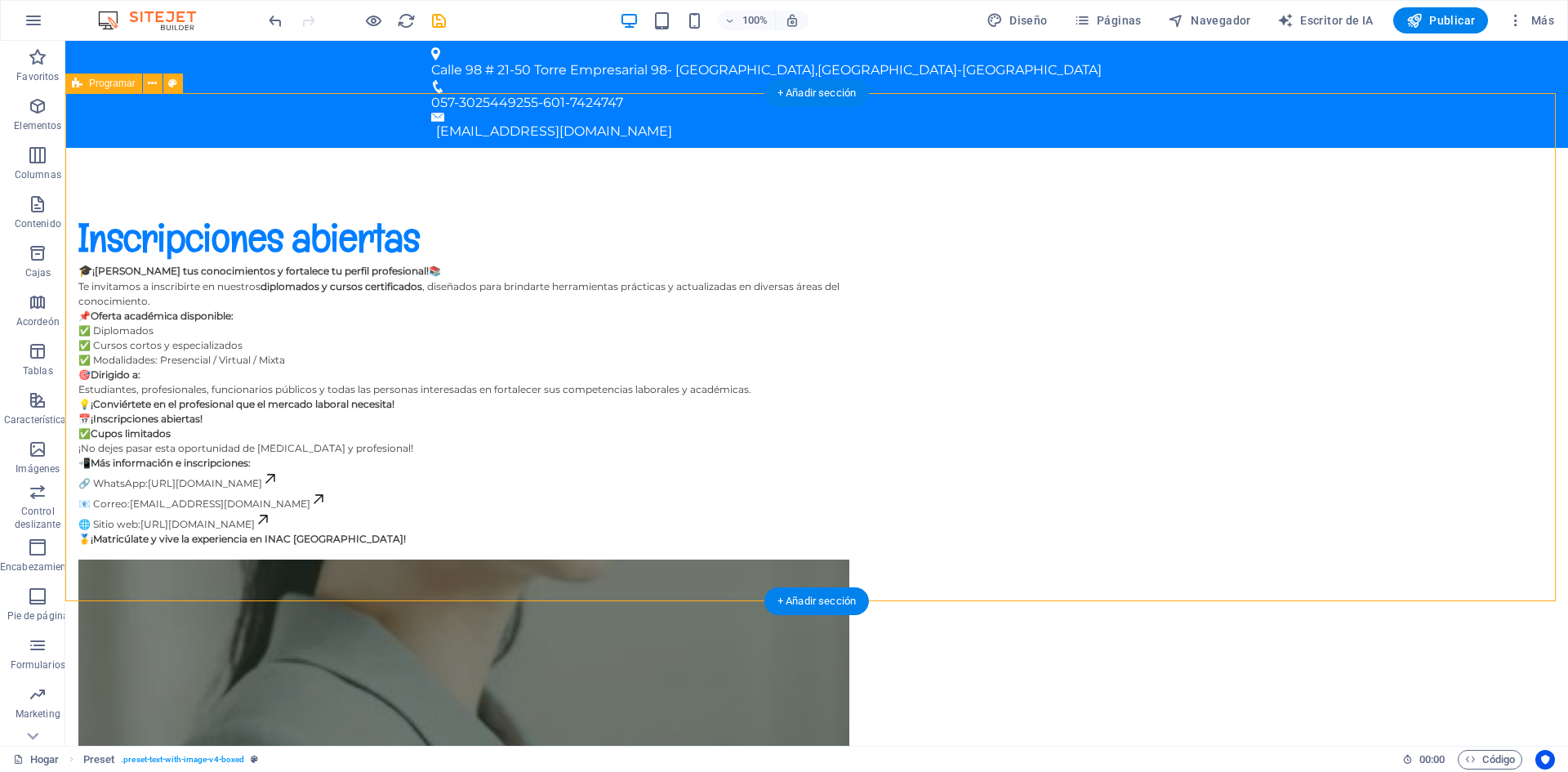
click at [850, 560] on figure at bounding box center [464, 748] width 771 height 377
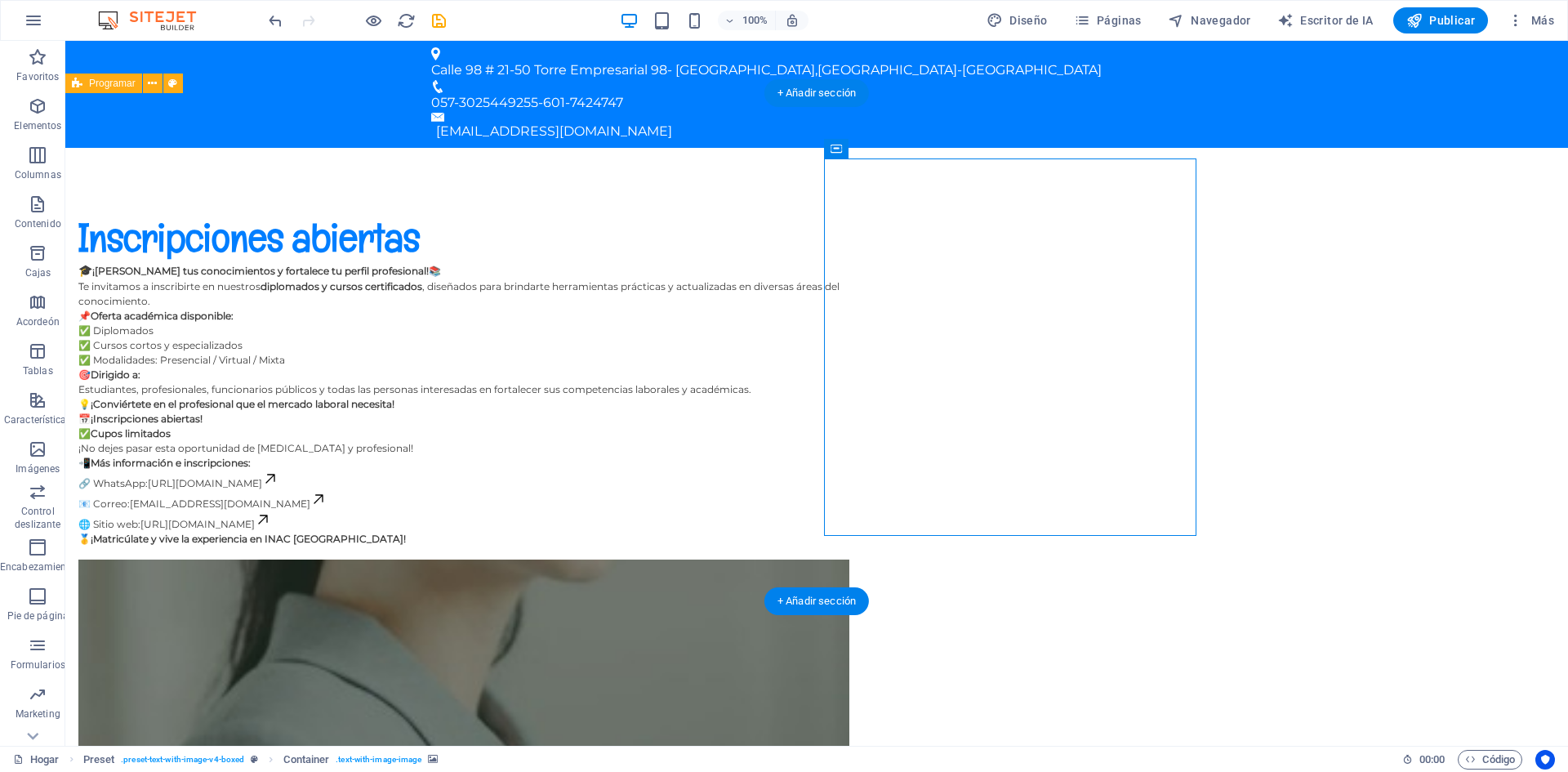
drag, startPoint x: 1011, startPoint y: 323, endPoint x: 725, endPoint y: 323, distance: 286.0
click at [850, 560] on figure at bounding box center [464, 748] width 771 height 377
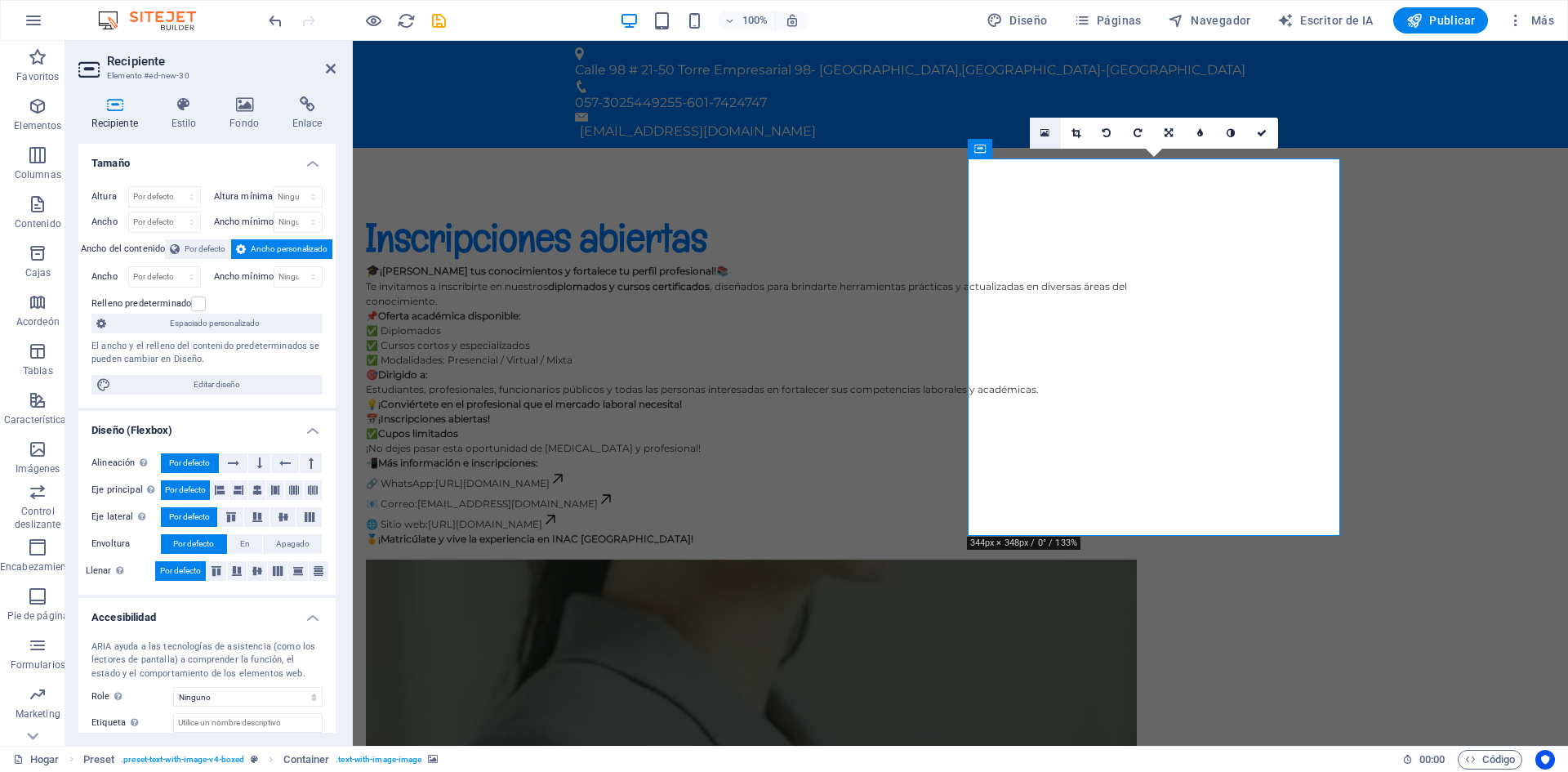
click at [1043, 131] on icon at bounding box center [1045, 133] width 9 height 11
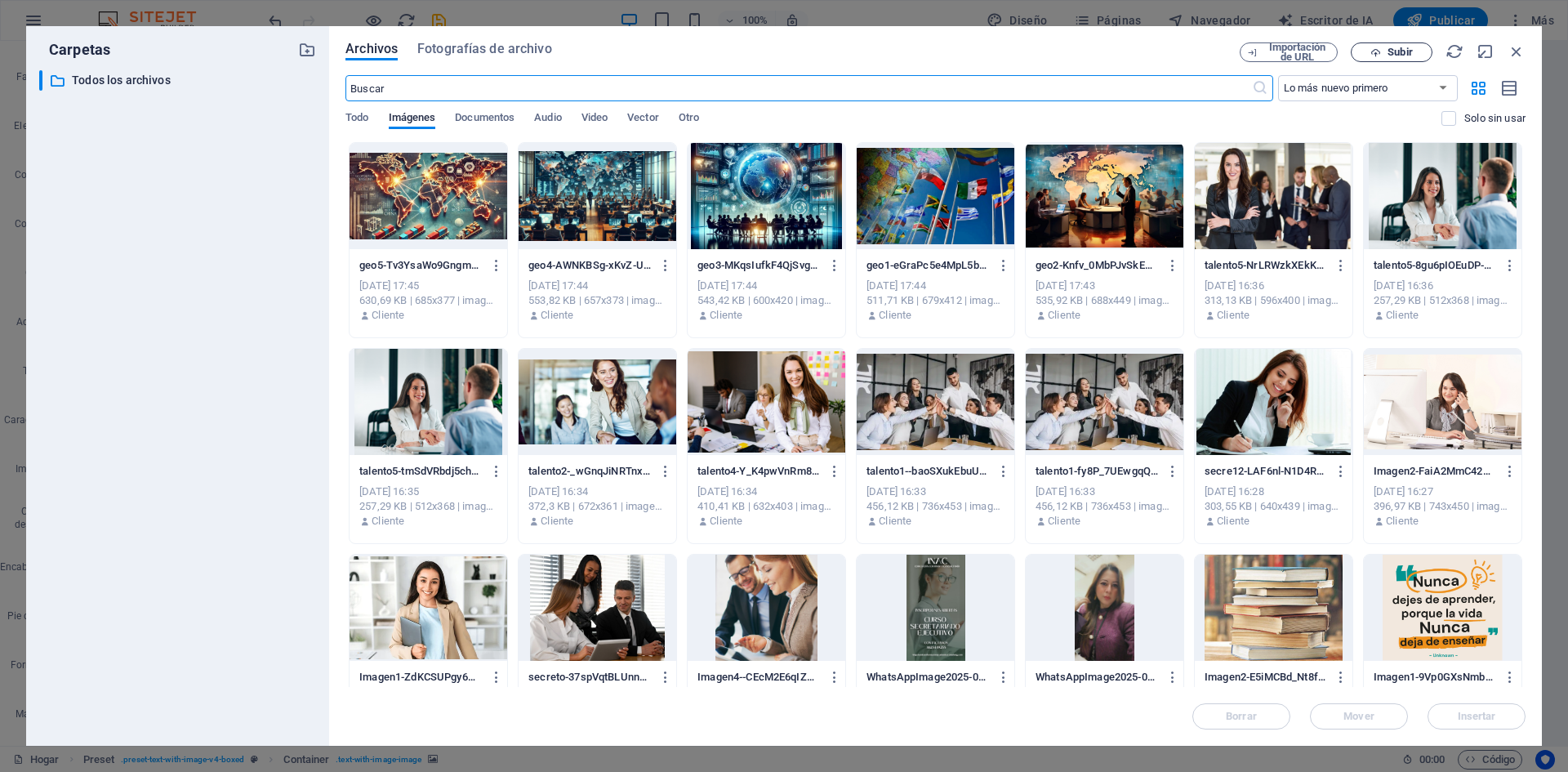
click at [1389, 56] on font "Subir" at bounding box center [1400, 51] width 24 height 12
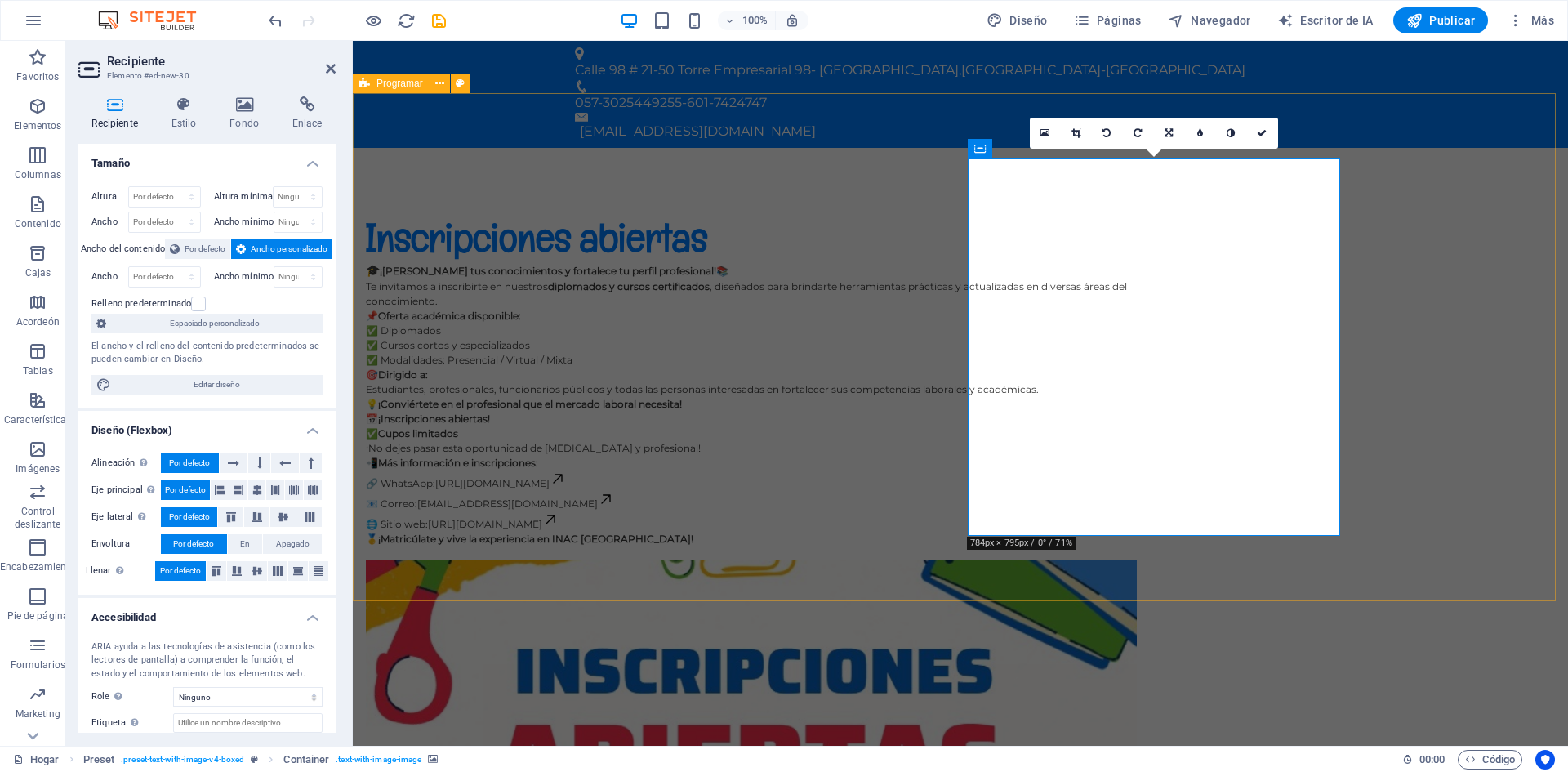
click at [1510, 246] on div "Inscripciones abiertas 🎓 ¡Amplía tus conocimientos y fortalece tu perfil profes…" at bounding box center [961, 633] width 1216 height 970
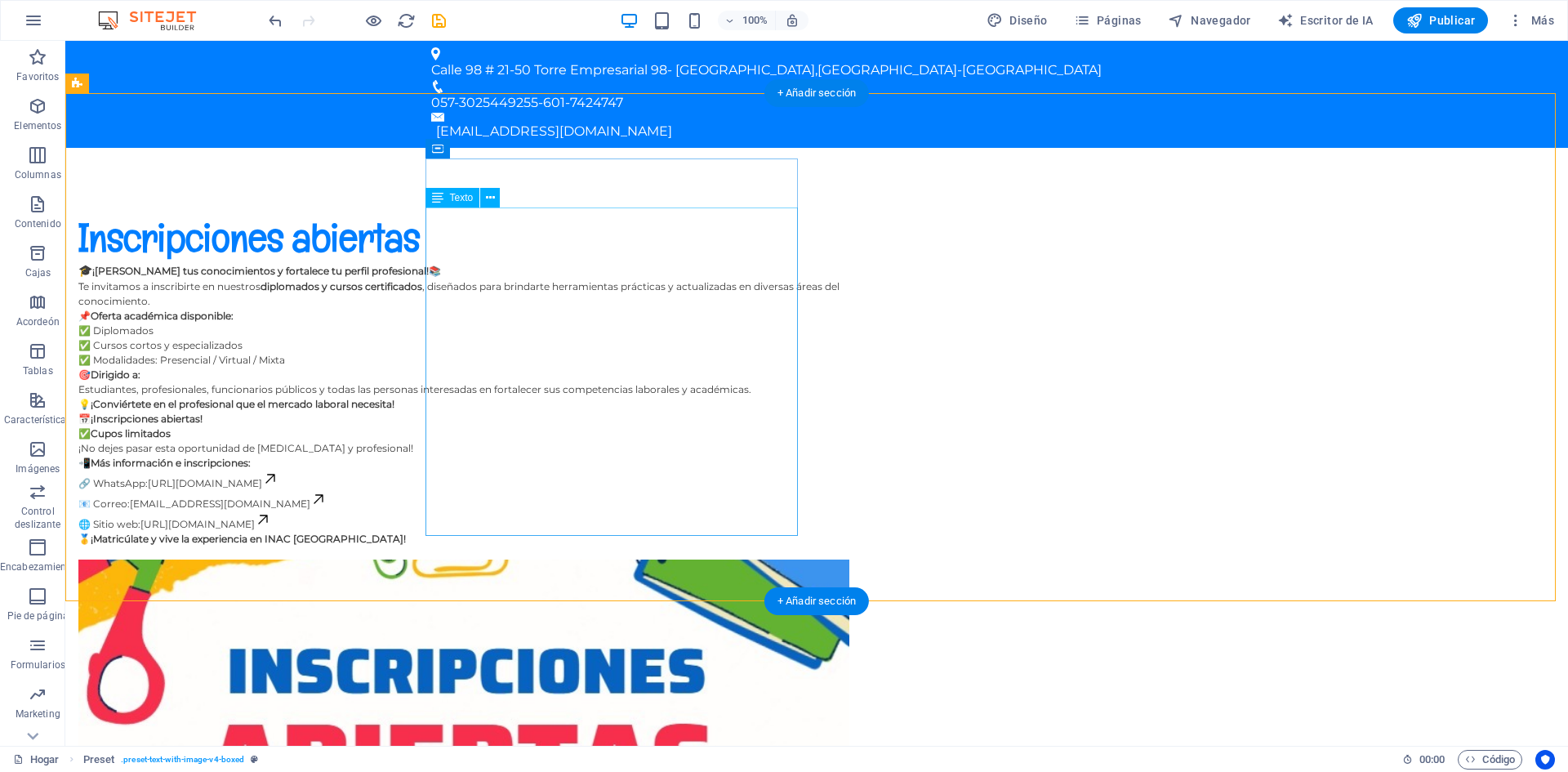
click at [705, 527] on div "🎓 ¡Amplía tus conocimientos y fortalece tu perfil profesional! 📚 Te invitamos a…" at bounding box center [464, 404] width 771 height 285
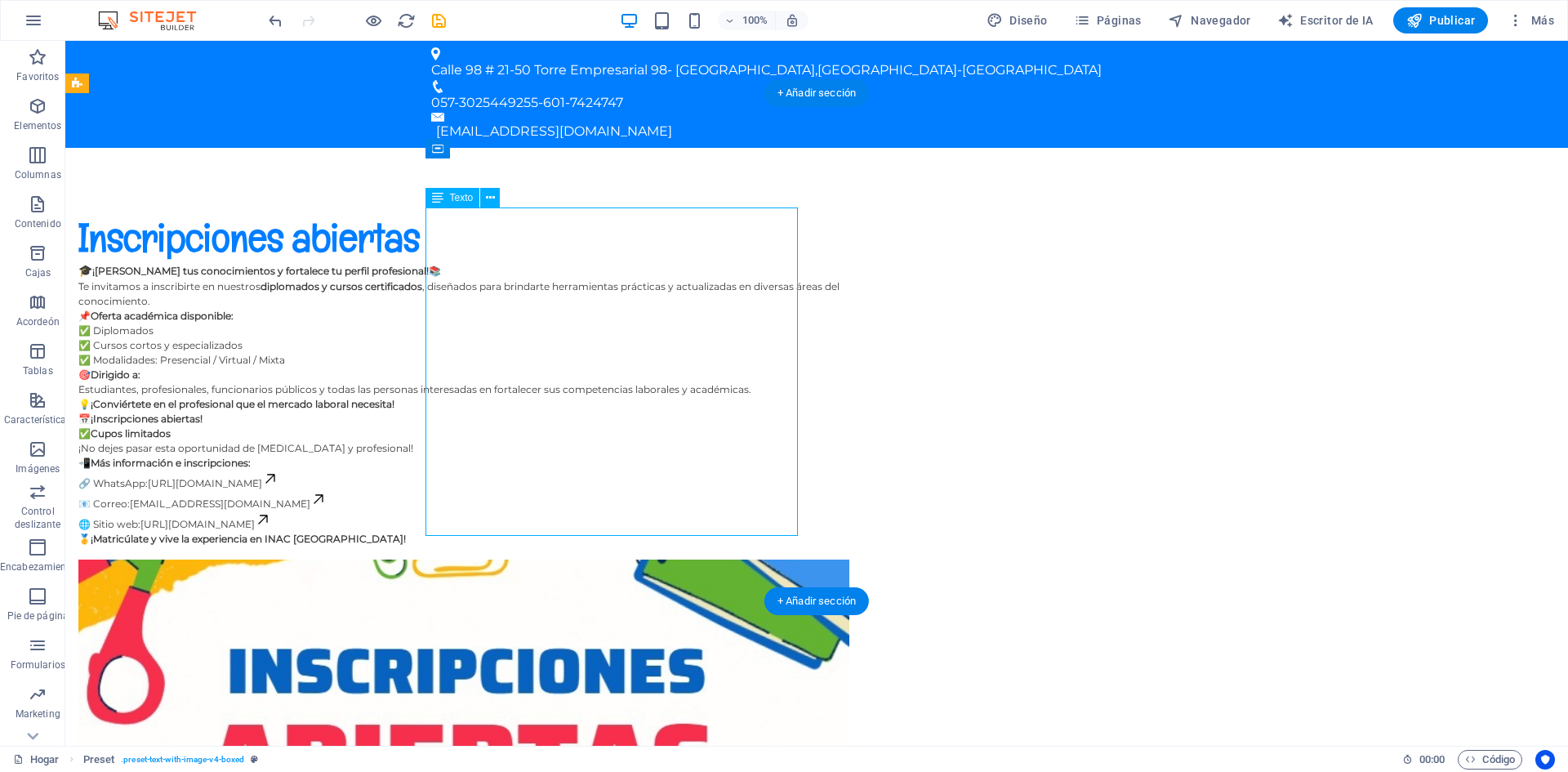
click at [705, 527] on div "🎓 ¡Amplía tus conocimientos y fortalece tu perfil profesional! 📚 Te invitamos a…" at bounding box center [464, 404] width 771 height 285
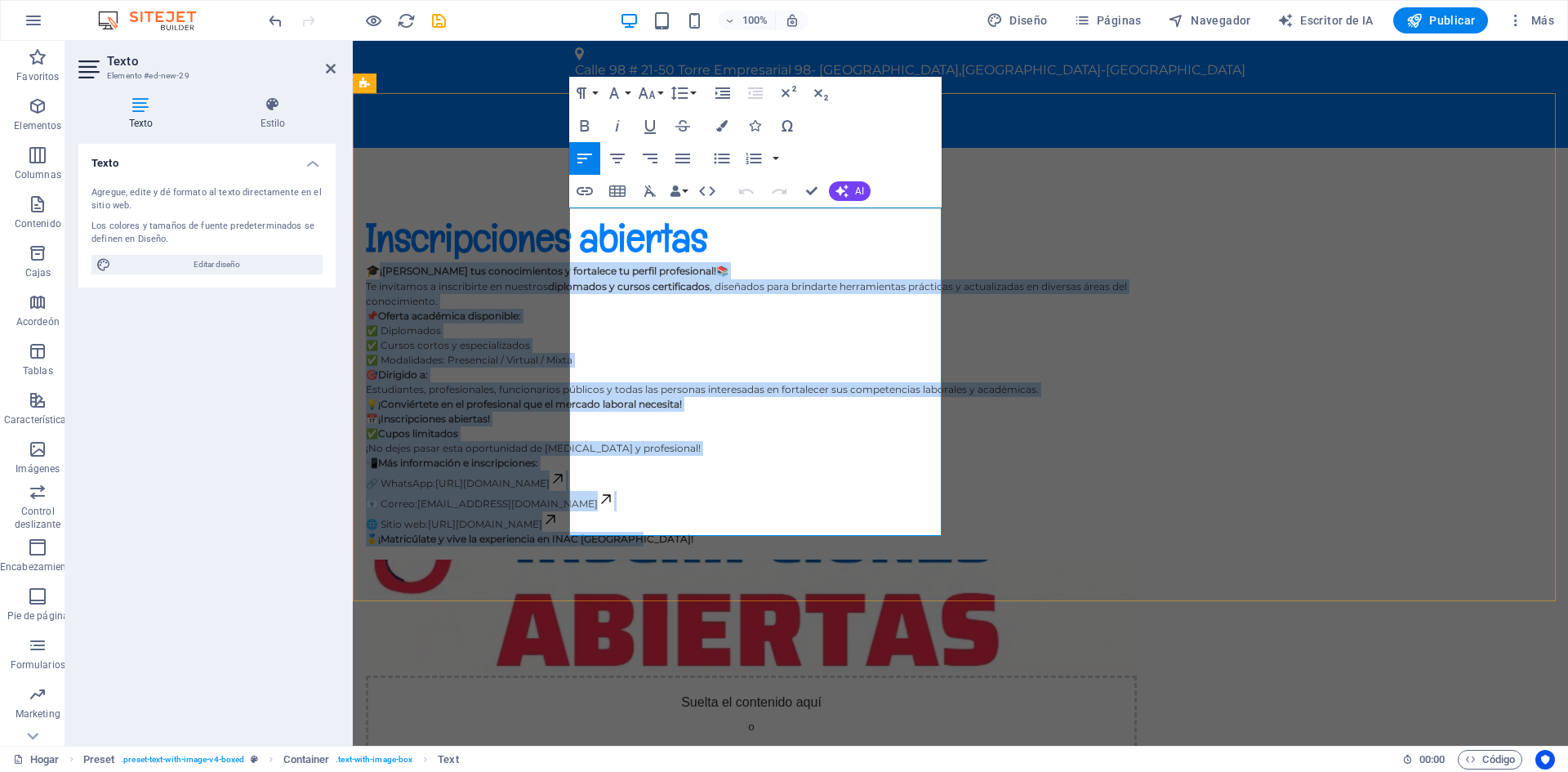
drag, startPoint x: 850, startPoint y: 529, endPoint x: 579, endPoint y: 214, distance: 415.5
click at [579, 262] on div "🎓 ¡Amplía tus conocimientos y fortalece tu perfil profesional! 📚 Te invitamos a…" at bounding box center [752, 404] width 771 height 285
click at [689, 158] on icon "button" at bounding box center [683, 158] width 15 height 10
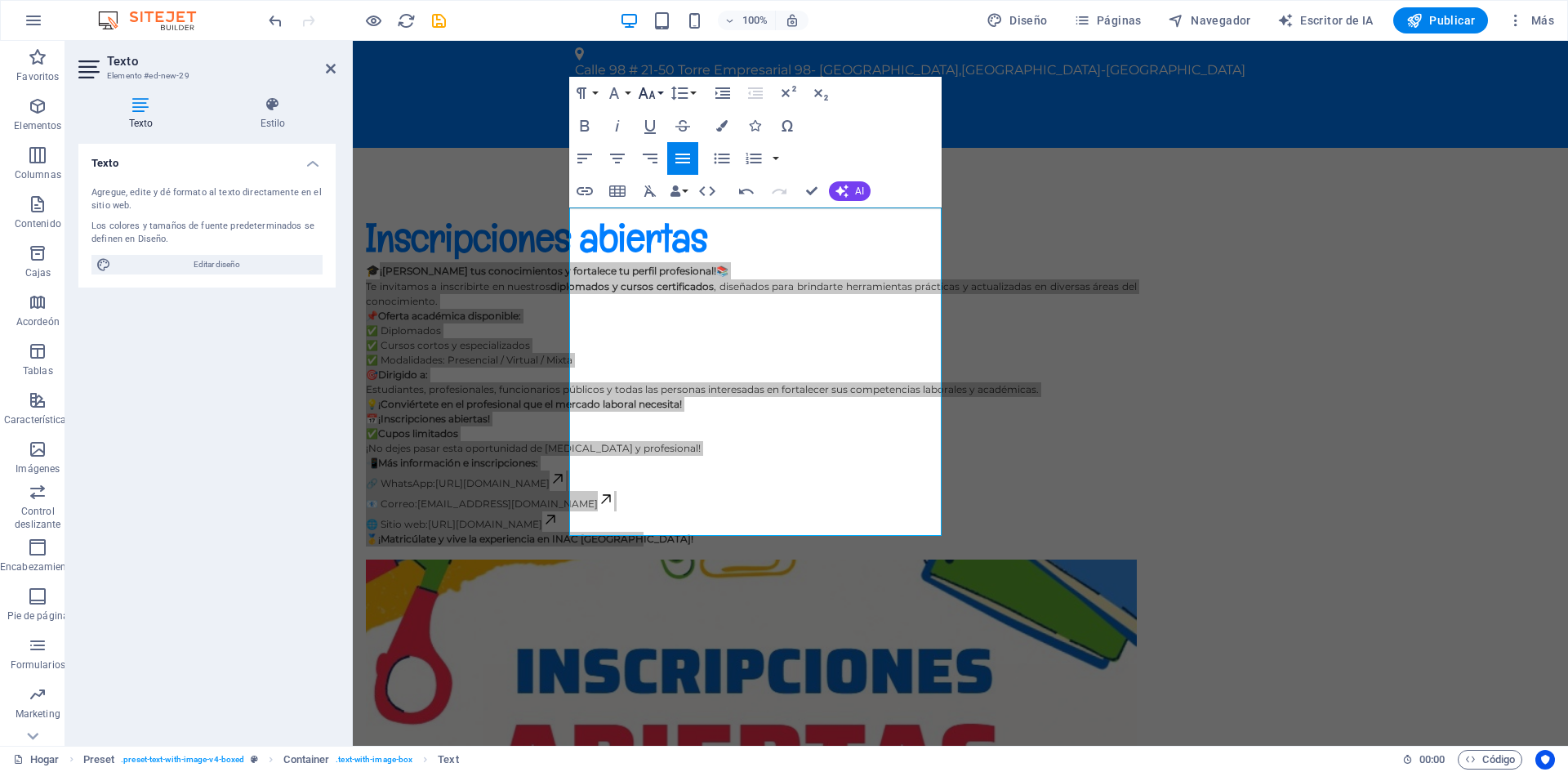
click at [651, 93] on icon "button" at bounding box center [646, 93] width 18 height 11
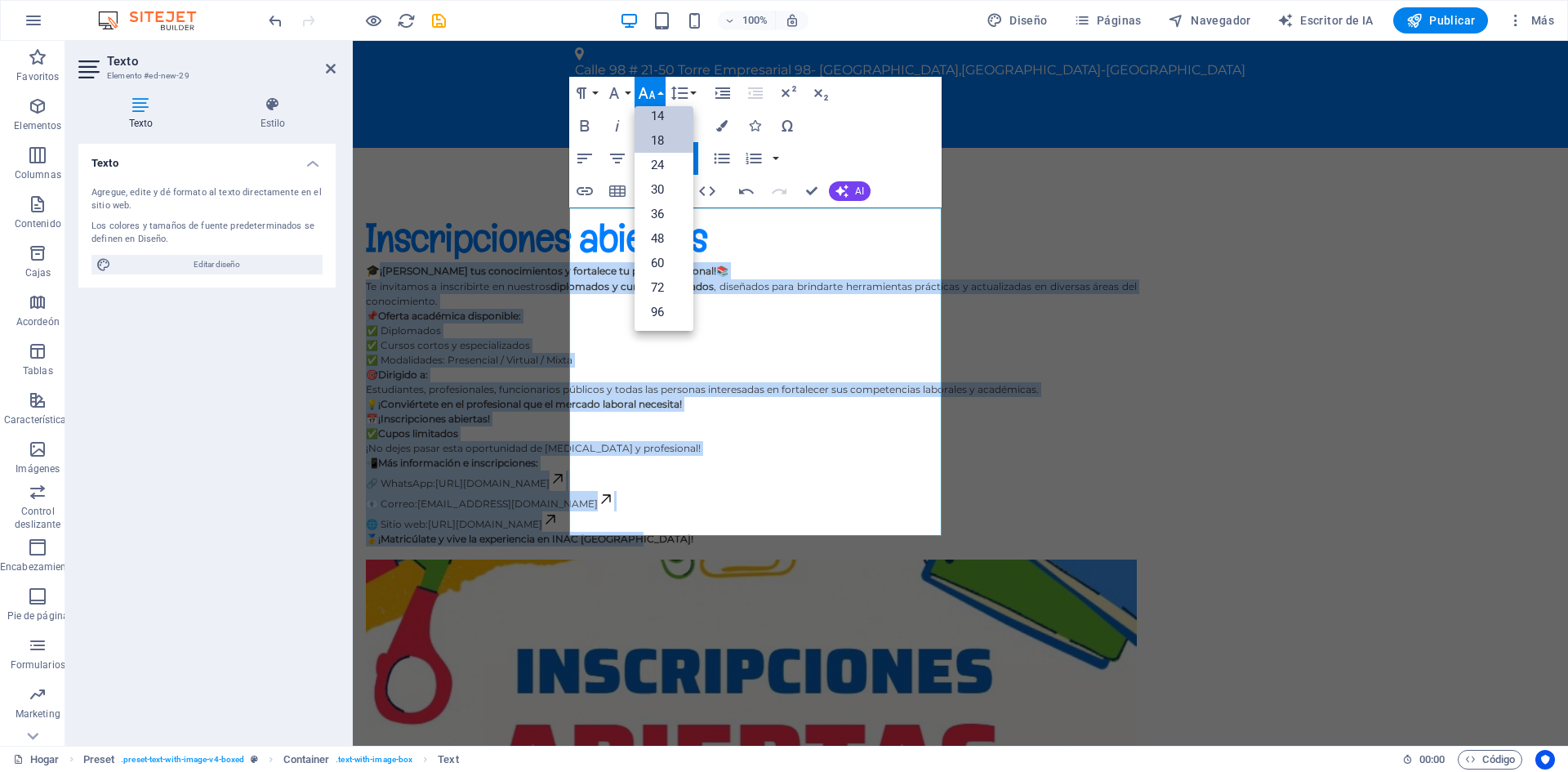
click at [657, 141] on font "18" at bounding box center [658, 141] width 13 height 15
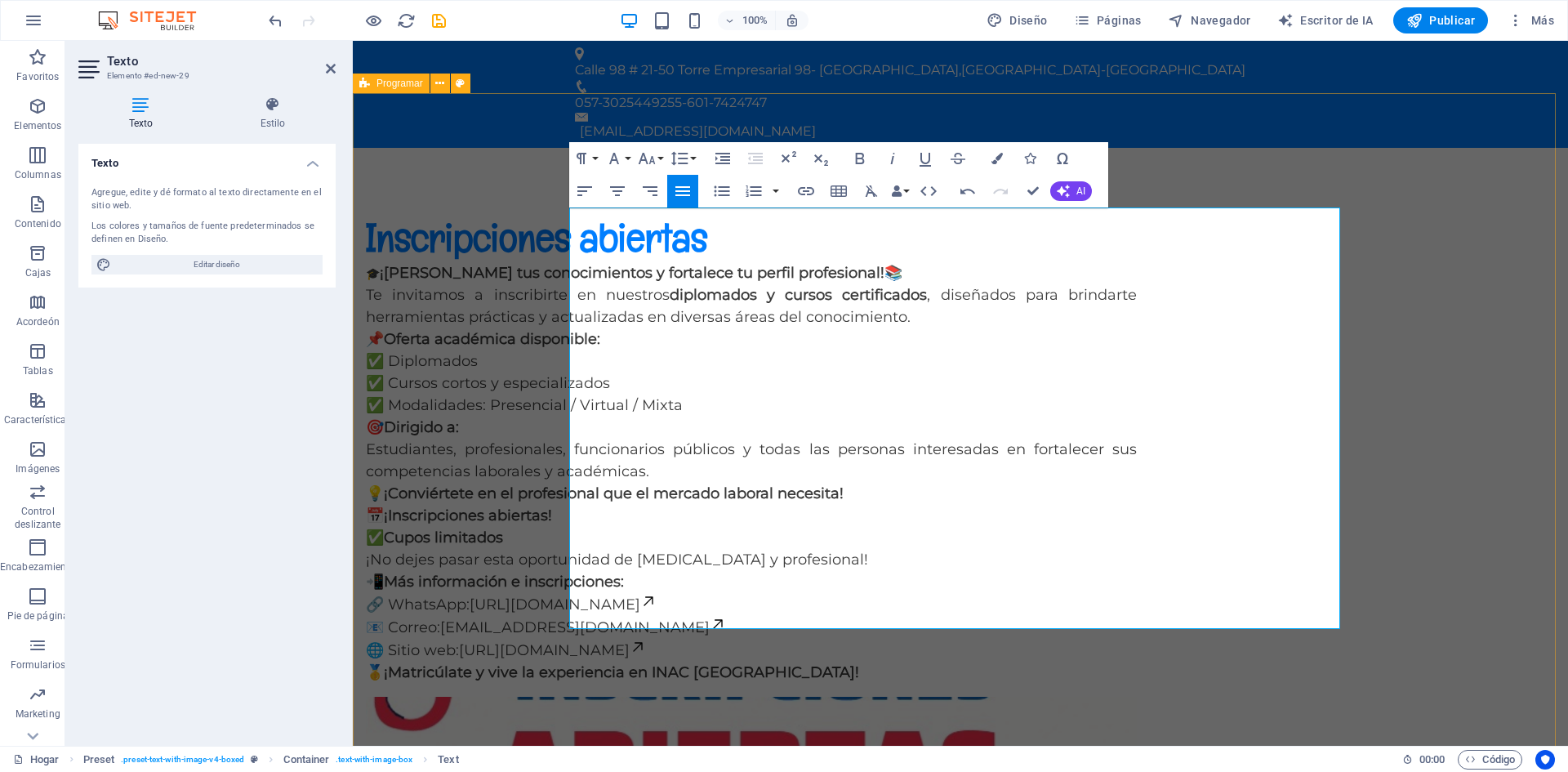
click at [1406, 221] on div "Inscripciones abiertas 🎓 ¡Amplía tus conocimientos y fortalece tu perfil profes…" at bounding box center [961, 571] width 1216 height 846
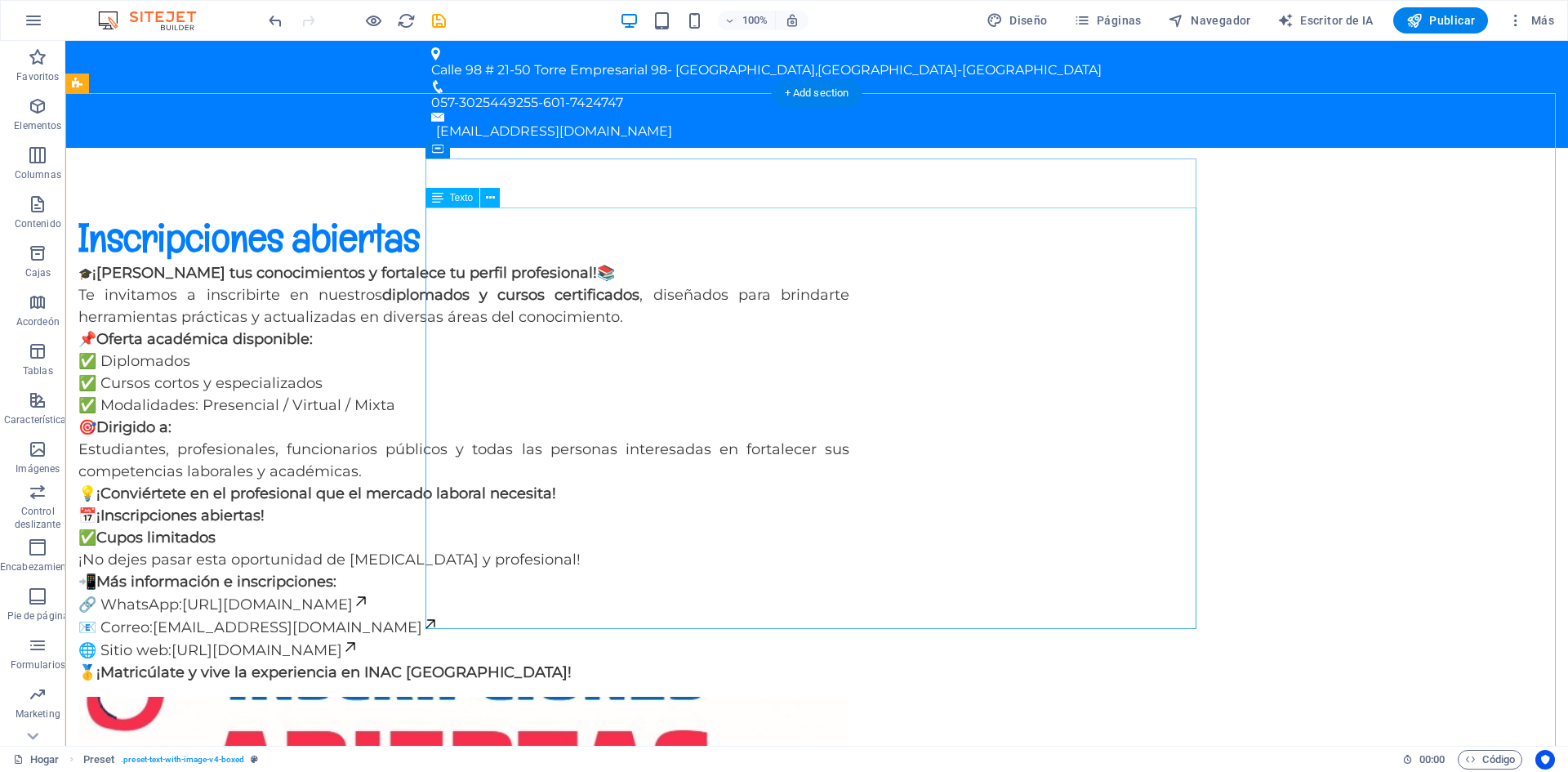
click at [588, 262] on div "🎓 ¡Amplía tus conocimientos y fortalece tu perfil profesional! 📚 Te invitamos a…" at bounding box center [464, 473] width 771 height 422
click at [836, 620] on div "🎓 ¡Amplía tus conocimientos y fortalece tu perfil profesional! 📚 Te invitamos a…" at bounding box center [464, 473] width 771 height 422
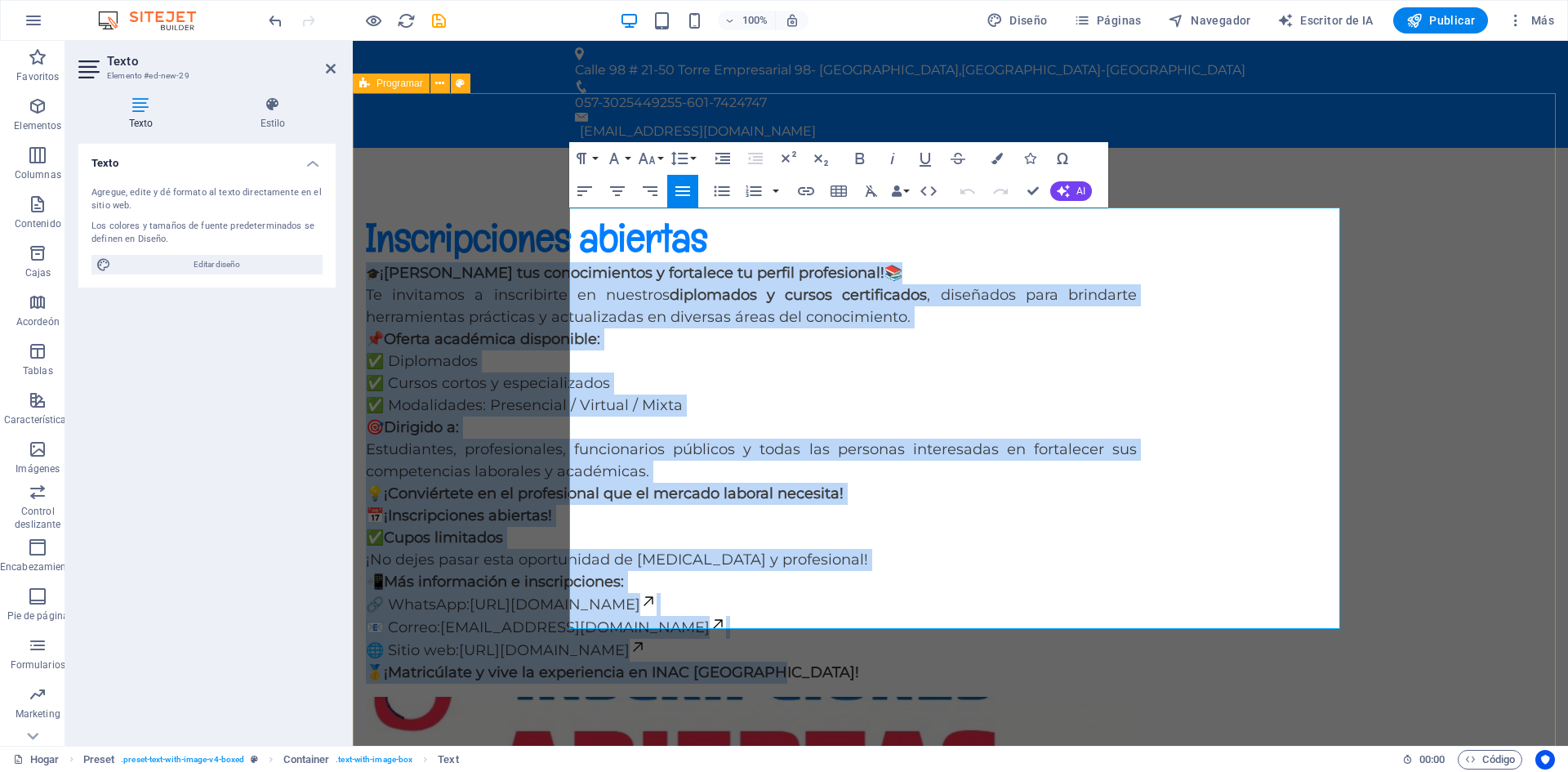
drag, startPoint x: 875, startPoint y: 585, endPoint x: 563, endPoint y: 211, distance: 487.1
click at [563, 211] on div "Inscripciones abiertas 🎓 ¡Amplía tus conocimientos y fortalece tu perfil profes…" at bounding box center [961, 571] width 1216 height 846
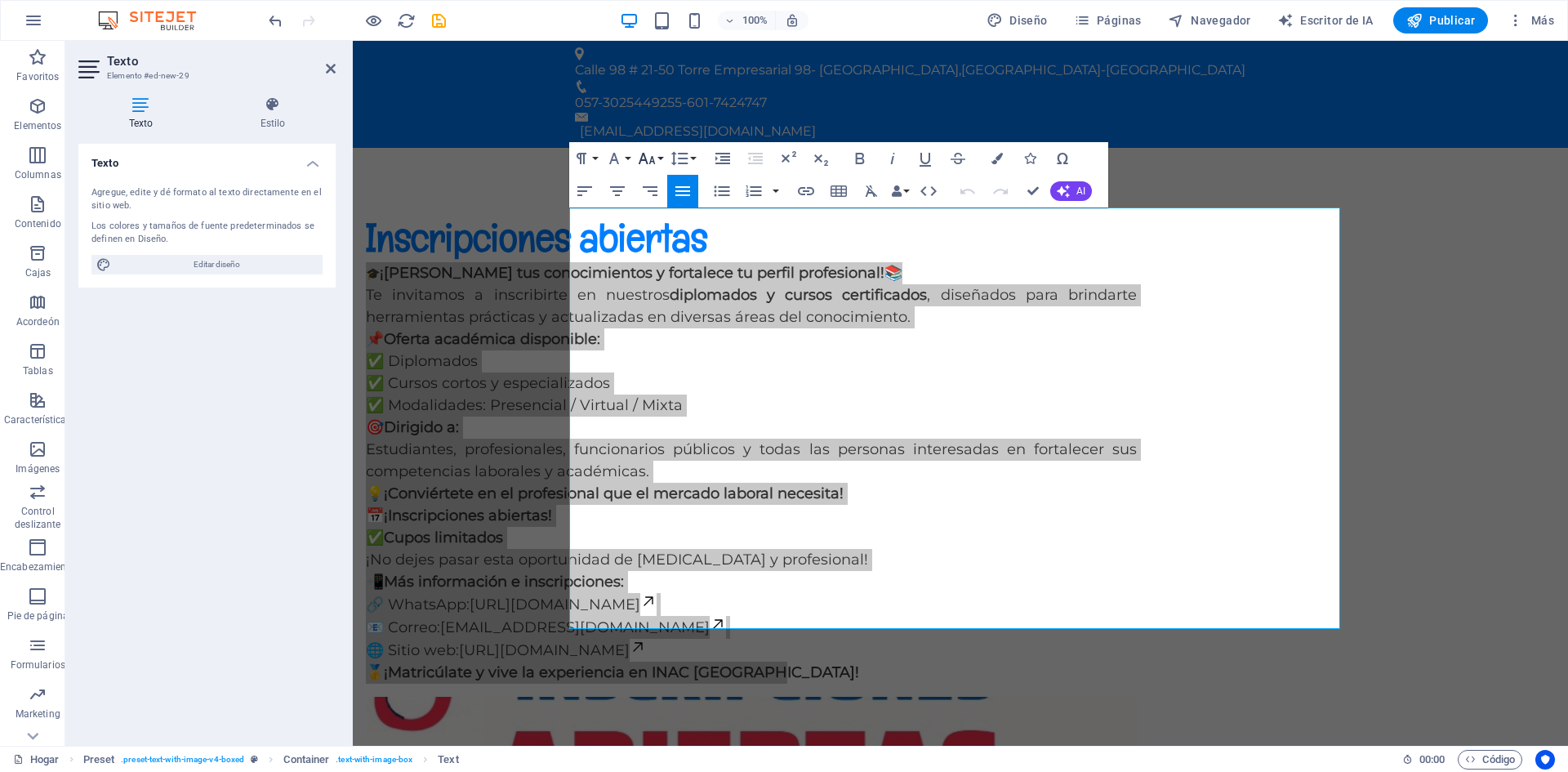
click at [664, 155] on button "Tamaño de fuente" at bounding box center [650, 158] width 31 height 32
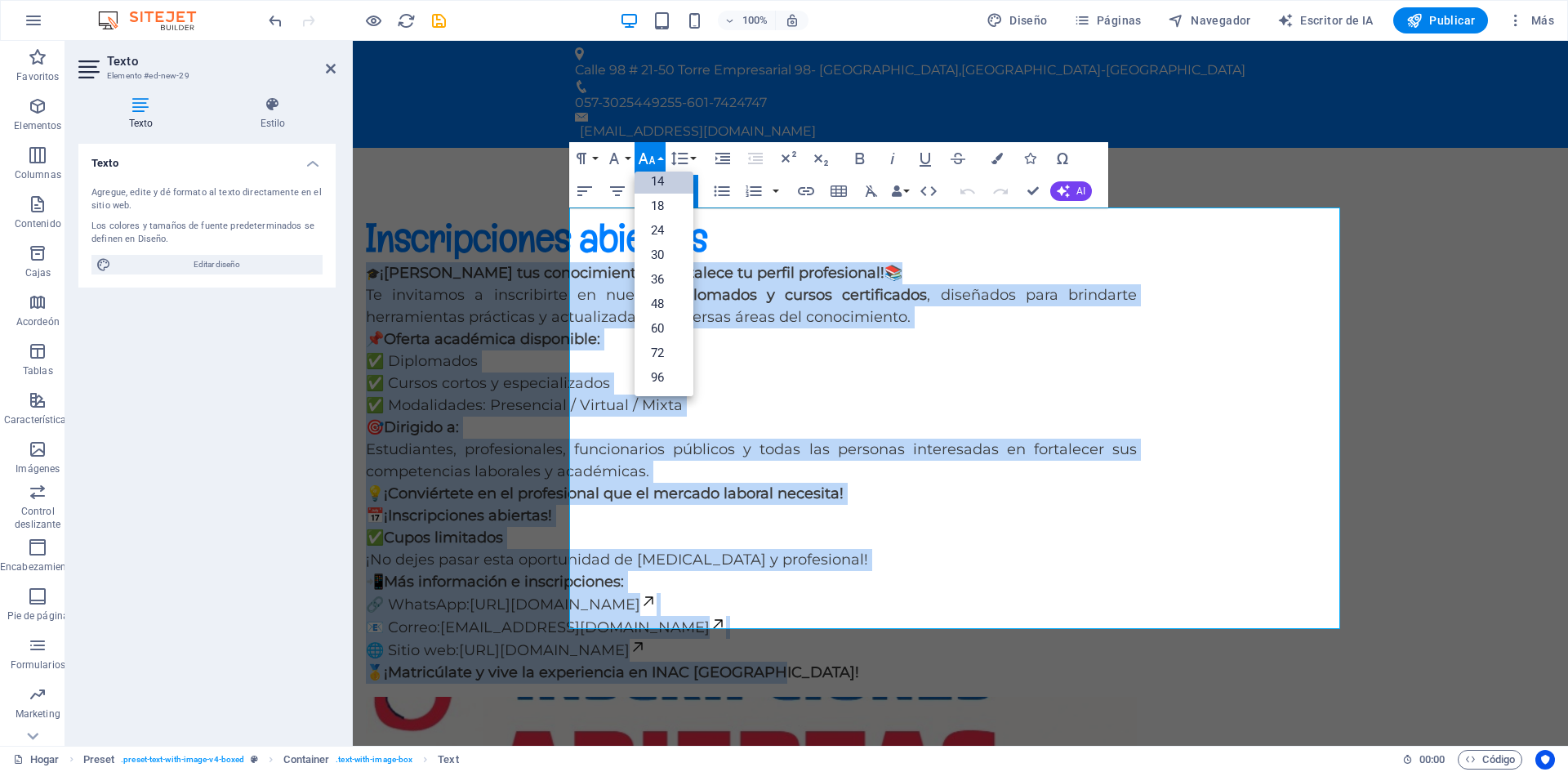
click at [664, 182] on link "14" at bounding box center [664, 181] width 58 height 24
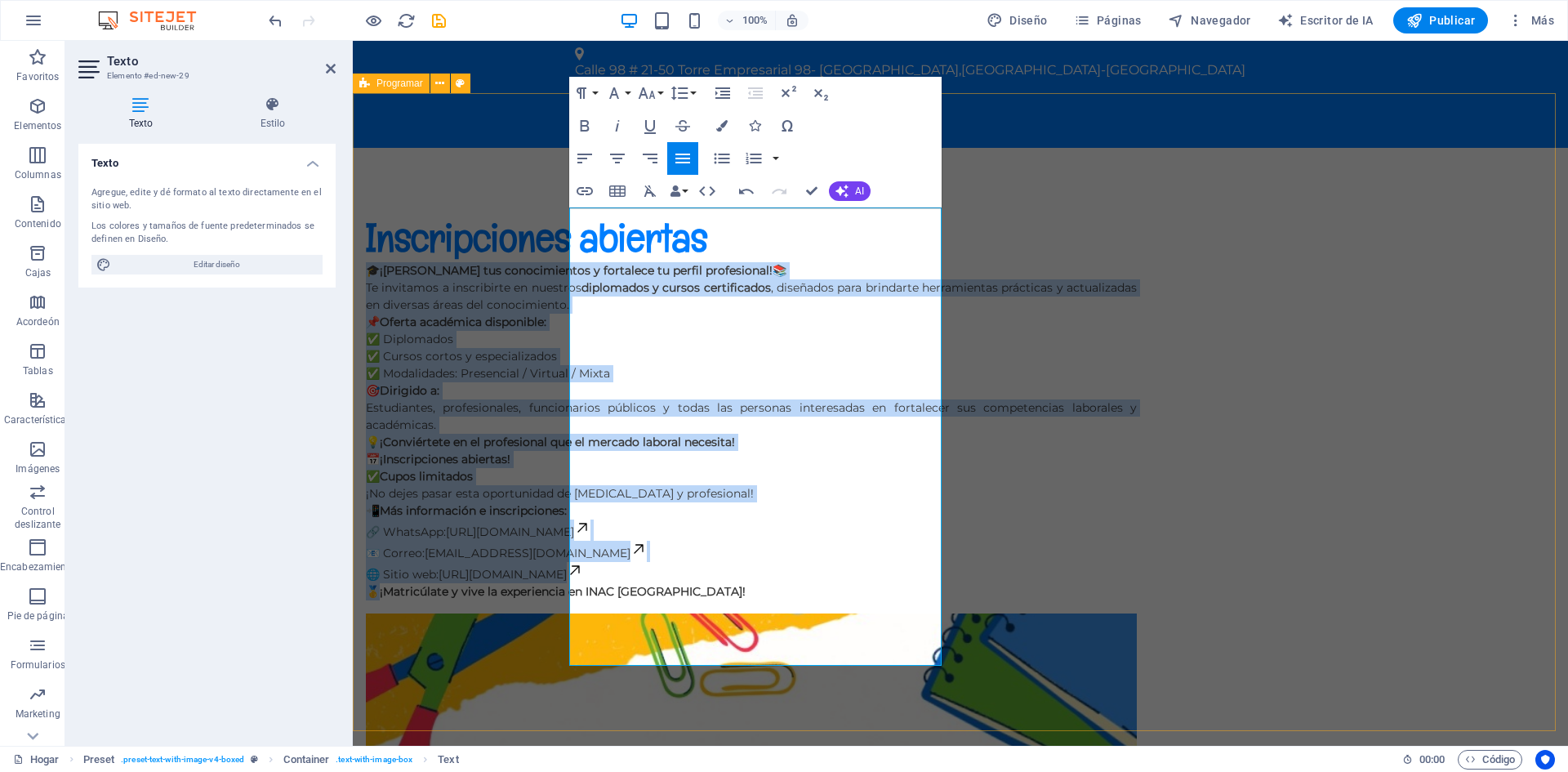
click at [1482, 343] on div "Inscripciones abiertas 🎓 ¡Amplía tus conocimientos y fortalece tu perfil profes…" at bounding box center [961, 725] width 1216 height 1154
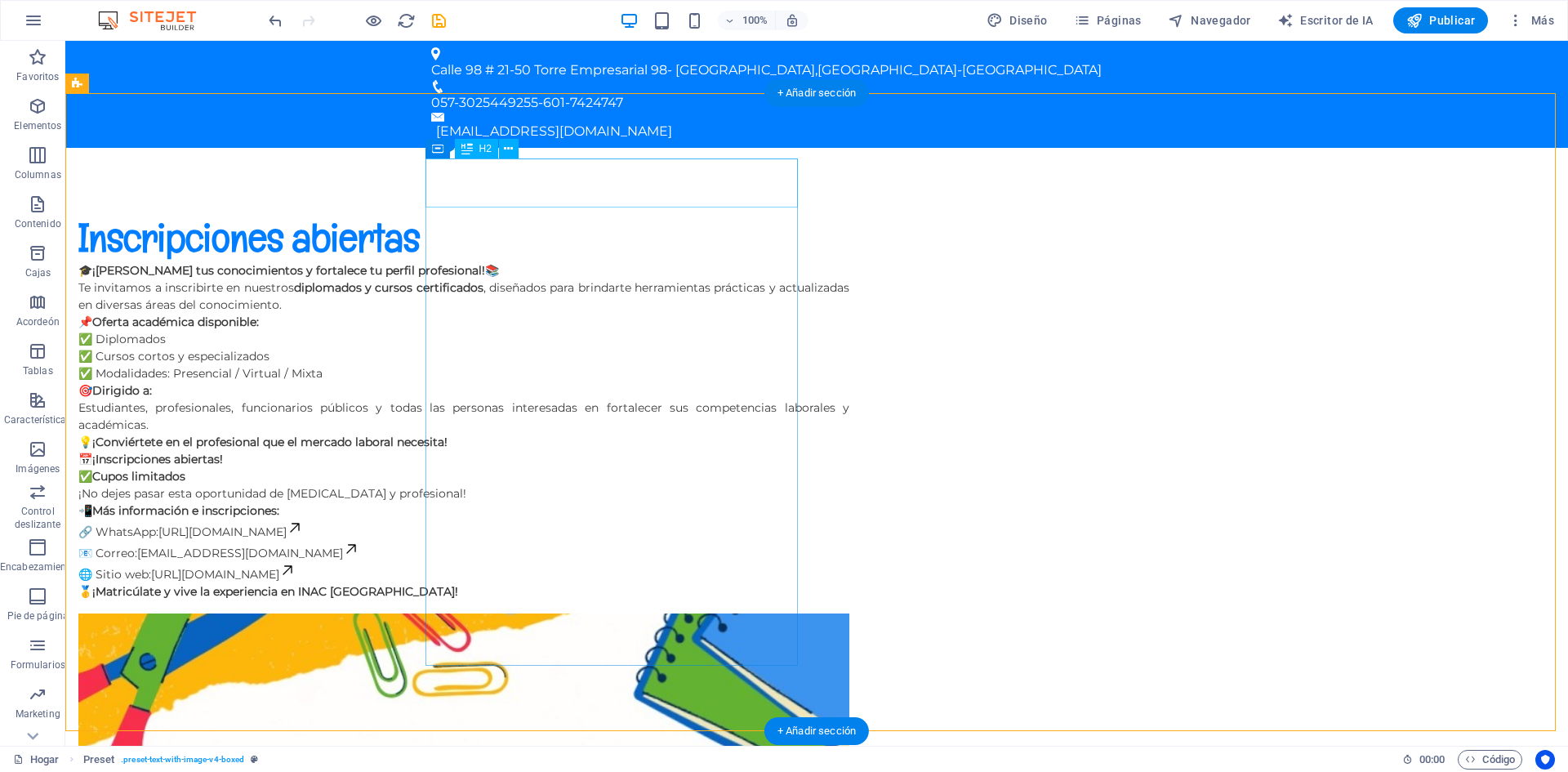
click at [740, 213] on div "Inscripciones abiertas" at bounding box center [464, 237] width 771 height 49
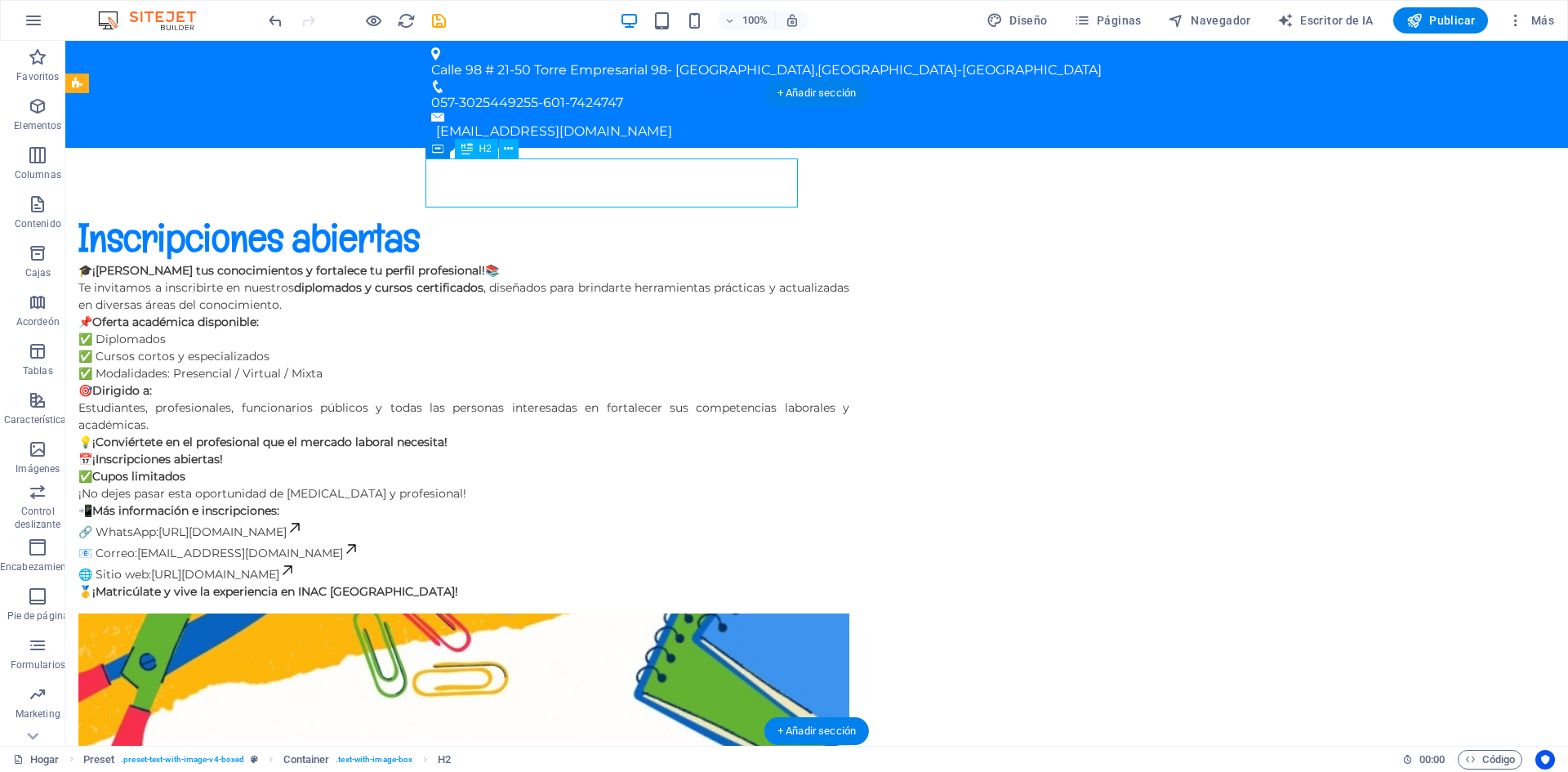
click at [740, 213] on div "Inscripciones abiertas" at bounding box center [464, 237] width 771 height 49
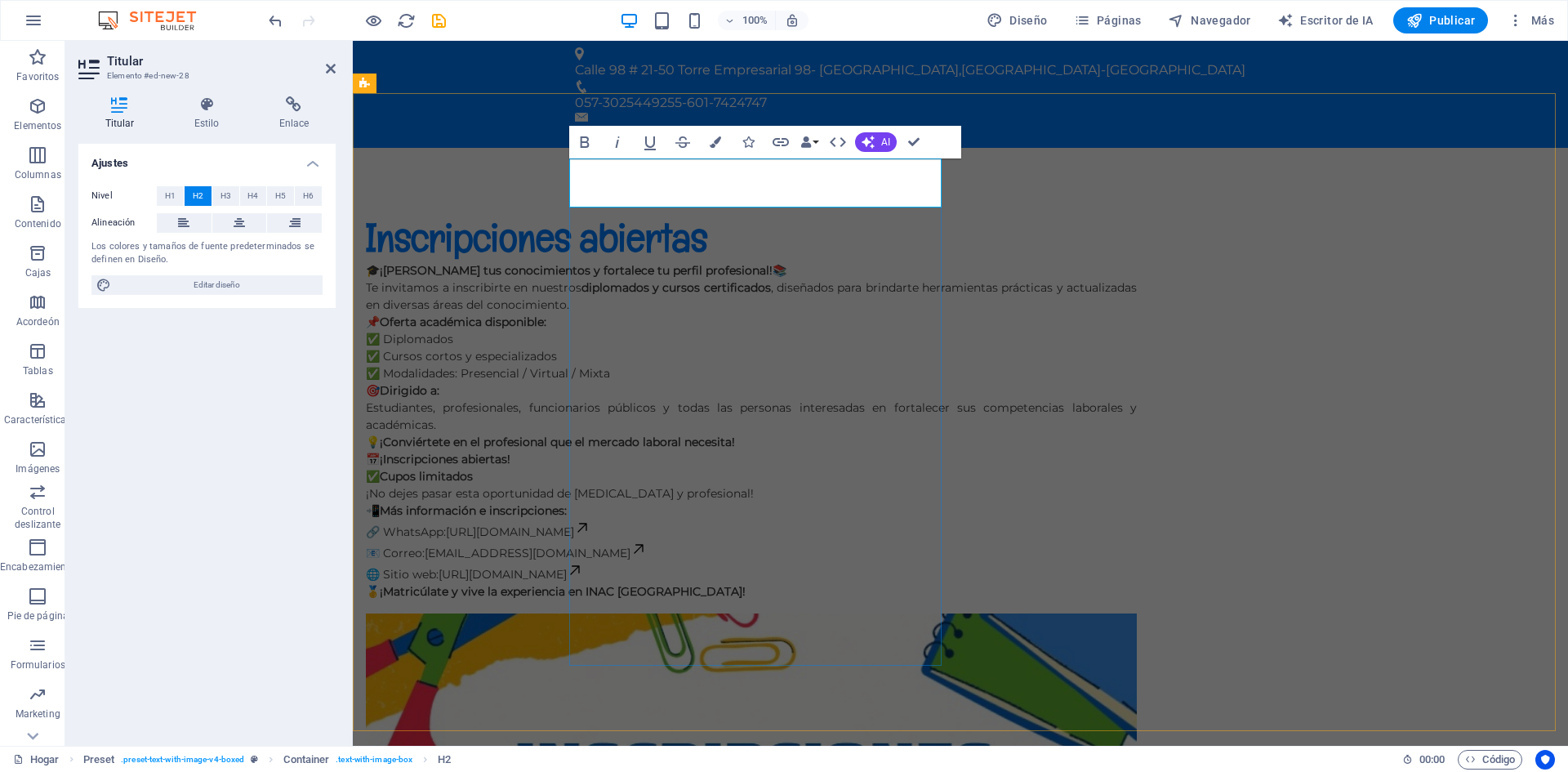
click at [707, 212] on font "Inscripciones abiertas" at bounding box center [537, 237] width 341 height 51
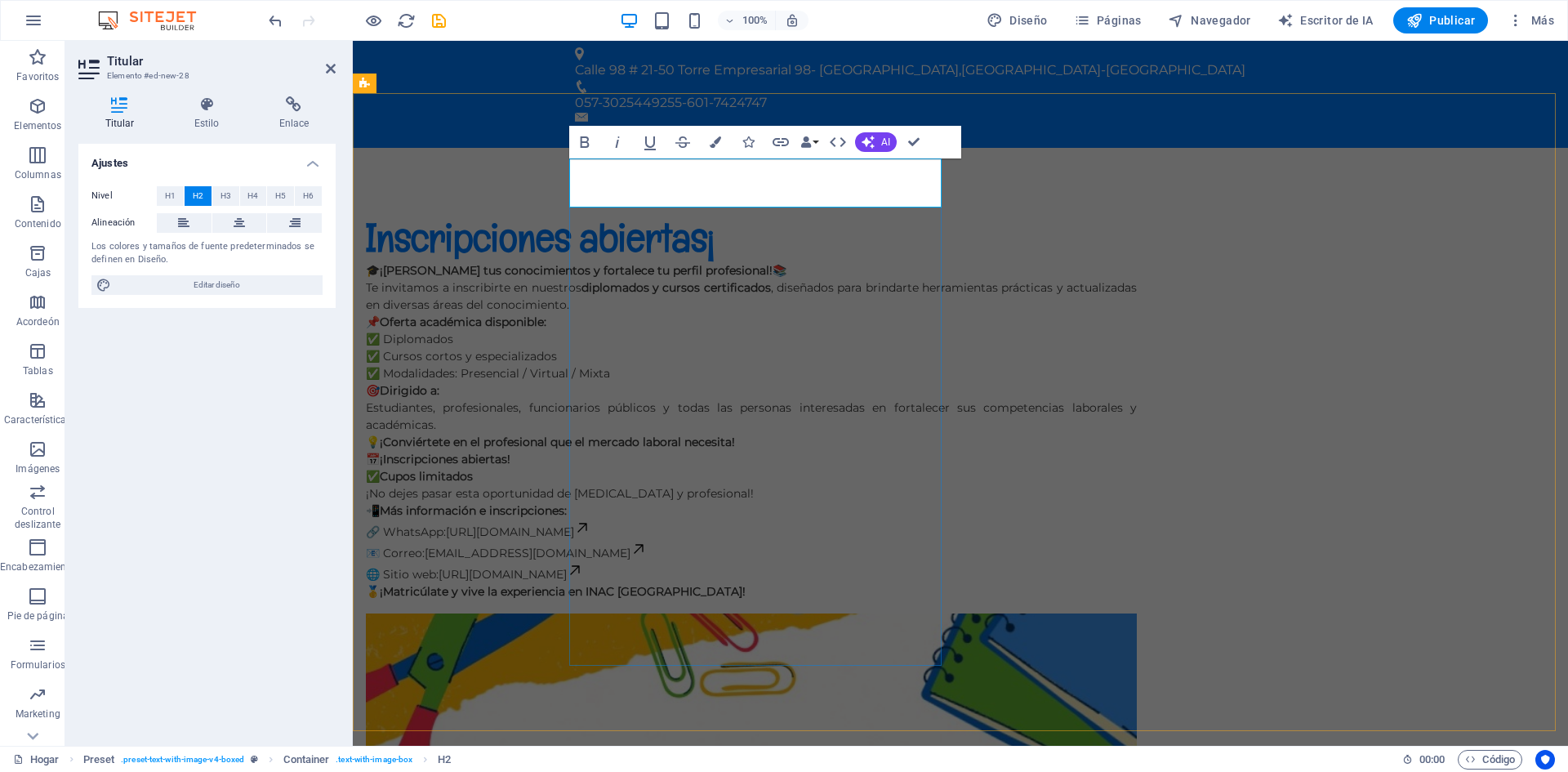
click at [573, 212] on font "Inscripciones abiertas¡" at bounding box center [540, 237] width 348 height 51
click at [570, 212] on font "Inscripciones abiertas¡" at bounding box center [540, 237] width 348 height 51
click at [575, 212] on font "Inscripciones abiertas¡" at bounding box center [540, 237] width 348 height 51
click at [571, 212] on font "Inscripciones abiertas¡" at bounding box center [540, 237] width 348 height 51
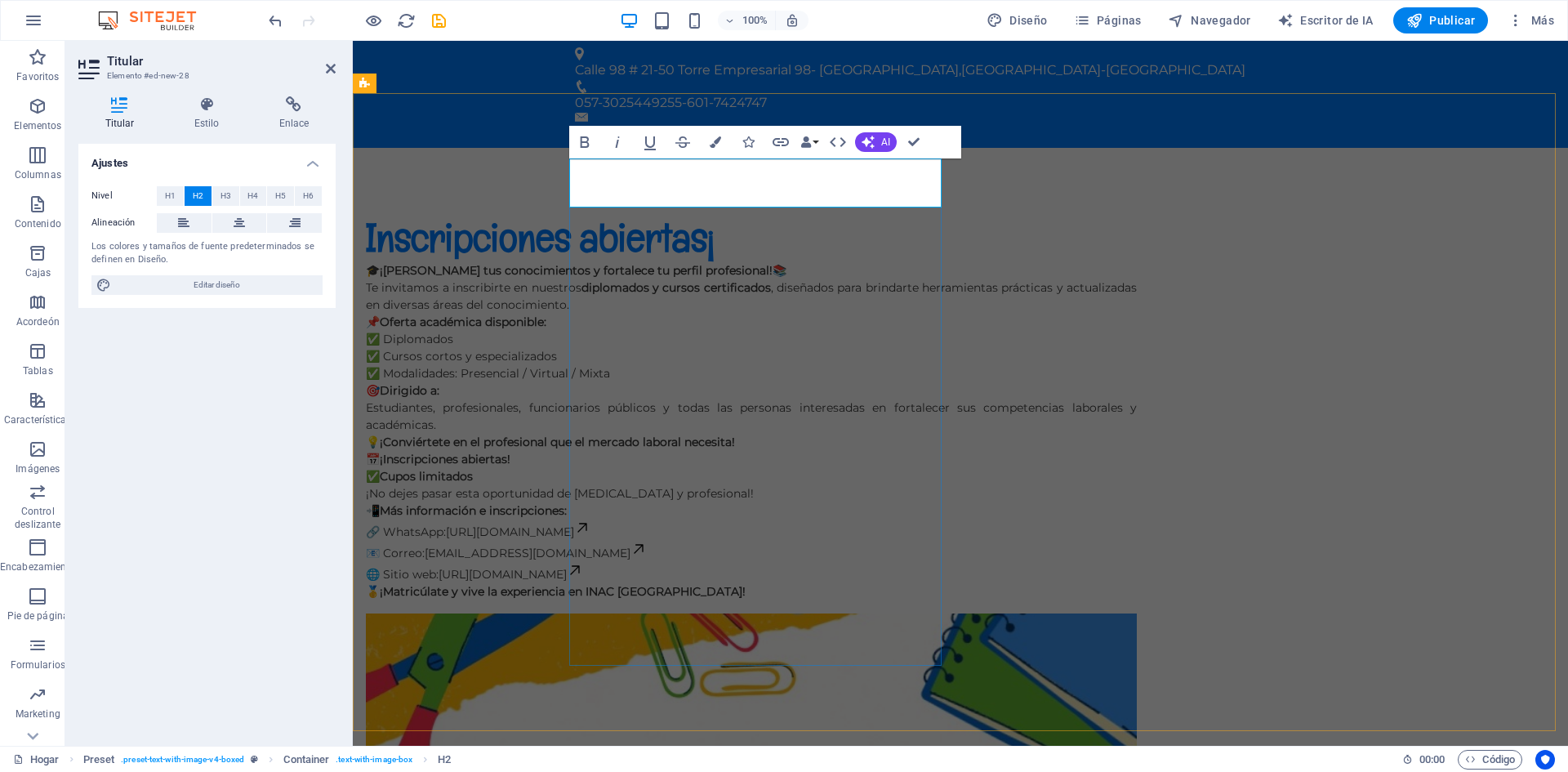
click at [714, 212] on font "Inscripciones abiertas¡" at bounding box center [540, 237] width 348 height 51
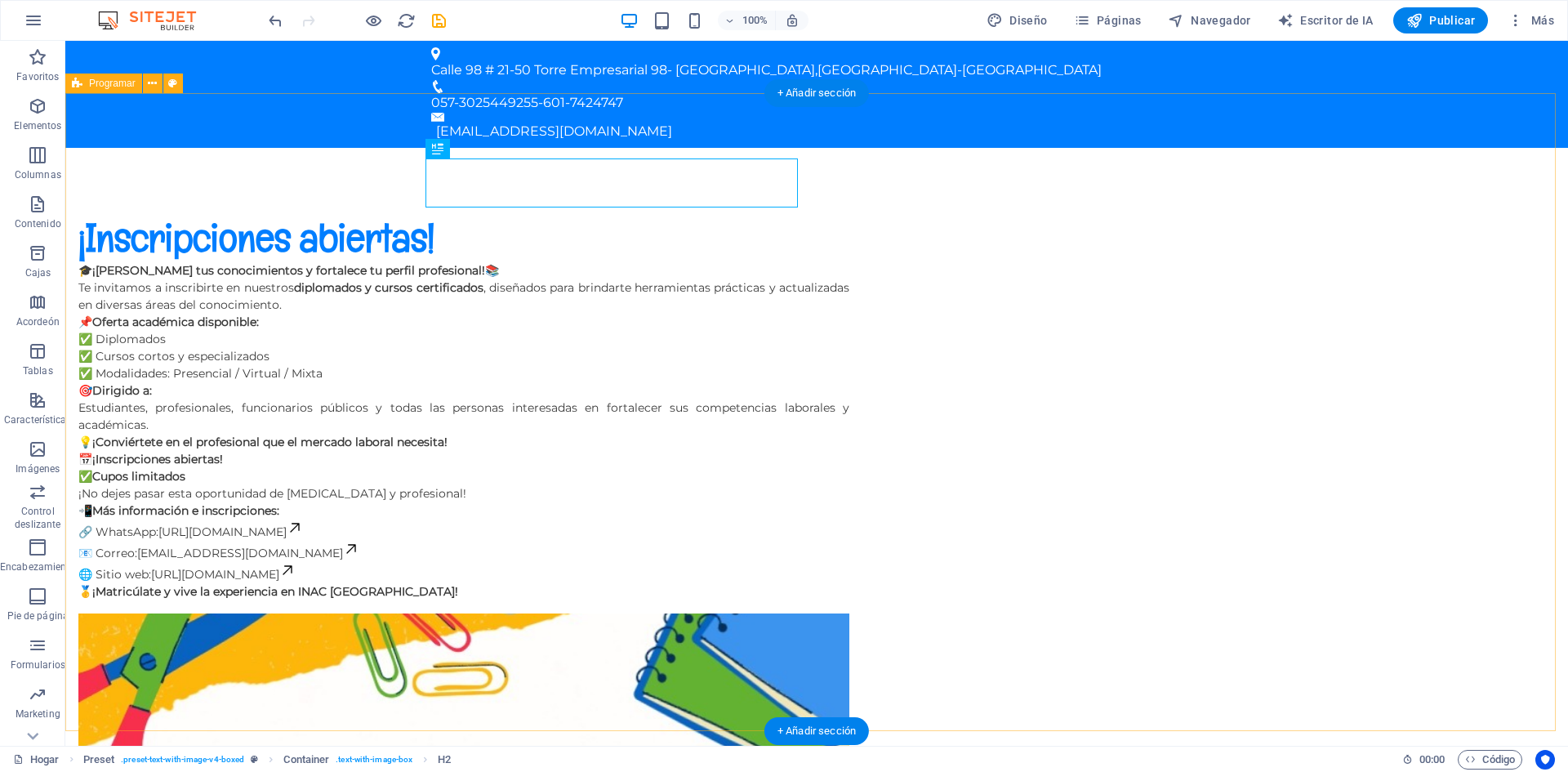
click at [1432, 348] on div "¡Inscripciones abiertas! 🎓 ¡Amplía tus conocimientos y fortalece tu perfil prof…" at bounding box center [817, 725] width 1503 height 1154
click at [1496, 435] on div "¡Inscripciones abiertas! 🎓 ¡Amplía tus conocimientos y fortalece tu perfil prof…" at bounding box center [817, 725] width 1503 height 1154
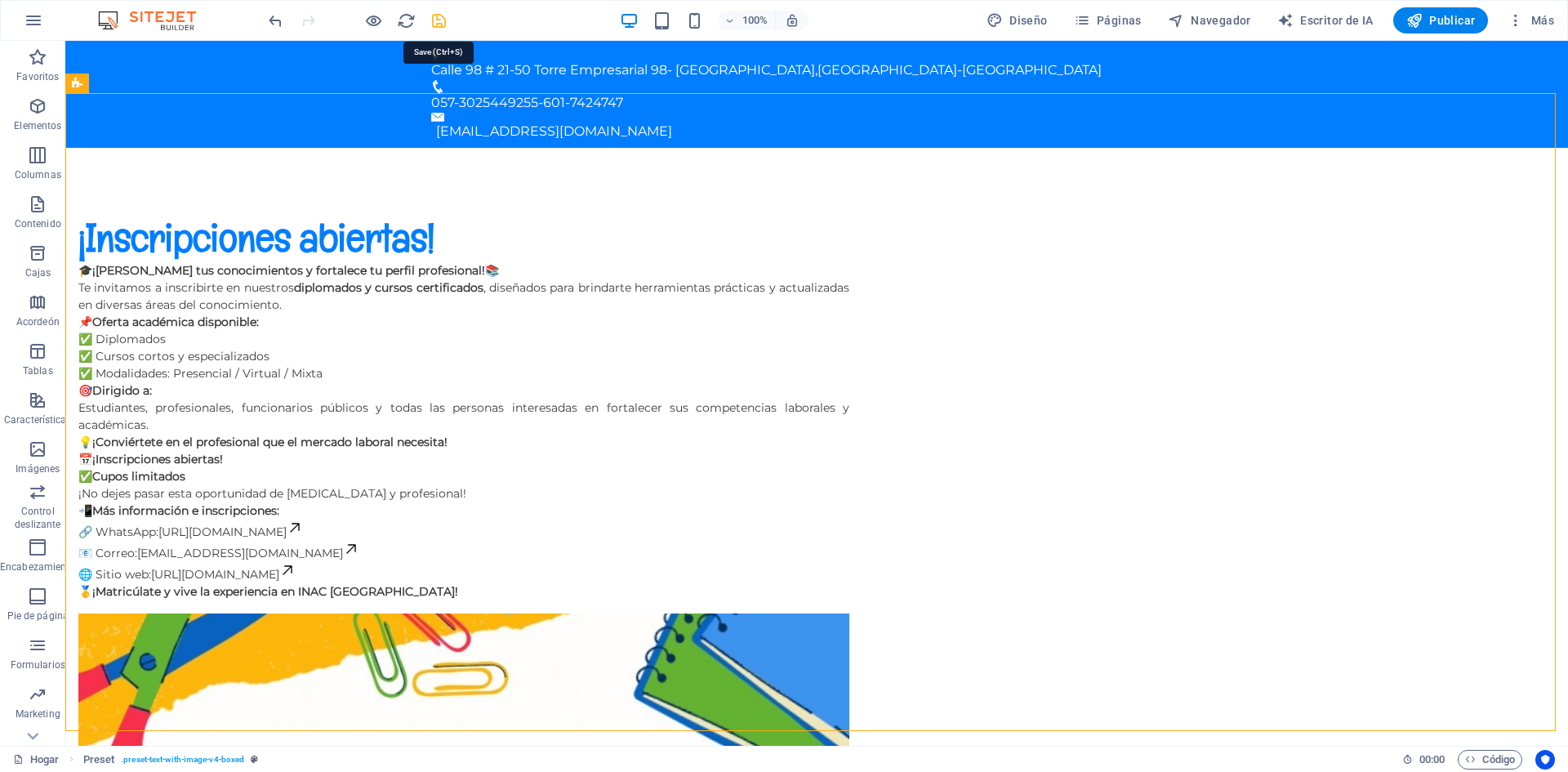
click at [437, 19] on icon "ahorrar" at bounding box center [439, 20] width 19 height 19
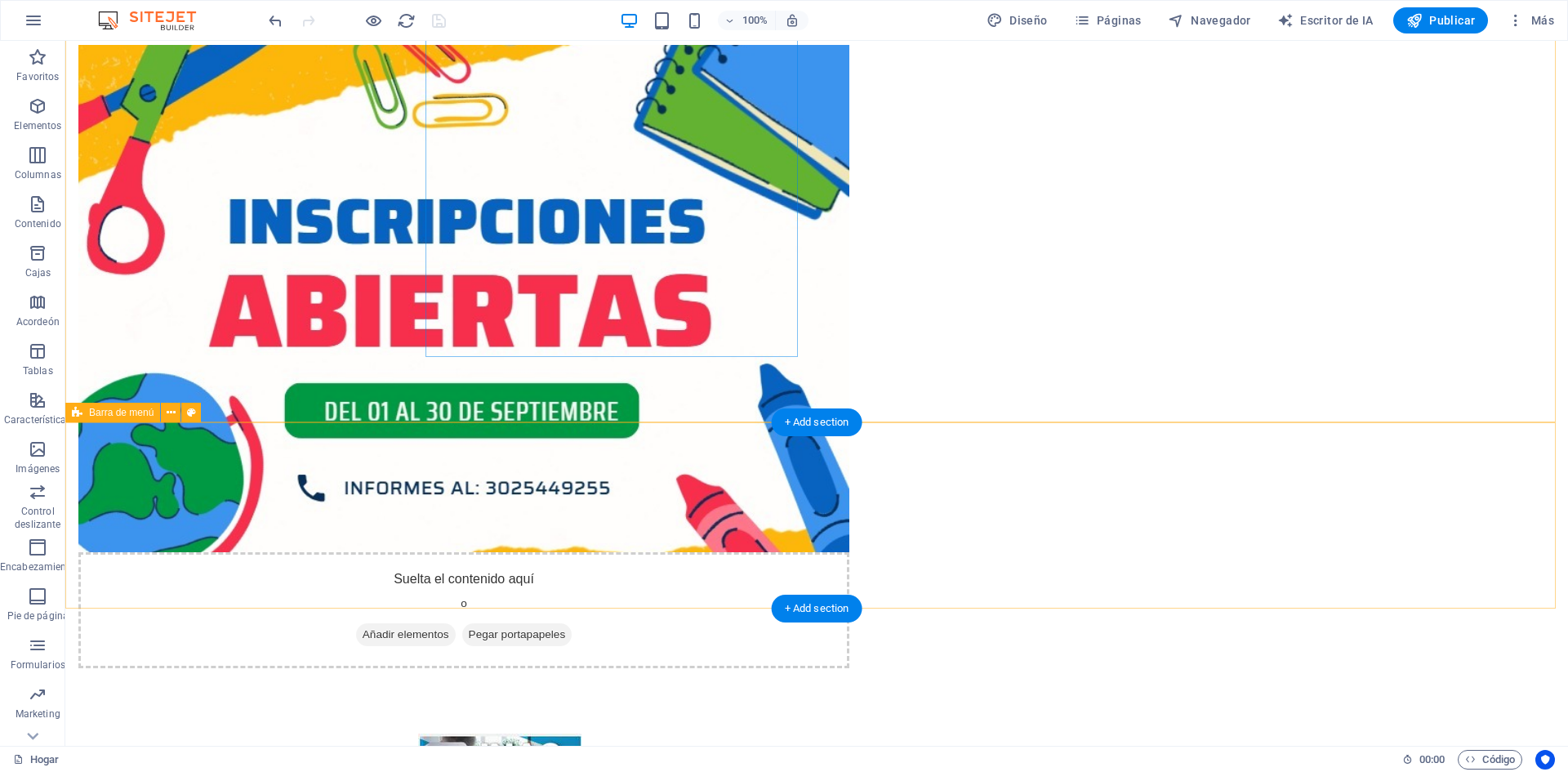
scroll to position [245, 0]
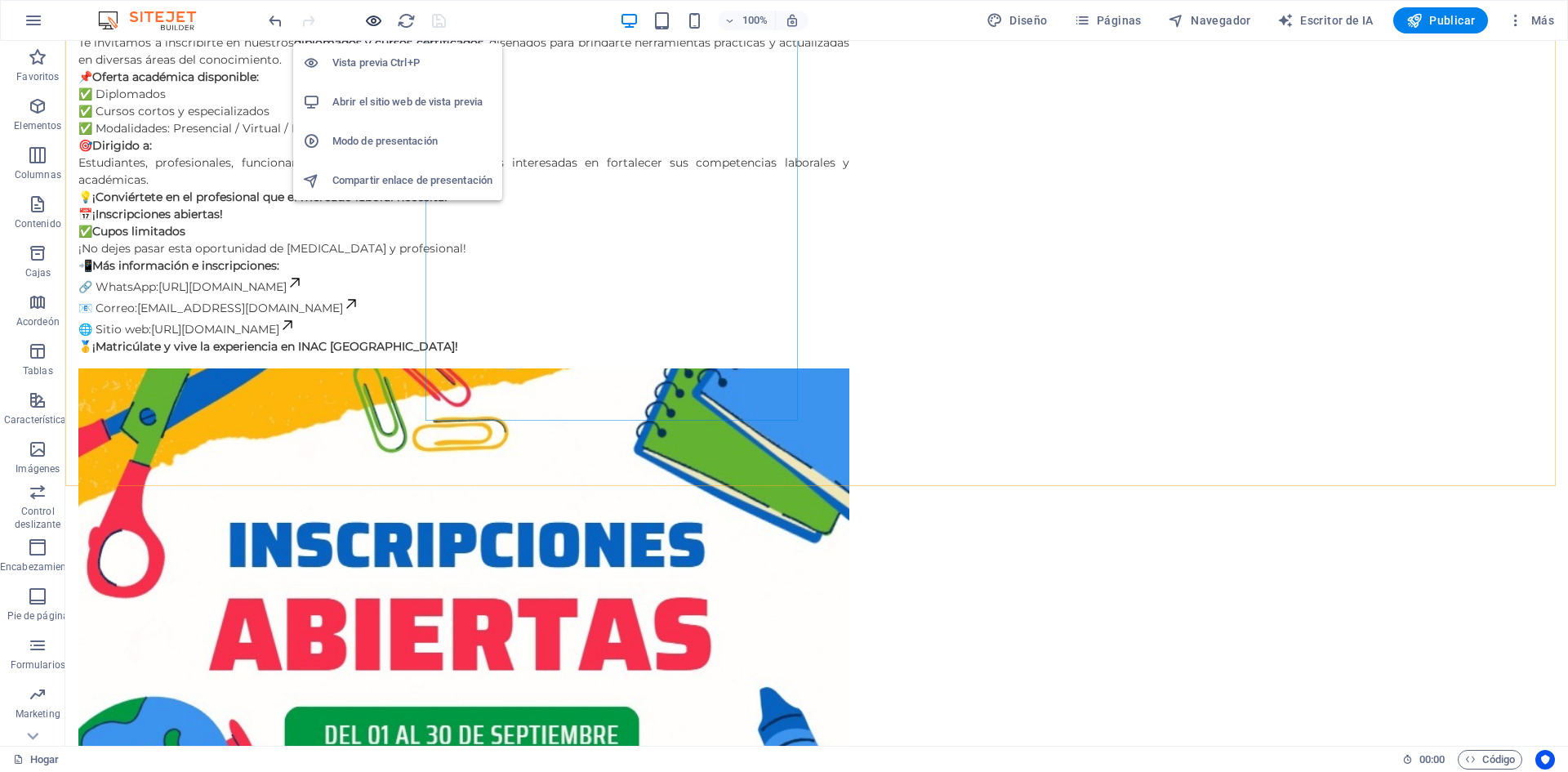
click at [372, 20] on icon "button" at bounding box center [373, 20] width 19 height 19
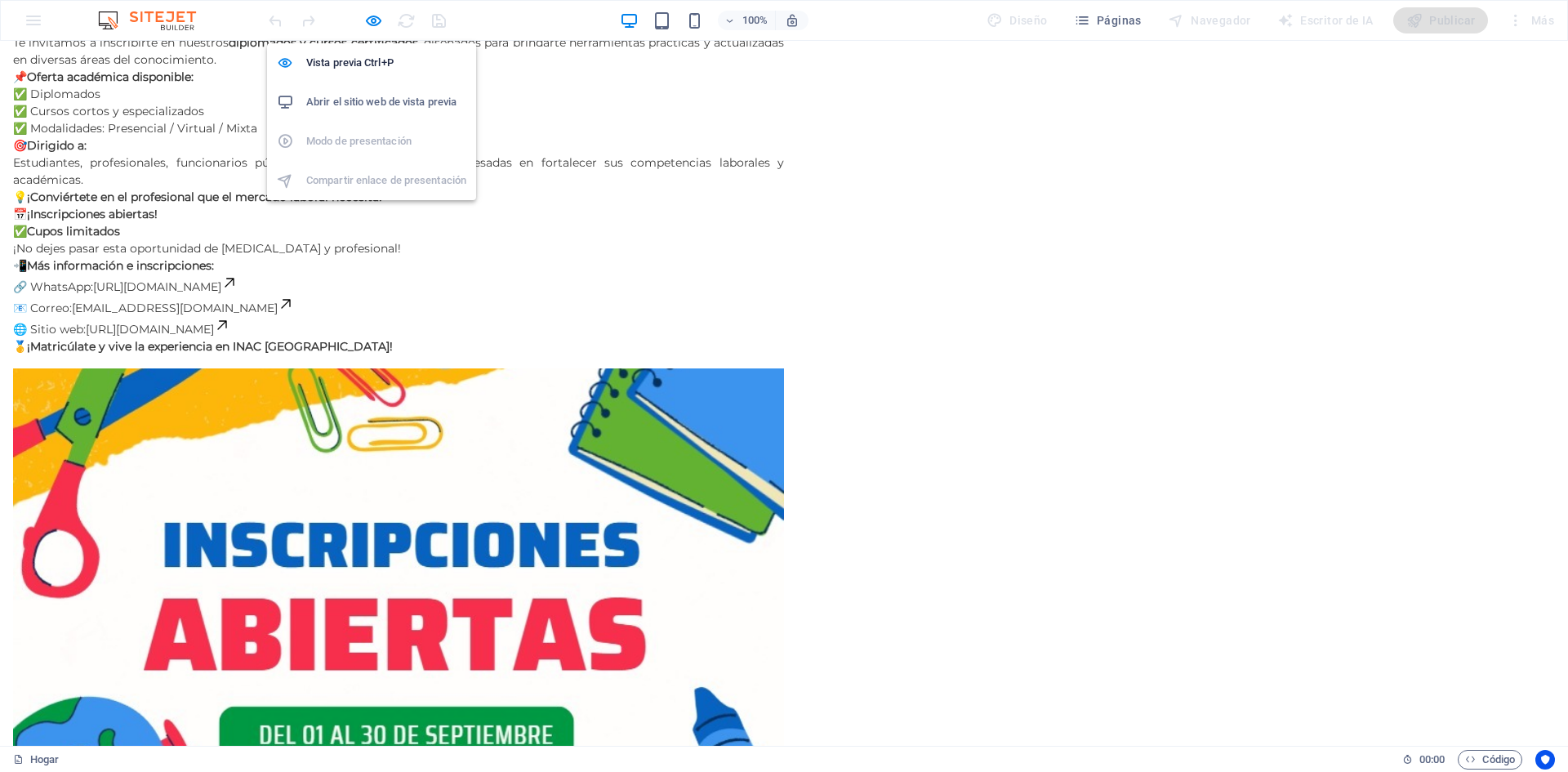
click at [397, 98] on font "Abrir el sitio web de vista previa" at bounding box center [382, 101] width 150 height 12
click at [72, 315] on font "📧 Correo:" at bounding box center [42, 308] width 58 height 15
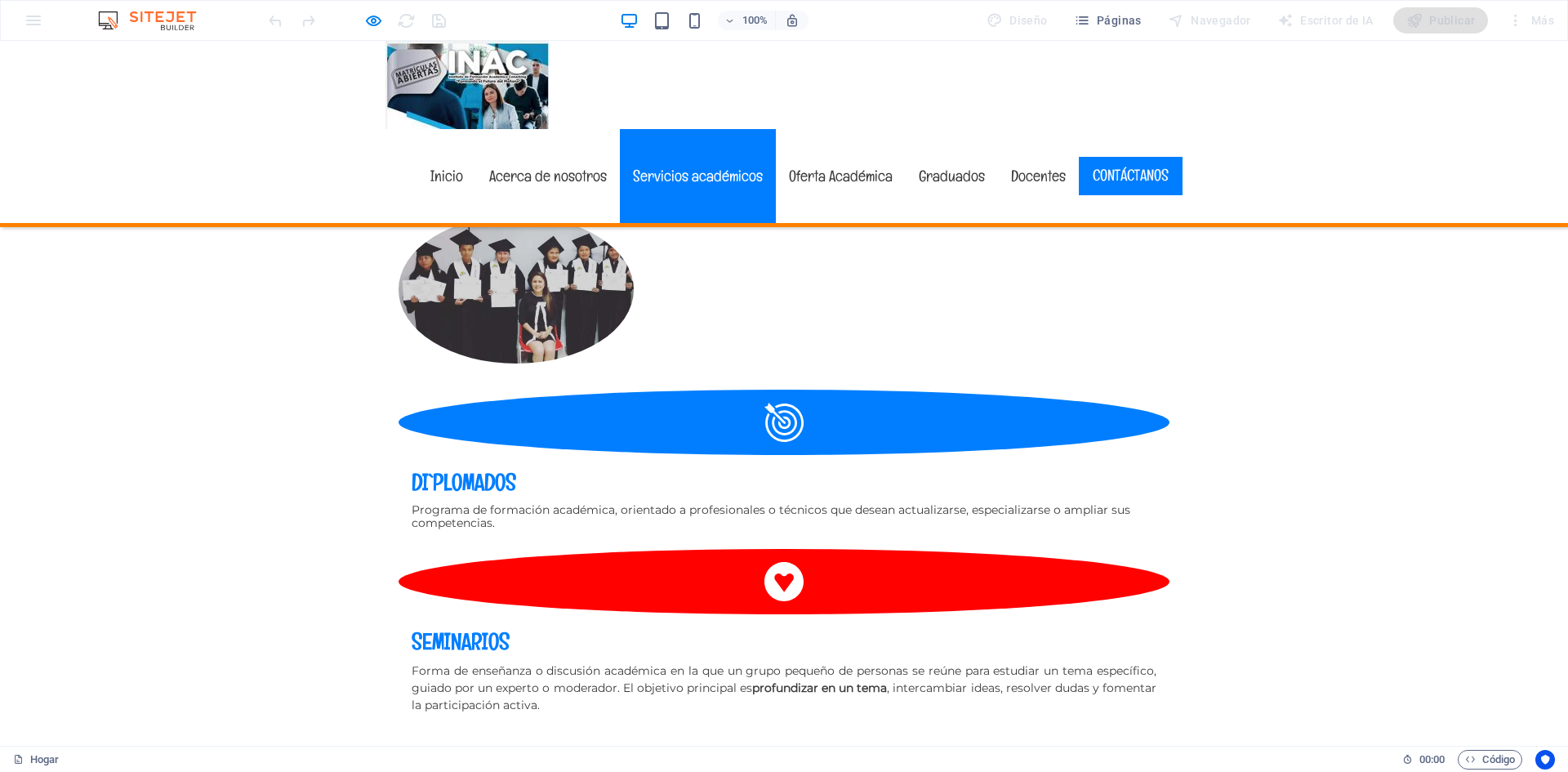
scroll to position [3104, 0]
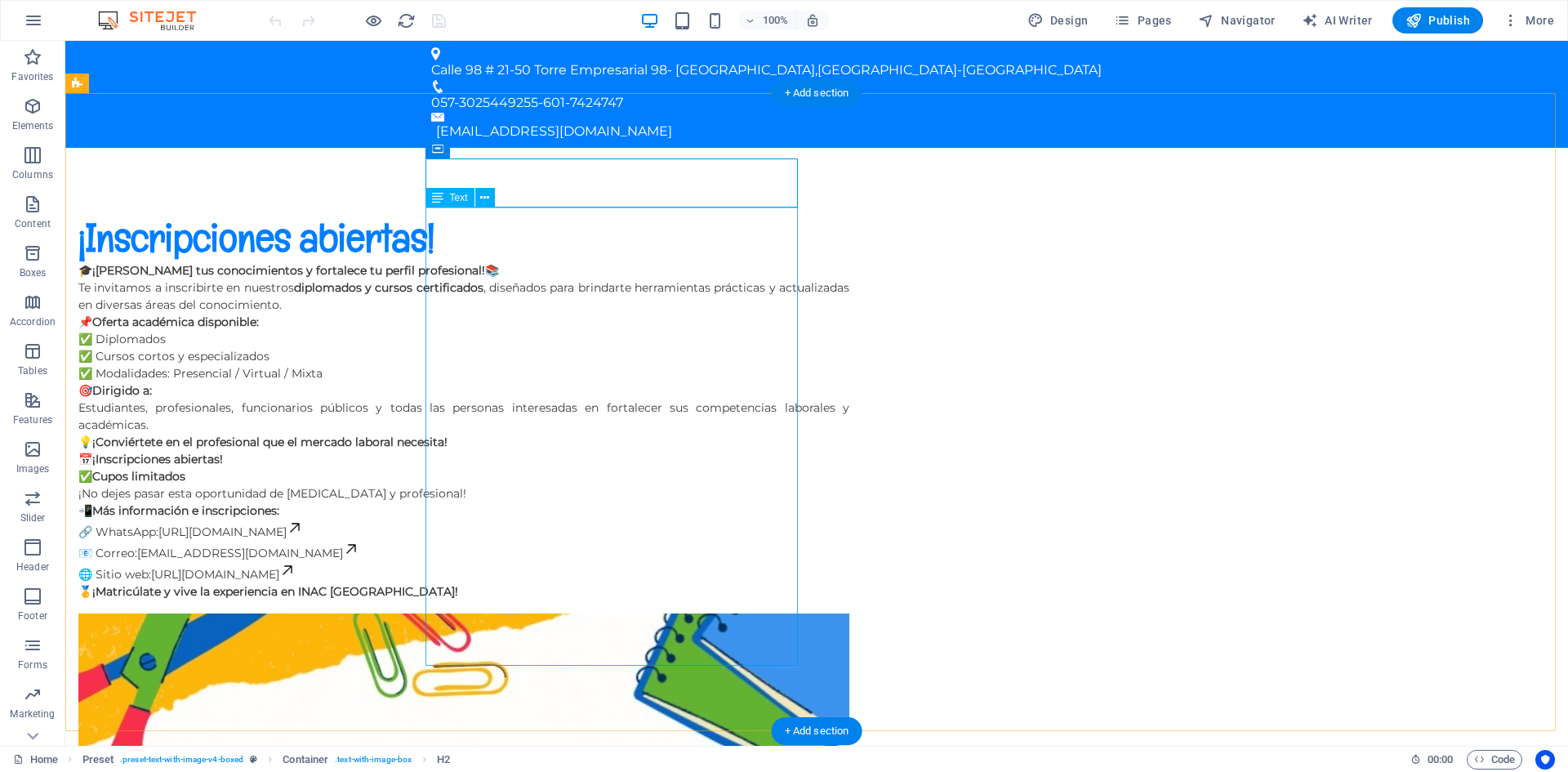
click at [498, 385] on div "🎓 ¡[PERSON_NAME] tus conocimientos y fortalece tu perfil profesional! 📚 Te invi…" at bounding box center [464, 431] width 771 height 338
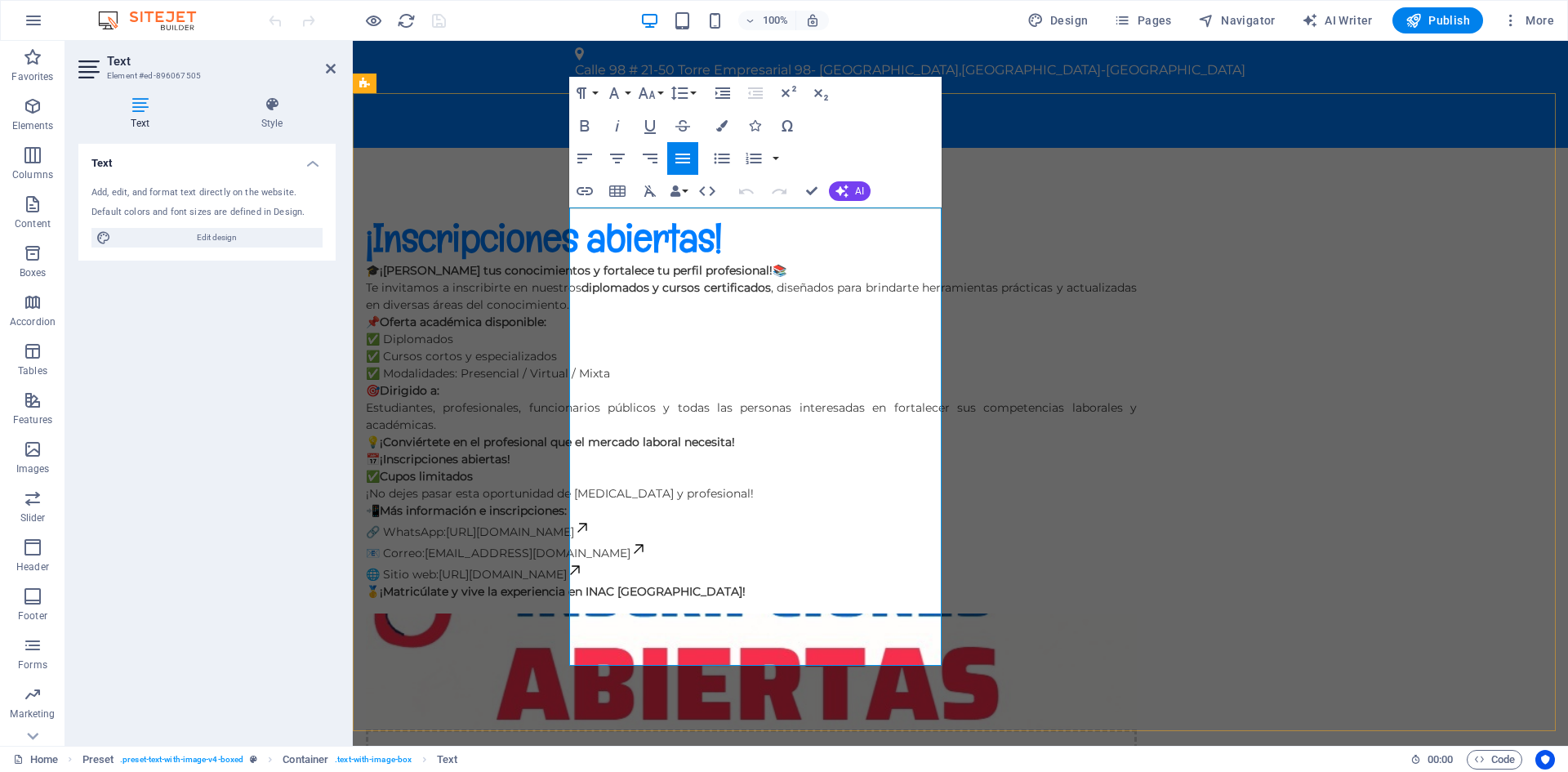
drag, startPoint x: 934, startPoint y: 616, endPoint x: 589, endPoint y: 430, distance: 391.9
click at [589, 430] on div "🎓 ¡[PERSON_NAME] tus conocimientos y fortalece tu perfil profesional! 📚 Te invi…" at bounding box center [752, 431] width 771 height 338
click at [664, 383] on span "🎯 Dirigido a: Estudiantes, profesionales, funcionarios públicos y todas las per…" at bounding box center [752, 407] width 771 height 49
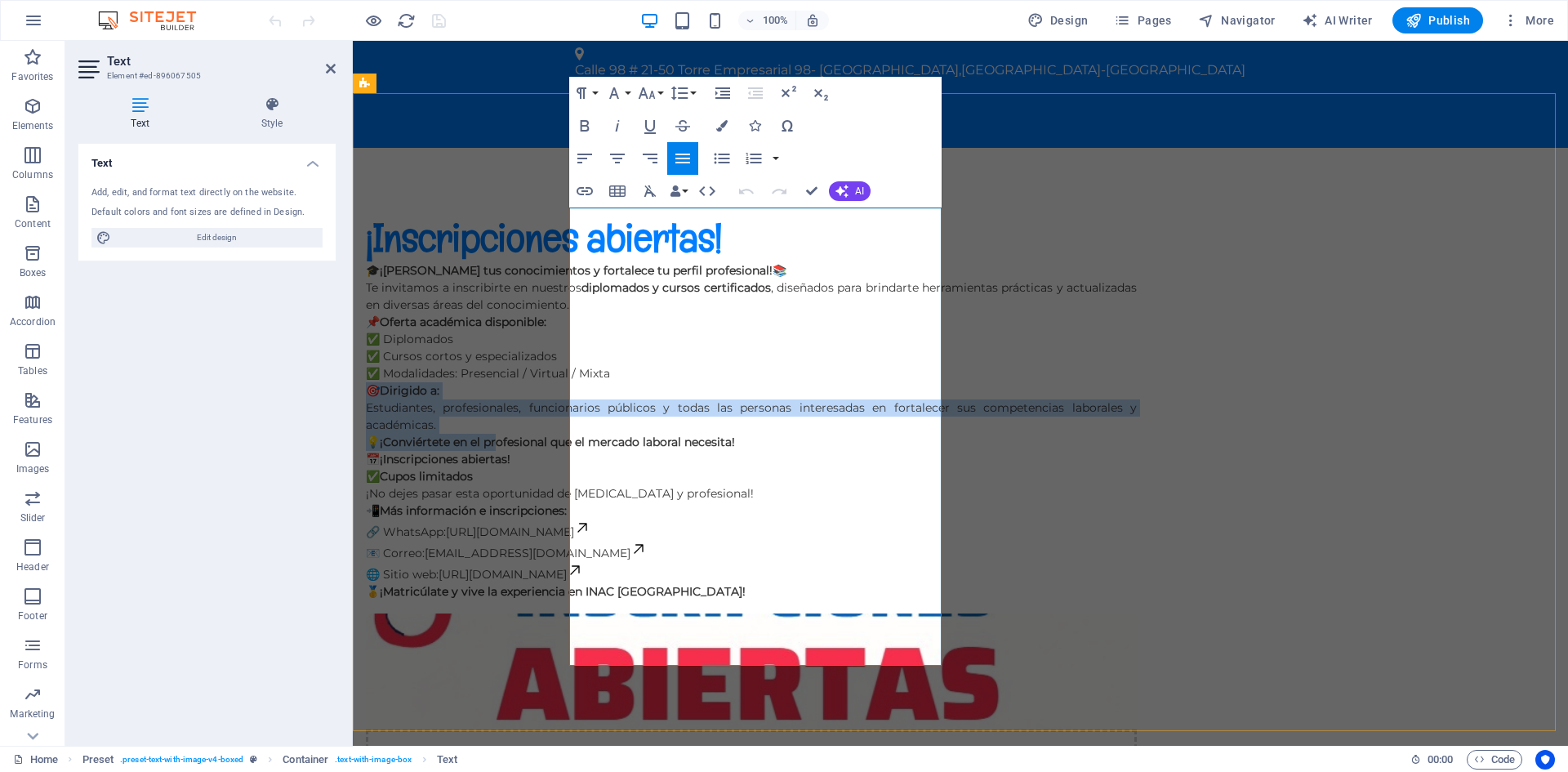
drag, startPoint x: 574, startPoint y: 351, endPoint x: 731, endPoint y: 415, distance: 169.5
click at [731, 415] on div "🎓 ¡[PERSON_NAME] tus conocimientos y fortalece tu perfil profesional! 📚 Te invi…" at bounding box center [752, 431] width 771 height 338
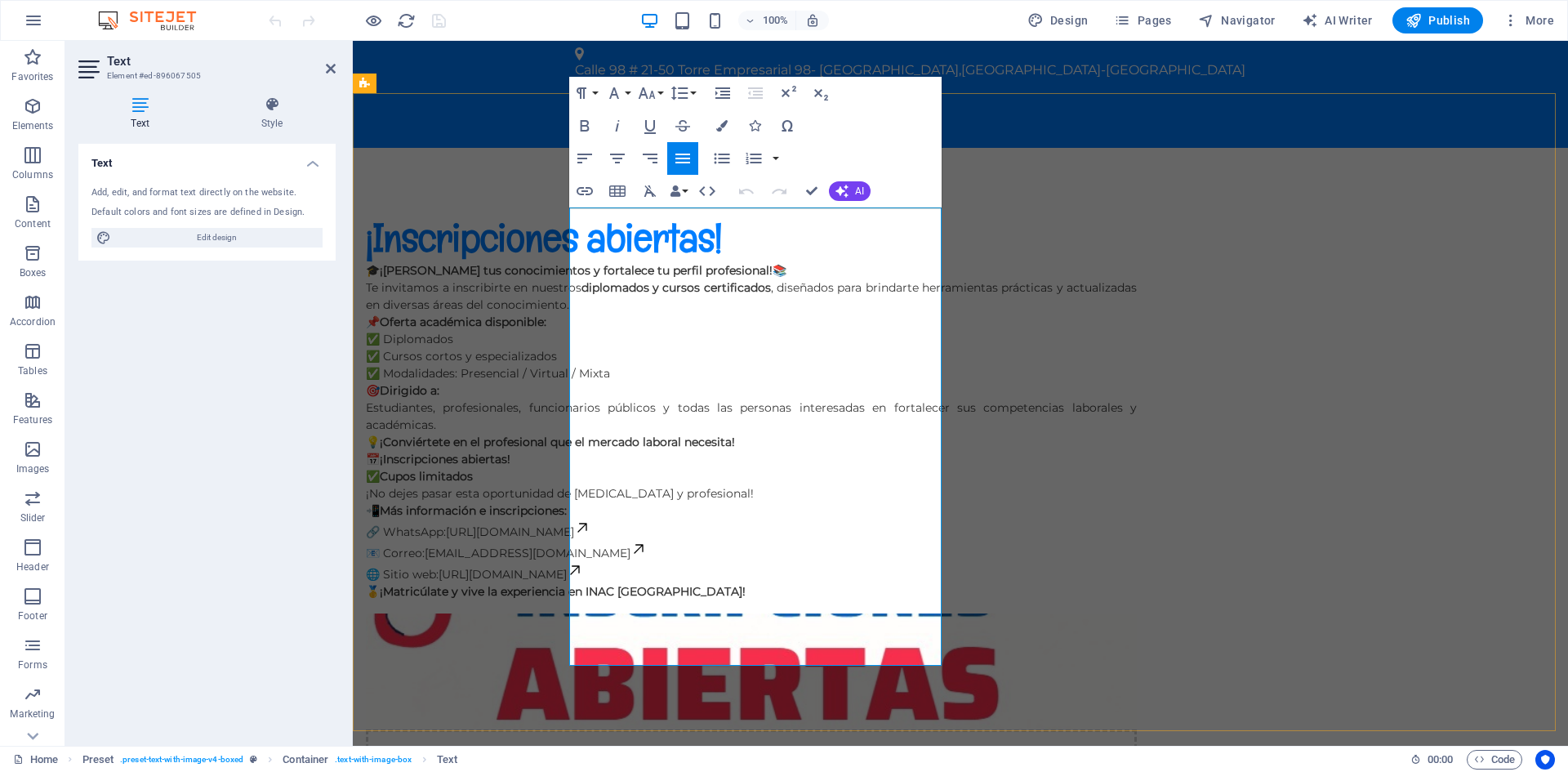
click at [840, 442] on p "💡 ¡Conviértete en el profesional que el mercado laboral necesita!" at bounding box center [752, 442] width 771 height 18
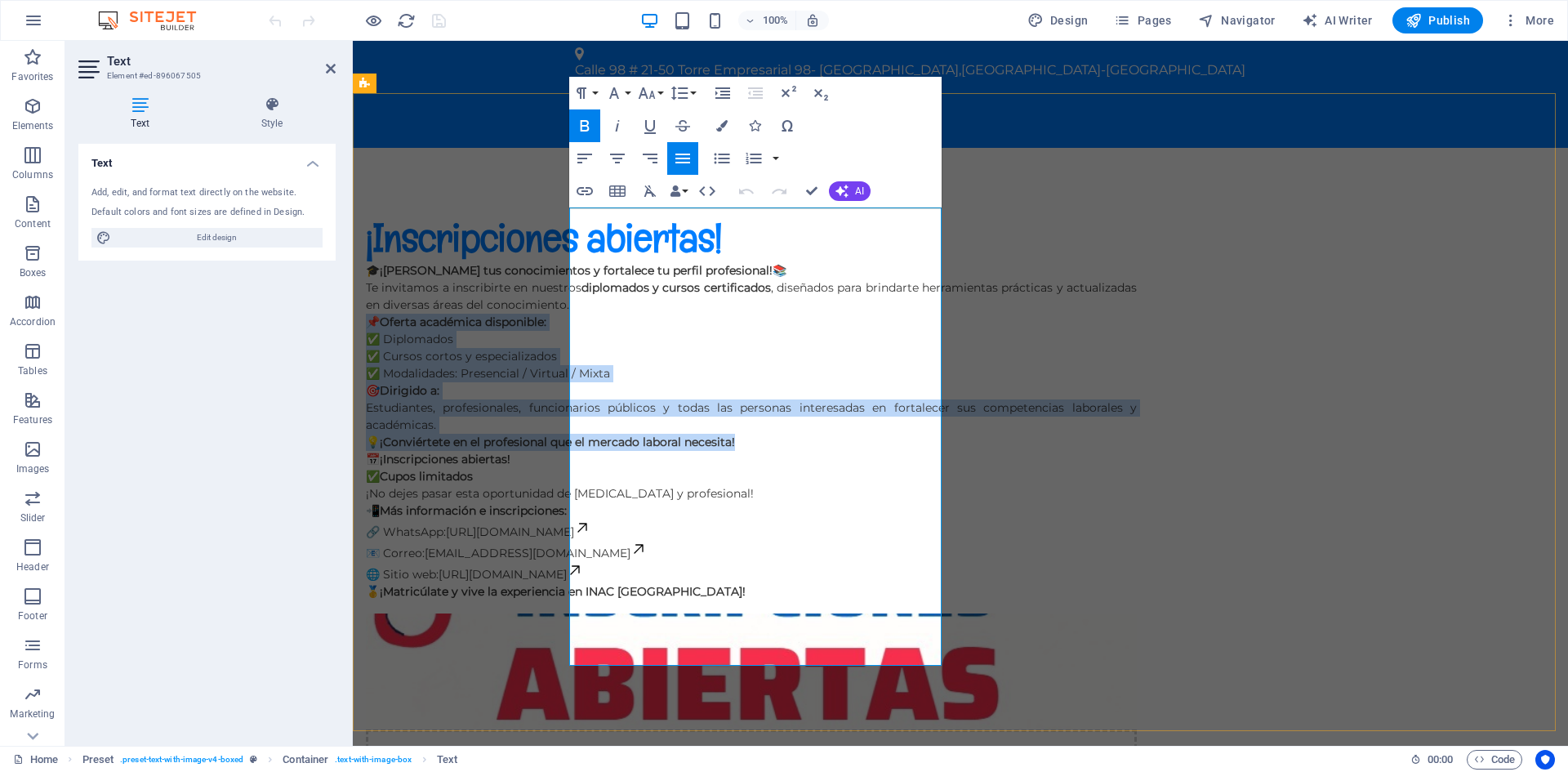
drag, startPoint x: 615, startPoint y: 417, endPoint x: 571, endPoint y: 285, distance: 139.1
click at [571, 285] on div "🎓 ¡[PERSON_NAME] tus conocimientos y fortalece tu perfil profesional! 📚 Te invi…" at bounding box center [752, 431] width 771 height 338
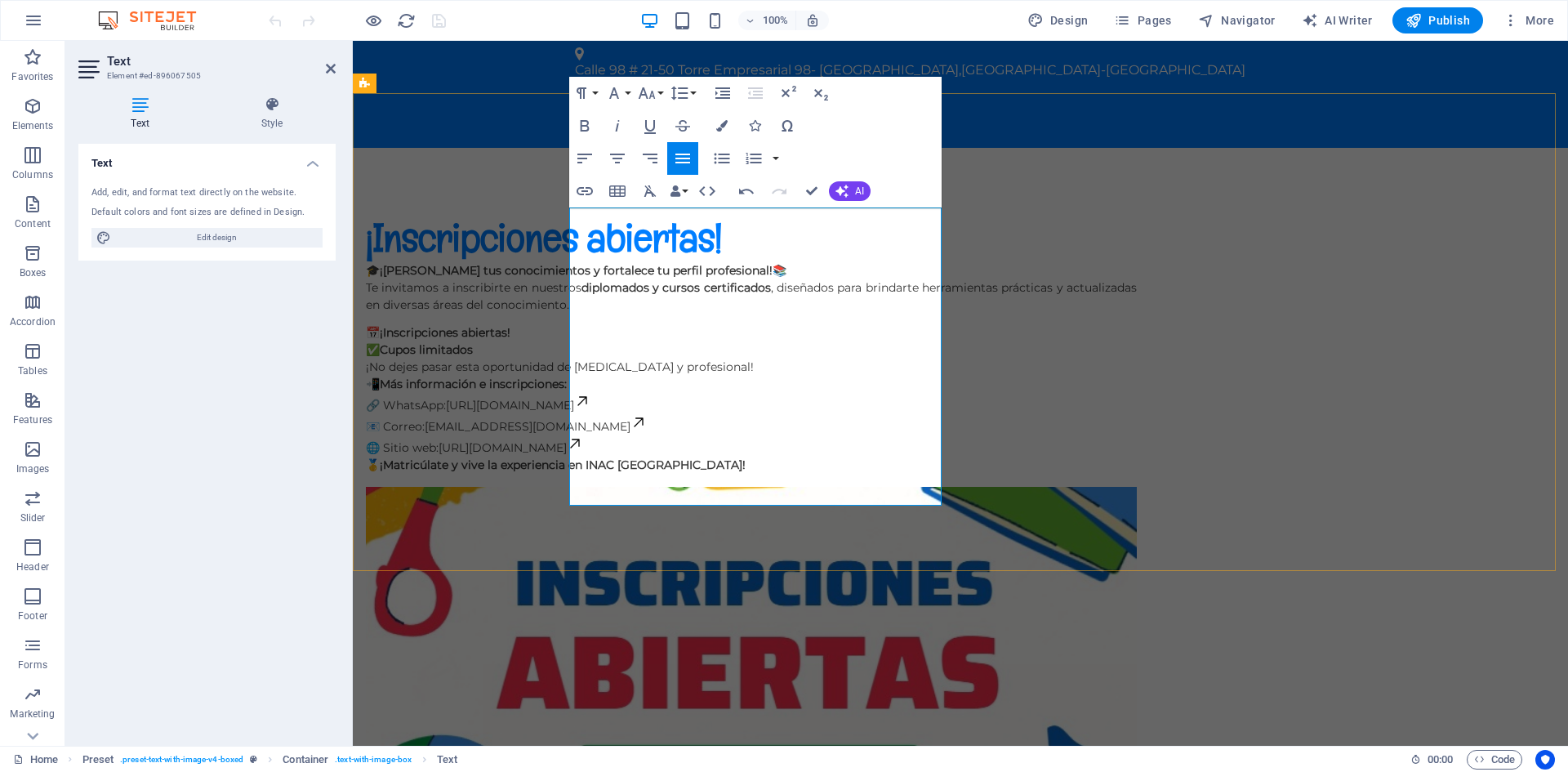
drag, startPoint x: 926, startPoint y: 456, endPoint x: 570, endPoint y: 365, distance: 367.4
click at [570, 376] on span "📲 Más información e inscripciones: 🔗 WhatsApp: [URL][DOMAIN_NAME] 📧 Correo: [EM…" at bounding box center [506, 415] width 281 height 79
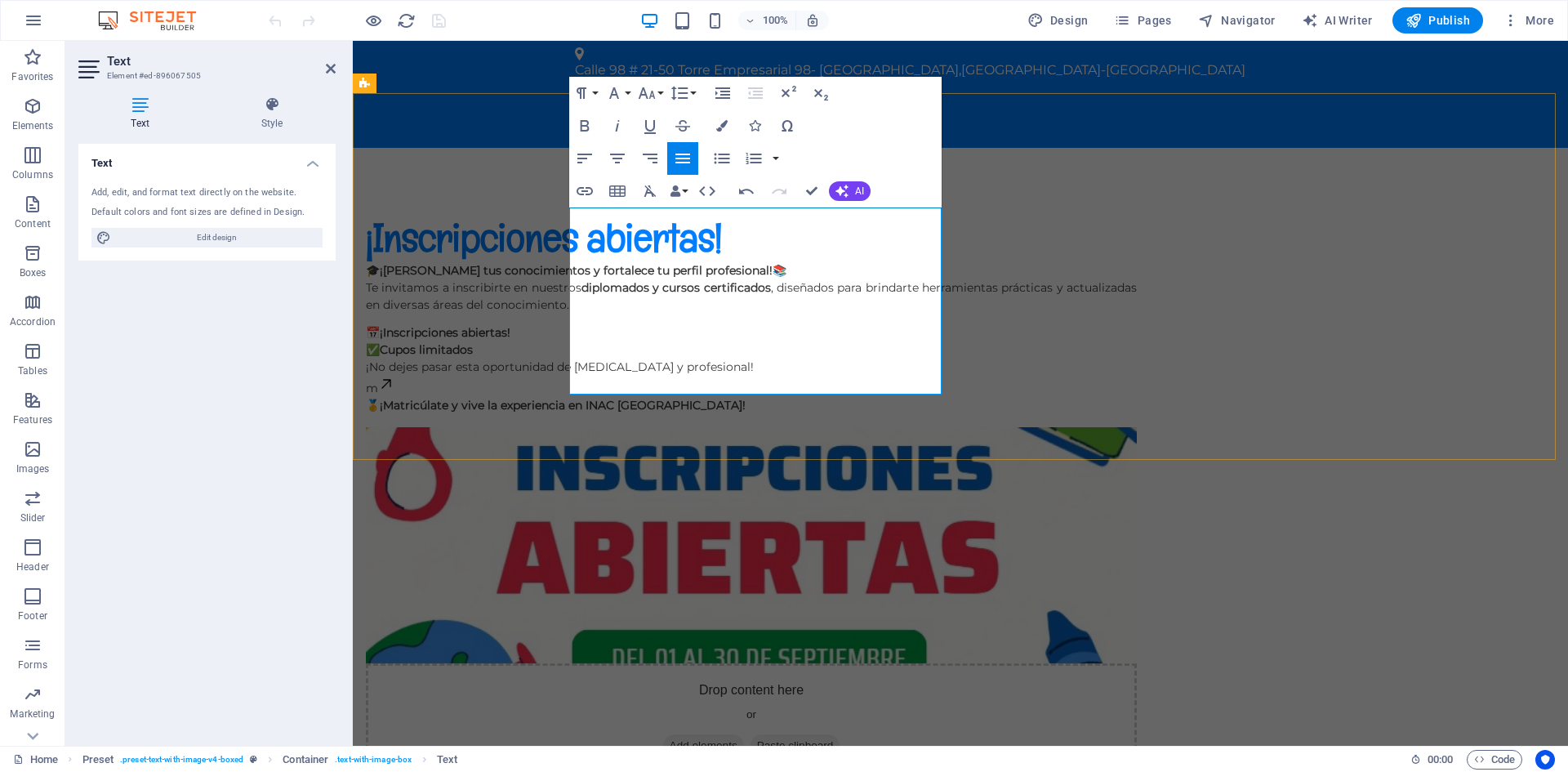
click at [575, 313] on p at bounding box center [752, 319] width 771 height 11
click at [573, 325] on span "📅 ¡Inscripciones abiertas! ✅ Cupos limitados ¡No dejes pasar esta oportunidad d…" at bounding box center [560, 349] width 388 height 49
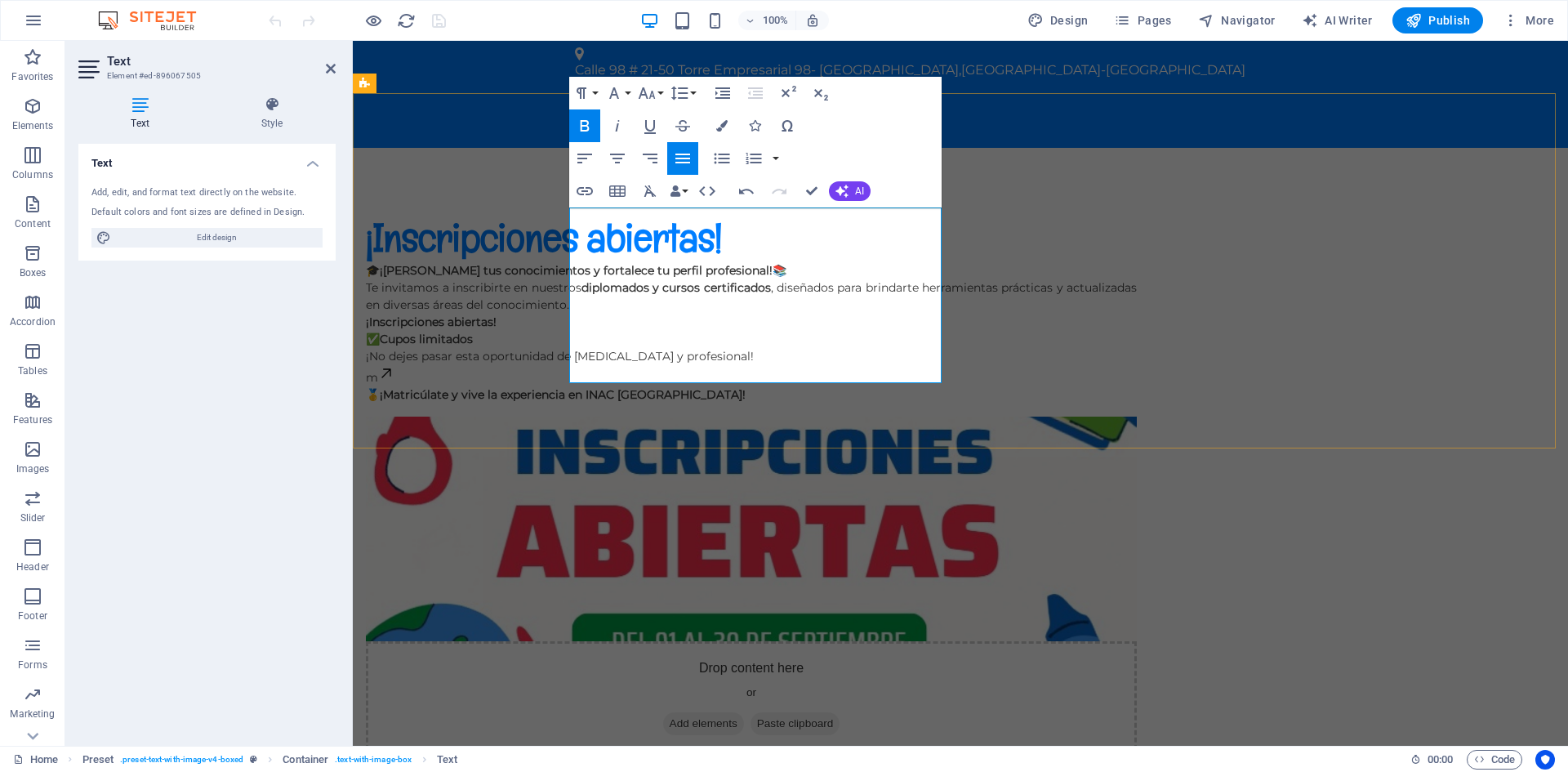
click at [854, 313] on p "¡Inscripciones abiertas! ✅ Cupos limitados ¡No dejes pasar esta oportunidad de …" at bounding box center [752, 339] width 771 height 52
click at [787, 263] on span "🎓 ¡[PERSON_NAME] tus conocimientos y fortalece tu perfil profesional! 📚" at bounding box center [576, 271] width 421 height 15
drag, startPoint x: 630, startPoint y: 338, endPoint x: 571, endPoint y: 283, distance: 80.7
click at [571, 283] on div "🎓 ¡[PERSON_NAME] tus conocimientos y fortalece tu perfil profesional! 📚 Te invi…" at bounding box center [752, 333] width 771 height 141
drag, startPoint x: 729, startPoint y: 300, endPoint x: 729, endPoint y: 292, distance: 8.0
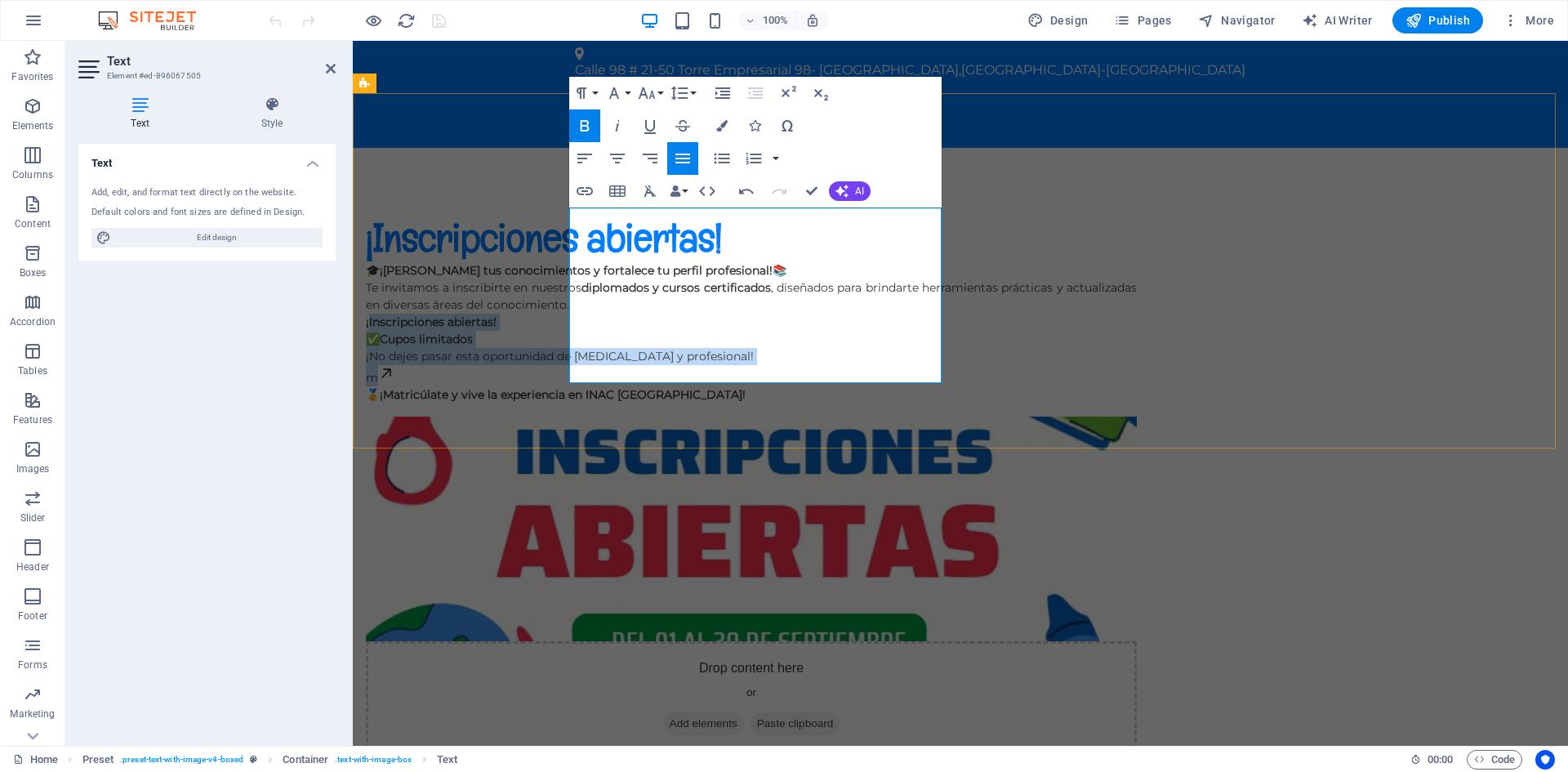
click at [729, 313] on p "¡Inscripciones abiertas! ✅ Cupos limitados ¡No dejes pasar esta oportunidad de …" at bounding box center [752, 339] width 771 height 52
click at [722, 313] on p "¡Inscripciones abiertas! ✅ Cupos limitados ¡No dejes pasar esta oportunidad de …" at bounding box center [752, 339] width 771 height 52
drag, startPoint x: 692, startPoint y: 283, endPoint x: 565, endPoint y: 283, distance: 127.0
click at [565, 283] on div "¡Inscripciones abiertas! 🎓 ¡[PERSON_NAME] tus conocimientos y fortalece tu perf…" at bounding box center [961, 486] width 1216 height 675
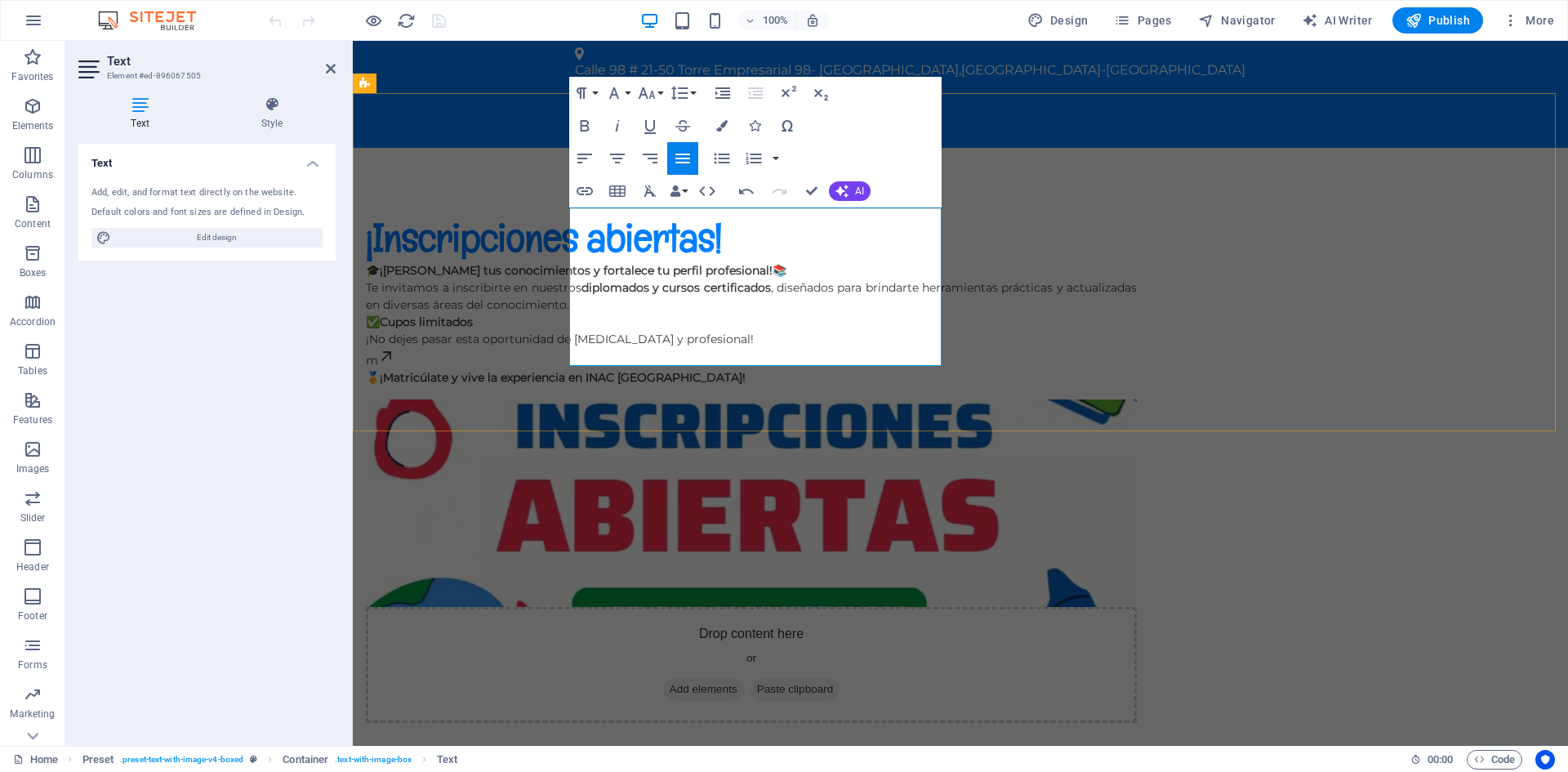
click at [604, 348] on p "m" at bounding box center [752, 358] width 771 height 21
click at [604, 348] on p "​" at bounding box center [752, 358] width 771 height 21
click at [852, 315] on p "Te invitamos a inscribirte en nuestros diplomados y cursos certificados , diseñ…" at bounding box center [752, 313] width 771 height 69
drag, startPoint x: 682, startPoint y: 285, endPoint x: 575, endPoint y: 286, distance: 107.0
click at [575, 286] on p "Te invitamos a inscribirte en nuestros diplomados y cursos certificados , diseñ…" at bounding box center [752, 313] width 771 height 69
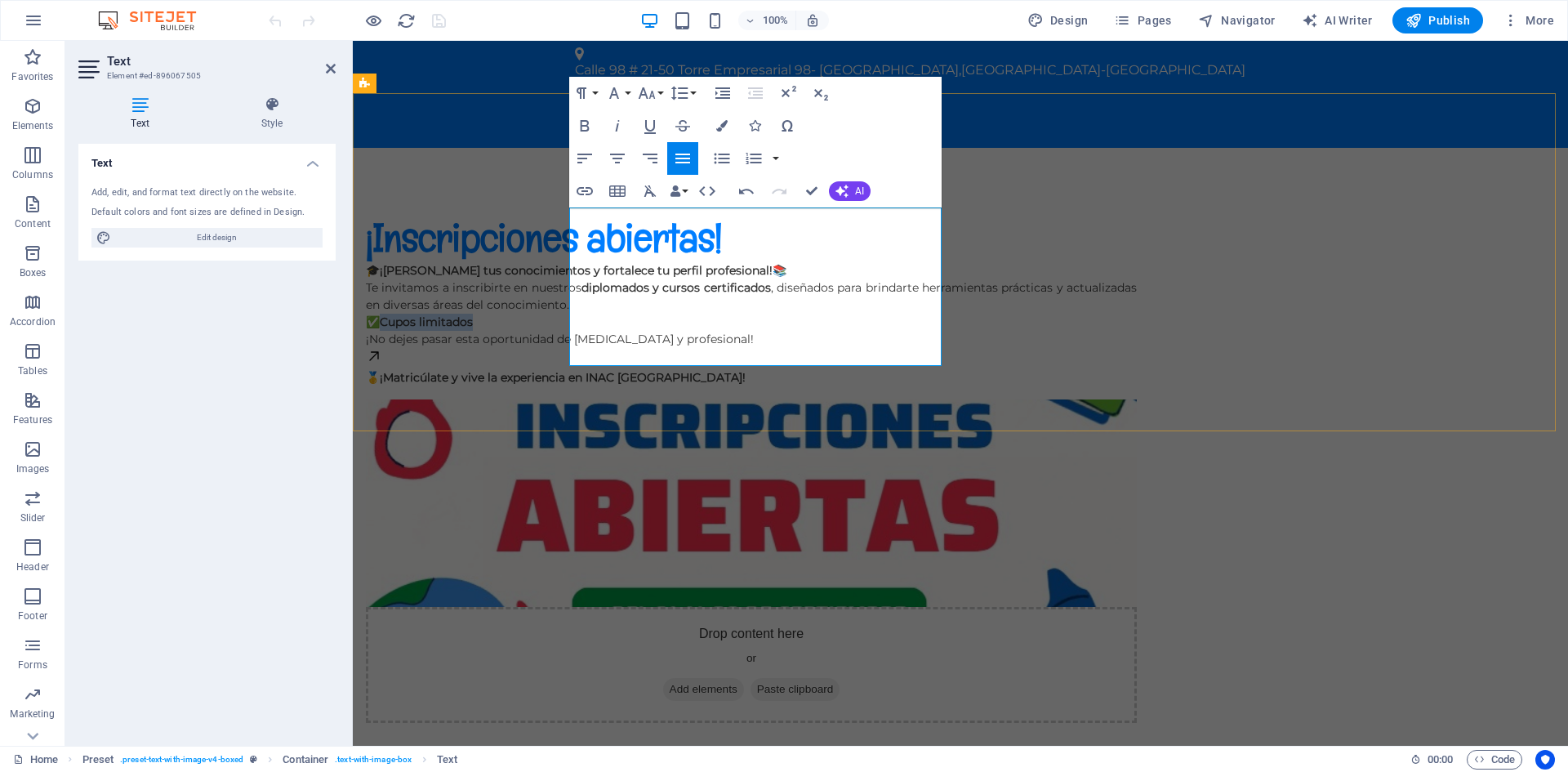
drag, startPoint x: 617, startPoint y: 316, endPoint x: 575, endPoint y: 297, distance: 46.1
click at [575, 297] on p "Te invitamos a inscribirte en nuestros diplomados y cursos certificados , diseñ…" at bounding box center [752, 313] width 771 height 69
click at [615, 95] on icon "button" at bounding box center [614, 93] width 10 height 11
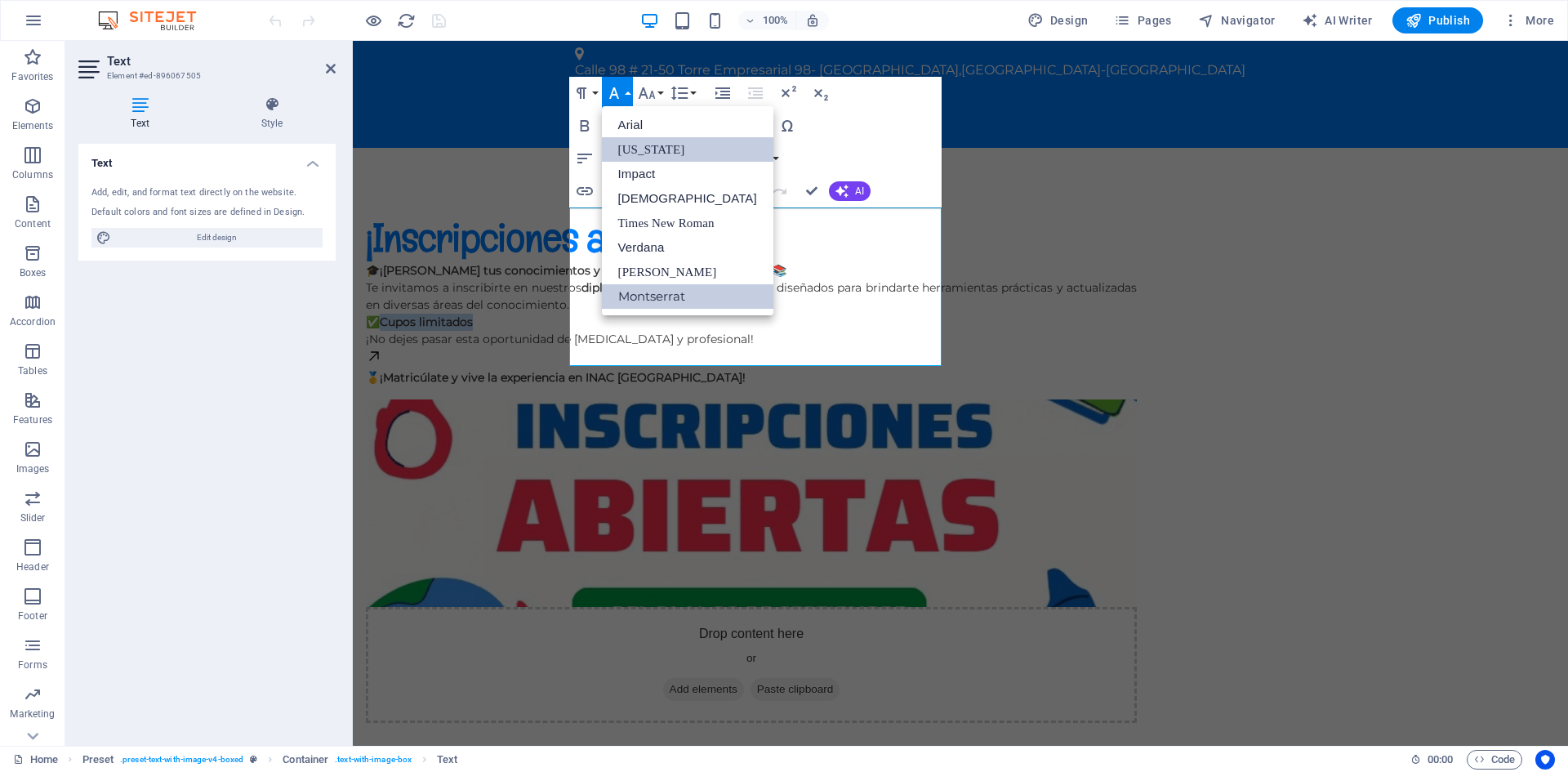
click at [662, 146] on link "Georgia" at bounding box center [688, 149] width 171 height 24
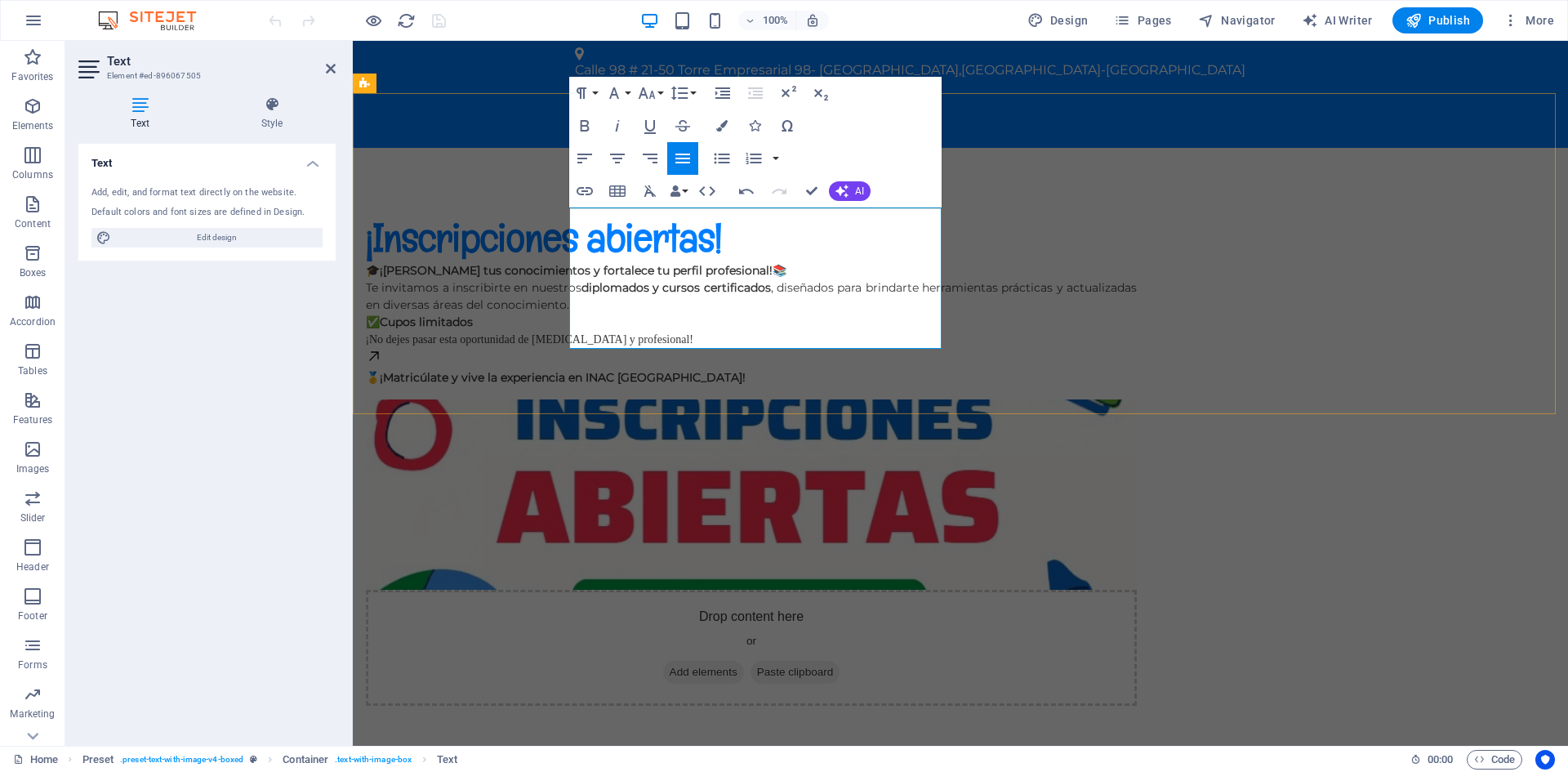
click at [865, 348] on p "​" at bounding box center [752, 358] width 771 height 21
click at [598, 348] on p "​" at bounding box center [752, 358] width 771 height 21
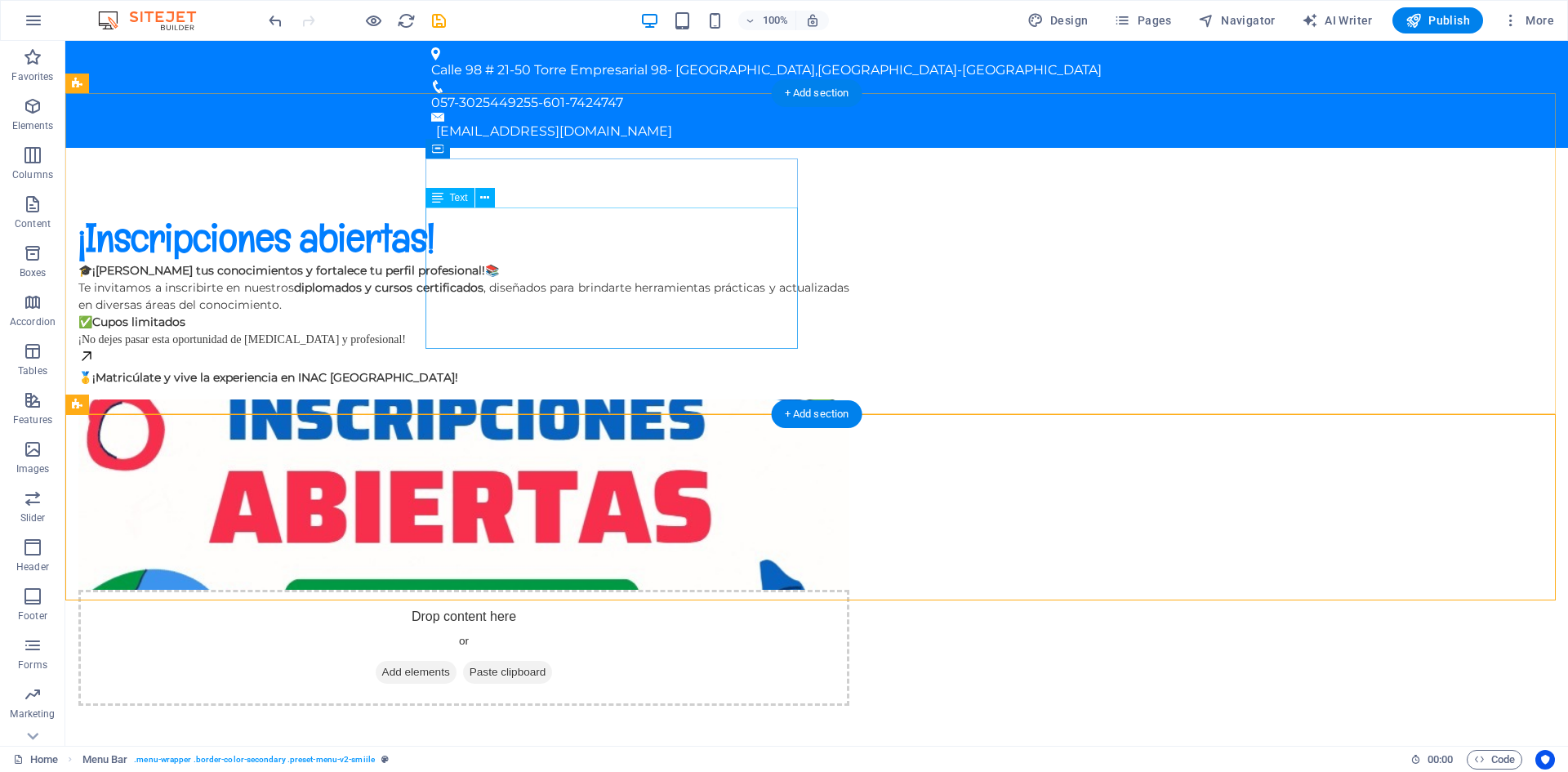
click at [454, 327] on div "🎓 ¡Amplía tus conocimientos y fortalece tu perfil profesional! 📚 Te invitamos a…" at bounding box center [464, 324] width 771 height 124
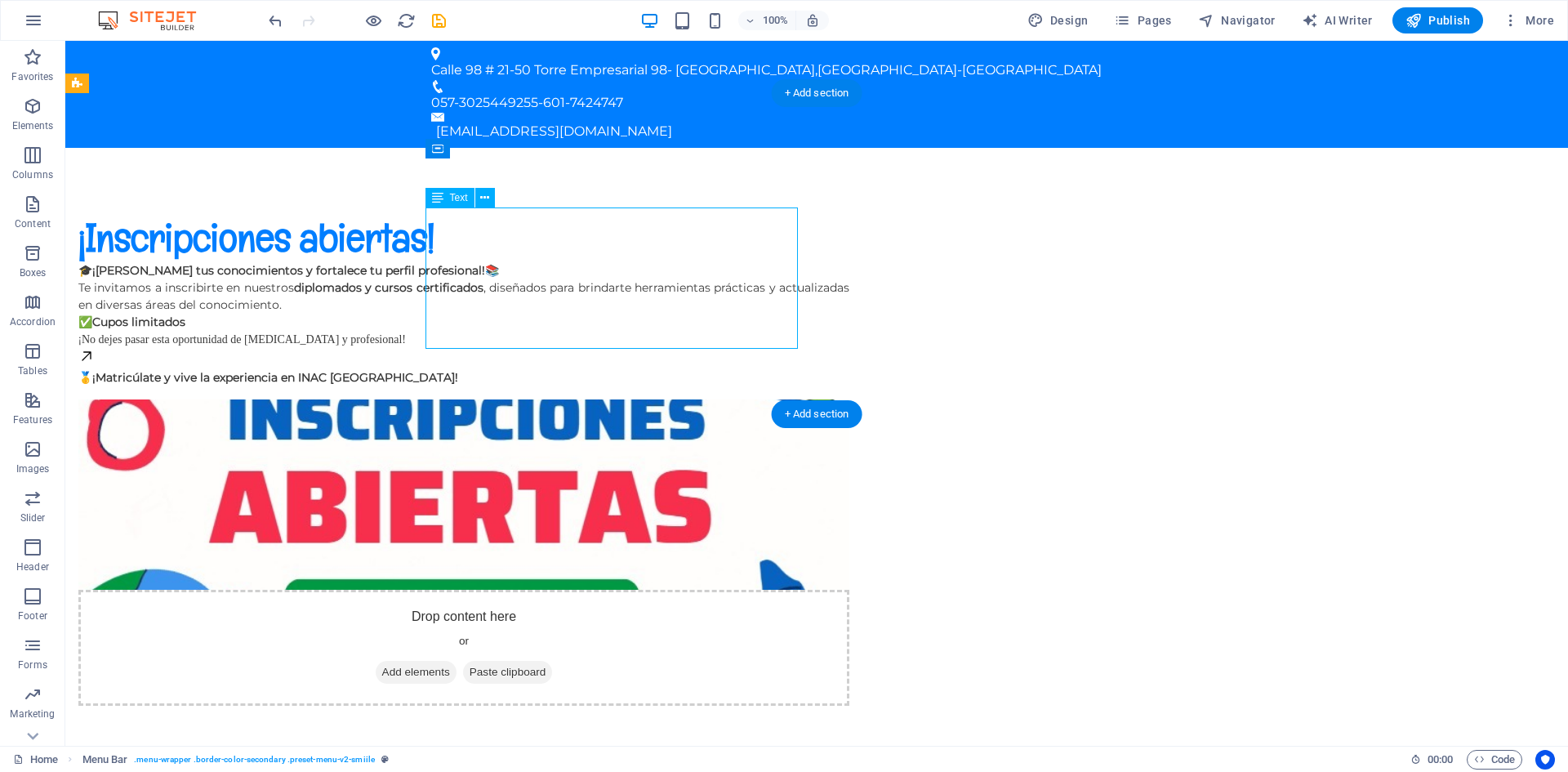
click at [454, 327] on div "🎓 ¡Amplía tus conocimientos y fortalece tu perfil profesional! 📚 Te invitamos a…" at bounding box center [464, 324] width 771 height 124
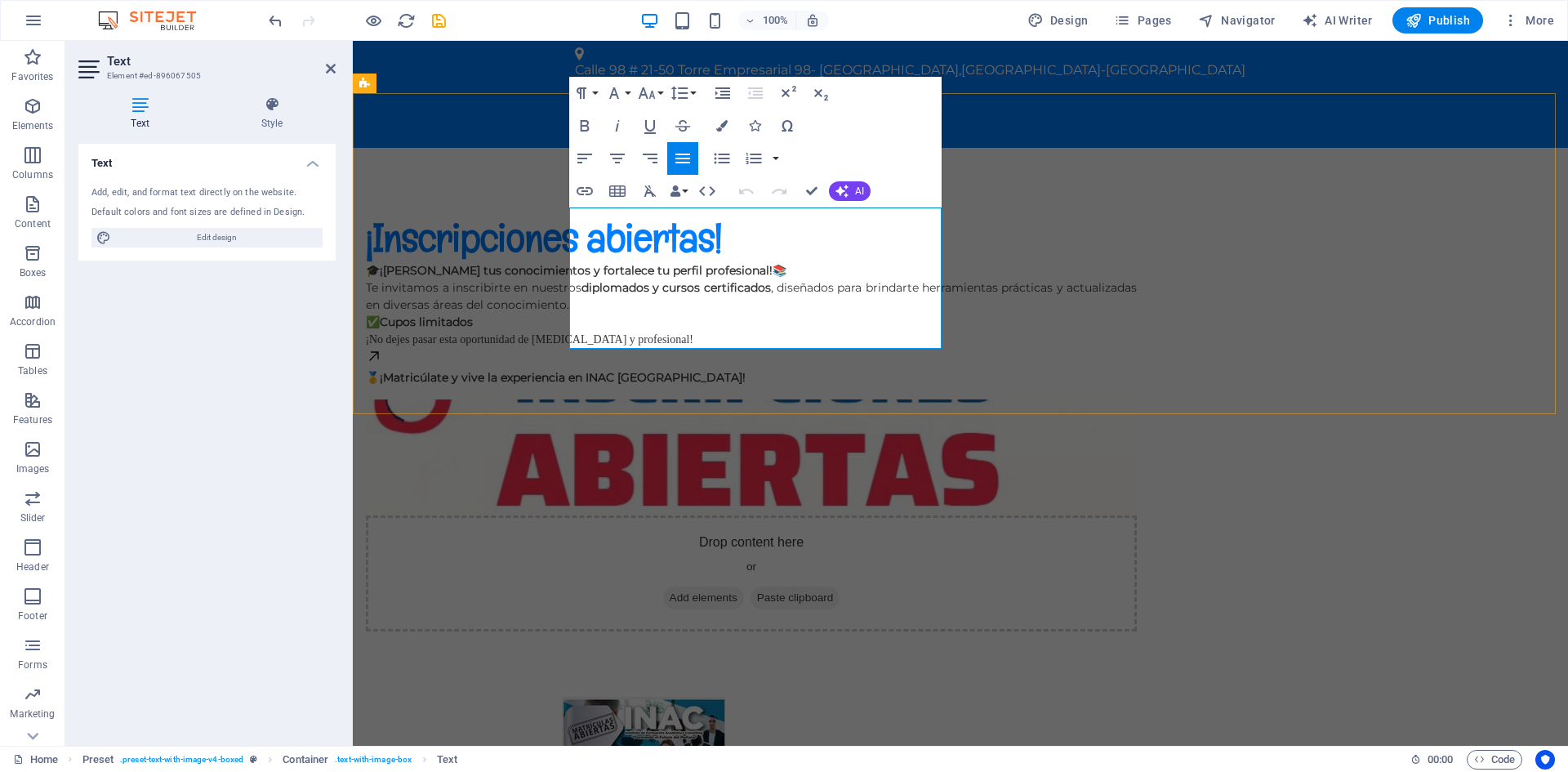
click at [589, 348] on p at bounding box center [752, 358] width 771 height 21
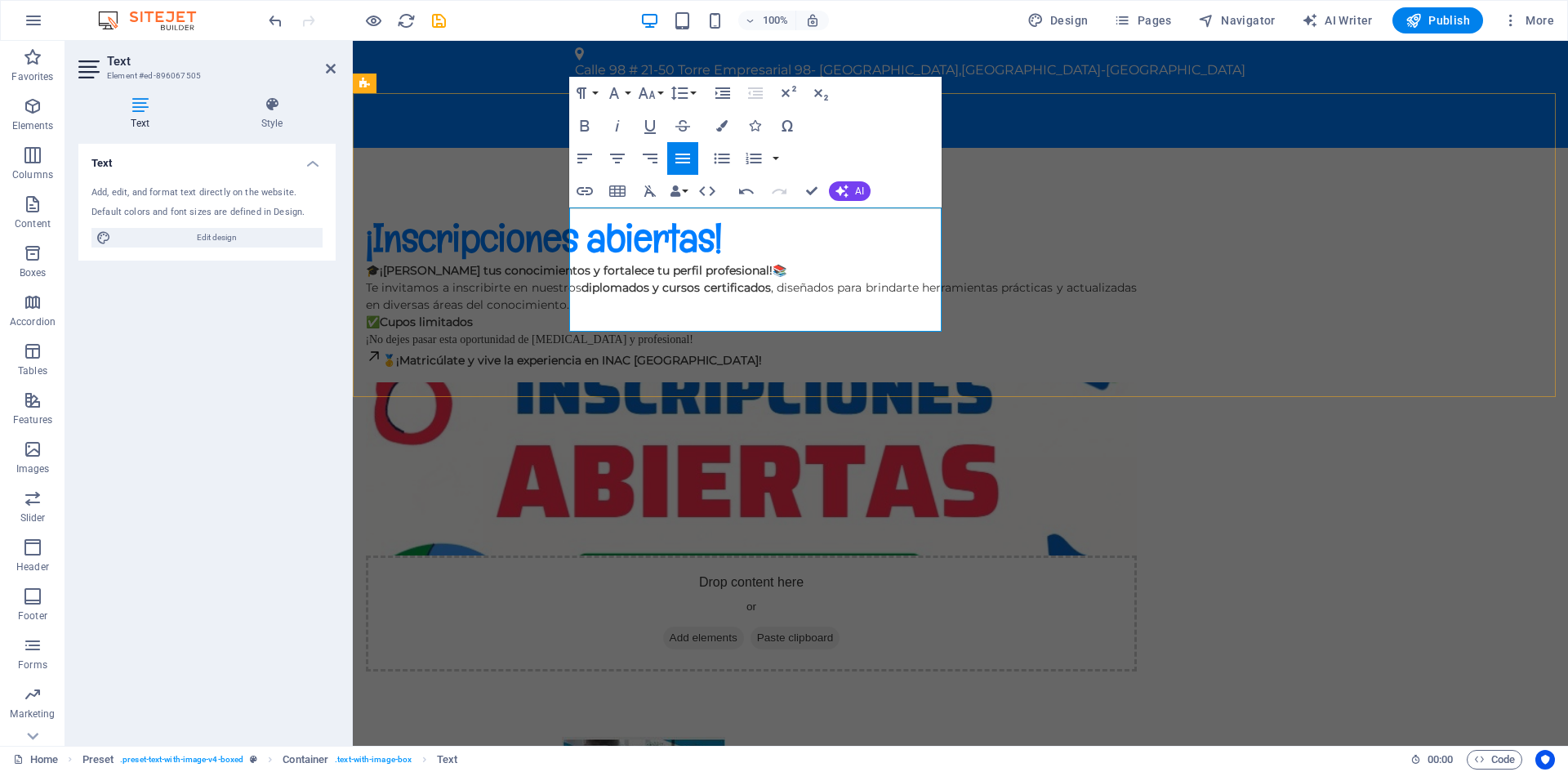
click at [396, 353] on span "🥇" at bounding box center [389, 361] width 14 height 15
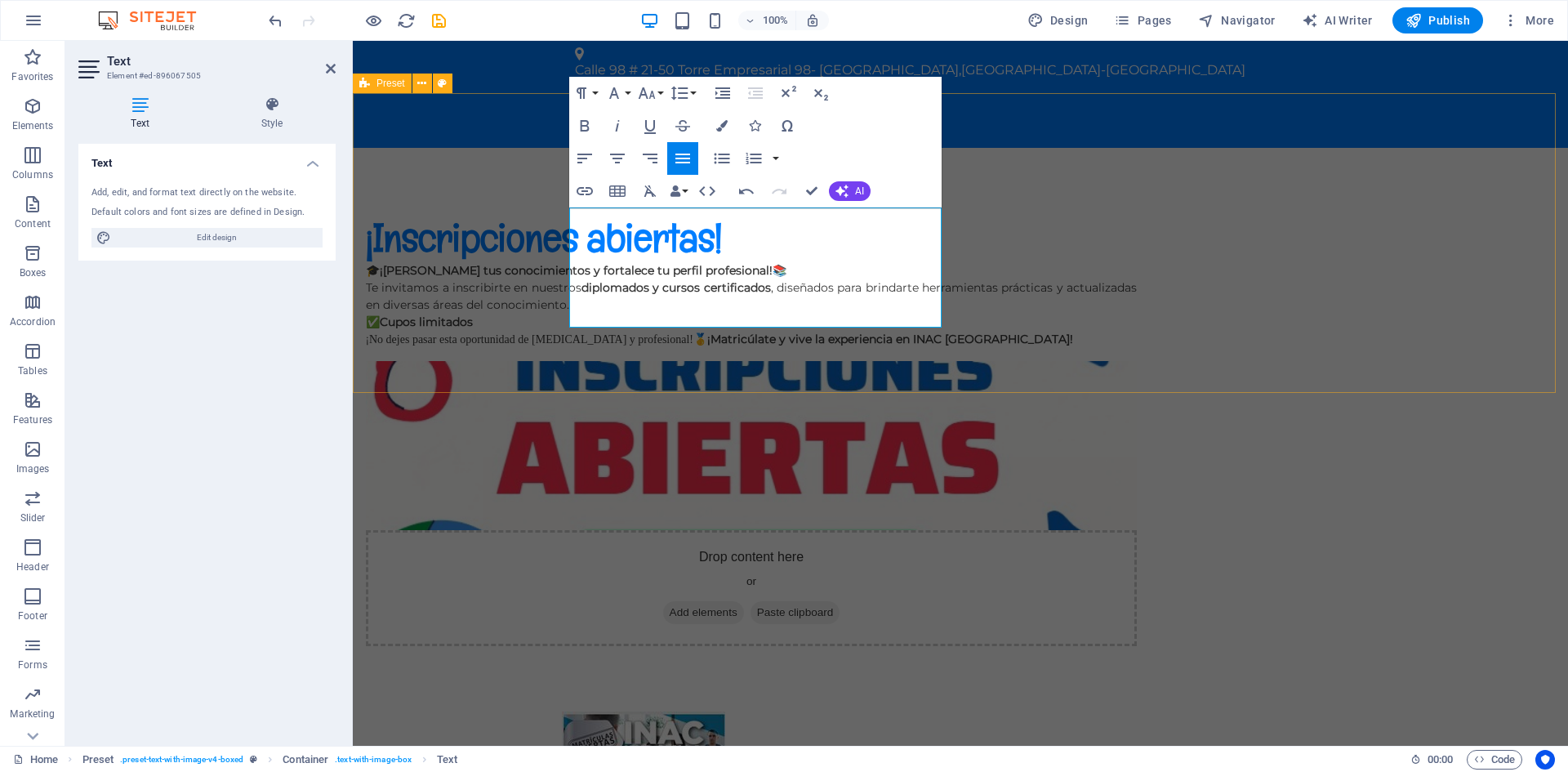
click at [1515, 239] on div "¡Inscripciones abiertas! 🎓 ¡Amplía tus conocimientos y fortalece tu perfil prof…" at bounding box center [961, 430] width 1216 height 563
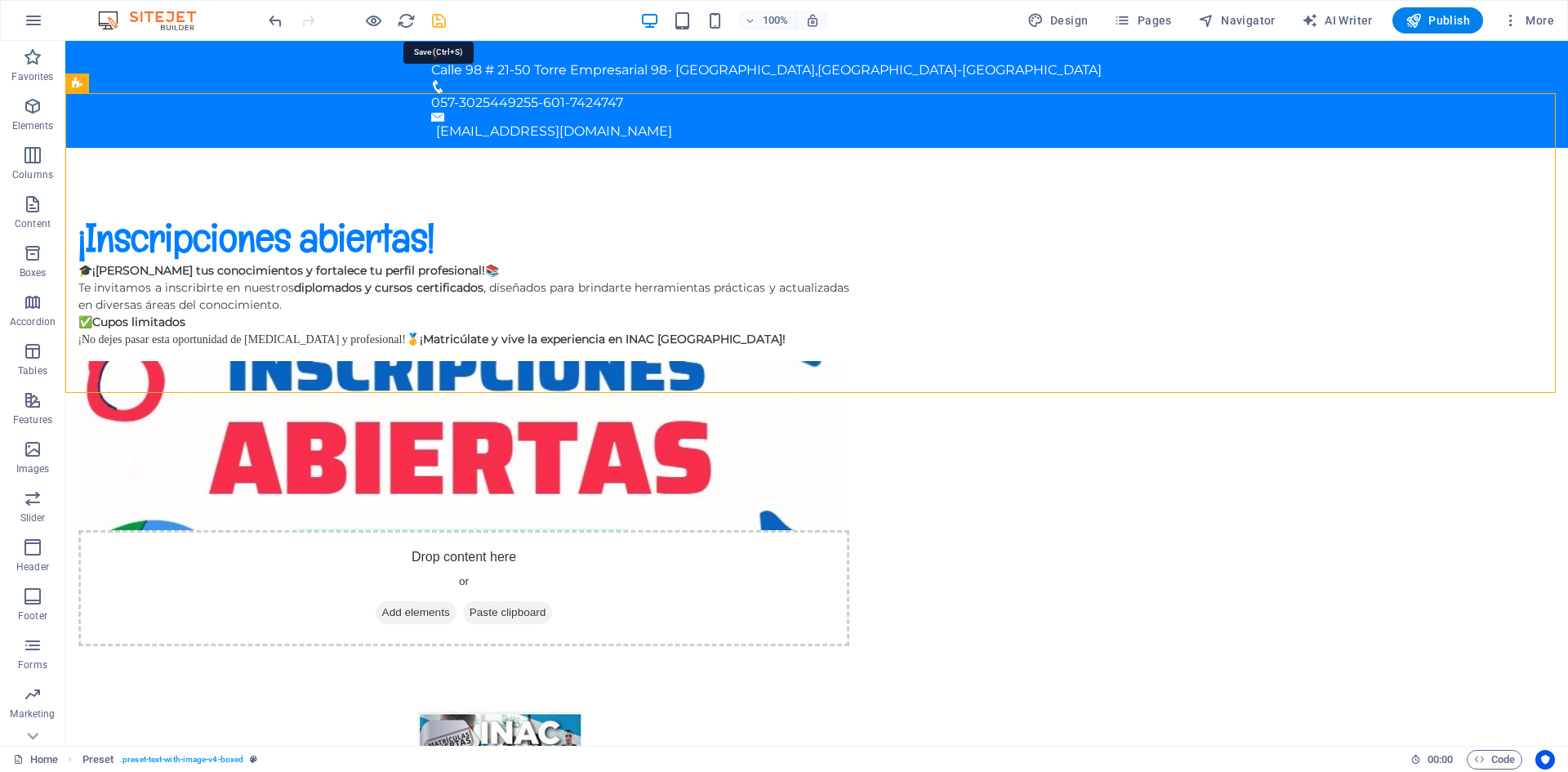
click at [445, 18] on icon "save" at bounding box center [439, 20] width 19 height 19
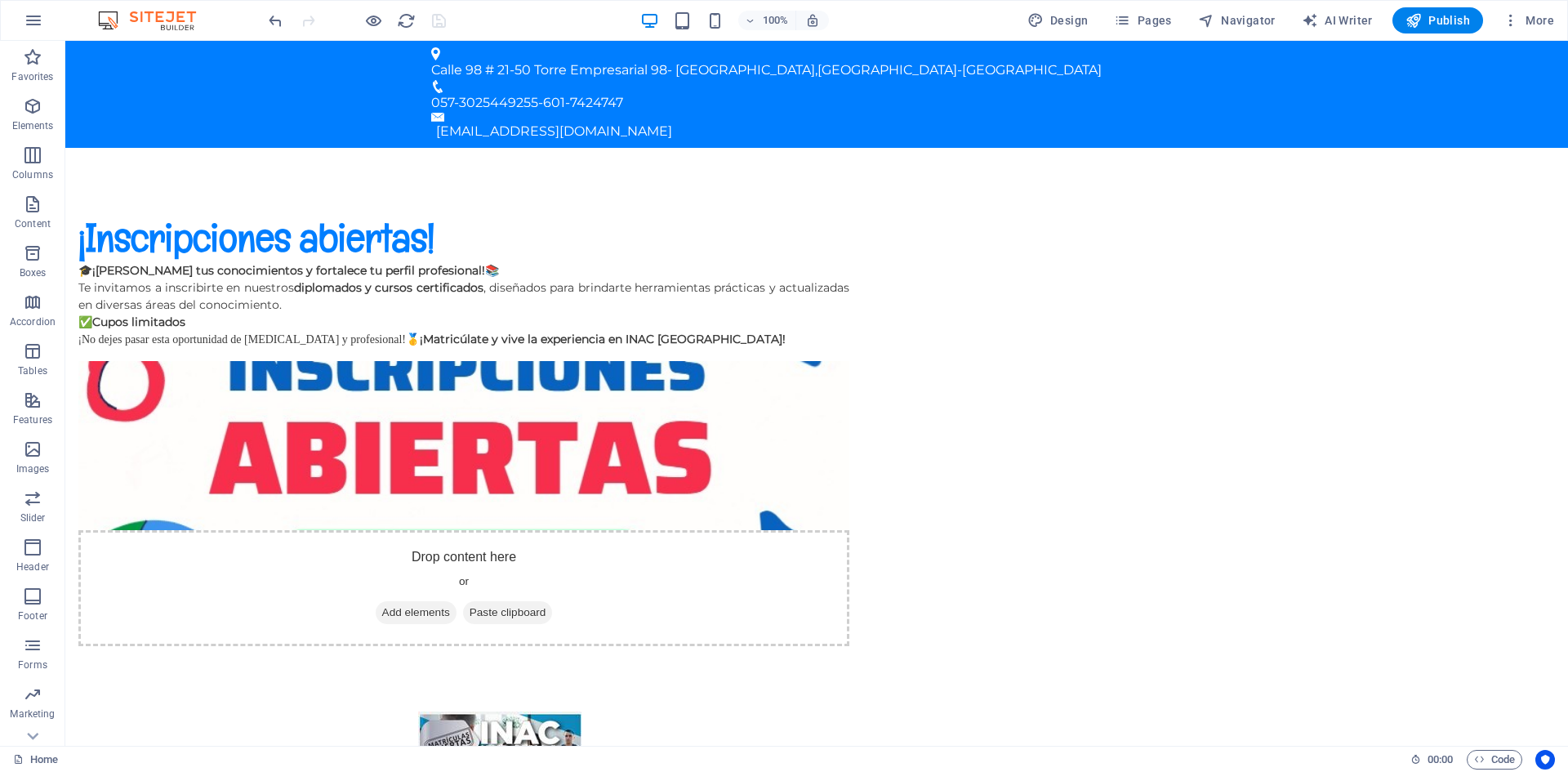
click at [361, 18] on div at bounding box center [356, 20] width 183 height 26
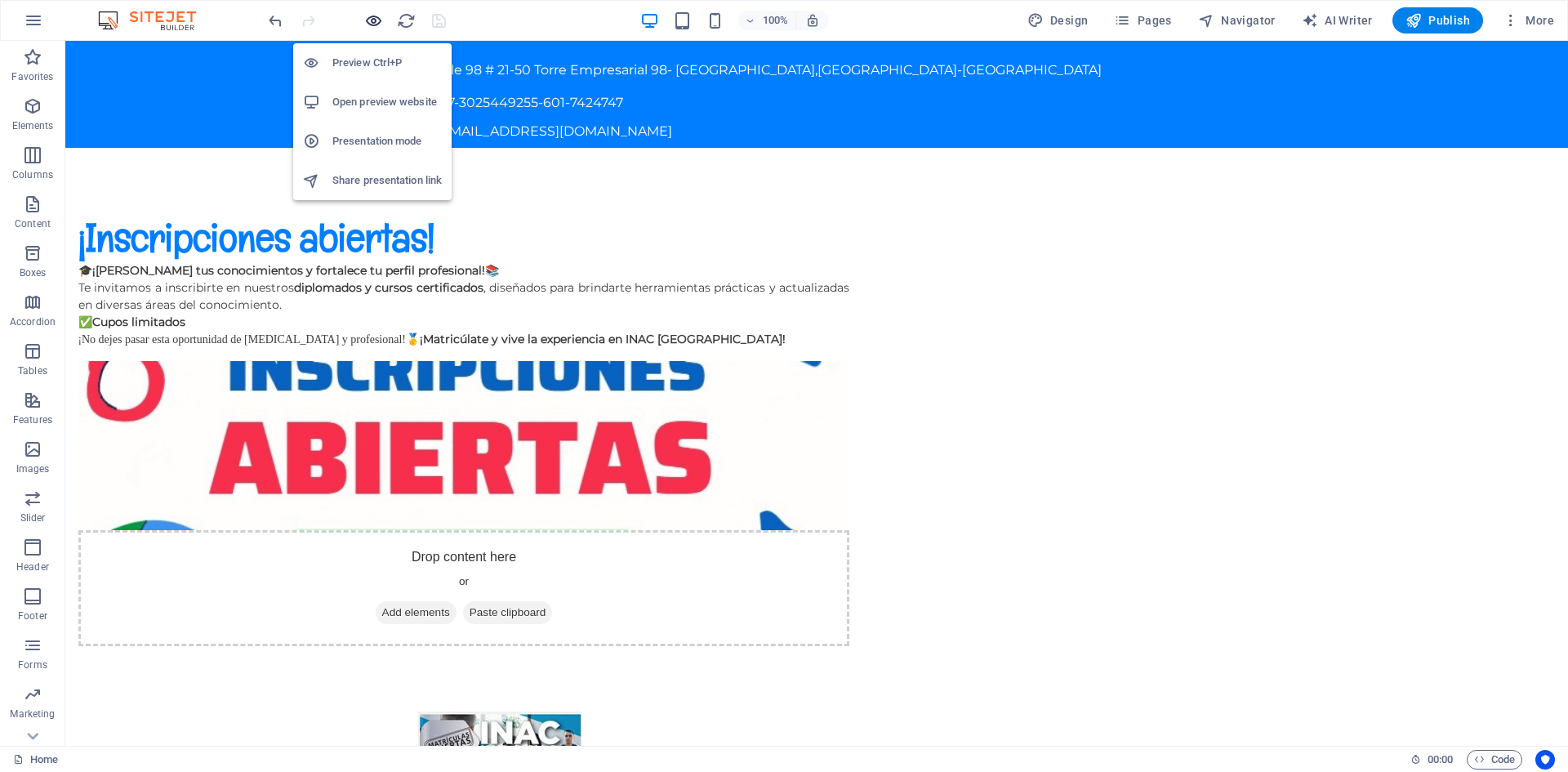
click at [366, 19] on icon "button" at bounding box center [373, 20] width 19 height 19
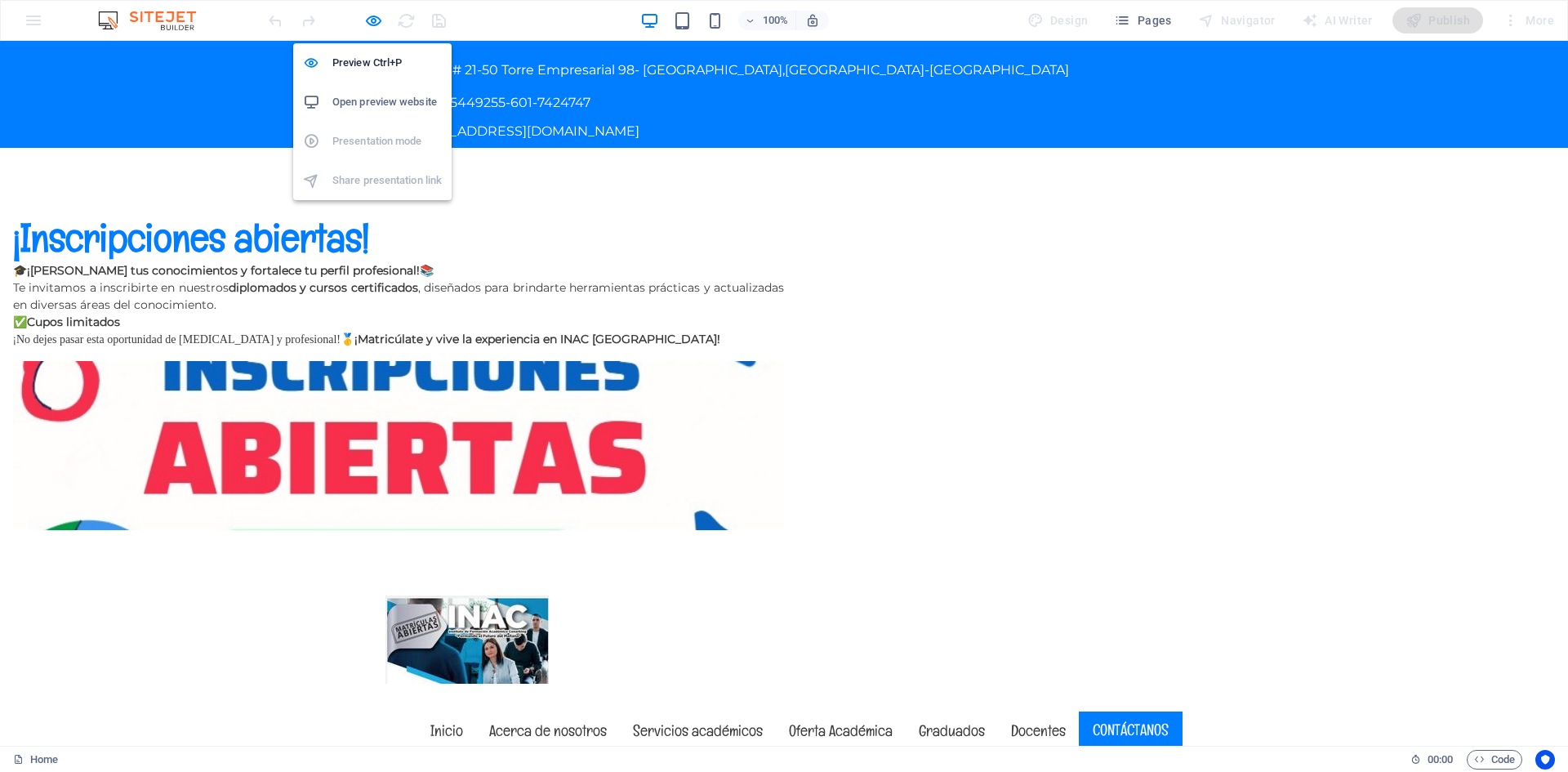
click at [387, 102] on h6 "Open preview website" at bounding box center [387, 102] width 109 height 19
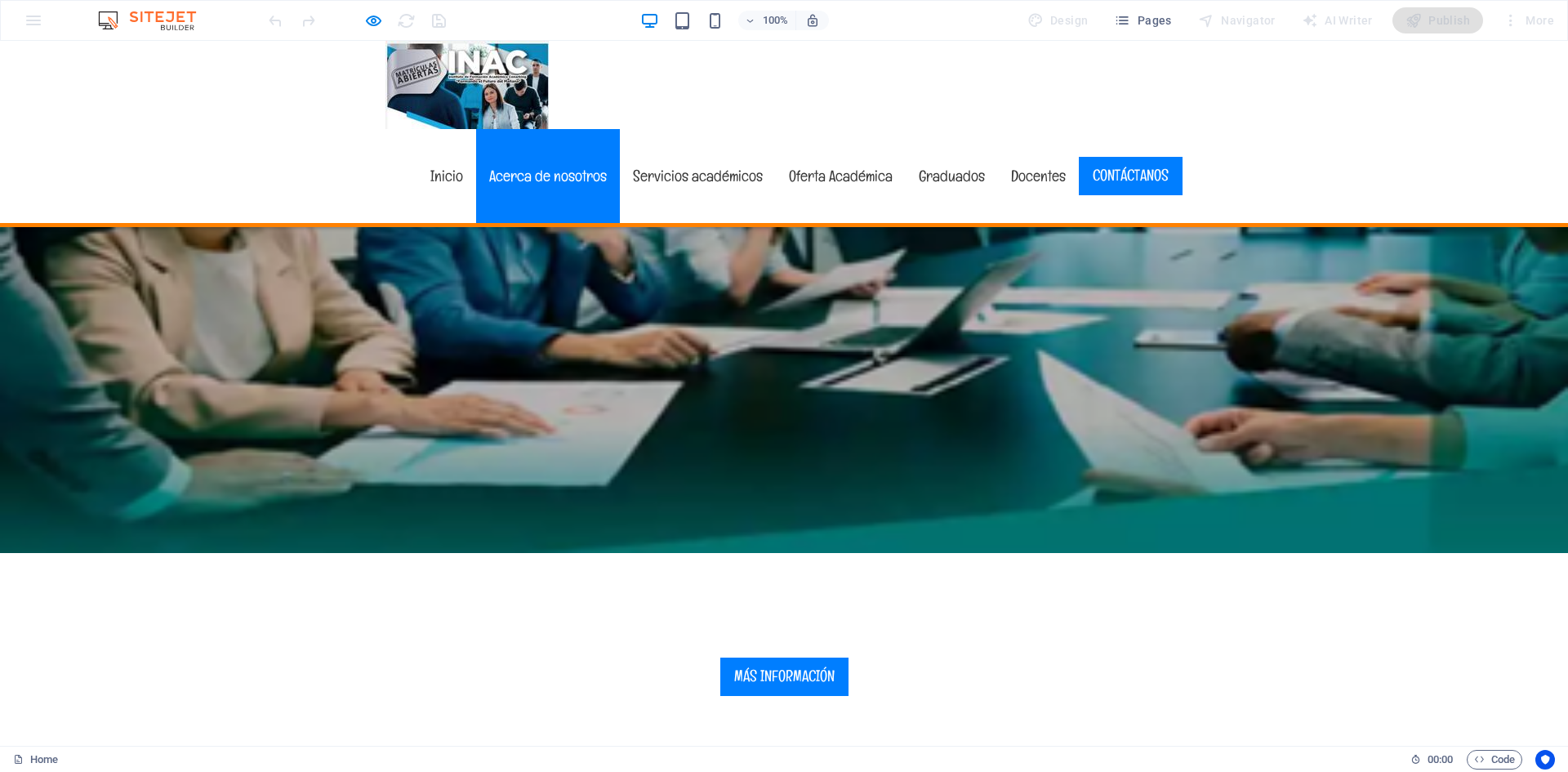
scroll to position [1879, 0]
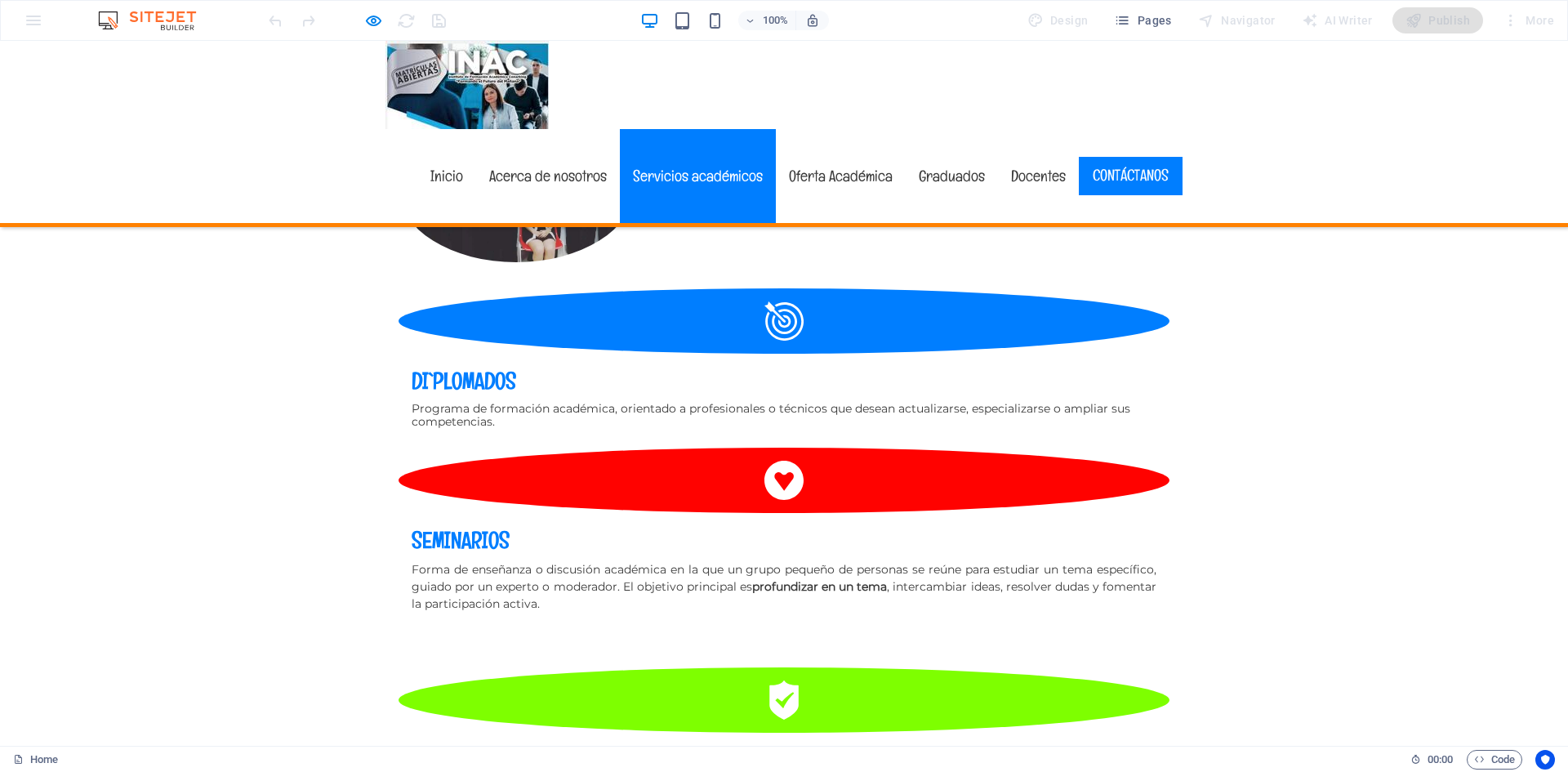
scroll to position [2619, 0]
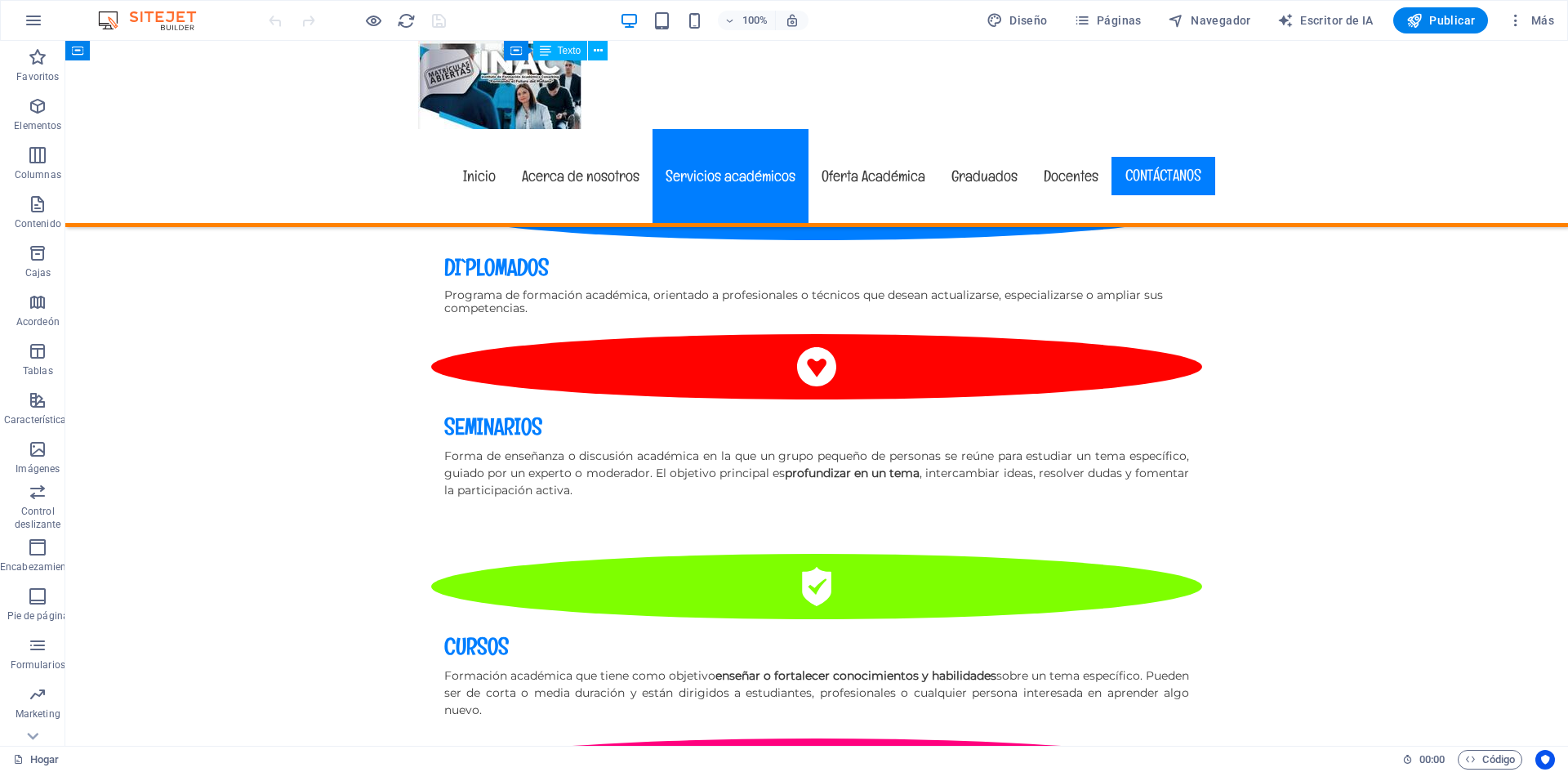
scroll to position [3104, 0]
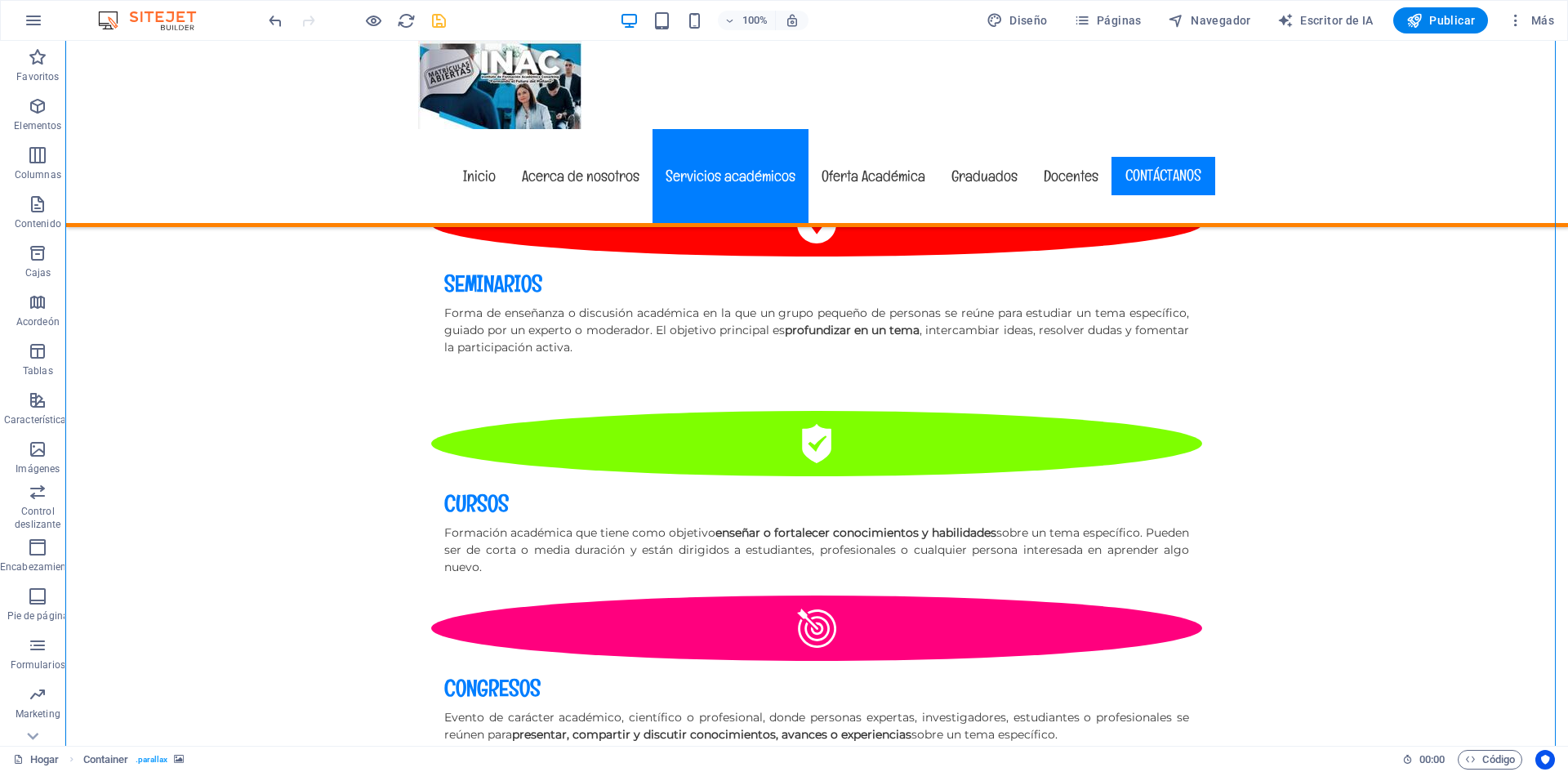
click at [442, 17] on icon "ahorrar" at bounding box center [439, 20] width 19 height 19
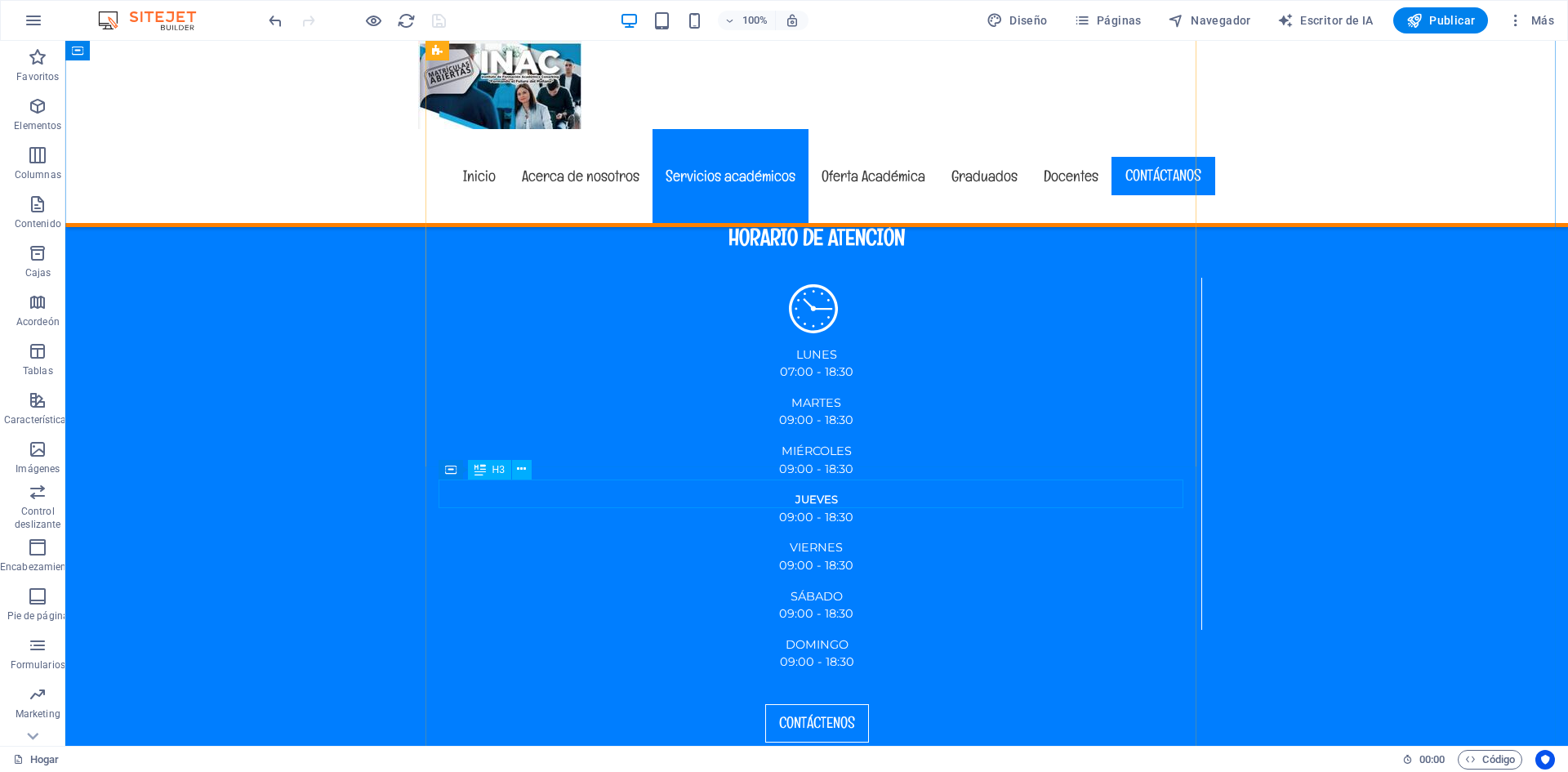
scroll to position [4003, 0]
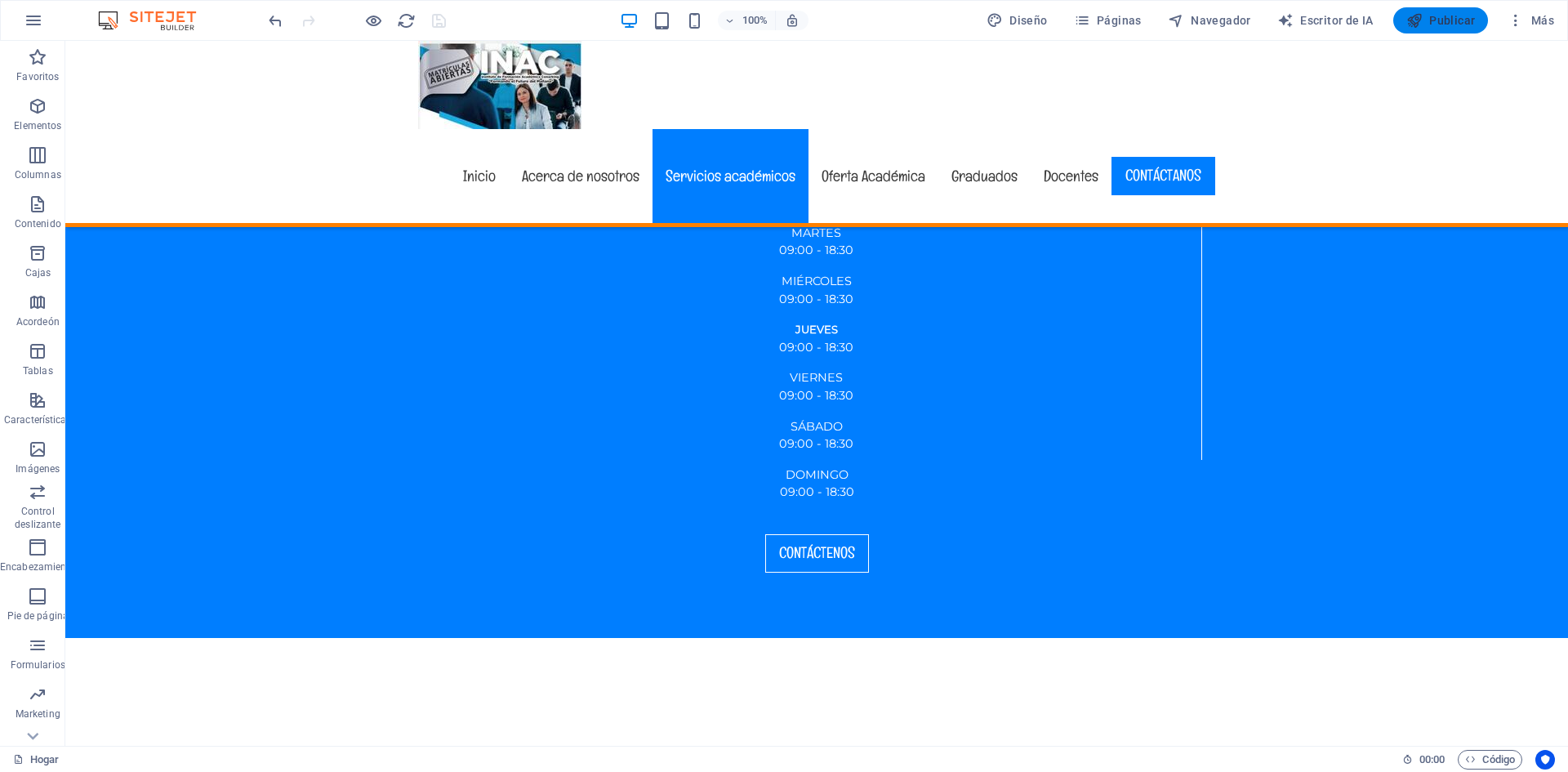
click at [1432, 17] on font "Publicar" at bounding box center [1452, 20] width 45 height 13
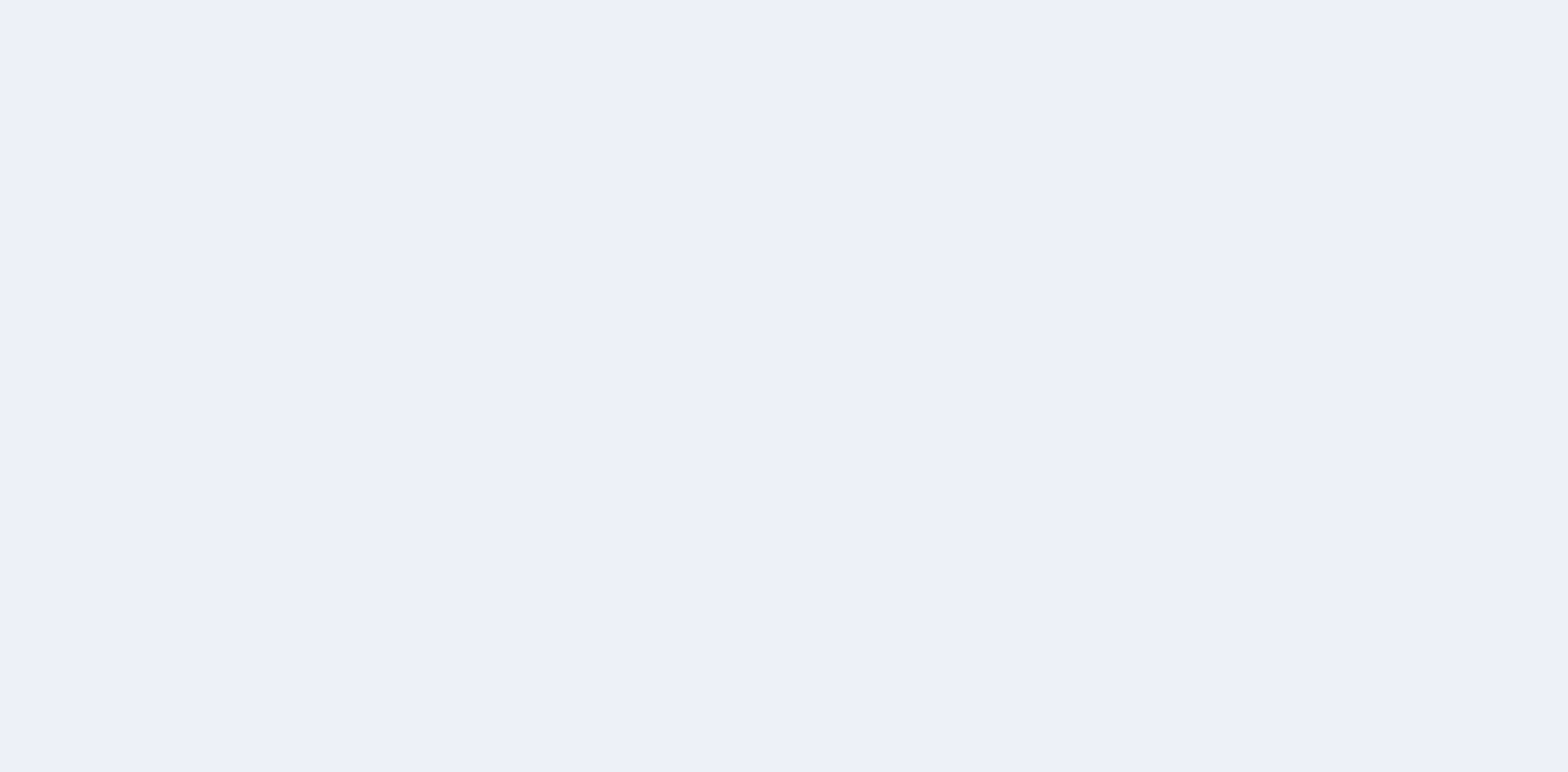
click at [898, 439] on div at bounding box center [784, 386] width 1568 height 772
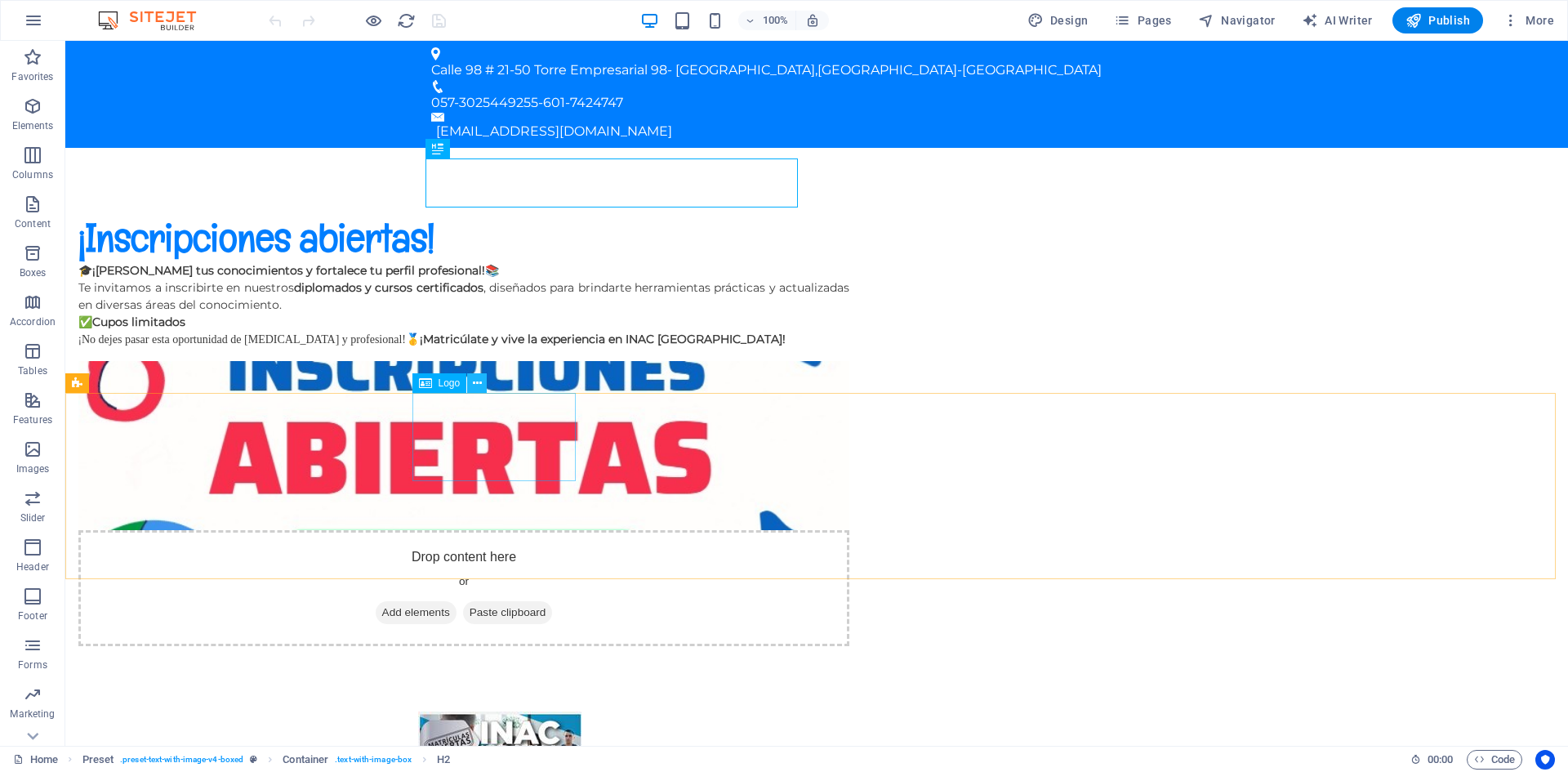
click at [480, 383] on icon at bounding box center [477, 384] width 9 height 18
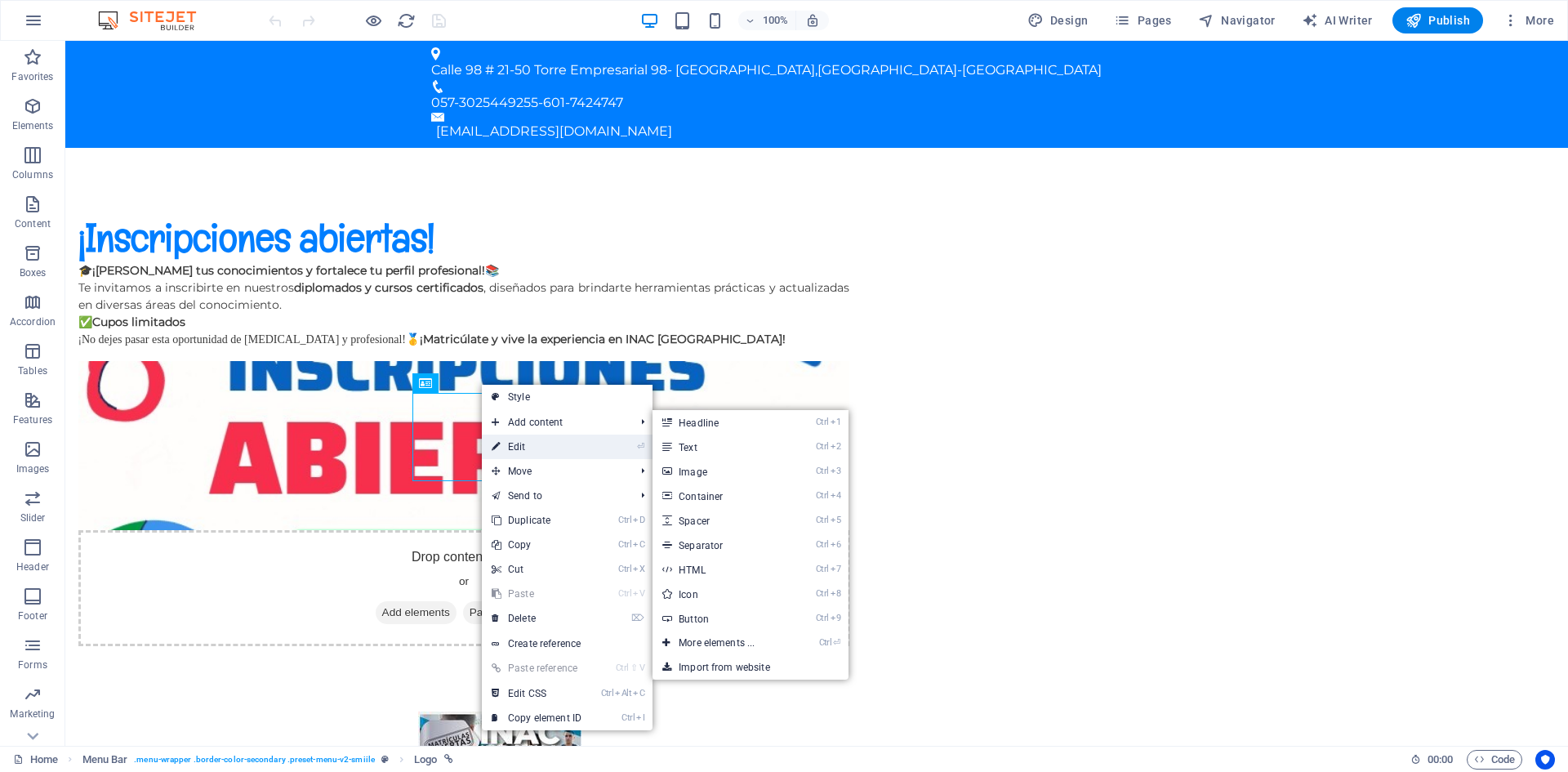
drag, startPoint x: 157, startPoint y: 409, endPoint x: 512, endPoint y: 451, distance: 357.5
click at [512, 451] on link "⏎ Edit" at bounding box center [537, 447] width 109 height 24
select select "px"
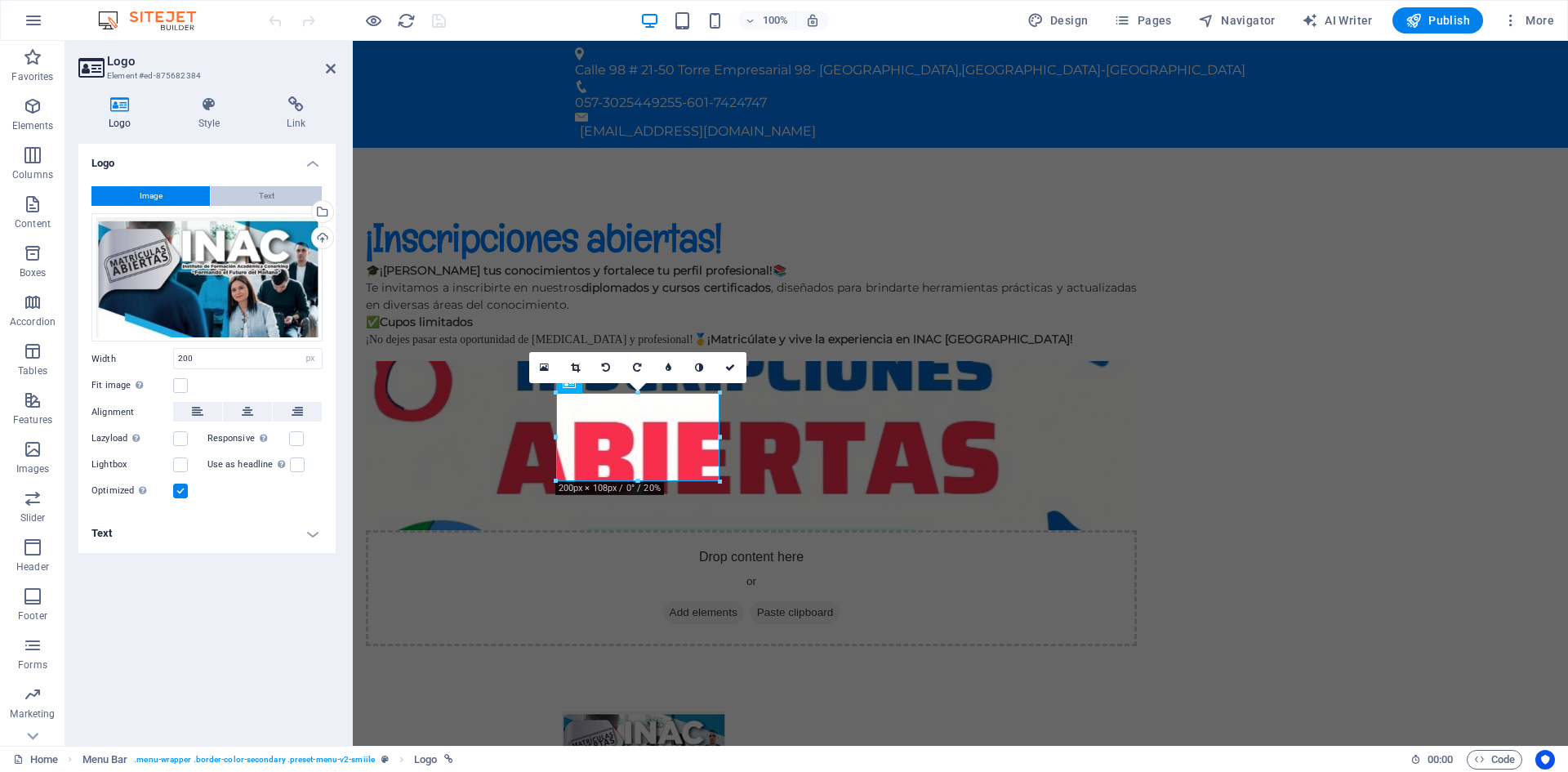
click at [271, 192] on span "Text" at bounding box center [266, 196] width 16 height 19
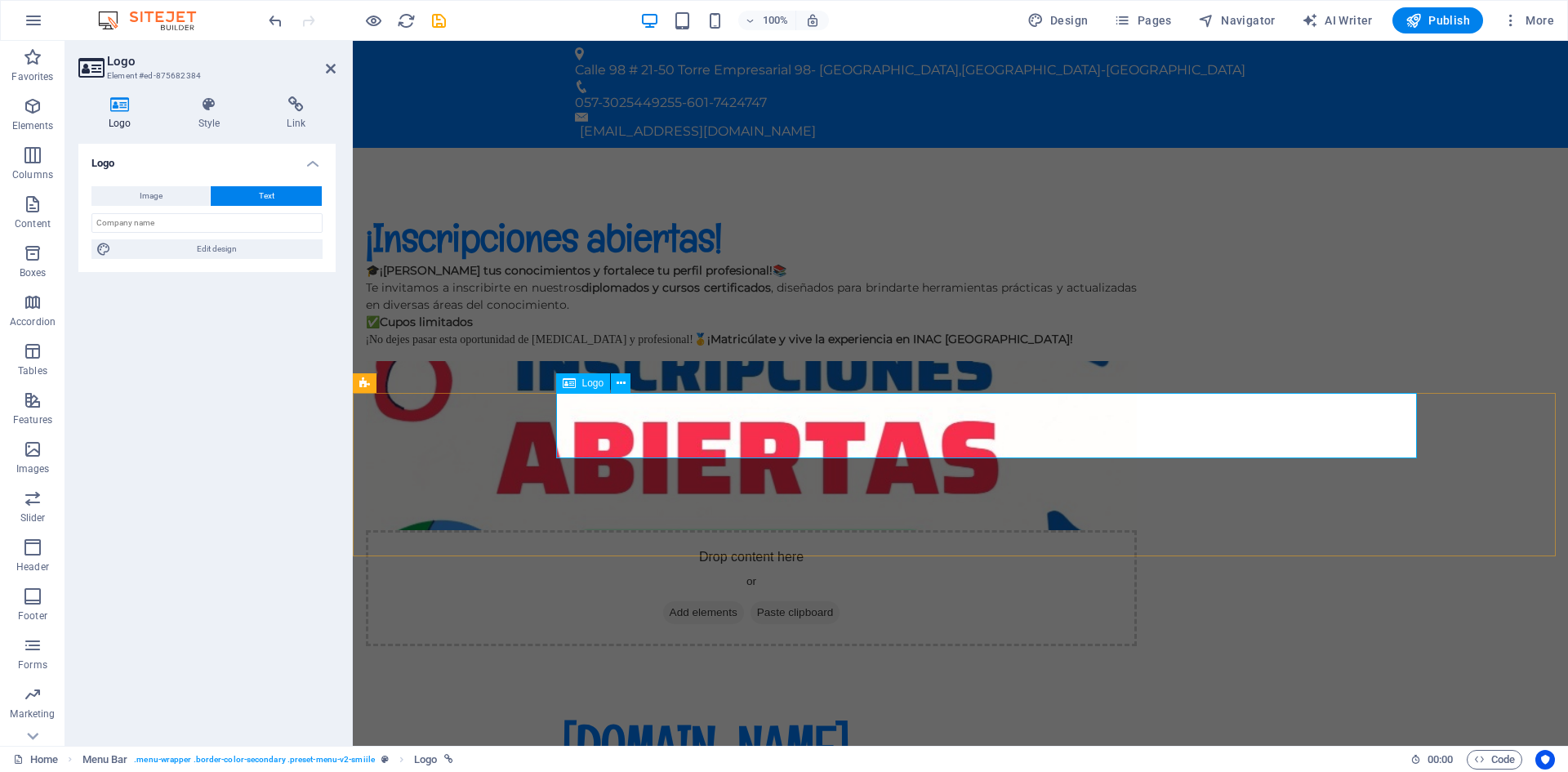
click at [635, 712] on div "[DOMAIN_NAME]" at bounding box center [960, 744] width 797 height 66
click at [663, 712] on div "[DOMAIN_NAME]" at bounding box center [960, 744] width 797 height 66
click at [833, 712] on div "[DOMAIN_NAME]" at bounding box center [960, 744] width 797 height 66
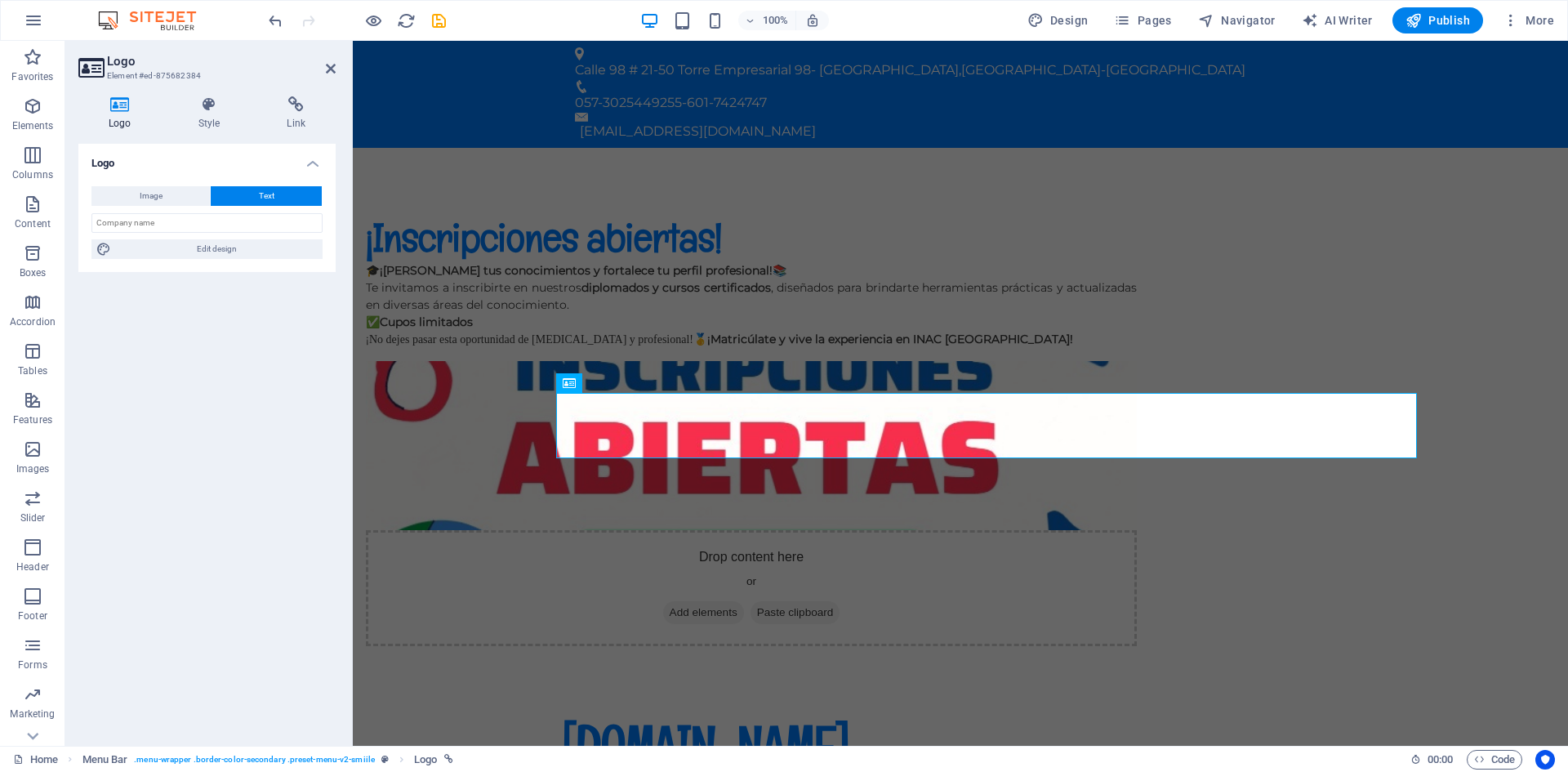
click at [281, 203] on button "Text" at bounding box center [266, 196] width 111 height 19
click at [1188, 712] on div "[DOMAIN_NAME]" at bounding box center [960, 744] width 797 height 66
click at [734, 712] on div "[DOMAIN_NAME]" at bounding box center [960, 744] width 797 height 66
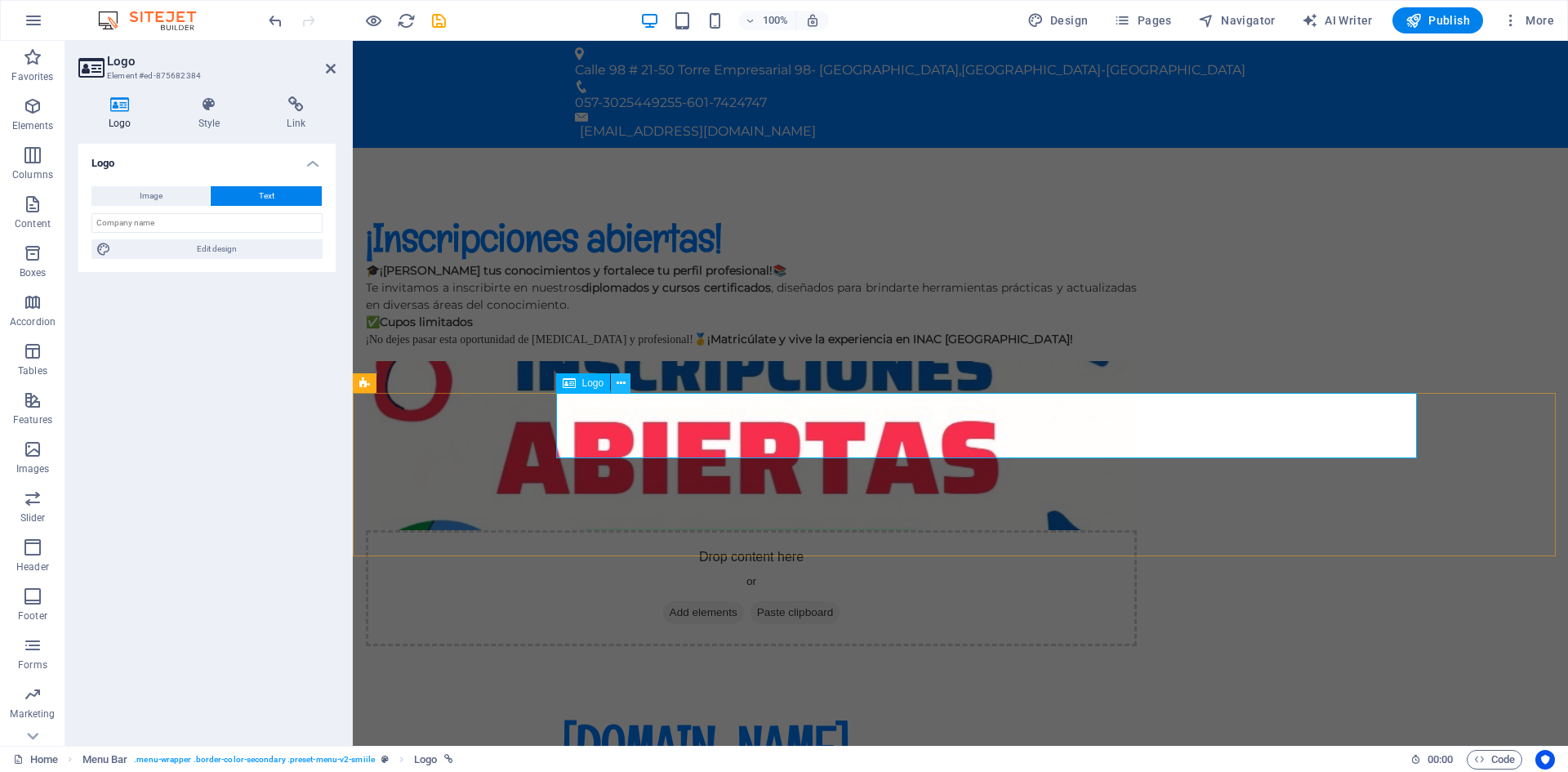
click at [620, 385] on icon at bounding box center [621, 384] width 9 height 18
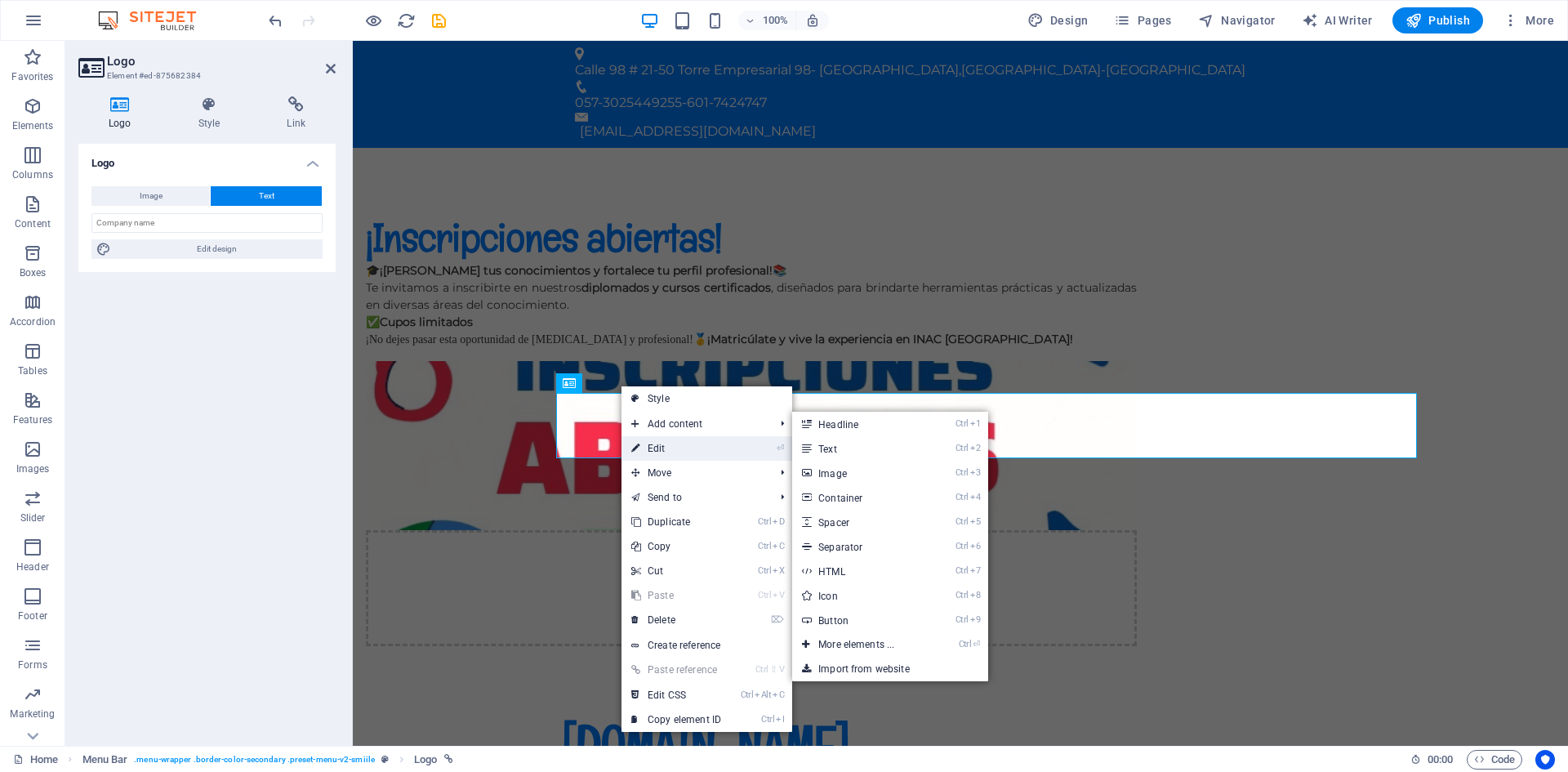
click at [651, 447] on link "⏎ Edit" at bounding box center [677, 449] width 109 height 24
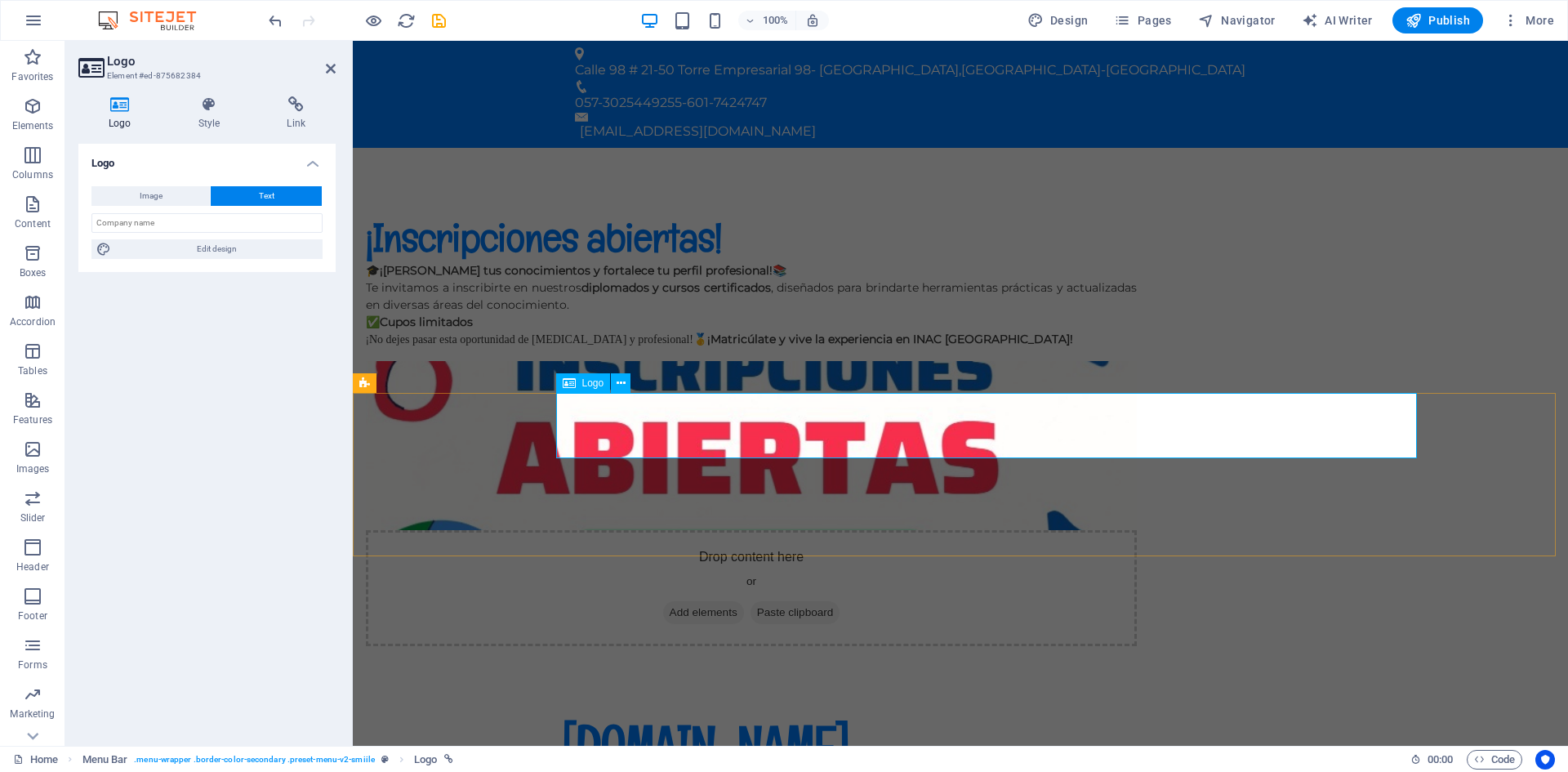
click at [648, 712] on div "[DOMAIN_NAME]" at bounding box center [960, 744] width 797 height 66
click at [1281, 712] on div "[DOMAIN_NAME]" at bounding box center [960, 744] width 797 height 66
click at [1283, 712] on div "[DOMAIN_NAME]" at bounding box center [960, 744] width 797 height 66
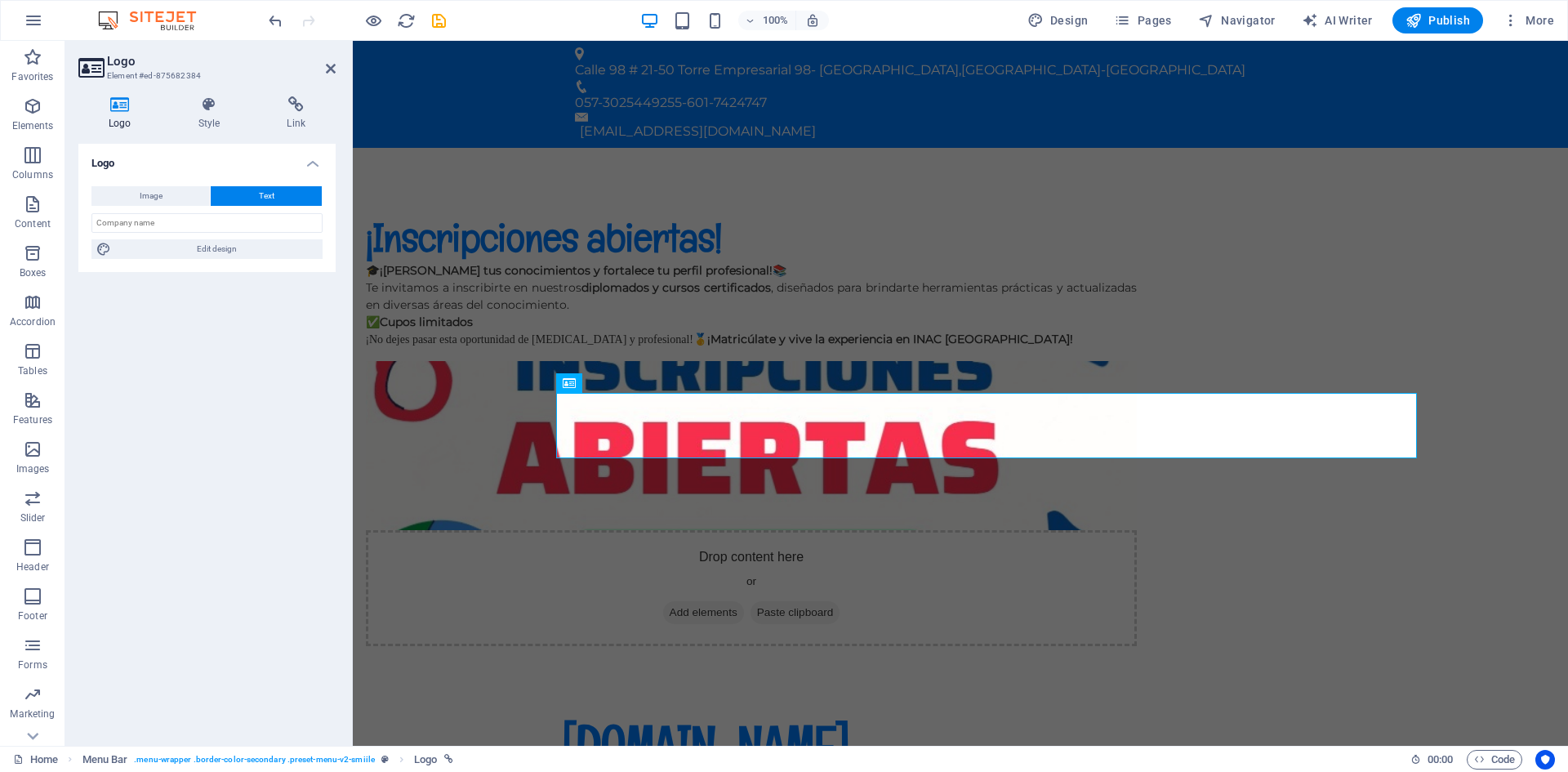
click at [275, 193] on button "Text" at bounding box center [266, 196] width 111 height 19
click at [263, 196] on span "Text" at bounding box center [266, 196] width 16 height 19
click at [205, 120] on h4 "Style" at bounding box center [213, 113] width 89 height 34
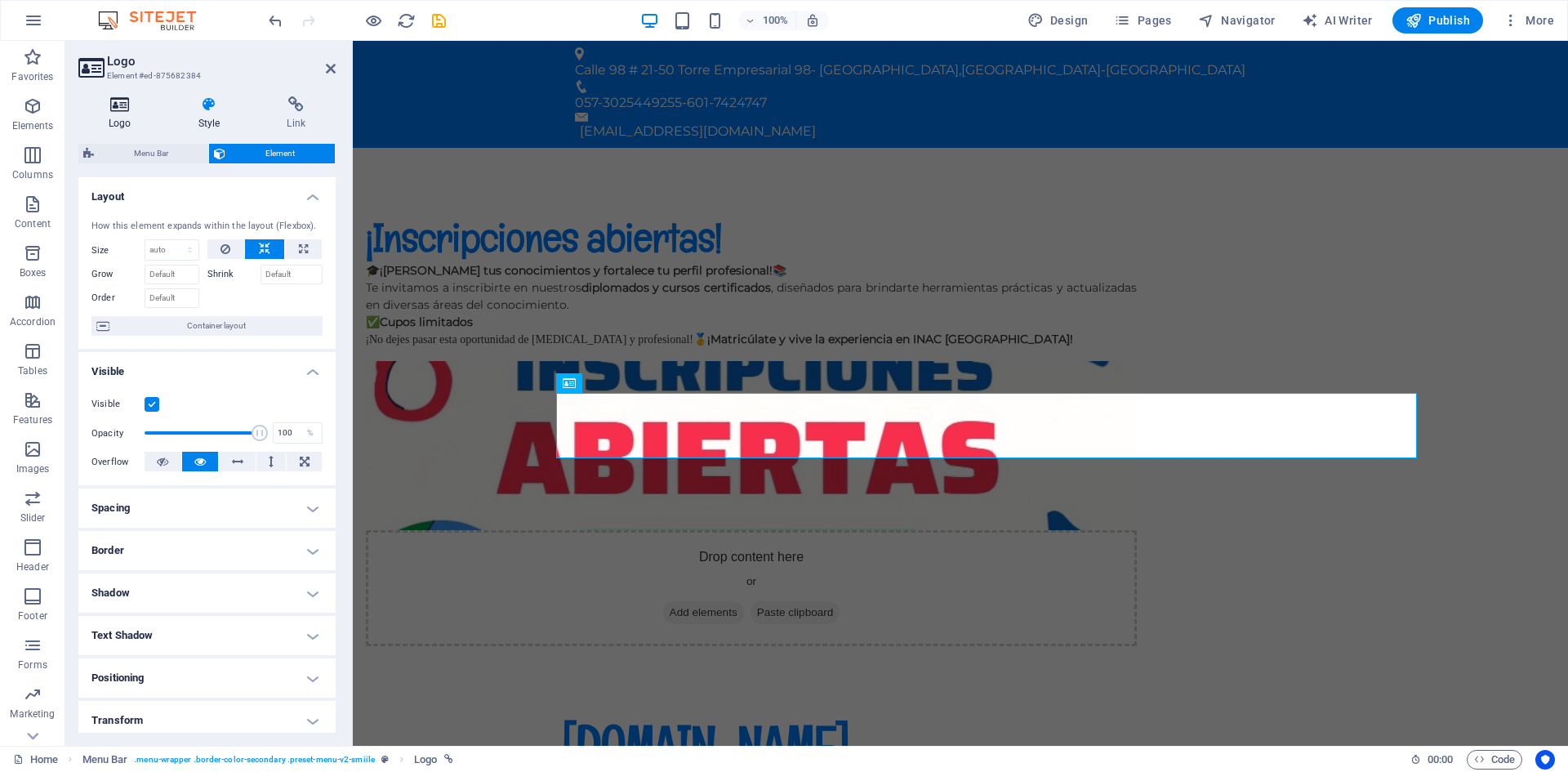
click at [126, 114] on h4 "Logo" at bounding box center [123, 113] width 90 height 34
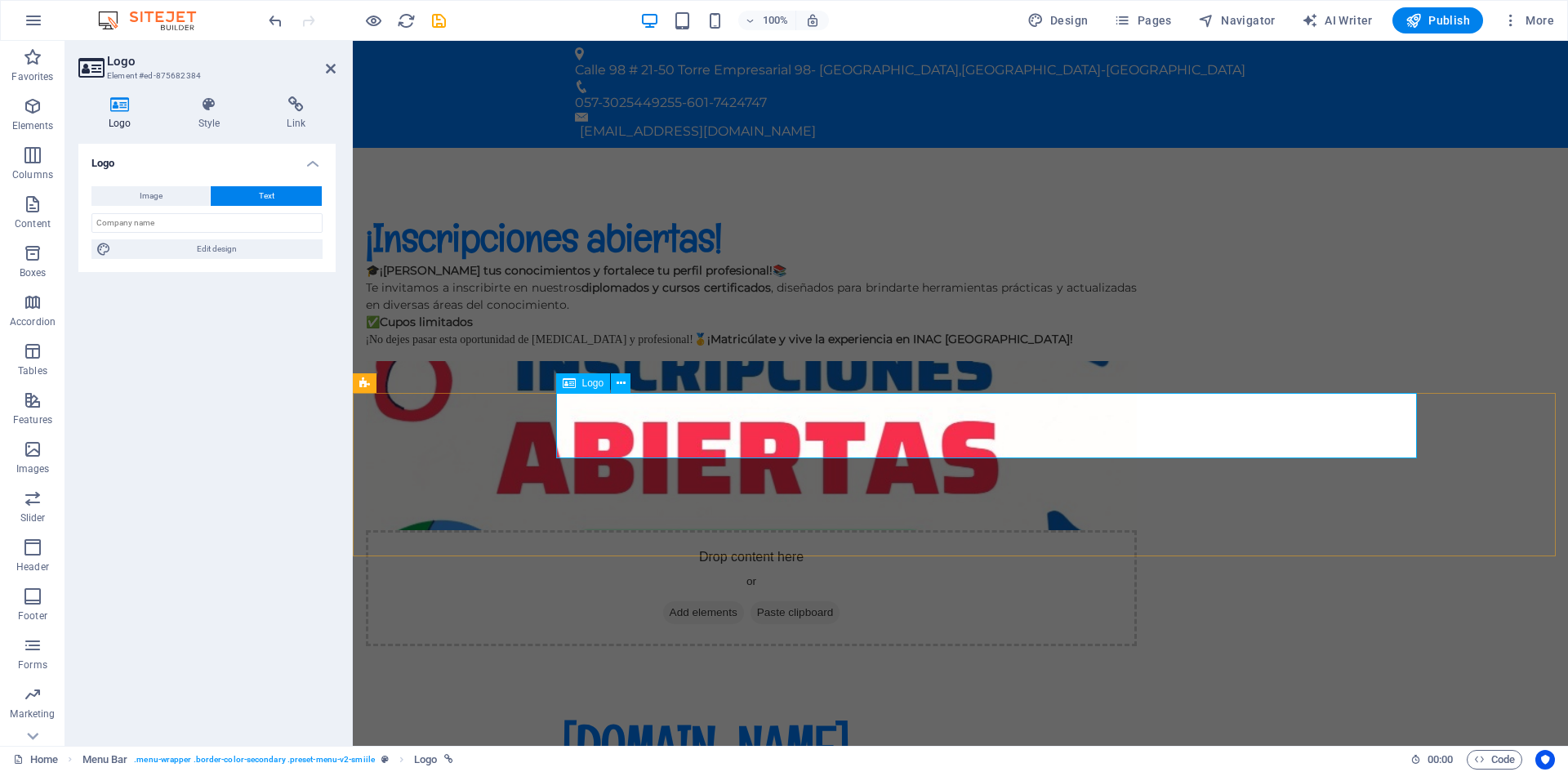
click at [892, 712] on div "[DOMAIN_NAME]" at bounding box center [960, 744] width 797 height 66
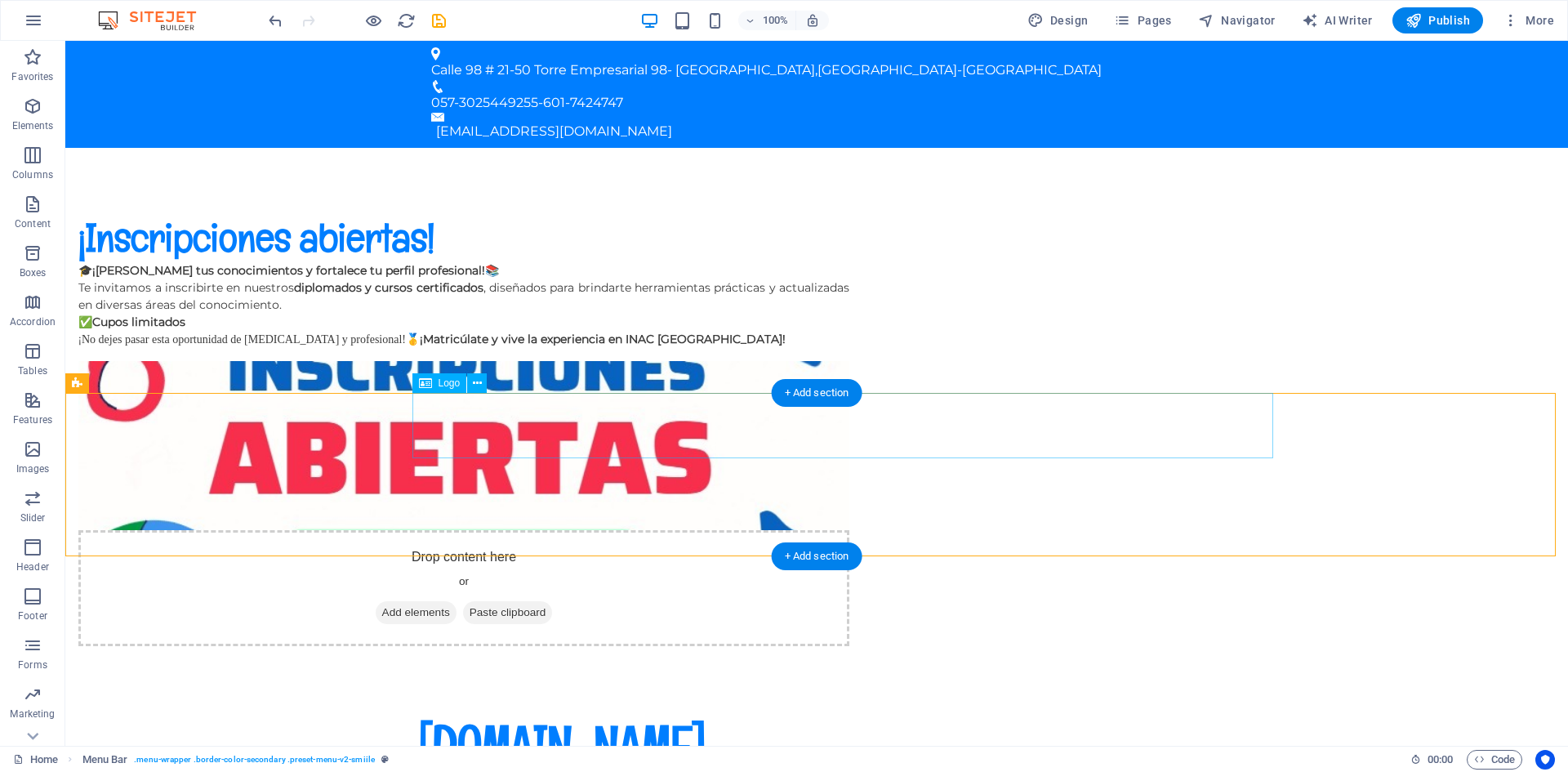
click at [491, 712] on div "[DOMAIN_NAME]" at bounding box center [816, 744] width 797 height 66
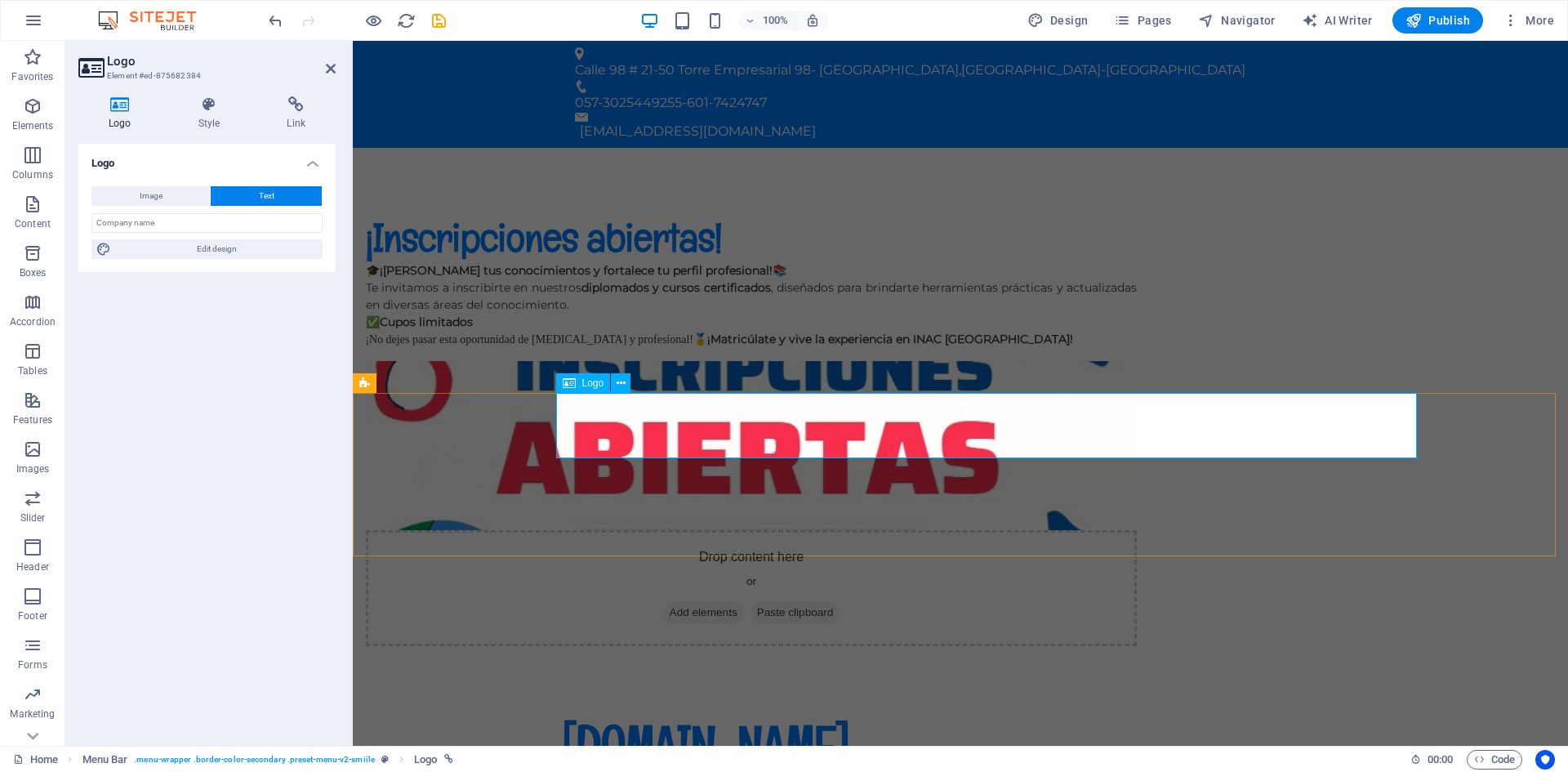
click at [577, 712] on div "[DOMAIN_NAME]" at bounding box center [960, 744] width 797 height 66
click at [576, 712] on div "[DOMAIN_NAME]" at bounding box center [960, 744] width 797 height 66
click at [1475, 306] on div "¡Inscripciones abiertas! 🎓 ¡Amplía tus conocimientos y fortalece tu perfil prof…" at bounding box center [961, 430] width 1216 height 563
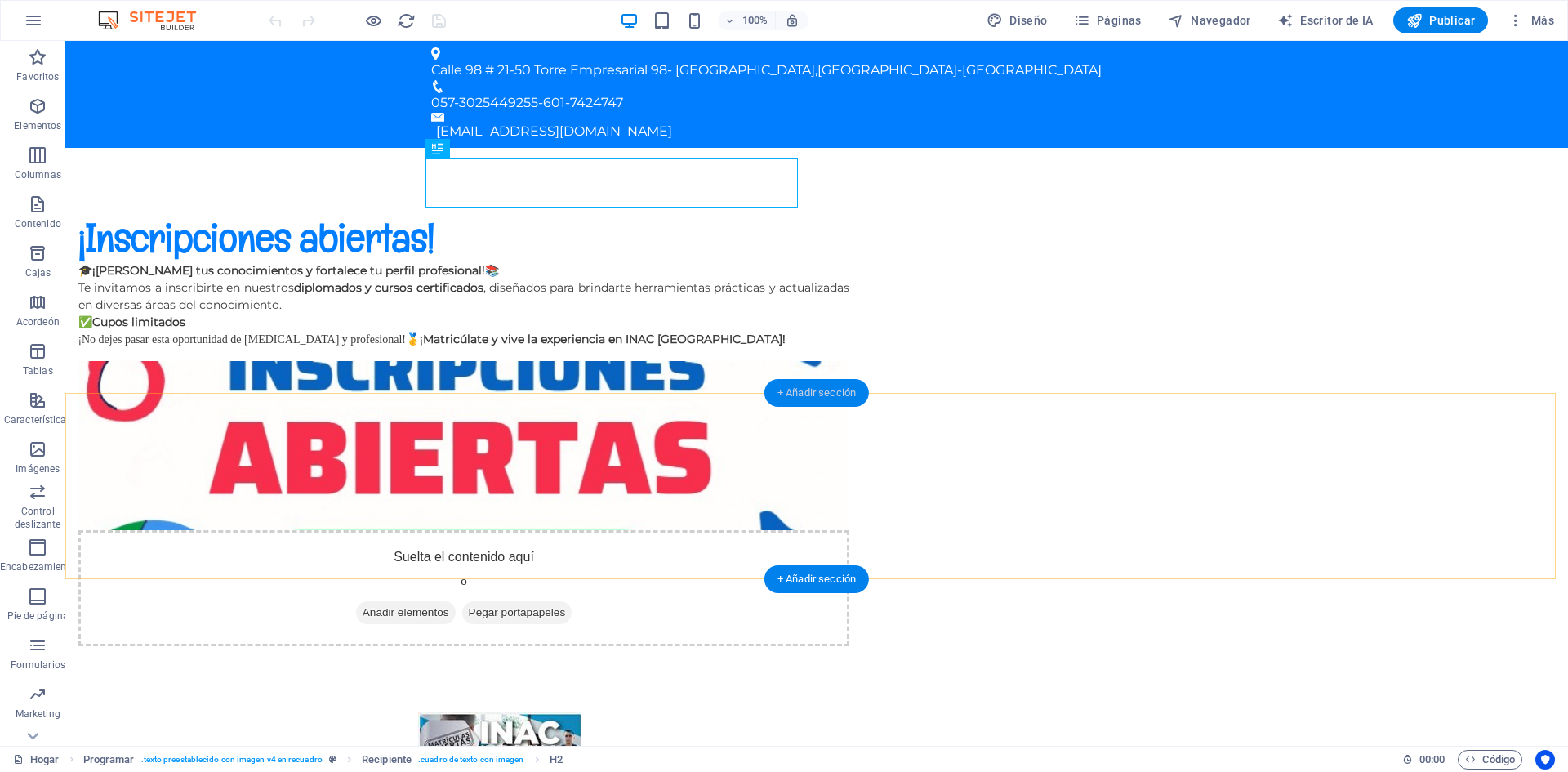
click at [813, 396] on font "+ Añadir sección" at bounding box center [816, 392] width 79 height 12
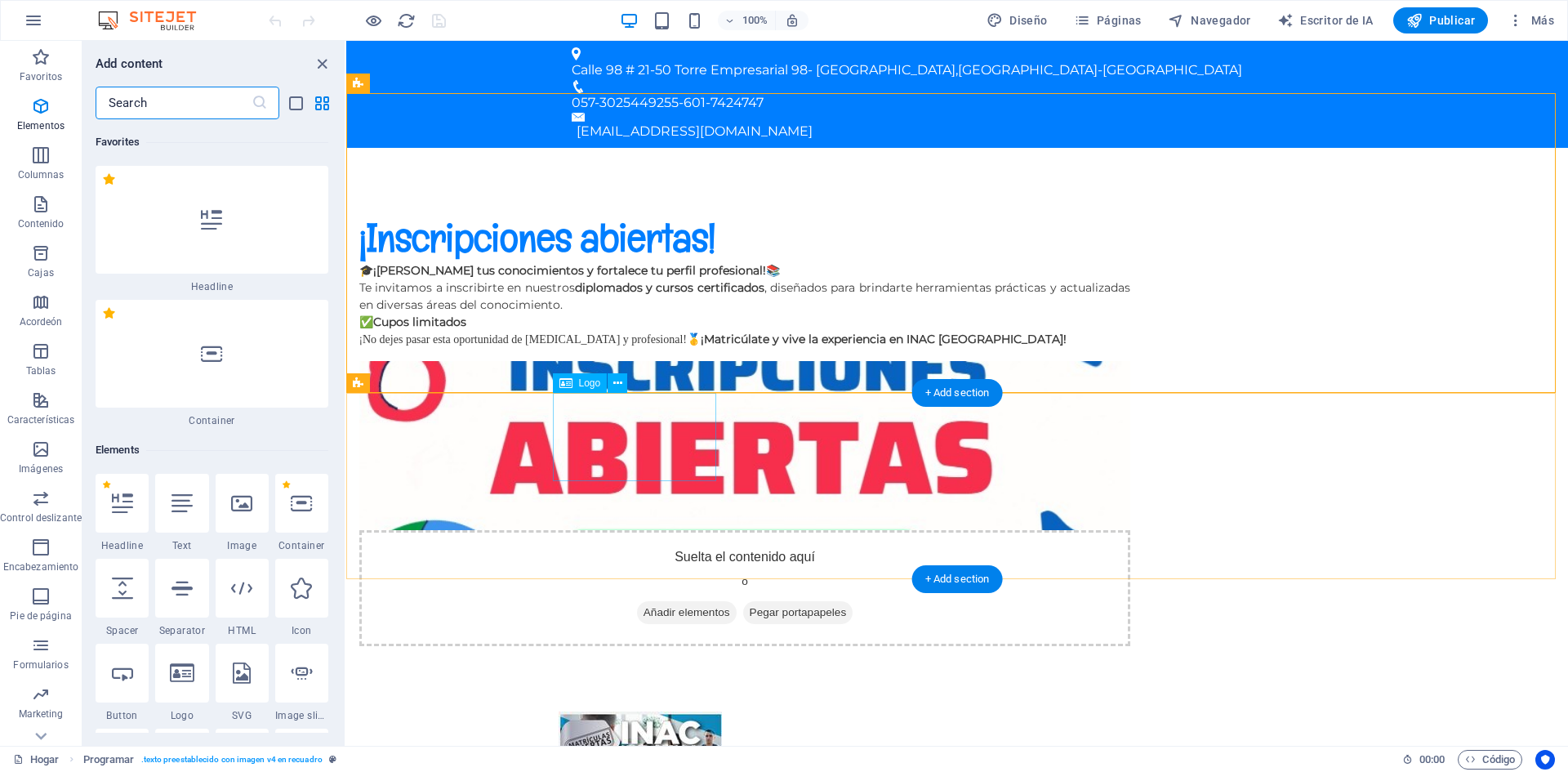
scroll to position [5191, 0]
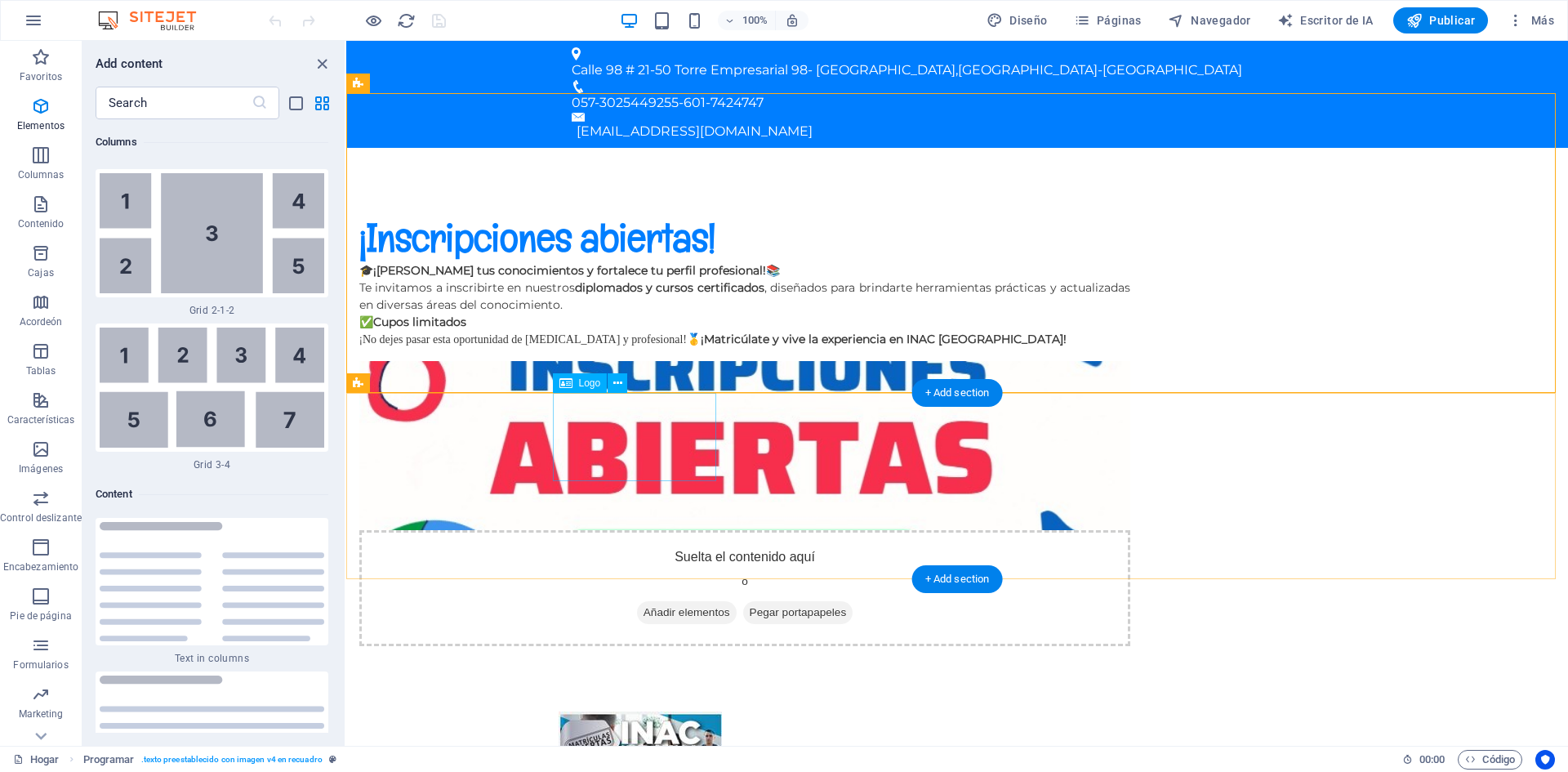
click at [651, 712] on div at bounding box center [957, 755] width 797 height 88
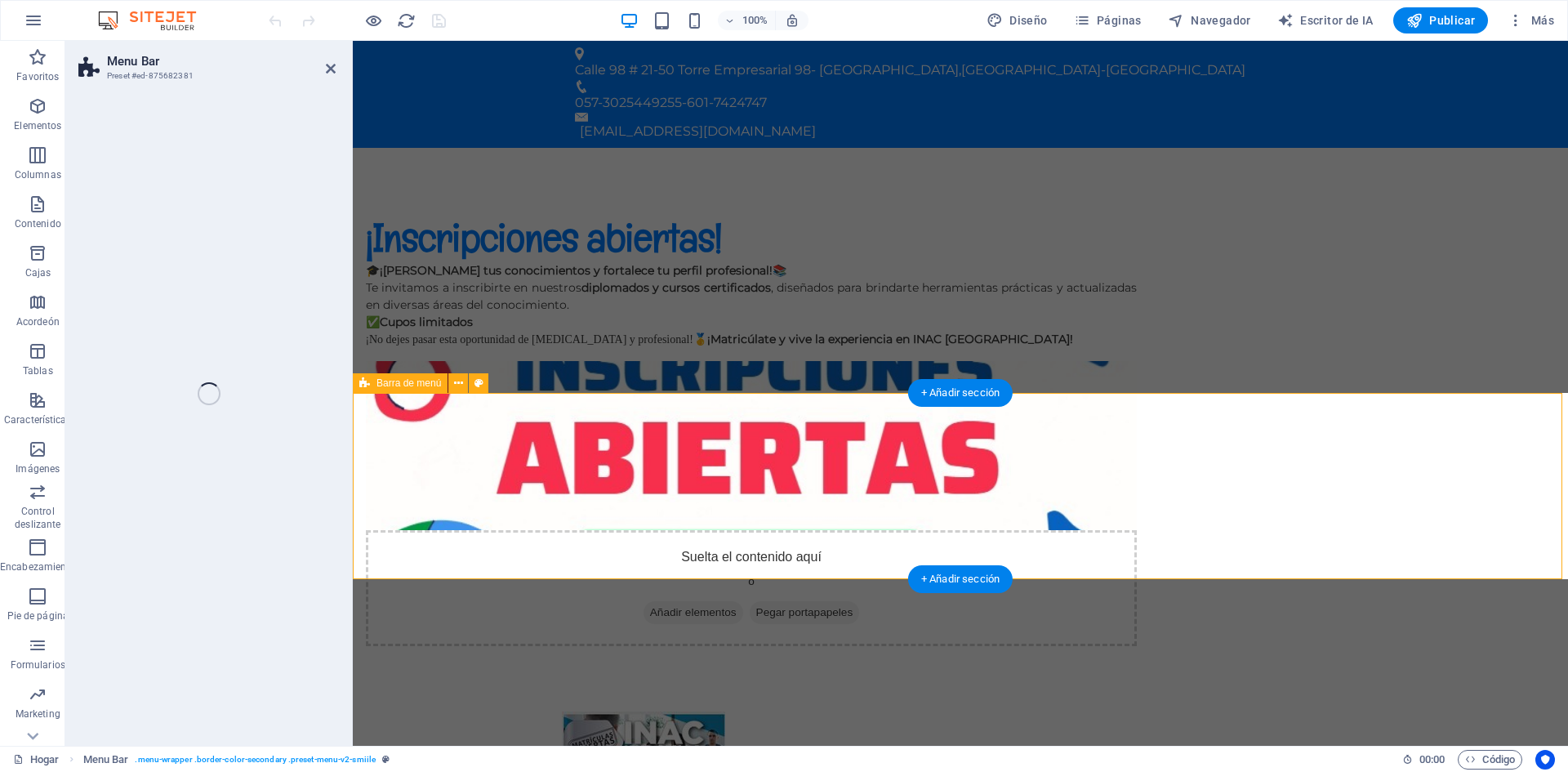
select select "header"
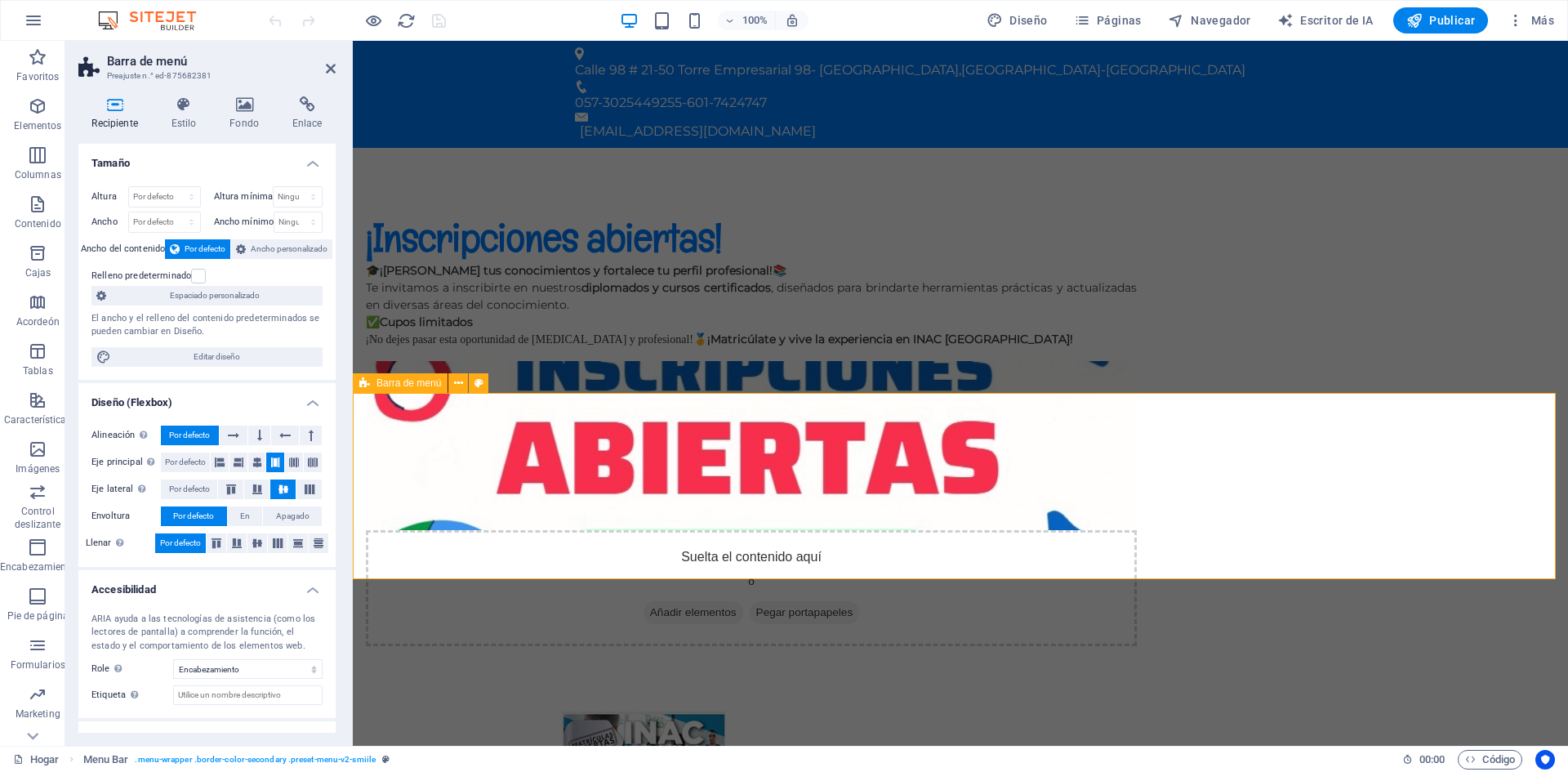
click at [461, 384] on icon at bounding box center [459, 384] width 9 height 18
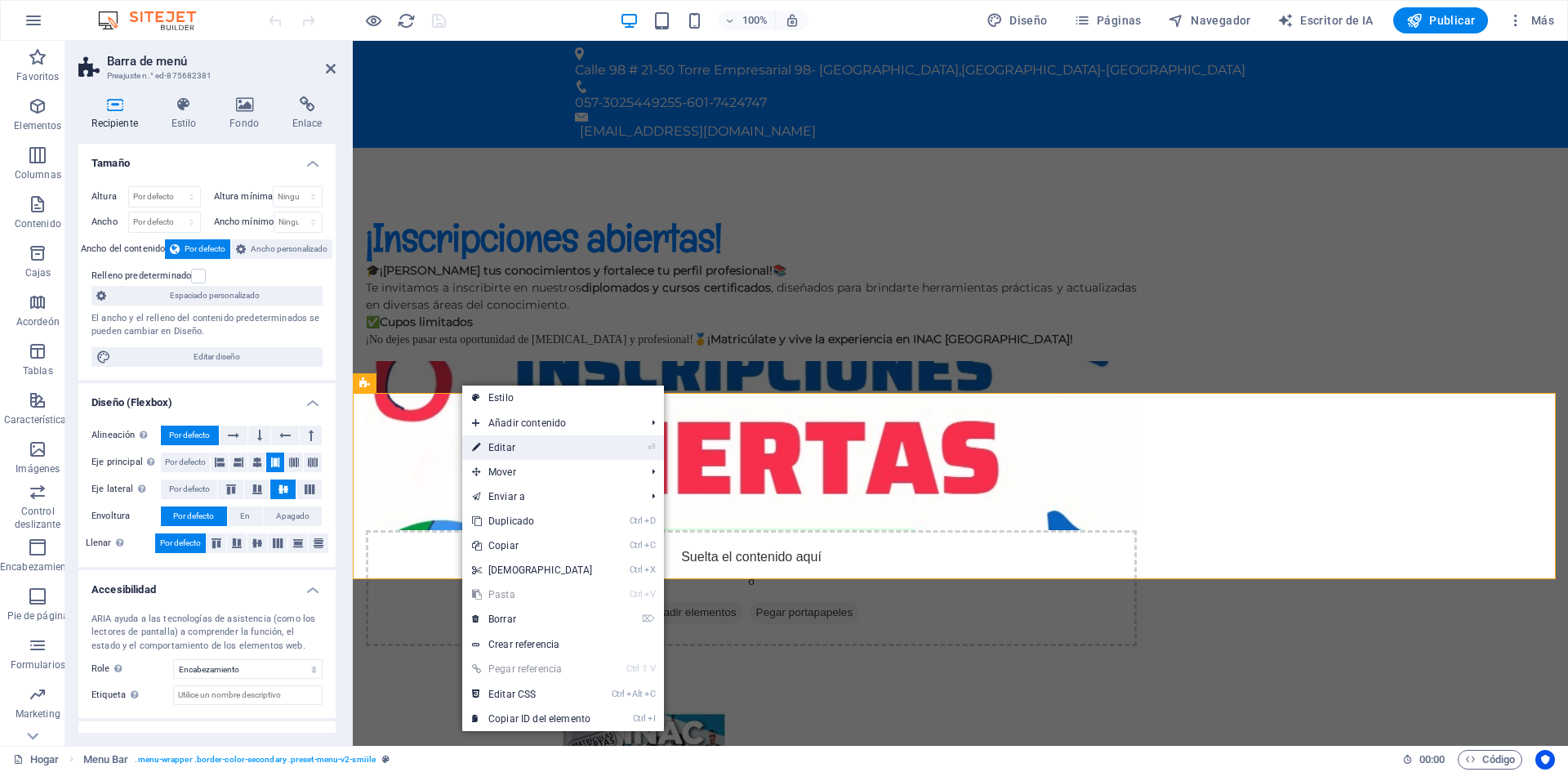
click at [493, 446] on font "Editar" at bounding box center [501, 448] width 27 height 11
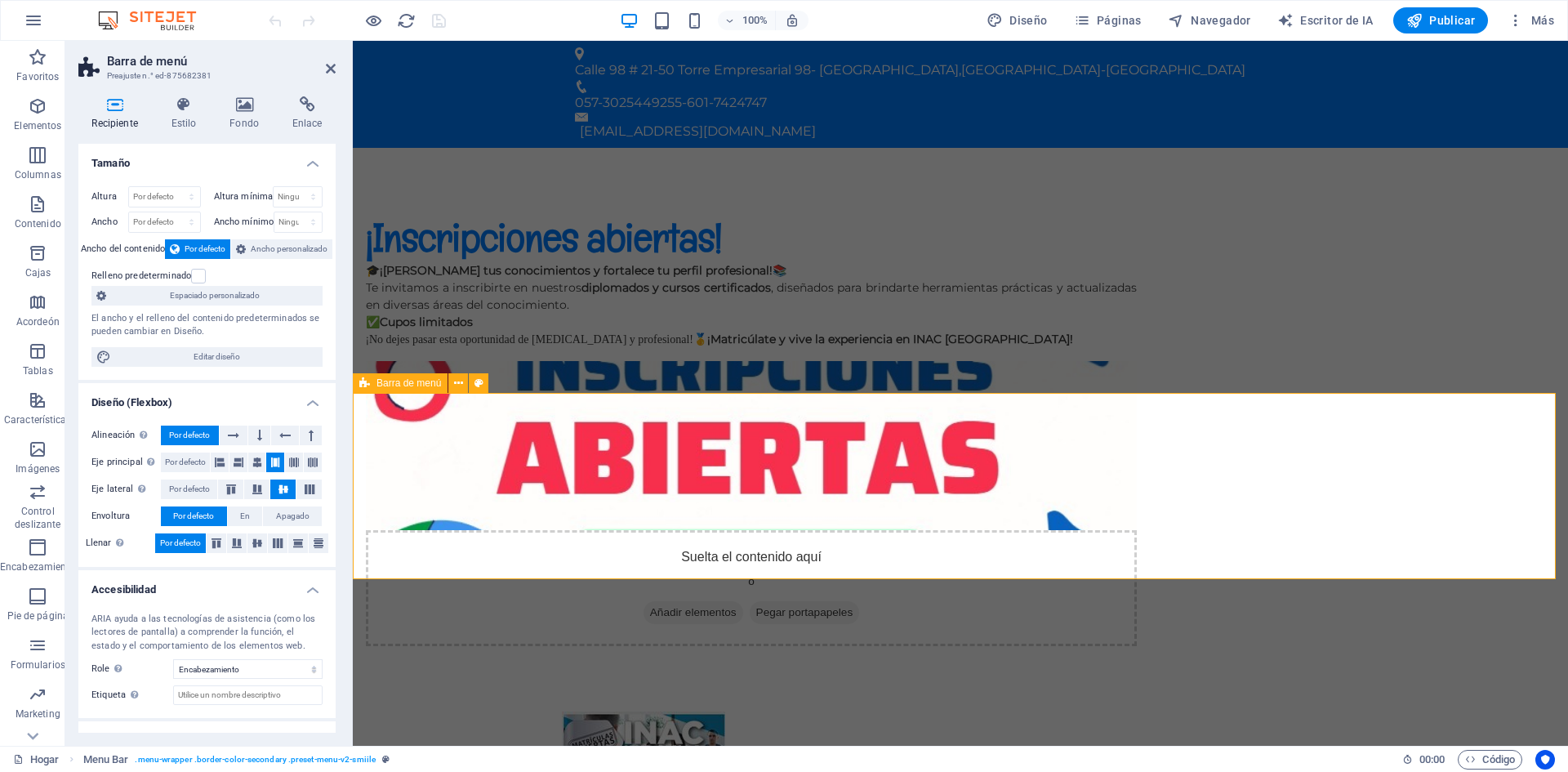
click at [183, 107] on icon at bounding box center [183, 105] width 52 height 17
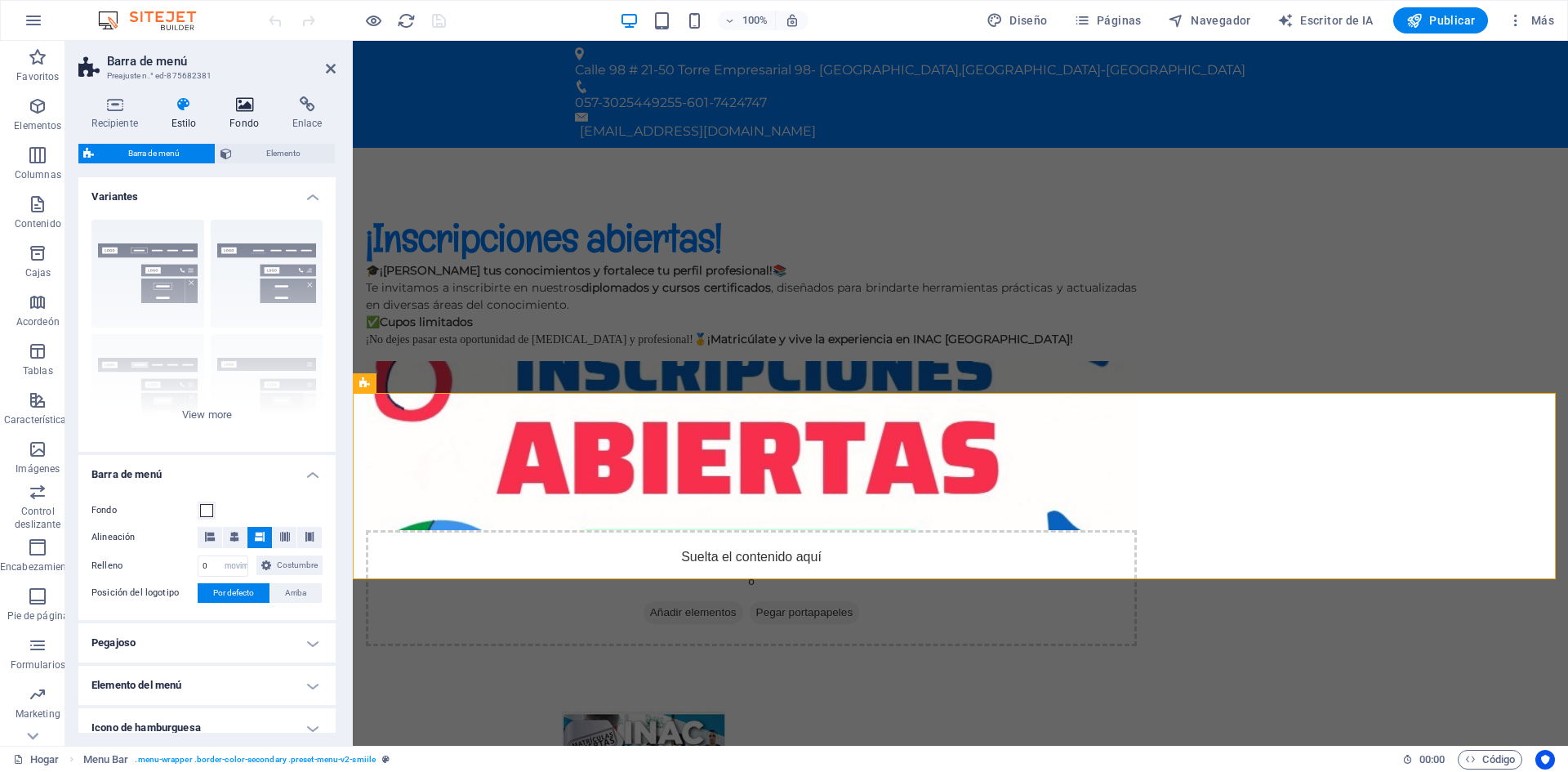
click at [244, 107] on icon at bounding box center [245, 105] width 57 height 17
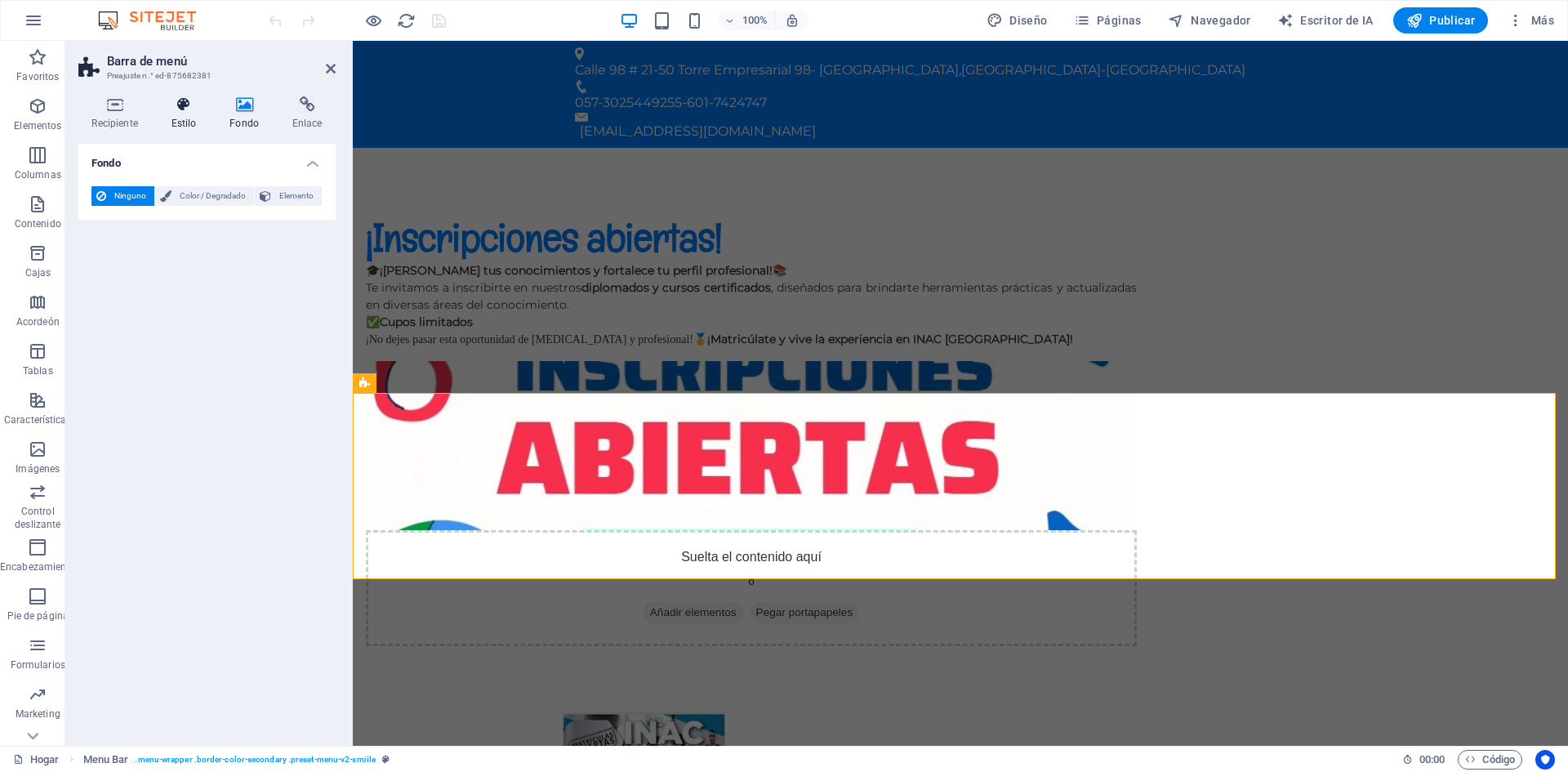
click at [172, 109] on icon at bounding box center [183, 105] width 52 height 17
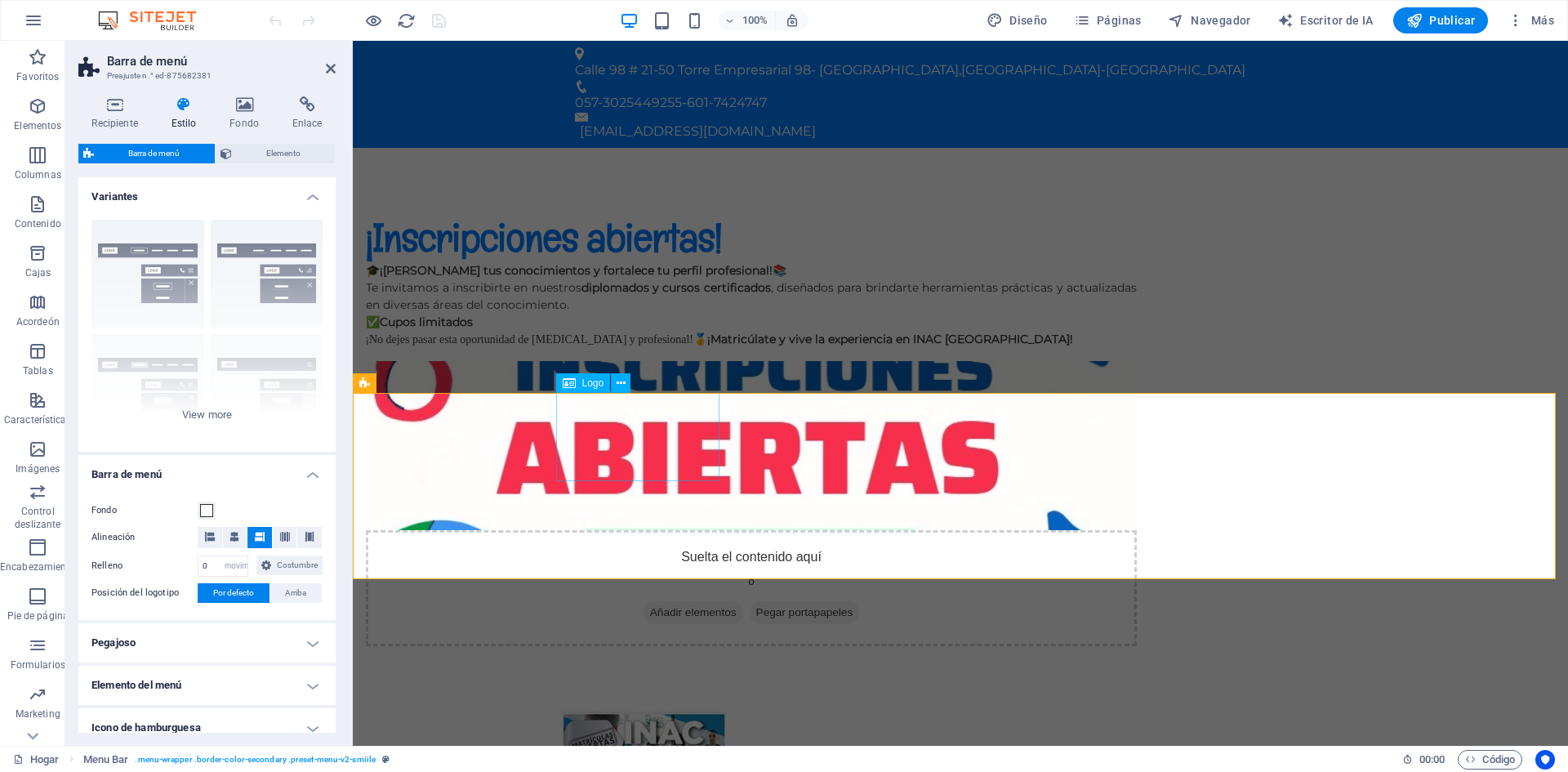
click at [611, 712] on div at bounding box center [960, 755] width 797 height 88
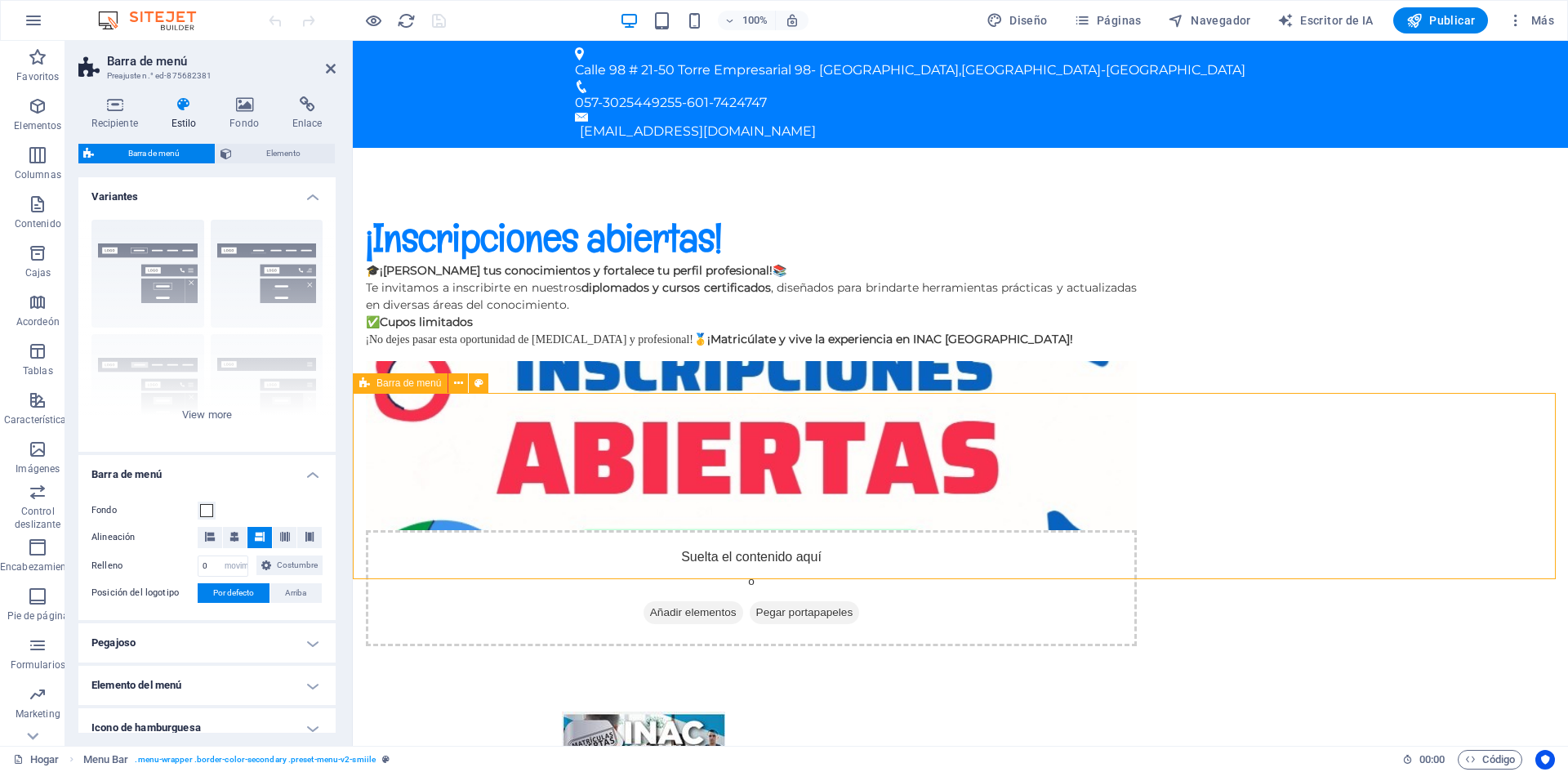
click at [417, 267] on div "¡Inscripciones abiertas! 🎓 ¡[PERSON_NAME] tus conocimientos y fortalece tu perf…" at bounding box center [961, 430] width 1216 height 563
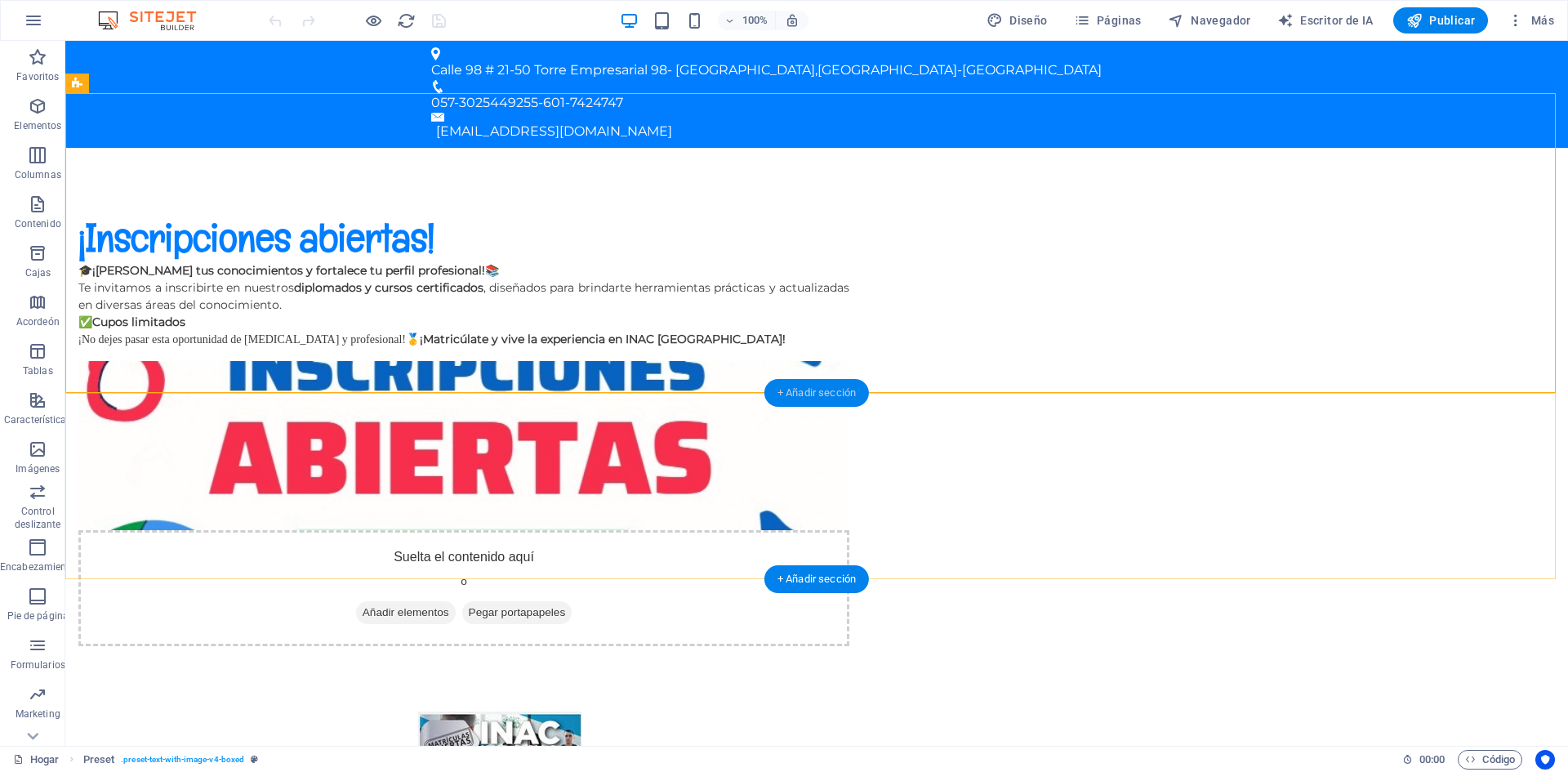
click at [824, 390] on font "+ Añadir sección" at bounding box center [816, 392] width 79 height 12
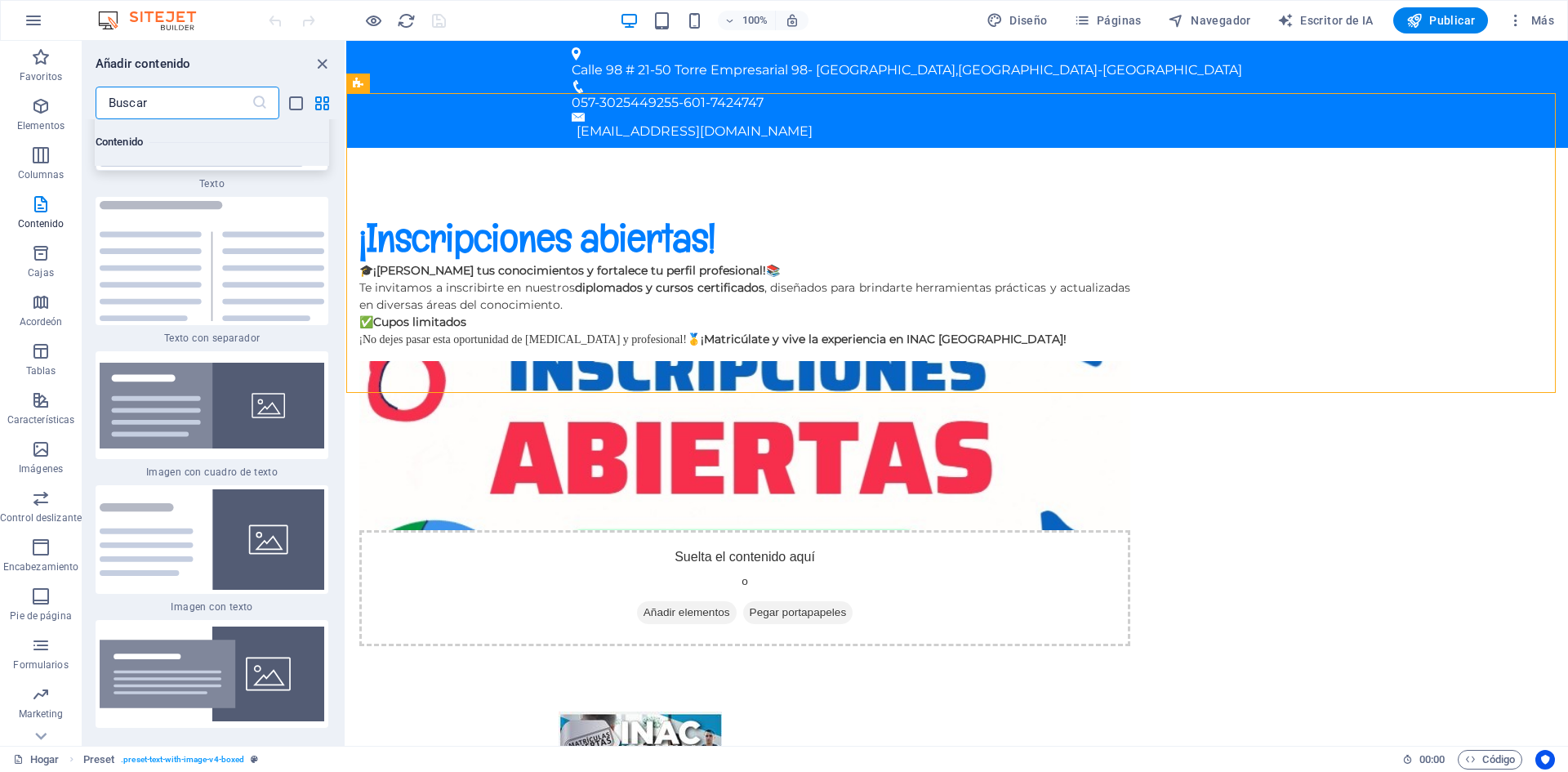
scroll to position [5867, 0]
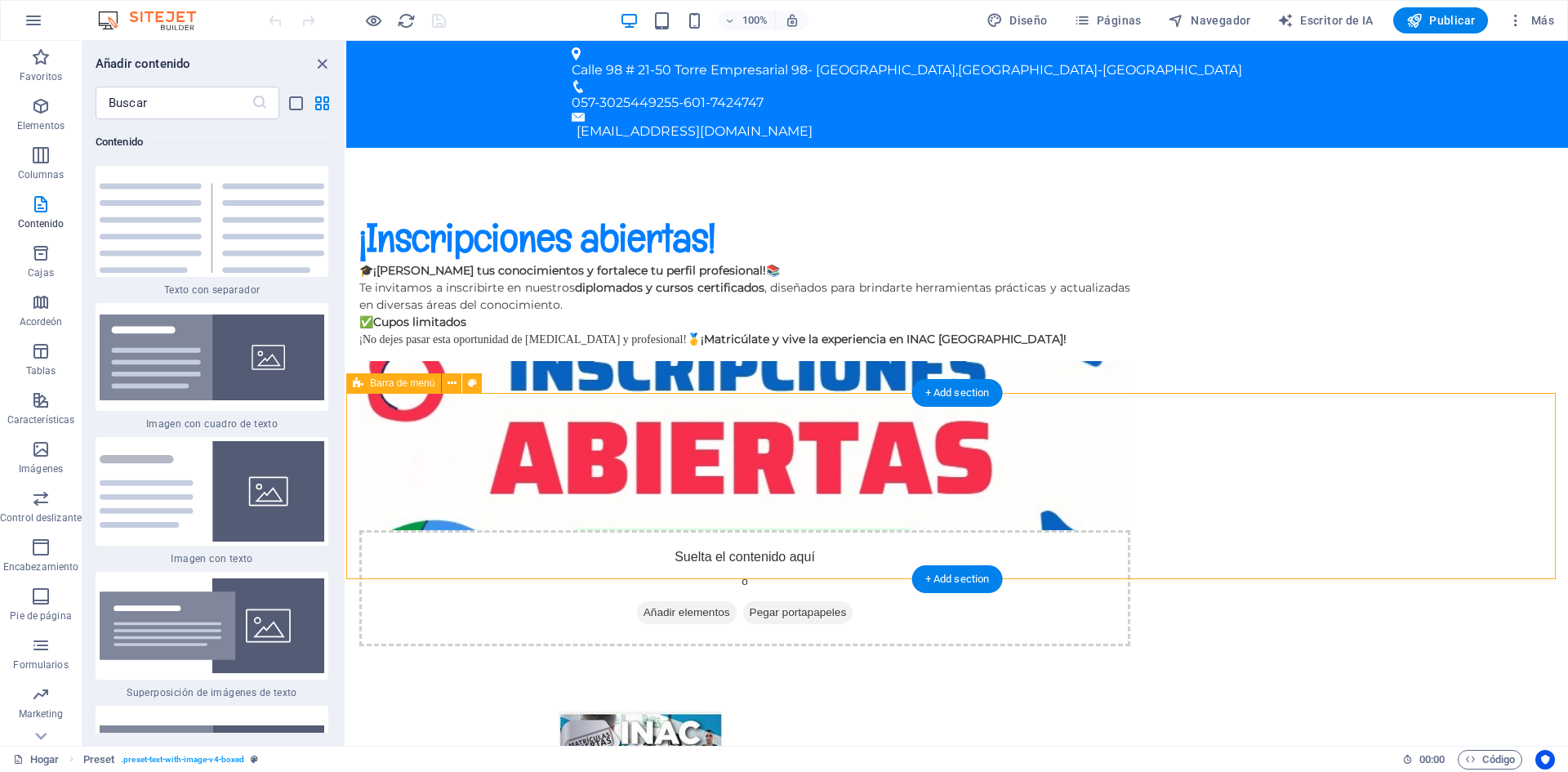
select select "rem"
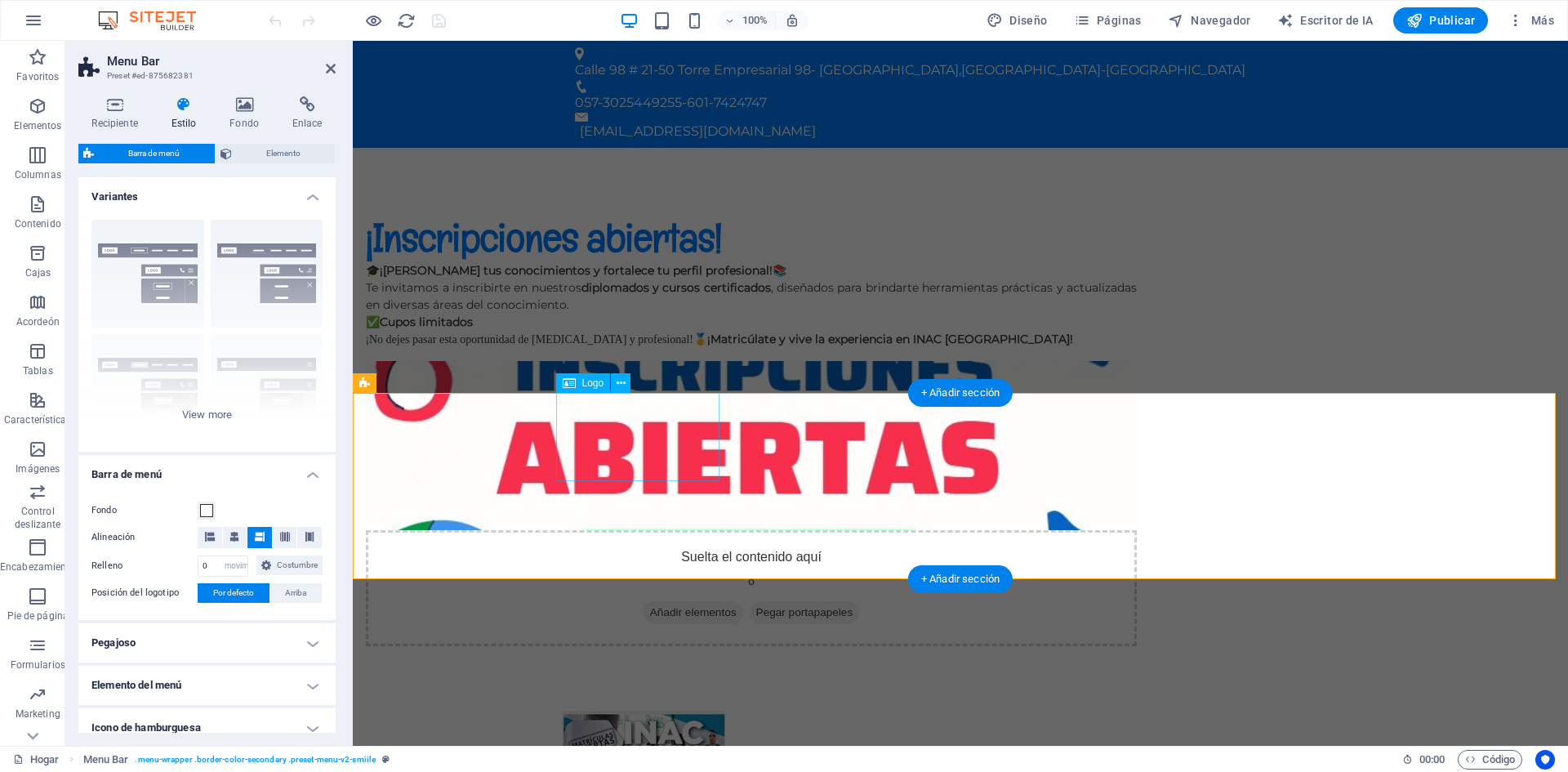
click at [651, 712] on div at bounding box center [960, 755] width 797 height 88
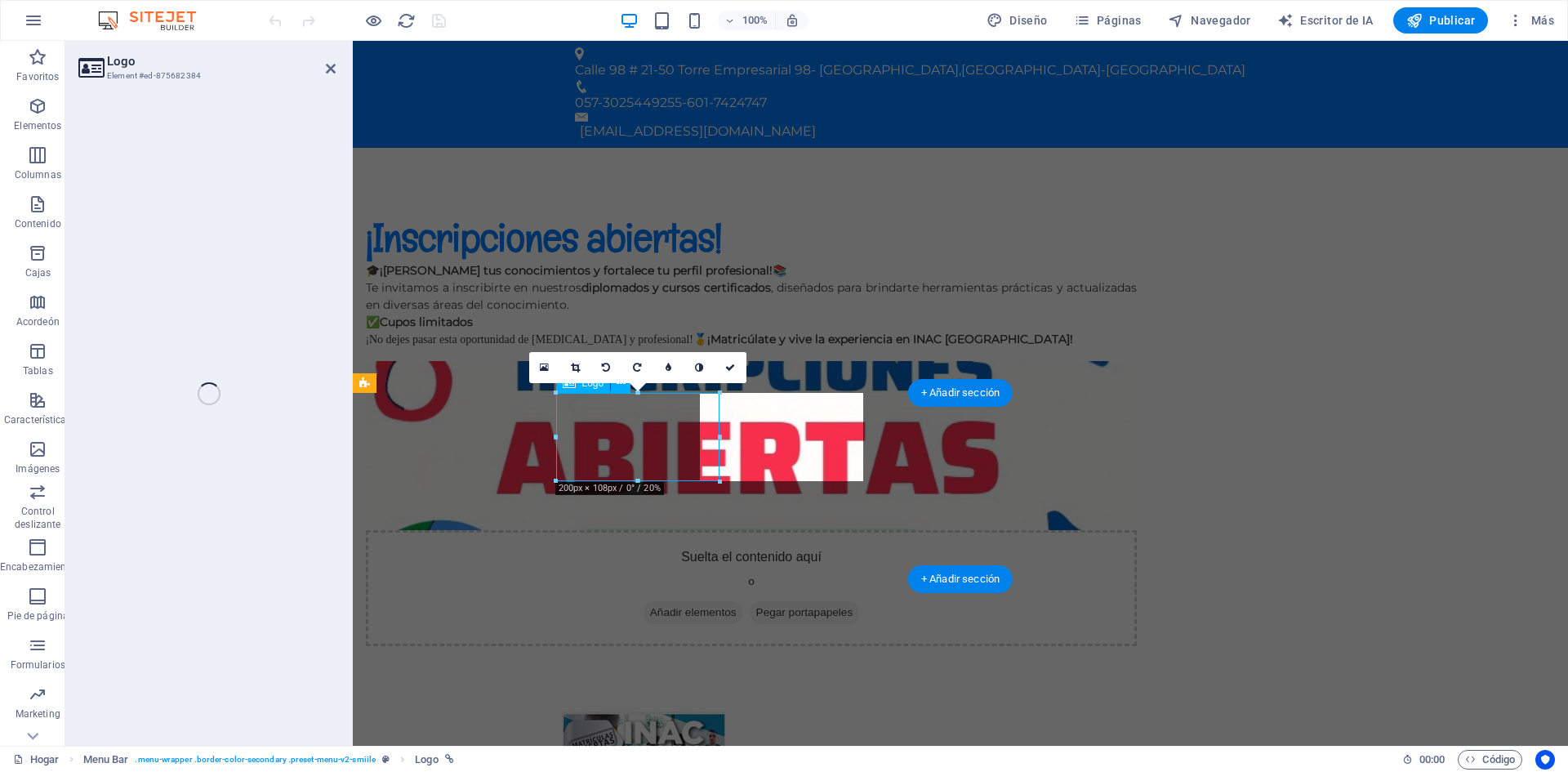
select select "px"
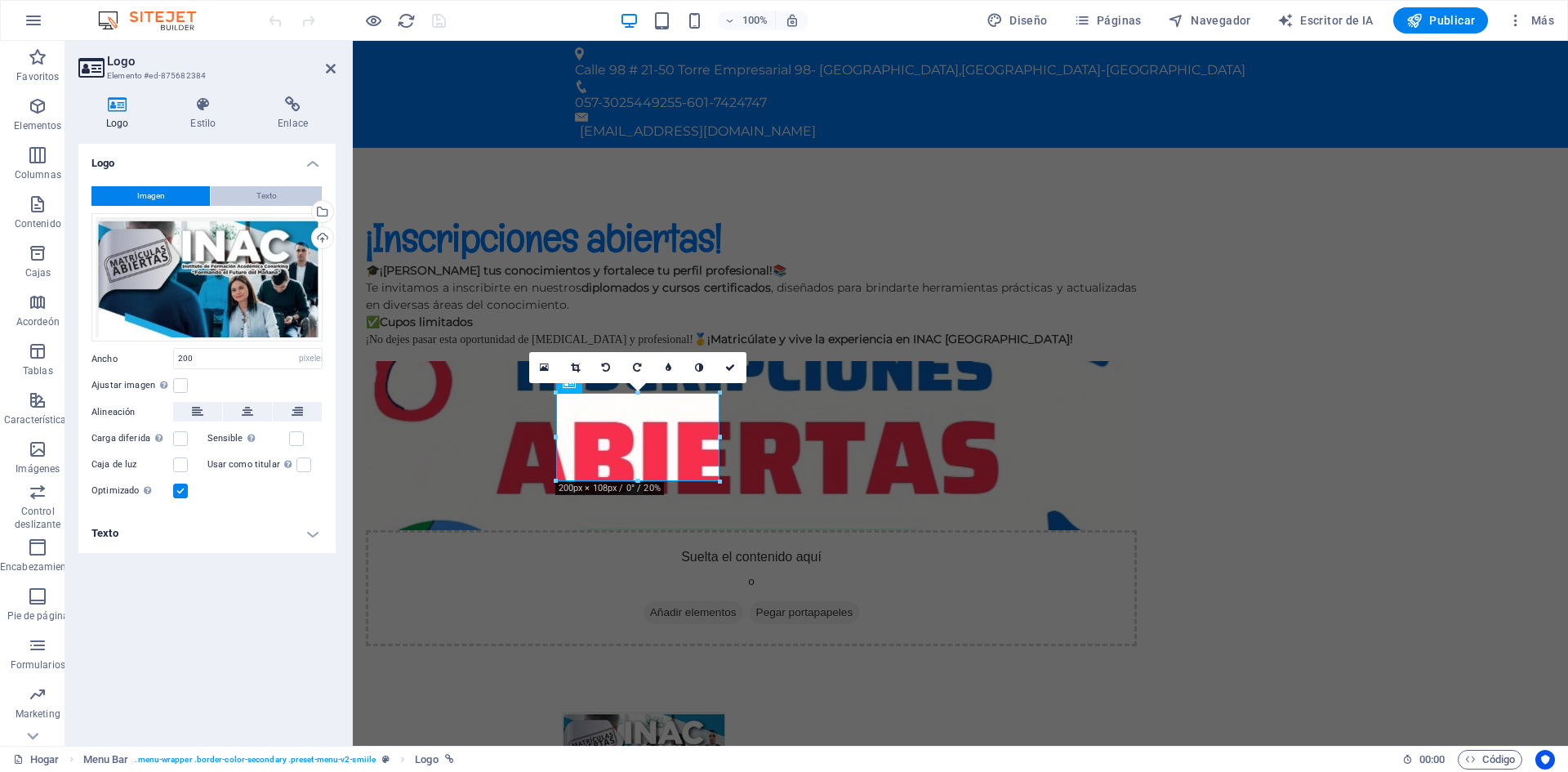
click at [259, 188] on span "Texto" at bounding box center [267, 196] width 20 height 19
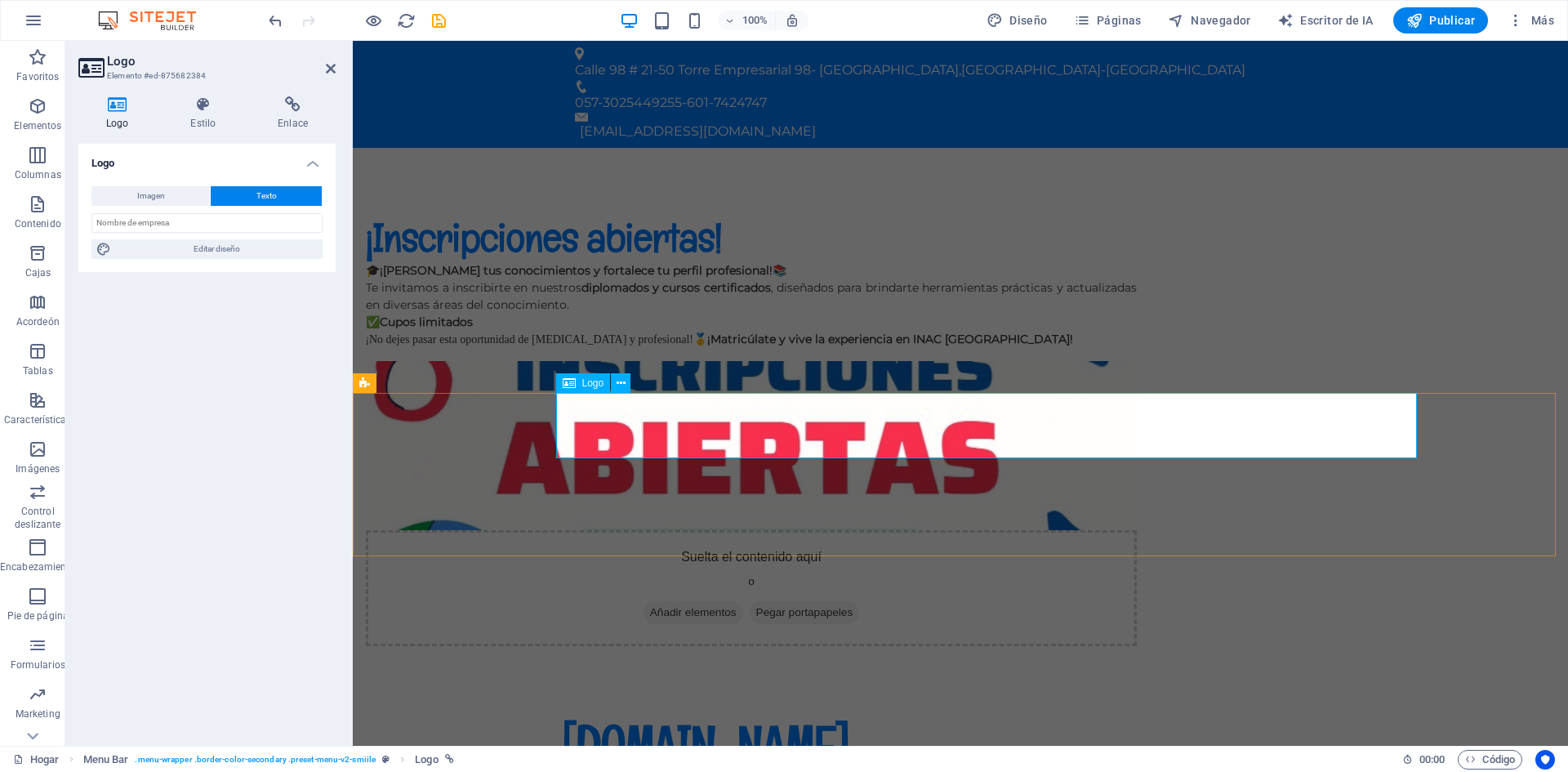
click at [623, 712] on div "[DOMAIN_NAME]" at bounding box center [960, 744] width 797 height 66
click at [624, 712] on div "[DOMAIN_NAME]" at bounding box center [960, 744] width 797 height 66
click at [272, 196] on font "Texto" at bounding box center [267, 196] width 20 height 9
click at [235, 251] on font "Editar diseño" at bounding box center [217, 249] width 46 height 9
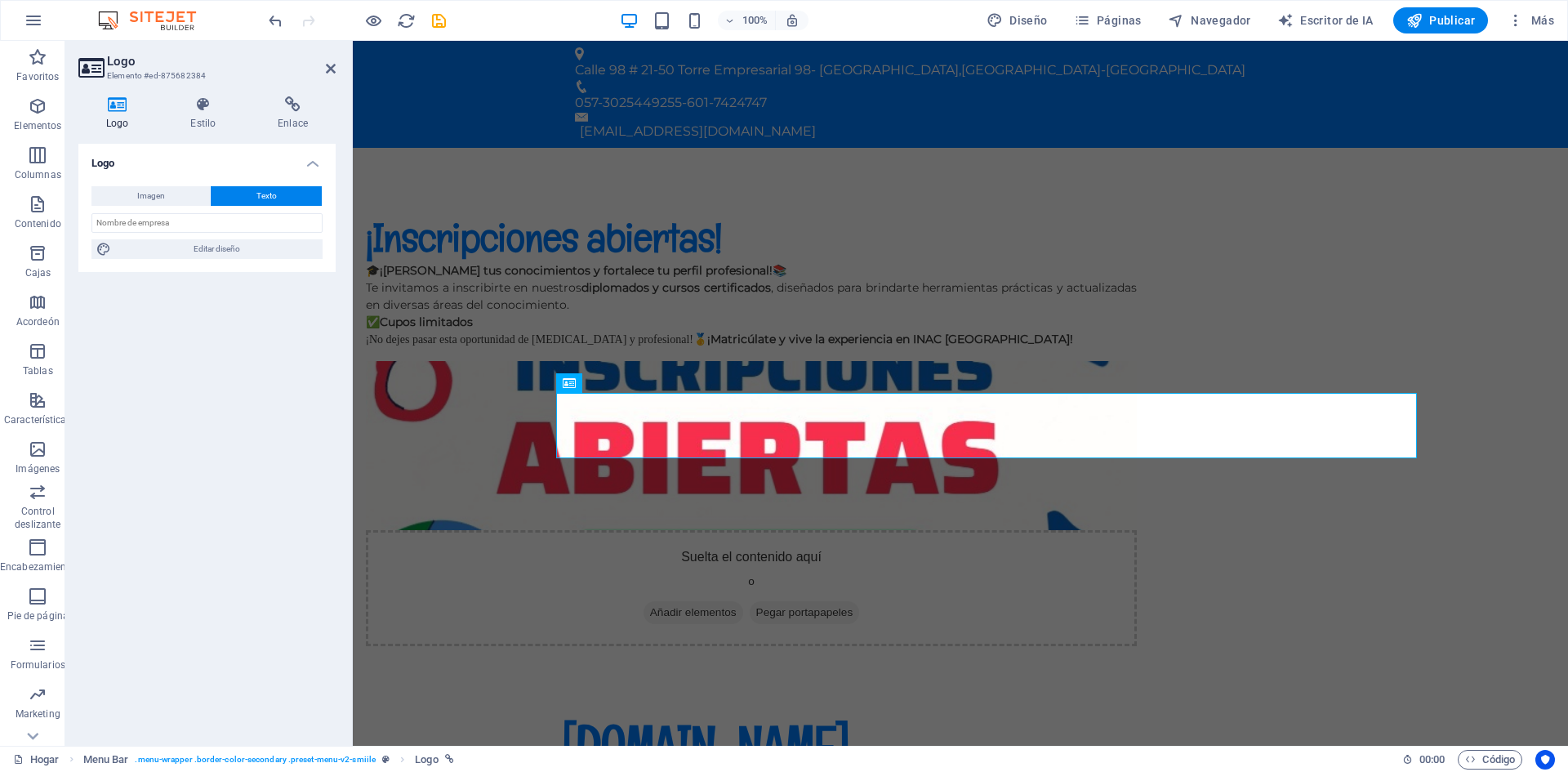
select select "px"
select select "400"
select select "px"
select select "rem"
select select "700"
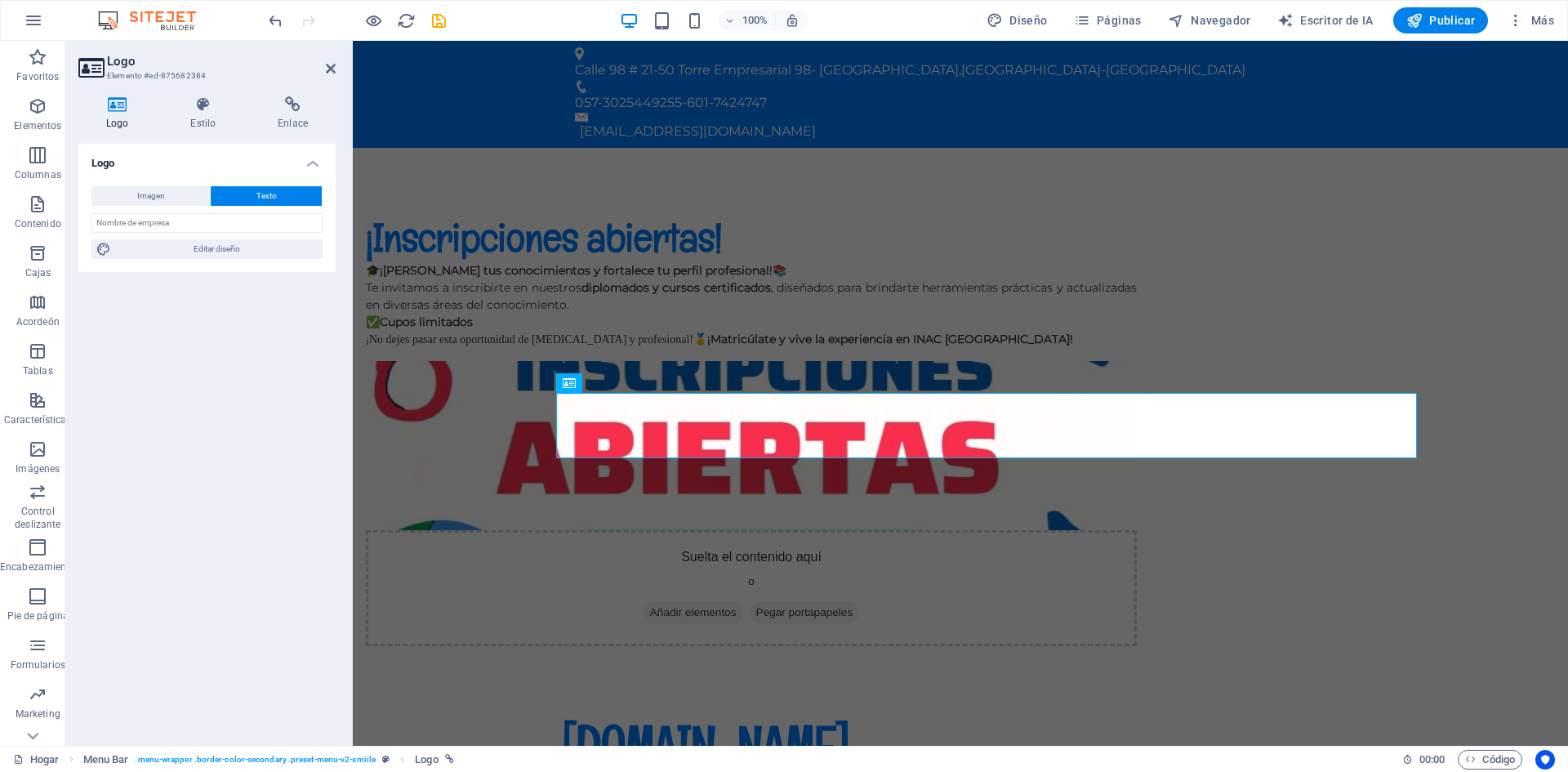
select select "px"
select select "rem"
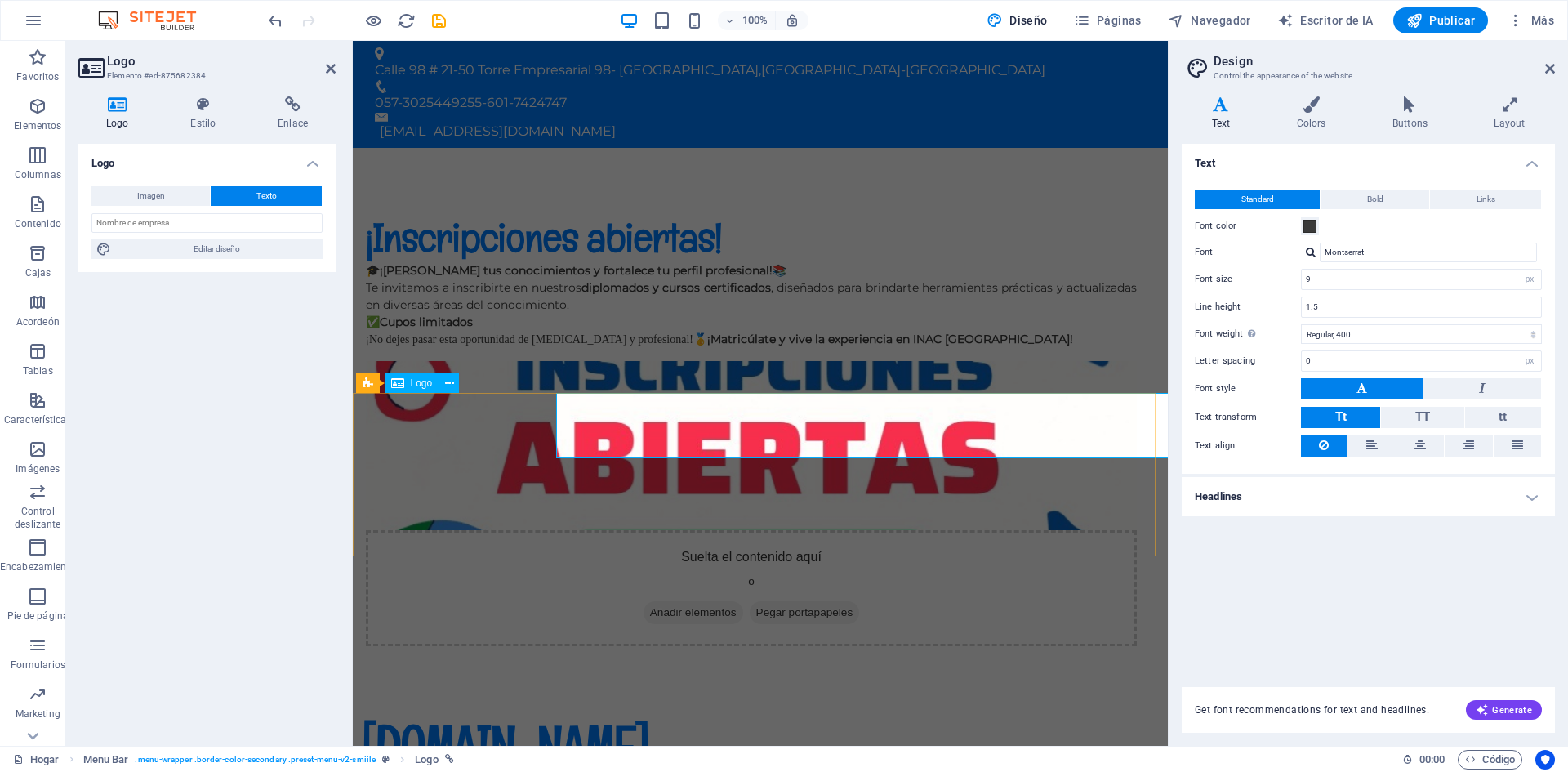
click at [707, 712] on div "[DOMAIN_NAME]" at bounding box center [760, 744] width 797 height 66
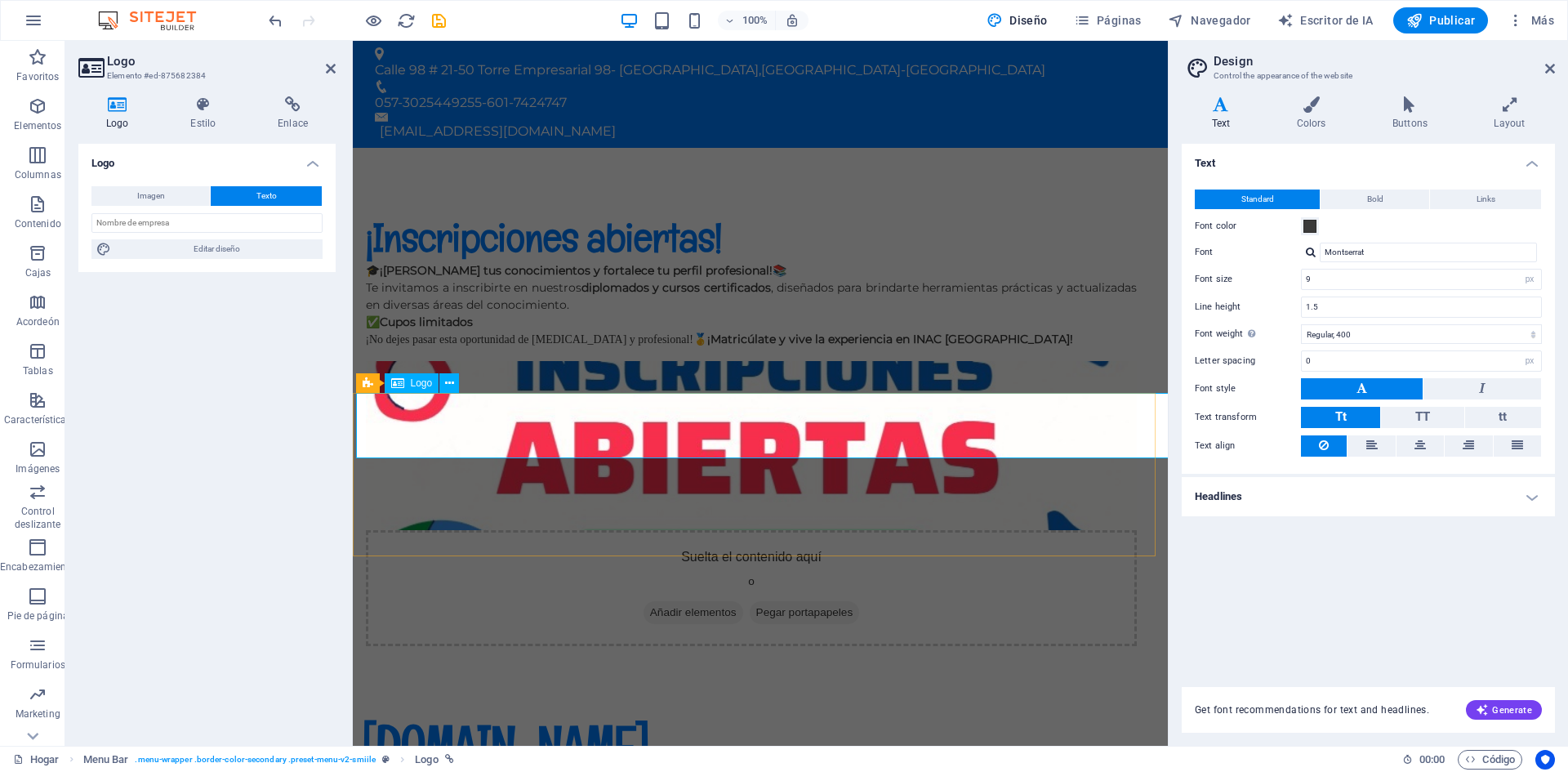
click at [707, 712] on div "[DOMAIN_NAME]" at bounding box center [760, 744] width 797 height 66
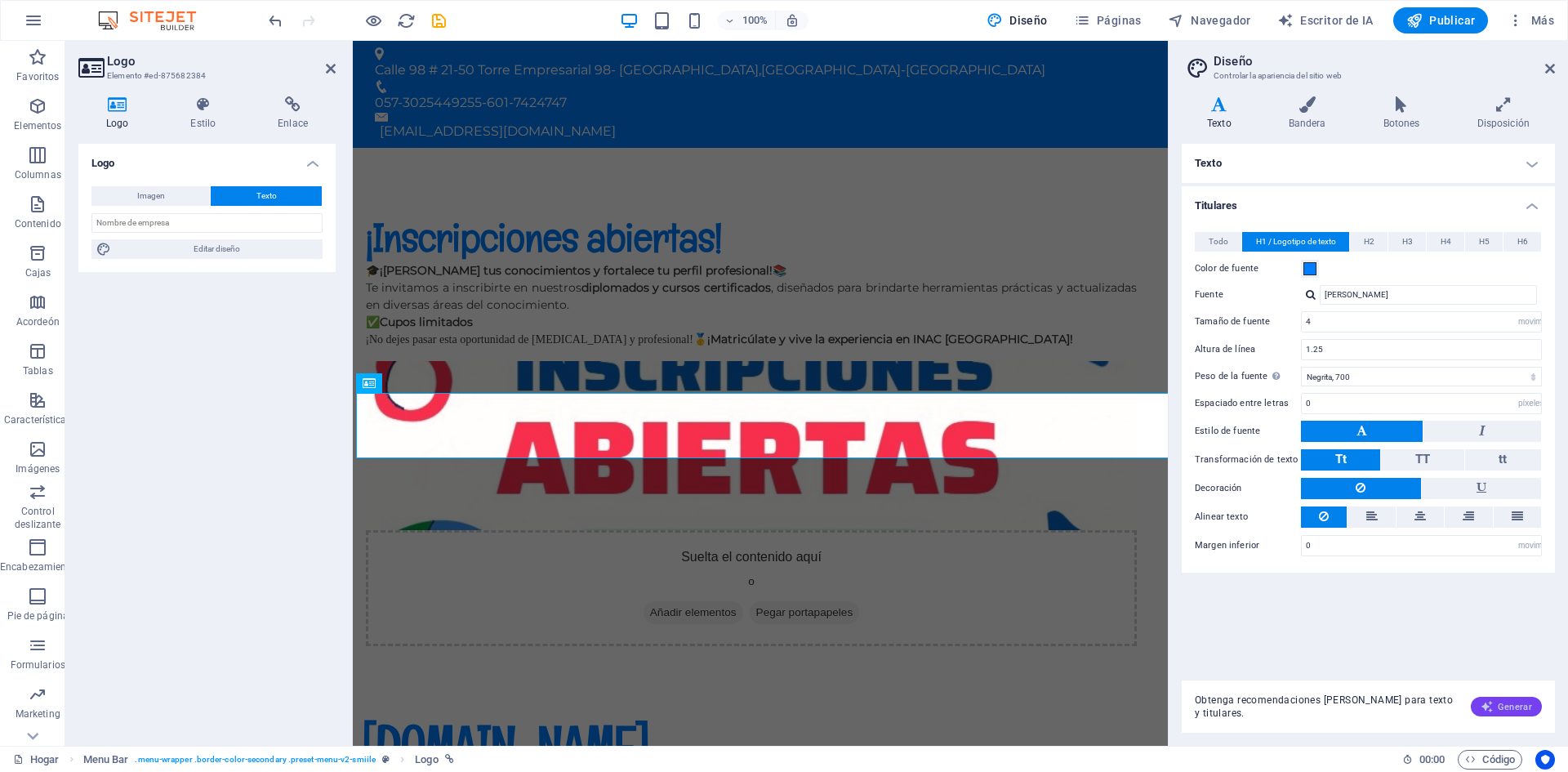
click at [1502, 704] on font "Generar" at bounding box center [1515, 706] width 34 height 10
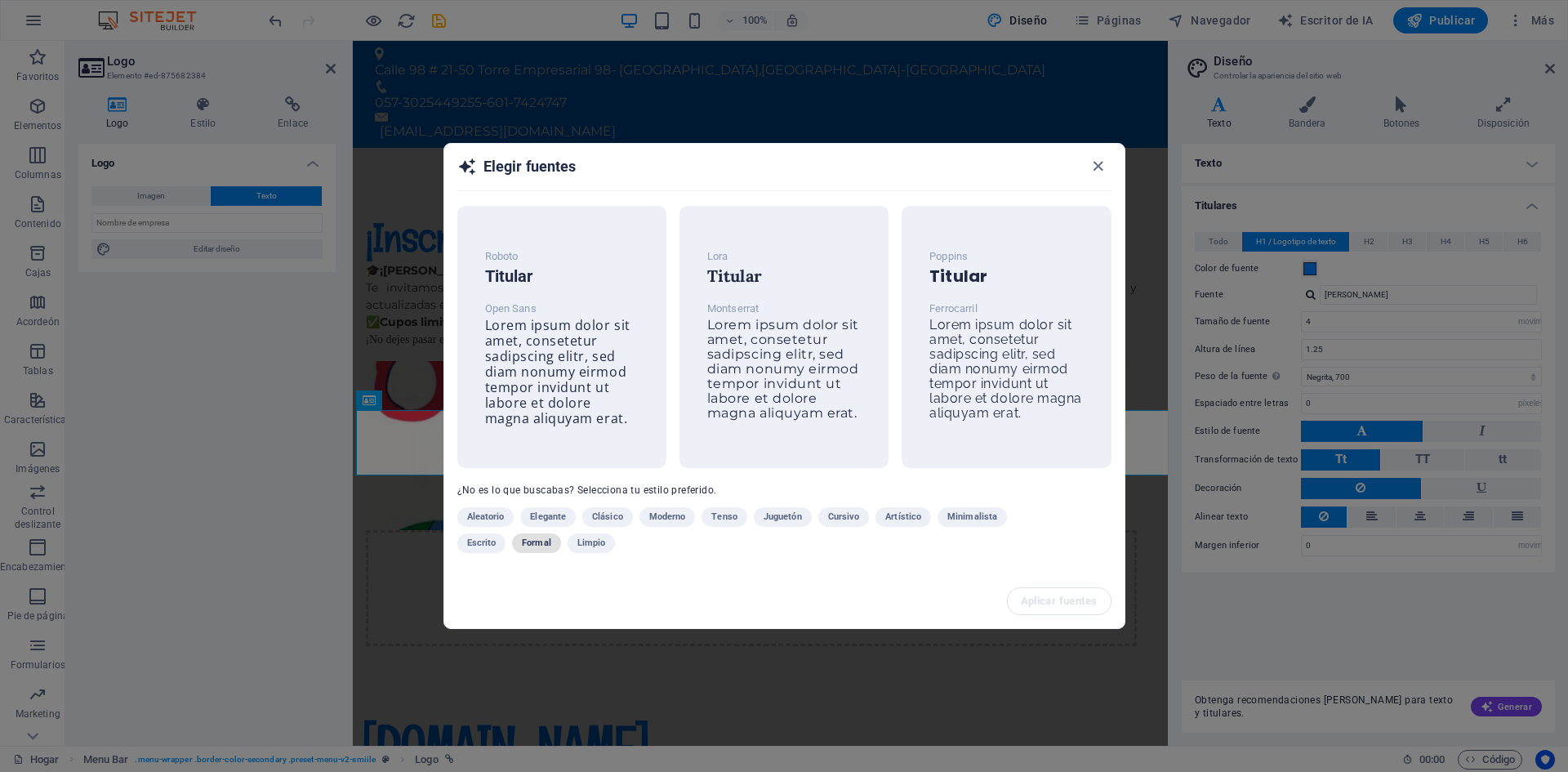
click at [540, 548] on font "Formal" at bounding box center [537, 542] width 30 height 10
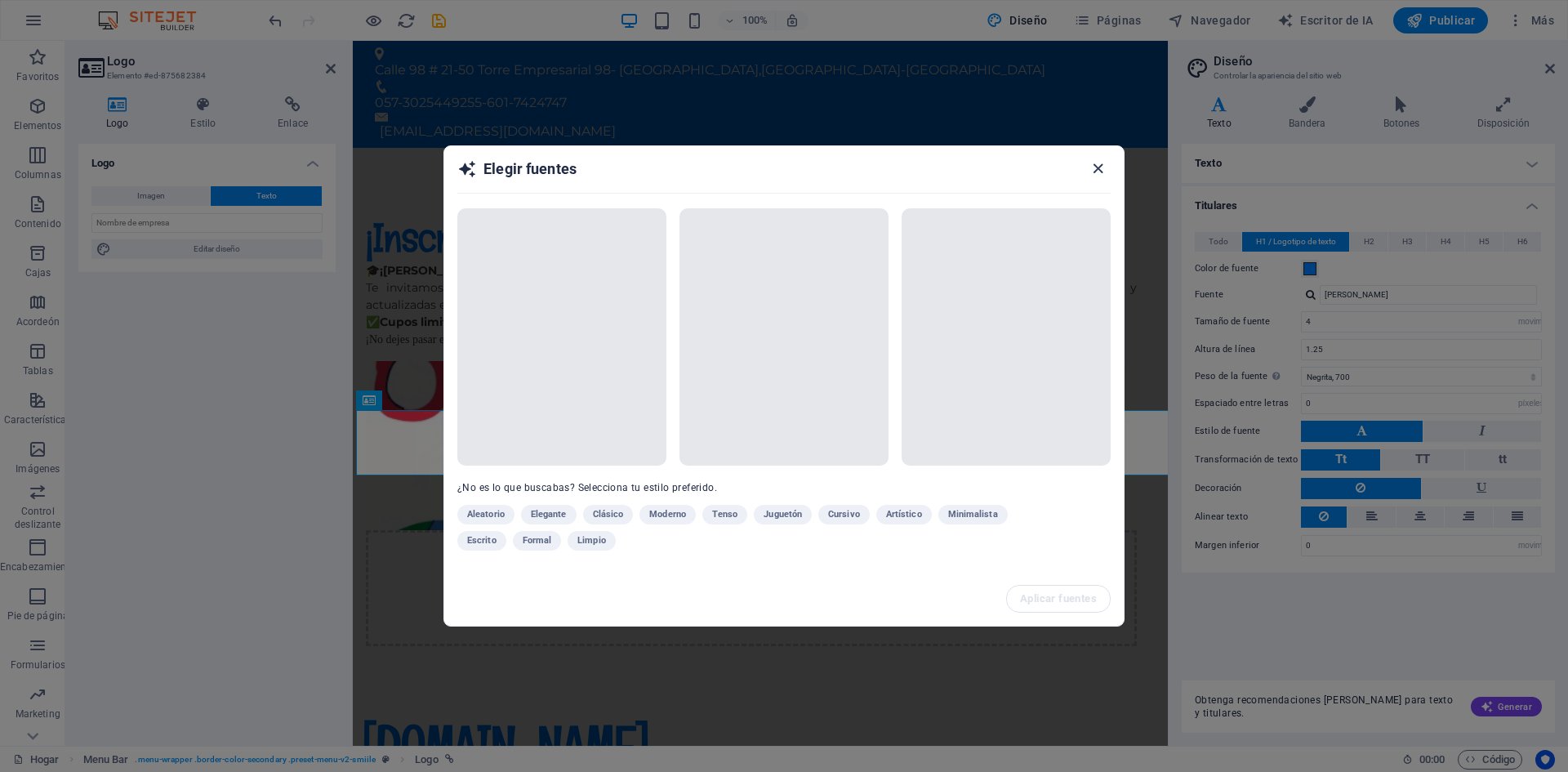
click at [1099, 164] on icon "button" at bounding box center [1098, 169] width 19 height 19
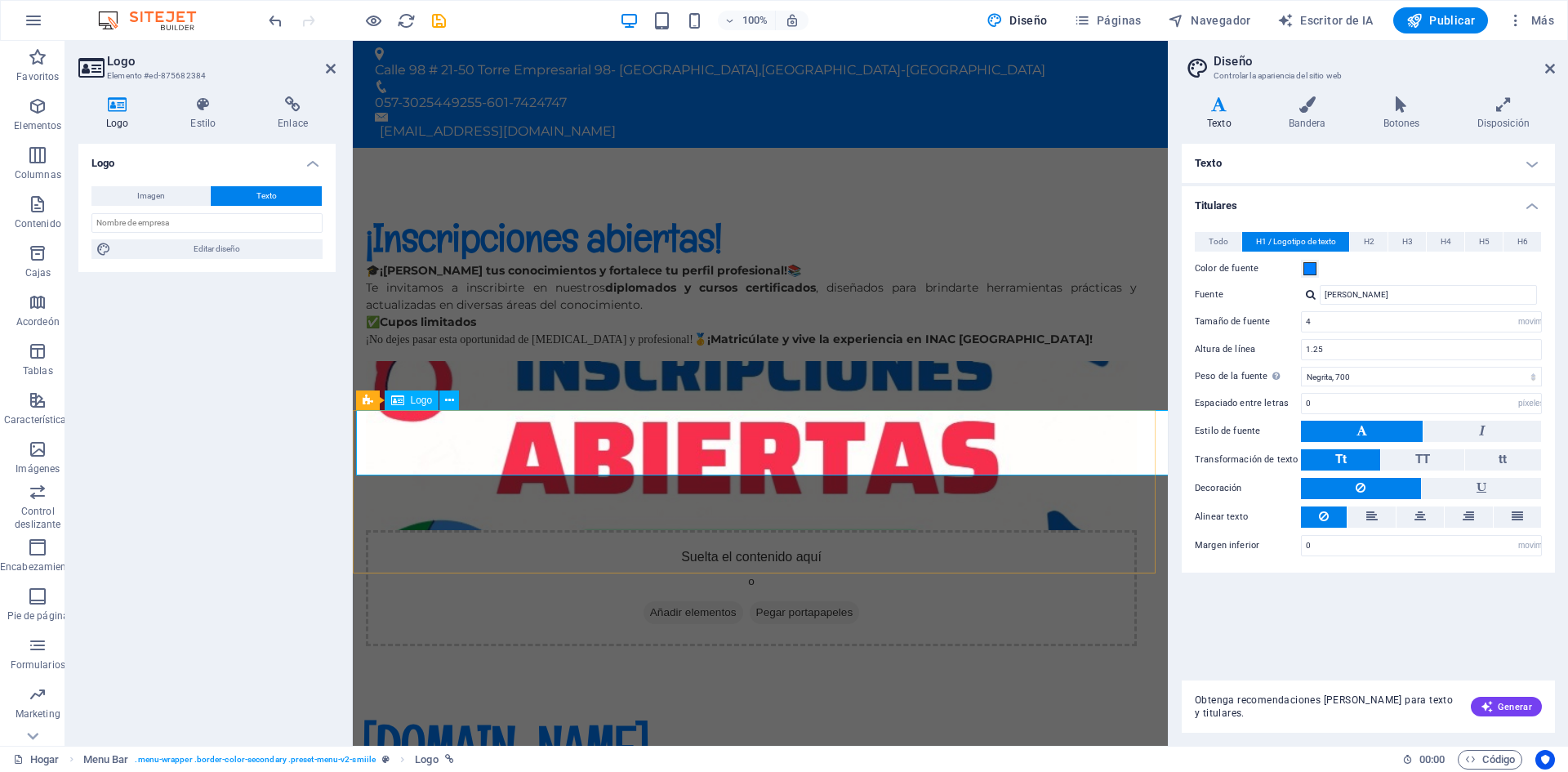
click at [659, 712] on div "[DOMAIN_NAME]" at bounding box center [760, 744] width 797 height 66
click at [465, 401] on button at bounding box center [458, 399] width 19 height 19
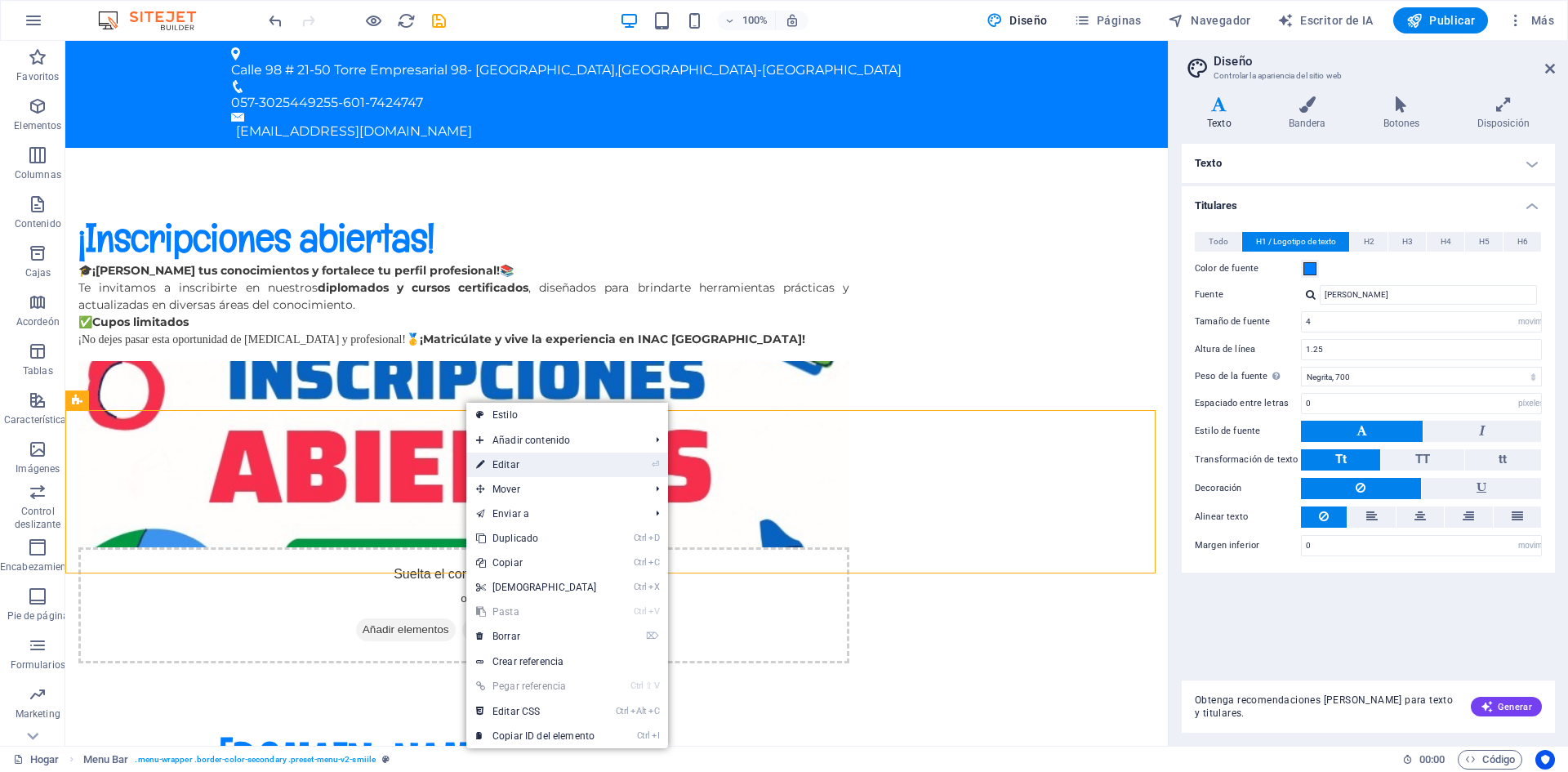
click at [512, 463] on font "Editar" at bounding box center [506, 464] width 27 height 11
select select "rem"
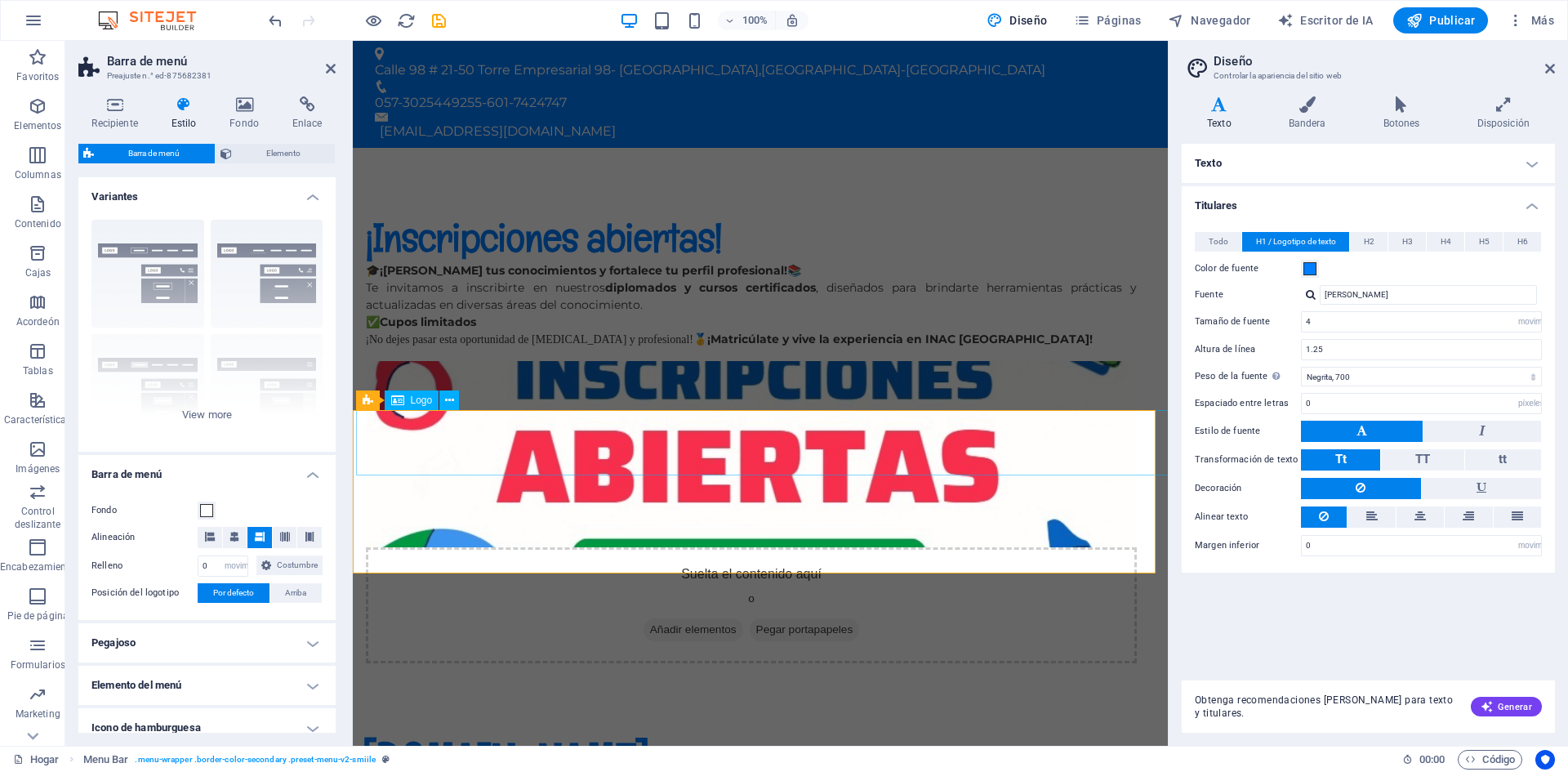
click at [665, 728] on div "[DOMAIN_NAME]" at bounding box center [760, 761] width 797 height 66
click at [449, 728] on div "[DOMAIN_NAME]" at bounding box center [760, 761] width 797 height 66
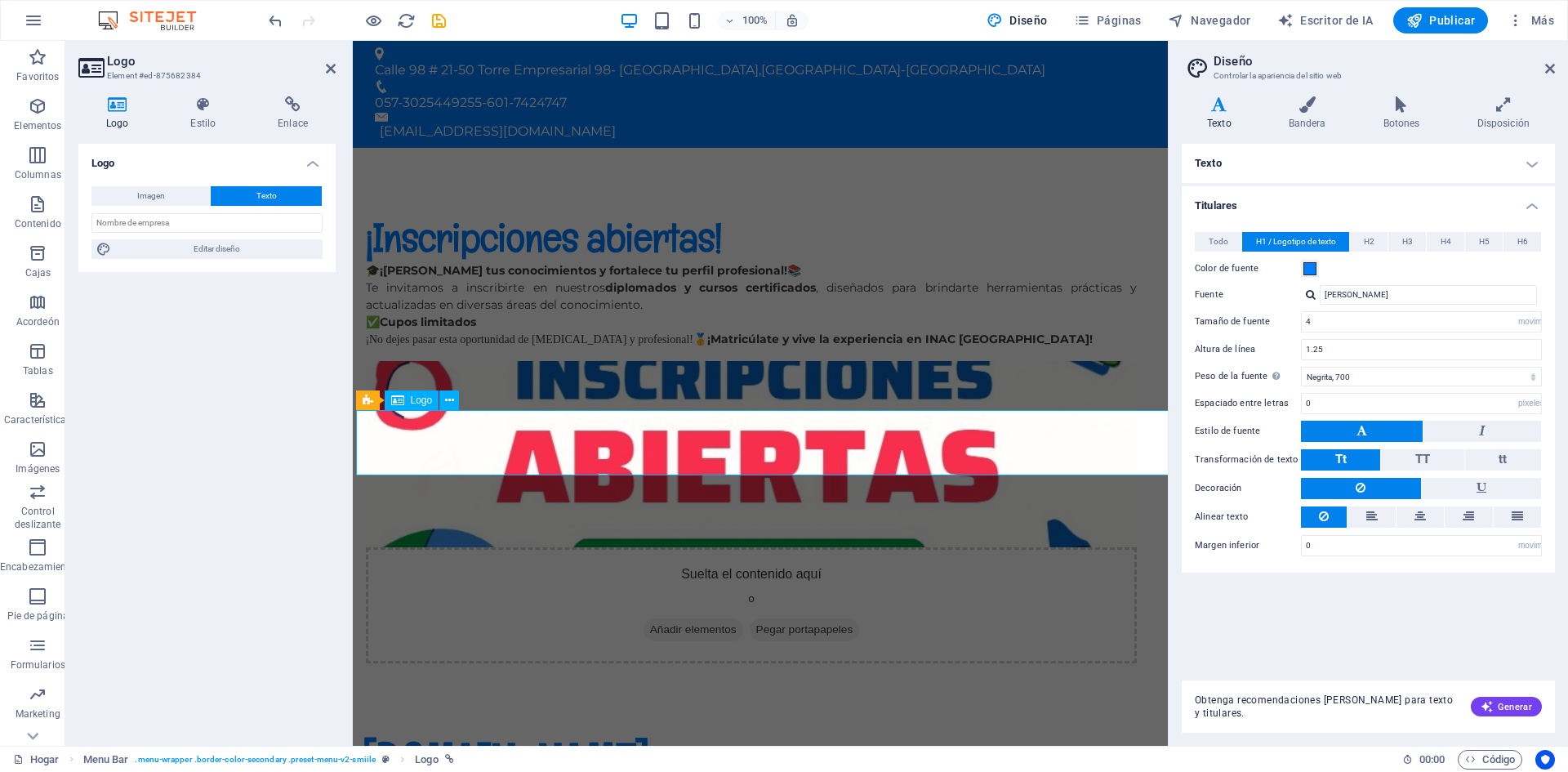
click at [452, 728] on div "[DOMAIN_NAME]" at bounding box center [760, 761] width 797 height 66
click at [763, 728] on div "[DOMAIN_NAME]" at bounding box center [760, 761] width 797 height 66
click at [1132, 728] on div "[DOMAIN_NAME]" at bounding box center [760, 761] width 797 height 66
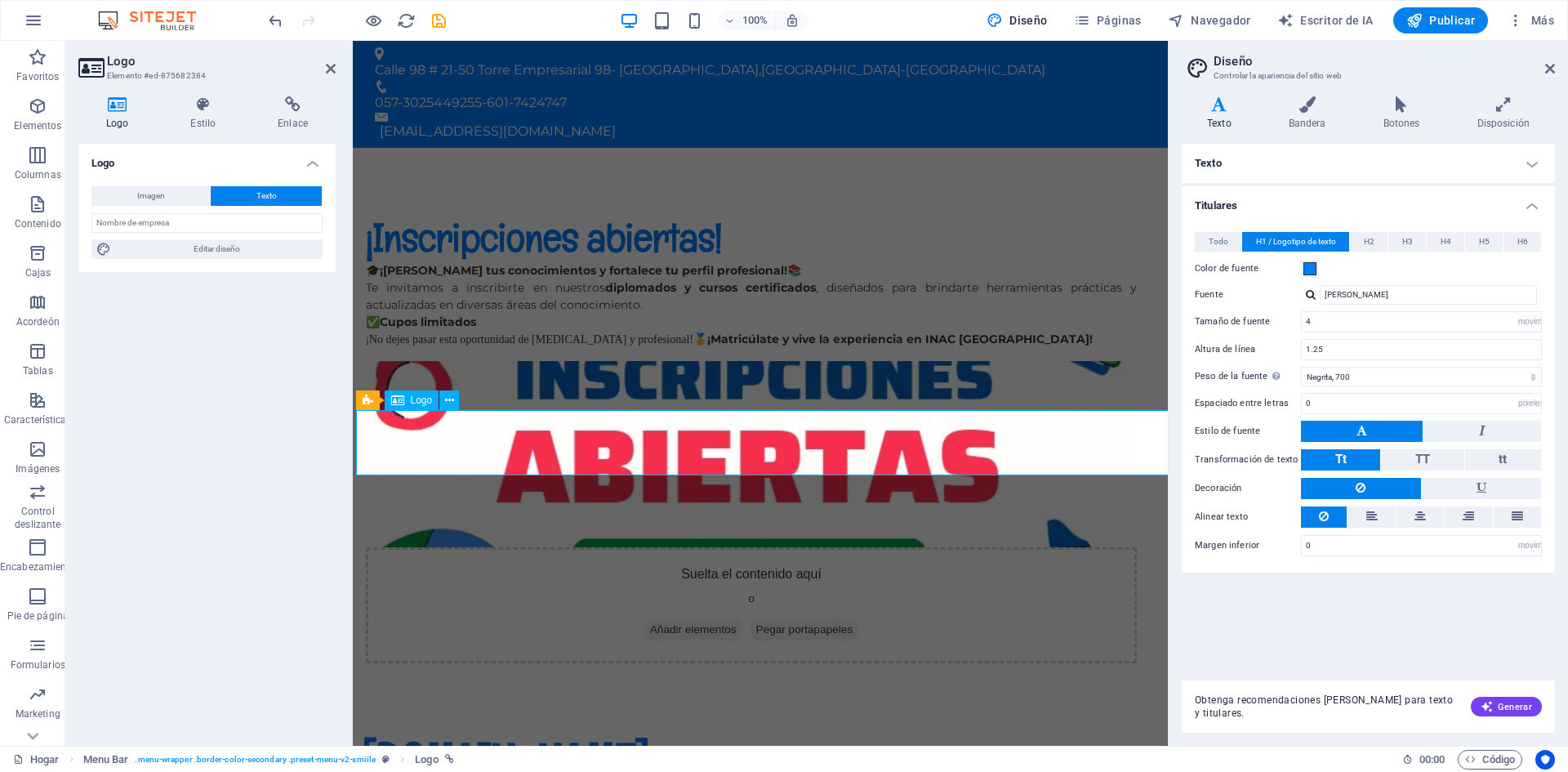
click at [1132, 728] on div "[DOMAIN_NAME]" at bounding box center [760, 761] width 797 height 66
click at [163, 194] on font "Imagen" at bounding box center [151, 196] width 28 height 9
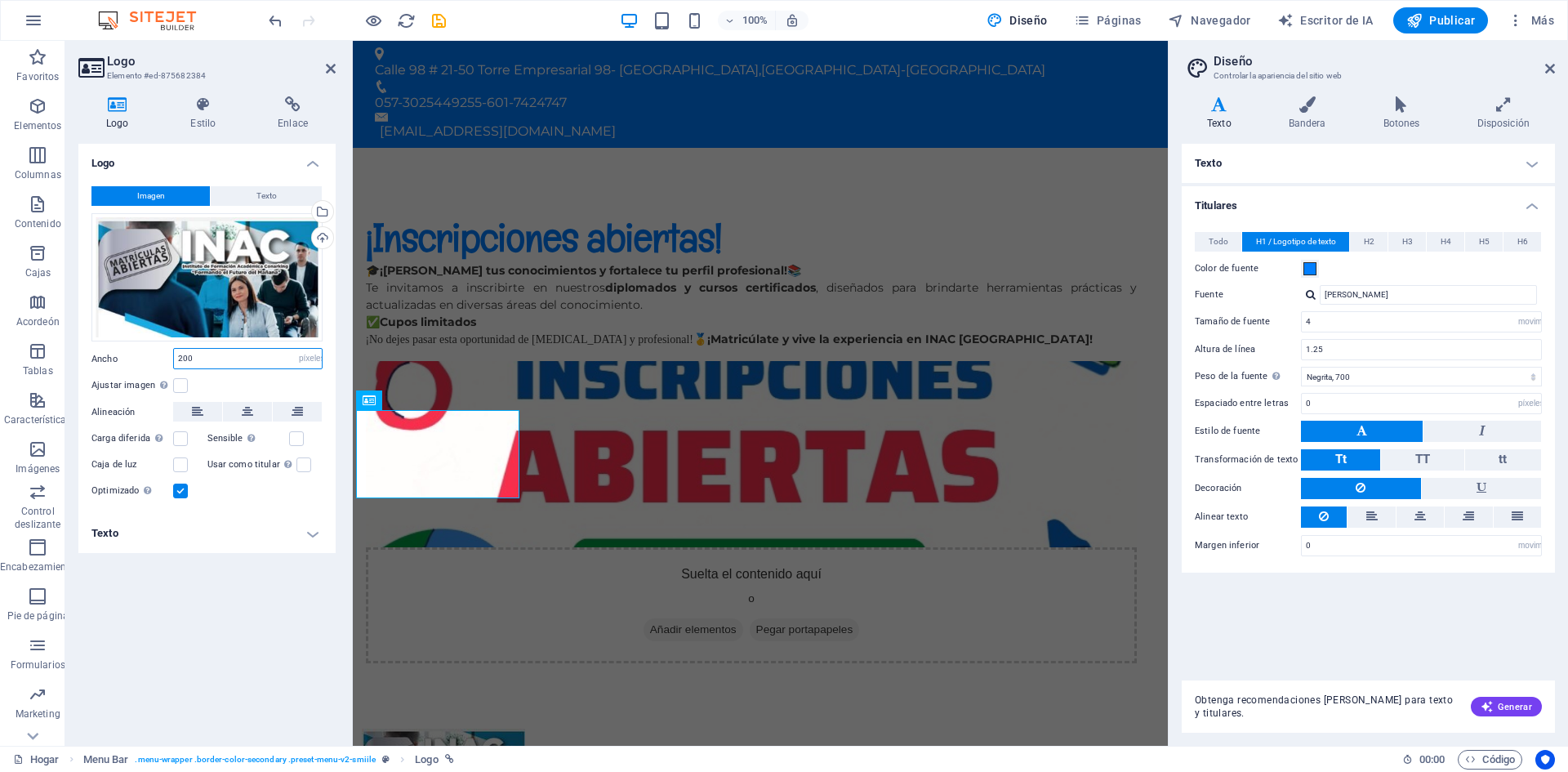
click at [240, 359] on input "200" at bounding box center [248, 358] width 148 height 19
click at [183, 358] on input "200" at bounding box center [248, 358] width 148 height 19
click at [109, 534] on font "Texto" at bounding box center [105, 533] width 27 height 12
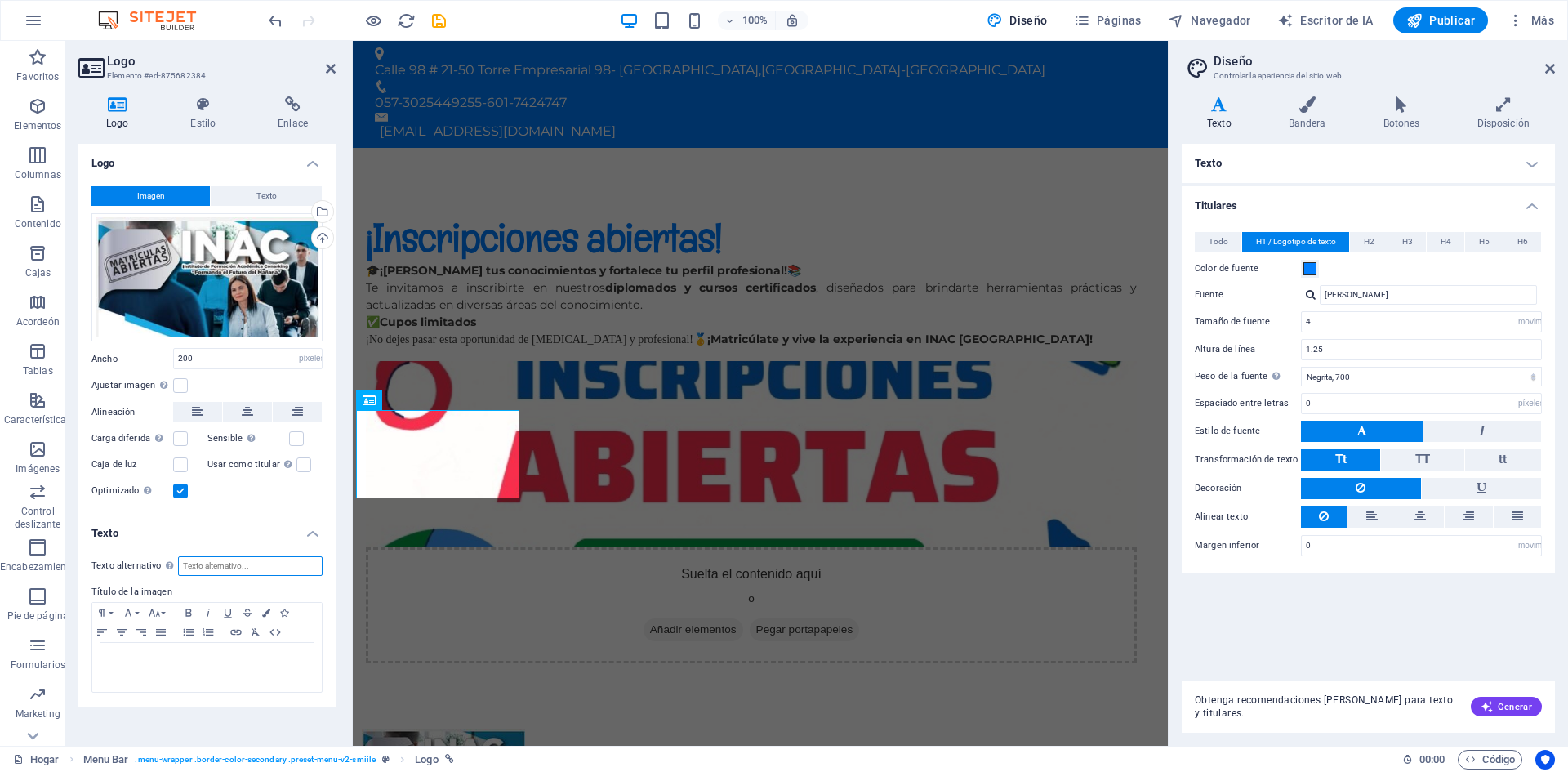
click at [209, 566] on input "Texto alternativo El texto alternativo es utilizado por dispositivos que no pue…" at bounding box center [250, 565] width 145 height 19
type input "INAC: EDUCACIÒN CONTINUA Y CONSULTORIA"
click at [437, 15] on icon "ahorrar" at bounding box center [439, 20] width 19 height 19
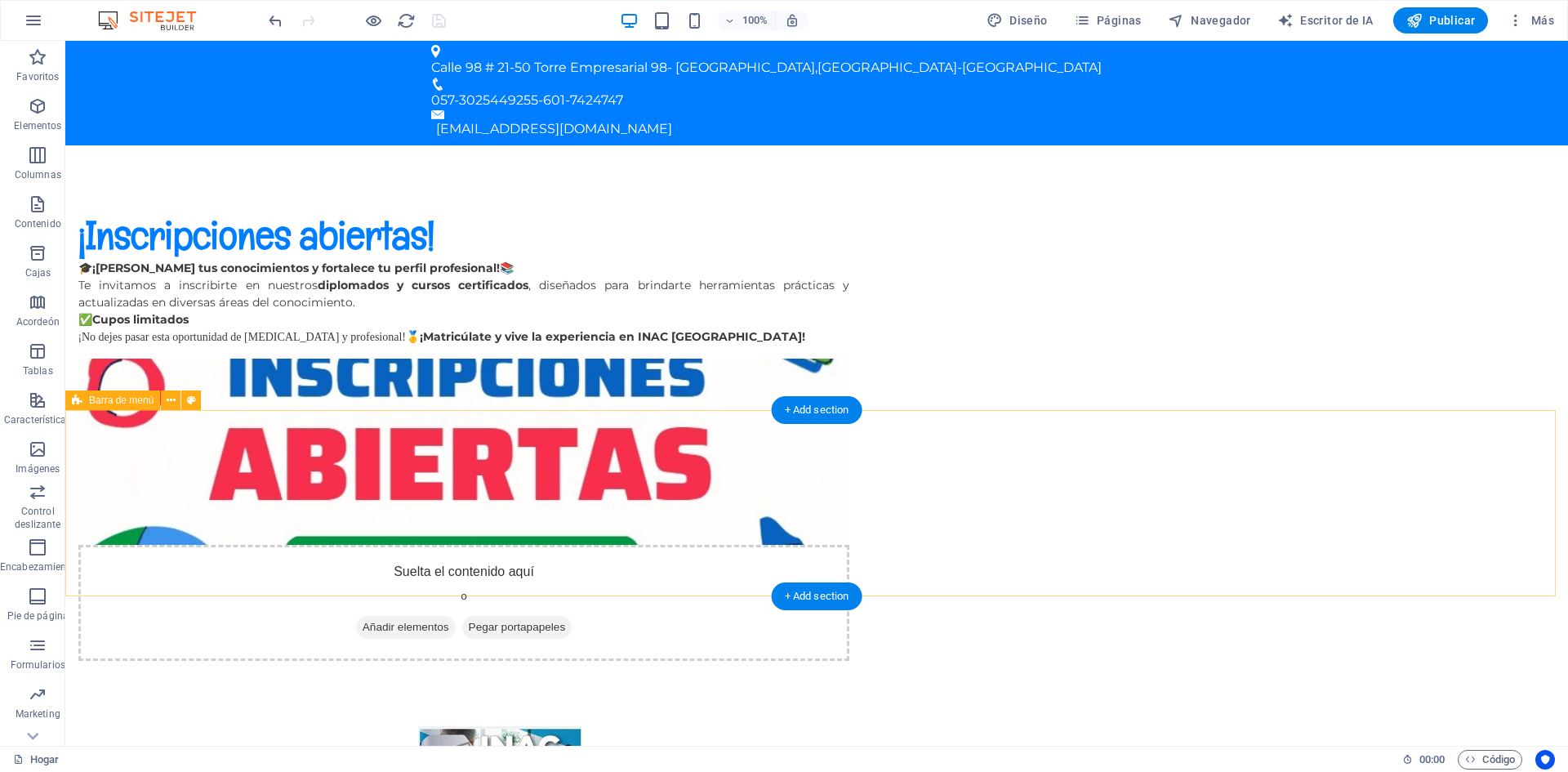
scroll to position [0, 0]
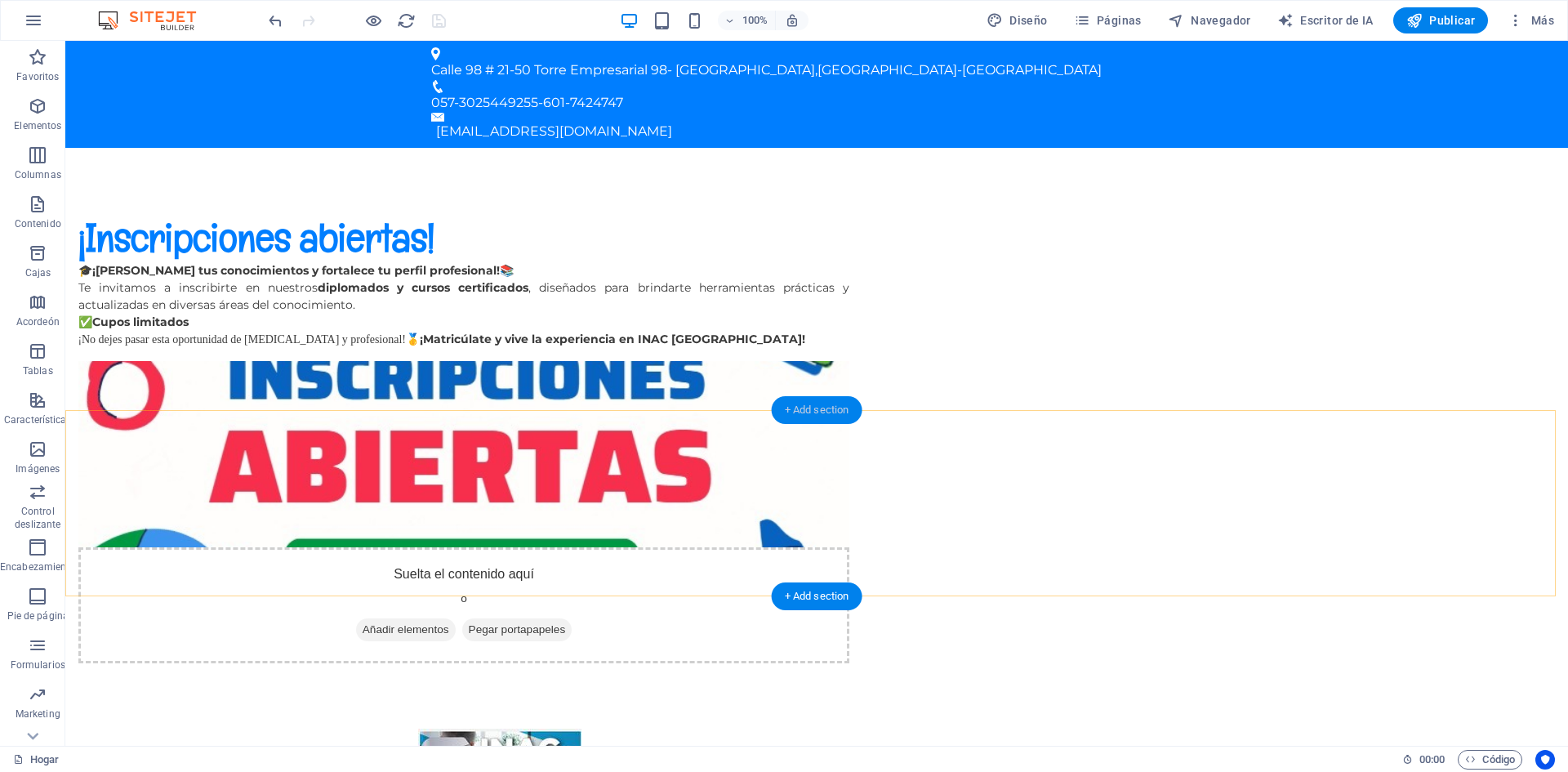
click at [816, 412] on div "+ Add section" at bounding box center [817, 410] width 91 height 28
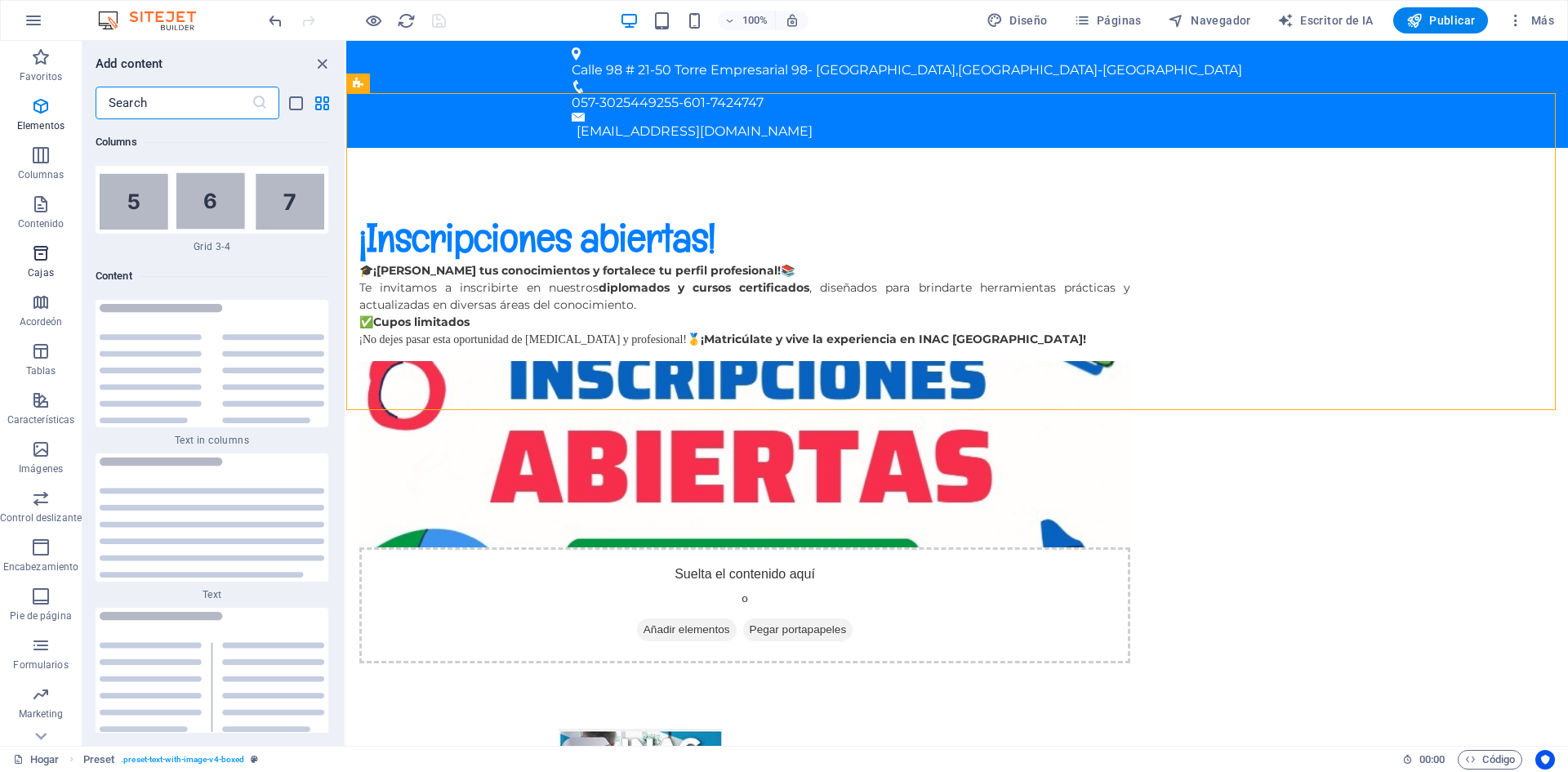
scroll to position [5541, 0]
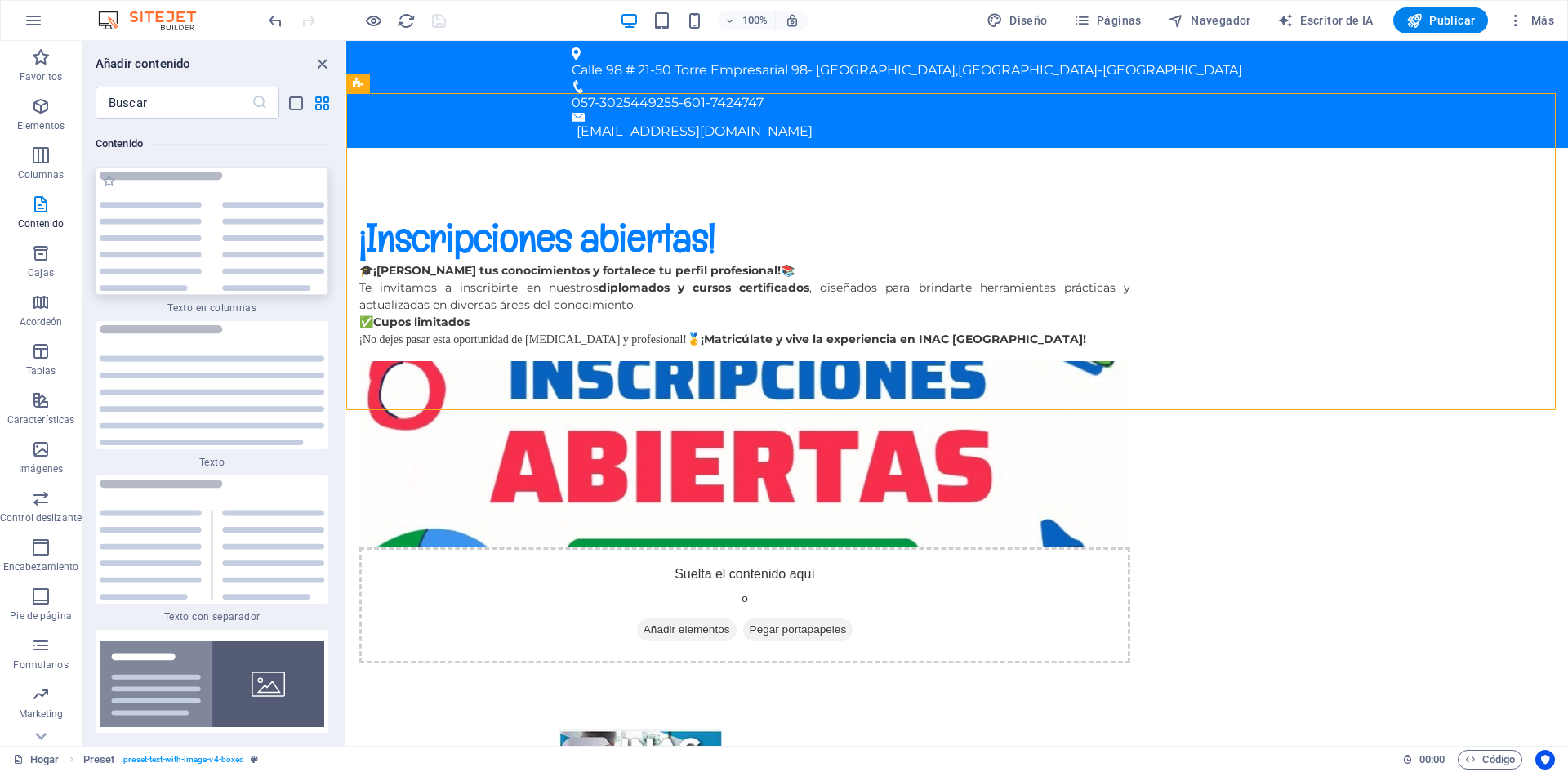
click at [165, 271] on img at bounding box center [212, 232] width 224 height 120
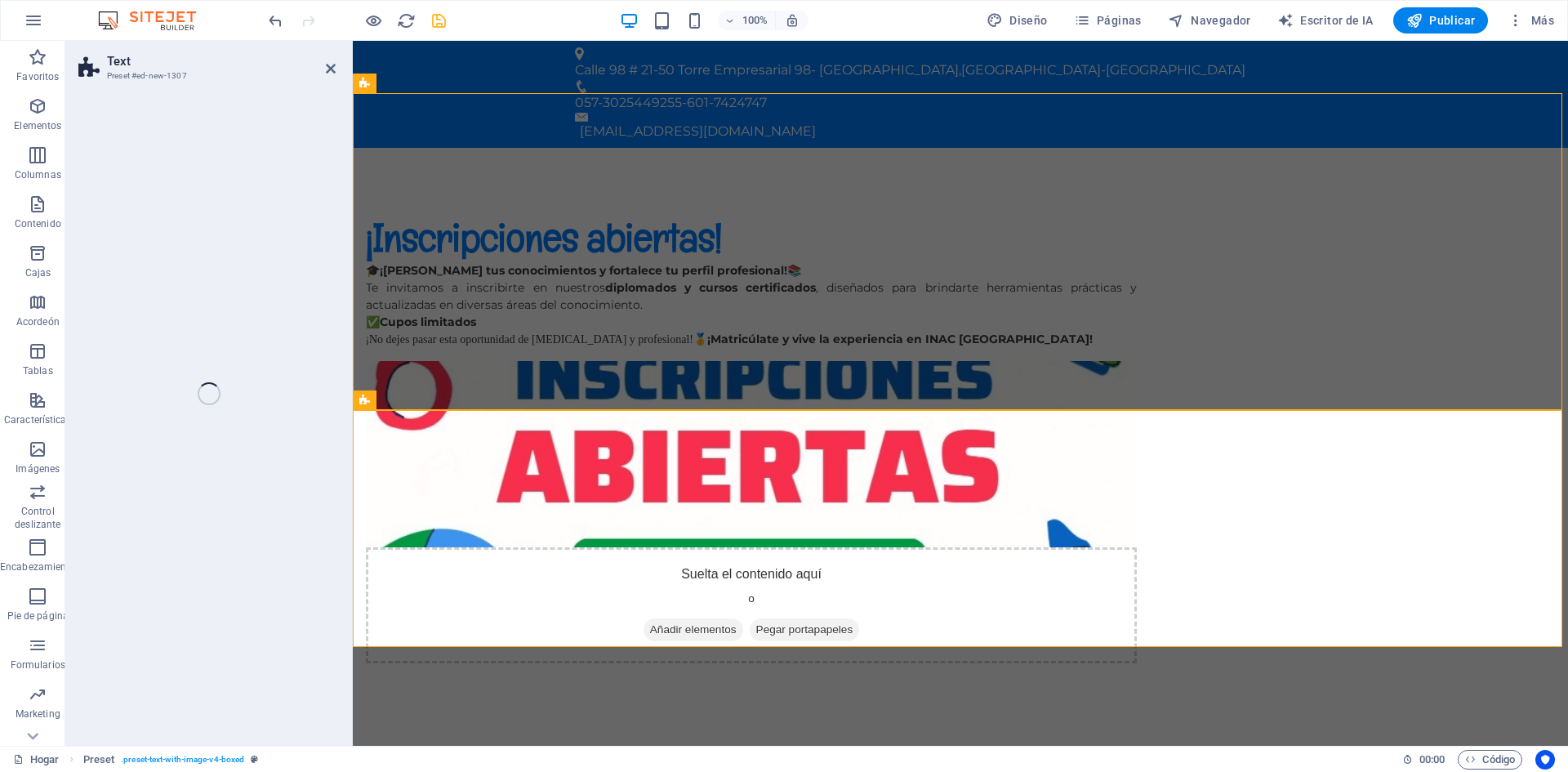
click at [165, 271] on div "Text Preset #ed-new-1307 Drag here to replace the existing content. Press “Ctrl…" at bounding box center [817, 393] width 1503 height 705
select select "rem"
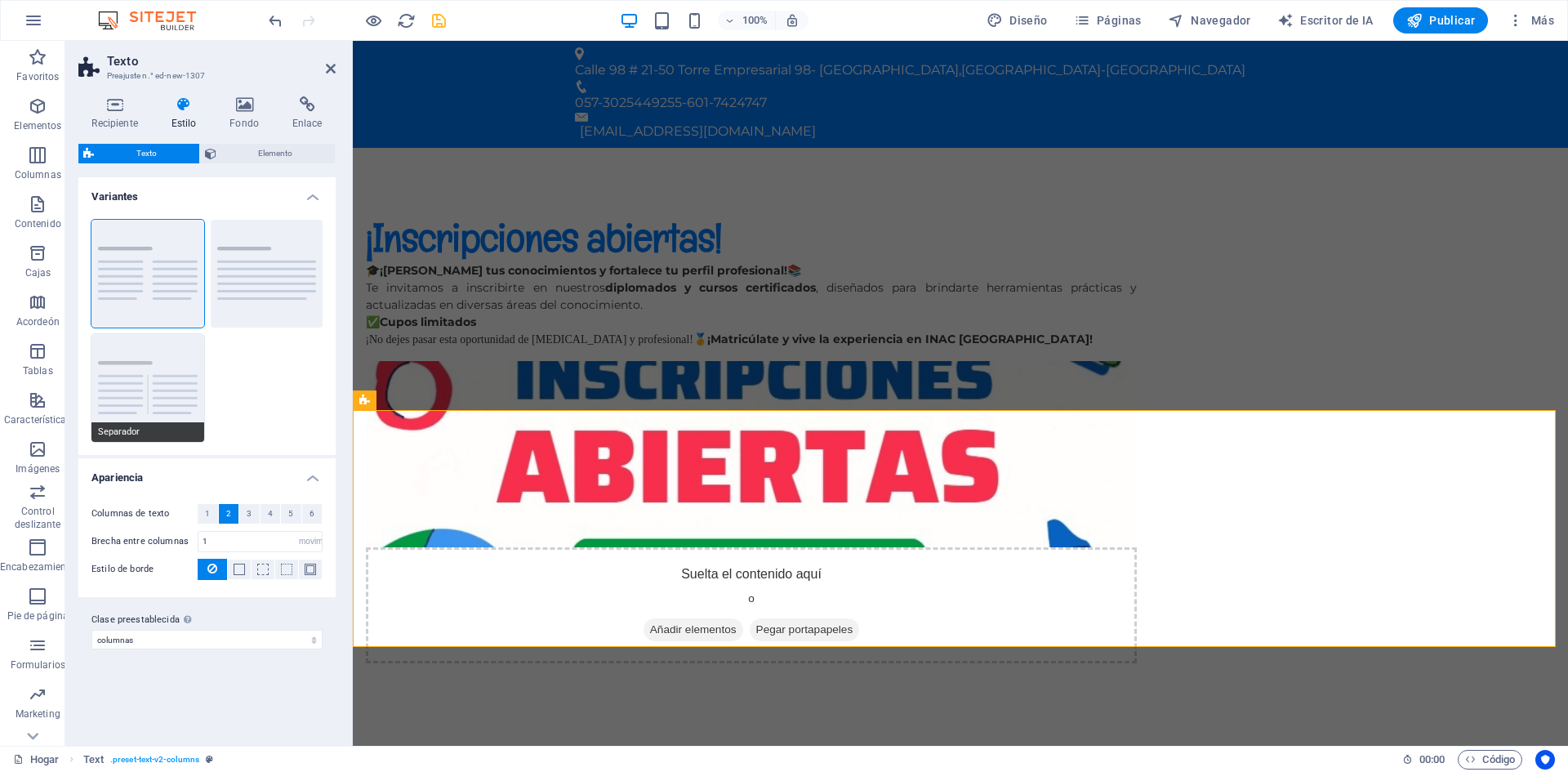
click at [174, 383] on button "Separador" at bounding box center [148, 388] width 113 height 108
type input "4"
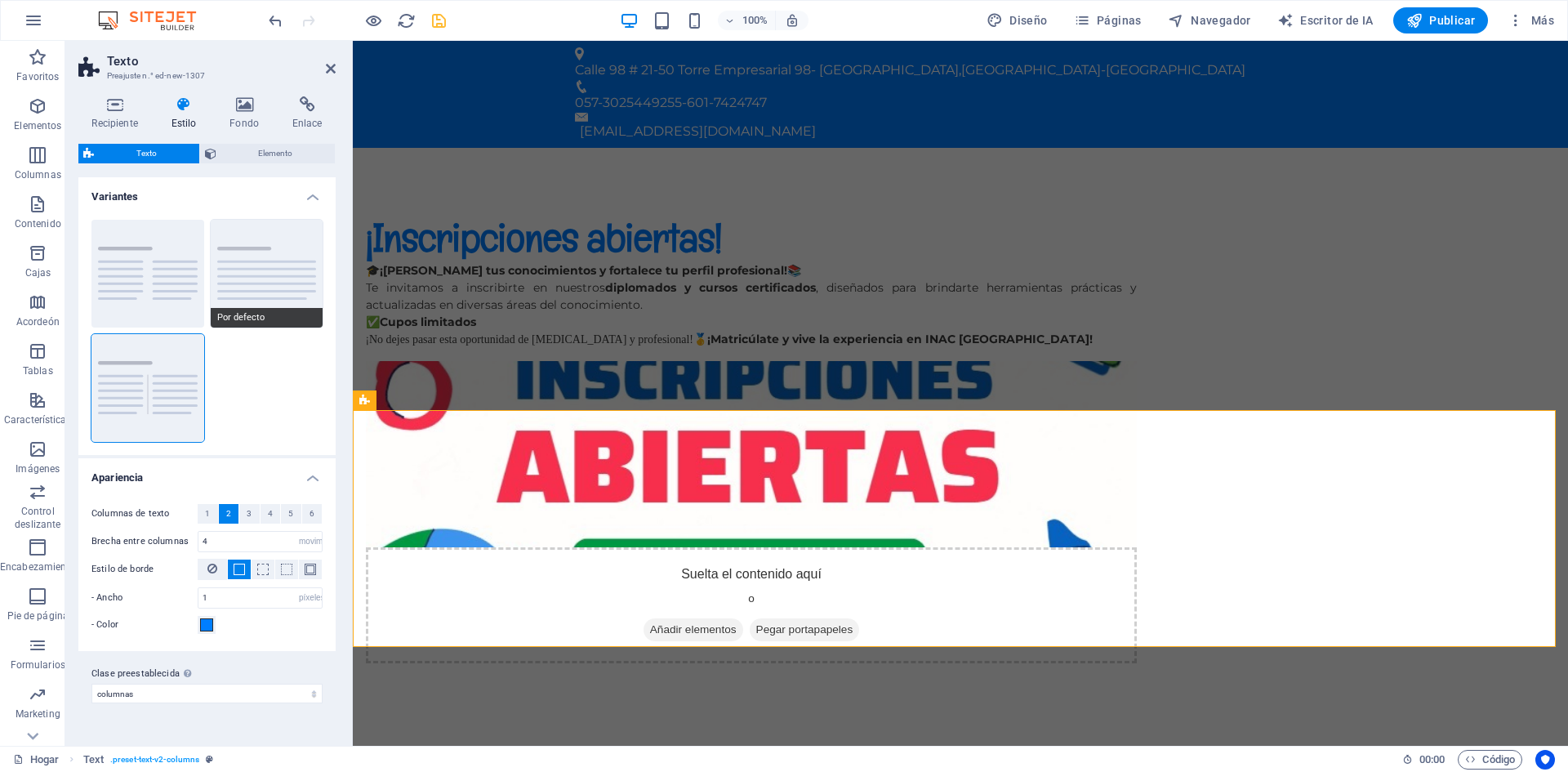
click at [280, 267] on button "Por defecto" at bounding box center [267, 273] width 113 height 108
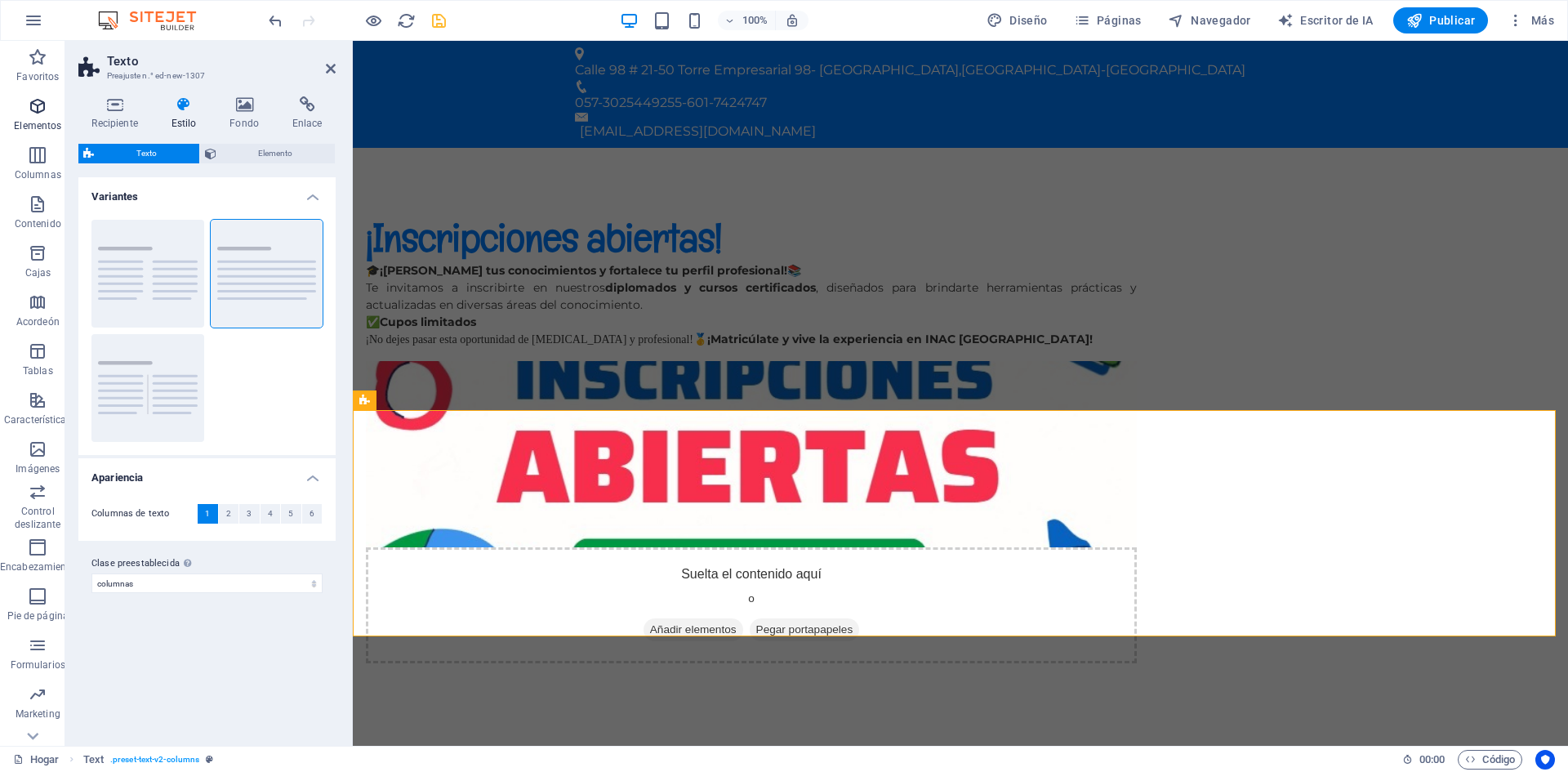
click at [33, 109] on icon "button" at bounding box center [37, 106] width 19 height 19
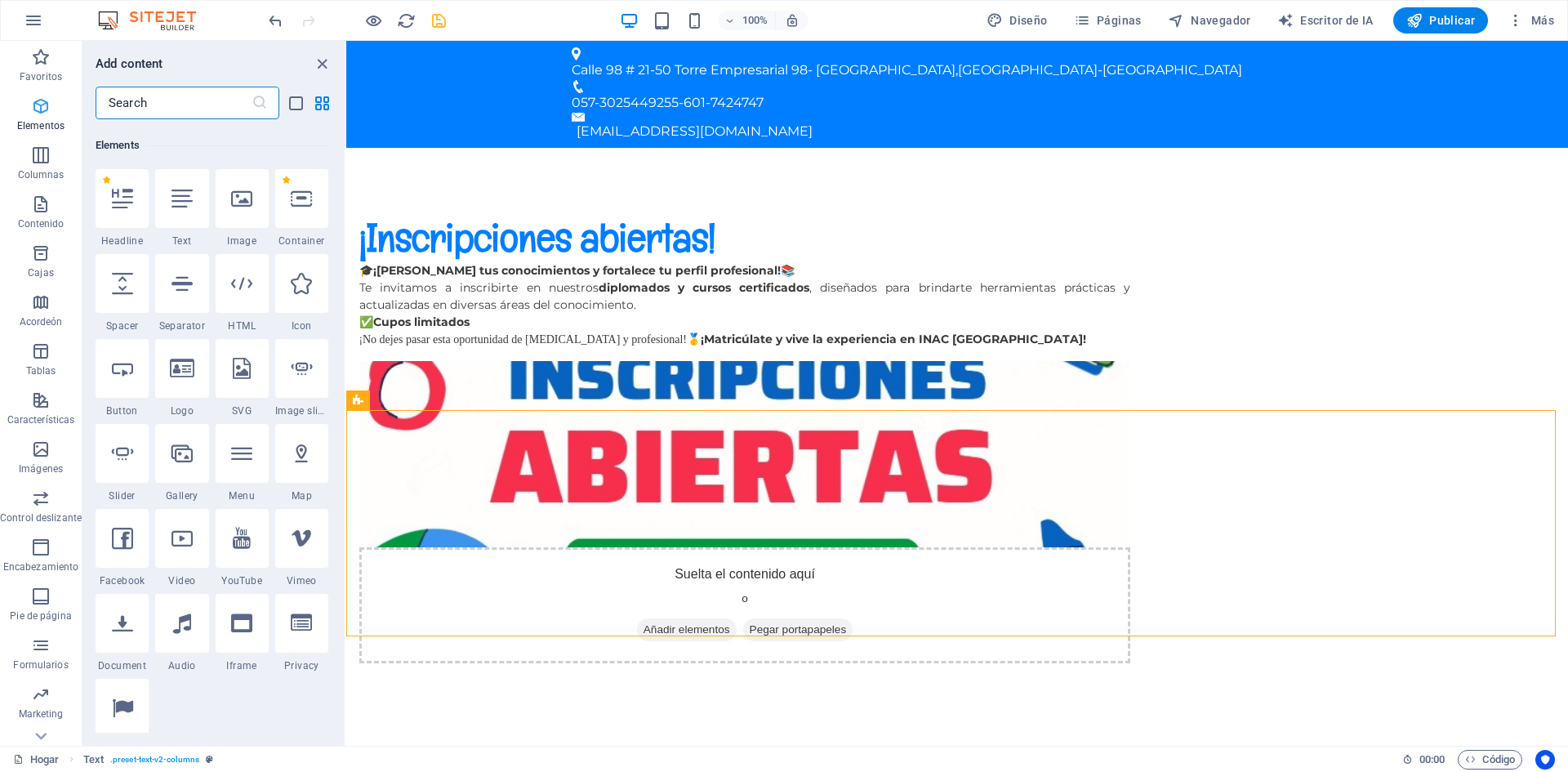
scroll to position [308, 0]
click at [189, 370] on icon at bounding box center [182, 365] width 24 height 21
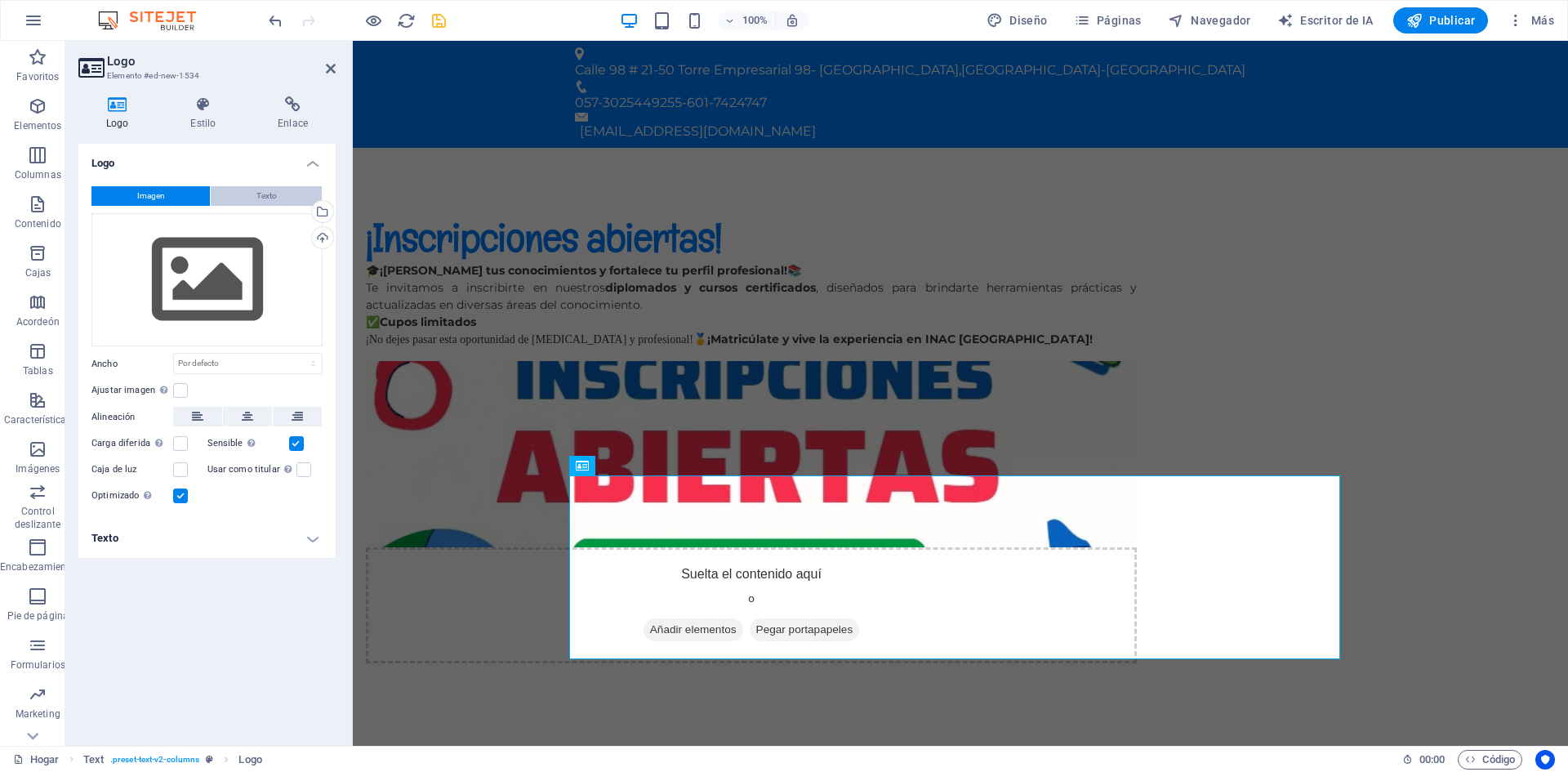
click at [255, 194] on button "Texto" at bounding box center [266, 196] width 111 height 19
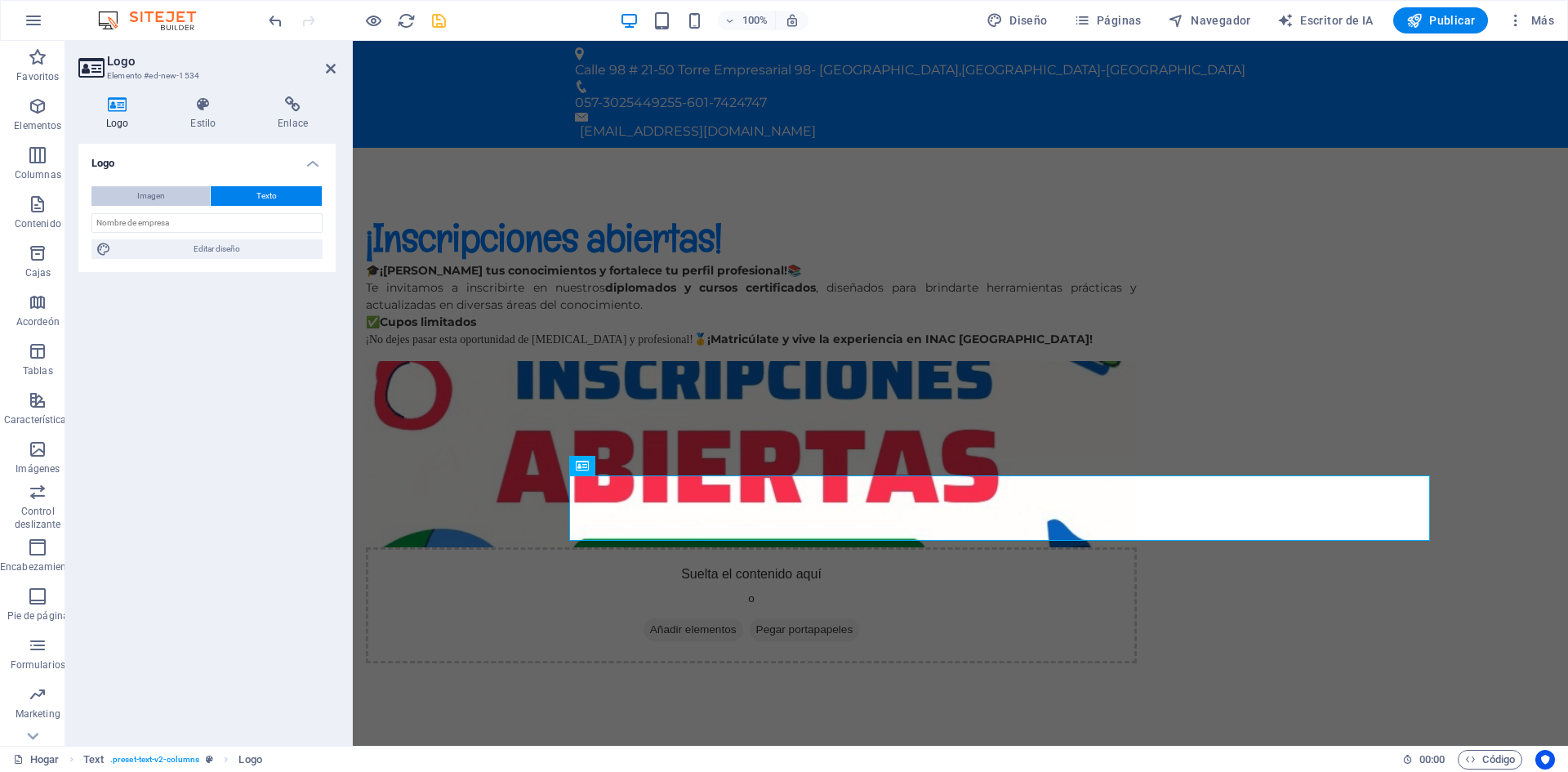
click at [158, 197] on font "Imagen" at bounding box center [151, 196] width 28 height 9
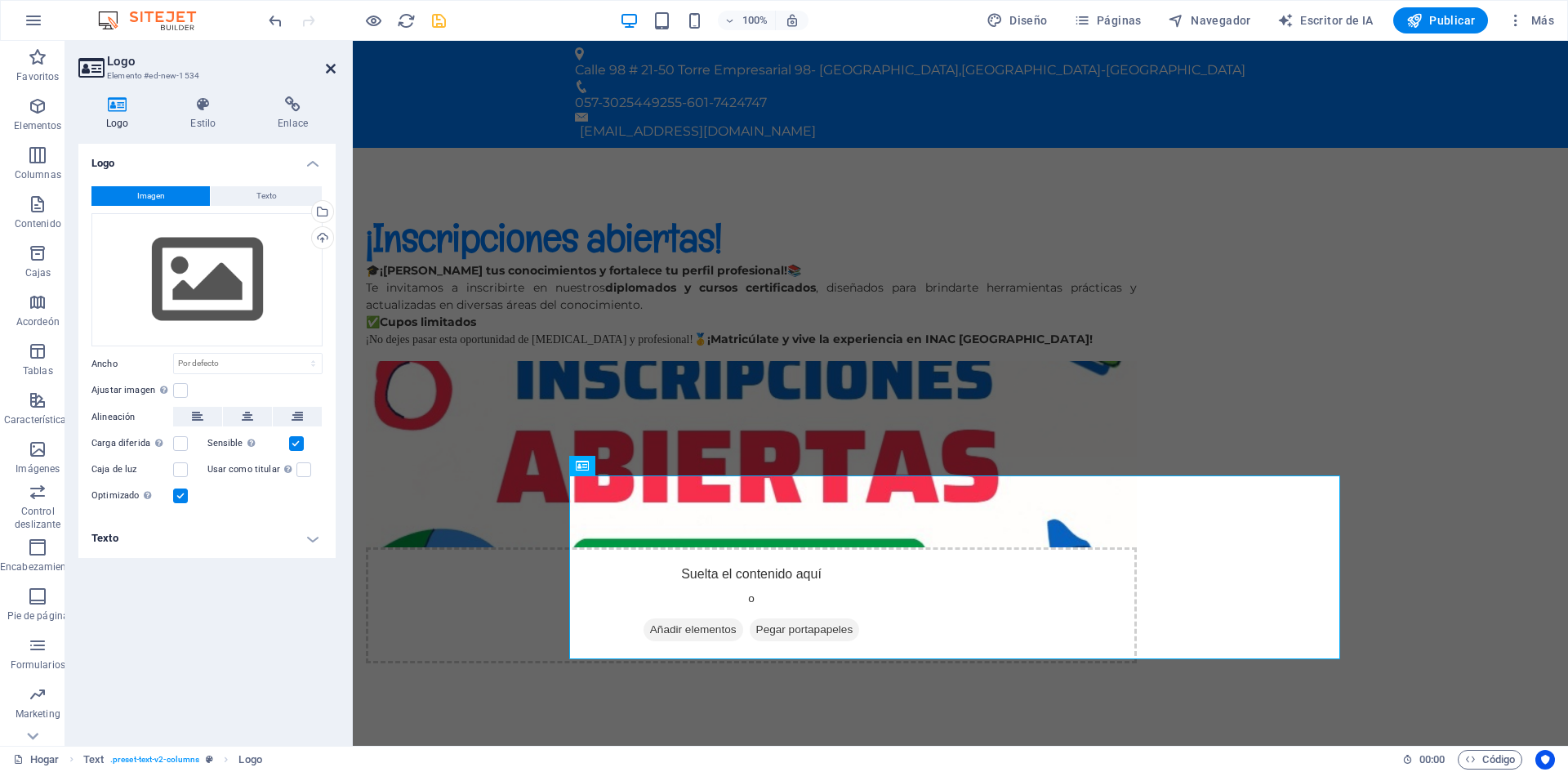
click at [335, 71] on aside "Logo Elemento #ed-new-1534 Logo Estilo Enlace Logo Imagen Texto Arrastre los ar…" at bounding box center [209, 393] width 287 height 705
click at [332, 70] on icon at bounding box center [331, 69] width 10 height 13
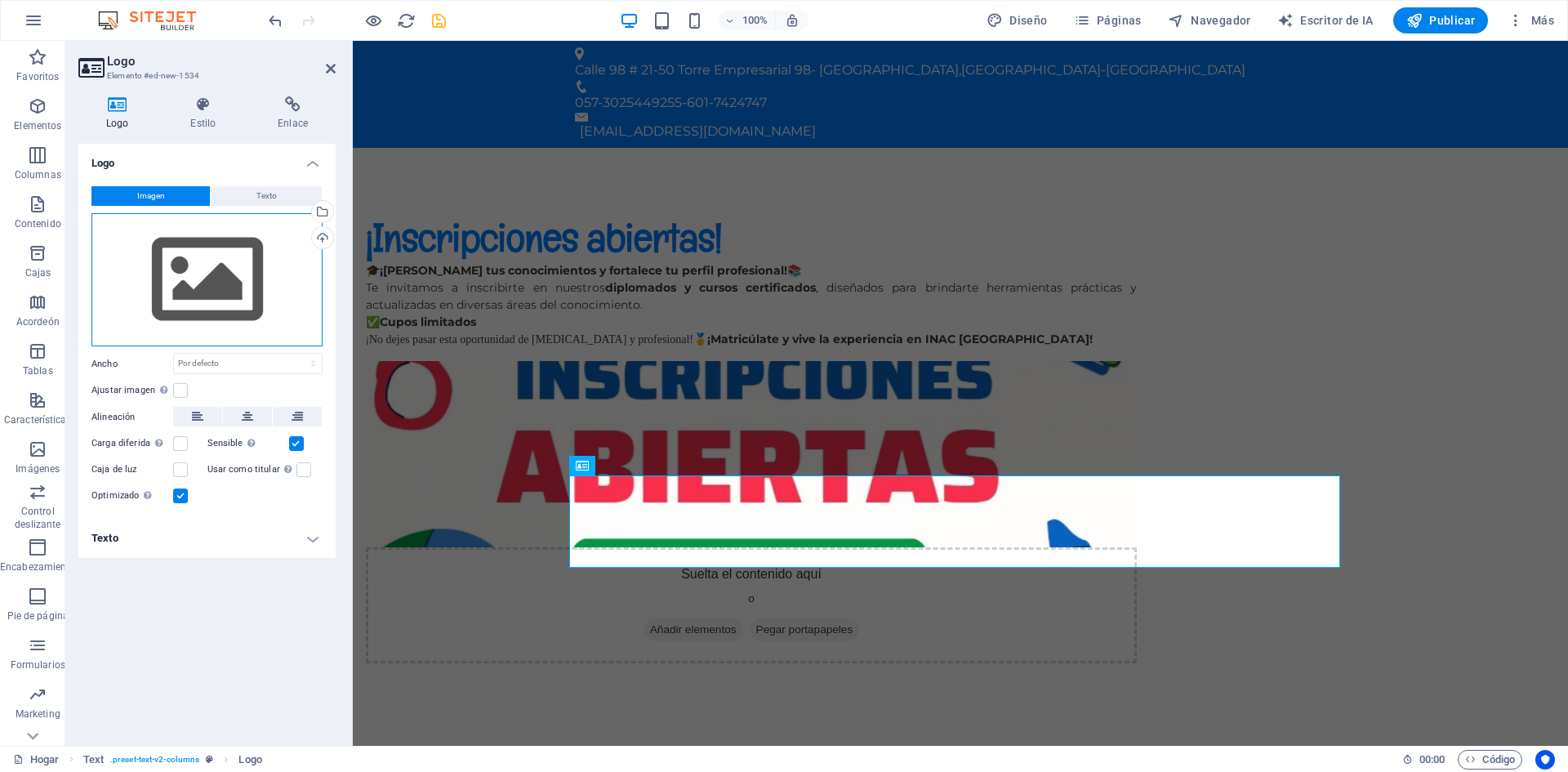
click at [198, 302] on div "Arrastre los archivos aquí, haga clic para elegir archivos o seleccione archivo…" at bounding box center [207, 280] width 231 height 134
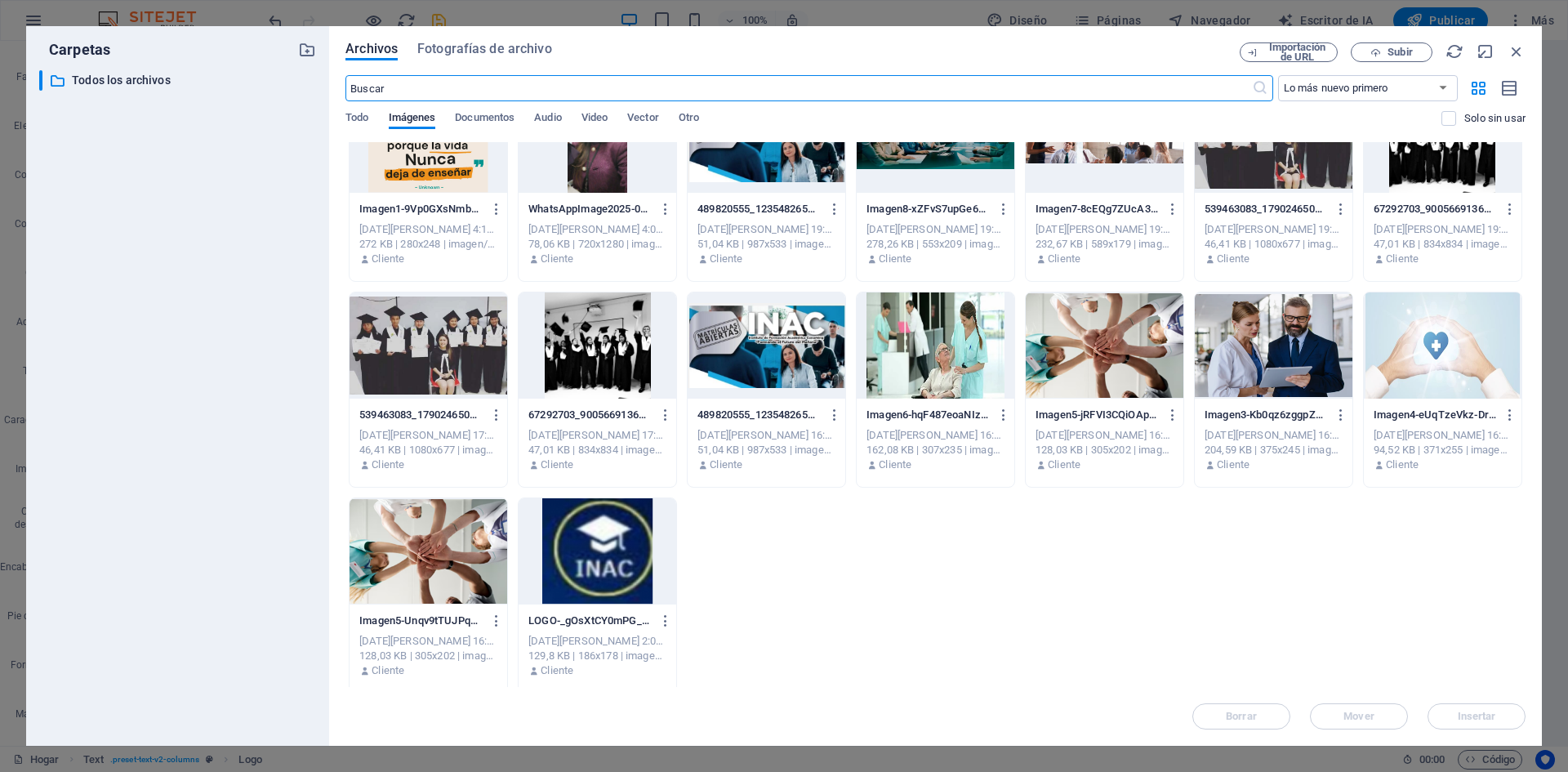
scroll to position [680, 0]
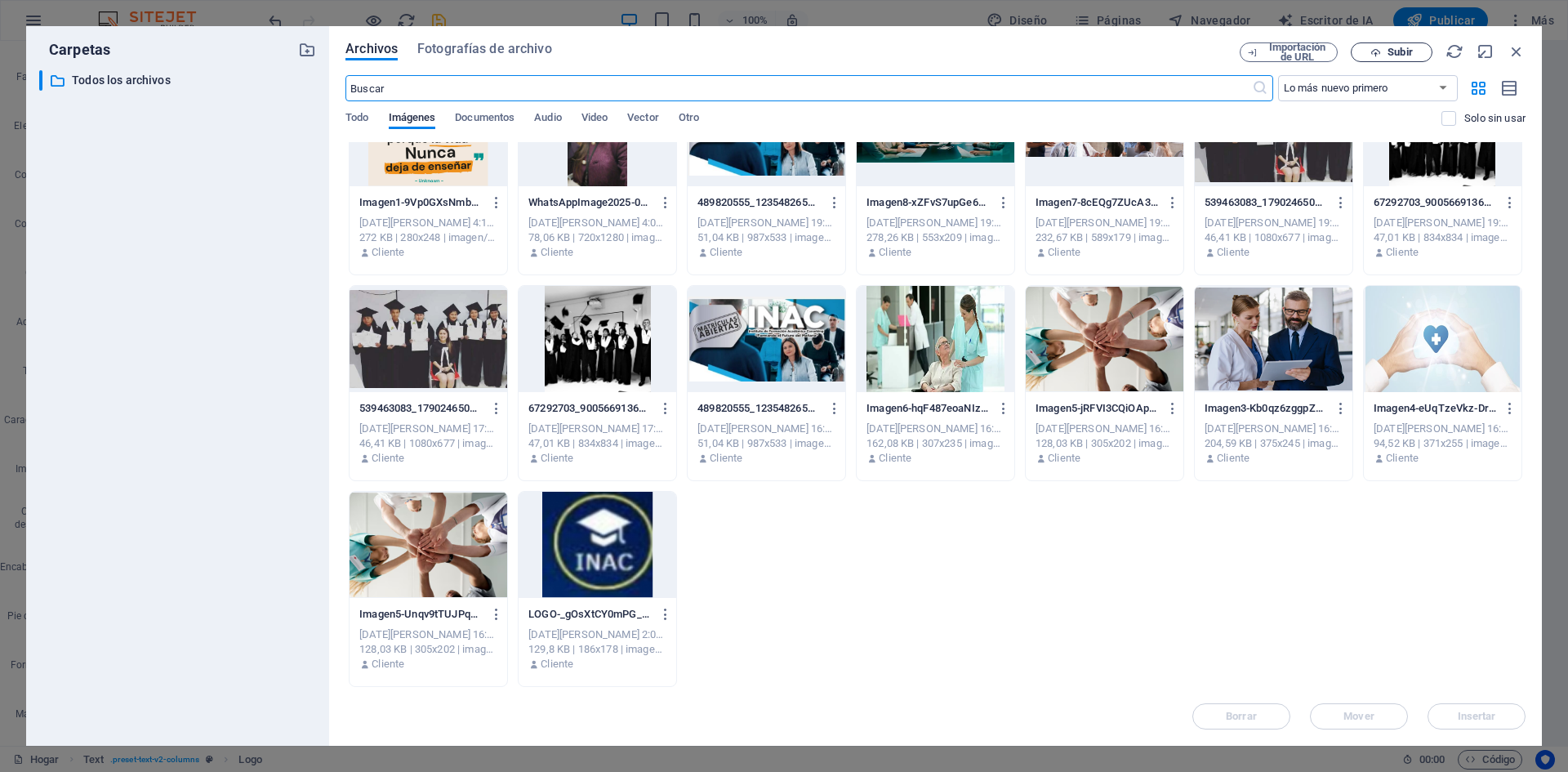
click at [1407, 54] on font "Subir" at bounding box center [1400, 51] width 24 height 12
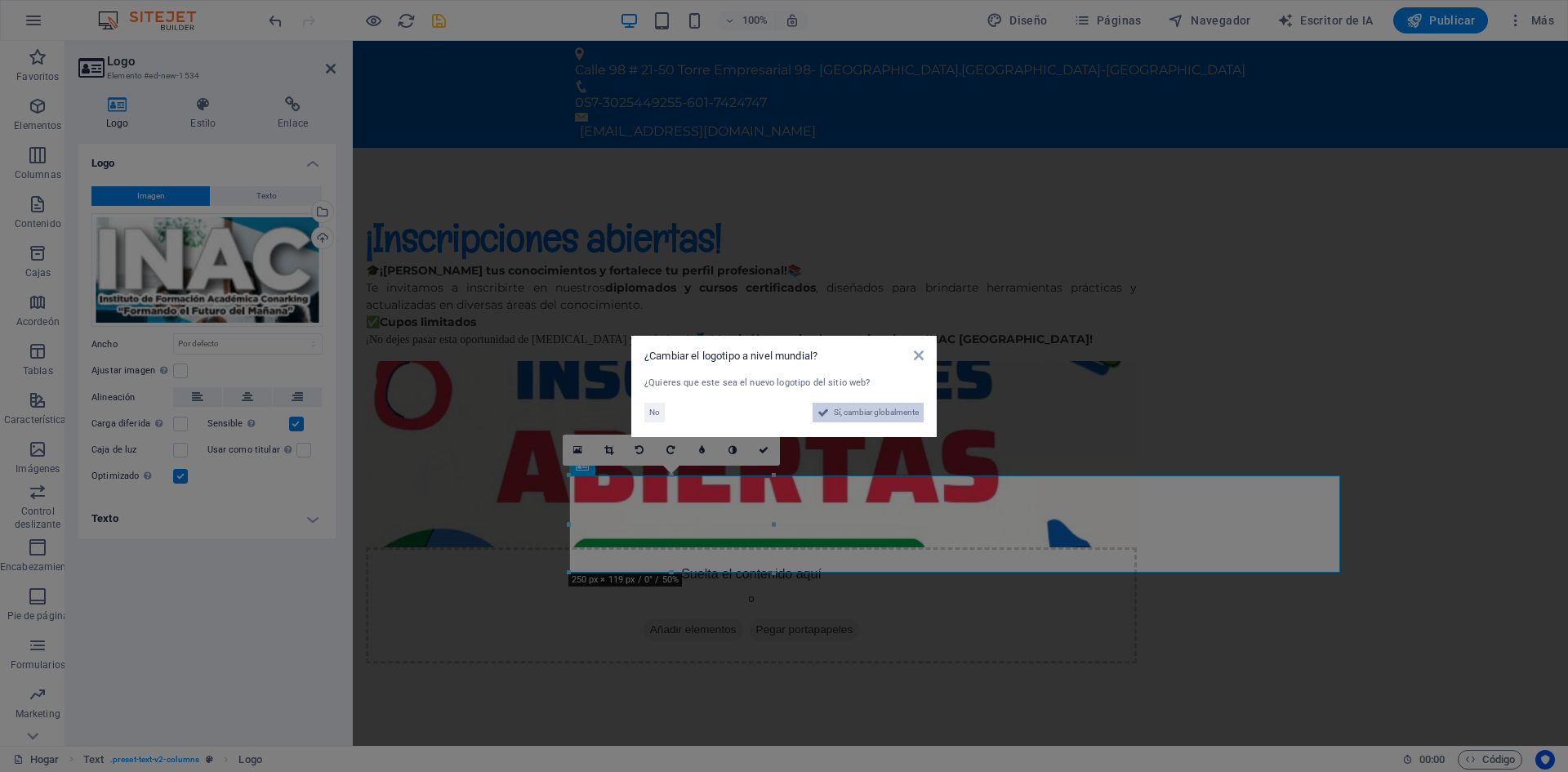
drag, startPoint x: 857, startPoint y: 410, endPoint x: 625, endPoint y: 321, distance: 248.5
click at [857, 410] on font "Sí, cambiar globalmente" at bounding box center [877, 412] width 85 height 9
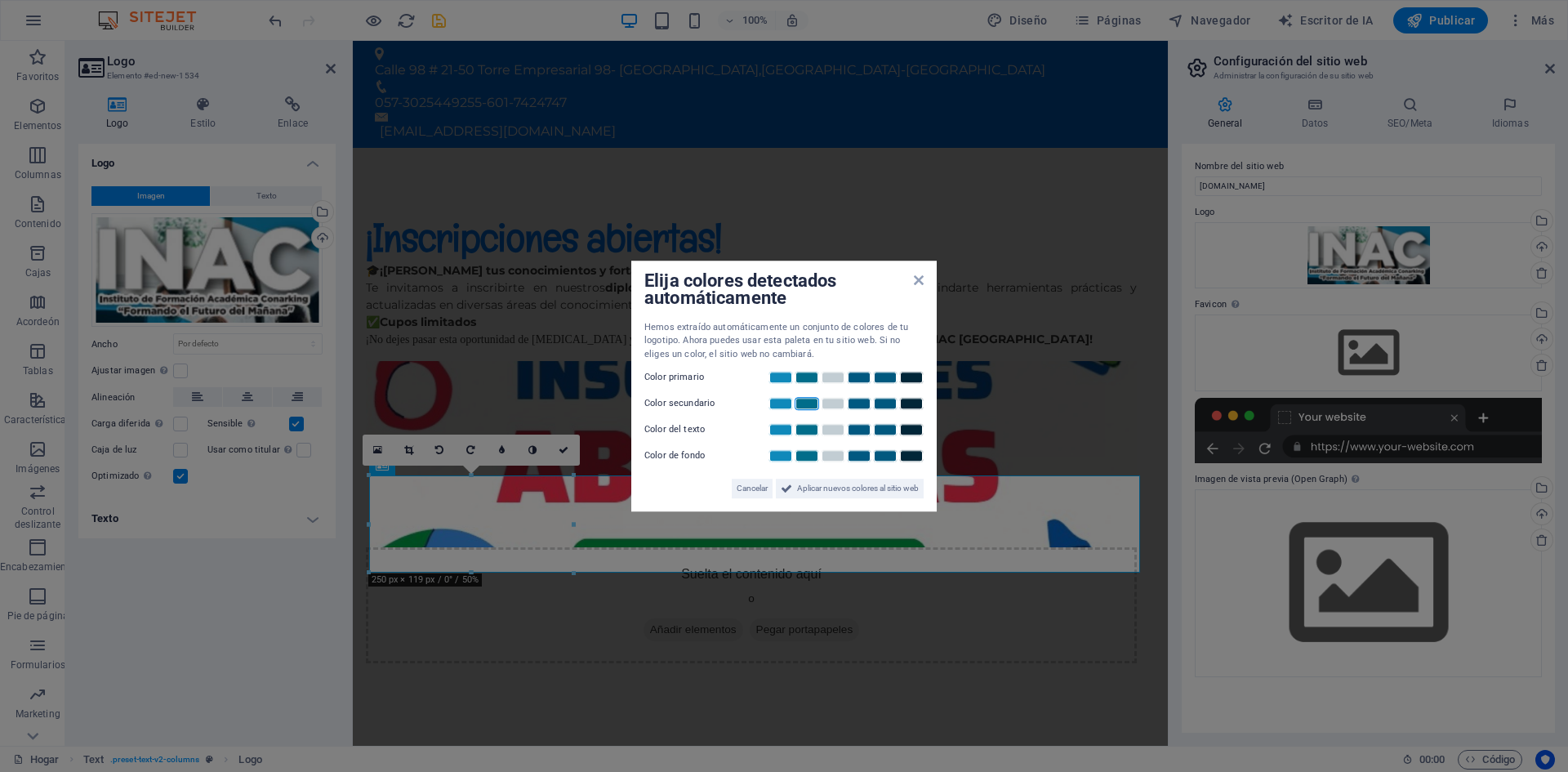
click at [803, 399] on link at bounding box center [807, 403] width 24 height 13
click at [812, 382] on link at bounding box center [807, 377] width 24 height 13
click at [860, 383] on link at bounding box center [859, 377] width 24 height 13
click at [857, 452] on link at bounding box center [859, 456] width 24 height 13
click at [785, 375] on link at bounding box center [780, 377] width 24 height 13
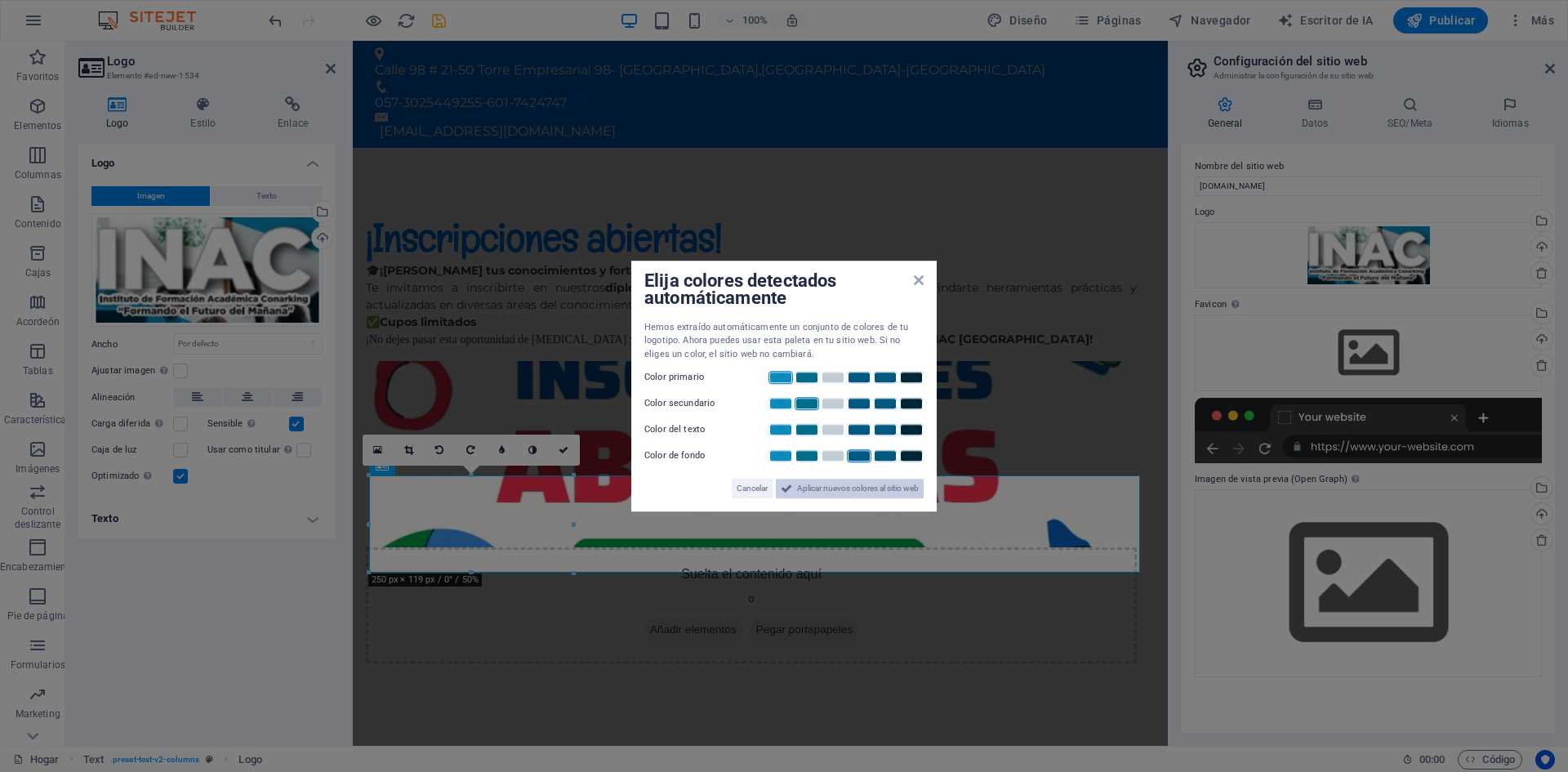
click at [822, 493] on font "Aplicar nuevos colores al sitio web" at bounding box center [857, 488] width 121 height 9
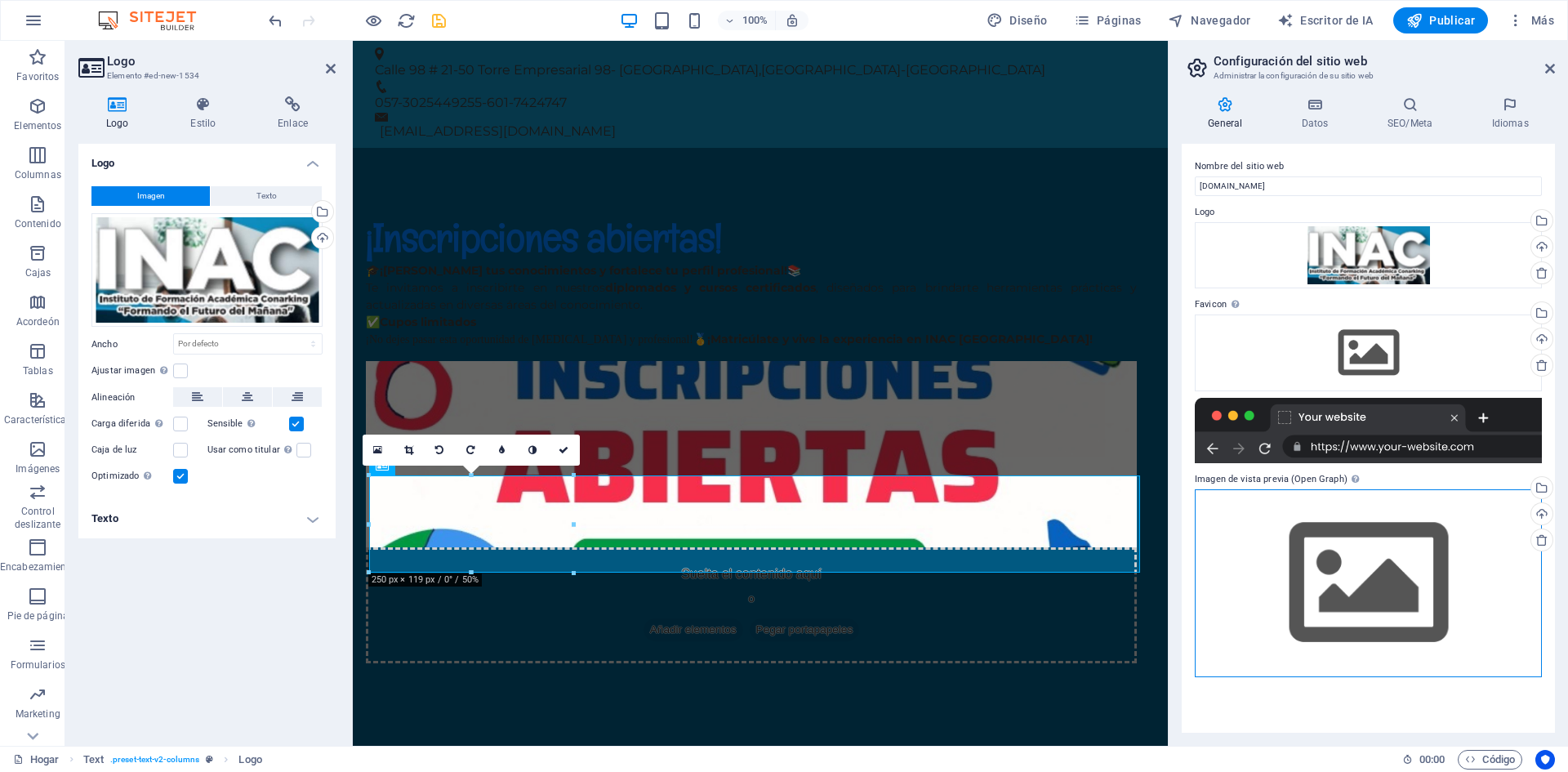
click at [1360, 573] on div "Arrastre los archivos aquí, haga clic para elegir archivos o seleccione archivo…" at bounding box center [1369, 583] width 348 height 187
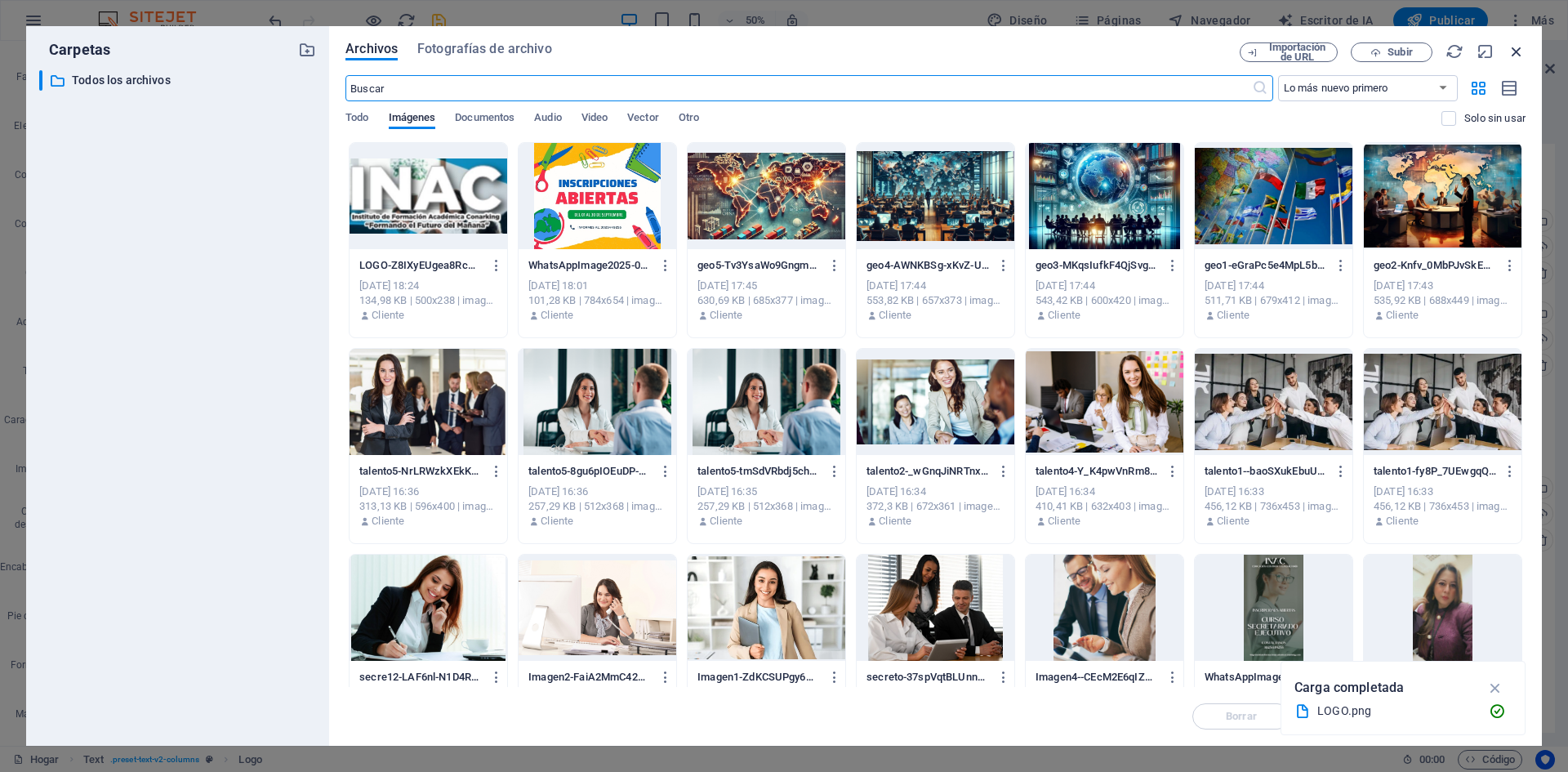
click at [1522, 51] on icon "button" at bounding box center [1516, 51] width 18 height 18
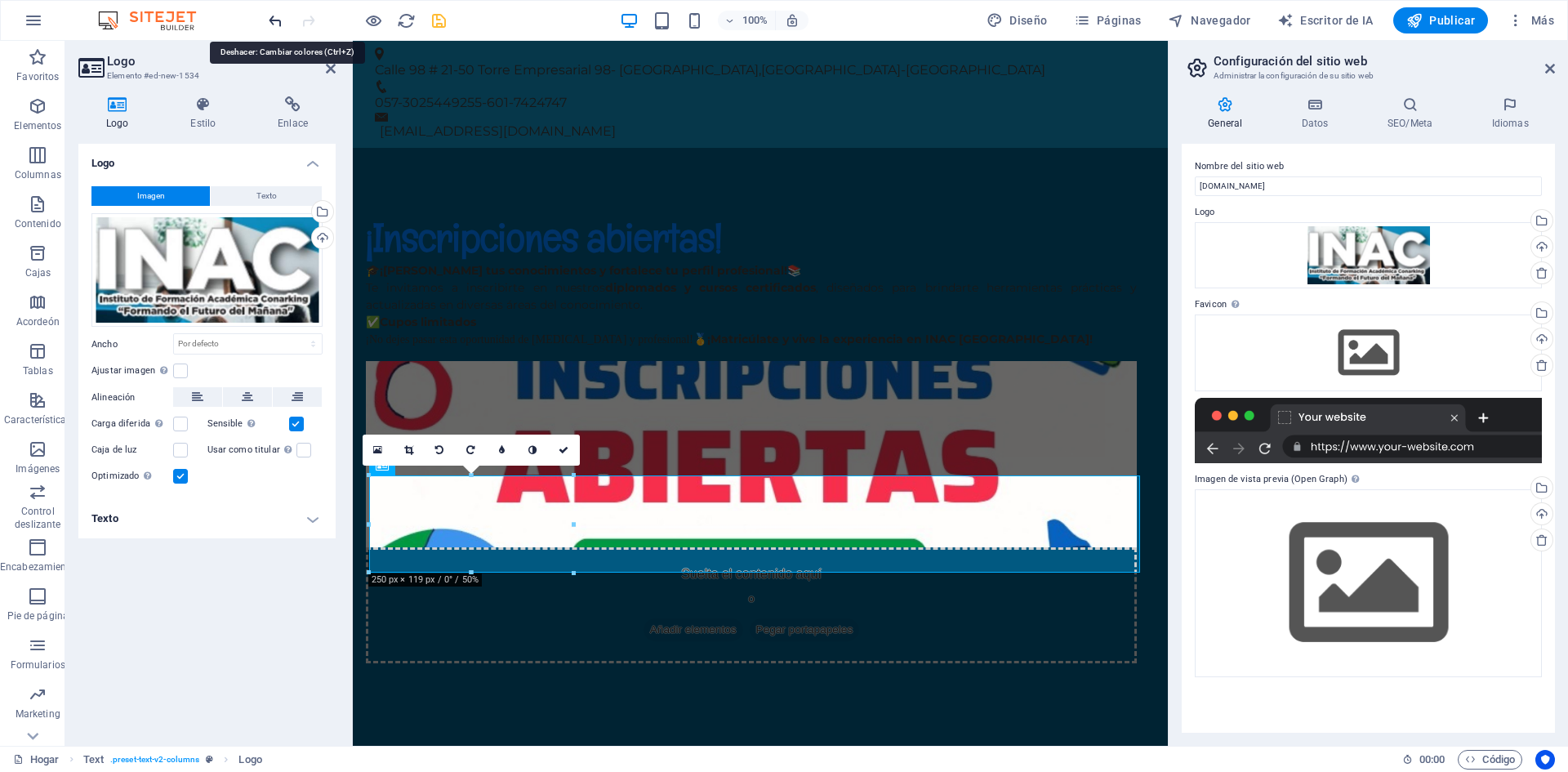
click at [272, 24] on icon "deshacer" at bounding box center [275, 20] width 19 height 19
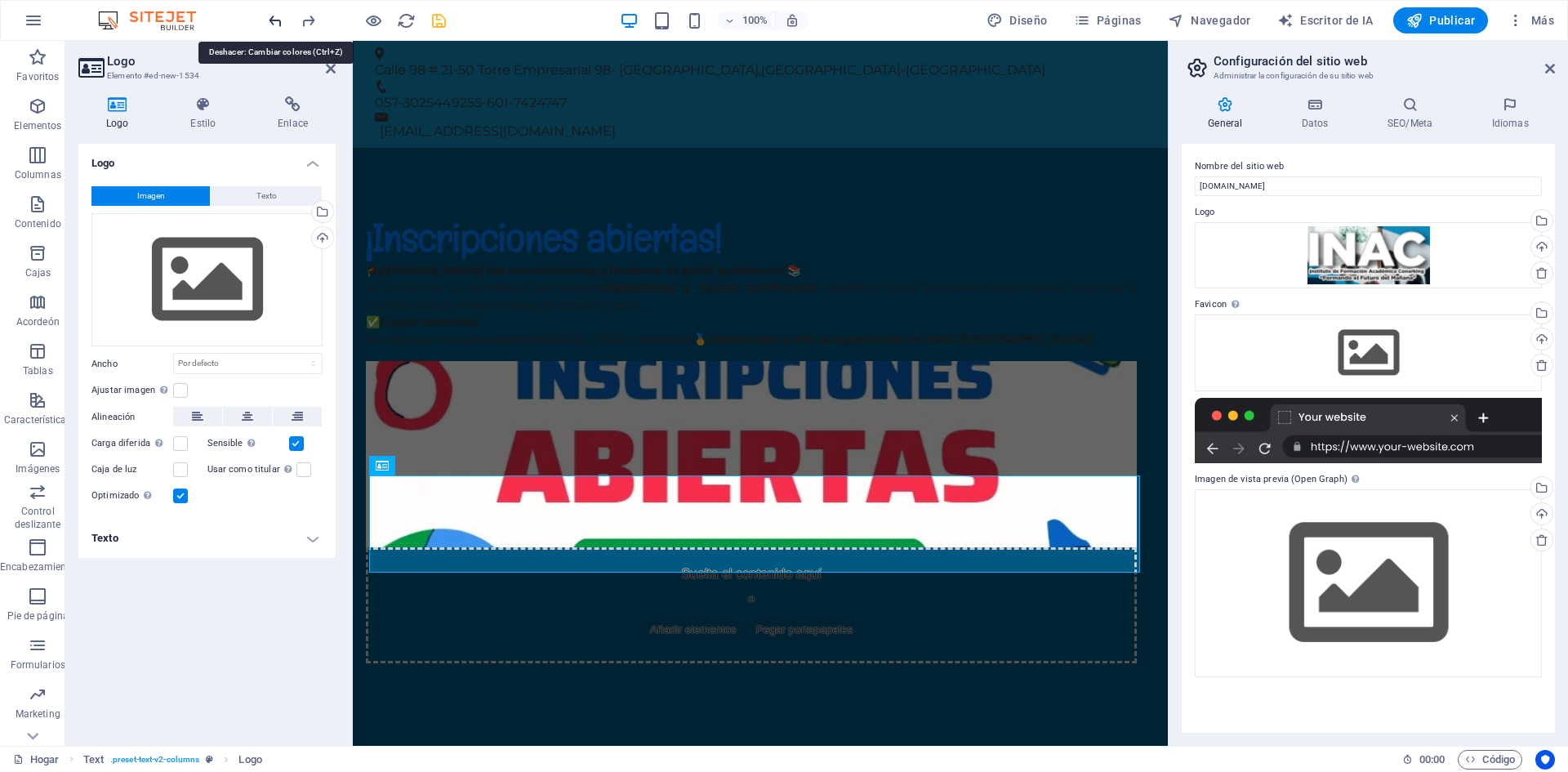
click at [272, 24] on icon "deshacer" at bounding box center [275, 20] width 19 height 19
